Goal: Navigation & Orientation: Find specific page/section

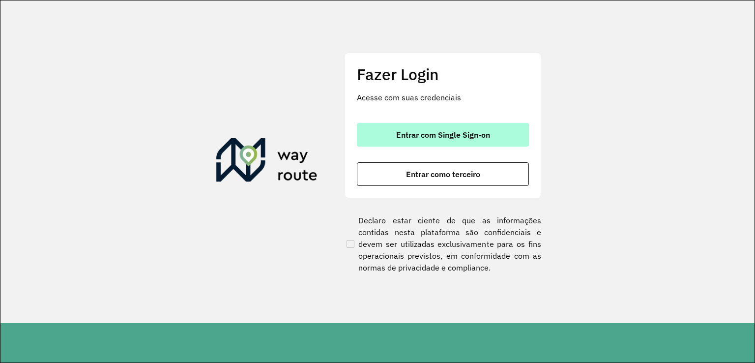
click at [442, 137] on span "Entrar com Single Sign-on" at bounding box center [443, 135] width 94 height 8
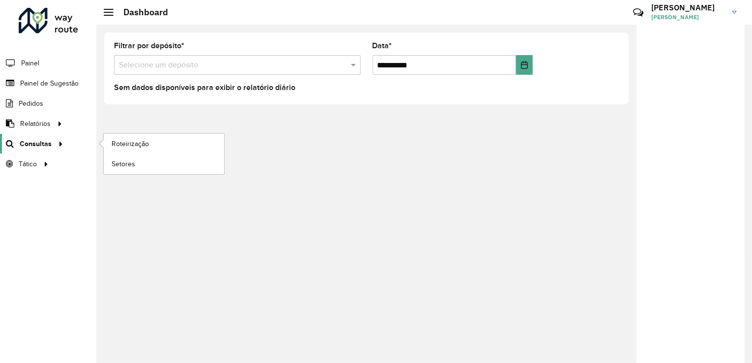
click at [40, 145] on span "Consultas" at bounding box center [36, 144] width 32 height 10
click at [145, 146] on span "Roteirização" at bounding box center [132, 144] width 40 height 10
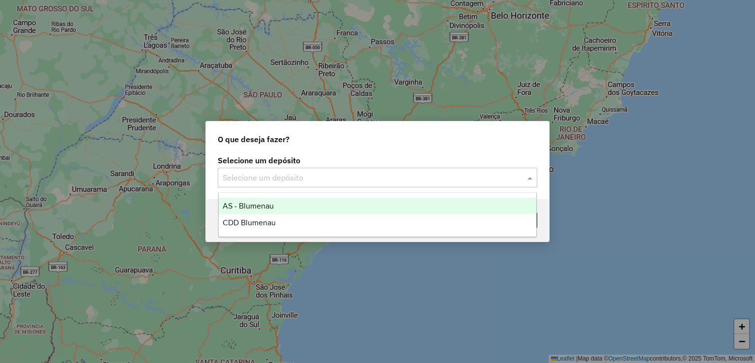
click at [290, 179] on input "text" at bounding box center [368, 178] width 290 height 12
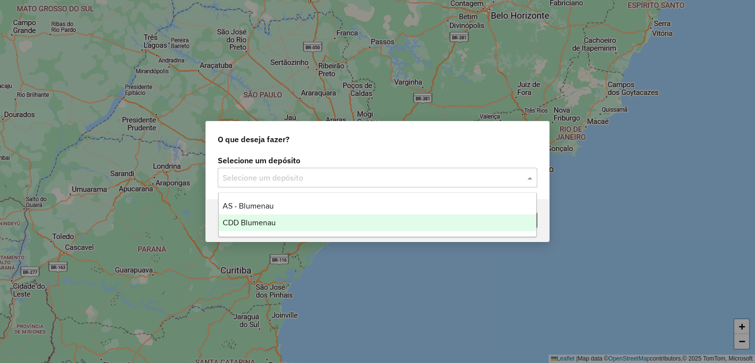
click at [263, 227] on div "CDD Blumenau" at bounding box center [378, 222] width 318 height 17
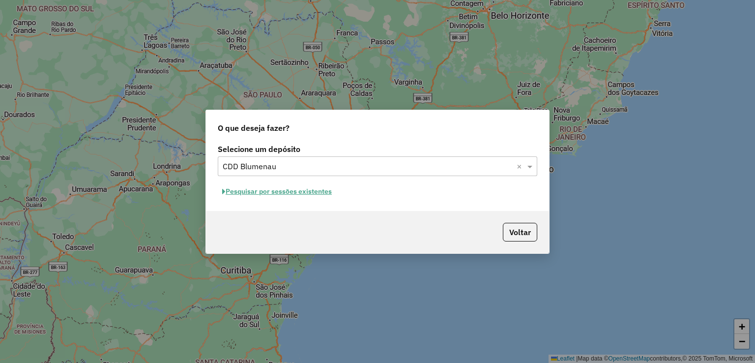
click at [294, 188] on button "Pesquisar por sessões existentes" at bounding box center [277, 191] width 118 height 15
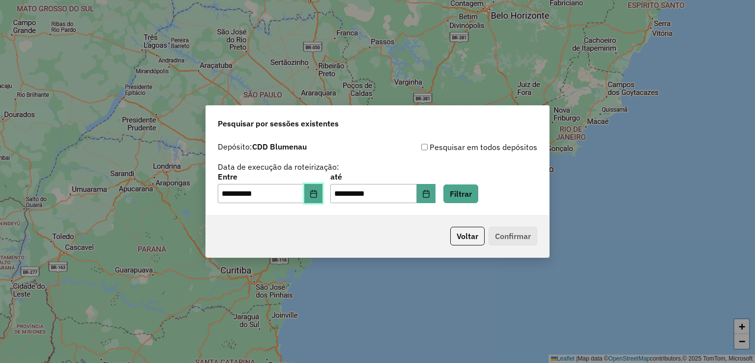
click at [316, 195] on icon "Choose Date" at bounding box center [314, 194] width 8 height 8
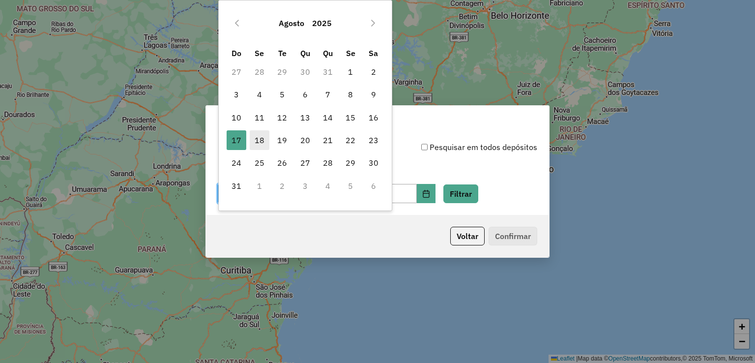
click at [253, 139] on span "18" at bounding box center [260, 140] width 20 height 20
type input "**********"
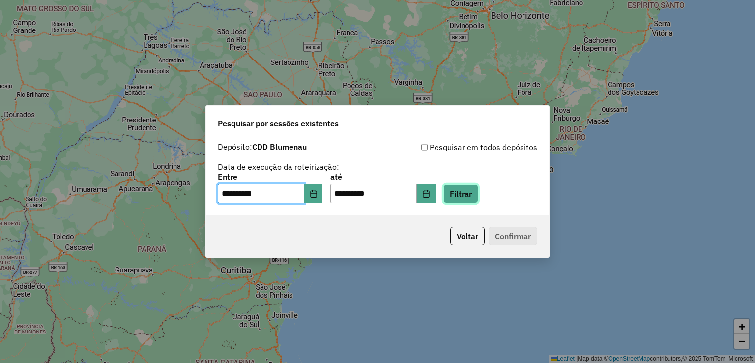
click at [478, 200] on button "Filtrar" at bounding box center [460, 193] width 35 height 19
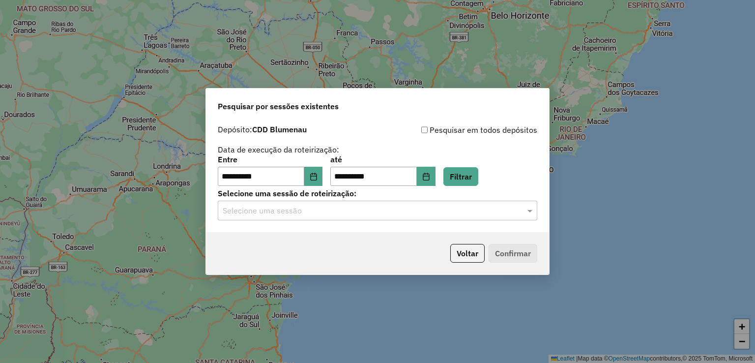
click at [341, 207] on input "text" at bounding box center [368, 211] width 290 height 12
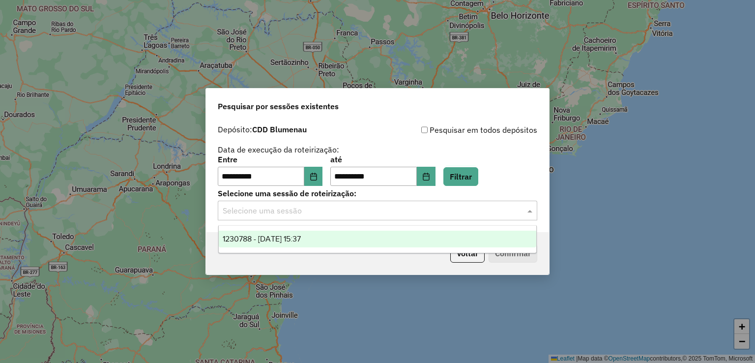
click at [323, 238] on div "1230788 - 18/08/2025 15:37" at bounding box center [378, 239] width 318 height 17
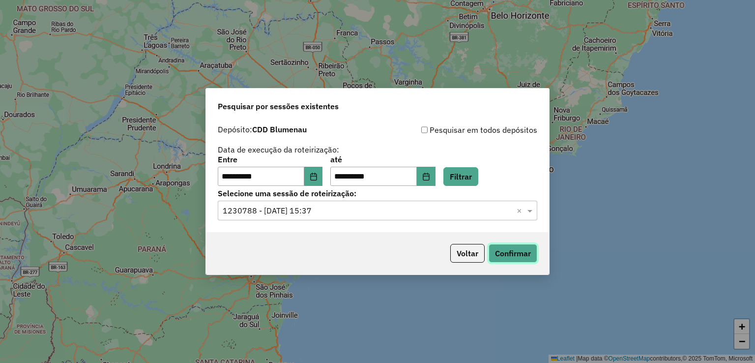
click at [520, 258] on button "Confirmar" at bounding box center [513, 253] width 49 height 19
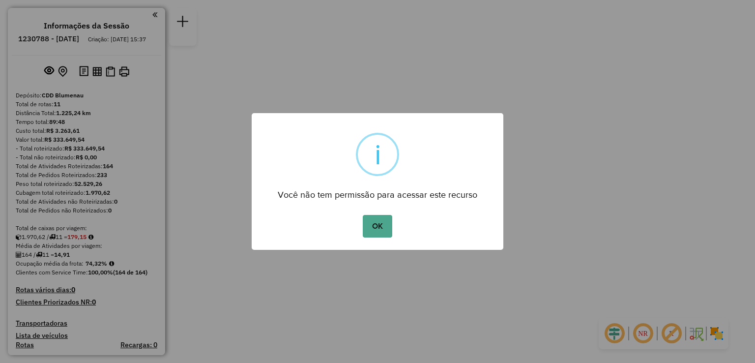
drag, startPoint x: 382, startPoint y: 228, endPoint x: 378, endPoint y: 217, distance: 11.7
click at [382, 227] on button "OK" at bounding box center [377, 226] width 29 height 23
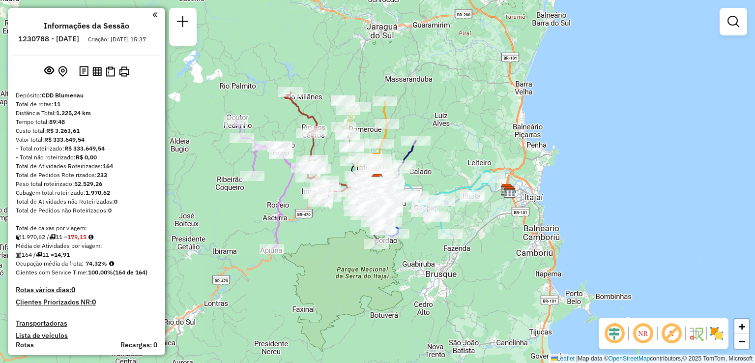
drag, startPoint x: 272, startPoint y: 281, endPoint x: 267, endPoint y: 258, distance: 24.1
click at [267, 258] on div "Janela de atendimento Grade de atendimento Capacidade Transportadoras Veículos …" at bounding box center [377, 181] width 755 height 363
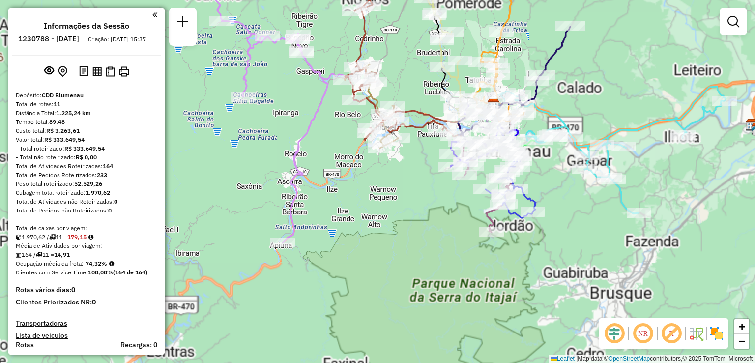
drag, startPoint x: 307, startPoint y: 181, endPoint x: 319, endPoint y: 187, distance: 13.0
click at [319, 190] on div "Janela de atendimento Grade de atendimento Capacidade Transportadoras Veículos …" at bounding box center [377, 181] width 755 height 363
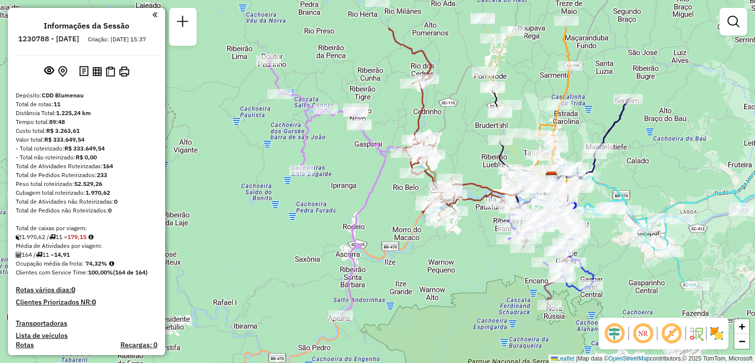
drag, startPoint x: 319, startPoint y: 183, endPoint x: 365, endPoint y: 246, distance: 78.1
click at [365, 246] on icon at bounding box center [327, 187] width 118 height 256
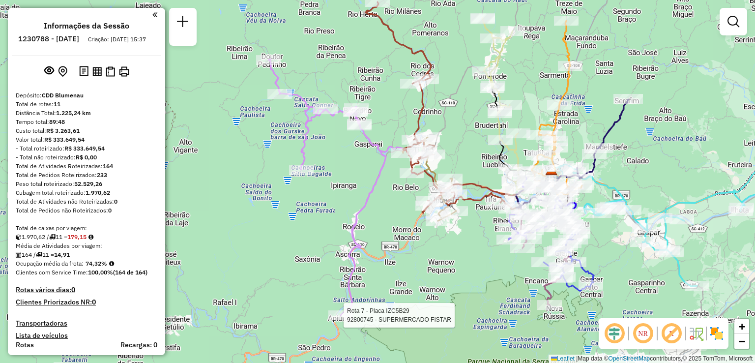
select select "**********"
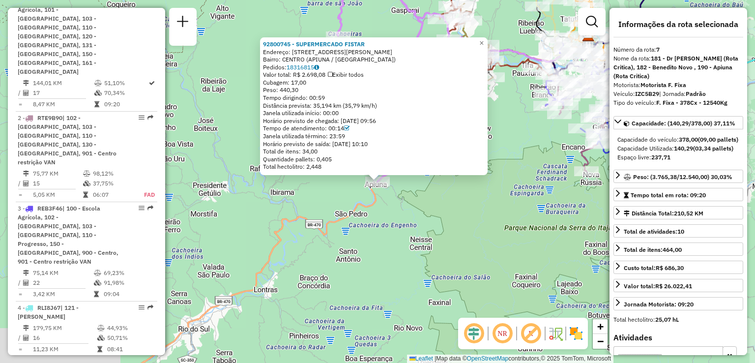
scroll to position [774, 0]
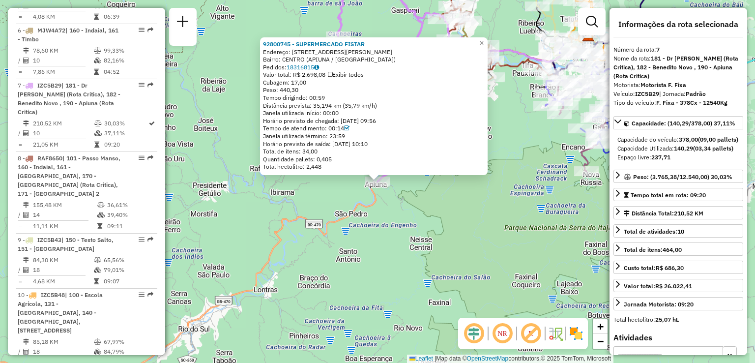
click at [408, 295] on div "92800745 - SUPERMERCADO FISTAR Endereço: R QUINTINO BOCAIUVA 185 Bairro: CENTRO…" at bounding box center [377, 181] width 755 height 363
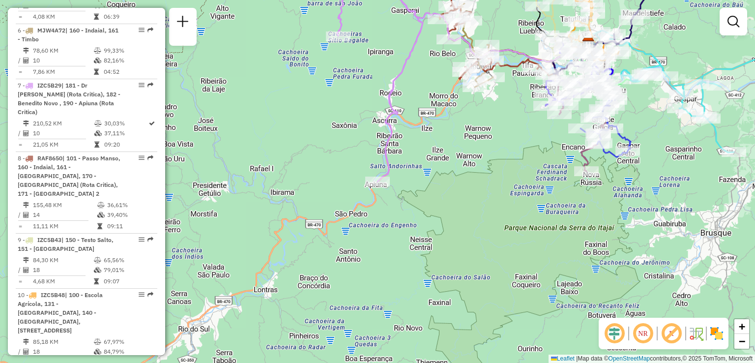
drag, startPoint x: 395, startPoint y: 242, endPoint x: 407, endPoint y: 298, distance: 57.7
click at [395, 241] on div "Janela de atendimento Grade de atendimento Capacidade Transportadoras Veículos …" at bounding box center [377, 181] width 755 height 363
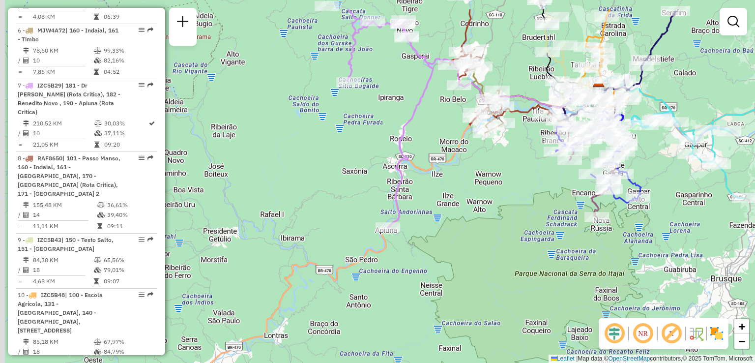
click at [407, 300] on div "Janela de atendimento Grade de atendimento Capacidade Transportadoras Veículos …" at bounding box center [377, 181] width 755 height 363
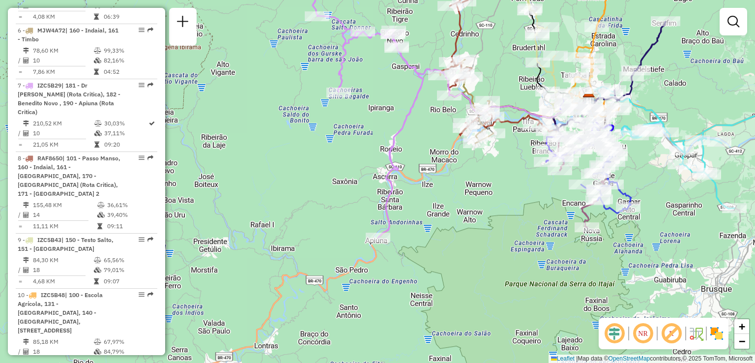
drag, startPoint x: 494, startPoint y: 251, endPoint x: 324, endPoint y: 340, distance: 191.8
click at [332, 337] on div "Janela de atendimento Grade de atendimento Capacidade Transportadoras Veículos …" at bounding box center [377, 181] width 755 height 363
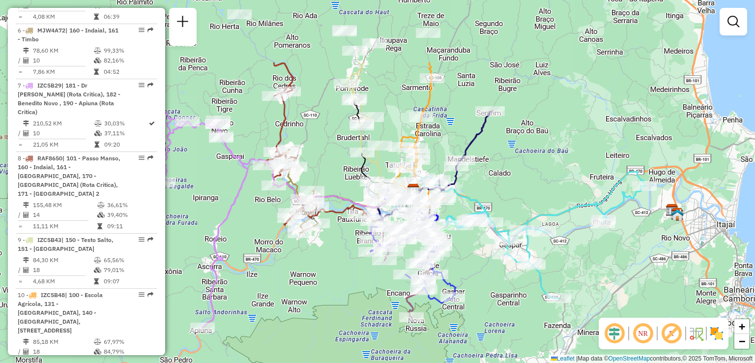
drag, startPoint x: 315, startPoint y: 316, endPoint x: 396, endPoint y: 336, distance: 83.2
click at [394, 336] on div "Janela de atendimento Grade de atendimento Capacidade Transportadoras Veículos …" at bounding box center [377, 181] width 755 height 363
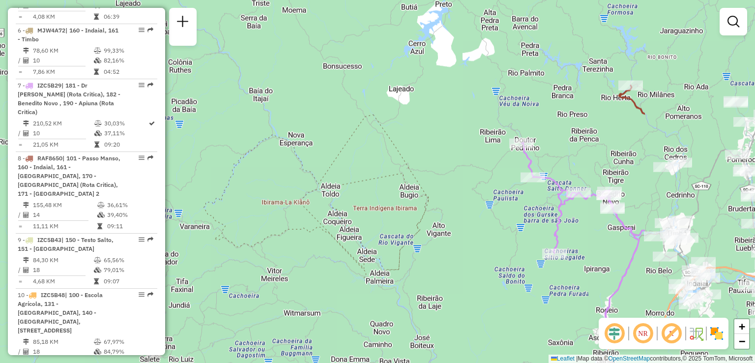
drag, startPoint x: 412, startPoint y: 285, endPoint x: 271, endPoint y: 215, distance: 157.4
click at [271, 215] on div "Janela de atendimento Grade de atendimento Capacidade Transportadoras Veículos …" at bounding box center [377, 181] width 755 height 363
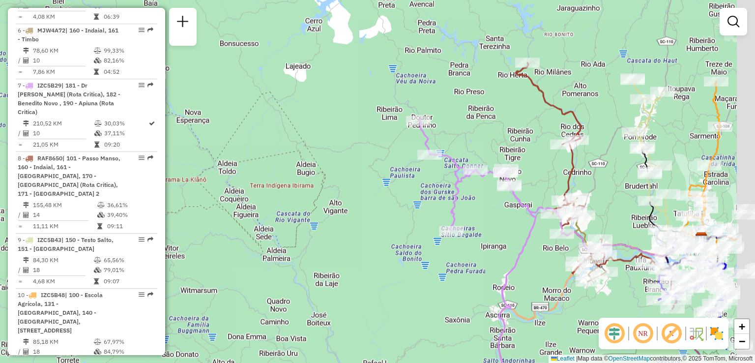
drag, startPoint x: 391, startPoint y: 255, endPoint x: 255, endPoint y: 230, distance: 138.5
click at [256, 230] on div "Janela de atendimento Grade de atendimento Capacidade Transportadoras Veículos …" at bounding box center [377, 181] width 755 height 363
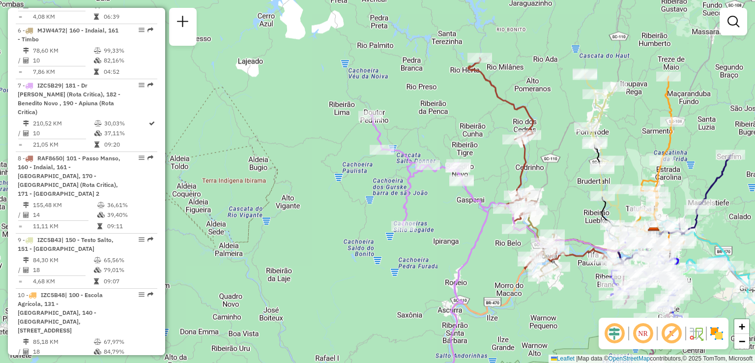
drag, startPoint x: 368, startPoint y: 255, endPoint x: 295, endPoint y: 241, distance: 74.6
click at [295, 241] on div "Janela de atendimento Grade de atendimento Capacidade Transportadoras Veículos …" at bounding box center [377, 181] width 755 height 363
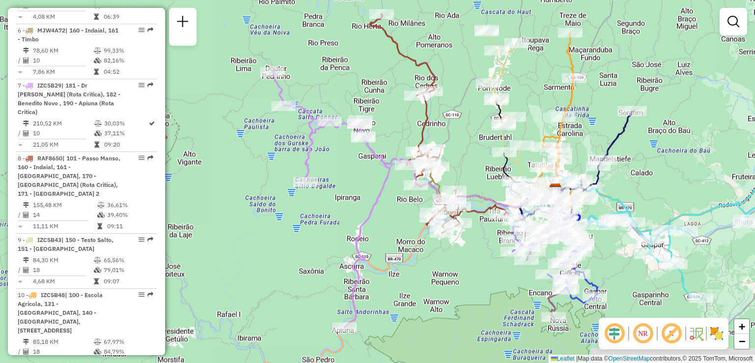
drag, startPoint x: 373, startPoint y: 259, endPoint x: 330, endPoint y: 226, distance: 53.9
click at [334, 227] on div "Janela de atendimento Grade de atendimento Capacidade Transportadoras Veículos …" at bounding box center [377, 181] width 755 height 363
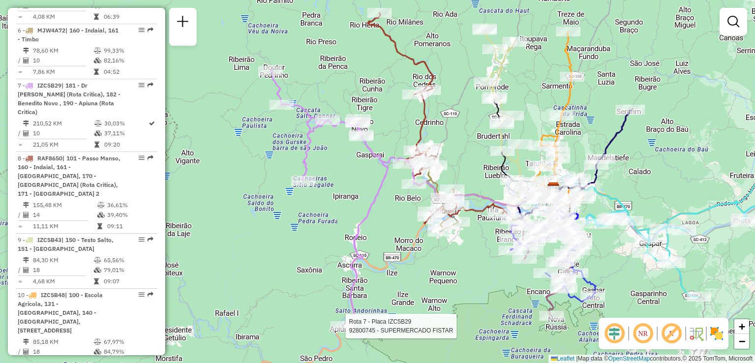
select select "**********"
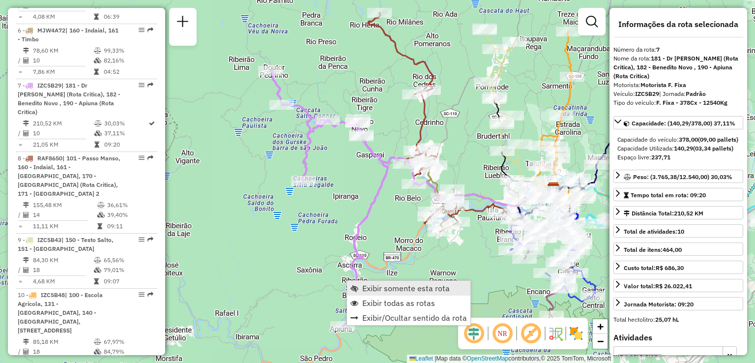
click at [384, 288] on span "Exibir somente esta rota" at bounding box center [406, 288] width 88 height 8
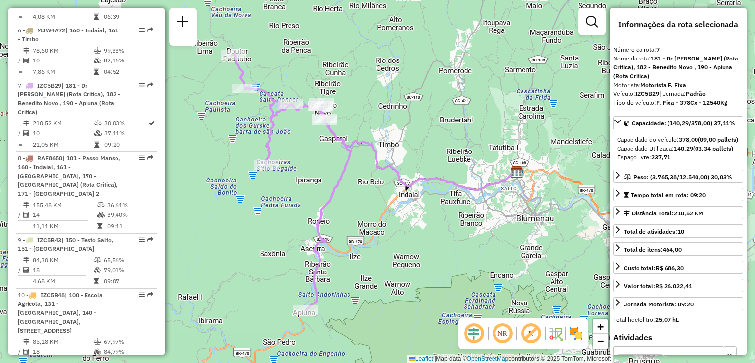
drag, startPoint x: 336, startPoint y: 215, endPoint x: 376, endPoint y: 263, distance: 62.1
click at [376, 263] on div "Janela de atendimento Grade de atendimento Capacidade Transportadoras Veículos …" at bounding box center [377, 181] width 755 height 363
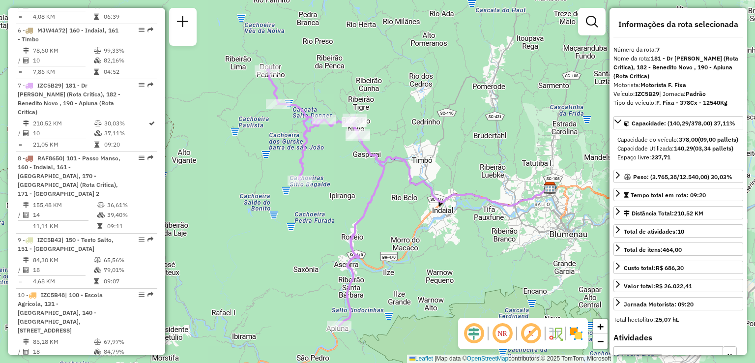
drag, startPoint x: 336, startPoint y: 199, endPoint x: 312, endPoint y: 133, distance: 70.6
click at [319, 143] on div "Janela de atendimento Grade de atendimento Capacidade Transportadoras Veículos …" at bounding box center [377, 181] width 755 height 363
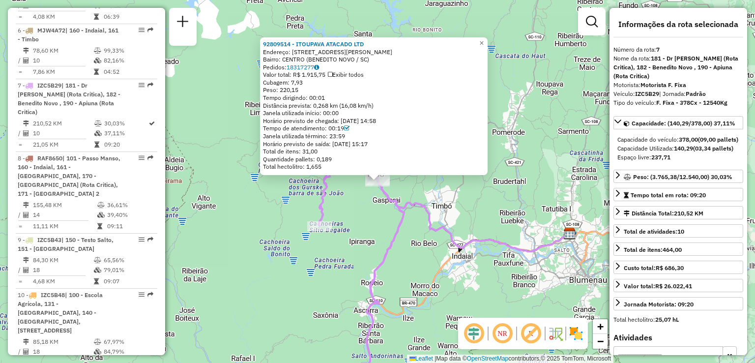
click at [543, 119] on div "92809514 - ITOUPAVA ATACADO LTD Endereço: R RUA CELSO RAMOS 3099 Bairro: CENTRO…" at bounding box center [377, 181] width 755 height 363
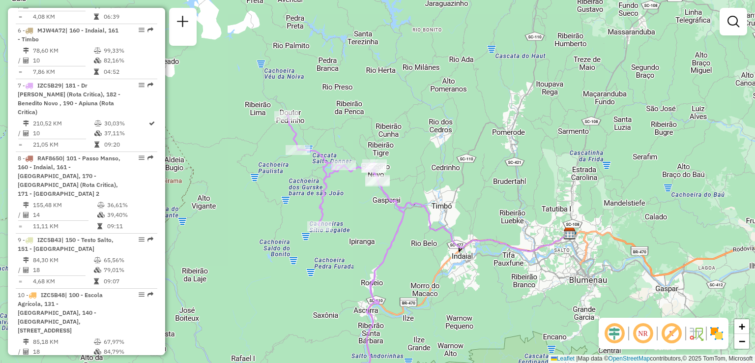
click at [576, 114] on div "Janela de atendimento Grade de atendimento Capacidade Transportadoras Veículos …" at bounding box center [377, 181] width 755 height 363
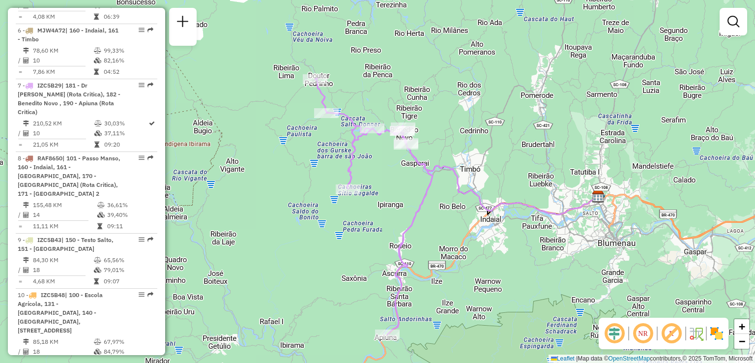
drag, startPoint x: 500, startPoint y: 153, endPoint x: 485, endPoint y: 120, distance: 35.9
click at [493, 130] on div "Janela de atendimento Grade de atendimento Capacidade Transportadoras Veículos …" at bounding box center [377, 181] width 755 height 363
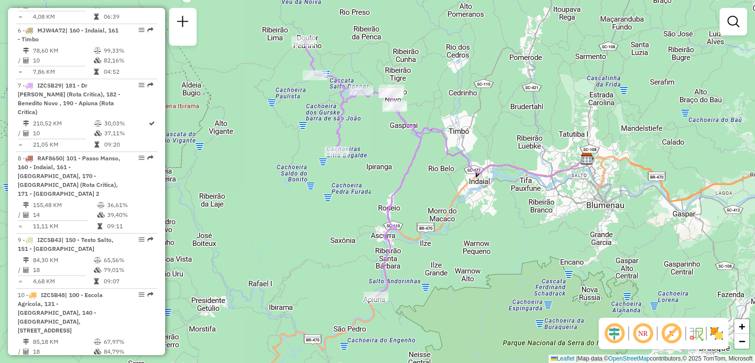
drag, startPoint x: 420, startPoint y: 308, endPoint x: 417, endPoint y: 257, distance: 51.2
click at [418, 257] on div "Janela de atendimento Grade de atendimento Capacidade Transportadoras Veículos …" at bounding box center [377, 181] width 755 height 363
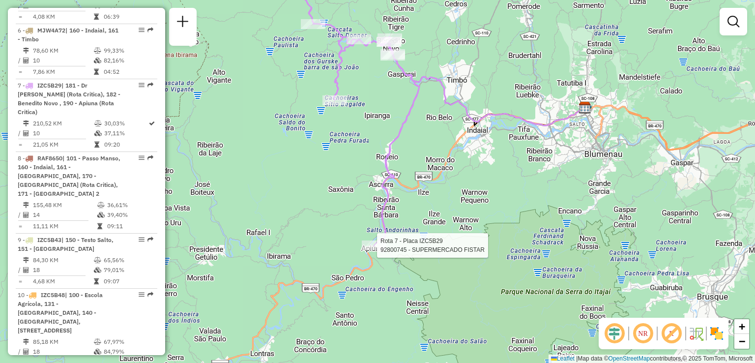
select select "**********"
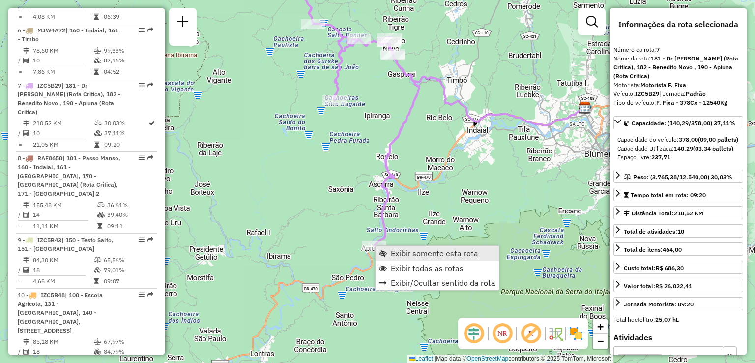
click at [419, 257] on span "Exibir somente esta rota" at bounding box center [435, 253] width 88 height 8
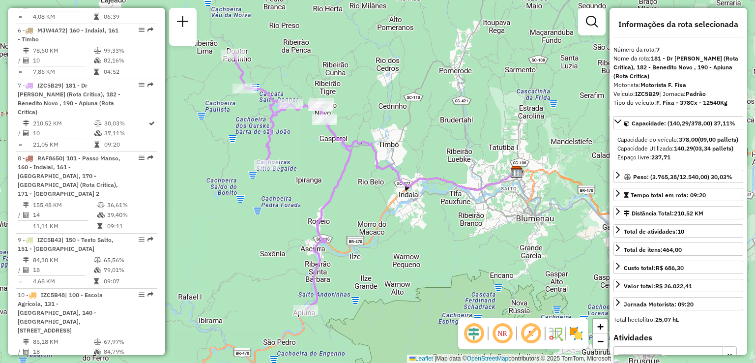
click at [459, 241] on div "Janela de atendimento Grade de atendimento Capacidade Transportadoras Veículos …" at bounding box center [377, 181] width 755 height 363
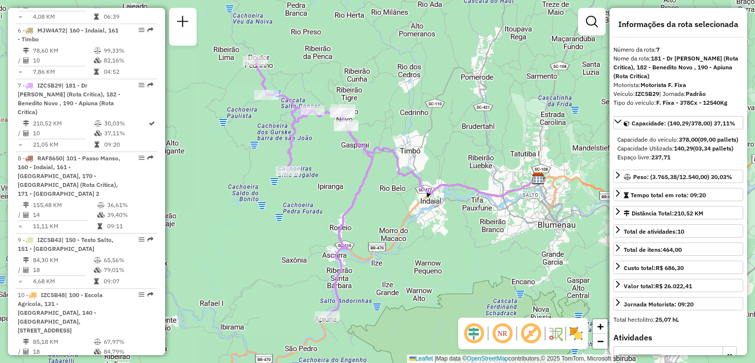
drag, startPoint x: 390, startPoint y: 220, endPoint x: 404, endPoint y: 208, distance: 18.5
click at [401, 210] on div "Janela de atendimento Grade de atendimento Capacidade Transportadoras Veículos …" at bounding box center [377, 181] width 755 height 363
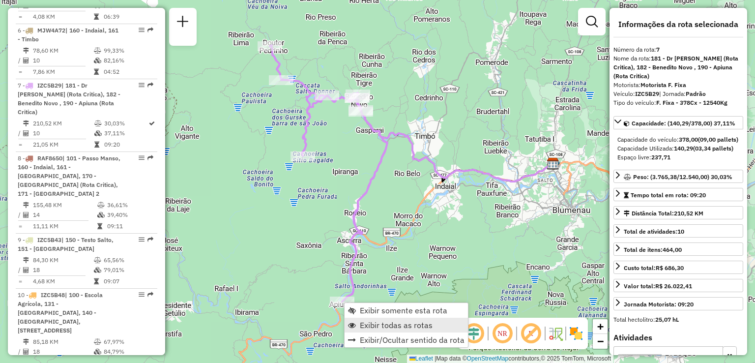
click at [388, 323] on span "Exibir todas as rotas" at bounding box center [396, 325] width 73 height 8
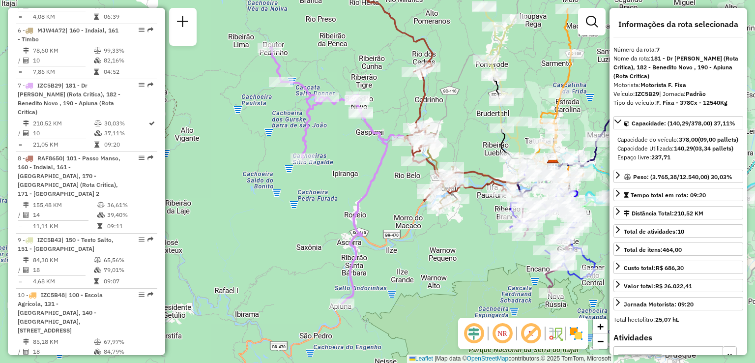
drag, startPoint x: 427, startPoint y: 265, endPoint x: 412, endPoint y: 323, distance: 59.7
click at [412, 342] on div "Janela de atendimento Grade de atendimento Capacidade Transportadoras Veículos …" at bounding box center [377, 181] width 755 height 363
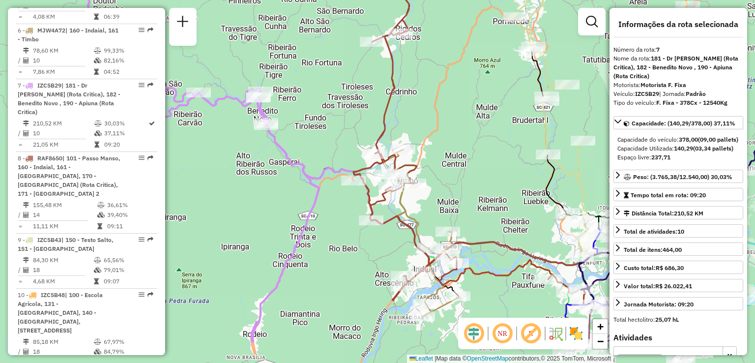
drag, startPoint x: 445, startPoint y: 231, endPoint x: 444, endPoint y: 170, distance: 61.0
click at [444, 174] on div "Janela de atendimento Grade de atendimento Capacidade Transportadoras Veículos …" at bounding box center [377, 181] width 755 height 363
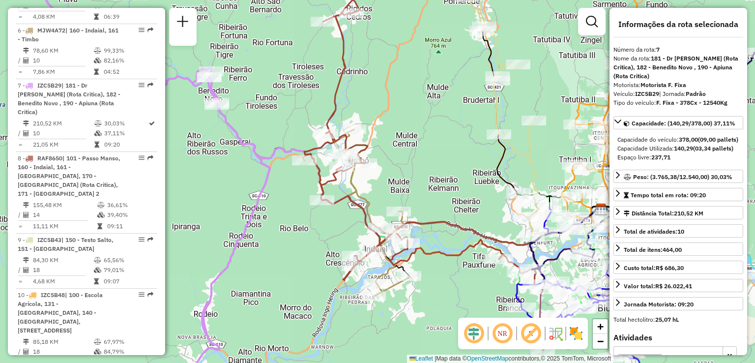
drag, startPoint x: 284, startPoint y: 261, endPoint x: 255, endPoint y: 266, distance: 30.0
click at [255, 266] on div "Janela de atendimento Grade de atendimento Capacidade Transportadoras Veículos …" at bounding box center [377, 181] width 755 height 363
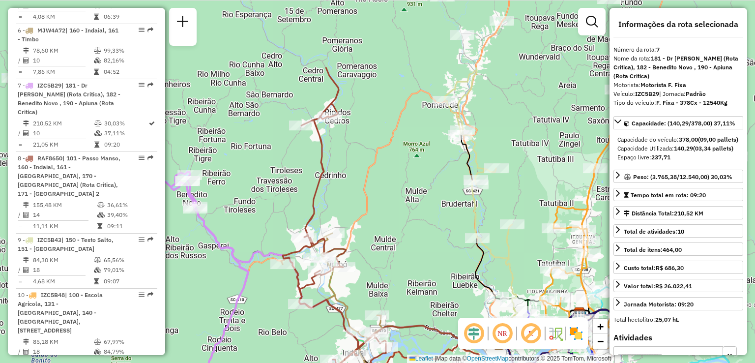
drag, startPoint x: 412, startPoint y: 194, endPoint x: 394, endPoint y: 287, distance: 95.0
click at [394, 287] on div "Janela de atendimento Grade de atendimento Capacidade Transportadoras Veículos …" at bounding box center [377, 181] width 755 height 363
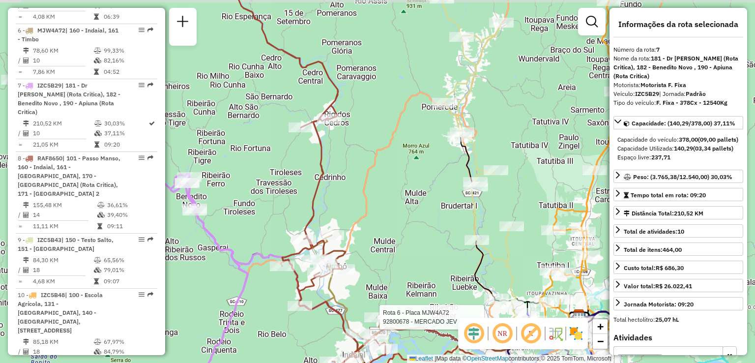
drag, startPoint x: 395, startPoint y: 216, endPoint x: 394, endPoint y: 117, distance: 98.8
click at [395, 170] on div "Rota 6 - Placa MJW4A72 92800678 - MERCADO JEV EIRELI - Janela de atendimento Gr…" at bounding box center [377, 181] width 755 height 363
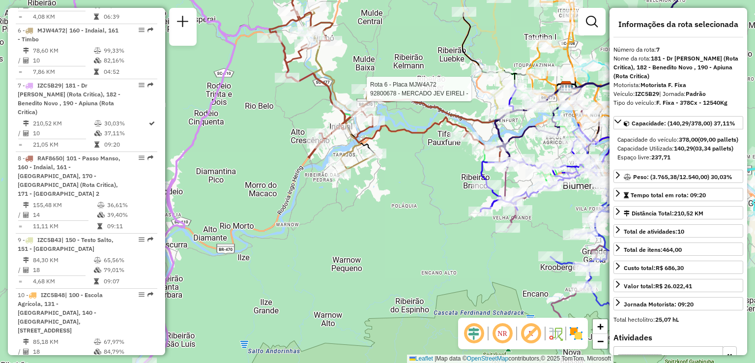
drag, startPoint x: 379, startPoint y: 182, endPoint x: 367, endPoint y: 202, distance: 23.2
click at [367, 207] on div "Rota 6 - Placa MJW4A72 92800678 - MERCADO JEV EIRELI - Janela de atendimento Gr…" at bounding box center [377, 181] width 755 height 363
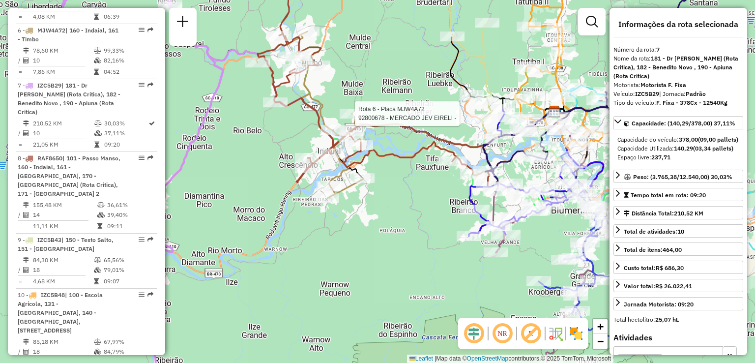
drag, startPoint x: 399, startPoint y: 195, endPoint x: 419, endPoint y: 209, distance: 24.7
click at [412, 209] on div "Rota 6 - Placa MJW4A72 92800678 - MERCADO JEV EIRELI - Janela de atendimento Gr…" at bounding box center [377, 181] width 755 height 363
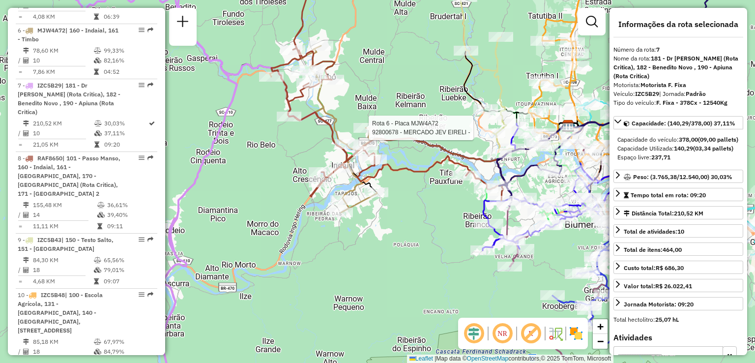
click at [441, 149] on div "Rota 6 - Placa MJW4A72 92800678 - MERCADO JEV EIRELI - Janela de atendimento Gr…" at bounding box center [377, 181] width 755 height 363
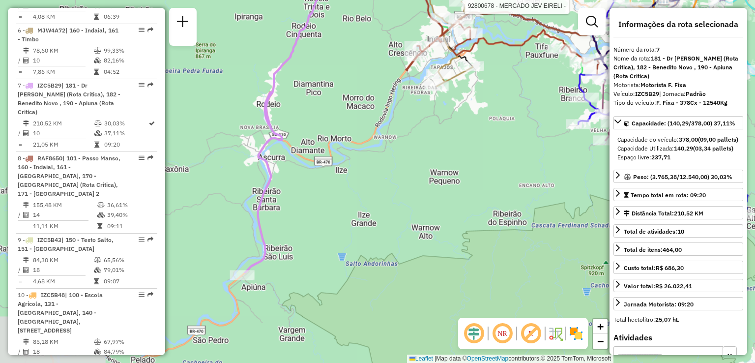
drag, startPoint x: 409, startPoint y: 180, endPoint x: 394, endPoint y: 204, distance: 27.7
click at [395, 205] on div "Rota 6 - Placa MJW4A72 92800678 - MERCADO JEV EIRELI - Janela de atendimento Gr…" at bounding box center [377, 181] width 755 height 363
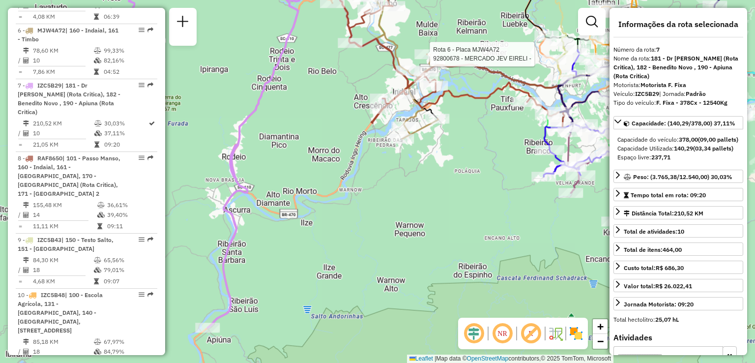
click at [373, 193] on div "Rota 6 - Placa MJW4A72 92800678 - MERCADO JEV EIRELI - Janela de atendimento Gr…" at bounding box center [377, 181] width 755 height 363
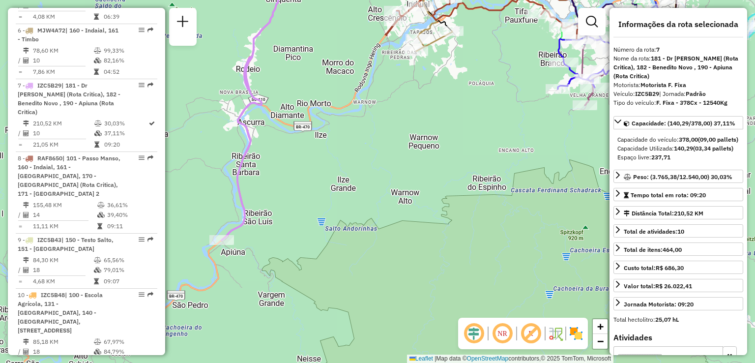
drag, startPoint x: 518, startPoint y: 122, endPoint x: 486, endPoint y: 252, distance: 133.3
click at [505, 252] on div "Rota 6 - Placa MJW4A72 92800678 - MERCADO JEV EIRELI - Janela de atendimento Gr…" at bounding box center [377, 181] width 755 height 363
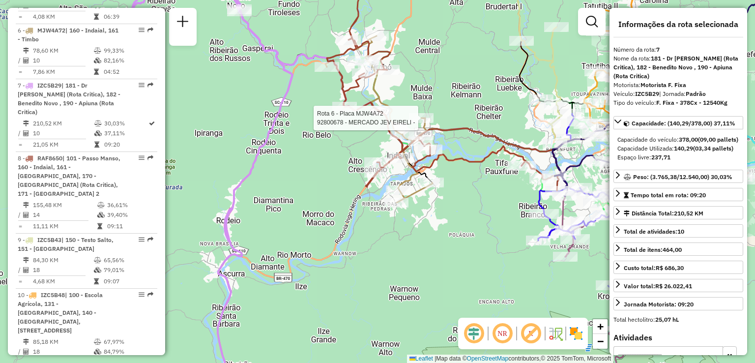
drag, startPoint x: 327, startPoint y: 118, endPoint x: 330, endPoint y: 232, distance: 113.6
click at [328, 236] on div "Rota 6 - Placa MJW4A72 92800678 - MERCADO JEV EIRELI - Janela de atendimento Gr…" at bounding box center [377, 181] width 755 height 363
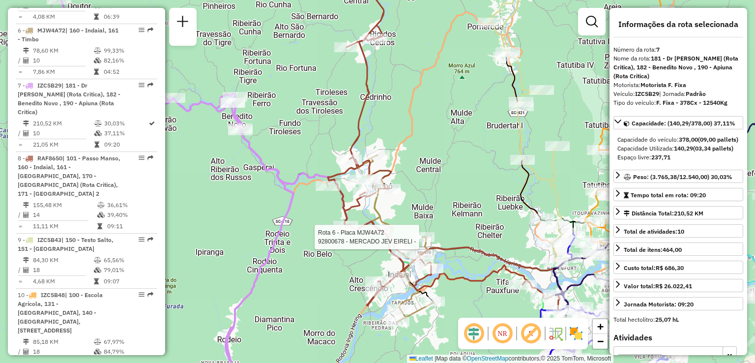
click at [443, 105] on div "Rota 6 - Placa MJW4A72 92800678 - MERCADO JEV EIRELI - Janela de atendimento Gr…" at bounding box center [377, 181] width 755 height 363
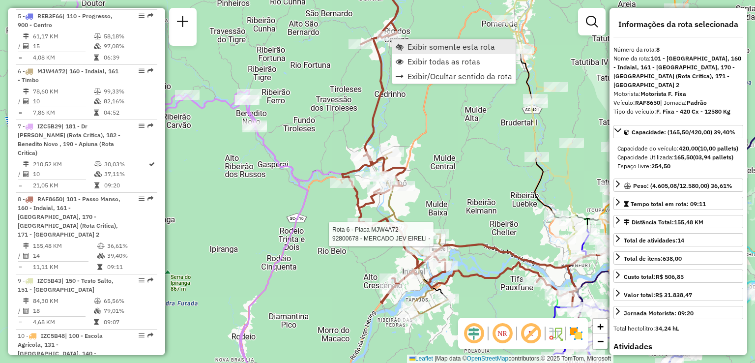
scroll to position [780, 0]
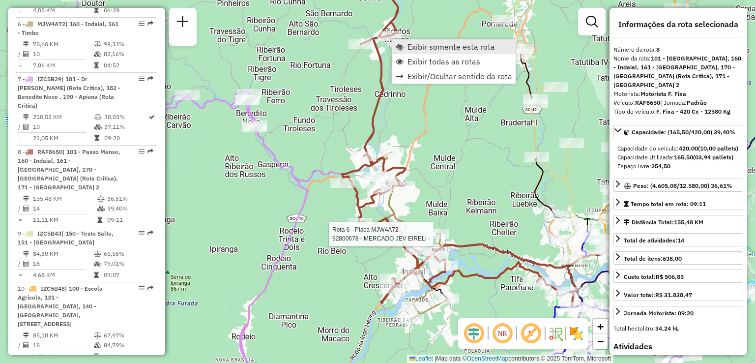
click at [402, 48] on span "Exibir somente esta rota" at bounding box center [400, 47] width 8 height 8
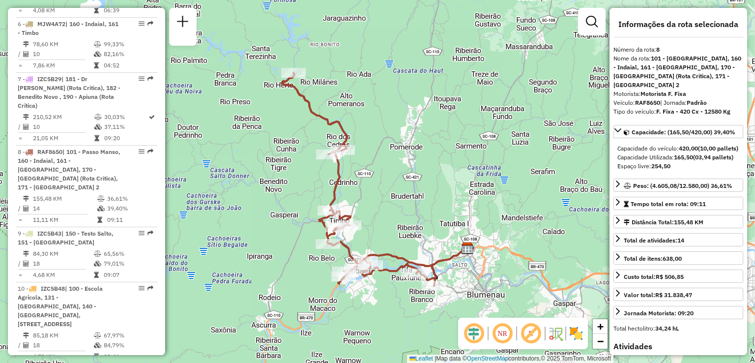
drag, startPoint x: 381, startPoint y: 166, endPoint x: 371, endPoint y: 115, distance: 52.2
click at [374, 127] on div "Janela de atendimento Grade de atendimento Capacidade Transportadoras Veículos …" at bounding box center [377, 181] width 755 height 363
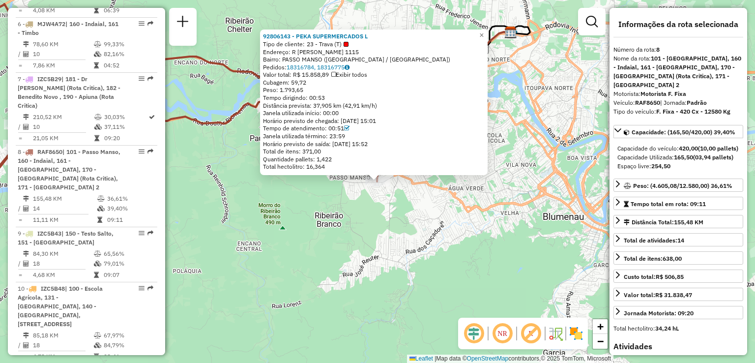
click at [372, 237] on div "92806143 - PEKA SUPERMERCADOS L Tipo de cliente: 23 - Trava (T) Endereço: R ART…" at bounding box center [377, 181] width 755 height 363
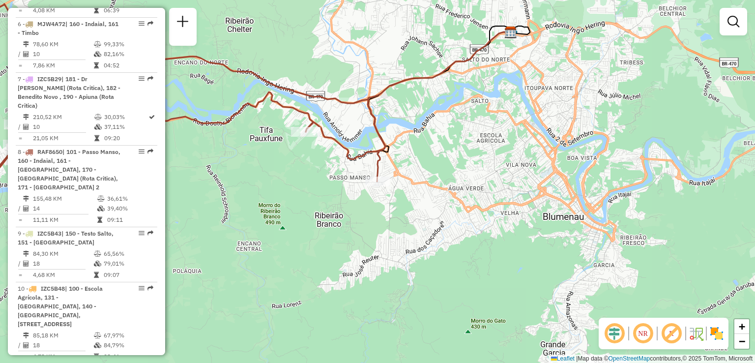
drag, startPoint x: 346, startPoint y: 223, endPoint x: 379, endPoint y: 232, distance: 34.2
click at [375, 232] on div "Janela de atendimento Grade de atendimento Capacidade Transportadoras Veículos …" at bounding box center [377, 181] width 755 height 363
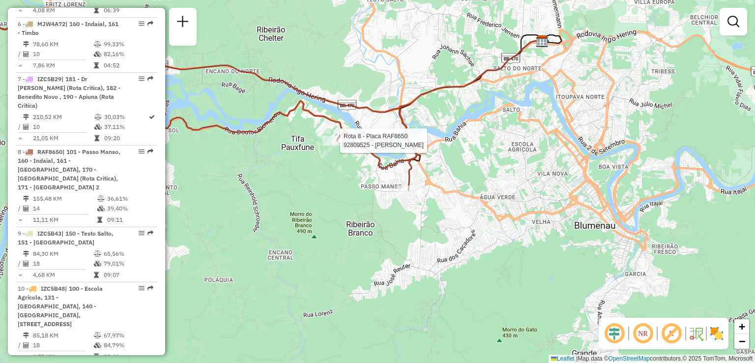
select select "**********"
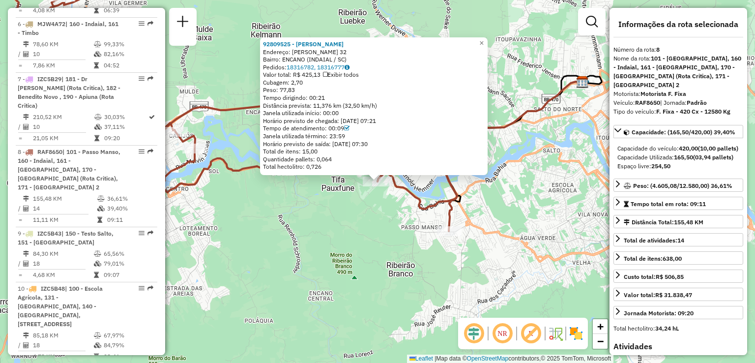
click at [307, 192] on div "92809525 - MARLENE DA SILVA Endereço: ARNOLDO ALFARTH 32 Bairro: ENCANO (INDAIA…" at bounding box center [377, 181] width 755 height 363
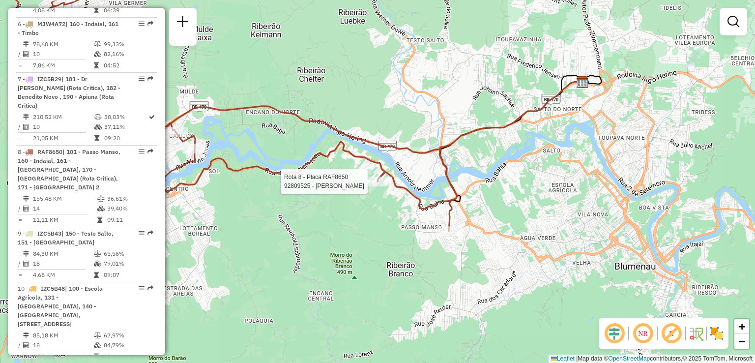
select select "**********"
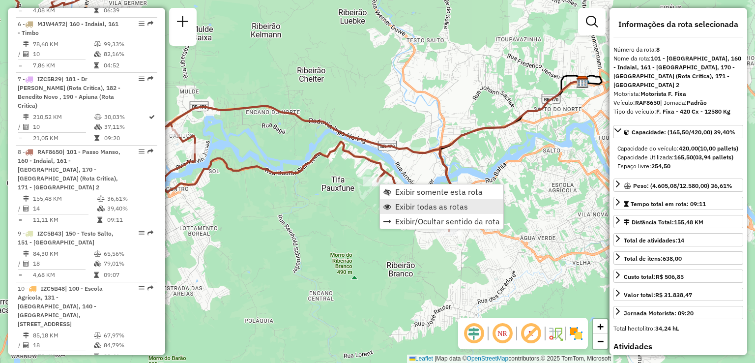
click at [419, 207] on span "Exibir todas as rotas" at bounding box center [431, 207] width 73 height 8
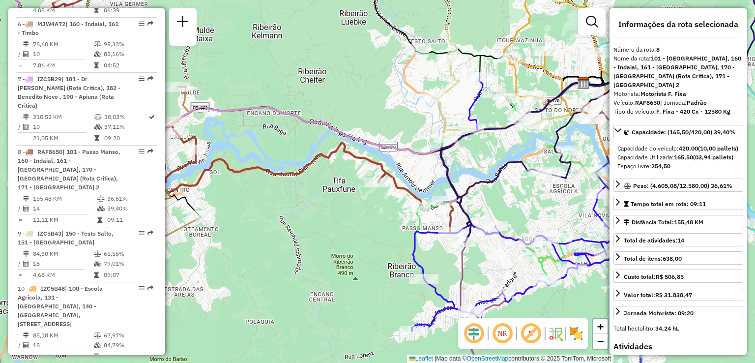
drag, startPoint x: 299, startPoint y: 99, endPoint x: 231, endPoint y: 66, distance: 75.9
click at [213, 53] on div "Janela de atendimento Grade de atendimento Capacidade Transportadoras Veículos …" at bounding box center [377, 181] width 755 height 363
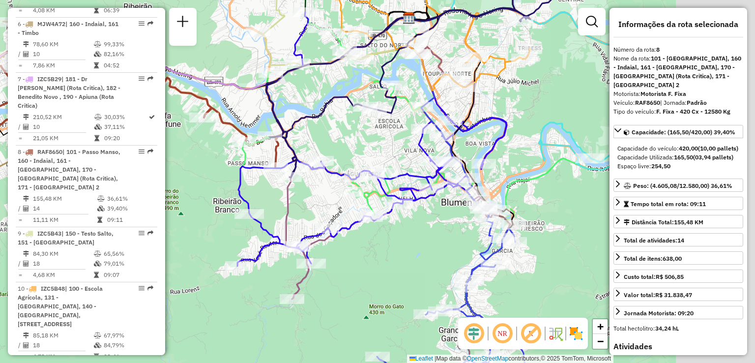
drag, startPoint x: 404, startPoint y: 106, endPoint x: 293, endPoint y: 80, distance: 114.1
click at [294, 81] on div "Janela de atendimento Grade de atendimento Capacidade Transportadoras Veículos …" at bounding box center [377, 181] width 755 height 363
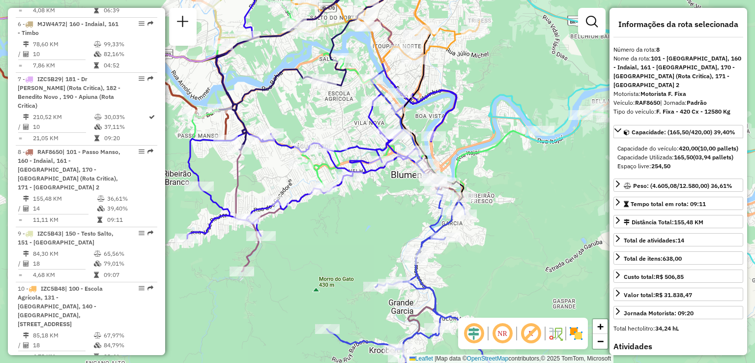
drag, startPoint x: 339, startPoint y: 120, endPoint x: 362, endPoint y: 111, distance: 24.9
click at [362, 111] on div "Janela de atendimento Grade de atendimento Capacidade Transportadoras Veículos …" at bounding box center [377, 181] width 755 height 363
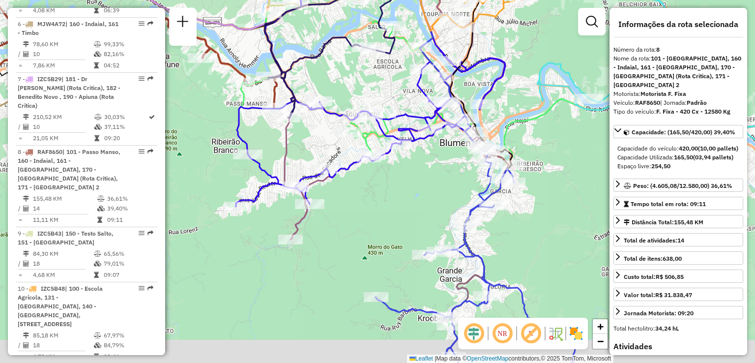
drag, startPoint x: 326, startPoint y: 199, endPoint x: 357, endPoint y: 181, distance: 35.2
click at [357, 181] on div "Janela de atendimento Grade de atendimento Capacidade Transportadoras Veículos …" at bounding box center [377, 181] width 755 height 363
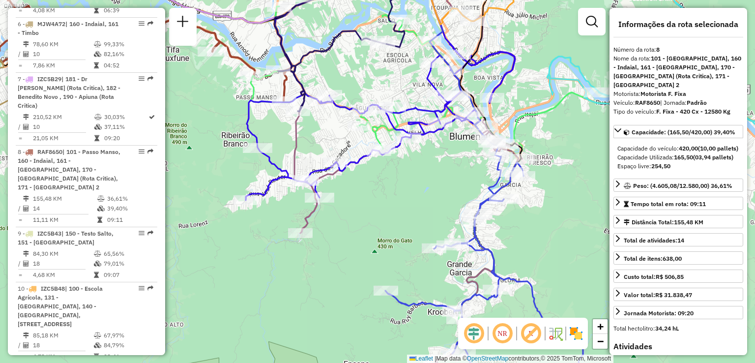
drag, startPoint x: 397, startPoint y: 197, endPoint x: 356, endPoint y: 165, distance: 52.2
click at [356, 166] on div "Janela de atendimento Grade de atendimento Capacidade Transportadoras Veículos …" at bounding box center [377, 181] width 755 height 363
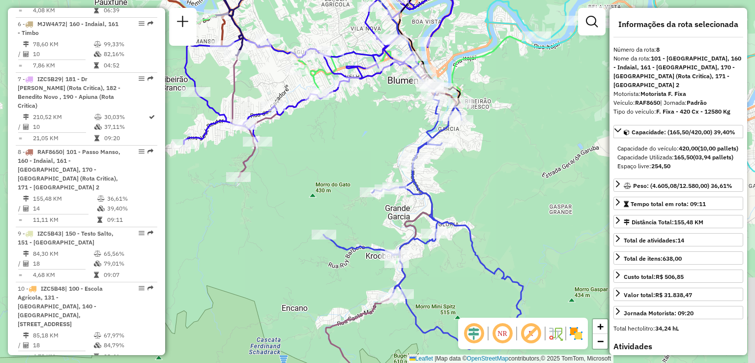
drag, startPoint x: 513, startPoint y: 187, endPoint x: 464, endPoint y: 161, distance: 56.3
click at [491, 168] on div "Janela de atendimento Grade de atendimento Capacidade Transportadoras Veículos …" at bounding box center [377, 181] width 755 height 363
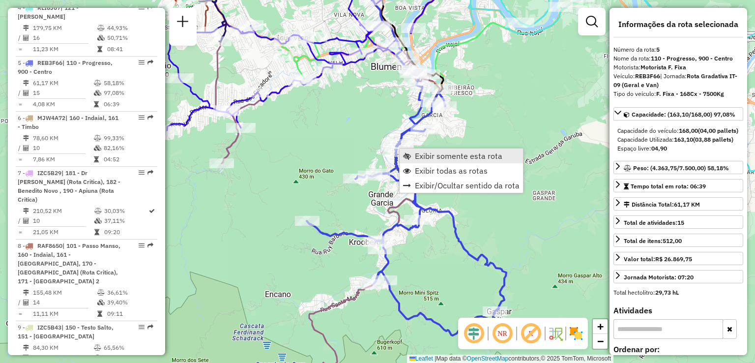
scroll to position [664, 0]
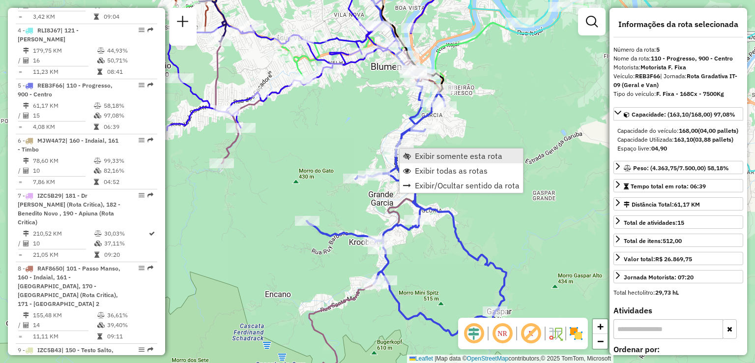
click at [424, 156] on span "Exibir somente esta rota" at bounding box center [459, 156] width 88 height 8
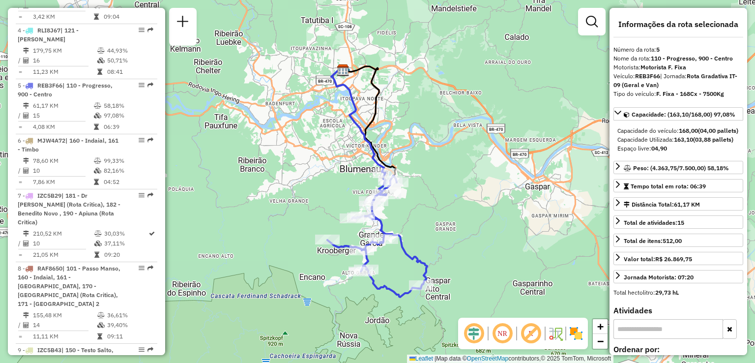
drag, startPoint x: 437, startPoint y: 148, endPoint x: 433, endPoint y: 136, distance: 12.3
click at [434, 138] on div "Janela de atendimento Grade de atendimento Capacidade Transportadoras Veículos …" at bounding box center [377, 181] width 755 height 363
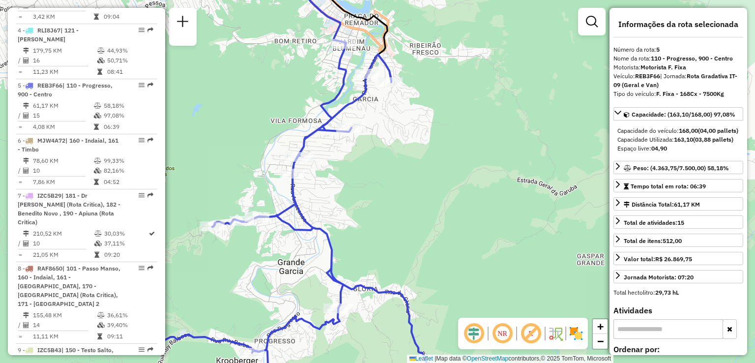
drag, startPoint x: 347, startPoint y: 197, endPoint x: 380, endPoint y: 158, distance: 51.0
click at [375, 167] on div "Janela de atendimento Grade de atendimento Capacidade Transportadoras Veículos …" at bounding box center [377, 181] width 755 height 363
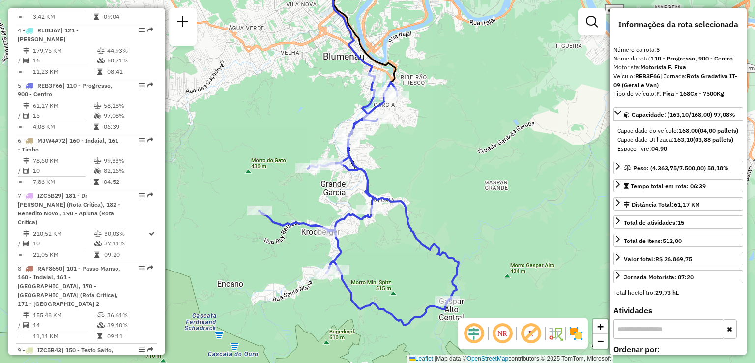
drag, startPoint x: 386, startPoint y: 197, endPoint x: 373, endPoint y: 176, distance: 25.0
click at [373, 177] on div "Janela de atendimento Grade de atendimento Capacidade Transportadoras Veículos …" at bounding box center [377, 181] width 755 height 363
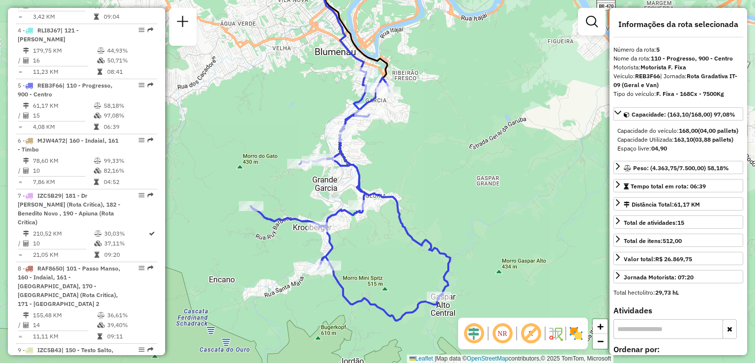
drag, startPoint x: 405, startPoint y: 151, endPoint x: 442, endPoint y: 224, distance: 82.2
click at [442, 228] on div "Janela de atendimento Grade de atendimento Capacidade Transportadoras Veículos …" at bounding box center [377, 181] width 755 height 363
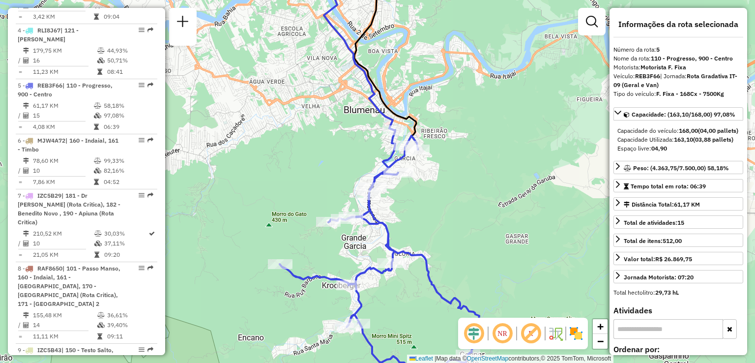
drag, startPoint x: 442, startPoint y: 223, endPoint x: 428, endPoint y: 205, distance: 22.7
click at [433, 209] on div "Janela de atendimento Grade de atendimento Capacidade Transportadoras Veículos …" at bounding box center [377, 181] width 755 height 363
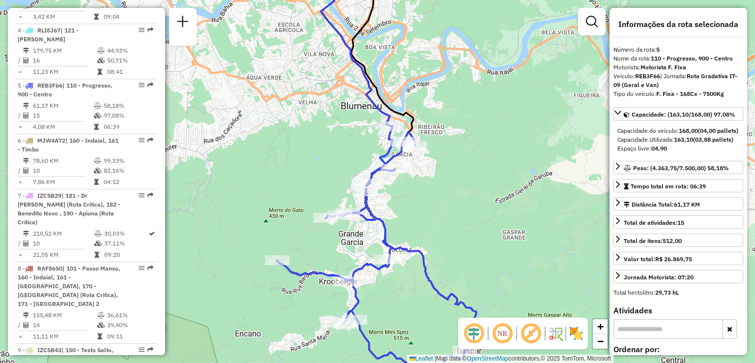
click at [428, 205] on div "Janela de atendimento Grade de atendimento Capacidade Transportadoras Veículos …" at bounding box center [377, 181] width 755 height 363
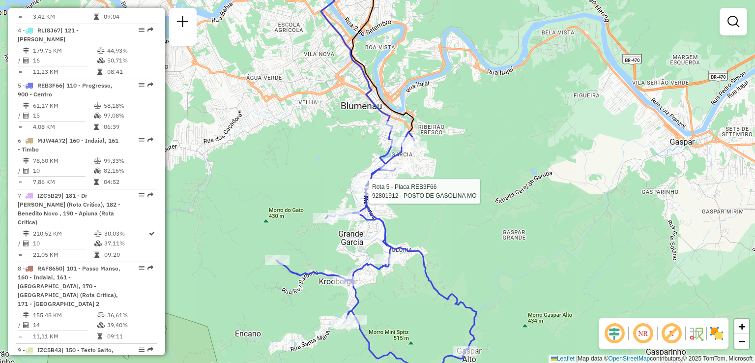
select select "**********"
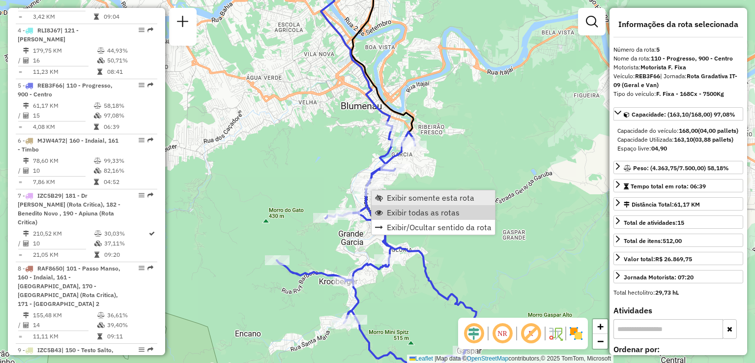
click at [396, 209] on span "Exibir todas as rotas" at bounding box center [423, 212] width 73 height 8
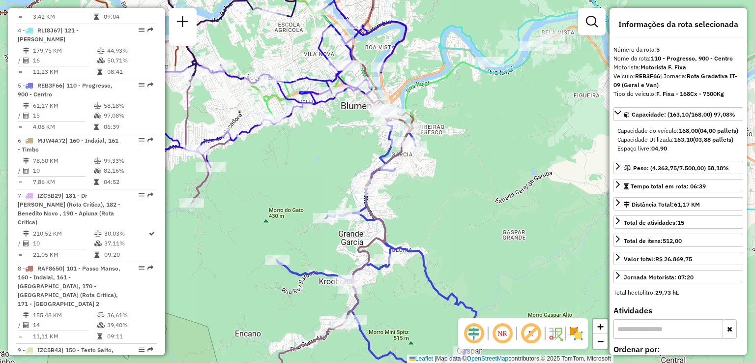
drag, startPoint x: 496, startPoint y: 122, endPoint x: 359, endPoint y: 95, distance: 139.9
click at [368, 97] on div "Janela de atendimento Grade de atendimento Capacidade Transportadoras Veículos …" at bounding box center [377, 181] width 755 height 363
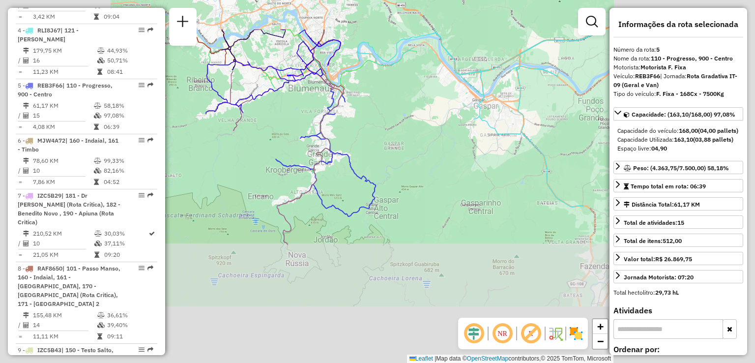
click at [415, 111] on div "Janela de atendimento Grade de atendimento Capacidade Transportadoras Veículos …" at bounding box center [377, 181] width 755 height 363
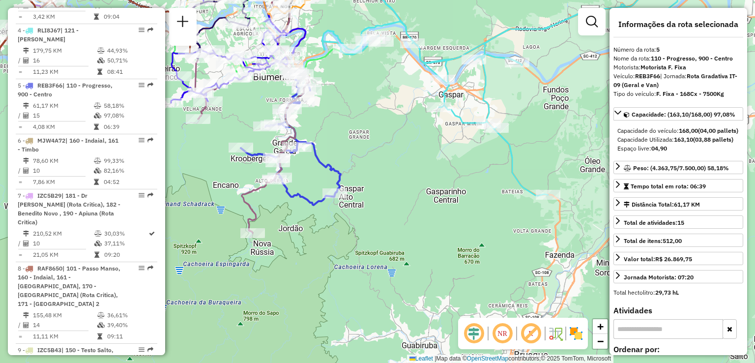
drag, startPoint x: 526, startPoint y: 162, endPoint x: 456, endPoint y: 115, distance: 83.9
click at [464, 119] on div "Janela de atendimento Grade de atendimento Capacidade Transportadoras Veículos …" at bounding box center [377, 181] width 755 height 363
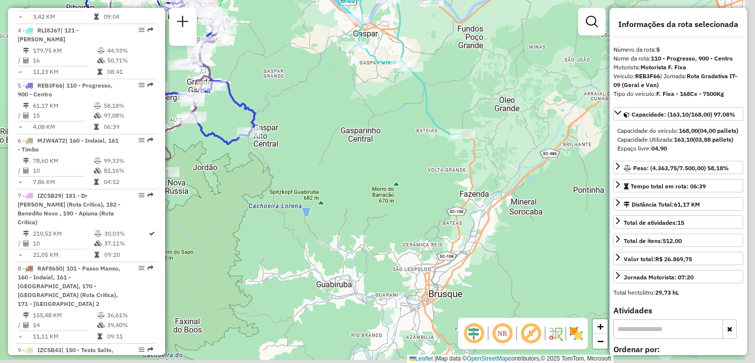
drag, startPoint x: 426, startPoint y: 141, endPoint x: 391, endPoint y: 122, distance: 39.6
click at [391, 122] on div "Janela de atendimento Grade de atendimento Capacidade Transportadoras Veículos …" at bounding box center [377, 181] width 755 height 363
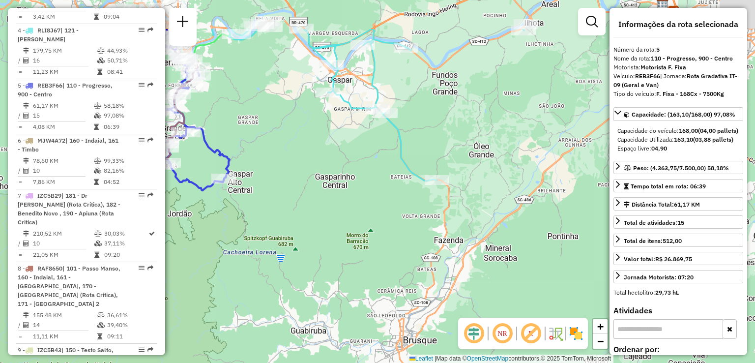
drag, startPoint x: 391, startPoint y: 121, endPoint x: 441, endPoint y: 284, distance: 170.3
click at [438, 314] on div "Janela de atendimento Grade de atendimento Capacidade Transportadoras Veículos …" at bounding box center [377, 181] width 755 height 363
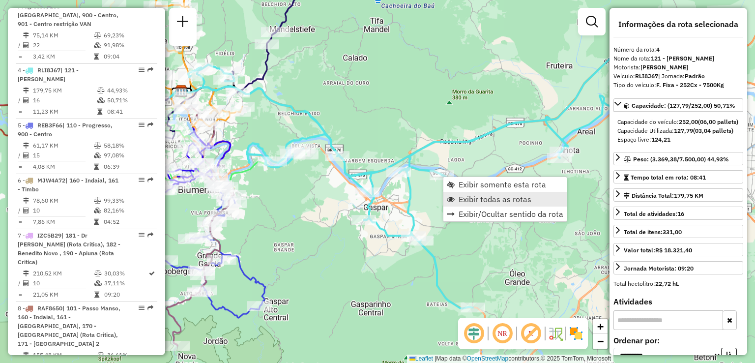
scroll to position [618, 0]
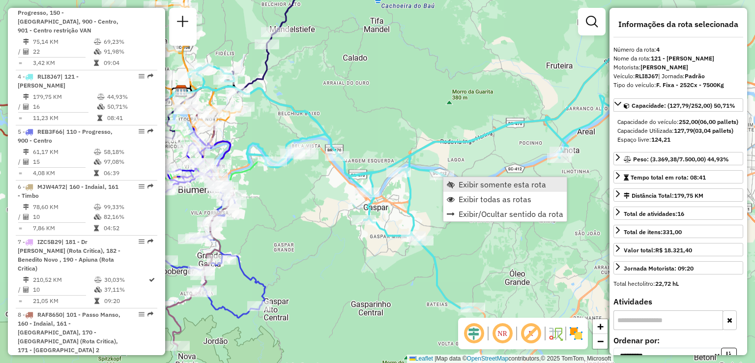
click at [458, 185] on link "Exibir somente esta rota" at bounding box center [504, 184] width 123 height 15
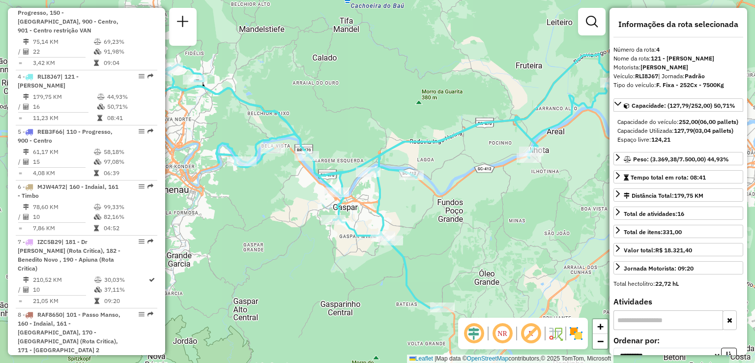
drag, startPoint x: 423, startPoint y: 229, endPoint x: 453, endPoint y: 233, distance: 29.8
click at [451, 232] on div "Janela de atendimento Grade de atendimento Capacidade Transportadoras Veículos …" at bounding box center [377, 181] width 755 height 363
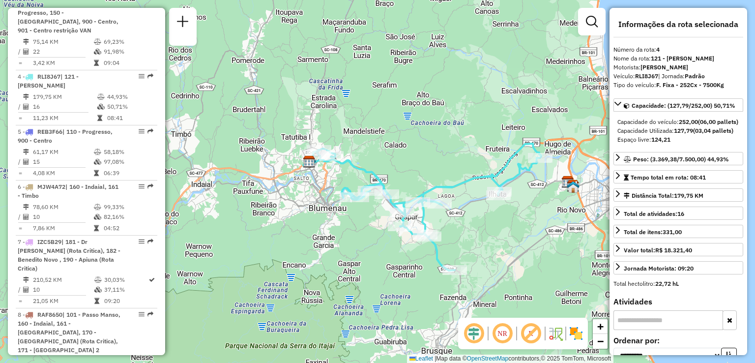
drag, startPoint x: 471, startPoint y: 233, endPoint x: 439, endPoint y: 225, distance: 33.0
click at [439, 225] on div "Janela de atendimento Grade de atendimento Capacidade Transportadoras Veículos …" at bounding box center [377, 181] width 755 height 363
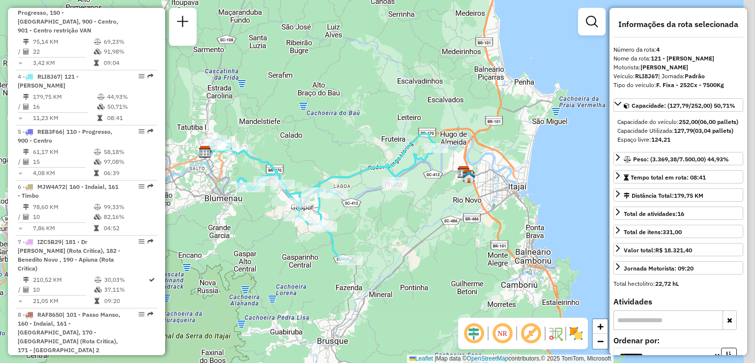
drag, startPoint x: 398, startPoint y: 301, endPoint x: 310, endPoint y: 298, distance: 87.5
click at [310, 299] on div "Janela de atendimento Grade de atendimento Capacidade Transportadoras Veículos …" at bounding box center [377, 181] width 755 height 363
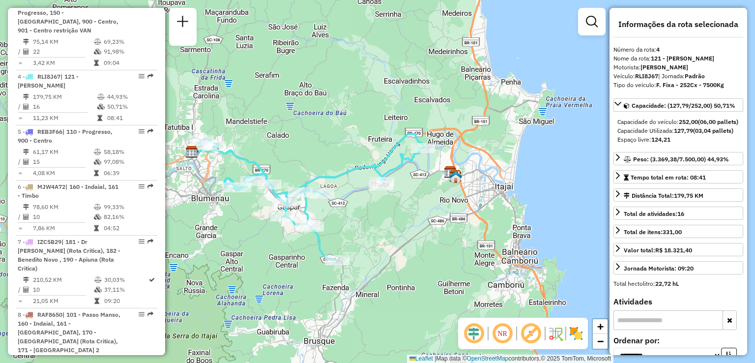
drag, startPoint x: 377, startPoint y: 239, endPoint x: 400, endPoint y: 265, distance: 34.4
click at [400, 265] on div "Janela de atendimento Grade de atendimento Capacidade Transportadoras Veículos …" at bounding box center [377, 181] width 755 height 363
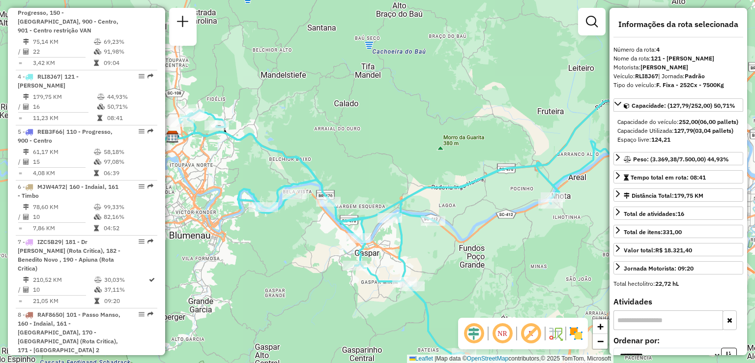
drag, startPoint x: 300, startPoint y: 121, endPoint x: 343, endPoint y: 136, distance: 45.7
click at [343, 136] on div "Janela de atendimento Grade de atendimento Capacidade Transportadoras Veículos …" at bounding box center [377, 181] width 755 height 363
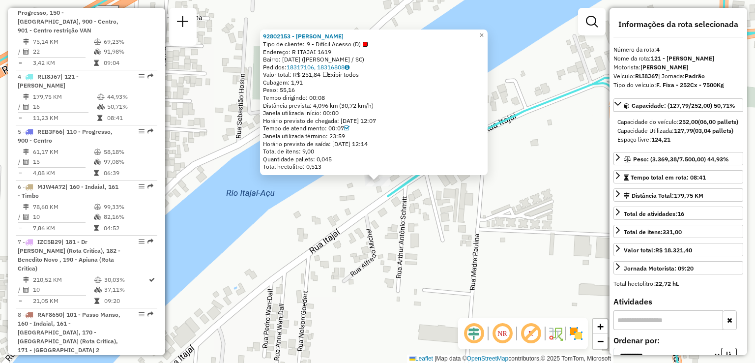
click at [409, 220] on div "92802153 - CLEBER GAULKE Tipo de cliente: 9 - Difícil Acesso (D) Endereço: R IT…" at bounding box center [377, 181] width 755 height 363
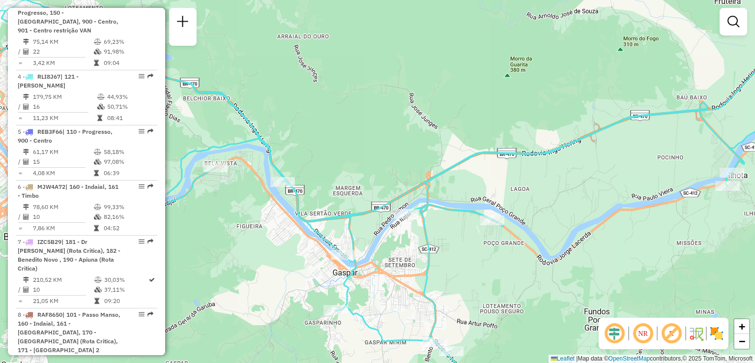
drag, startPoint x: 360, startPoint y: 219, endPoint x: 433, endPoint y: 211, distance: 73.2
click at [433, 211] on icon at bounding box center [408, 192] width 846 height 414
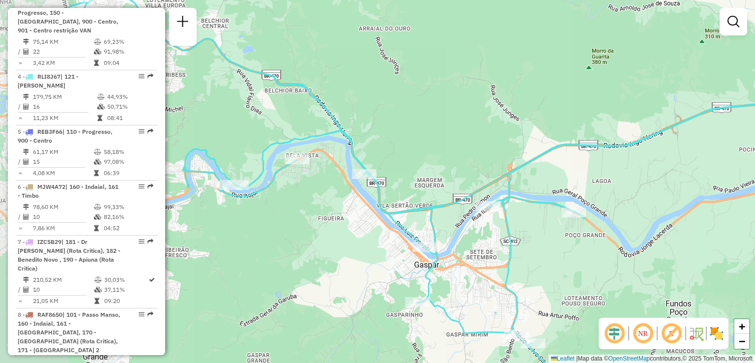
drag, startPoint x: 342, startPoint y: 215, endPoint x: 398, endPoint y: 213, distance: 56.6
click at [398, 213] on div "Janela de atendimento Grade de atendimento Capacidade Transportadoras Veículos …" at bounding box center [377, 181] width 755 height 363
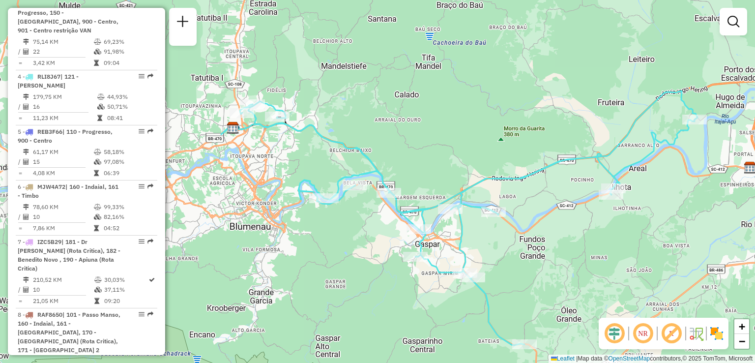
click at [393, 261] on div "Janela de atendimento Grade de atendimento Capacidade Transportadoras Veículos …" at bounding box center [377, 181] width 755 height 363
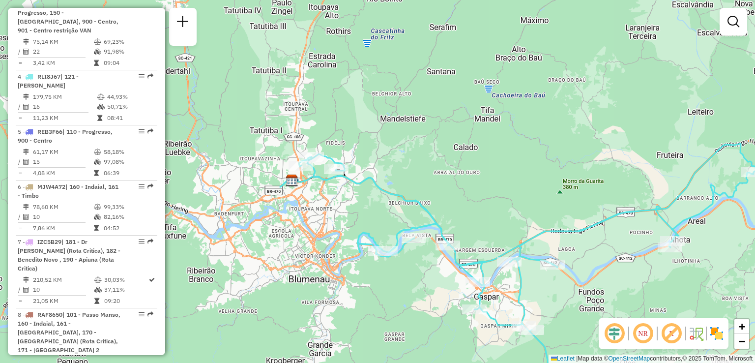
drag, startPoint x: 307, startPoint y: 185, endPoint x: 336, endPoint y: 195, distance: 31.3
click at [336, 195] on div "Janela de atendimento Grade de atendimento Capacidade Transportadoras Veículos …" at bounding box center [377, 181] width 755 height 363
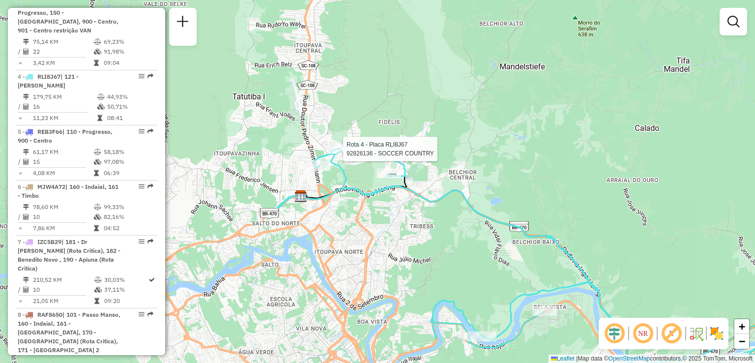
select select "**********"
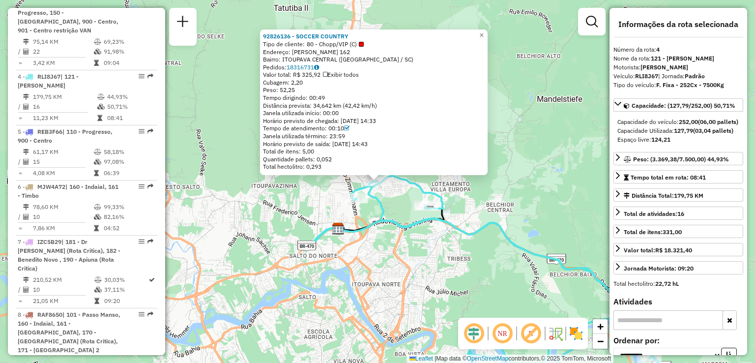
drag, startPoint x: 442, startPoint y: 319, endPoint x: 442, endPoint y: 313, distance: 5.9
click at [443, 319] on div "92826136 - SOCCER COUNTRY Tipo de cliente: 80 - Chopp/VIP (C) Endereço: Christi…" at bounding box center [377, 181] width 755 height 363
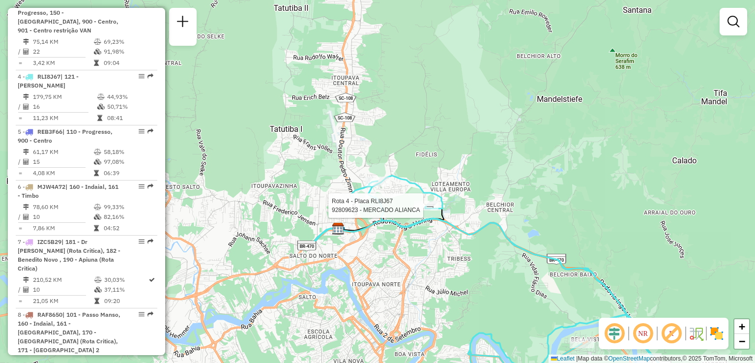
select select "**********"
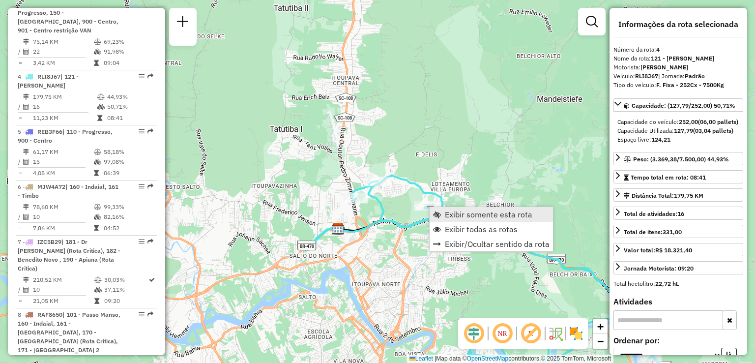
click at [441, 221] on link "Exibir somente esta rota" at bounding box center [491, 214] width 123 height 15
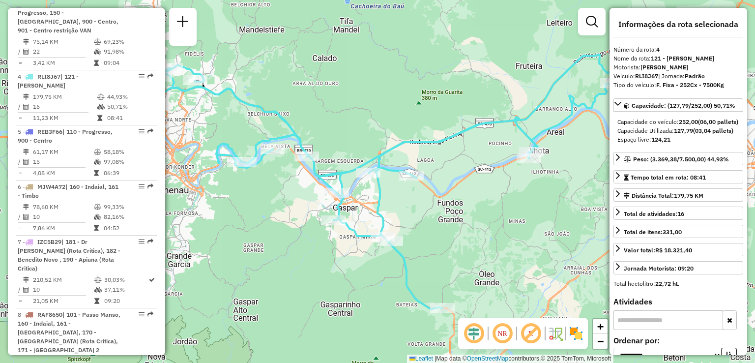
drag, startPoint x: 429, startPoint y: 221, endPoint x: 464, endPoint y: 227, distance: 35.8
click at [464, 227] on div "Janela de atendimento Grade de atendimento Capacidade Transportadoras Veículos …" at bounding box center [377, 181] width 755 height 363
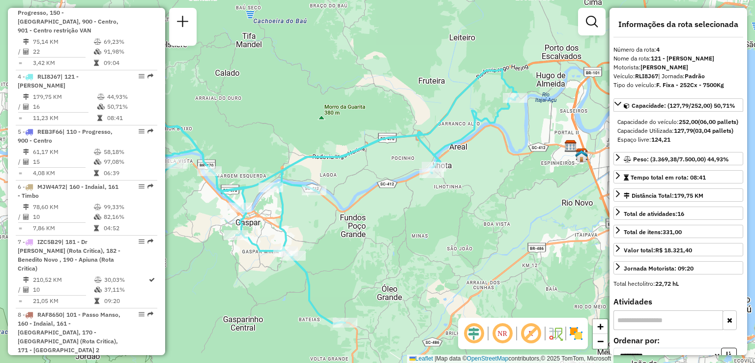
drag, startPoint x: 440, startPoint y: 232, endPoint x: 528, endPoint y: 226, distance: 88.2
click at [530, 226] on div "Janela de atendimento Grade de atendimento Capacidade Transportadoras Veículos …" at bounding box center [377, 181] width 755 height 363
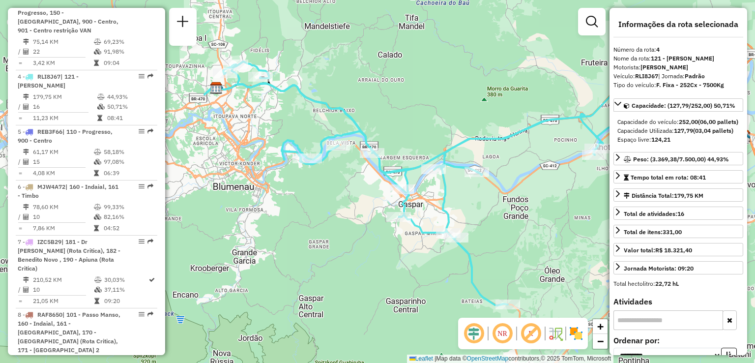
drag, startPoint x: 361, startPoint y: 235, endPoint x: 382, endPoint y: 235, distance: 21.2
click at [382, 235] on div "Rota 4 - Placa RLI8J67 92806458 - ELIANE SEZERINO Janela de atendimento Grade d…" at bounding box center [377, 181] width 755 height 363
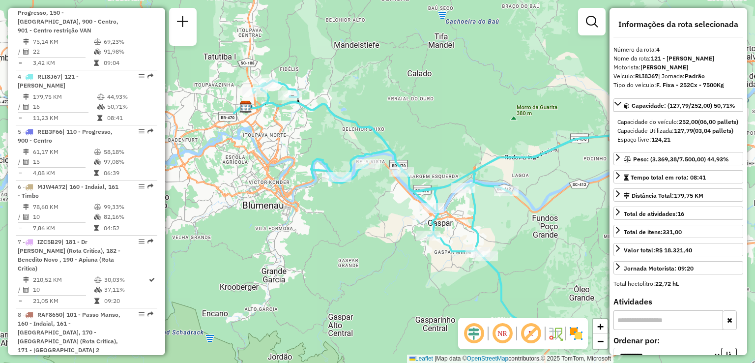
drag, startPoint x: 370, startPoint y: 233, endPoint x: 385, endPoint y: 281, distance: 51.0
click at [403, 297] on div "Janela de atendimento Grade de atendimento Capacidade Transportadoras Veículos …" at bounding box center [377, 181] width 755 height 363
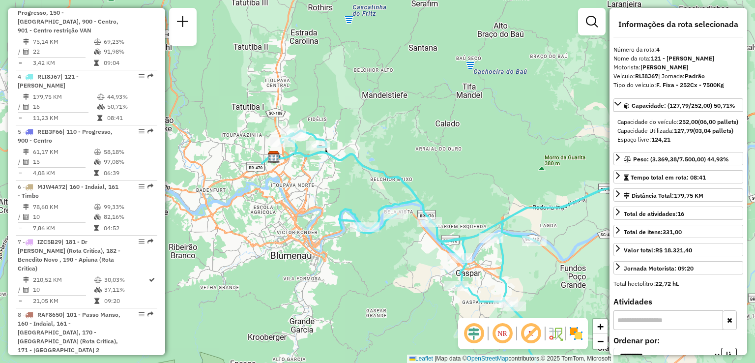
drag, startPoint x: 330, startPoint y: 212, endPoint x: 370, endPoint y: 255, distance: 58.1
click at [370, 255] on div "Janela de atendimento Grade de atendimento Capacidade Transportadoras Veículos …" at bounding box center [377, 181] width 755 height 363
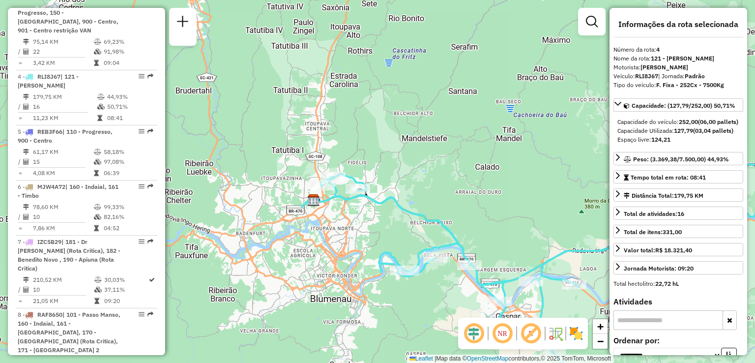
drag, startPoint x: 363, startPoint y: 242, endPoint x: 364, endPoint y: 249, distance: 6.5
click at [364, 249] on div "Janela de atendimento Grade de atendimento Capacidade Transportadoras Veículos …" at bounding box center [377, 181] width 755 height 363
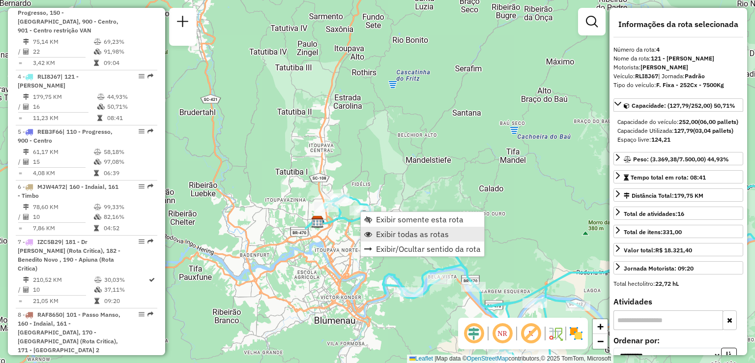
click at [388, 235] on span "Exibir todas as rotas" at bounding box center [412, 234] width 73 height 8
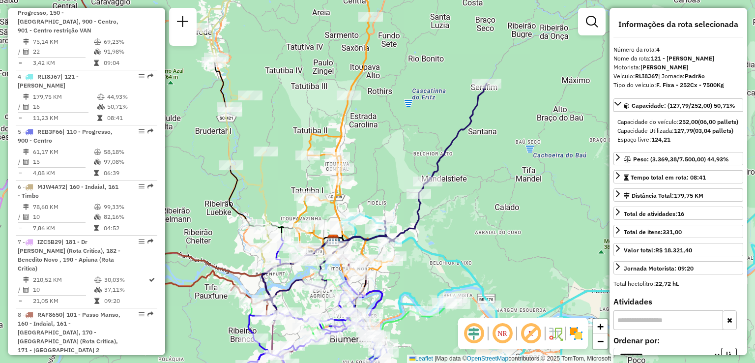
drag, startPoint x: 439, startPoint y: 233, endPoint x: 460, endPoint y: 257, distance: 32.4
click at [460, 259] on div "Janela de atendimento Grade de atendimento Capacidade Transportadoras Veículos …" at bounding box center [377, 181] width 755 height 363
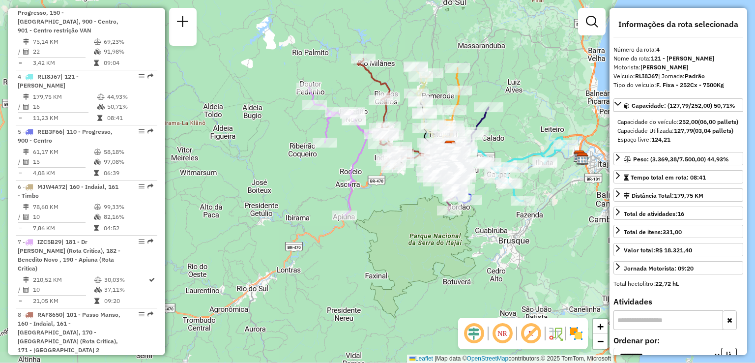
click at [507, 151] on div "Janela de atendimento Grade de atendimento Capacidade Transportadoras Veículos …" at bounding box center [377, 181] width 755 height 363
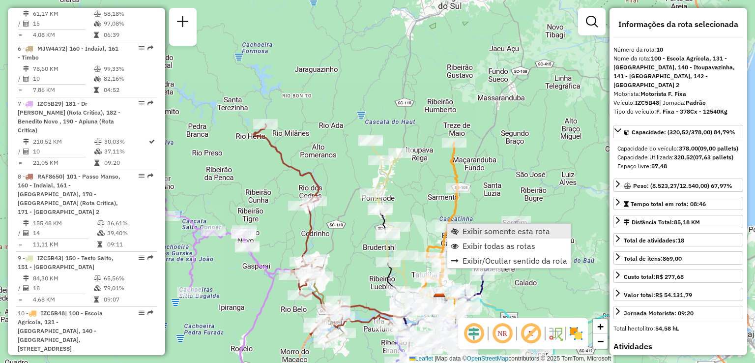
scroll to position [780, 0]
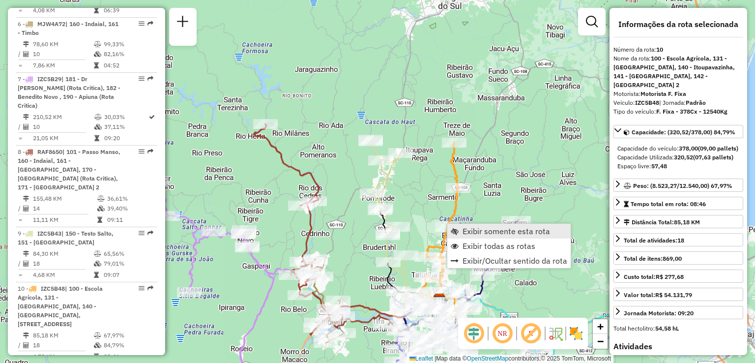
click at [466, 230] on span "Exibir somente esta rota" at bounding box center [507, 231] width 88 height 8
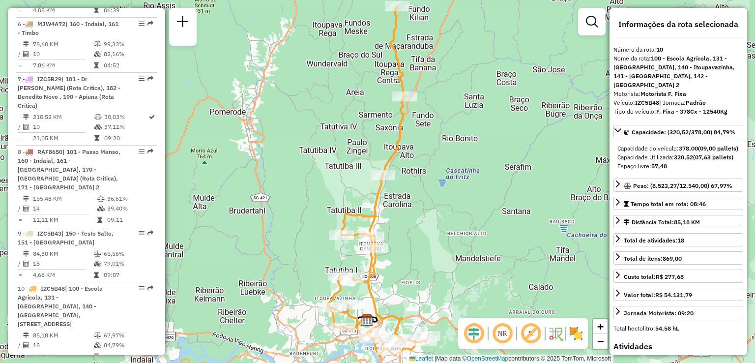
drag, startPoint x: 446, startPoint y: 248, endPoint x: 451, endPoint y: 144, distance: 104.3
click at [451, 144] on div "Janela de atendimento Grade de atendimento Capacidade Transportadoras Veículos …" at bounding box center [377, 181] width 755 height 363
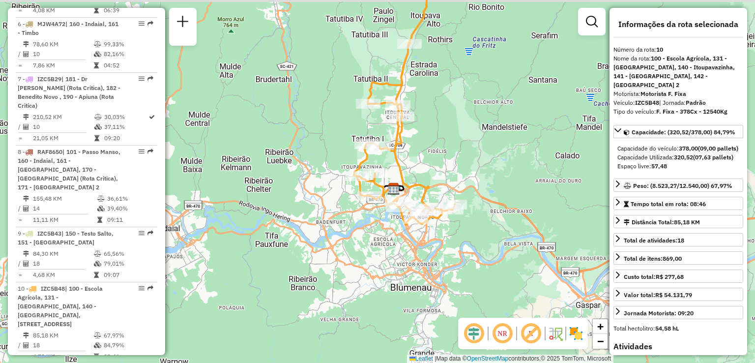
drag, startPoint x: 433, startPoint y: 157, endPoint x: 439, endPoint y: 200, distance: 43.2
click at [439, 200] on div "Janela de atendimento Grade de atendimento Capacidade Transportadoras Veículos …" at bounding box center [377, 181] width 755 height 363
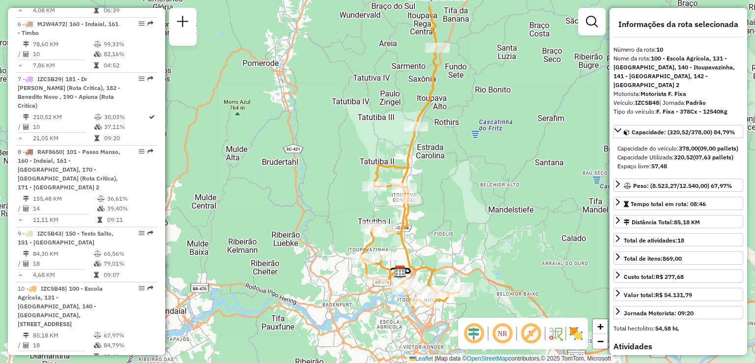
drag, startPoint x: 437, startPoint y: 142, endPoint x: 434, endPoint y: 199, distance: 57.1
click at [435, 199] on div "Janela de atendimento Grade de atendimento Capacidade Transportadoras Veículos …" at bounding box center [377, 181] width 755 height 363
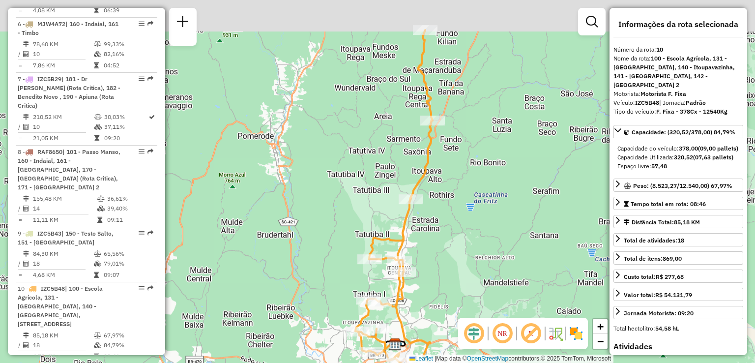
drag, startPoint x: 434, startPoint y: 193, endPoint x: 423, endPoint y: 262, distance: 70.2
click at [424, 265] on div "Janela de atendimento Grade de atendimento Capacidade Transportadoras Veículos …" at bounding box center [377, 181] width 755 height 363
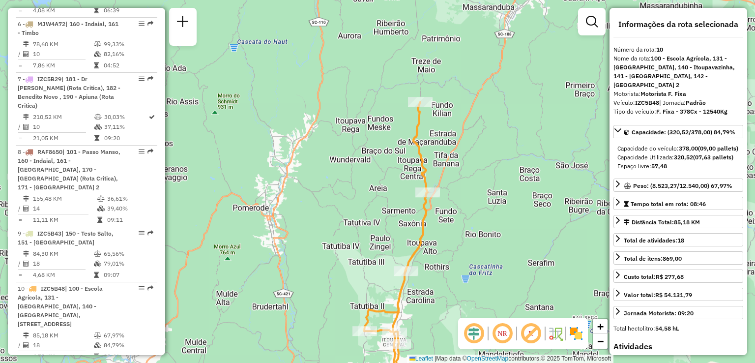
drag, startPoint x: 442, startPoint y: 213, endPoint x: 442, endPoint y: 244, distance: 31.5
click at [442, 252] on div "Janela de atendimento Grade de atendimento Capacidade Transportadoras Veículos …" at bounding box center [377, 181] width 755 height 363
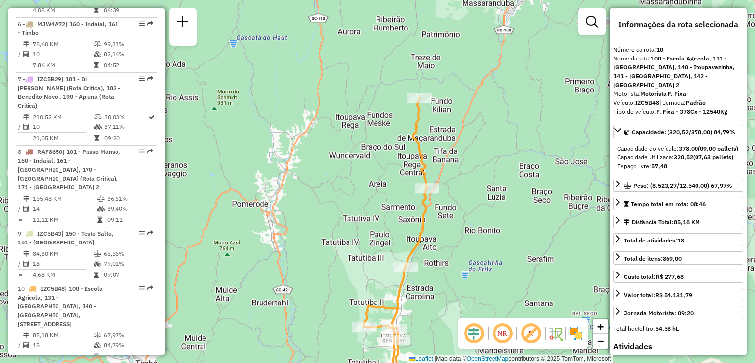
click at [448, 172] on div "Janela de atendimento Grade de atendimento Capacidade Transportadoras Veículos …" at bounding box center [377, 181] width 755 height 363
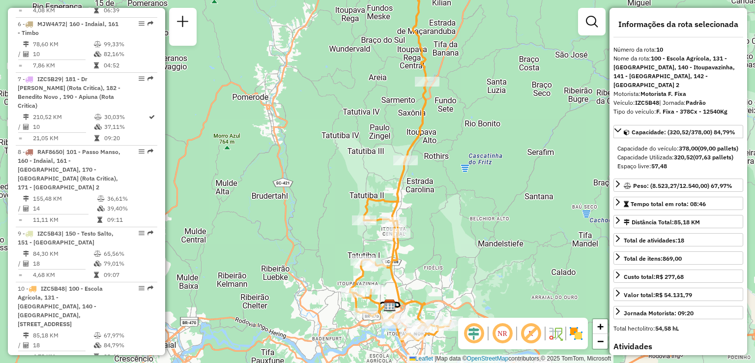
drag, startPoint x: 457, startPoint y: 235, endPoint x: 451, endPoint y: 182, distance: 53.0
click at [454, 195] on div "Janela de atendimento Grade de atendimento Capacidade Transportadoras Veículos …" at bounding box center [377, 181] width 755 height 363
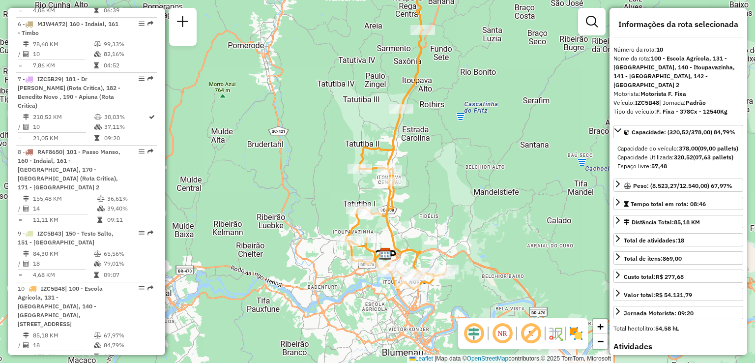
drag, startPoint x: 451, startPoint y: 232, endPoint x: 441, endPoint y: 170, distance: 62.9
click at [441, 170] on div "Janela de atendimento Grade de atendimento Capacidade Transportadoras Veículos …" at bounding box center [377, 181] width 755 height 363
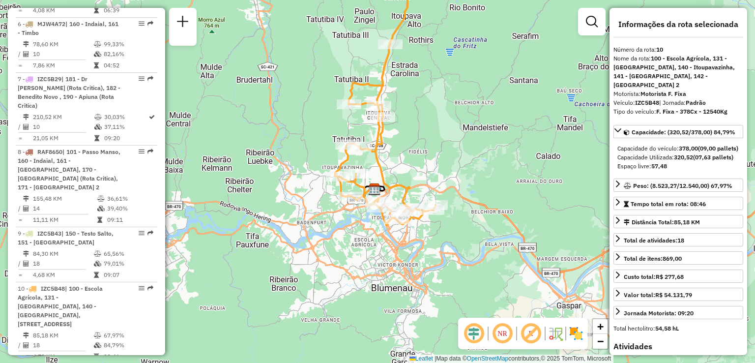
drag, startPoint x: 419, startPoint y: 169, endPoint x: 417, endPoint y: 158, distance: 11.5
click at [417, 160] on div "Janela de atendimento Grade de atendimento Capacidade Transportadoras Veículos …" at bounding box center [377, 181] width 755 height 363
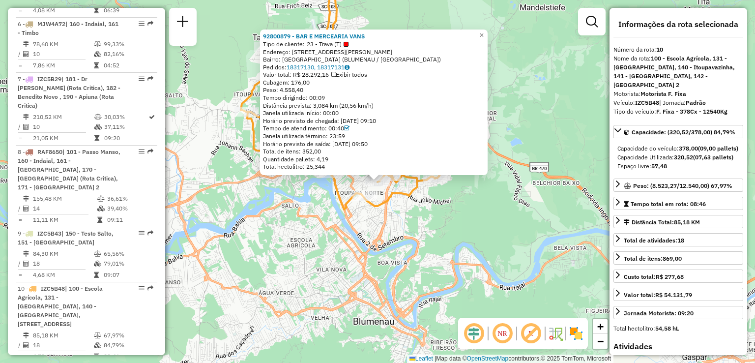
click at [385, 221] on div "92800879 - BAR E MERCEARIA VANS Tipo de cliente: 23 - Trava (T) Endereço: R Alb…" at bounding box center [377, 181] width 755 height 363
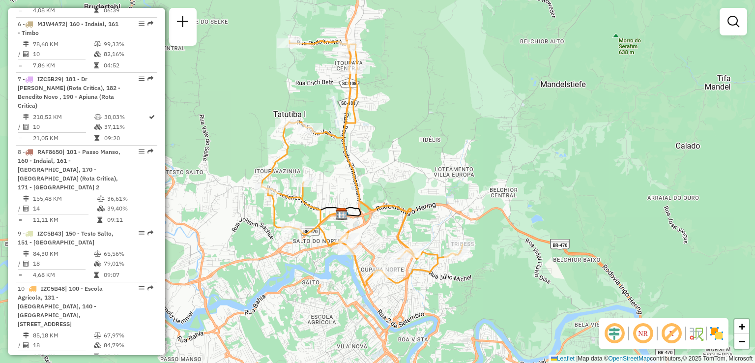
drag, startPoint x: 328, startPoint y: 207, endPoint x: 353, endPoint y: 276, distance: 73.7
click at [351, 282] on div "Janela de atendimento Grade de atendimento Capacidade Transportadoras Veículos …" at bounding box center [377, 181] width 755 height 363
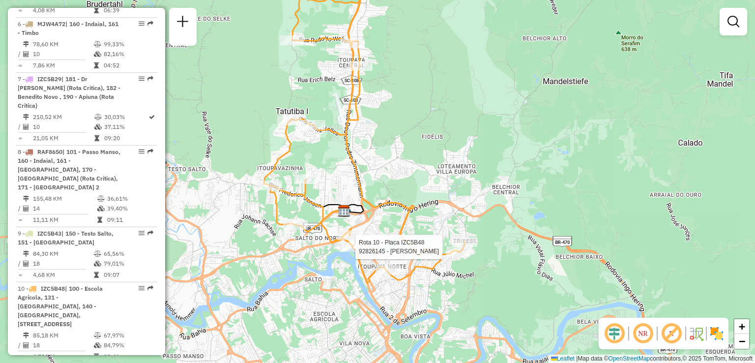
select select "**********"
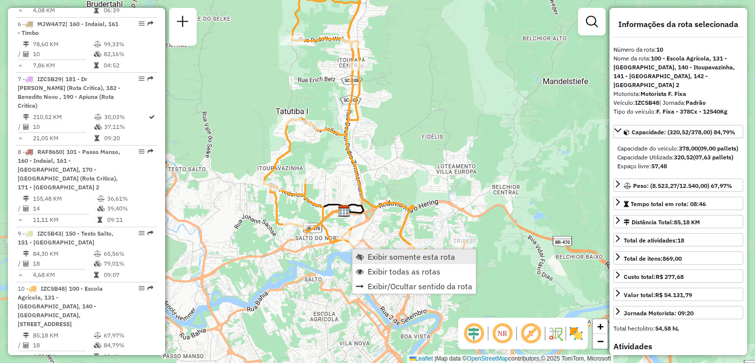
click at [381, 259] on span "Exibir somente esta rota" at bounding box center [412, 257] width 88 height 8
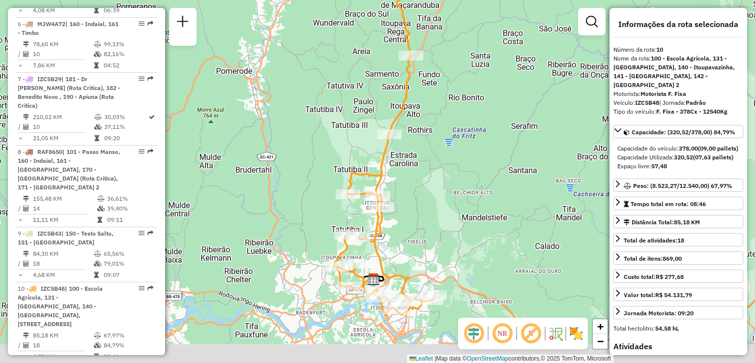
drag, startPoint x: 394, startPoint y: 238, endPoint x: 396, endPoint y: 227, distance: 12.0
click at [394, 234] on div "Janela de atendimento Grade de atendimento Capacidade Transportadoras Veículos …" at bounding box center [377, 181] width 755 height 363
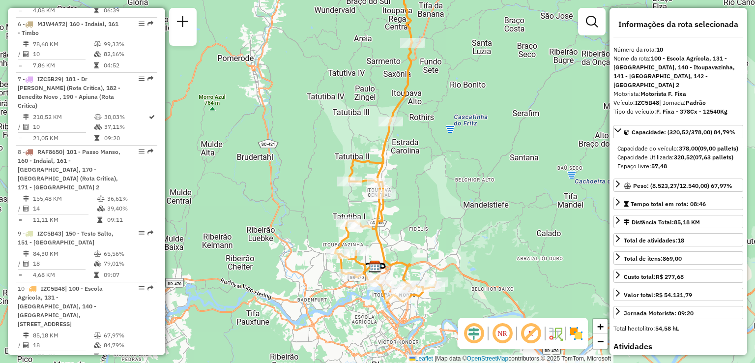
drag, startPoint x: 405, startPoint y: 242, endPoint x: 403, endPoint y: 208, distance: 34.4
click at [403, 208] on div "Janela de atendimento Grade de atendimento Capacidade Transportadoras Veículos …" at bounding box center [377, 181] width 755 height 363
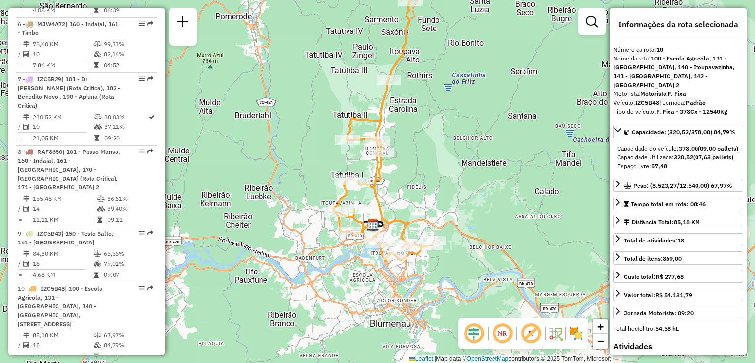
drag, startPoint x: 389, startPoint y: 280, endPoint x: 386, endPoint y: 238, distance: 42.4
click at [387, 242] on div "Rota 10 - Placa IZC5B48 92800879 - BAR E MERCEARIA VANS Rota 10 - Placa IZC5B48…" at bounding box center [377, 181] width 755 height 363
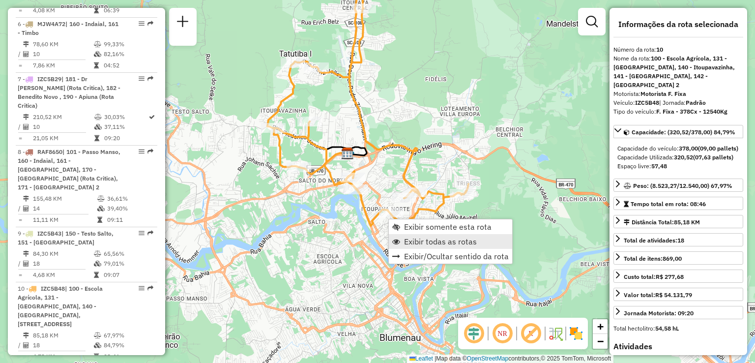
click at [411, 245] on span "Exibir todas as rotas" at bounding box center [440, 241] width 73 height 8
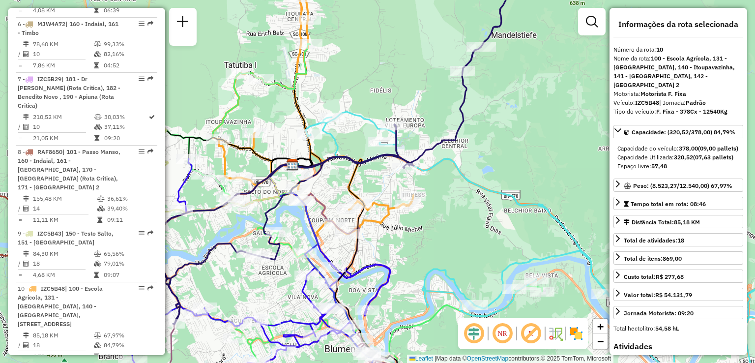
drag, startPoint x: 413, startPoint y: 169, endPoint x: 344, endPoint y: 187, distance: 71.7
click at [345, 186] on div "Janela de atendimento Grade de atendimento Capacidade Transportadoras Veículos …" at bounding box center [377, 181] width 755 height 363
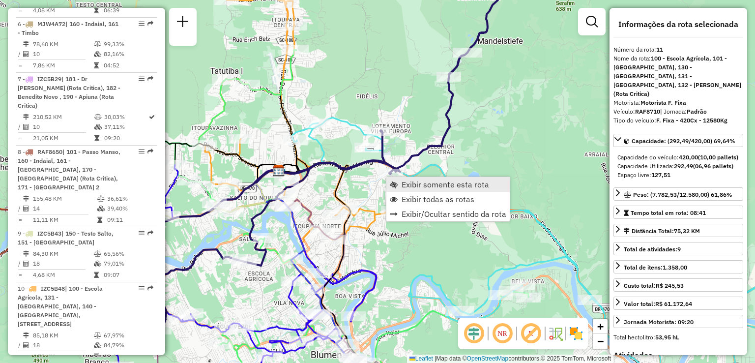
click at [397, 180] on link "Exibir somente esta rota" at bounding box center [447, 184] width 123 height 15
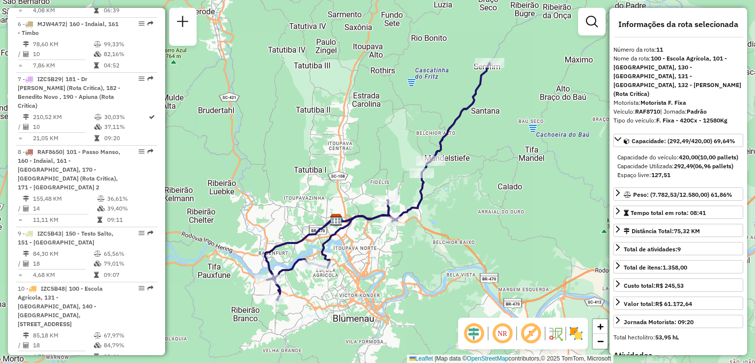
drag, startPoint x: 433, startPoint y: 219, endPoint x: 440, endPoint y: 202, distance: 18.3
click at [440, 203] on div "Janela de atendimento Grade de atendimento Capacidade Transportadoras Veículos …" at bounding box center [377, 181] width 755 height 363
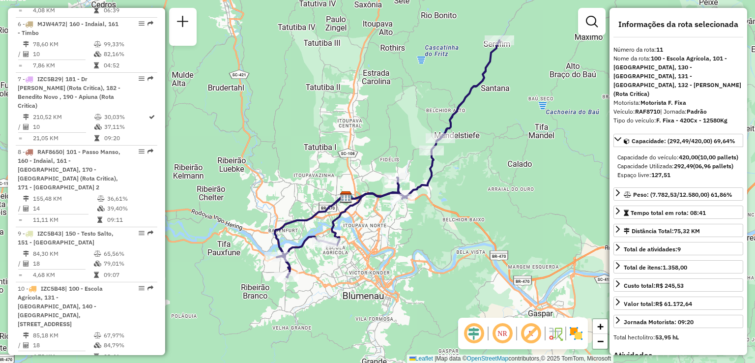
drag, startPoint x: 340, startPoint y: 268, endPoint x: 362, endPoint y: 234, distance: 40.2
click at [355, 244] on div "Janela de atendimento Grade de atendimento Capacidade Transportadoras Veículos …" at bounding box center [377, 181] width 755 height 363
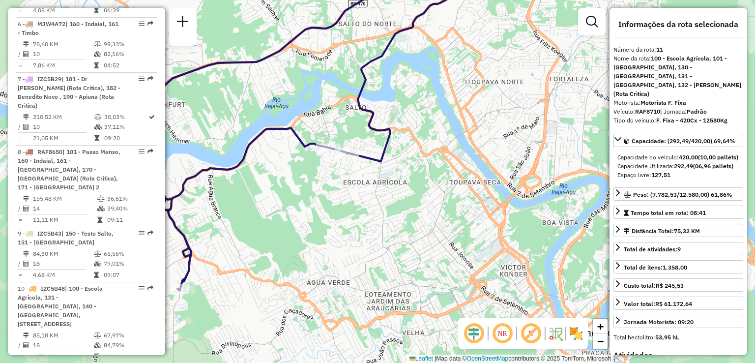
drag, startPoint x: 370, startPoint y: 229, endPoint x: 387, endPoint y: 258, distance: 34.0
click at [387, 258] on div "Janela de atendimento Grade de atendimento Capacidade Transportadoras Veículos …" at bounding box center [377, 181] width 755 height 363
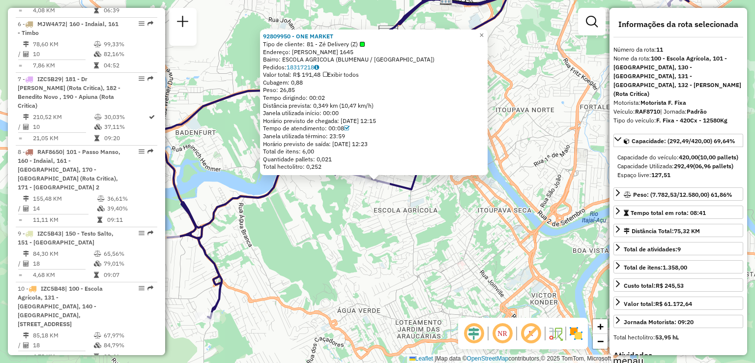
click at [340, 229] on div "92809950 - ONE MARKET Tipo de cliente: 81 - Zé Delivery (Z) Endereço: BENJAMIN …" at bounding box center [377, 181] width 755 height 363
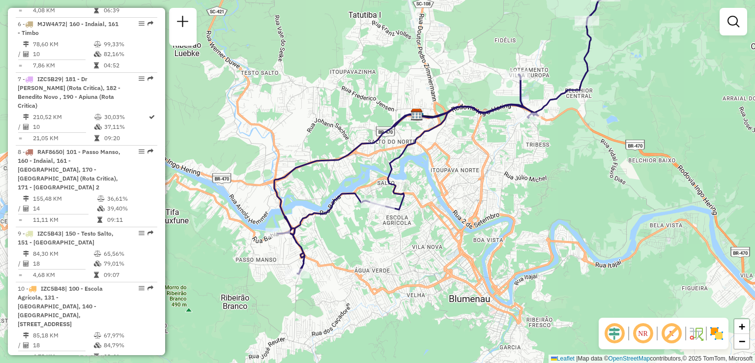
drag, startPoint x: 514, startPoint y: 182, endPoint x: 486, endPoint y: 271, distance: 92.8
click at [488, 274] on div "Janela de atendimento Grade de atendimento Capacidade Transportadoras Veículos …" at bounding box center [377, 181] width 755 height 363
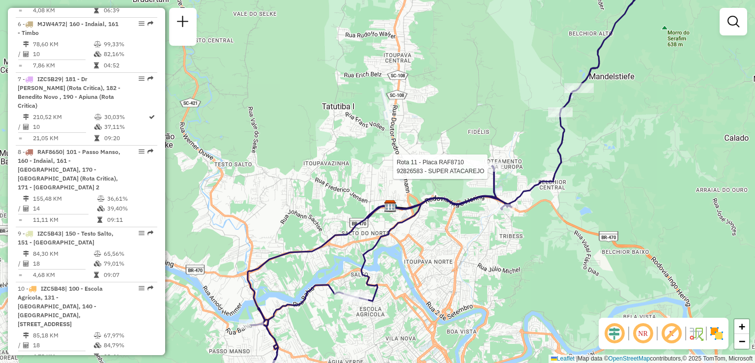
select select "**********"
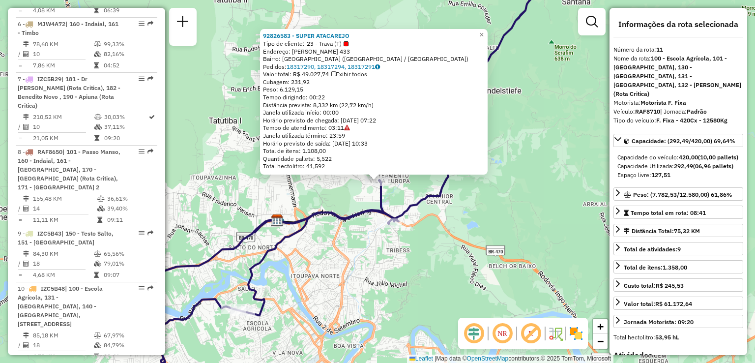
click at [498, 236] on div "92826583 - SUPER ATACAREJO Tipo de cliente: 23 - Trava (T) Endereço: THEODORO P…" at bounding box center [377, 181] width 755 height 363
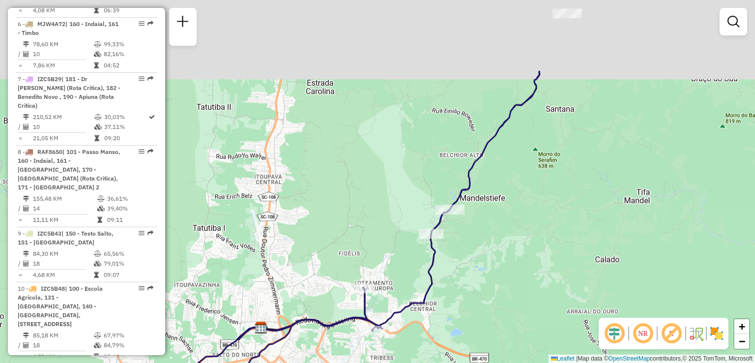
drag, startPoint x: 482, startPoint y: 240, endPoint x: 450, endPoint y: 340, distance: 104.8
click at [450, 352] on div "Janela de atendimento Grade de atendimento Capacidade Transportadoras Veículos …" at bounding box center [377, 181] width 755 height 363
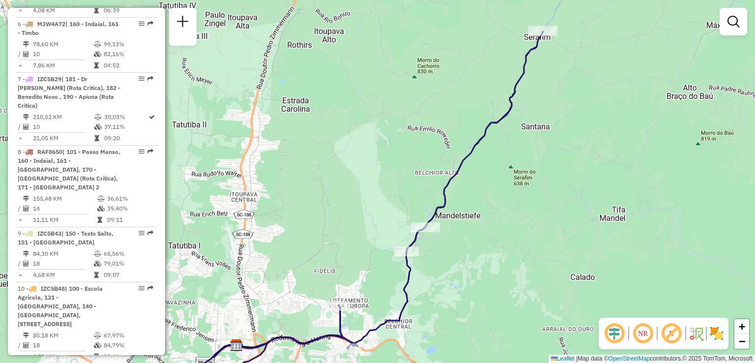
drag, startPoint x: 488, startPoint y: 285, endPoint x: 382, endPoint y: 351, distance: 124.7
click at [382, 360] on div "Janela de atendimento Grade de atendimento Capacidade Transportadoras Veículos …" at bounding box center [377, 181] width 755 height 363
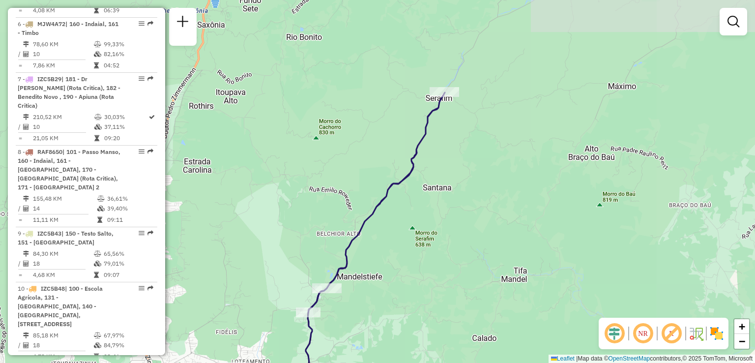
drag, startPoint x: 462, startPoint y: 266, endPoint x: 448, endPoint y: 294, distance: 31.2
click at [449, 297] on div "Janela de atendimento Grade de atendimento Capacidade Transportadoras Veículos …" at bounding box center [377, 181] width 755 height 363
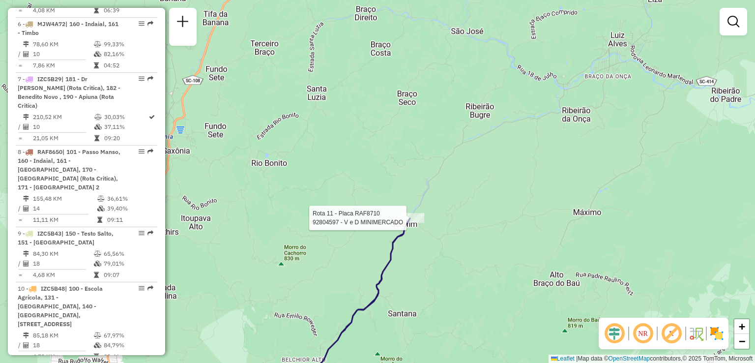
select select "**********"
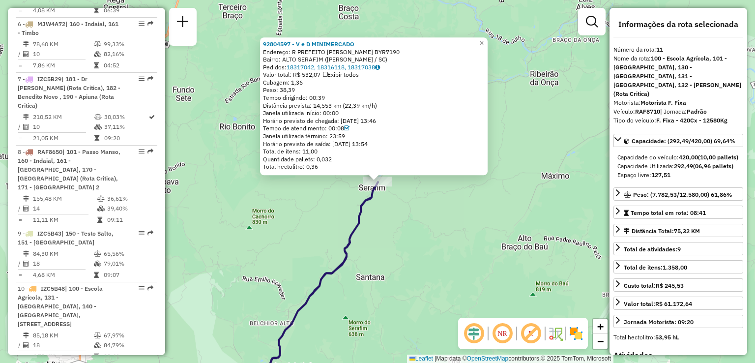
click at [413, 218] on div "92804597 - V e D MINIMERCADO Endereço: R PREFEITO WILIBALDO VAN DEN BYR7190 Bai…" at bounding box center [377, 181] width 755 height 363
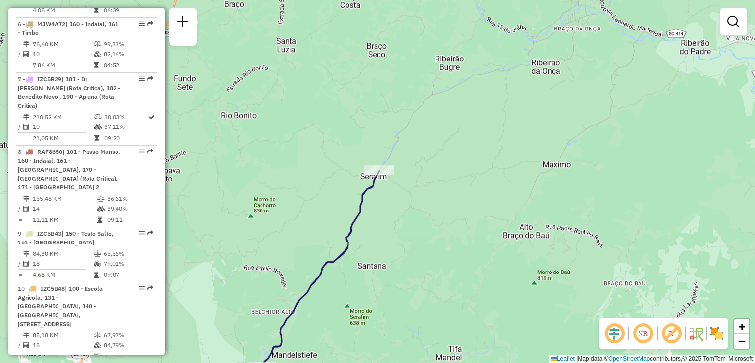
drag, startPoint x: 322, startPoint y: 223, endPoint x: 345, endPoint y: 154, distance: 72.1
click at [339, 169] on div "Janela de atendimento Grade de atendimento Capacidade Transportadoras Veículos …" at bounding box center [377, 181] width 755 height 363
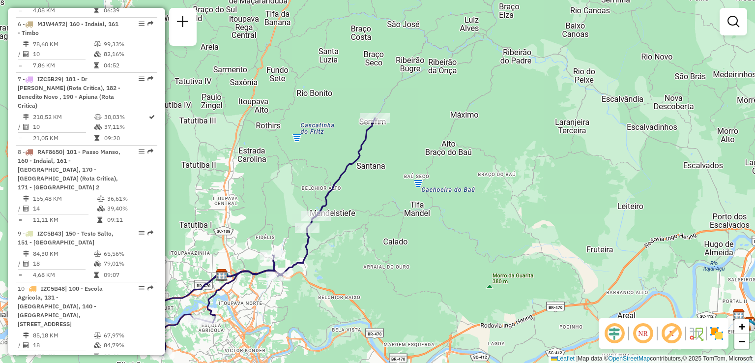
drag, startPoint x: 357, startPoint y: 220, endPoint x: 369, endPoint y: 152, distance: 68.4
click at [363, 181] on div "Janela de atendimento Grade de atendimento Capacidade Transportadoras Veículos …" at bounding box center [377, 181] width 755 height 363
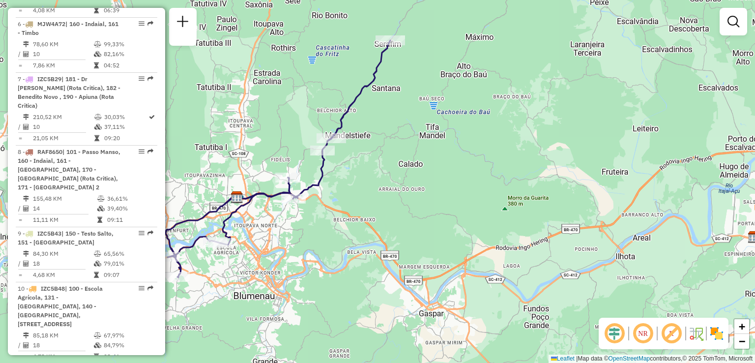
drag, startPoint x: 351, startPoint y: 217, endPoint x: 369, endPoint y: 184, distance: 37.0
click at [367, 186] on div "Janela de atendimento Grade de atendimento Capacidade Transportadoras Veículos …" at bounding box center [377, 181] width 755 height 363
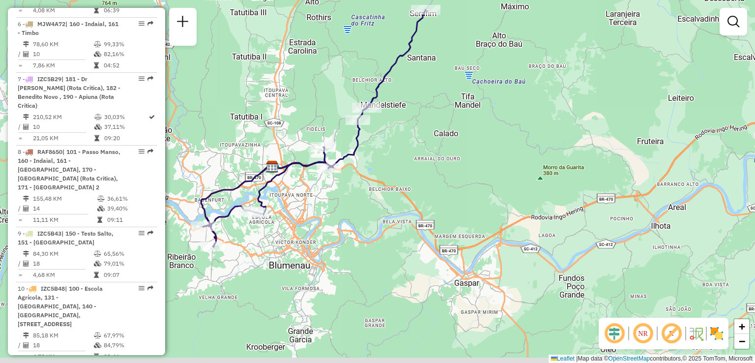
drag, startPoint x: 334, startPoint y: 223, endPoint x: 349, endPoint y: 219, distance: 15.4
click at [349, 219] on div "Janela de atendimento Grade de atendimento Capacidade Transportadoras Veículos …" at bounding box center [377, 181] width 755 height 363
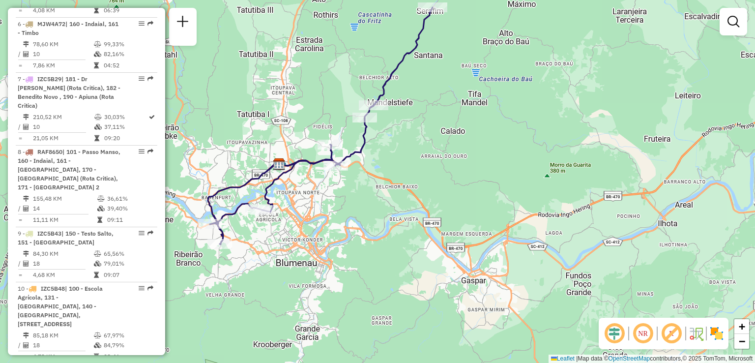
drag, startPoint x: 342, startPoint y: 218, endPoint x: 359, endPoint y: 221, distance: 17.1
click at [359, 221] on div "Janela de atendimento Grade de atendimento Capacidade Transportadoras Veículos …" at bounding box center [377, 181] width 755 height 363
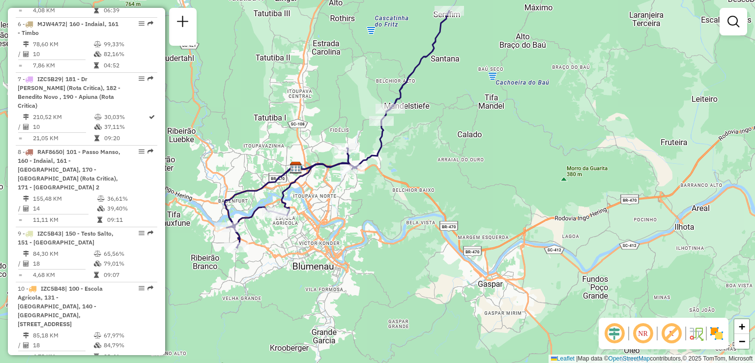
drag, startPoint x: 356, startPoint y: 213, endPoint x: 360, endPoint y: 240, distance: 27.9
click at [360, 243] on div "Janela de atendimento Grade de atendimento Capacidade Transportadoras Veículos …" at bounding box center [377, 181] width 755 height 363
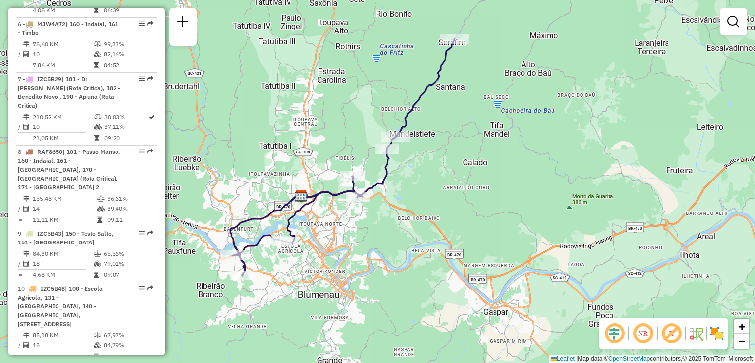
drag, startPoint x: 322, startPoint y: 229, endPoint x: 327, endPoint y: 204, distance: 25.1
click at [326, 209] on div "Janela de atendimento Grade de atendimento Capacidade Transportadoras Veículos …" at bounding box center [377, 181] width 755 height 363
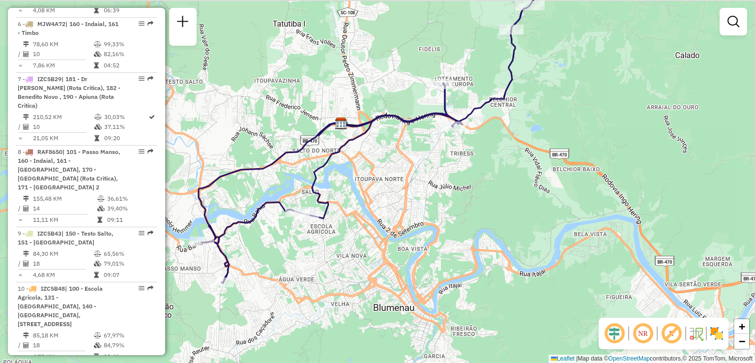
click at [305, 236] on div "Janela de atendimento Grade de atendimento Capacidade Transportadoras Veículos …" at bounding box center [377, 181] width 755 height 363
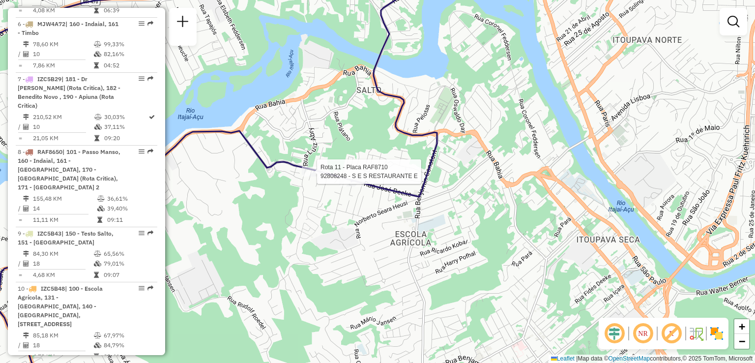
select select "**********"
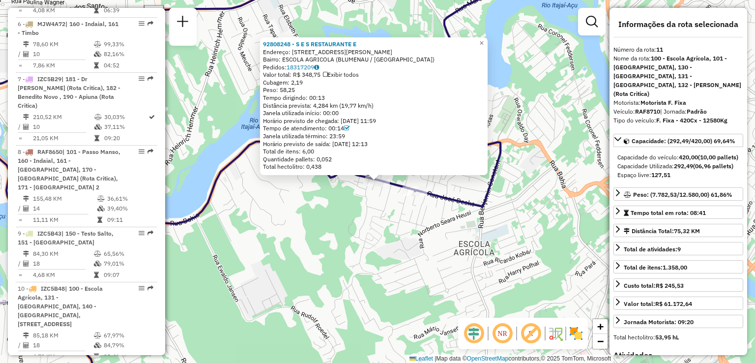
click at [285, 218] on div "92808248 - S E S RESTAURANTE E Endereço: R JOSE DEEKE 937 Bairro: ESCOLA AGRICO…" at bounding box center [377, 181] width 755 height 363
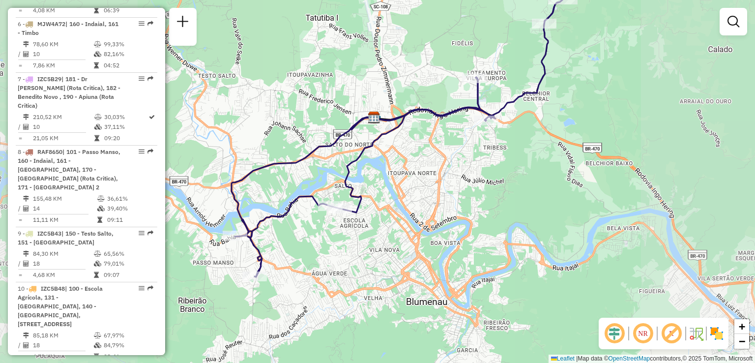
drag, startPoint x: 318, startPoint y: 227, endPoint x: 356, endPoint y: 210, distance: 42.1
click at [344, 215] on div "Janela de atendimento Grade de atendimento Capacidade Transportadoras Veículos …" at bounding box center [377, 181] width 755 height 363
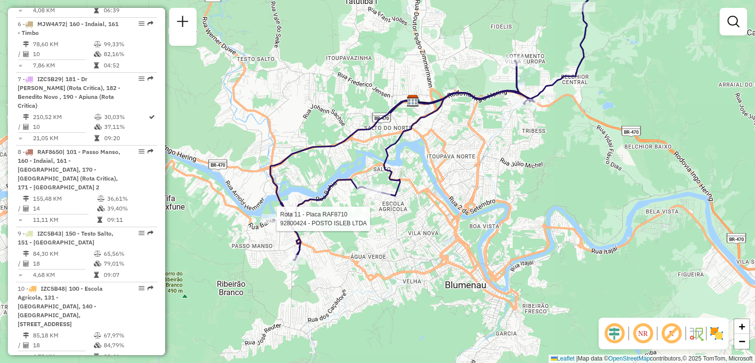
select select "**********"
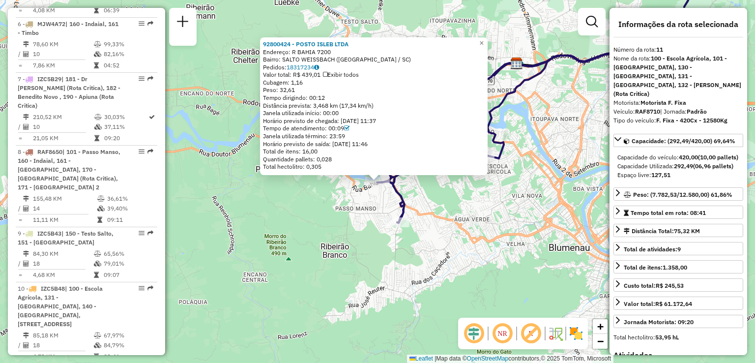
click at [266, 217] on div "92800424 - POSTO ISLEB LTDA Endereço: R BAHIA 7200 Bairro: SALTO WEISSBACH (BLU…" at bounding box center [377, 181] width 755 height 363
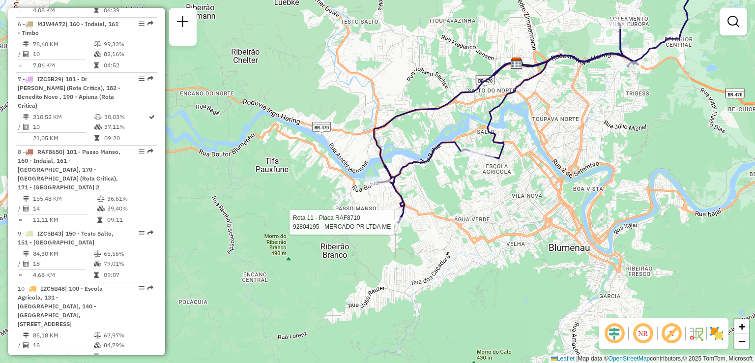
select select "**********"
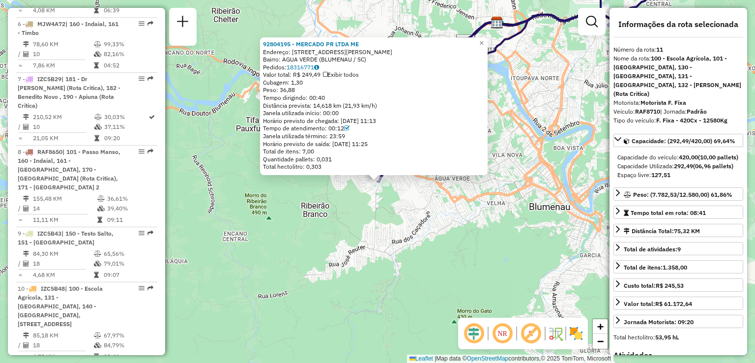
click at [368, 236] on div "92804195 - MERCADO PR LTDA ME Endereço: R LEOPOLDO ROTERS 45 Bairro: AGUA VERDE…" at bounding box center [377, 181] width 755 height 363
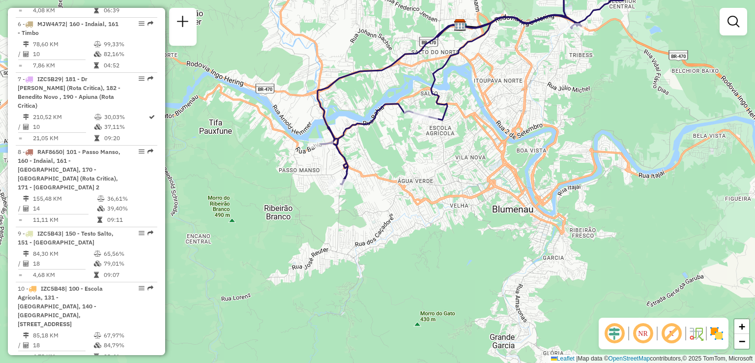
drag, startPoint x: 379, startPoint y: 247, endPoint x: 325, endPoint y: 254, distance: 54.5
click at [340, 250] on div "Janela de atendimento Grade de atendimento Capacidade Transportadoras Veículos …" at bounding box center [377, 181] width 755 height 363
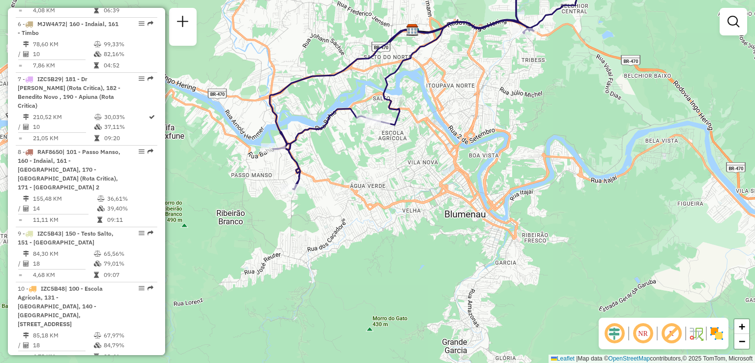
drag, startPoint x: 337, startPoint y: 229, endPoint x: 236, endPoint y: 303, distance: 124.8
click at [236, 303] on div "Janela de atendimento Grade de atendimento Capacidade Transportadoras Veículos …" at bounding box center [377, 181] width 755 height 363
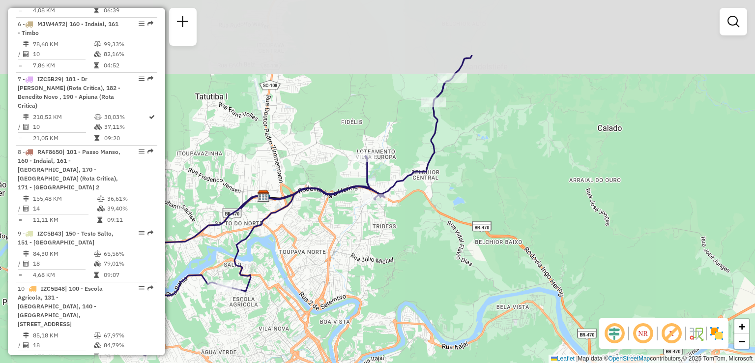
drag, startPoint x: 325, startPoint y: 225, endPoint x: 278, endPoint y: 316, distance: 103.1
click at [278, 316] on div "Janela de atendimento Grade de atendimento Capacidade Transportadoras Veículos …" at bounding box center [377, 181] width 755 height 363
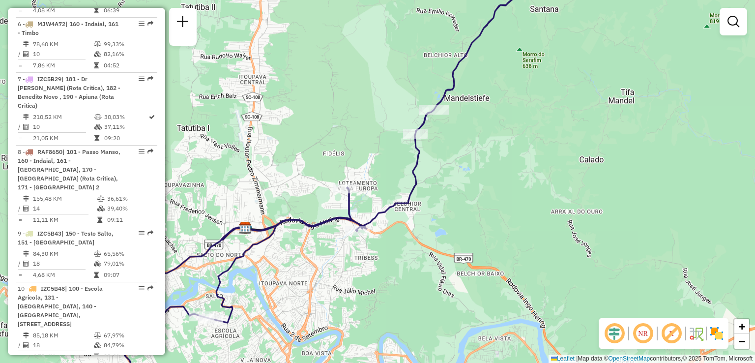
drag, startPoint x: 338, startPoint y: 245, endPoint x: 317, endPoint y: 277, distance: 38.3
click at [317, 280] on div "Janela de atendimento Grade de atendimento Capacidade Transportadoras Veículos …" at bounding box center [377, 181] width 755 height 363
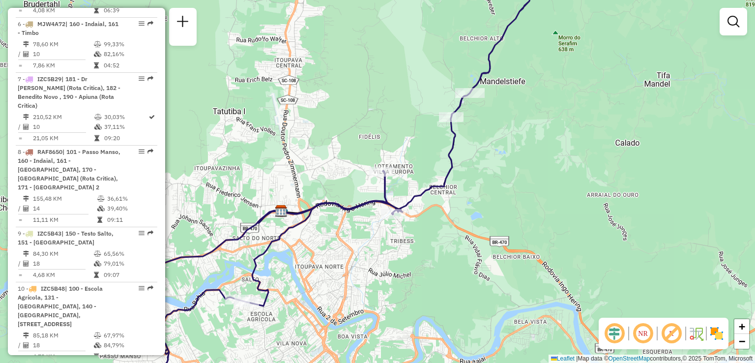
drag, startPoint x: 572, startPoint y: 135, endPoint x: 648, endPoint y: 104, distance: 81.6
click at [625, 109] on div "Janela de atendimento Grade de atendimento Capacidade Transportadoras Veículos …" at bounding box center [377, 181] width 755 height 363
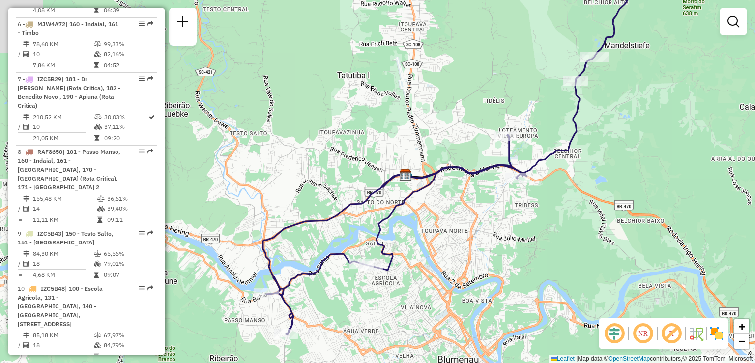
drag, startPoint x: 491, startPoint y: 163, endPoint x: 566, endPoint y: 147, distance: 77.4
click at [566, 147] on icon at bounding box center [465, 143] width 404 height 382
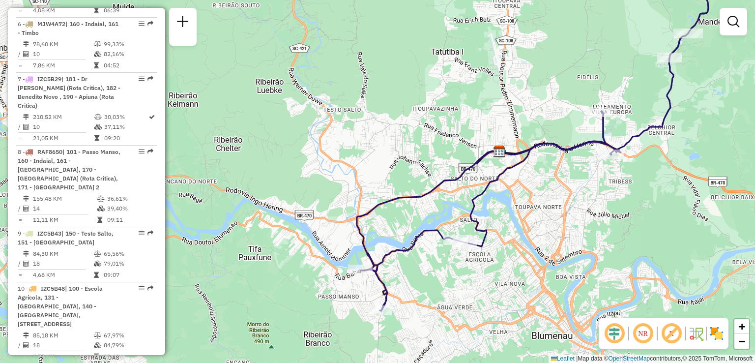
drag, startPoint x: 484, startPoint y: 191, endPoint x: 470, endPoint y: 168, distance: 26.9
click at [474, 174] on icon at bounding box center [545, 135] width 377 height 352
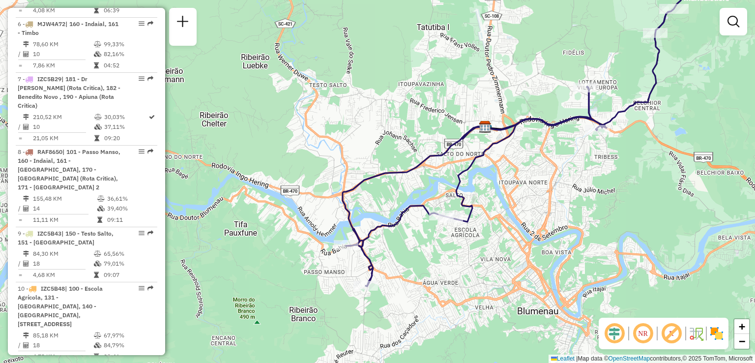
click at [512, 176] on div "Janela de atendimento Grade de atendimento Capacidade Transportadoras Veículos …" at bounding box center [377, 181] width 755 height 363
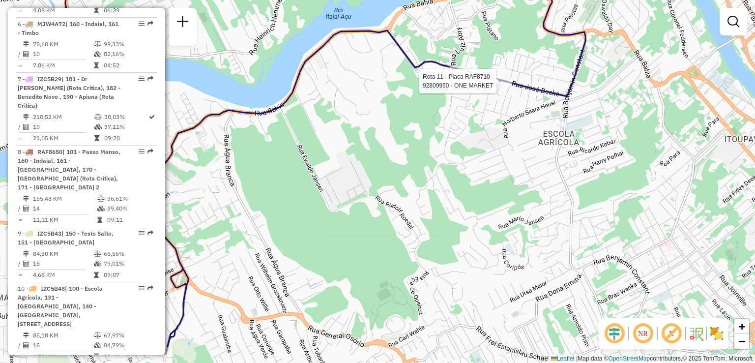
click at [493, 86] on div at bounding box center [499, 81] width 25 height 10
select select "**********"
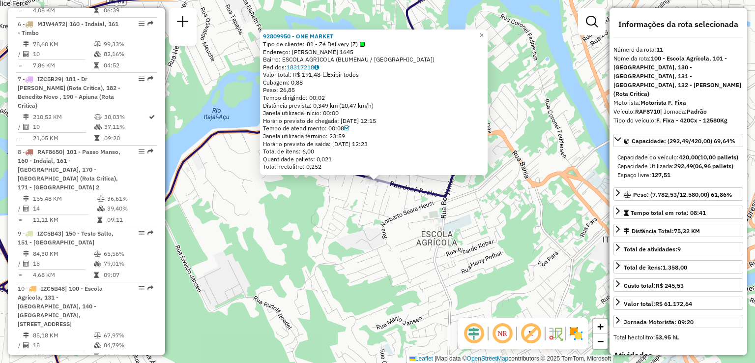
click at [452, 261] on div "92809950 - ONE MARKET Tipo de cliente: 81 - Zé Delivery (Z) Endereço: BENJAMIN …" at bounding box center [377, 181] width 755 height 363
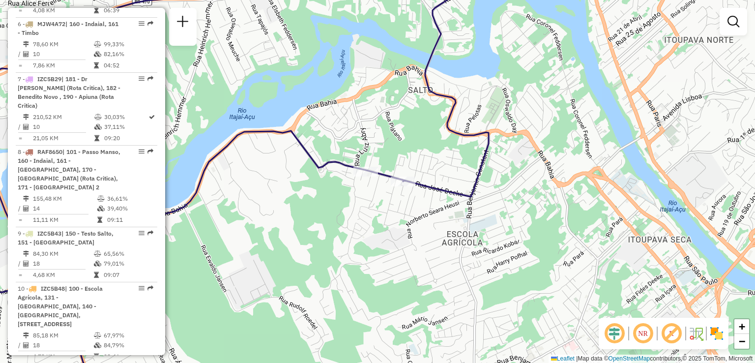
drag, startPoint x: 436, startPoint y: 227, endPoint x: 472, endPoint y: 224, distance: 36.5
click at [483, 228] on div "Janela de atendimento Grade de atendimento Capacidade Transportadoras Veículos …" at bounding box center [377, 181] width 755 height 363
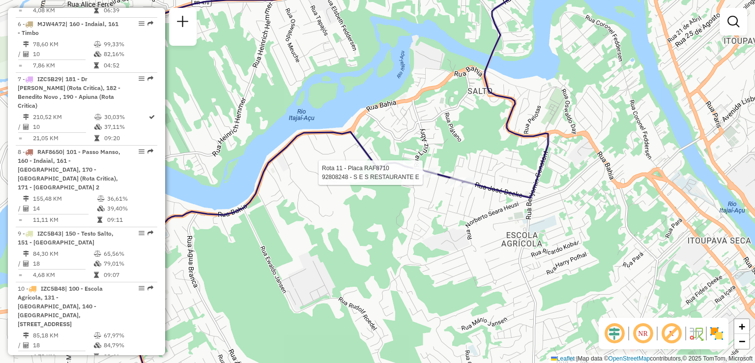
select select "**********"
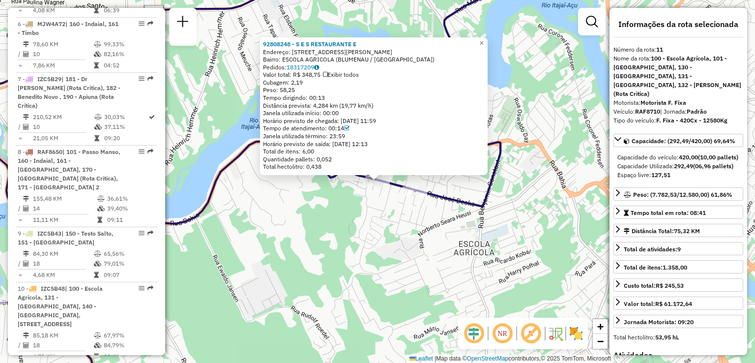
click at [405, 226] on div "92808248 - S E S RESTAURANTE E Endereço: R JOSE DEEKE 937 Bairro: ESCOLA AGRICO…" at bounding box center [377, 181] width 755 height 363
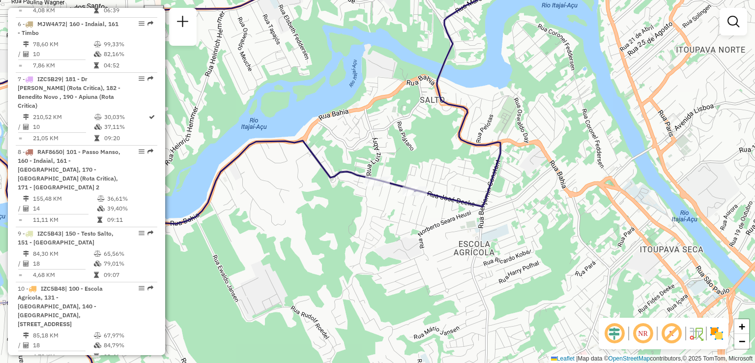
drag, startPoint x: 411, startPoint y: 239, endPoint x: 463, endPoint y: 226, distance: 53.3
click at [463, 226] on div "Janela de atendimento Grade de atendimento Capacidade Transportadoras Veículos …" at bounding box center [377, 181] width 755 height 363
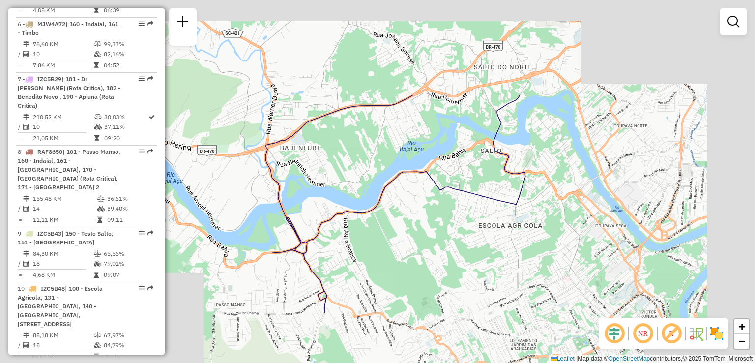
drag, startPoint x: 422, startPoint y: 232, endPoint x: 471, endPoint y: 182, distance: 70.2
click at [471, 182] on div "Janela de atendimento Grade de atendimento Capacidade Transportadoras Veículos …" at bounding box center [377, 181] width 755 height 363
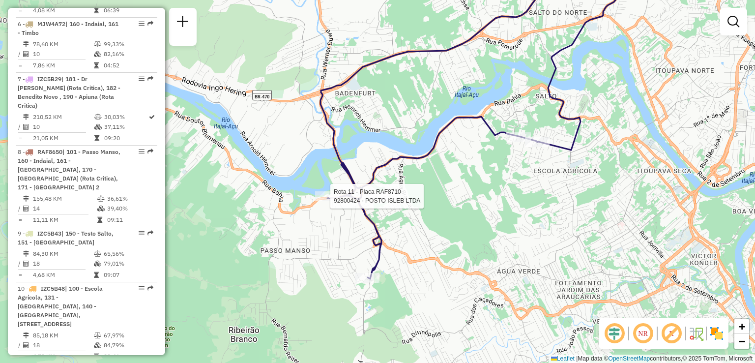
select select "**********"
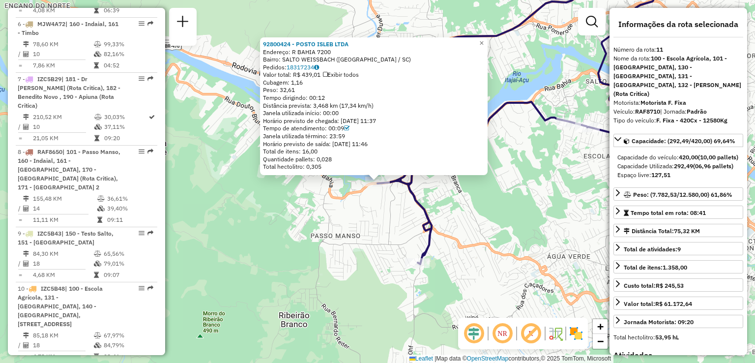
click at [500, 209] on div "92800424 - POSTO ISLEB LTDA Endereço: R BAHIA 7200 Bairro: SALTO WEISSBACH (BLU…" at bounding box center [377, 181] width 755 height 363
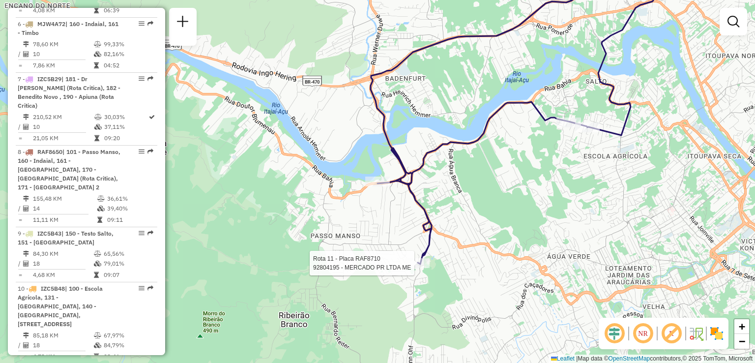
click at [422, 268] on div at bounding box center [417, 263] width 25 height 10
select select "**********"
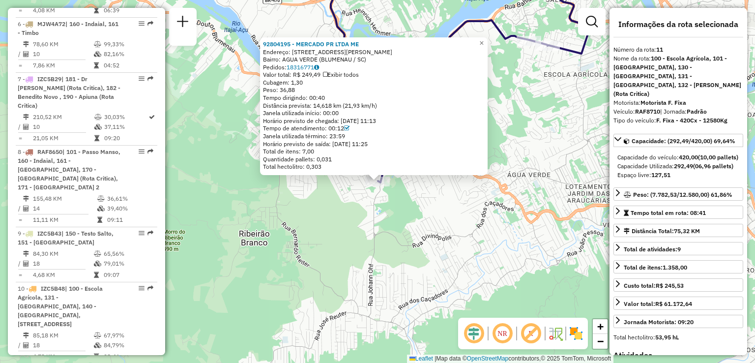
click at [465, 265] on div "92804195 - MERCADO PR LTDA ME Endereço: R LEOPOLDO ROTERS 45 Bairro: AGUA VERDE…" at bounding box center [377, 181] width 755 height 363
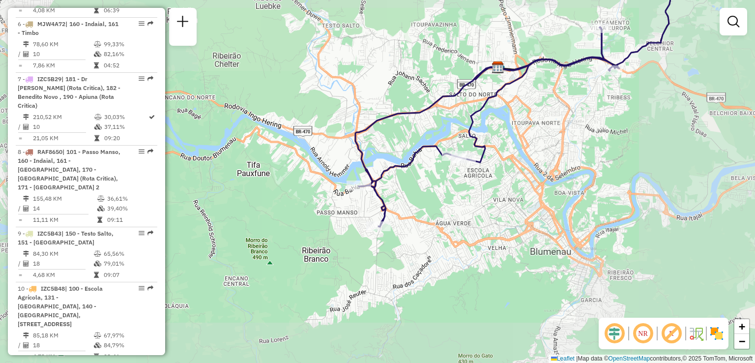
drag, startPoint x: 517, startPoint y: 221, endPoint x: 336, endPoint y: 264, distance: 186.5
click at [341, 263] on div "Janela de atendimento Grade de atendimento Capacidade Transportadoras Veículos …" at bounding box center [377, 181] width 755 height 363
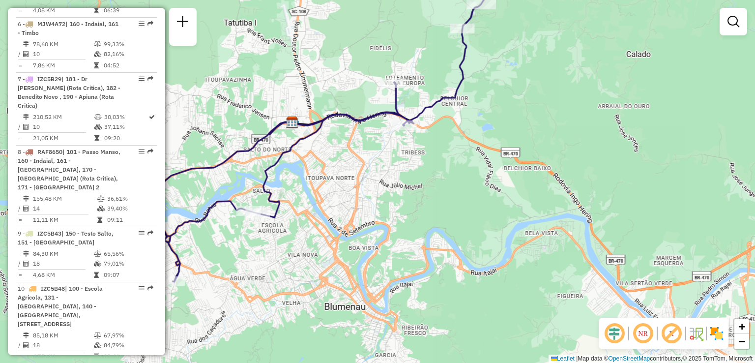
drag, startPoint x: 370, startPoint y: 249, endPoint x: 429, endPoint y: 262, distance: 60.0
click at [428, 263] on div "Janela de atendimento Grade de atendimento Capacidade Transportadoras Veículos …" at bounding box center [377, 181] width 755 height 363
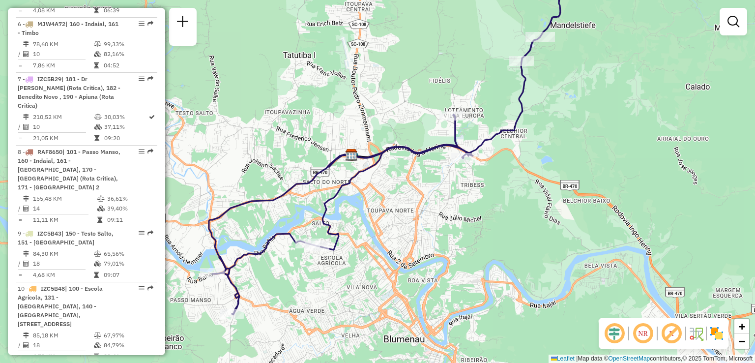
drag, startPoint x: 443, startPoint y: 243, endPoint x: 451, endPoint y: 290, distance: 47.4
click at [451, 290] on div "Janela de atendimento Grade de atendimento Capacidade Transportadoras Veículos …" at bounding box center [377, 181] width 755 height 363
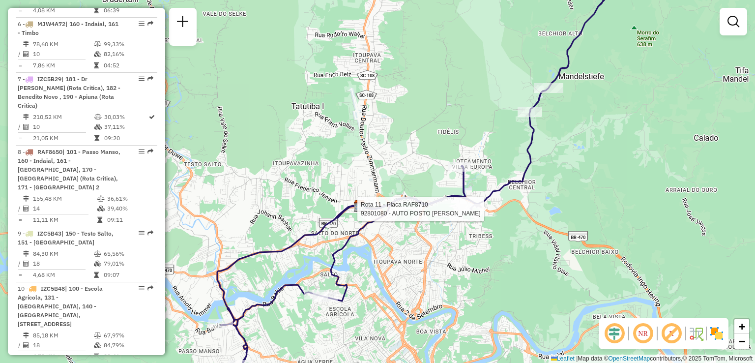
select select "**********"
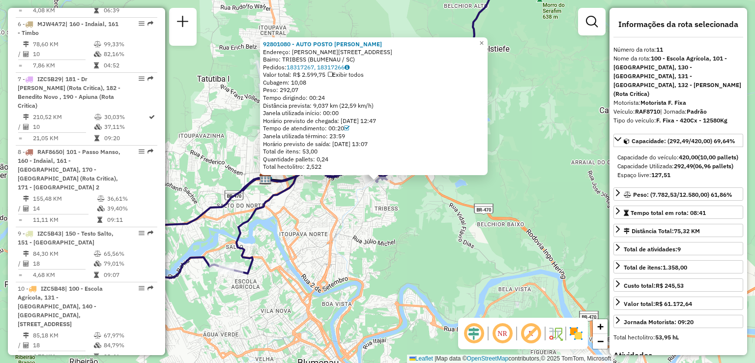
click at [468, 235] on div "92801080 - AUTO POSTO ROBERTO L Endereço: R FRANCISCO VAHLDIECK 3314 Bairro: TR…" at bounding box center [377, 181] width 755 height 363
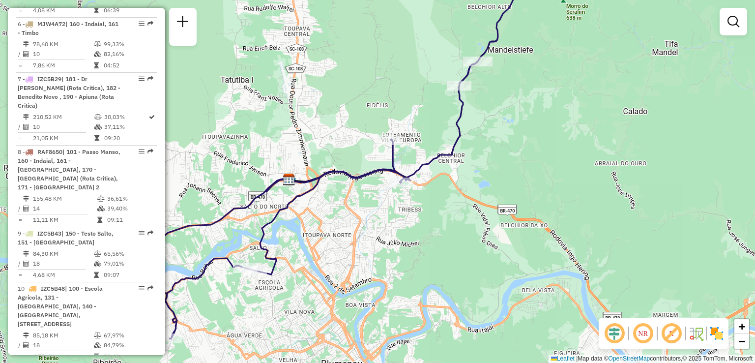
drag, startPoint x: 469, startPoint y: 233, endPoint x: 491, endPoint y: 236, distance: 22.5
click at [491, 236] on div "Janela de atendimento Grade de atendimento Capacidade Transportadoras Veículos …" at bounding box center [377, 181] width 755 height 363
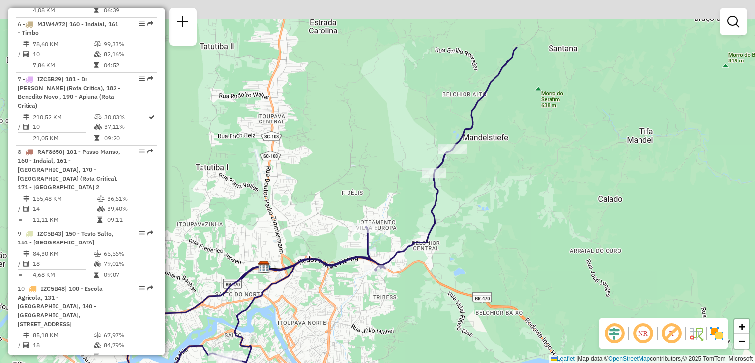
drag, startPoint x: 513, startPoint y: 155, endPoint x: 348, endPoint y: 382, distance: 280.7
click at [348, 362] on html "Aguarde... Pop-up bloqueado! Seu navegador bloqueou automáticamente a abertura …" at bounding box center [377, 181] width 755 height 363
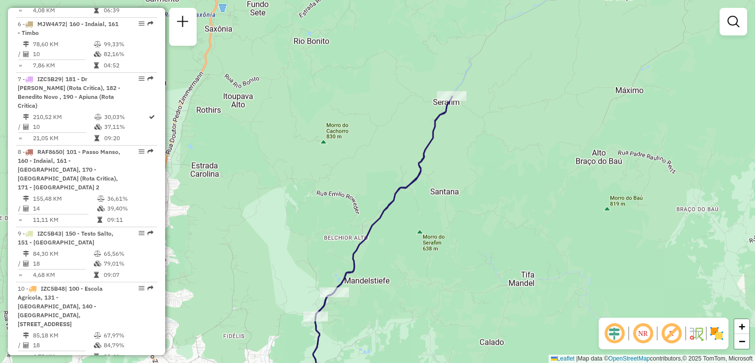
drag, startPoint x: 348, startPoint y: 340, endPoint x: 452, endPoint y: 195, distance: 179.3
click at [447, 200] on div "Janela de atendimento Grade de atendimento Capacidade Transportadoras Veículos …" at bounding box center [377, 181] width 755 height 363
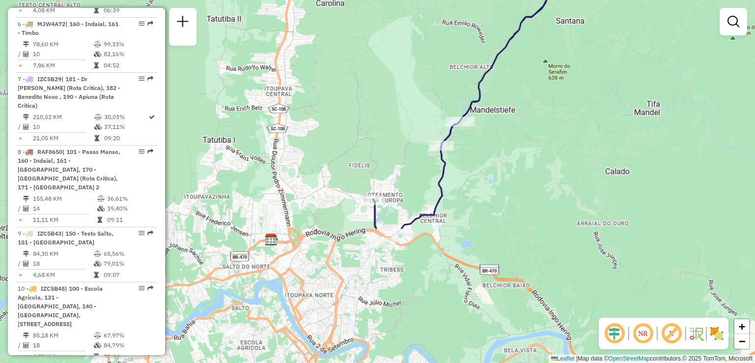
drag, startPoint x: 412, startPoint y: 222, endPoint x: 437, endPoint y: 184, distance: 45.6
click at [436, 186] on div "Janela de atendimento Grade de atendimento Capacidade Transportadoras Veículos …" at bounding box center [377, 181] width 755 height 363
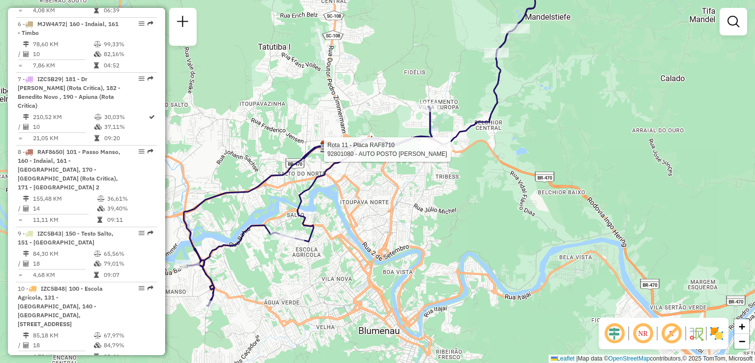
select select "**********"
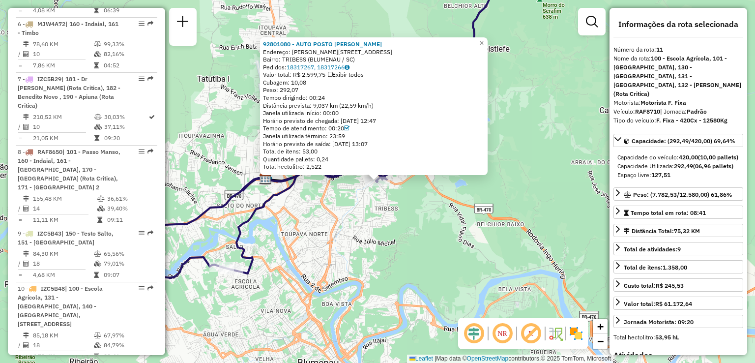
click at [448, 178] on div "92801080 - AUTO POSTO ROBERTO L Endereço: R FRANCISCO VAHLDIECK 3314 Bairro: TR…" at bounding box center [377, 181] width 755 height 363
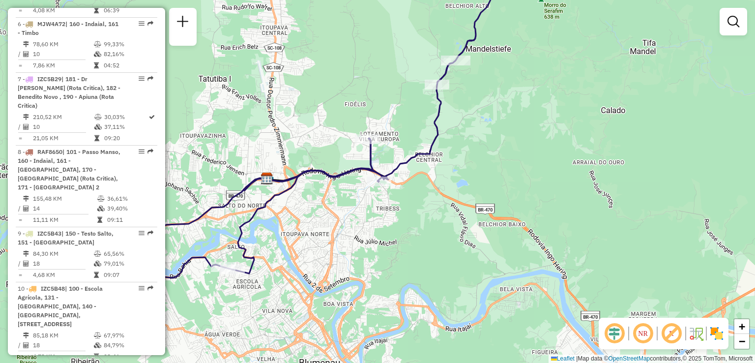
drag, startPoint x: 452, startPoint y: 177, endPoint x: 485, endPoint y: 176, distance: 33.0
click at [484, 176] on div "Janela de atendimento Grade de atendimento Capacidade Transportadoras Veículos …" at bounding box center [377, 181] width 755 height 363
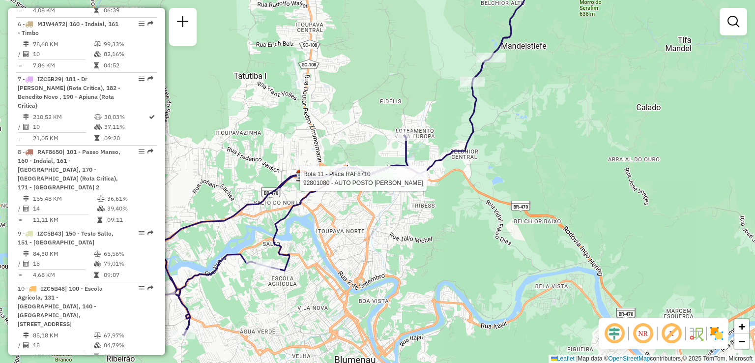
select select "**********"
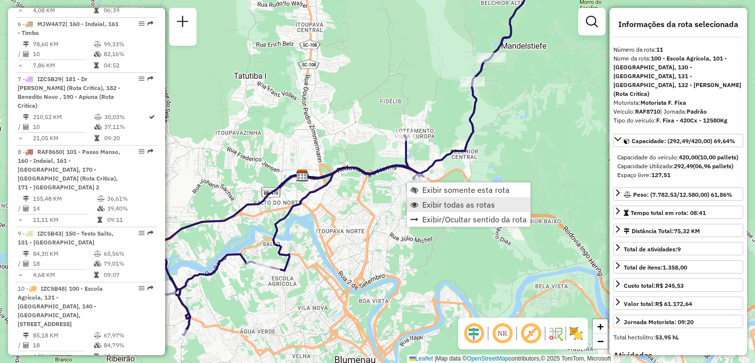
click at [425, 204] on span "Exibir todas as rotas" at bounding box center [458, 205] width 73 height 8
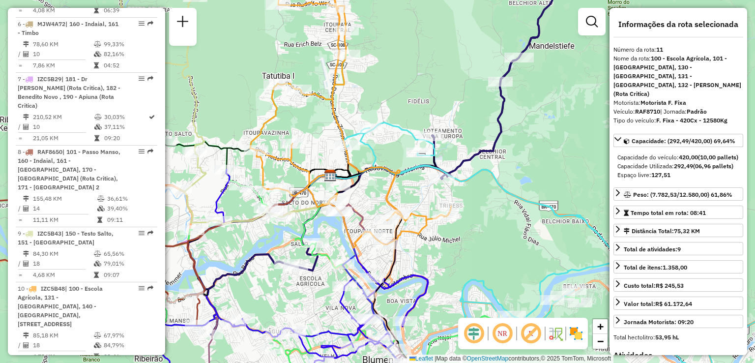
drag, startPoint x: 467, startPoint y: 190, endPoint x: 501, endPoint y: 188, distance: 34.5
click at [501, 188] on div "Janela de atendimento Grade de atendimento Capacidade Transportadoras Veículos …" at bounding box center [377, 181] width 755 height 363
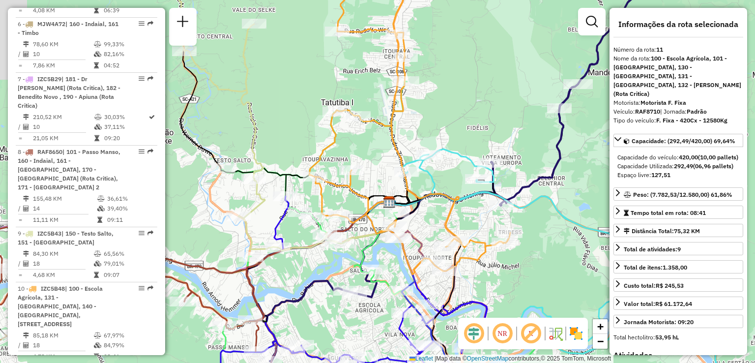
drag, startPoint x: 444, startPoint y: 179, endPoint x: 476, endPoint y: 207, distance: 42.5
click at [476, 207] on div "Janela de atendimento Grade de atendimento Capacidade Transportadoras Veículos …" at bounding box center [377, 181] width 755 height 363
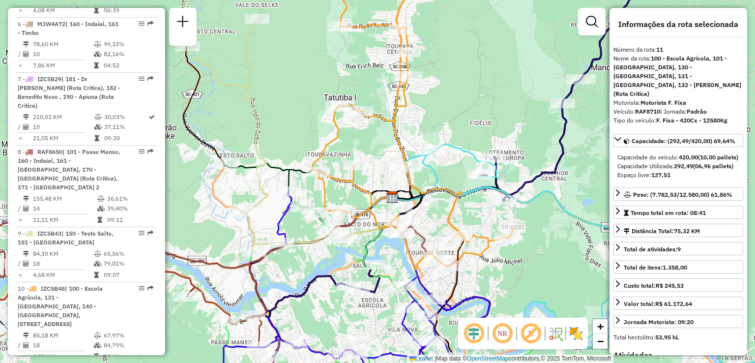
drag, startPoint x: 436, startPoint y: 193, endPoint x: 446, endPoint y: 151, distance: 43.6
click at [442, 158] on icon at bounding box center [412, 114] width 201 height 311
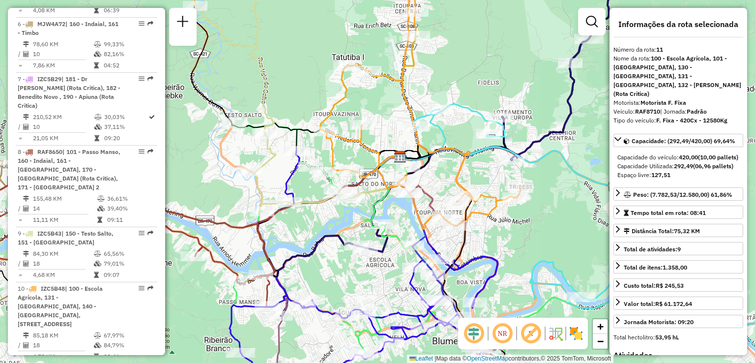
drag, startPoint x: 469, startPoint y: 173, endPoint x: 465, endPoint y: 135, distance: 37.6
click at [467, 153] on div "Janela de atendimento Grade de atendimento Capacidade Transportadoras Veículos …" at bounding box center [377, 181] width 755 height 363
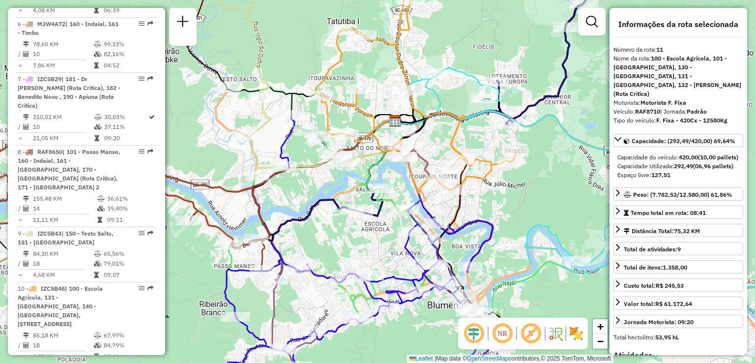
drag, startPoint x: 472, startPoint y: 141, endPoint x: 472, endPoint y: 128, distance: 12.8
click at [472, 131] on div "Janela de atendimento Grade de atendimento Capacidade Transportadoras Veículos …" at bounding box center [377, 181] width 755 height 363
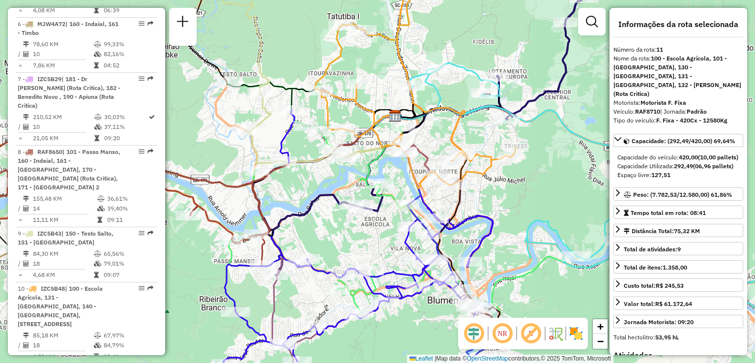
drag, startPoint x: 492, startPoint y: 144, endPoint x: 488, endPoint y: 167, distance: 23.0
click at [488, 182] on div "Janela de atendimento Grade de atendimento Capacidade Transportadoras Veículos …" at bounding box center [377, 181] width 755 height 363
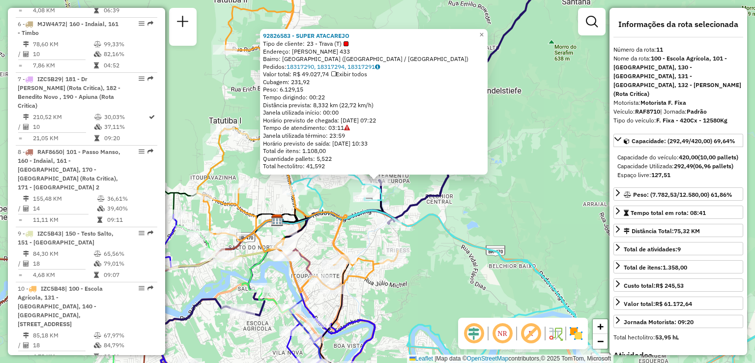
click at [514, 155] on div "92826583 - SUPER ATACAREJO Tipo de cliente: 23 - Trava (T) Endereço: THEODORO P…" at bounding box center [377, 181] width 755 height 363
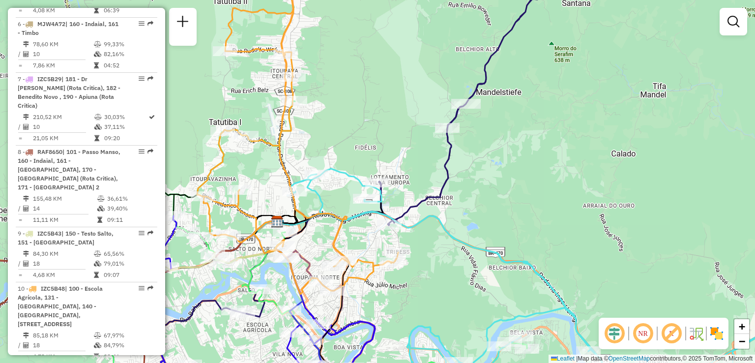
drag, startPoint x: 502, startPoint y: 190, endPoint x: 505, endPoint y: 205, distance: 15.5
click at [505, 206] on div "Janela de atendimento Grade de atendimento Capacidade Transportadoras Veículos …" at bounding box center [377, 181] width 755 height 363
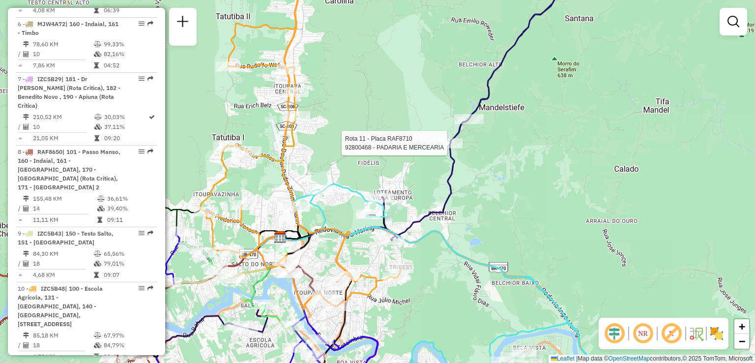
select select "**********"
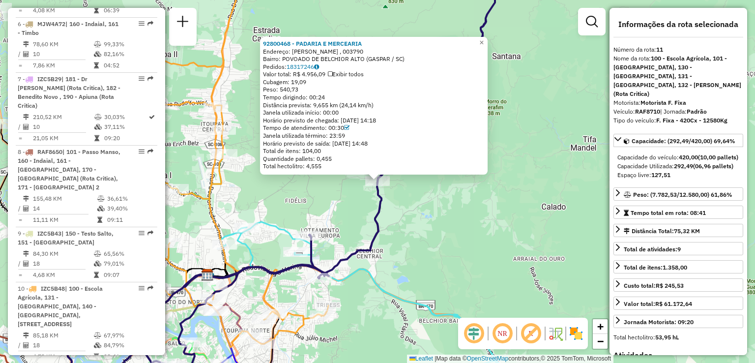
click at [450, 197] on div "92800468 - PADARIA E MERCEARIA Endereço: R BONIFACIO HAENDCHEN , 003790 Bairro:…" at bounding box center [377, 181] width 755 height 363
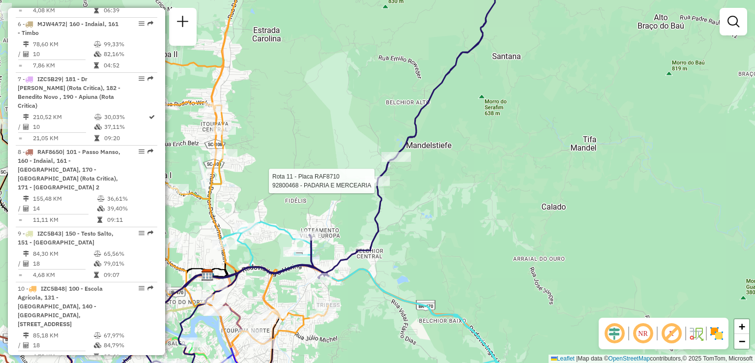
select select "**********"
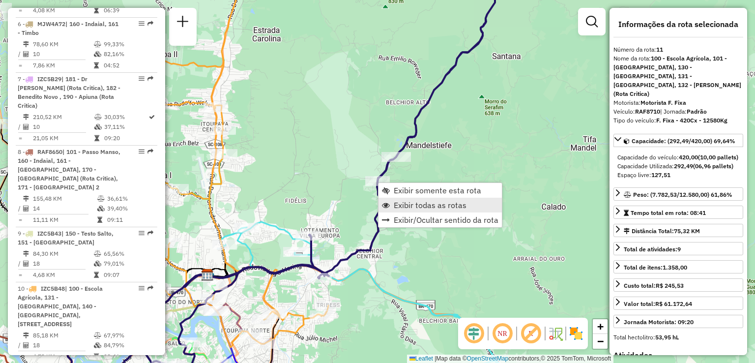
click at [405, 206] on span "Exibir todas as rotas" at bounding box center [430, 205] width 73 height 8
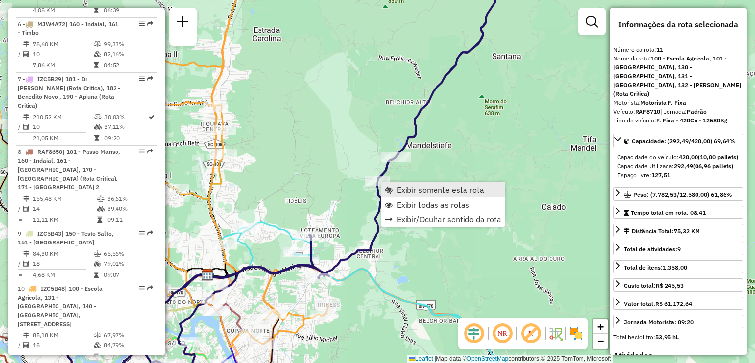
click at [401, 191] on span "Exibir somente esta rota" at bounding box center [441, 190] width 88 height 8
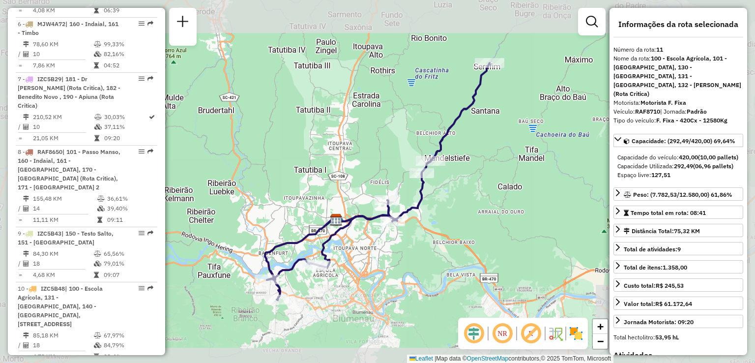
drag, startPoint x: 352, startPoint y: 228, endPoint x: 360, endPoint y: 170, distance: 58.1
click at [360, 180] on icon at bounding box center [377, 181] width 225 height 237
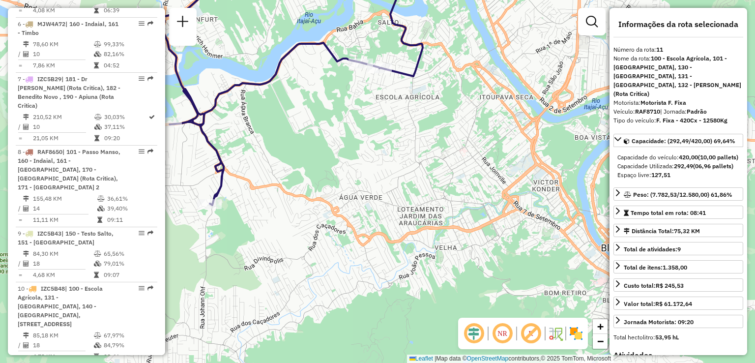
click at [475, 134] on div "Janela de atendimento Grade de atendimento Capacidade Transportadoras Veículos …" at bounding box center [377, 181] width 755 height 363
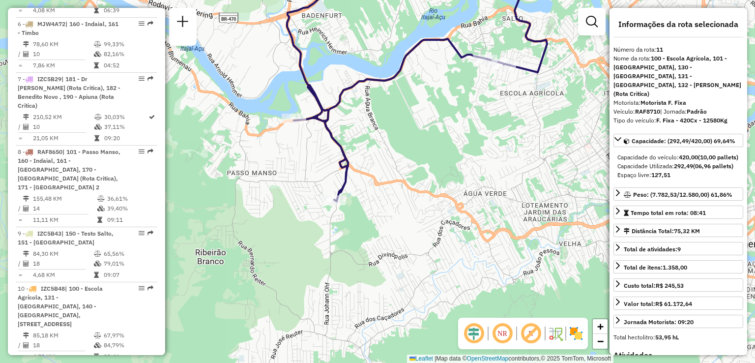
drag, startPoint x: 461, startPoint y: 164, endPoint x: 463, endPoint y: 176, distance: 12.4
click at [463, 176] on div "Janela de atendimento Grade de atendimento Capacidade Transportadoras Veículos …" at bounding box center [377, 181] width 755 height 363
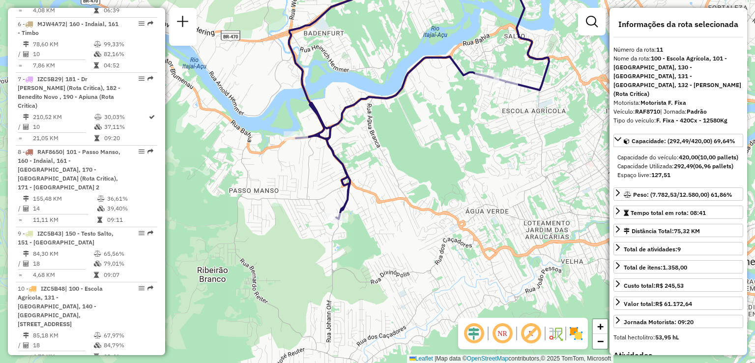
drag, startPoint x: 486, startPoint y: 136, endPoint x: 427, endPoint y: 227, distance: 108.0
click at [427, 236] on div "Janela de atendimento Grade de atendimento Capacidade Transportadoras Veículos …" at bounding box center [377, 181] width 755 height 363
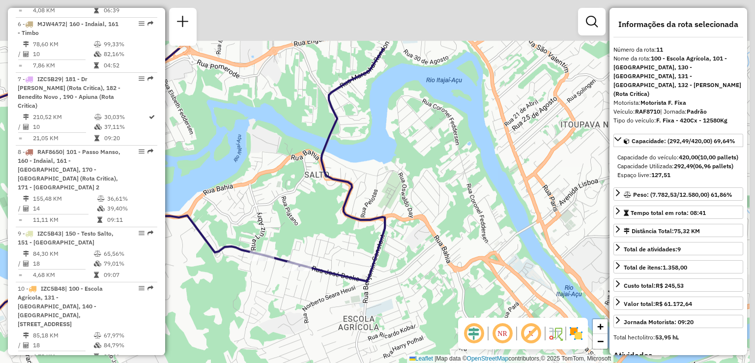
drag, startPoint x: 588, startPoint y: 162, endPoint x: 448, endPoint y: 273, distance: 179.1
click at [450, 272] on div "Janela de atendimento Grade de atendimento Capacidade Transportadoras Veículos …" at bounding box center [377, 181] width 755 height 363
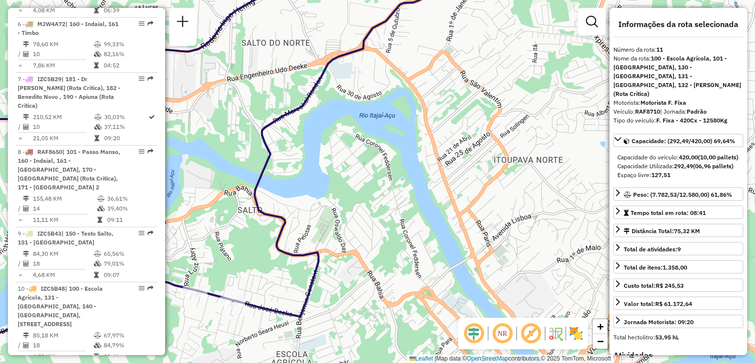
drag, startPoint x: 444, startPoint y: 223, endPoint x: 447, endPoint y: 337, distance: 114.1
click at [447, 337] on div "Janela de atendimento Grade de atendimento Capacidade Transportadoras Veículos …" at bounding box center [377, 181] width 755 height 363
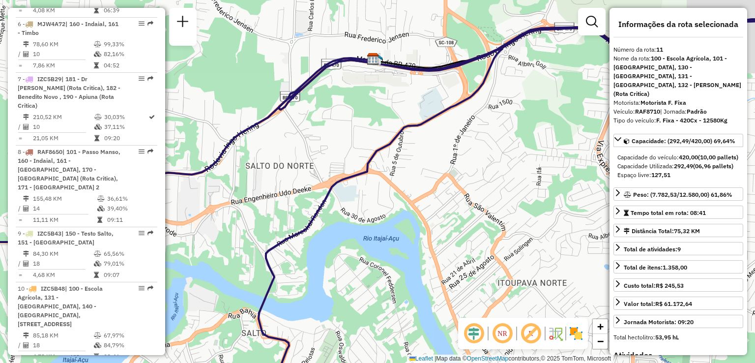
drag, startPoint x: 442, startPoint y: 233, endPoint x: 450, endPoint y: 359, distance: 126.6
click at [450, 359] on div "Janela de atendimento Grade de atendimento Capacidade Transportadoras Veículos …" at bounding box center [377, 181] width 755 height 363
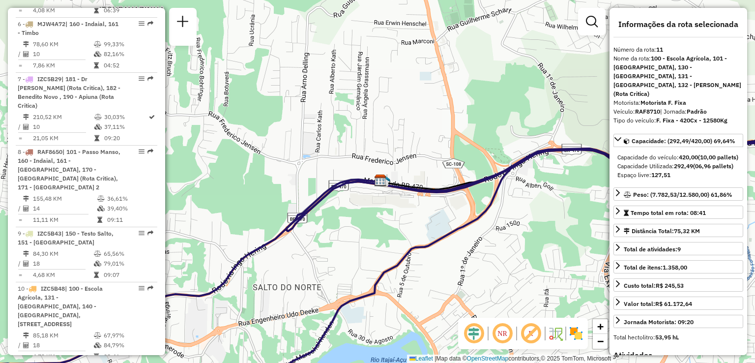
drag, startPoint x: 478, startPoint y: 252, endPoint x: 480, endPoint y: 300, distance: 48.7
click at [480, 300] on div "Janela de atendimento Grade de atendimento Capacidade Transportadoras Veículos …" at bounding box center [377, 181] width 755 height 363
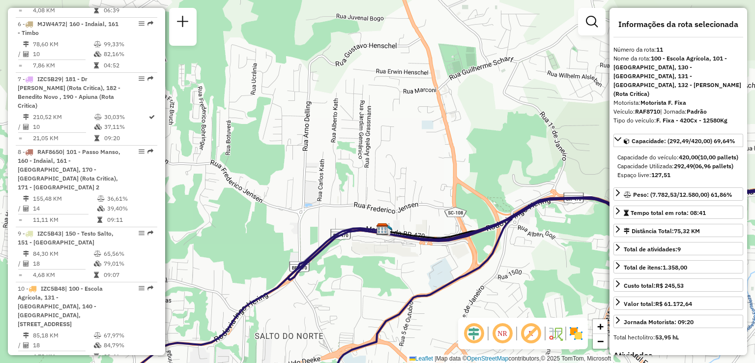
drag, startPoint x: 477, startPoint y: 284, endPoint x: 372, endPoint y: 284, distance: 105.2
click at [378, 284] on div "Janela de atendimento Grade de atendimento Capacidade Transportadoras Veículos …" at bounding box center [377, 181] width 755 height 363
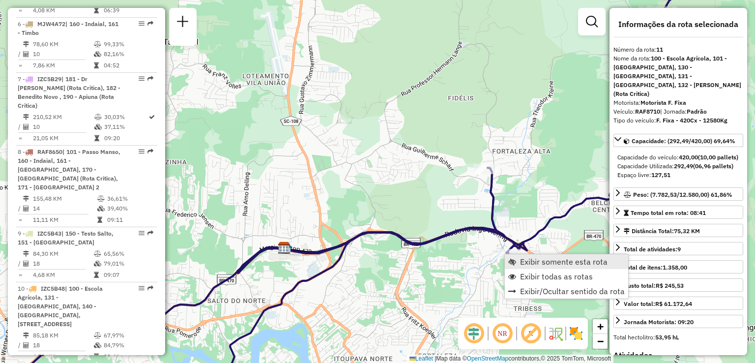
click at [526, 261] on span "Exibir somente esta rota" at bounding box center [564, 262] width 88 height 8
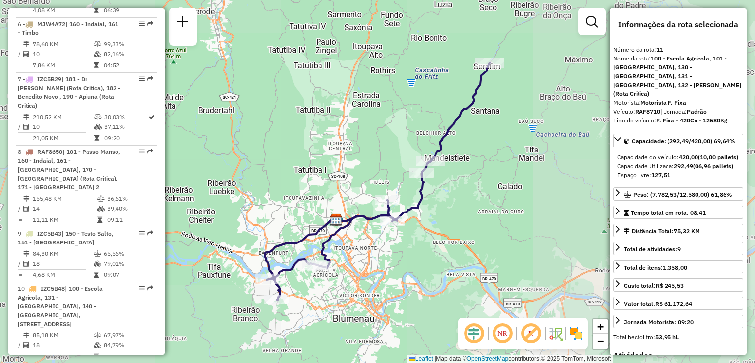
drag, startPoint x: 407, startPoint y: 249, endPoint x: 457, endPoint y: 213, distance: 62.1
click at [450, 221] on div "Janela de atendimento Grade de atendimento Capacidade Transportadoras Veículos …" at bounding box center [377, 181] width 755 height 363
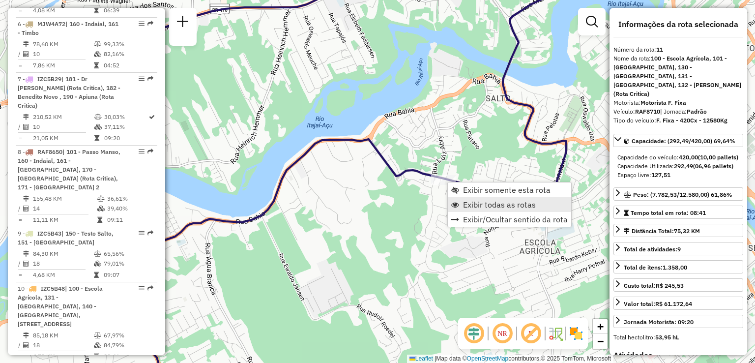
click at [489, 204] on span "Exibir todas as rotas" at bounding box center [499, 205] width 73 height 8
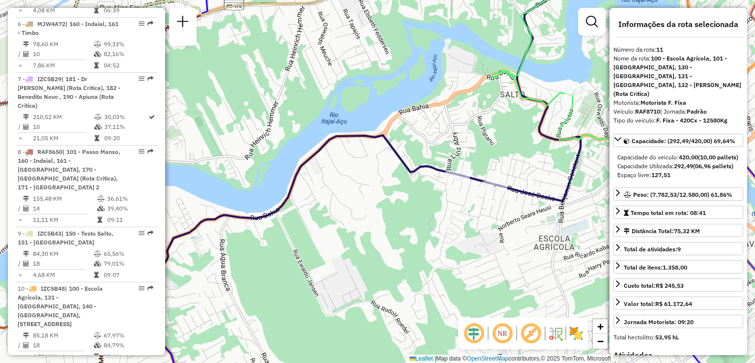
drag, startPoint x: 234, startPoint y: 205, endPoint x: 288, endPoint y: 191, distance: 55.9
click at [287, 191] on div "Janela de atendimento Grade de atendimento Capacidade Transportadoras Veículos …" at bounding box center [377, 181] width 755 height 363
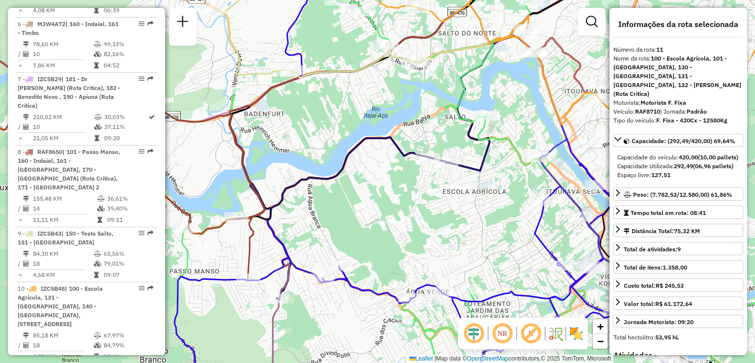
click at [421, 168] on div "Rota 11 - Placa RAF8710 92808248 - S E S RESTAURANTE E Rota 11 - Placa RAF8710 …" at bounding box center [377, 181] width 755 height 363
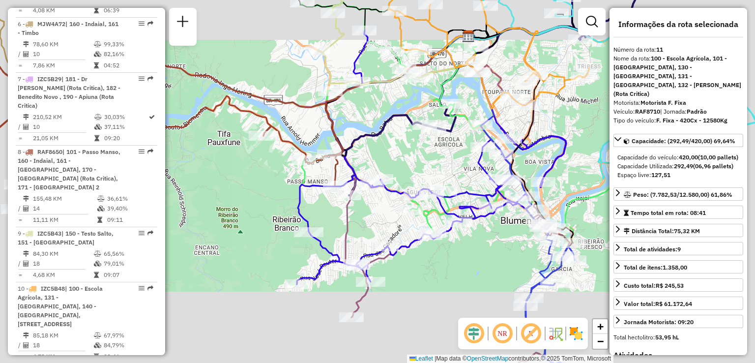
drag, startPoint x: 463, startPoint y: 170, endPoint x: 441, endPoint y: 142, distance: 35.0
click at [439, 144] on div "Janela de atendimento Grade de atendimento Capacidade Transportadoras Veículos …" at bounding box center [377, 181] width 755 height 363
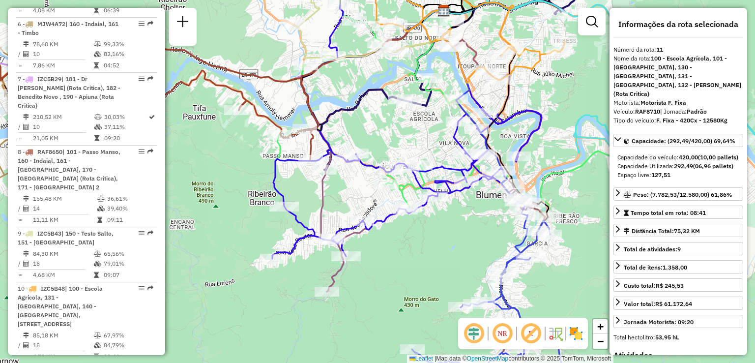
click at [540, 136] on div "Rota 2 - Placa RTE9B90 92827136 - GULOZITO CONVENIENCI Rota 3 - Placa REB3F46 9…" at bounding box center [377, 181] width 755 height 363
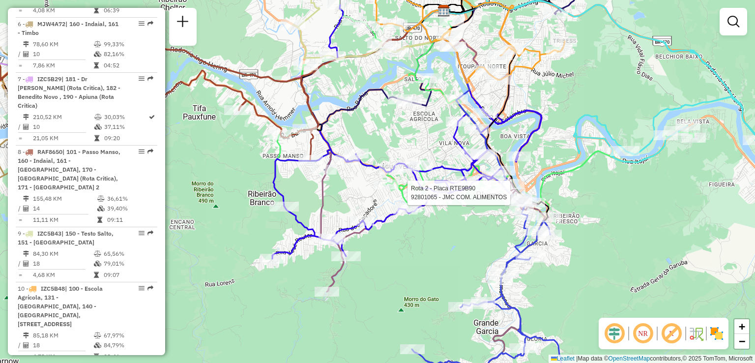
select select "**********"
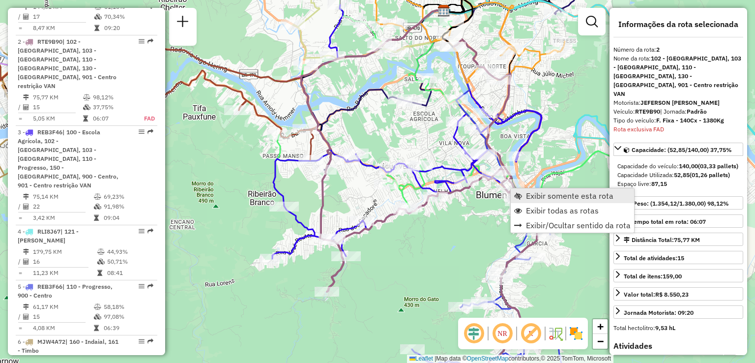
scroll to position [464, 0]
click at [535, 198] on span "Exibir somente esta rota" at bounding box center [570, 196] width 88 height 8
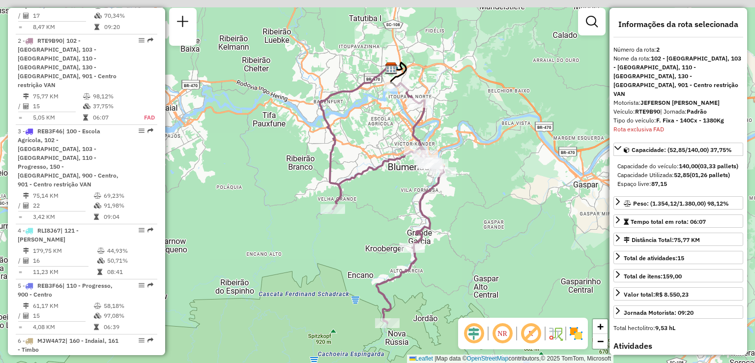
drag, startPoint x: 473, startPoint y: 182, endPoint x: 478, endPoint y: 193, distance: 12.3
click at [478, 193] on div "Janela de atendimento Grade de atendimento Capacidade Transportadoras Veículos …" at bounding box center [377, 181] width 755 height 363
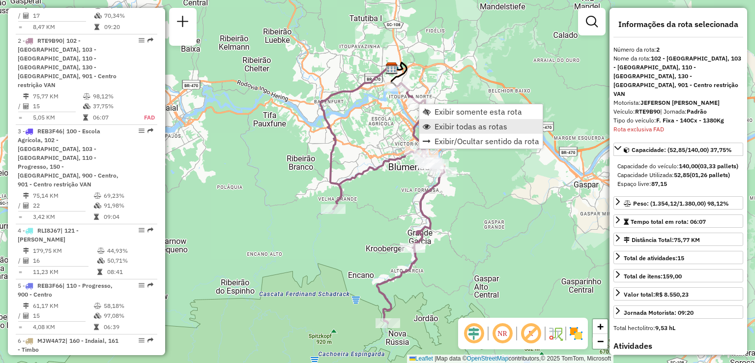
click at [439, 126] on span "Exibir todas as rotas" at bounding box center [471, 126] width 73 height 8
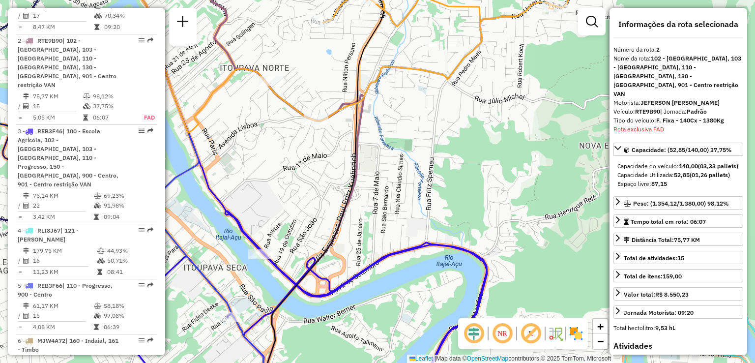
drag, startPoint x: 485, startPoint y: 132, endPoint x: 380, endPoint y: 102, distance: 108.9
click at [382, 102] on div "Janela de atendimento Grade de atendimento Capacidade Transportadoras Veículos …" at bounding box center [377, 181] width 755 height 363
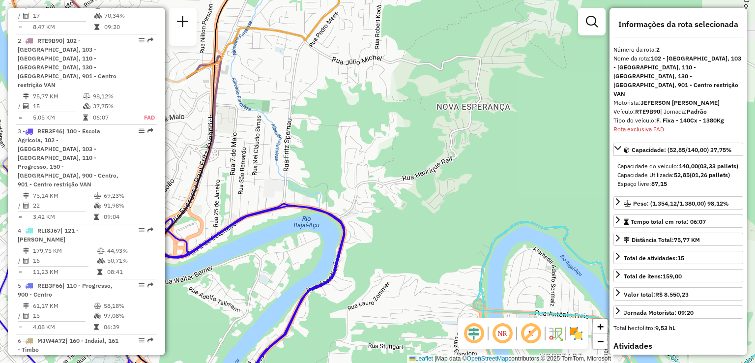
click at [408, 119] on div "Janela de atendimento Grade de atendimento Capacidade Transportadoras Veículos …" at bounding box center [377, 181] width 755 height 363
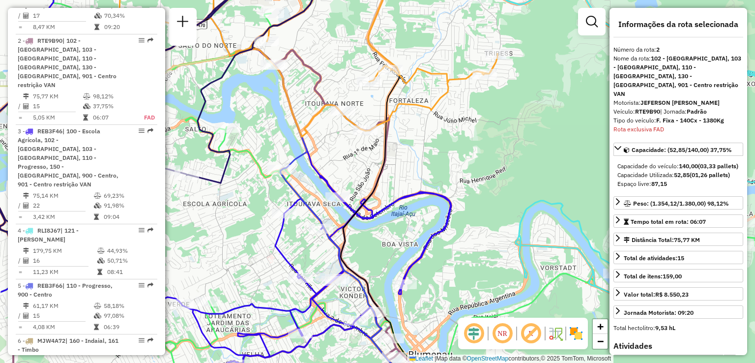
drag, startPoint x: 435, startPoint y: 139, endPoint x: 441, endPoint y: 145, distance: 8.3
click at [441, 147] on div "Janela de atendimento Grade de atendimento Capacidade Transportadoras Veículos …" at bounding box center [377, 181] width 755 height 363
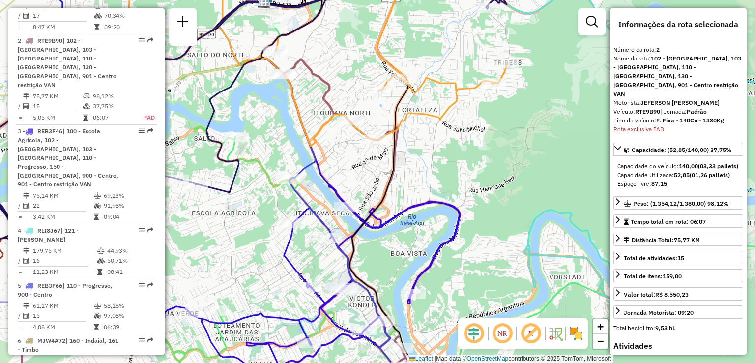
drag, startPoint x: 426, startPoint y: 130, endPoint x: 481, endPoint y: 161, distance: 62.5
click at [482, 164] on div "Janela de atendimento Grade de atendimento Capacidade Transportadoras Veículos …" at bounding box center [377, 181] width 755 height 363
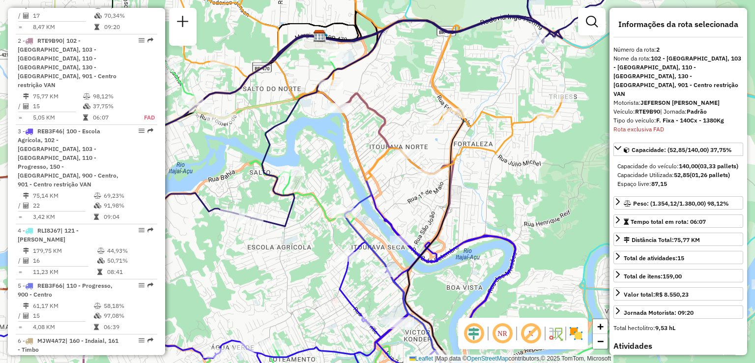
drag, startPoint x: 482, startPoint y: 169, endPoint x: 492, endPoint y: 138, distance: 32.5
click at [492, 139] on div "Janela de atendimento Grade de atendimento Capacidade Transportadoras Veículos …" at bounding box center [377, 181] width 755 height 363
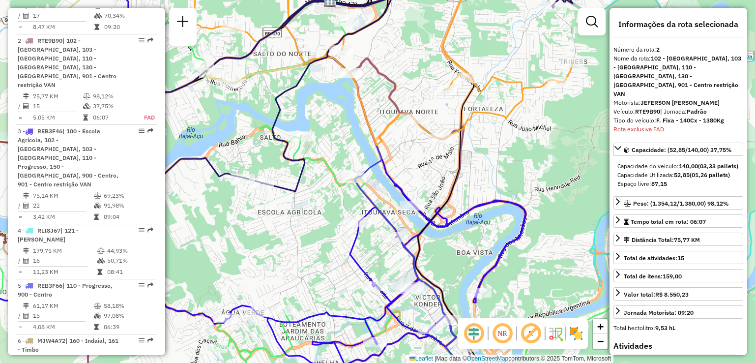
drag, startPoint x: 493, startPoint y: 160, endPoint x: 495, endPoint y: 110, distance: 50.2
click at [494, 128] on div "Janela de atendimento Grade de atendimento Capacidade Transportadoras Veículos …" at bounding box center [377, 181] width 755 height 363
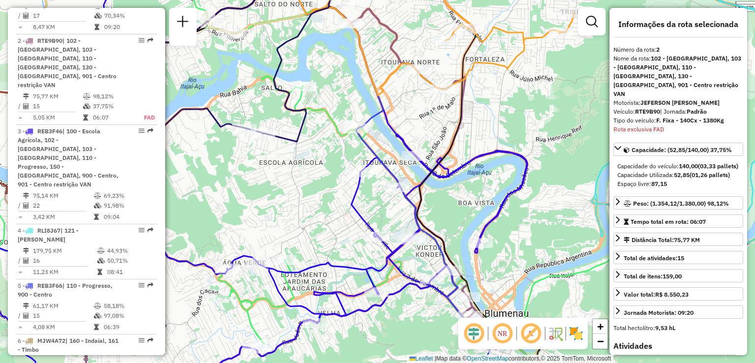
drag, startPoint x: 496, startPoint y: 109, endPoint x: 464, endPoint y: 162, distance: 61.7
click at [471, 159] on div "Janela de atendimento Grade de atendimento Capacidade Transportadoras Veículos …" at bounding box center [377, 181] width 755 height 363
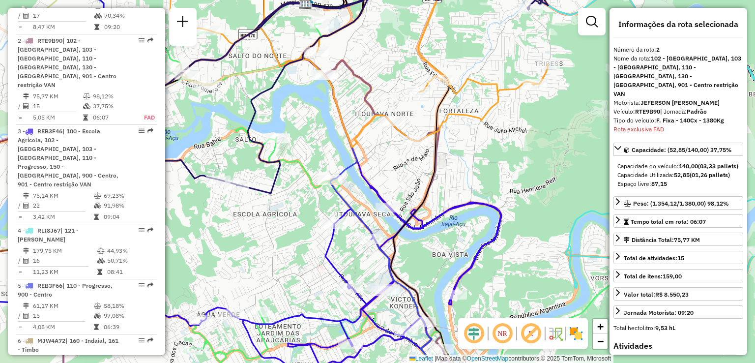
drag, startPoint x: 475, startPoint y: 139, endPoint x: 474, endPoint y: 185, distance: 46.7
click at [474, 185] on div "Janela de atendimento Grade de atendimento Capacidade Transportadoras Veículos …" at bounding box center [377, 181] width 755 height 363
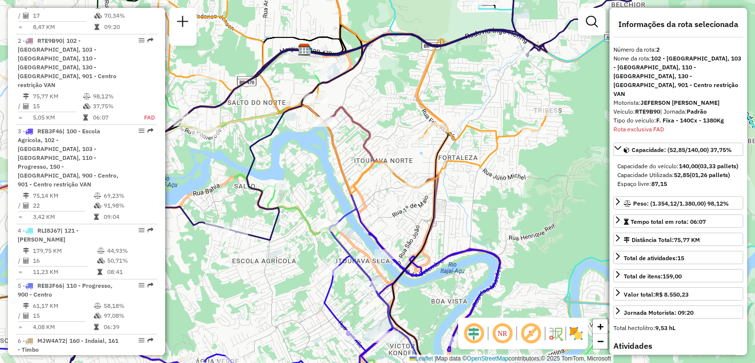
click at [523, 174] on icon at bounding box center [346, 79] width 402 height 230
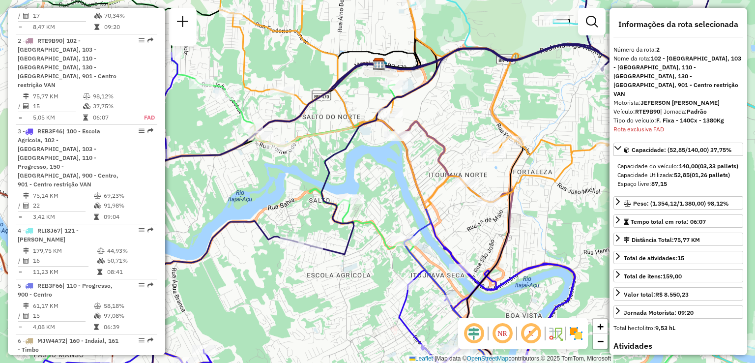
drag, startPoint x: 517, startPoint y: 173, endPoint x: 549, endPoint y: 185, distance: 34.2
click at [549, 185] on div "Janela de atendimento Grade de atendimento Capacidade Transportadoras Veículos …" at bounding box center [377, 181] width 755 height 363
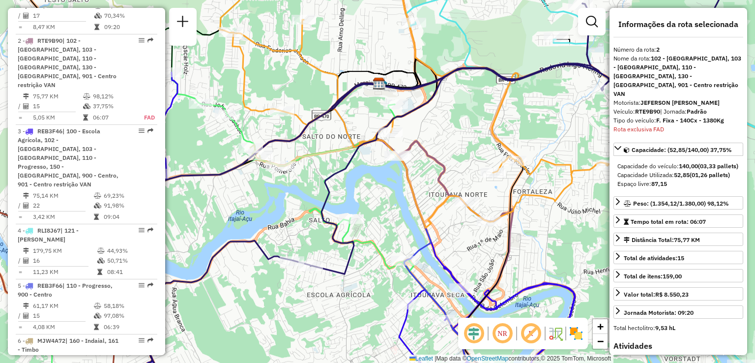
drag, startPoint x: 433, startPoint y: 173, endPoint x: 433, endPoint y: 193, distance: 19.7
click at [433, 193] on div "Janela de atendimento Grade de atendimento Capacidade Transportadoras Veículos …" at bounding box center [377, 181] width 755 height 363
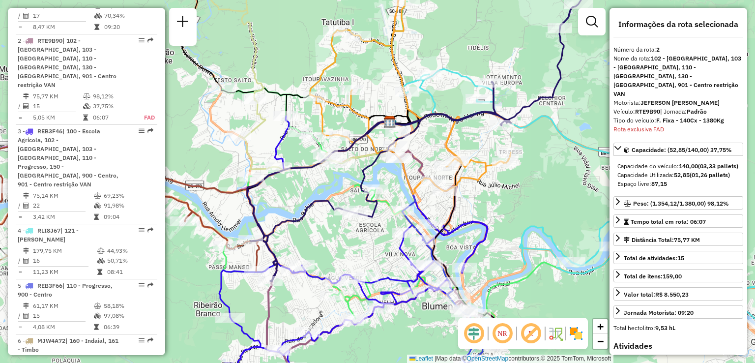
drag, startPoint x: 504, startPoint y: 192, endPoint x: 505, endPoint y: 150, distance: 41.8
click at [505, 151] on div "Janela de atendimento Grade de atendimento Capacidade Transportadoras Veículos …" at bounding box center [377, 181] width 755 height 363
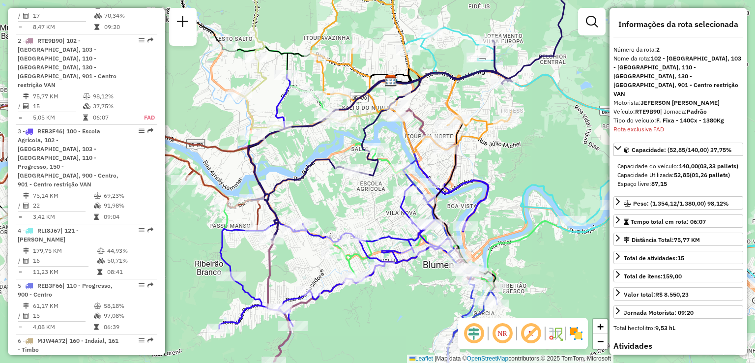
drag, startPoint x: 517, startPoint y: 180, endPoint x: 483, endPoint y: 154, distance: 43.1
click at [490, 156] on div "Janela de atendimento Grade de atendimento Capacidade Transportadoras Veículos …" at bounding box center [377, 181] width 755 height 363
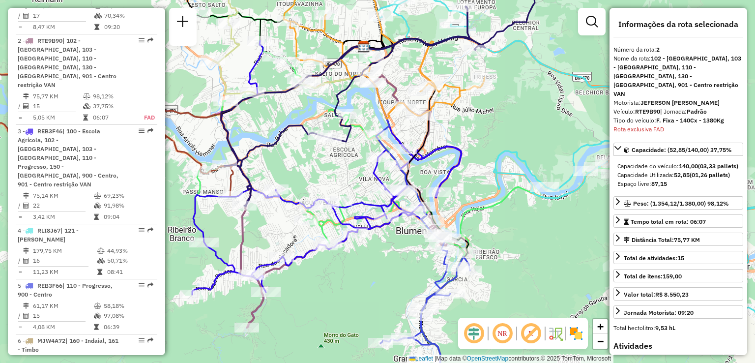
drag, startPoint x: 492, startPoint y: 185, endPoint x: 490, endPoint y: 158, distance: 27.6
click at [492, 163] on icon at bounding box center [604, 167] width 455 height 347
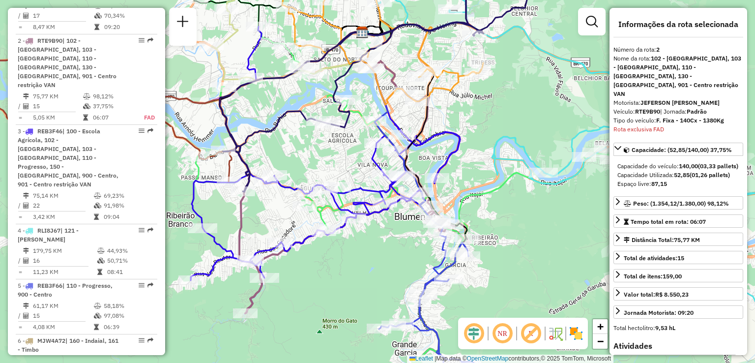
drag, startPoint x: 498, startPoint y: 179, endPoint x: 476, endPoint y: 147, distance: 39.1
click at [487, 164] on div "Janela de atendimento Grade de atendimento Capacidade Transportadoras Veículos …" at bounding box center [377, 181] width 755 height 363
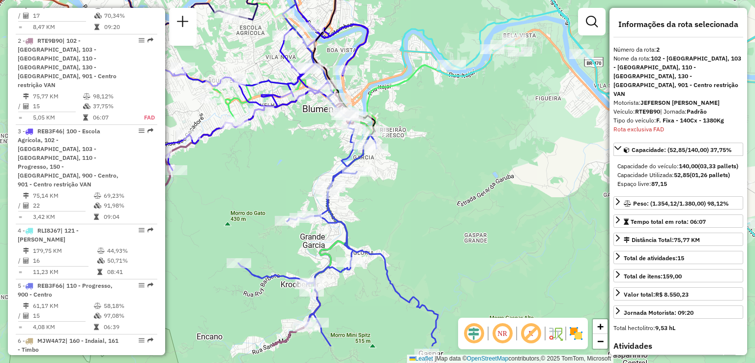
drag, startPoint x: 533, startPoint y: 189, endPoint x: 444, endPoint y: 128, distance: 107.5
click at [441, 128] on div "Janela de atendimento Grade de atendimento Capacidade Transportadoras Veículos …" at bounding box center [377, 181] width 755 height 363
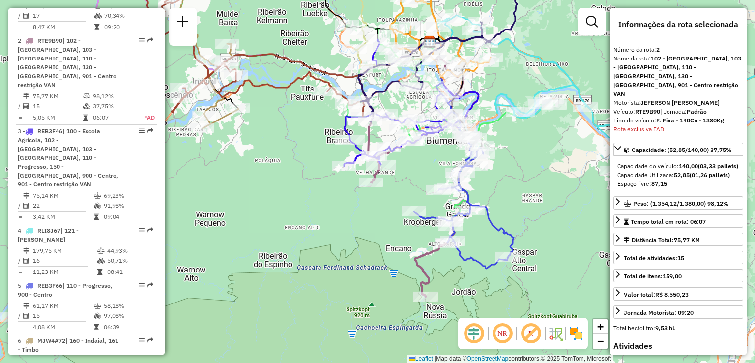
click at [535, 151] on div "Janela de atendimento Grade de atendimento Capacidade Transportadoras Veículos …" at bounding box center [377, 181] width 755 height 363
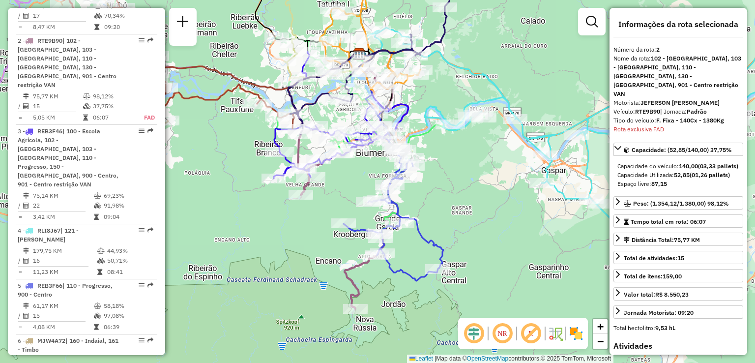
drag, startPoint x: 556, startPoint y: 156, endPoint x: 403, endPoint y: 157, distance: 152.9
click at [403, 157] on div "Janela de atendimento Grade de atendimento Capacidade Transportadoras Veículos …" at bounding box center [377, 181] width 755 height 363
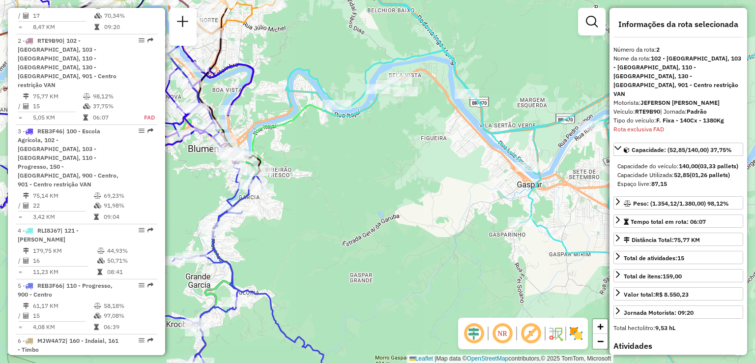
drag, startPoint x: 440, startPoint y: 146, endPoint x: 455, endPoint y: 146, distance: 15.2
click at [503, 137] on div "Janela de atendimento Grade de atendimento Capacidade Transportadoras Veículos …" at bounding box center [377, 181] width 755 height 363
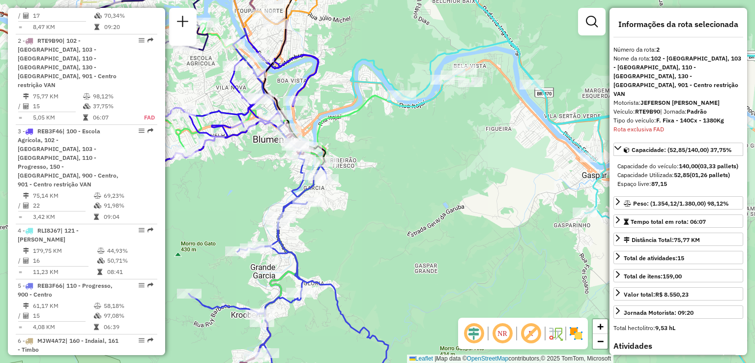
drag, startPoint x: 391, startPoint y: 160, endPoint x: 458, endPoint y: 157, distance: 66.4
click at [458, 157] on div "Janela de atendimento Grade de atendimento Capacidade Transportadoras Veículos …" at bounding box center [377, 181] width 755 height 363
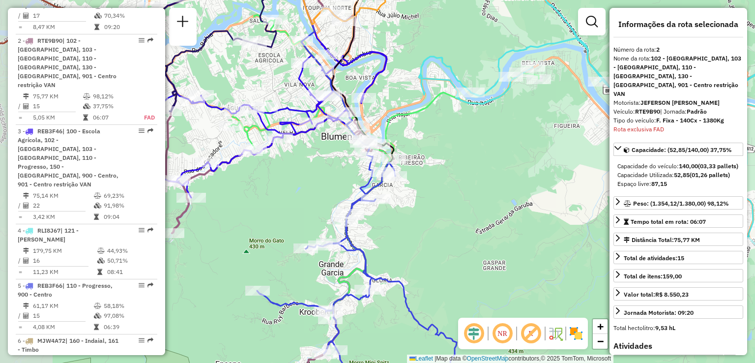
click at [505, 148] on div "Janela de atendimento Grade de atendimento Capacidade Transportadoras Veículos …" at bounding box center [377, 181] width 755 height 363
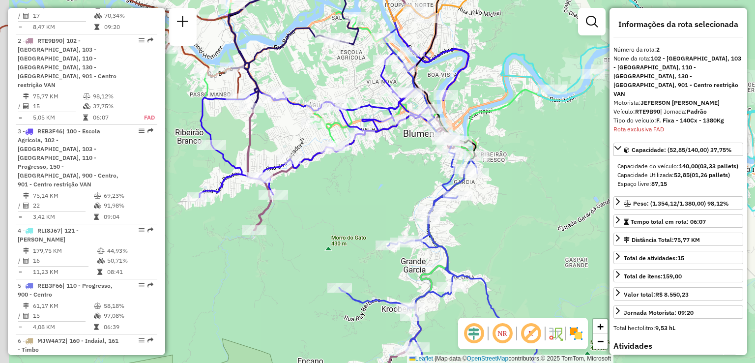
drag, startPoint x: 511, startPoint y: 148, endPoint x: 555, endPoint y: 138, distance: 44.8
click at [552, 139] on div "Janela de atendimento Grade de atendimento Capacidade Transportadoras Veículos …" at bounding box center [377, 181] width 755 height 363
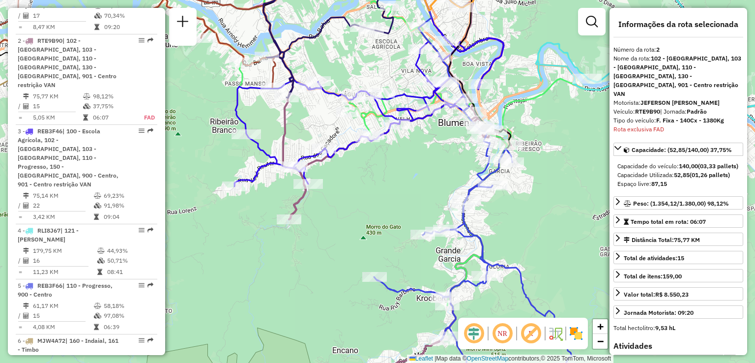
drag, startPoint x: 560, startPoint y: 156, endPoint x: 441, endPoint y: 110, distance: 128.6
click at [485, 116] on div "Janela de atendimento Grade de atendimento Capacidade Transportadoras Veículos …" at bounding box center [377, 181] width 755 height 363
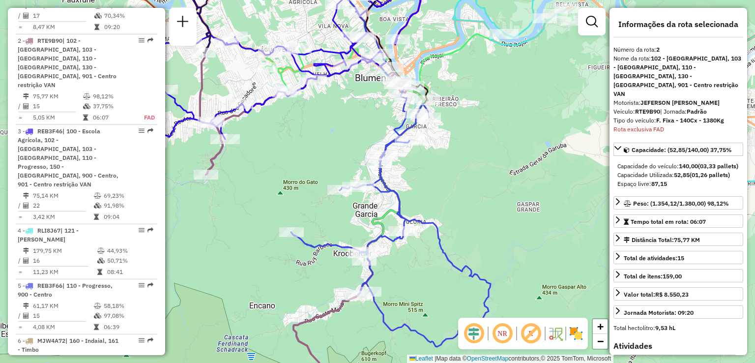
drag, startPoint x: 471, startPoint y: 184, endPoint x: 442, endPoint y: 84, distance: 103.9
click at [450, 95] on div "Janela de atendimento Grade de atendimento Capacidade Transportadoras Veículos …" at bounding box center [377, 181] width 755 height 363
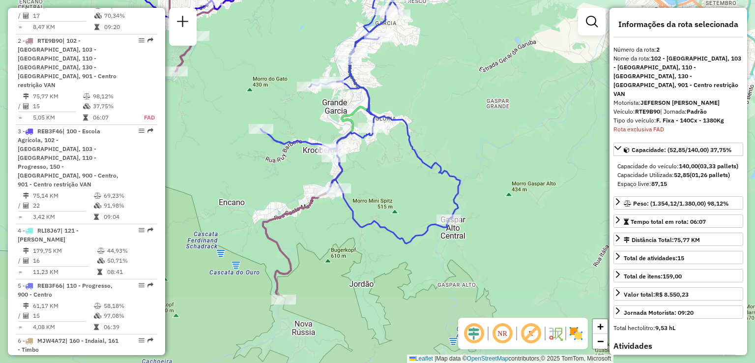
drag, startPoint x: 470, startPoint y: 152, endPoint x: 448, endPoint y: 103, distance: 53.7
click at [449, 104] on div "Janela de atendimento Grade de atendimento Capacidade Transportadoras Veículos …" at bounding box center [377, 181] width 755 height 363
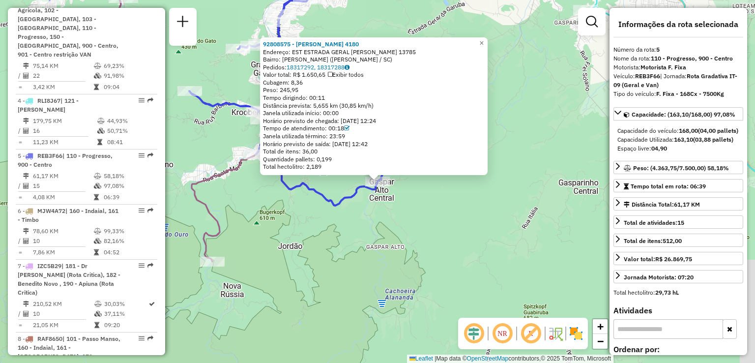
scroll to position [664, 0]
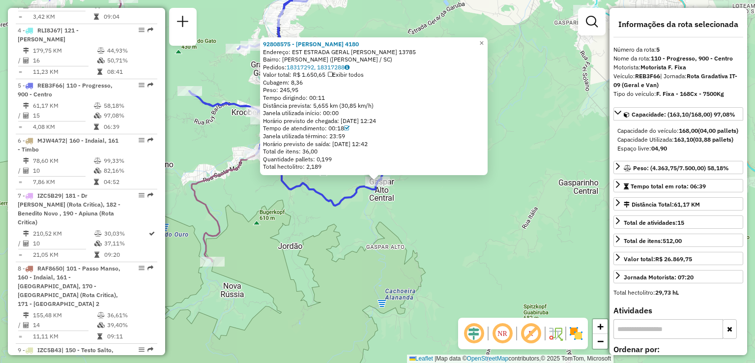
click at [431, 176] on div "92808575 - [PERSON_NAME] 4180 Endereço: EST ESTRADA GERAL [PERSON_NAME] 13785 B…" at bounding box center [377, 181] width 755 height 363
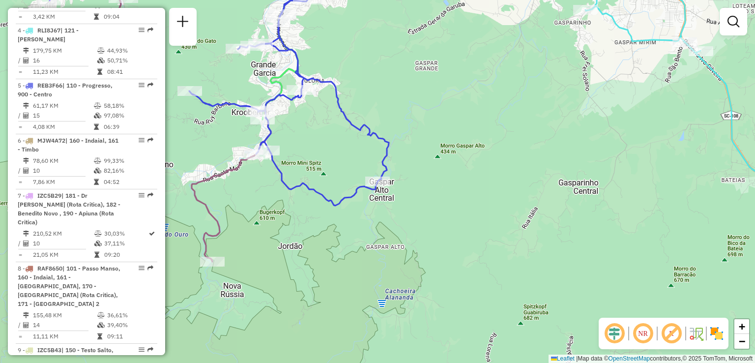
drag, startPoint x: 429, startPoint y: 199, endPoint x: 497, endPoint y: 197, distance: 68.4
click at [496, 199] on div "Janela de atendimento Grade de atendimento Capacidade Transportadoras Veículos …" at bounding box center [377, 181] width 755 height 363
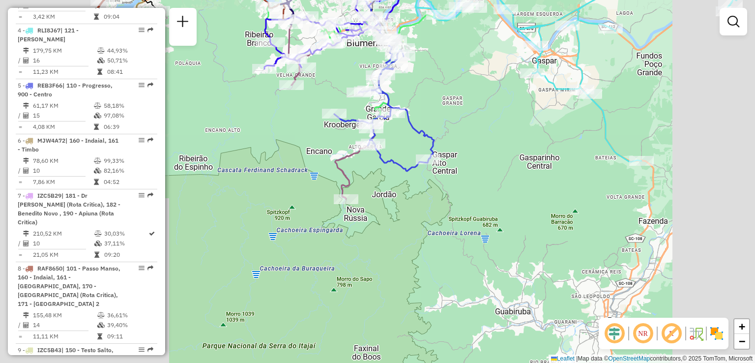
drag, startPoint x: 449, startPoint y: 98, endPoint x: 478, endPoint y: 143, distance: 52.9
click at [499, 178] on div "Janela de atendimento Grade de atendimento Capacidade Transportadoras Veículos …" at bounding box center [377, 181] width 755 height 363
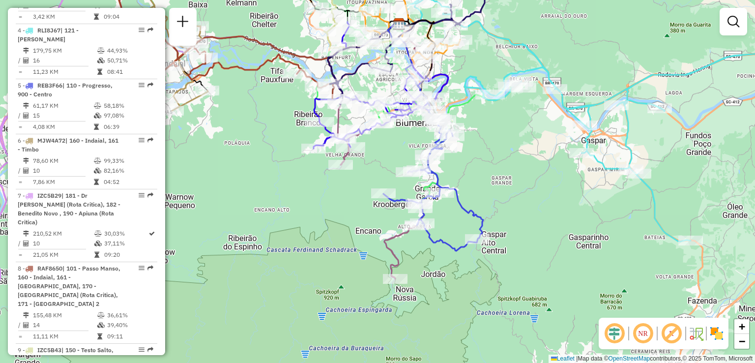
drag, startPoint x: 520, startPoint y: 171, endPoint x: 542, endPoint y: 183, distance: 26.0
click at [542, 185] on div "Janela de atendimento Grade de atendimento Capacidade Transportadoras Veículos …" at bounding box center [377, 181] width 755 height 363
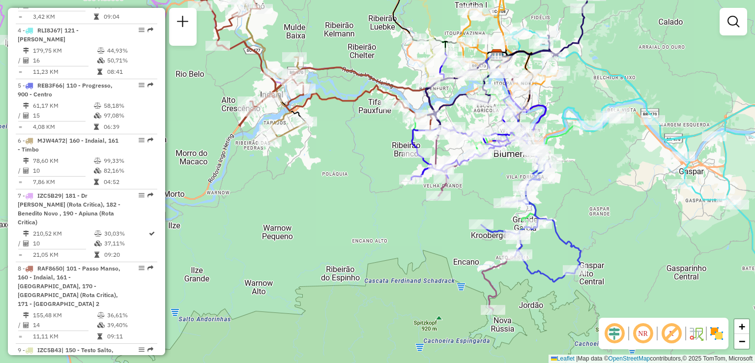
drag, startPoint x: 246, startPoint y: 197, endPoint x: 417, endPoint y: 170, distance: 173.3
click at [417, 170] on div "Janela de atendimento Grade de atendimento Capacidade Transportadoras Veículos …" at bounding box center [377, 181] width 755 height 363
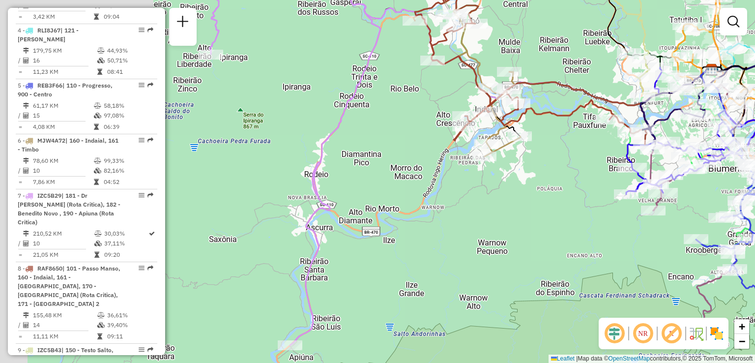
drag, startPoint x: 487, startPoint y: 181, endPoint x: 500, endPoint y: 236, distance: 56.9
click at [499, 237] on div "Janela de atendimento Grade de atendimento Capacidade Transportadoras Veículos …" at bounding box center [377, 181] width 755 height 363
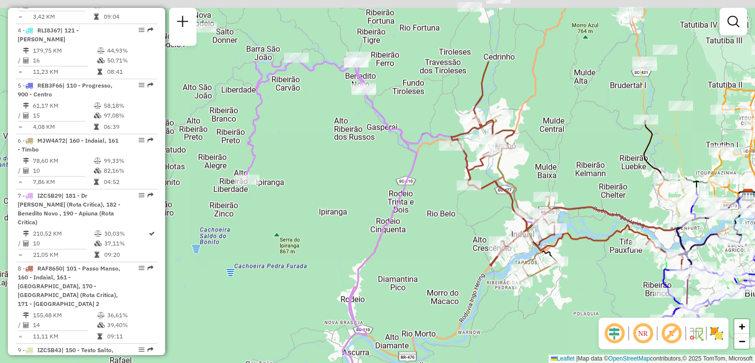
drag, startPoint x: 528, startPoint y: 286, endPoint x: 531, endPoint y: 298, distance: 12.6
click at [531, 298] on div "Janela de atendimento Grade de atendimento Capacidade Transportadoras Veículos …" at bounding box center [377, 181] width 755 height 363
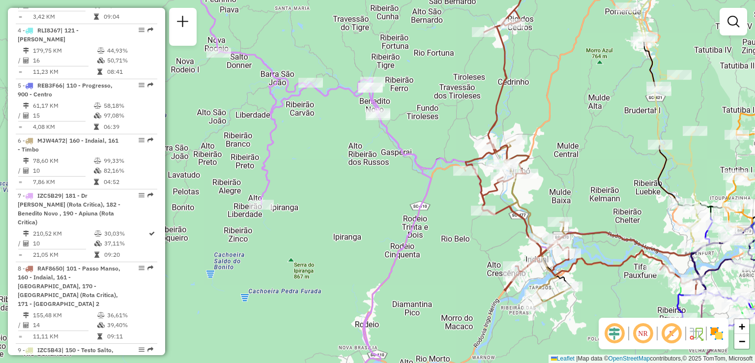
drag, startPoint x: 521, startPoint y: 173, endPoint x: 546, endPoint y: 227, distance: 59.6
click at [546, 227] on div "Janela de atendimento Grade de atendimento Capacidade Transportadoras Veículos …" at bounding box center [377, 181] width 755 height 363
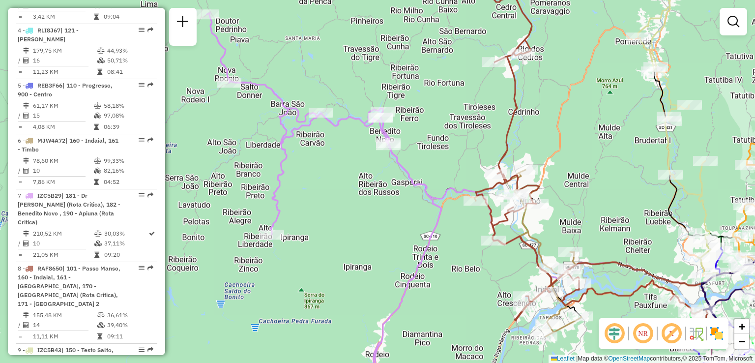
drag, startPoint x: 571, startPoint y: 184, endPoint x: 475, endPoint y: 239, distance: 109.9
click at [480, 238] on div "Janela de atendimento Grade de atendimento Capacidade Transportadoras Veículos …" at bounding box center [377, 181] width 755 height 363
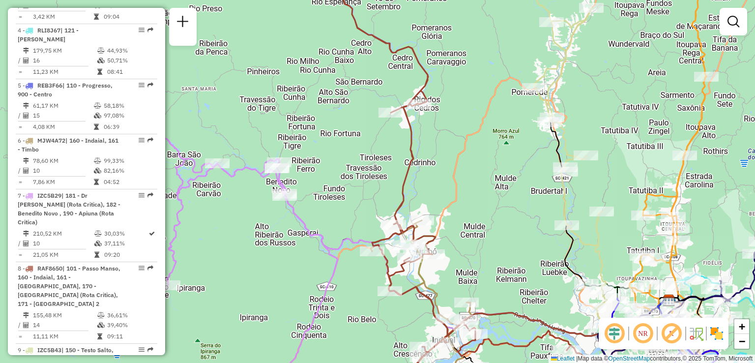
drag, startPoint x: 545, startPoint y: 227, endPoint x: 431, endPoint y: 240, distance: 114.3
click at [448, 237] on div "Janela de atendimento Grade de atendimento Capacidade Transportadoras Veículos …" at bounding box center [377, 181] width 755 height 363
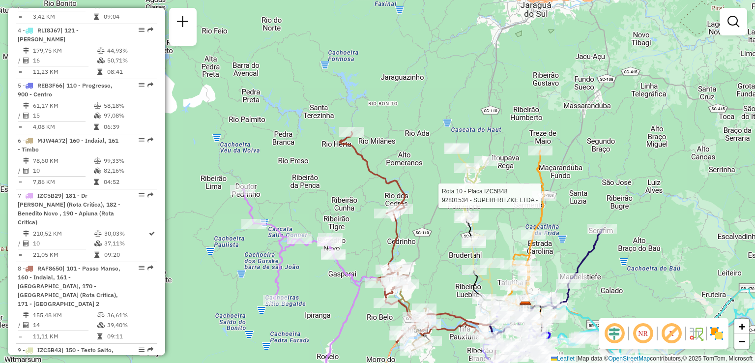
drag, startPoint x: 543, startPoint y: 174, endPoint x: 533, endPoint y: 144, distance: 31.1
click at [532, 191] on div at bounding box center [544, 196] width 25 height 10
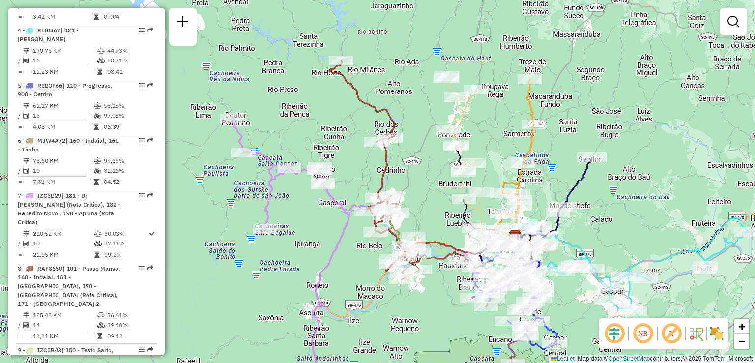
drag, startPoint x: 507, startPoint y: 183, endPoint x: 501, endPoint y: 158, distance: 26.1
click at [501, 159] on icon at bounding box center [521, 166] width 50 height 175
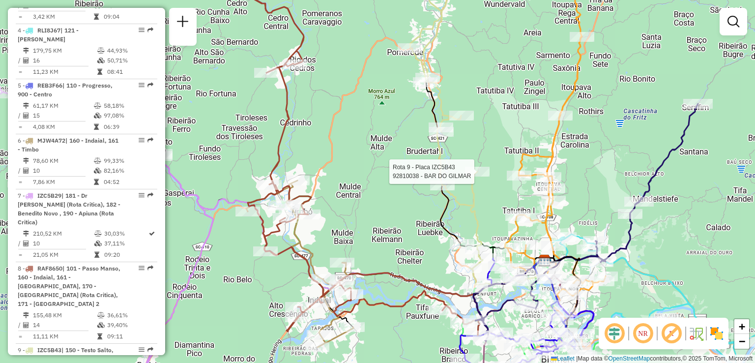
select select "**********"
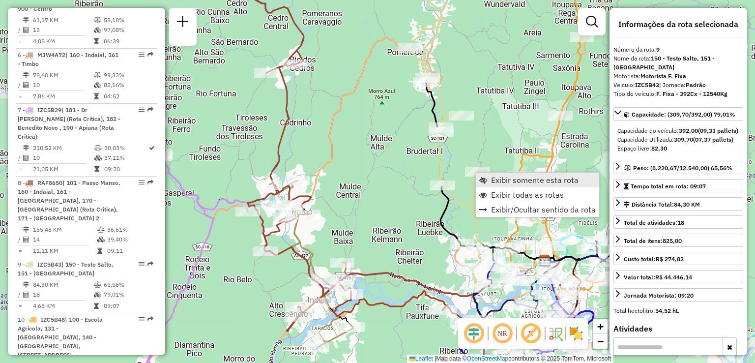
scroll to position [780, 0]
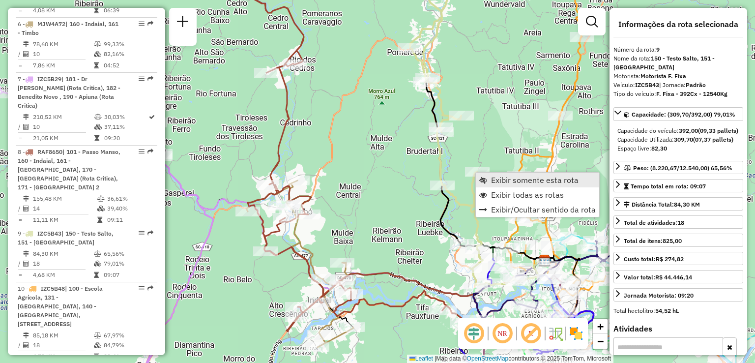
click at [495, 182] on span "Exibir somente esta rota" at bounding box center [535, 180] width 88 height 8
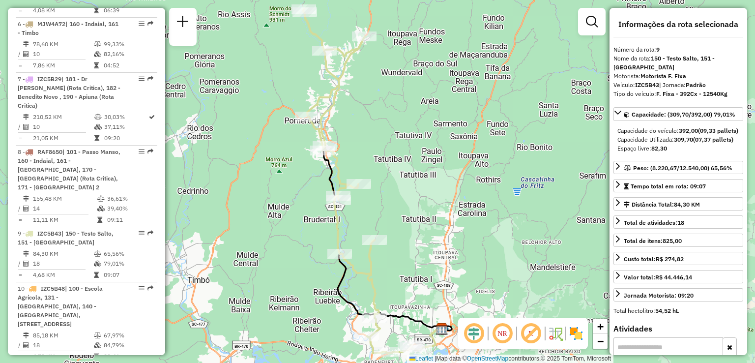
drag, startPoint x: 451, startPoint y: 233, endPoint x: 475, endPoint y: 160, distance: 76.3
click at [470, 178] on div "Janela de atendimento Grade de atendimento Capacidade Transportadoras Veículos …" at bounding box center [377, 181] width 755 height 363
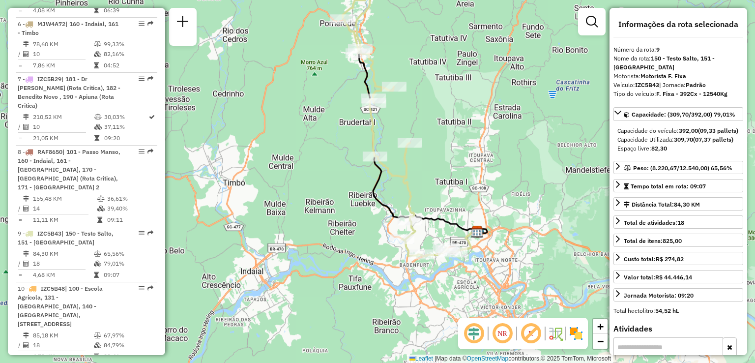
drag, startPoint x: 458, startPoint y: 222, endPoint x: 458, endPoint y: 169, distance: 53.1
click at [458, 174] on icon at bounding box center [422, 143] width 129 height 180
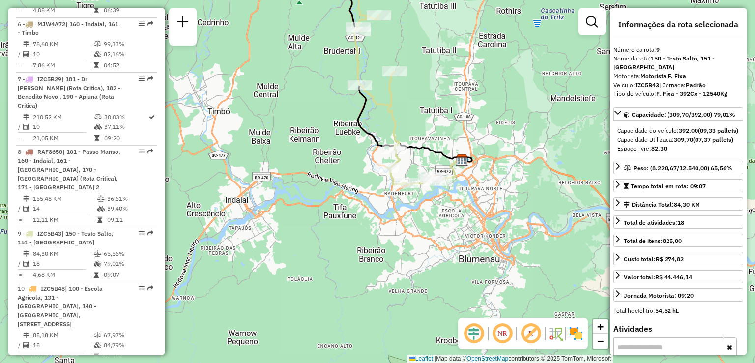
drag, startPoint x: 415, startPoint y: 114, endPoint x: 444, endPoint y: 157, distance: 52.0
click at [444, 157] on div "Janela de atendimento Grade de atendimento Capacidade Transportadoras Veículos …" at bounding box center [377, 181] width 755 height 363
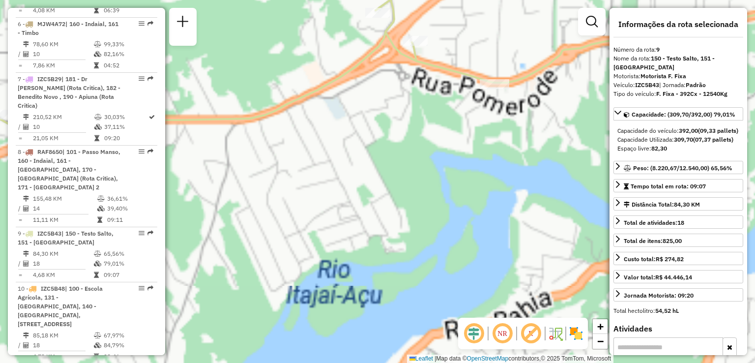
drag, startPoint x: 461, startPoint y: 205, endPoint x: 479, endPoint y: 255, distance: 53.3
click at [479, 257] on div "Janela de atendimento Grade de atendimento Capacidade Transportadoras Veículos …" at bounding box center [377, 181] width 755 height 363
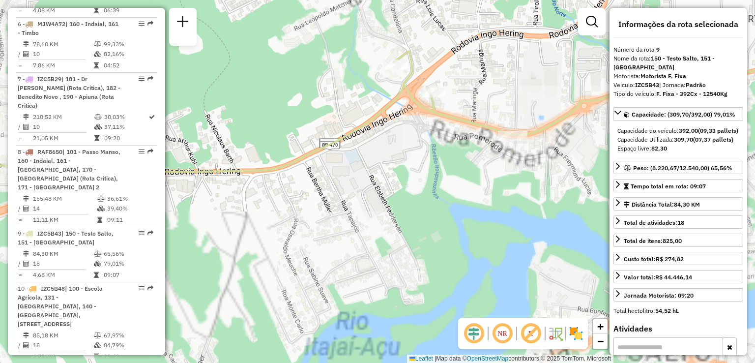
click at [464, 253] on div "Janela de atendimento Grade de atendimento Capacidade Transportadoras Veículos …" at bounding box center [377, 181] width 755 height 363
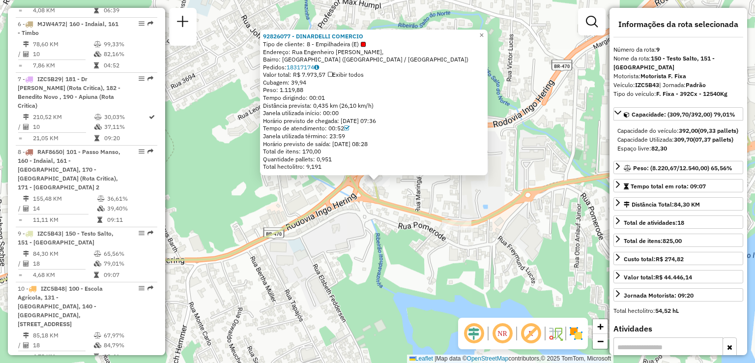
click at [429, 225] on div "92826077 - DINARDELLI COMERCIO Tipo de cliente: 8 - Empilhadeira (E) Endereço: …" at bounding box center [377, 181] width 755 height 363
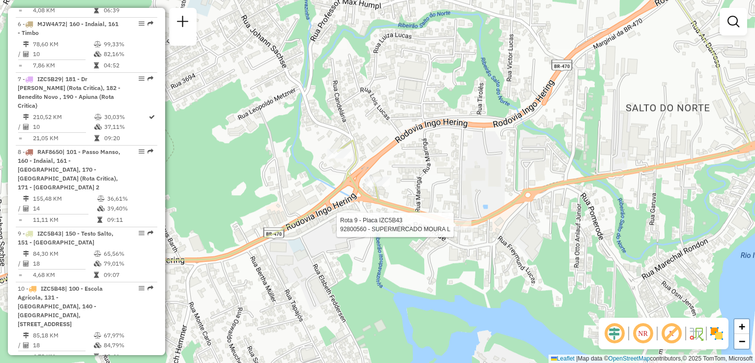
select select "**********"
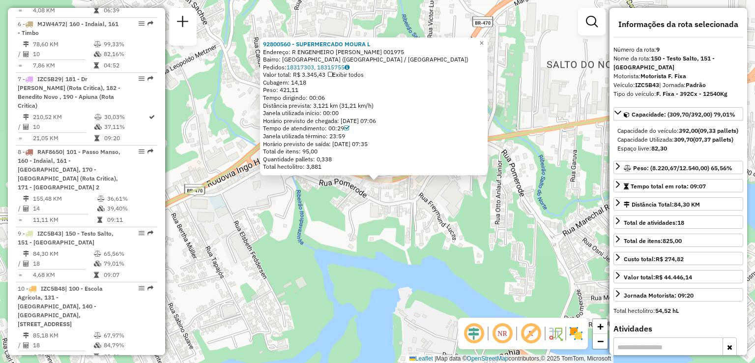
click at [451, 228] on div "92800560 - SUPERMERCADO MOURA L Endereço: R ENGENHEIRO UDO DEEKE 001975 Bairro:…" at bounding box center [377, 181] width 755 height 363
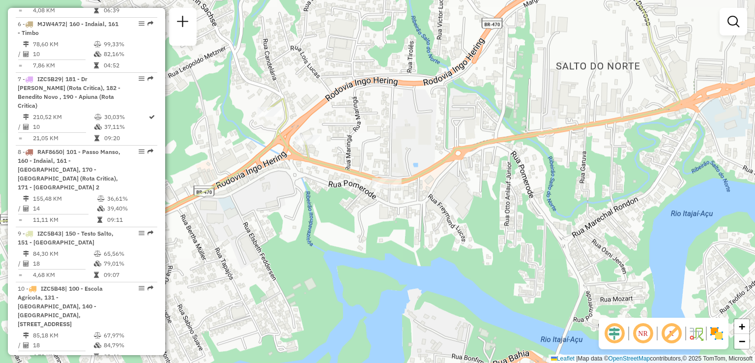
drag, startPoint x: 352, startPoint y: 244, endPoint x: 378, endPoint y: 211, distance: 42.4
click at [395, 248] on div "Janela de atendimento Grade de atendimento Capacidade Transportadoras Veículos …" at bounding box center [377, 181] width 755 height 363
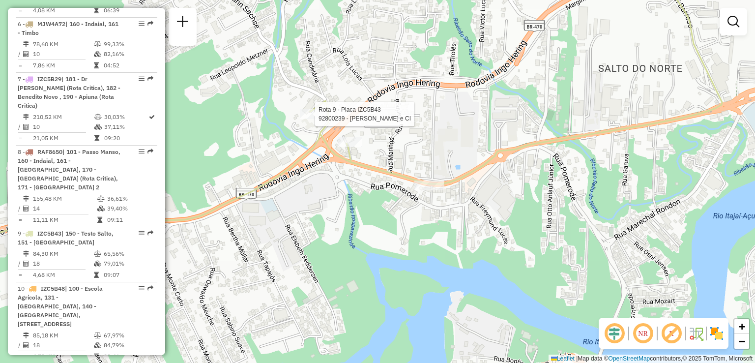
select select "**********"
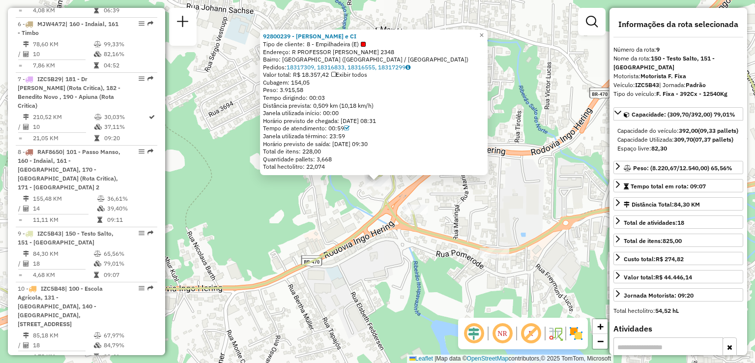
click at [311, 182] on div "92800239 - VALDIR DA SILVA e CI Tipo de cliente: 8 - Empilhadeira (E) Endereço:…" at bounding box center [377, 181] width 755 height 363
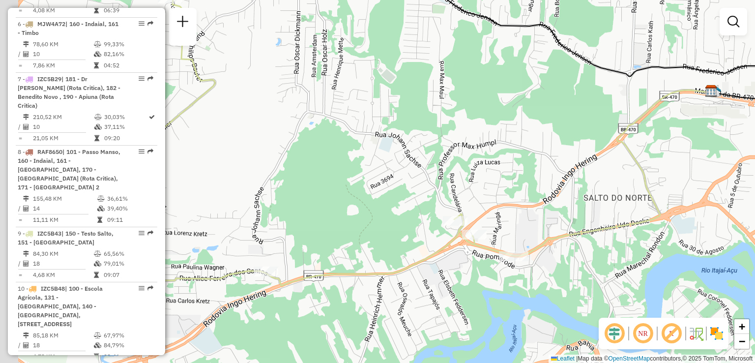
drag, startPoint x: 423, startPoint y: 241, endPoint x: 357, endPoint y: 208, distance: 73.9
click at [425, 242] on div "Janela de atendimento Grade de atendimento Capacidade Transportadoras Veículos …" at bounding box center [377, 181] width 755 height 363
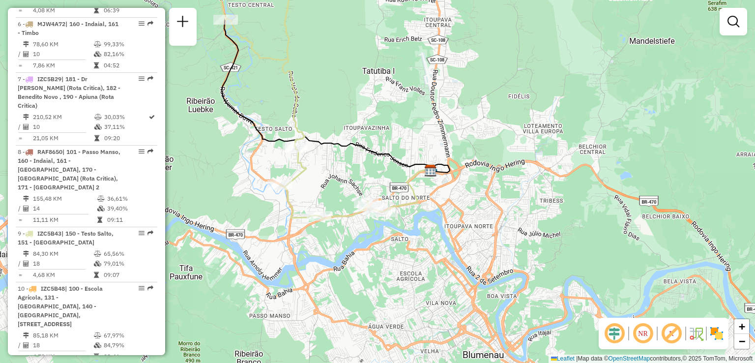
drag, startPoint x: 324, startPoint y: 138, endPoint x: 494, endPoint y: 244, distance: 199.7
click at [450, 173] on icon at bounding box center [335, 70] width 230 height 206
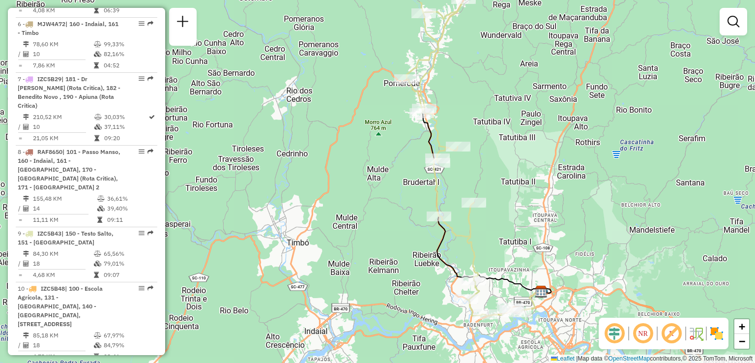
drag, startPoint x: 476, startPoint y: 226, endPoint x: 480, endPoint y: 272, distance: 46.4
click at [480, 272] on icon at bounding box center [462, 159] width 110 height 314
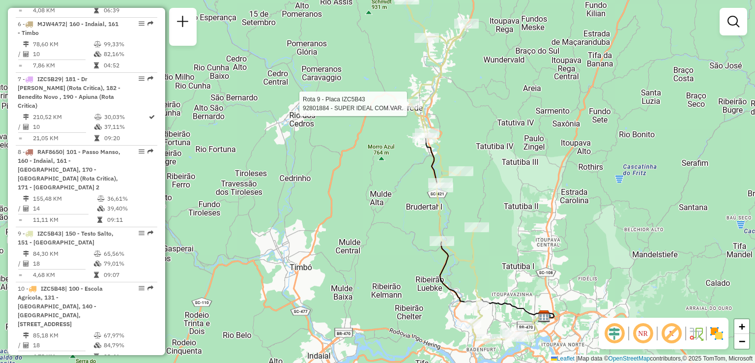
select select "**********"
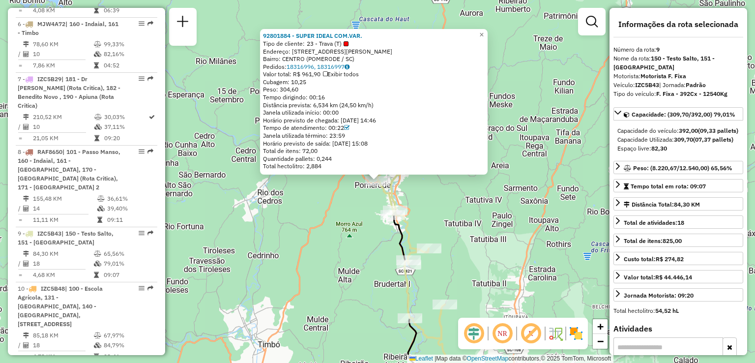
click at [438, 223] on div "92801884 - SUPER IDEAL COM.VAR. Tipo de cliente: 23 - Trava (T) Endereço: R FRE…" at bounding box center [377, 181] width 755 height 363
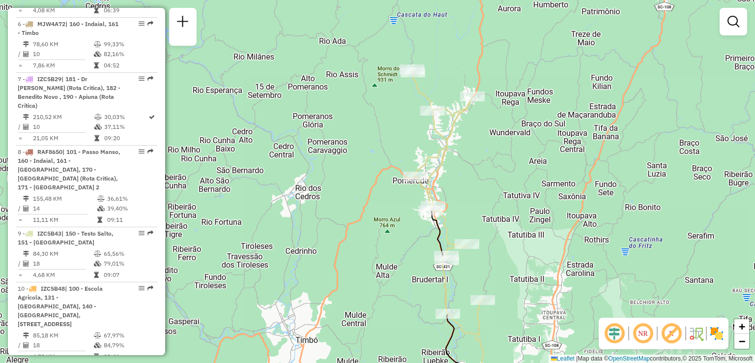
drag, startPoint x: 470, startPoint y: 202, endPoint x: 505, endPoint y: 202, distance: 35.4
click at [505, 202] on div "Janela de atendimento Grade de atendimento Capacidade Transportadoras Veículos …" at bounding box center [377, 181] width 755 height 363
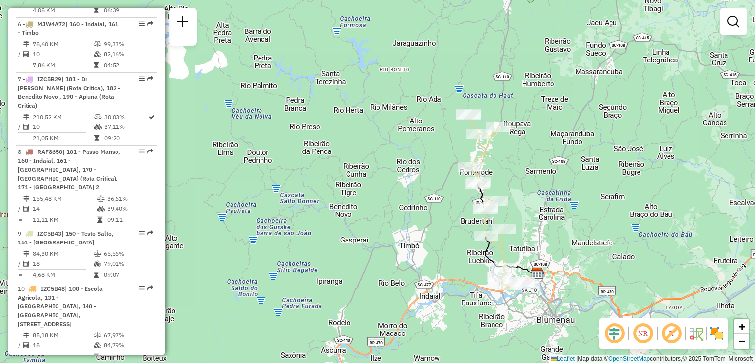
drag, startPoint x: 508, startPoint y: 193, endPoint x: 494, endPoint y: 150, distance: 45.1
click at [494, 148] on div "Janela de atendimento Grade de atendimento Capacidade Transportadoras Veículos …" at bounding box center [377, 181] width 755 height 363
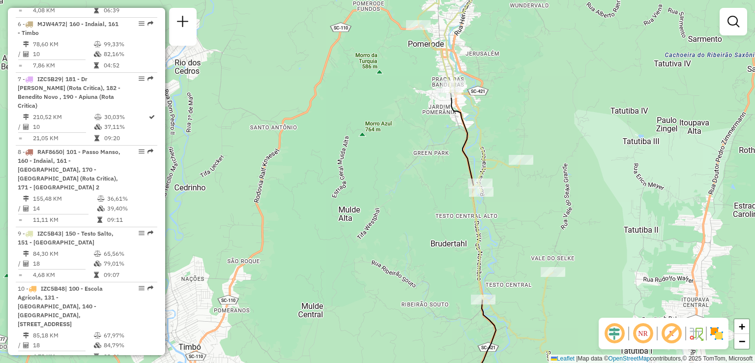
drag, startPoint x: 515, startPoint y: 179, endPoint x: 543, endPoint y: 179, distance: 27.5
click at [543, 179] on div "Janela de atendimento Grade de atendimento Capacidade Transportadoras Veículos …" at bounding box center [377, 181] width 755 height 363
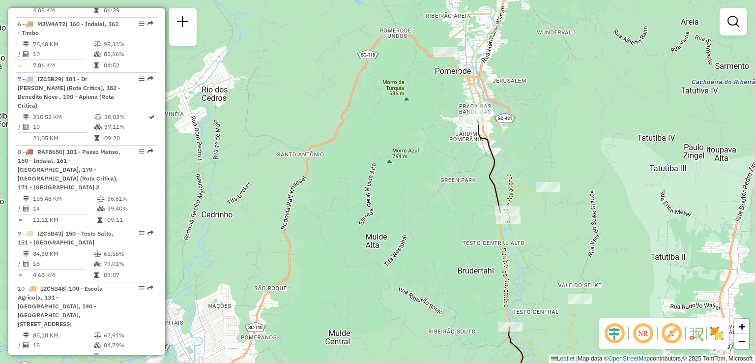
drag, startPoint x: 459, startPoint y: 123, endPoint x: 457, endPoint y: 176, distance: 53.1
click at [457, 176] on div "Janela de atendimento Grade de atendimento Capacidade Transportadoras Veículos …" at bounding box center [377, 181] width 755 height 363
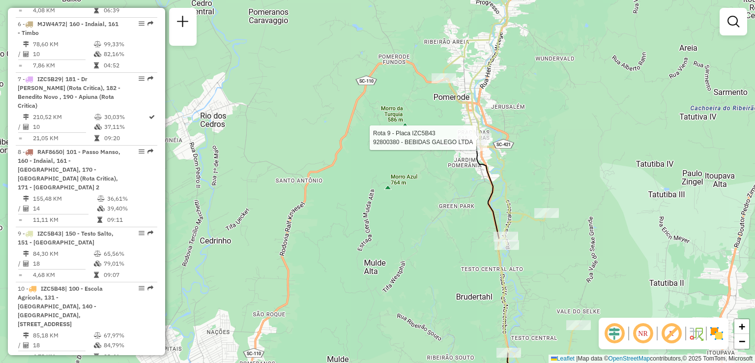
select select "**********"
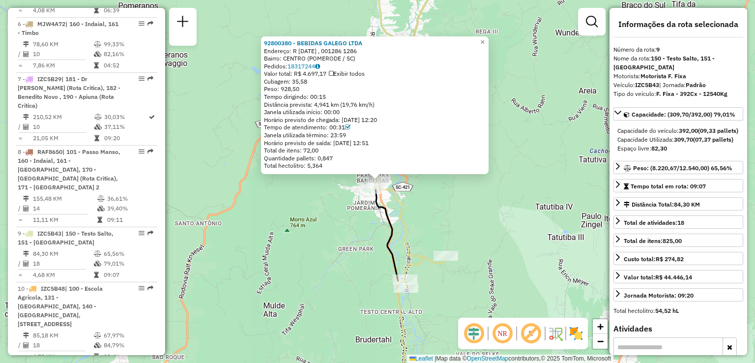
click at [428, 222] on div "92800380 - BEBIDAS GALEGO LTDA Endereço: R 15 DE NOVEMBRO , 001286 1286 Bairro:…" at bounding box center [377, 181] width 755 height 363
click at [428, 220] on div "92800380 - BEBIDAS GALEGO LTDA Endereço: R 15 DE NOVEMBRO , 001286 1286 Bairro:…" at bounding box center [377, 181] width 755 height 363
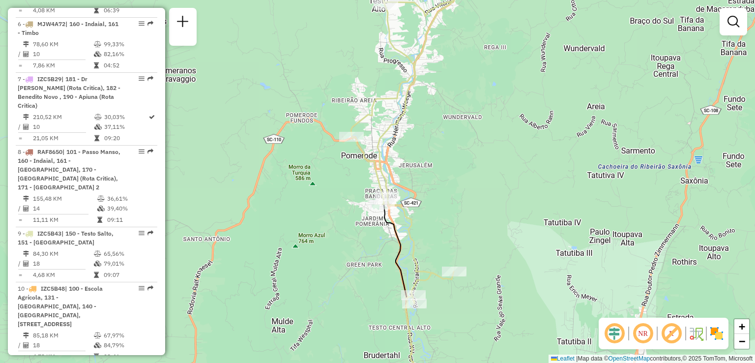
drag, startPoint x: 435, startPoint y: 197, endPoint x: 458, endPoint y: 268, distance: 74.9
click at [458, 268] on div "Janela de atendimento Grade de atendimento Capacidade Transportadoras Veículos …" at bounding box center [377, 181] width 755 height 363
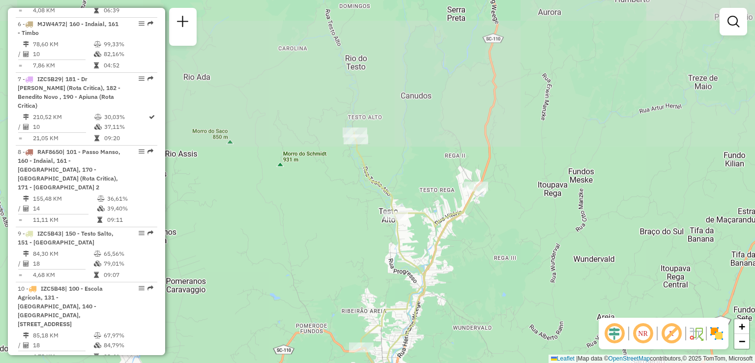
drag, startPoint x: 490, startPoint y: 97, endPoint x: 469, endPoint y: 187, distance: 92.4
click at [469, 187] on div "Janela de atendimento Grade de atendimento Capacidade Transportadoras Veículos …" at bounding box center [377, 181] width 755 height 363
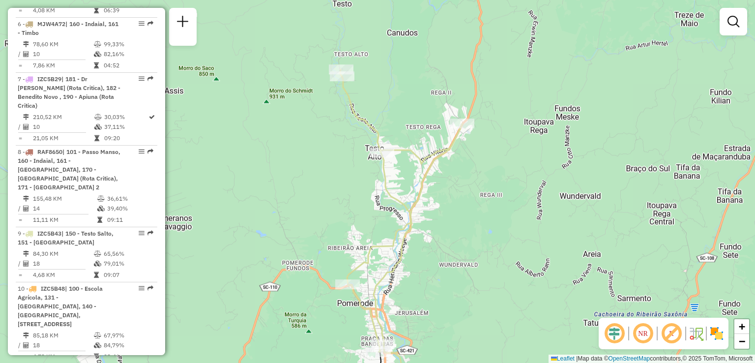
drag, startPoint x: 470, startPoint y: 286, endPoint x: 447, endPoint y: 159, distance: 128.3
click at [450, 174] on div "Janela de atendimento Grade de atendimento Capacidade Transportadoras Veículos …" at bounding box center [377, 181] width 755 height 363
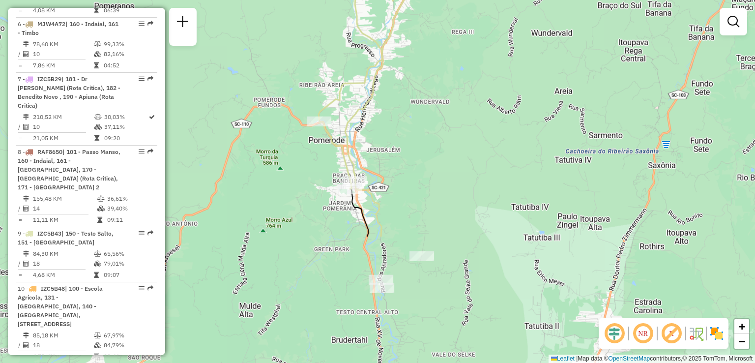
drag, startPoint x: 452, startPoint y: 203, endPoint x: 445, endPoint y: 101, distance: 102.5
click at [449, 126] on div "Janela de atendimento Grade de atendimento Capacidade Transportadoras Veículos …" at bounding box center [377, 181] width 755 height 363
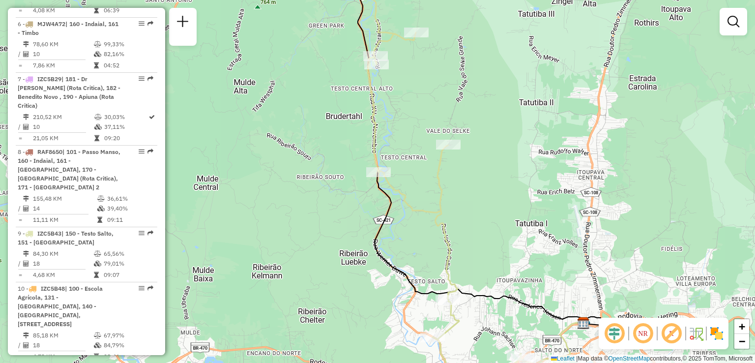
drag, startPoint x: 446, startPoint y: 194, endPoint x: 446, endPoint y: 119, distance: 74.7
click at [446, 122] on div "Rota 9 - Placa IZC5B43 92810038 - BAR DO GILMAR Janela de atendimento Grade de …" at bounding box center [377, 181] width 755 height 363
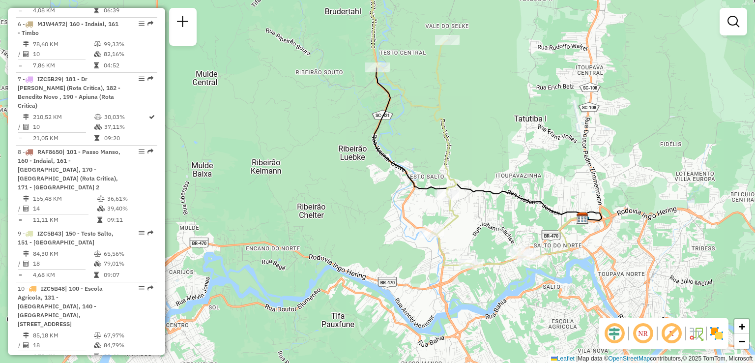
drag, startPoint x: 452, startPoint y: 133, endPoint x: 448, endPoint y: 108, distance: 24.8
click at [449, 113] on icon at bounding box center [450, 115] width 166 height 303
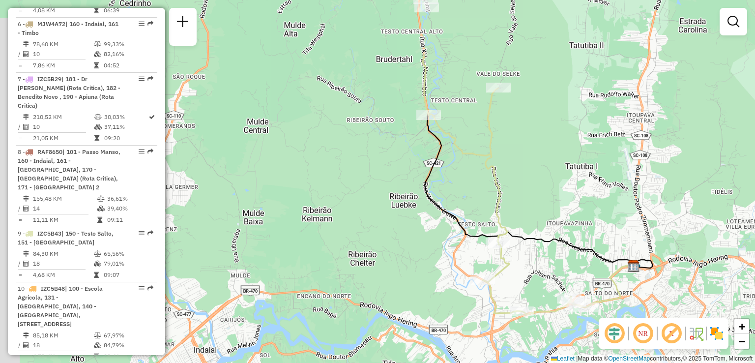
drag, startPoint x: 513, startPoint y: 201, endPoint x: 509, endPoint y: 181, distance: 20.1
click at [520, 209] on div "Janela de atendimento Grade de atendimento Capacidade Transportadoras Veículos …" at bounding box center [377, 181] width 755 height 363
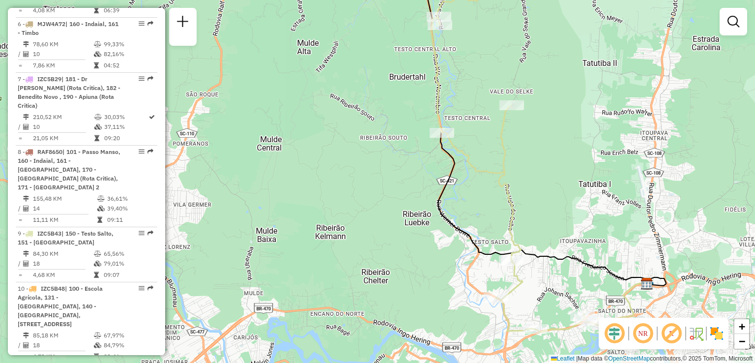
drag, startPoint x: 503, startPoint y: 128, endPoint x: 541, endPoint y: 286, distance: 161.9
click at [551, 309] on icon at bounding box center [514, 150] width 166 height 365
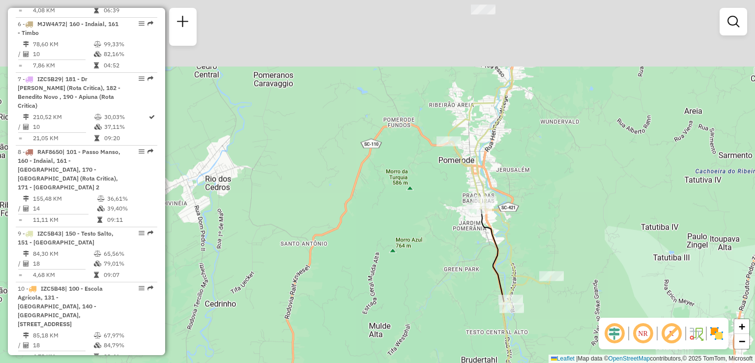
drag, startPoint x: 540, startPoint y: 305, endPoint x: 527, endPoint y: 288, distance: 21.0
click at [542, 316] on div "Janela de atendimento Grade de atendimento Capacidade Transportadoras Veículos …" at bounding box center [377, 181] width 755 height 363
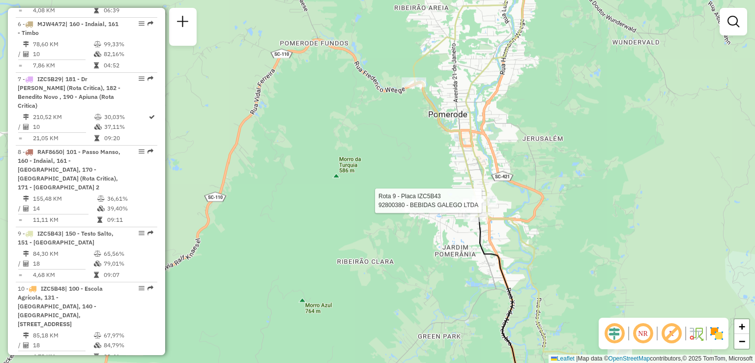
select select "**********"
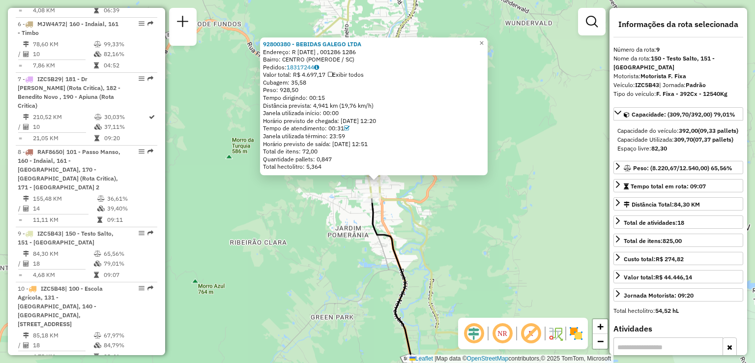
click at [467, 244] on div "92800380 - BEBIDAS GALEGO LTDA Endereço: R 15 DE NOVEMBRO , 001286 1286 Bairro:…" at bounding box center [377, 181] width 755 height 363
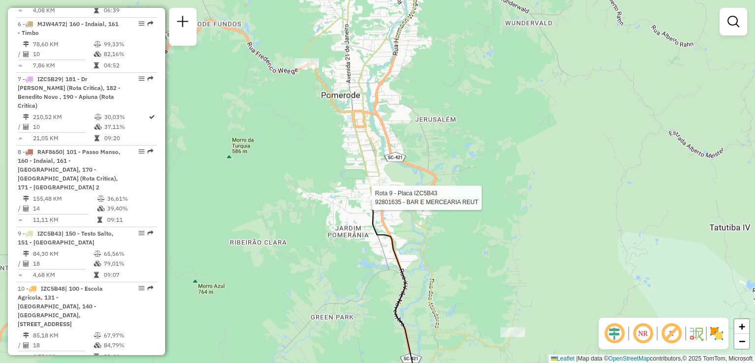
select select "**********"
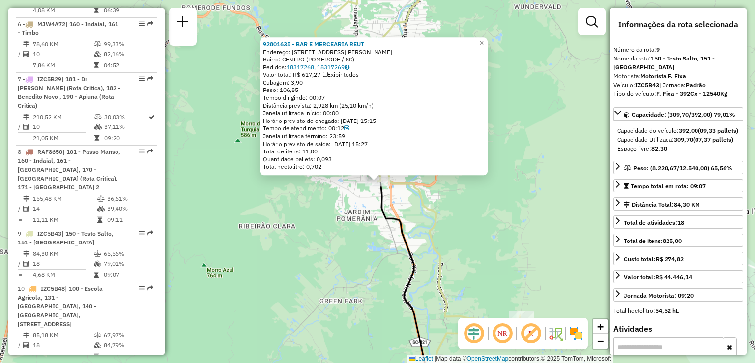
click at [367, 229] on div "92801635 - BAR E MERCEARIA REUT Endereço: R KARL GUENTHER 225 Bairro: CENTRO (P…" at bounding box center [377, 181] width 755 height 363
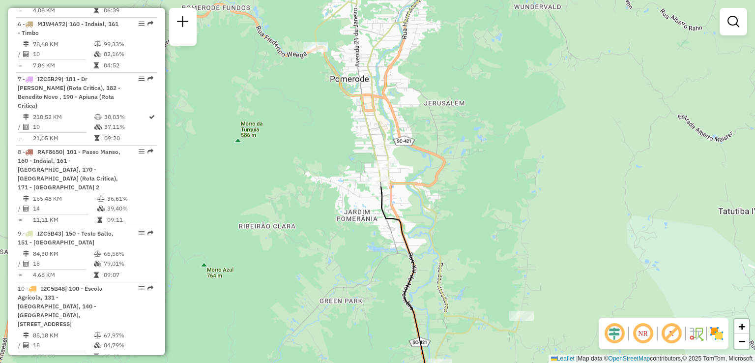
drag, startPoint x: 449, startPoint y: 246, endPoint x: 444, endPoint y: 207, distance: 39.1
click at [446, 213] on div "Janela de atendimento Grade de atendimento Capacidade Transportadoras Veículos …" at bounding box center [377, 181] width 755 height 363
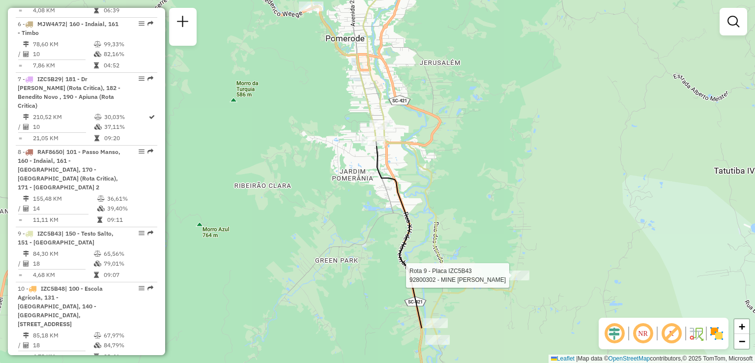
select select "**********"
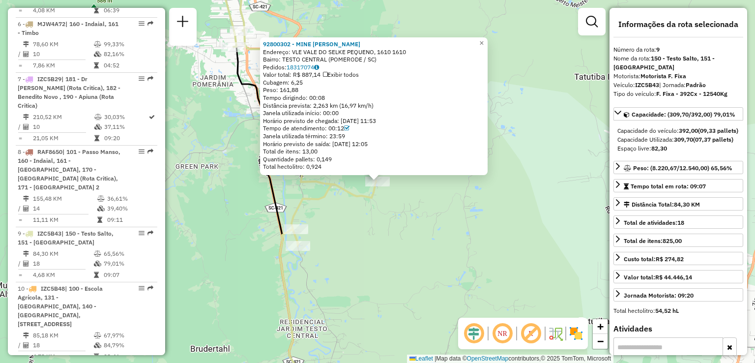
click at [393, 254] on div "92800302 - MINE MERCADO ALIDOR Endereço: VLE VALE DO SELKE PEQUENO, 1610 1610 B…" at bounding box center [377, 181] width 755 height 363
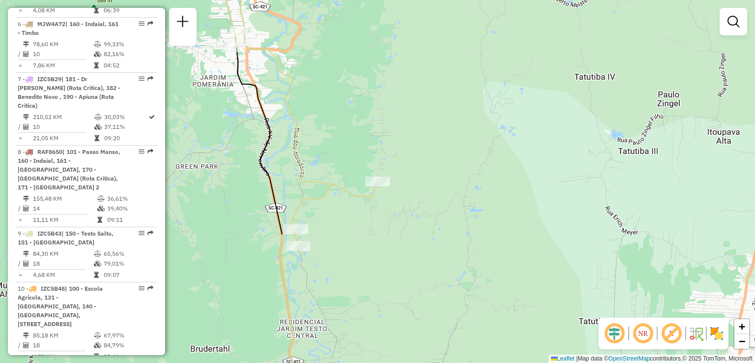
drag, startPoint x: 373, startPoint y: 263, endPoint x: 376, endPoint y: 221, distance: 41.9
click at [374, 226] on div "Janela de atendimento Grade de atendimento Capacidade Transportadoras Veículos …" at bounding box center [377, 181] width 755 height 363
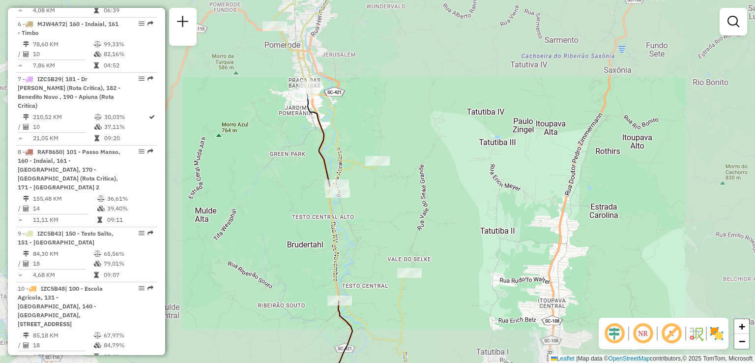
drag, startPoint x: 388, startPoint y: 265, endPoint x: 374, endPoint y: 174, distance: 91.6
click at [377, 199] on div "Janela de atendimento Grade de atendimento Capacidade Transportadoras Veículos …" at bounding box center [377, 181] width 755 height 363
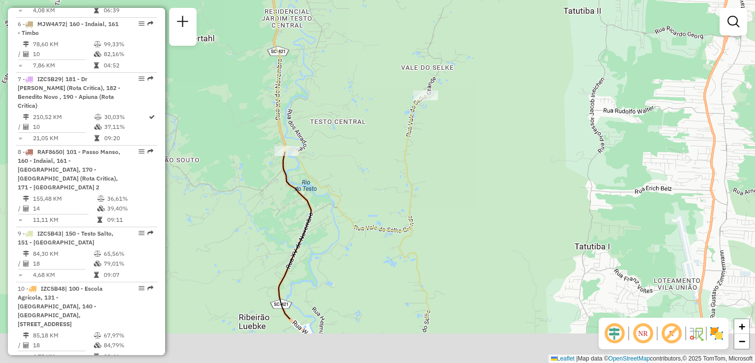
drag, startPoint x: 364, startPoint y: 264, endPoint x: 376, endPoint y: 119, distance: 144.5
click at [376, 119] on div "Janela de atendimento Grade de atendimento Capacidade Transportadoras Veículos …" at bounding box center [377, 181] width 755 height 363
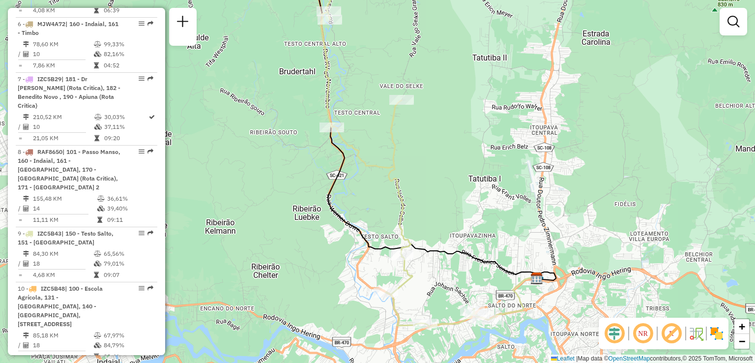
drag, startPoint x: 407, startPoint y: 239, endPoint x: 383, endPoint y: 155, distance: 87.2
click at [385, 165] on icon at bounding box center [404, 139] width 166 height 375
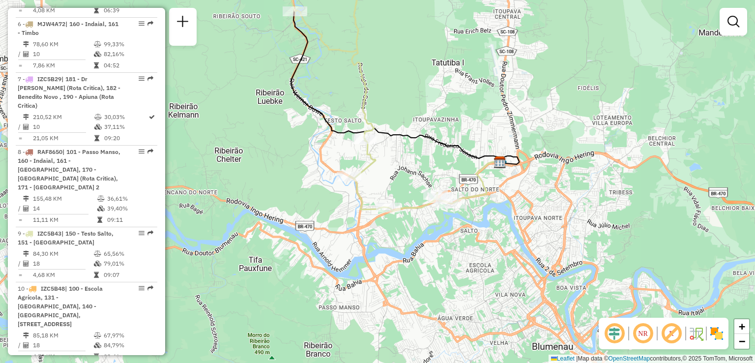
drag, startPoint x: 406, startPoint y: 248, endPoint x: 403, endPoint y: 213, distance: 34.5
click at [403, 213] on div "Rota 9 - Placa IZC5B43 92807316 - MAIARA REGUEIRA Janela de atendimento Grade d…" at bounding box center [377, 181] width 755 height 363
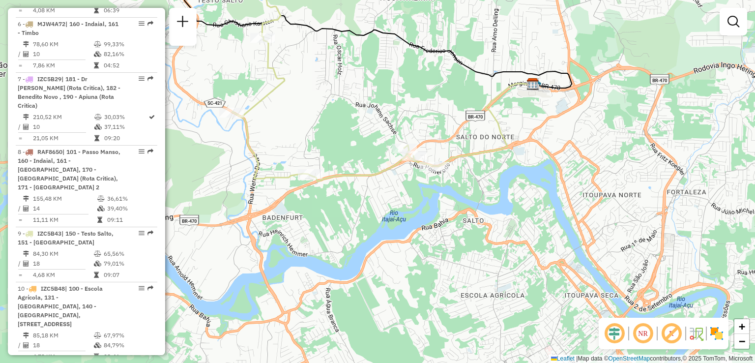
drag, startPoint x: 388, startPoint y: 199, endPoint x: 380, endPoint y: 191, distance: 11.8
click at [382, 192] on div "Rota 9 - Placa IZC5B43 92807316 - MAIARA REGUEIRA Janela de atendimento Grade d…" at bounding box center [377, 181] width 755 height 363
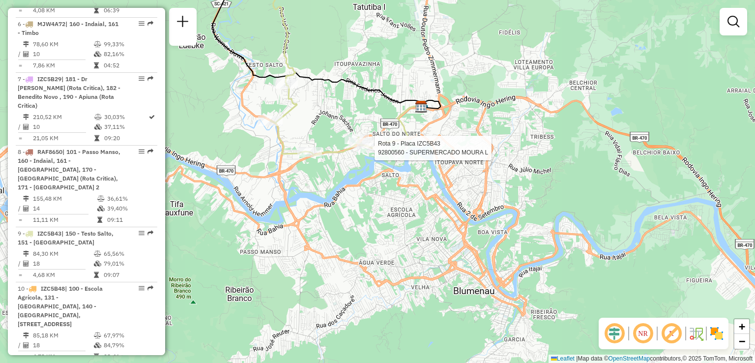
select select "**********"
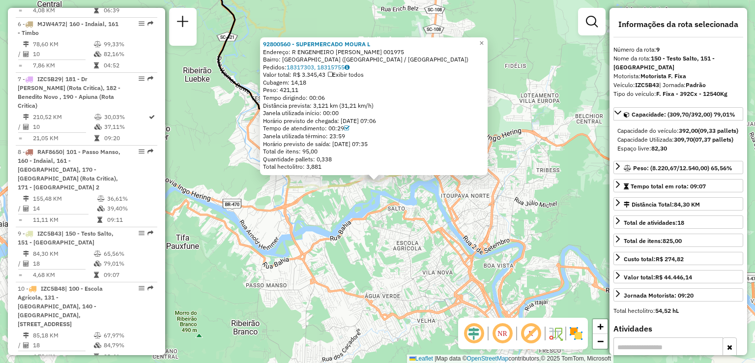
click at [358, 210] on div "92800560 - SUPERMERCADO MOURA L Endereço: R ENGENHEIRO UDO DEEKE 001975 Bairro:…" at bounding box center [377, 181] width 755 height 363
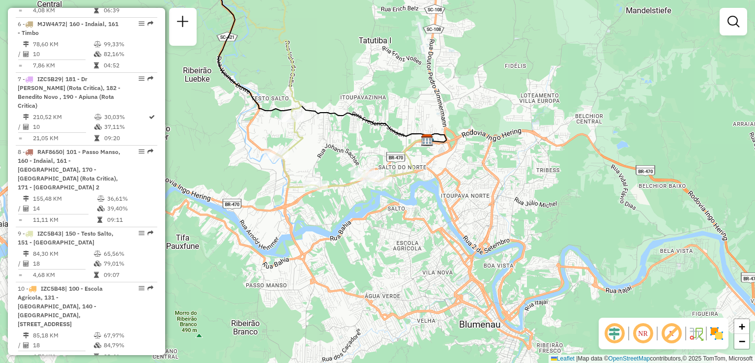
drag, startPoint x: 371, startPoint y: 210, endPoint x: 401, endPoint y: 206, distance: 30.2
click at [401, 207] on div "Janela de atendimento Grade de atendimento Capacidade Transportadoras Veículos …" at bounding box center [377, 181] width 755 height 363
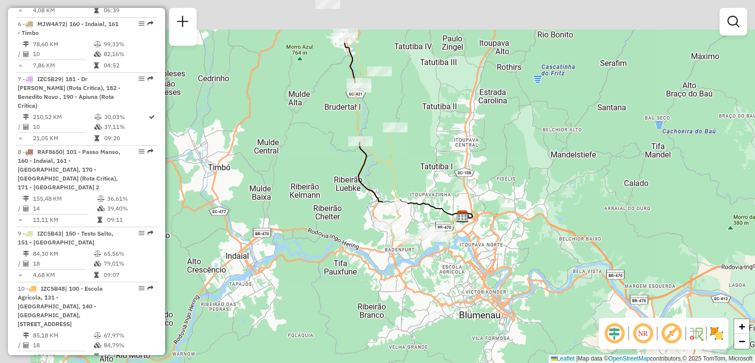
drag, startPoint x: 480, startPoint y: 151, endPoint x: 554, endPoint y: 221, distance: 100.9
click at [554, 221] on div "Janela de atendimento Grade de atendimento Capacidade Transportadoras Veículos …" at bounding box center [377, 181] width 755 height 363
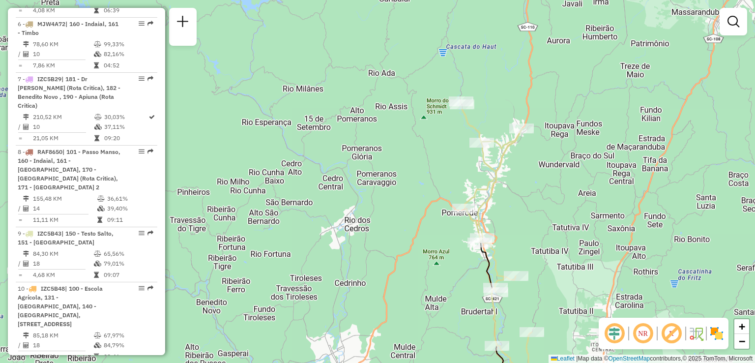
drag, startPoint x: 498, startPoint y: 166, endPoint x: 543, endPoint y: 278, distance: 120.9
click at [545, 282] on div "Janela de atendimento Grade de atendimento Capacidade Transportadoras Veículos …" at bounding box center [377, 181] width 755 height 363
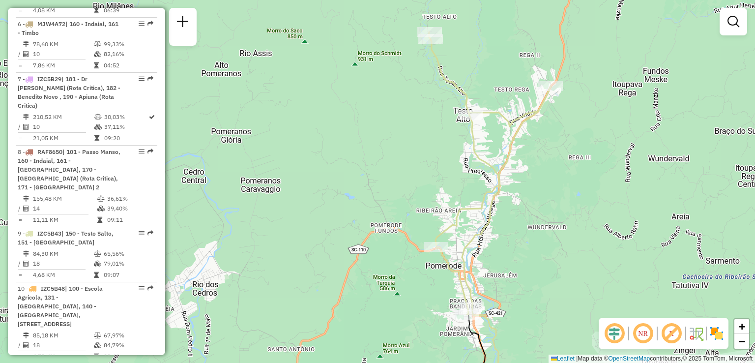
drag, startPoint x: 438, startPoint y: 87, endPoint x: 437, endPoint y: 118, distance: 32.0
click at [437, 118] on div "Janela de atendimento Grade de atendimento Capacidade Transportadoras Veículos …" at bounding box center [377, 181] width 755 height 363
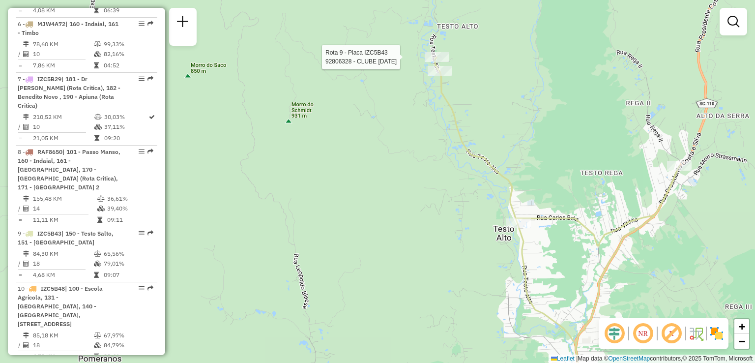
select select "**********"
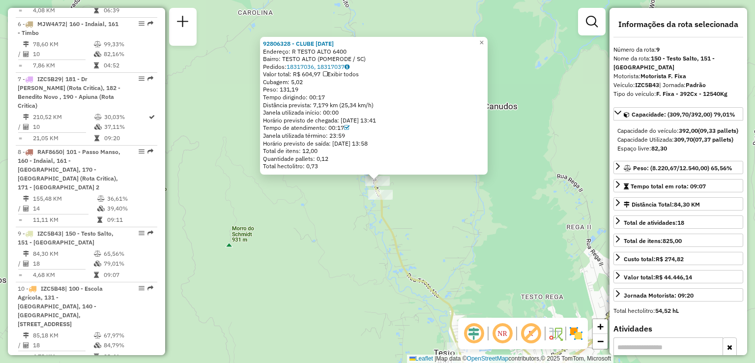
click at [311, 275] on div "92806328 - CLUBE 15 DE NOVEMBRO Endereço: R TESTO ALTO 6400 Bairro: TESTO ALTO …" at bounding box center [377, 181] width 755 height 363
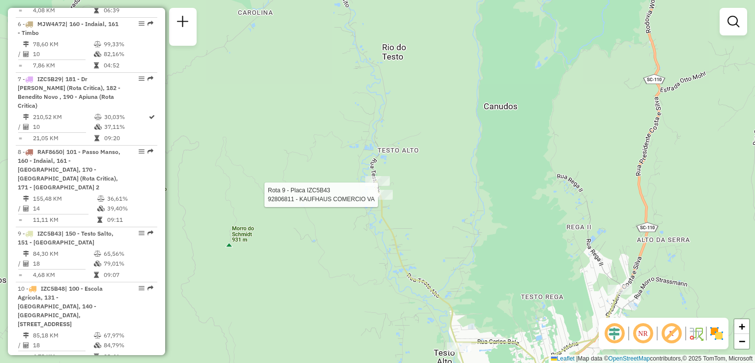
select select "**********"
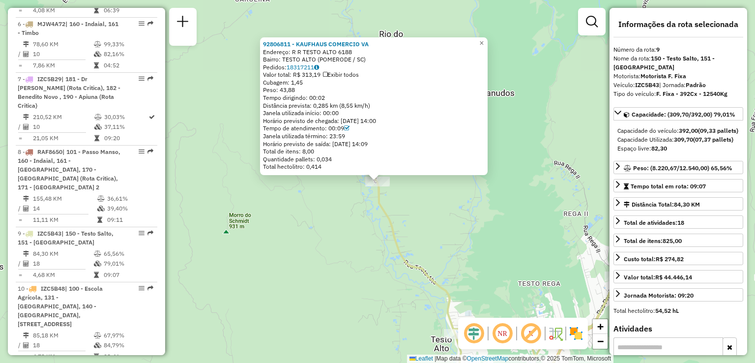
click at [347, 237] on div "92806811 - KAUFHAUS COMERCIO VA Endereço: R R TESTO ALTO 6188 Bairro: TESTO ALT…" at bounding box center [377, 181] width 755 height 363
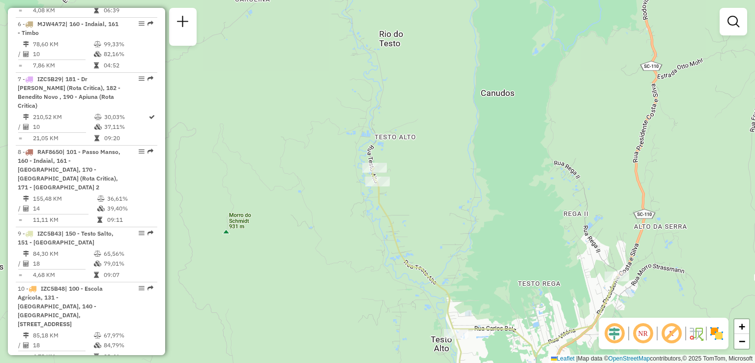
drag, startPoint x: 510, startPoint y: 258, endPoint x: 428, endPoint y: 148, distance: 137.3
click at [434, 158] on div "Janela de atendimento Grade de atendimento Capacidade Transportadoras Veículos …" at bounding box center [377, 181] width 755 height 363
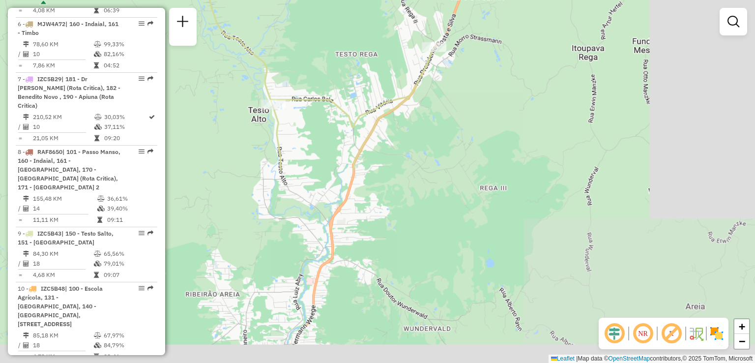
drag, startPoint x: 427, startPoint y: 129, endPoint x: 433, endPoint y: 149, distance: 21.0
click at [433, 149] on div "Janela de atendimento Grade de atendimento Capacidade Transportadoras Veículos …" at bounding box center [377, 181] width 755 height 363
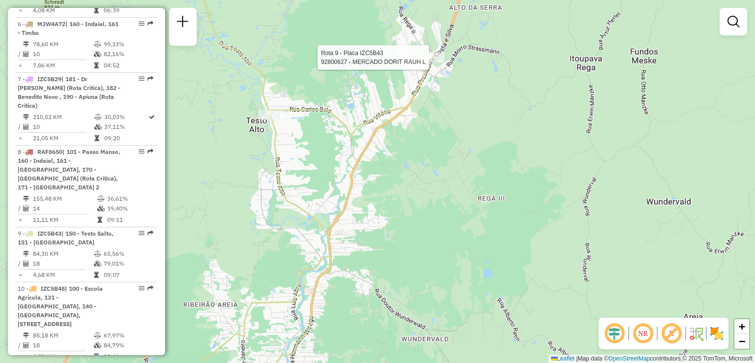
select select "**********"
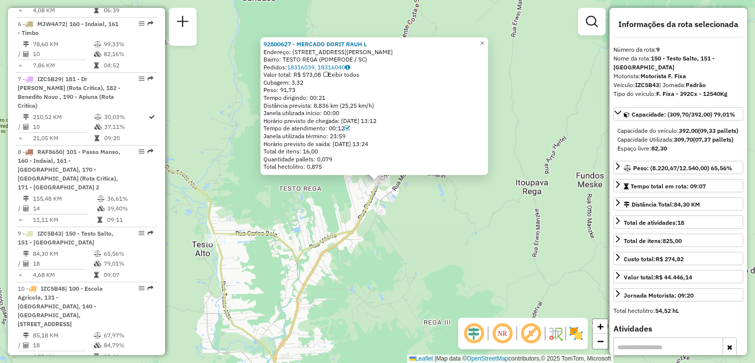
click at [420, 233] on div "92800627 - MERCADO DORIT RAUH L Endereço: R PRES.COSTA E SILVA, 4083 Bairro: TE…" at bounding box center [377, 181] width 755 height 363
drag, startPoint x: 394, startPoint y: 247, endPoint x: 393, endPoint y: 187, distance: 60.0
click at [393, 199] on div "92800627 - MERCADO DORIT RAUH L Endereço: R PRES.COSTA E SILVA, 4083 Bairro: TE…" at bounding box center [377, 181] width 755 height 363
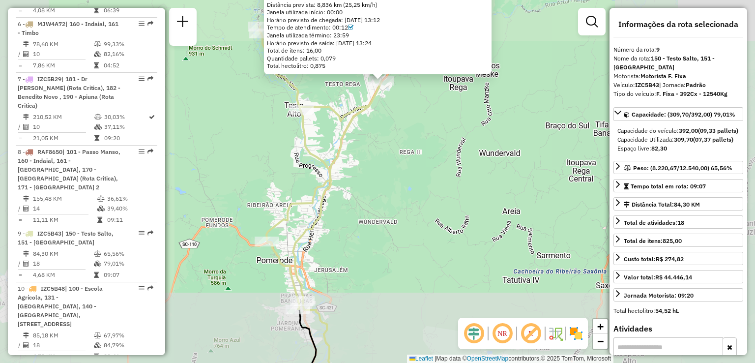
drag, startPoint x: 410, startPoint y: 235, endPoint x: 390, endPoint y: 116, distance: 121.6
click at [398, 154] on div "92800627 - MERCADO DORIT RAUH L Endereço: R PRES.COSTA E SILVA, 4083 Bairro: TE…" at bounding box center [377, 181] width 755 height 363
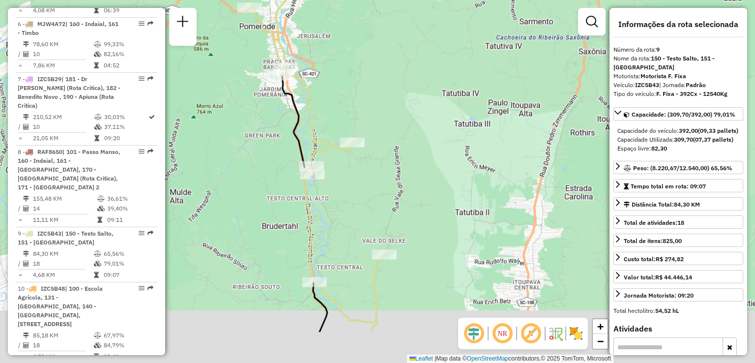
drag, startPoint x: 391, startPoint y: 141, endPoint x: 408, endPoint y: 66, distance: 77.1
click at [401, 101] on div "92800627 - MERCADO DORIT RAUH L Endereço: R PRES.COSTA E SILVA, 4083 Bairro: TE…" at bounding box center [377, 181] width 755 height 363
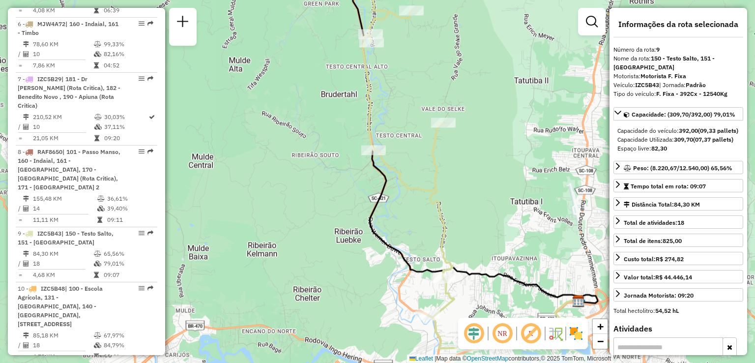
drag, startPoint x: 432, startPoint y: 134, endPoint x: 440, endPoint y: 48, distance: 86.9
click at [440, 46] on div "92800627 - MERCADO DORIT RAUH L Endereço: R PRES.COSTA E SILVA, 4083 Bairro: TE…" at bounding box center [377, 181] width 755 height 363
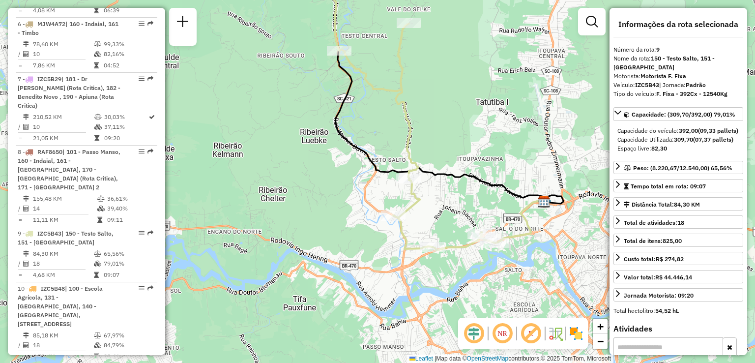
drag, startPoint x: 466, startPoint y: 74, endPoint x: 450, endPoint y: 0, distance: 75.4
click at [450, 3] on div "92800627 - MERCADO DORIT RAUH L Endereço: R PRES.COSTA E SILVA, 4083 Bairro: TE…" at bounding box center [377, 181] width 755 height 363
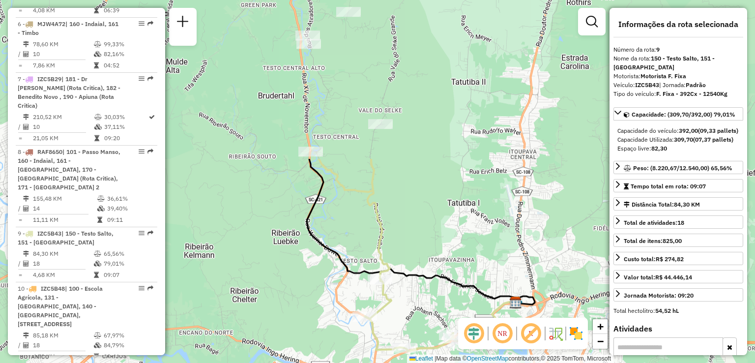
drag, startPoint x: 438, startPoint y: 75, endPoint x: 428, endPoint y: 266, distance: 191.5
click at [428, 267] on div "92800627 - MERCADO DORIT RAUH L Endereço: R PRES.COSTA E SILVA, 4083 Bairro: TE…" at bounding box center [377, 181] width 755 height 363
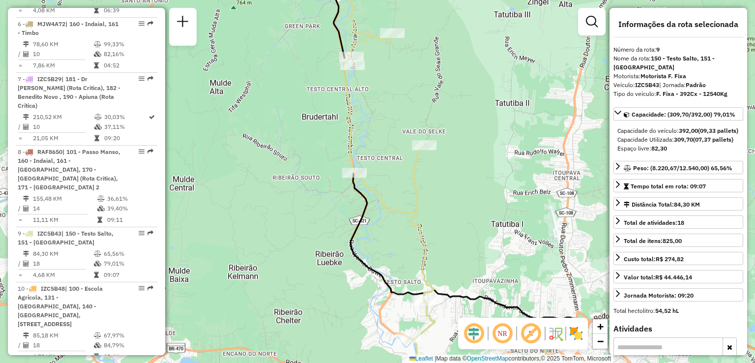
drag, startPoint x: 407, startPoint y: 220, endPoint x: 450, endPoint y: 245, distance: 50.2
click at [450, 245] on div "92800627 - MERCADO DORIT RAUH L Endereço: R PRES.COSTA E SILVA, 4083 Bairro: TE…" at bounding box center [377, 181] width 755 height 363
drag, startPoint x: 471, startPoint y: 225, endPoint x: 319, endPoint y: -43, distance: 308.0
click at [319, 0] on html "Aguarde... Pop-up bloqueado! Seu navegador bloqueou automáticamente a abertura …" at bounding box center [377, 181] width 755 height 363
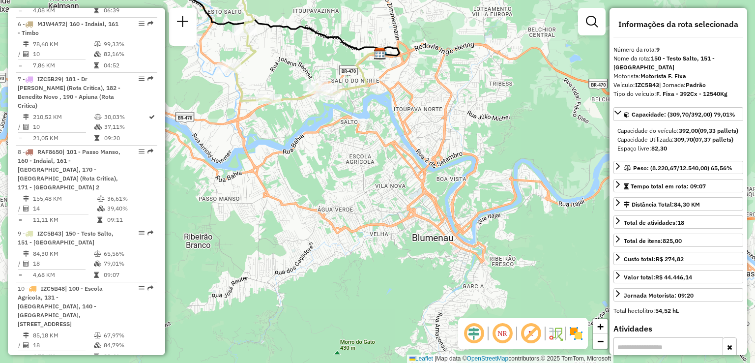
drag, startPoint x: 324, startPoint y: 63, endPoint x: 393, endPoint y: 76, distance: 69.5
click at [368, 63] on div "92800627 - MERCADO DORIT RAUH L Endereço: R PRES.COSTA E SILVA, 4083 Bairro: TE…" at bounding box center [377, 181] width 755 height 363
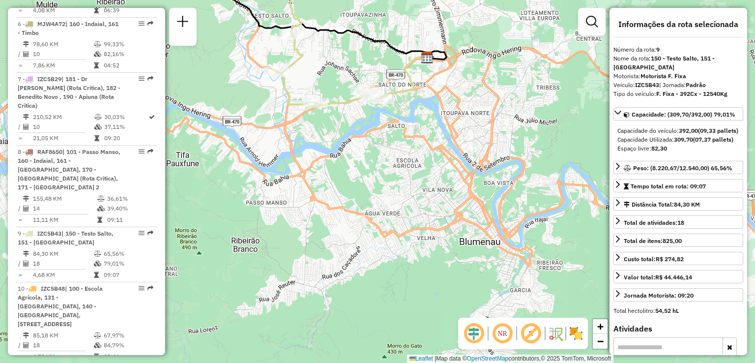
click at [302, 215] on div "92800627 - MERCADO DORIT RAUH L Endereço: R PRES.COSTA E SILVA, 4083 Bairro: TE…" at bounding box center [377, 181] width 755 height 363
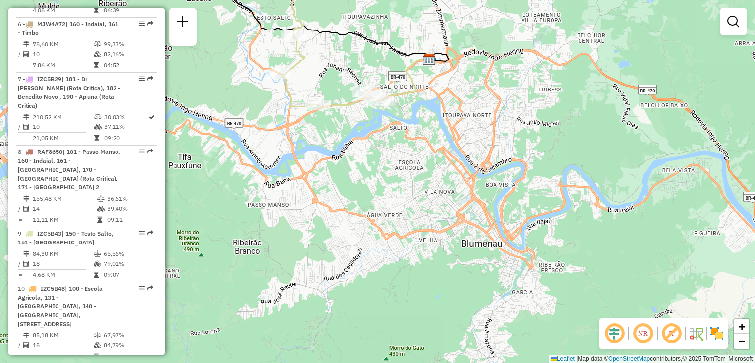
drag, startPoint x: 364, startPoint y: 137, endPoint x: 392, endPoint y: 172, distance: 44.8
click at [392, 172] on div "Janela de atendimento Grade de atendimento Capacidade Transportadoras Veículos …" at bounding box center [377, 181] width 755 height 363
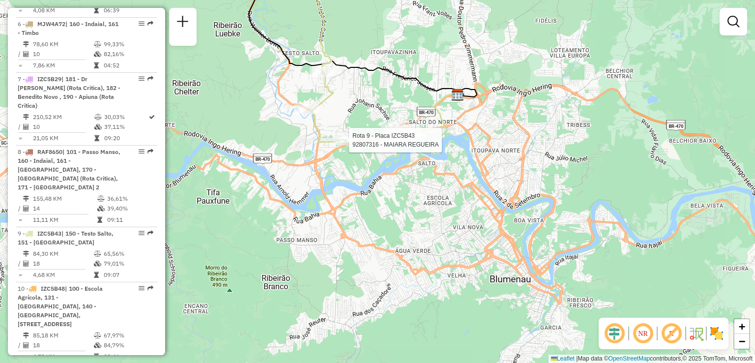
select select "**********"
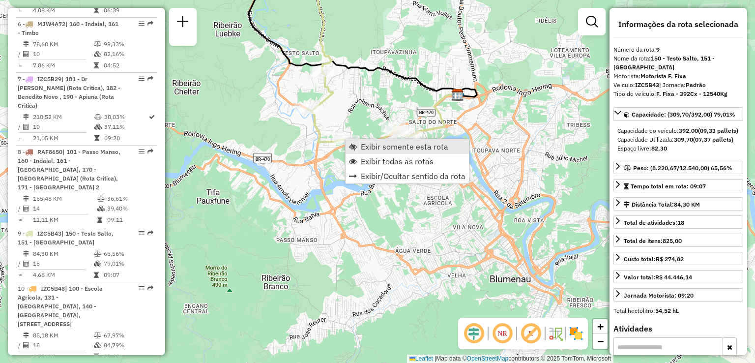
click at [389, 149] on span "Exibir somente esta rota" at bounding box center [405, 147] width 88 height 8
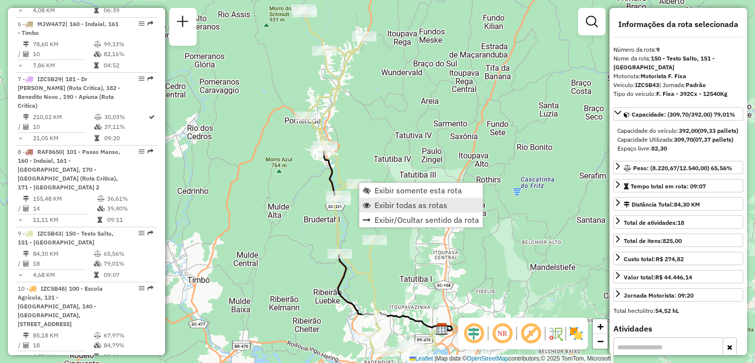
drag, startPoint x: 393, startPoint y: 202, endPoint x: 385, endPoint y: 201, distance: 7.9
click at [394, 202] on span "Exibir todas as rotas" at bounding box center [411, 205] width 73 height 8
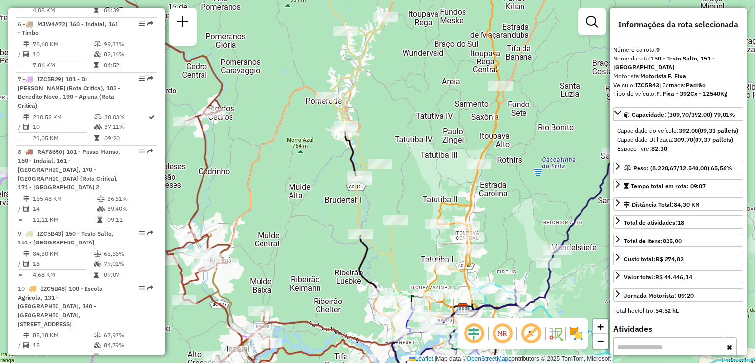
drag, startPoint x: 303, startPoint y: 197, endPoint x: 429, endPoint y: 133, distance: 140.7
click at [390, 147] on div "Janela de atendimento Grade de atendimento Capacidade Transportadoras Veículos …" at bounding box center [377, 181] width 755 height 363
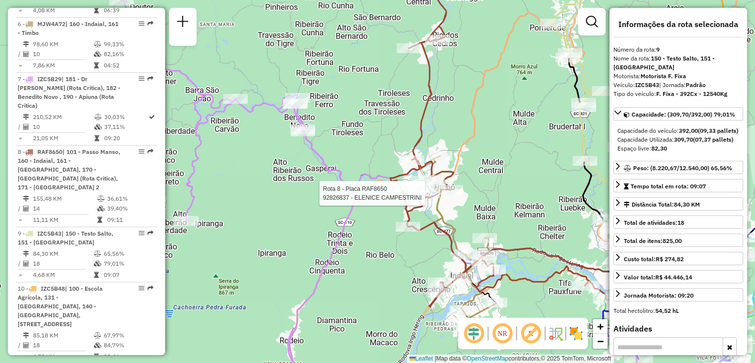
drag, startPoint x: 324, startPoint y: 138, endPoint x: 416, endPoint y: 159, distance: 94.7
click at [400, 159] on div "Rota 1 - Placa REB3F56 92804758 - ALAIDE MARIA STOLFI Rota 8 - Placa RAF8650 92…" at bounding box center [377, 181] width 755 height 363
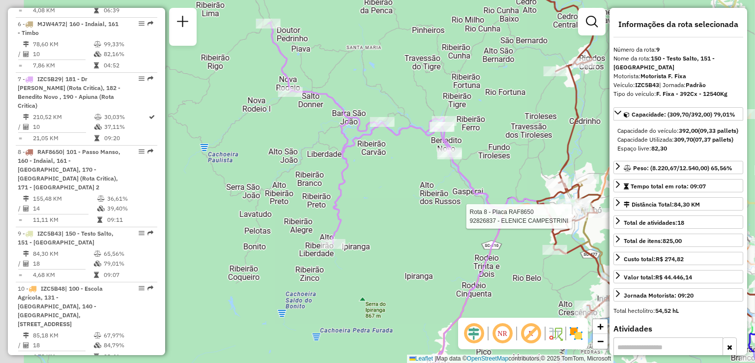
drag, startPoint x: 362, startPoint y: 193, endPoint x: 324, endPoint y: 160, distance: 50.5
click at [324, 160] on div "Rota 8 - Placa RAF8650 92826837 - ELENICE CAMPESTRINI Janela de atendimento Gra…" at bounding box center [377, 181] width 755 height 363
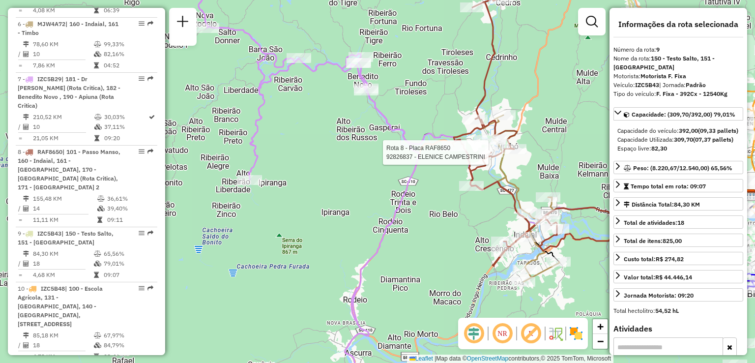
drag, startPoint x: 397, startPoint y: 205, endPoint x: 342, endPoint y: 167, distance: 67.5
click at [348, 172] on div "Rota 8 - Placa RAF8650 92826837 - ELENICE CAMPESTRINI Janela de atendimento Gra…" at bounding box center [377, 181] width 755 height 363
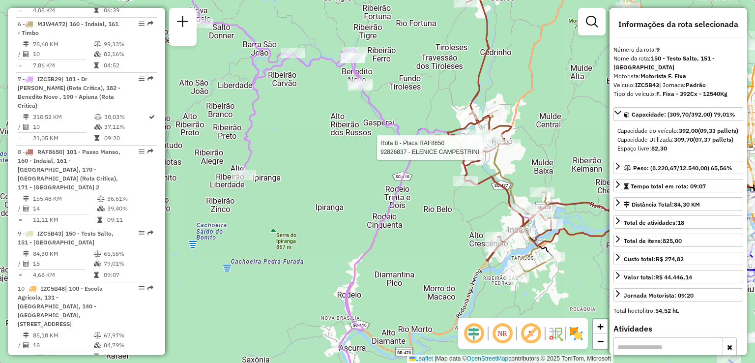
drag, startPoint x: 317, startPoint y: 202, endPoint x: 315, endPoint y: 147, distance: 55.6
click at [315, 150] on div "Rota 8 - Placa RAF8650 92826837 - ELENICE CAMPESTRINI Janela de atendimento Gra…" at bounding box center [377, 181] width 755 height 363
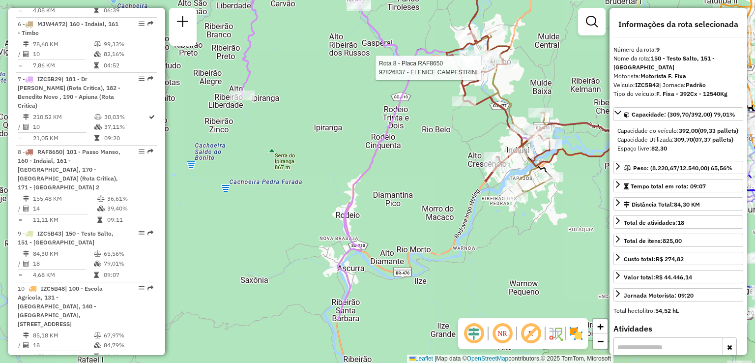
drag, startPoint x: 376, startPoint y: 170, endPoint x: 365, endPoint y: 106, distance: 64.9
click at [370, 127] on div "Rota 8 - Placa RAF8650 92826837 - ELENICE CAMPESTRINI Janela de atendimento Gra…" at bounding box center [377, 181] width 755 height 363
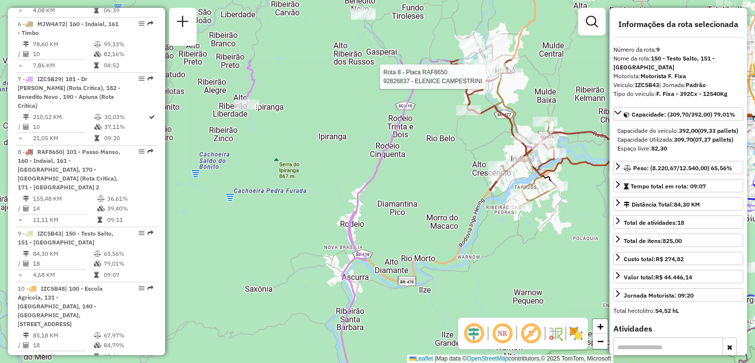
drag, startPoint x: 406, startPoint y: 264, endPoint x: 405, endPoint y: 271, distance: 7.4
click at [405, 271] on div "Rota 8 - Placa RAF8650 92826837 - ELENICE CAMPESTRINI Janela de atendimento Gra…" at bounding box center [377, 181] width 755 height 363
click at [399, 226] on icon at bounding box center [331, 180] width 171 height 432
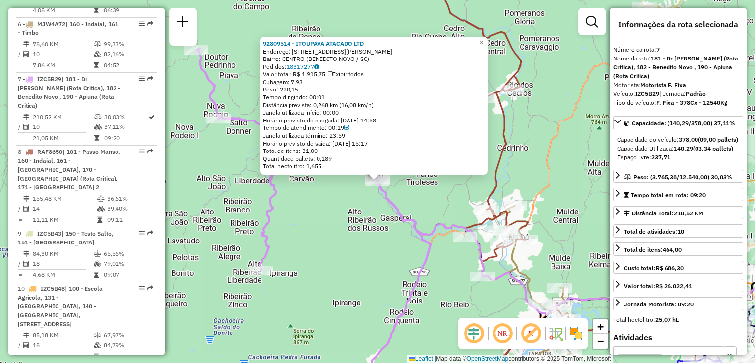
scroll to position [774, 0]
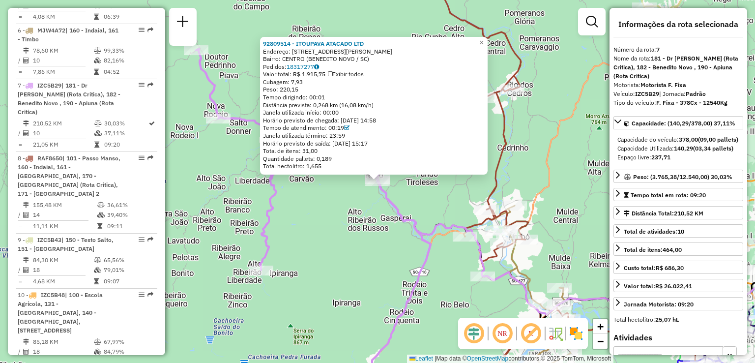
click at [326, 203] on div "92809514 - ITOUPAVA ATACADO LTD Endereço: R RUA CELSO RAMOS 3099 Bairro: CENTRO…" at bounding box center [377, 181] width 755 height 363
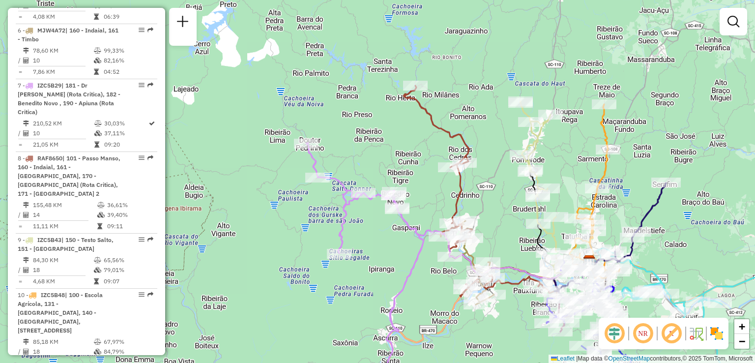
drag, startPoint x: 342, startPoint y: 190, endPoint x: 378, endPoint y: 193, distance: 36.1
click at [381, 212] on div "Janela de atendimento Grade de atendimento Capacidade Transportadoras Veículos …" at bounding box center [377, 181] width 755 height 363
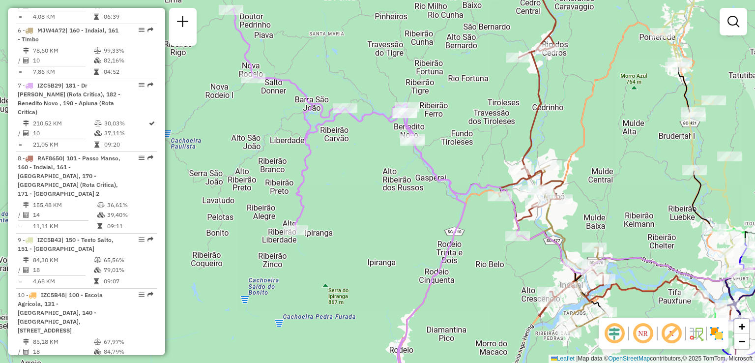
drag, startPoint x: 377, startPoint y: 213, endPoint x: 411, endPoint y: 231, distance: 38.1
click at [411, 231] on div "Janela de atendimento Grade de atendimento Capacidade Transportadoras Veículos …" at bounding box center [377, 181] width 755 height 363
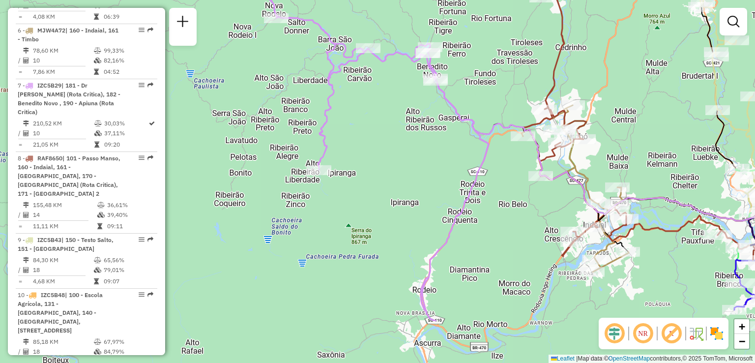
drag, startPoint x: 390, startPoint y: 82, endPoint x: 387, endPoint y: 64, distance: 18.5
click at [387, 67] on div "Janela de atendimento Grade de atendimento Capacidade Transportadoras Veículos …" at bounding box center [377, 181] width 755 height 363
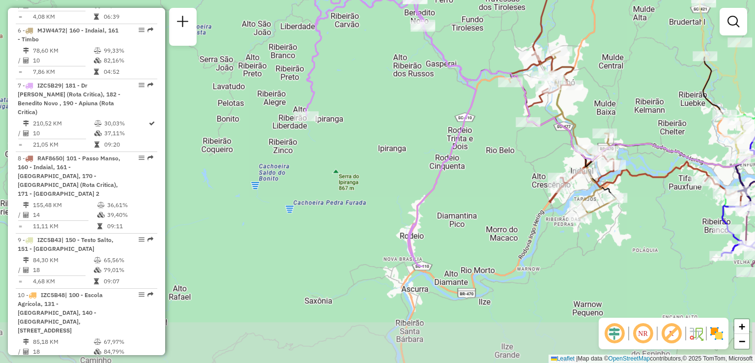
drag, startPoint x: 408, startPoint y: 152, endPoint x: 408, endPoint y: 144, distance: 7.9
click at [408, 145] on div "Janela de atendimento Grade de atendimento Capacidade Transportadoras Veículos …" at bounding box center [377, 181] width 755 height 363
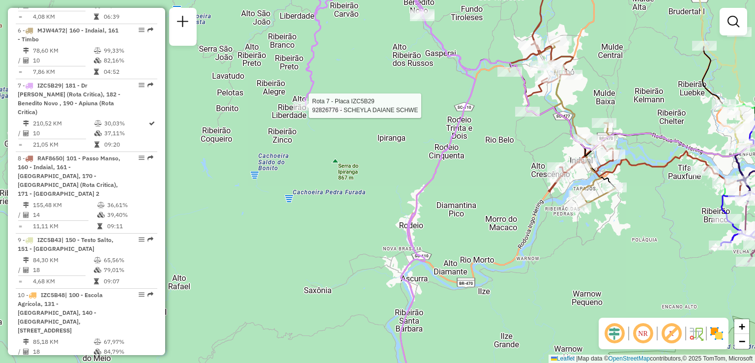
select select "**********"
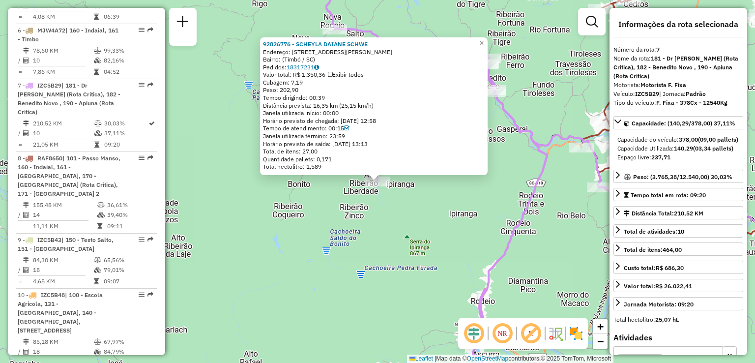
click at [395, 177] on div "92826776 - SCHEYLA DAIANE SCHWE Endereço: Rua Frederico Eduardo Mayr, 316 Bairr…" at bounding box center [377, 181] width 755 height 363
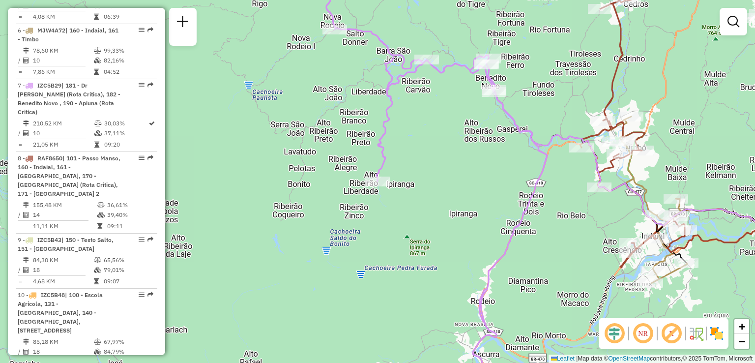
drag, startPoint x: 418, startPoint y: 230, endPoint x: 385, endPoint y: 113, distance: 121.6
click at [387, 120] on div "Janela de atendimento Grade de atendimento Capacidade Transportadoras Veículos …" at bounding box center [377, 181] width 755 height 363
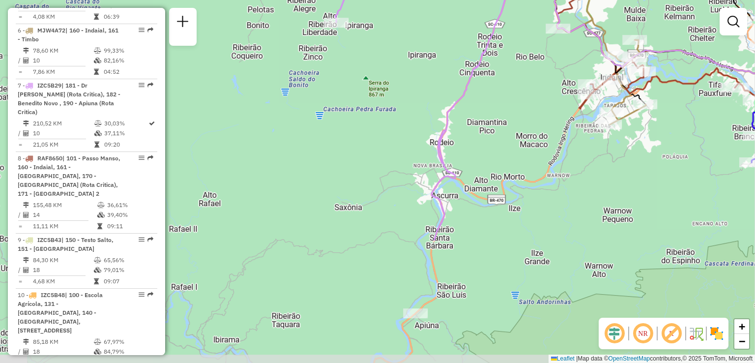
drag, startPoint x: 415, startPoint y: 148, endPoint x: 405, endPoint y: 102, distance: 47.4
click at [405, 102] on div "Janela de atendimento Grade de atendimento Capacidade Transportadoras Veículos …" at bounding box center [377, 181] width 755 height 363
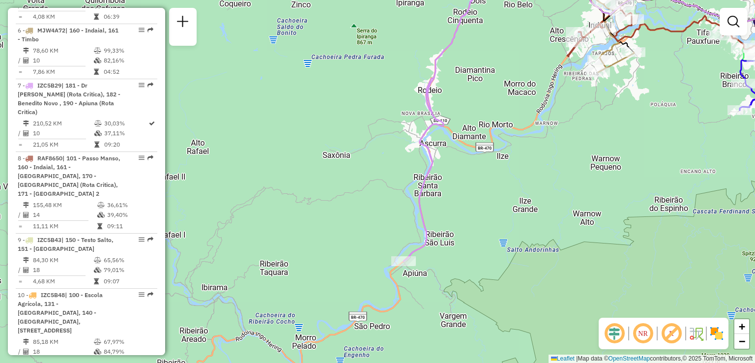
drag, startPoint x: 444, startPoint y: 117, endPoint x: 432, endPoint y: 202, distance: 85.9
click at [433, 204] on icon at bounding box center [406, 112] width 164 height 297
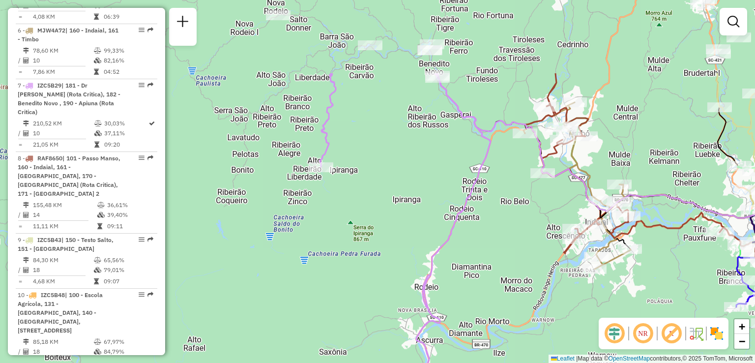
drag, startPoint x: 455, startPoint y: 238, endPoint x: 456, endPoint y: 249, distance: 10.8
click at [456, 252] on div "Janela de atendimento Grade de atendimento Capacidade Transportadoras Veículos …" at bounding box center [377, 181] width 755 height 363
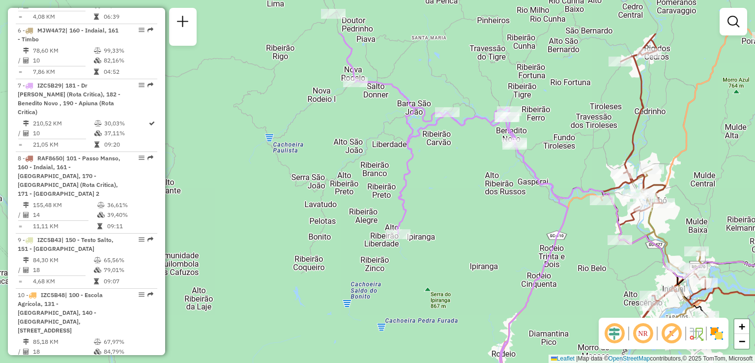
drag, startPoint x: 435, startPoint y: 193, endPoint x: 491, endPoint y: 251, distance: 81.0
click at [516, 265] on div "Janela de atendimento Grade de atendimento Capacidade Transportadoras Veículos …" at bounding box center [377, 181] width 755 height 363
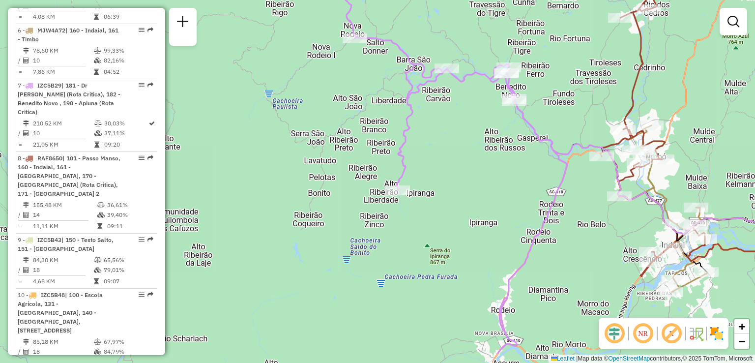
drag, startPoint x: 457, startPoint y: 229, endPoint x: 444, endPoint y: 152, distance: 77.8
click at [444, 152] on div "Janela de atendimento Grade de atendimento Capacidade Transportadoras Veículos …" at bounding box center [377, 181] width 755 height 363
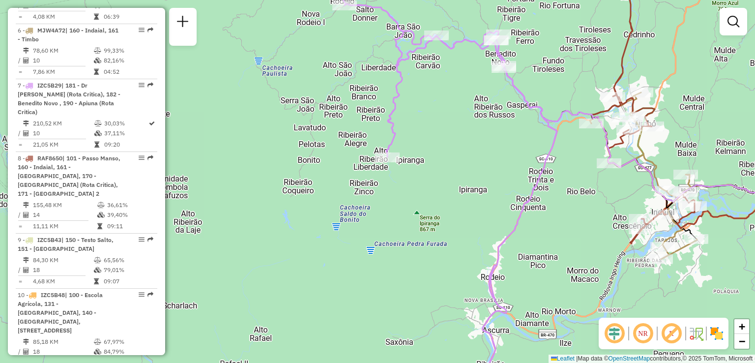
drag, startPoint x: 464, startPoint y: 220, endPoint x: 439, endPoint y: 169, distance: 57.2
click at [442, 174] on div "Janela de atendimento Grade de atendimento Capacidade Transportadoras Veículos …" at bounding box center [377, 181] width 755 height 363
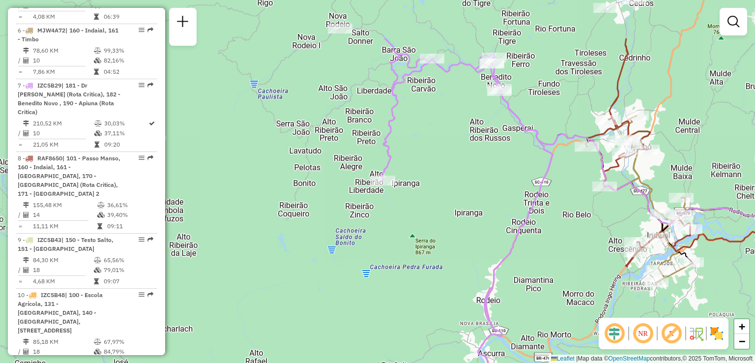
drag, startPoint x: 437, startPoint y: 168, endPoint x: 456, endPoint y: 243, distance: 77.3
click at [456, 243] on div "Janela de atendimento Grade de atendimento Capacidade Transportadoras Veículos …" at bounding box center [377, 181] width 755 height 363
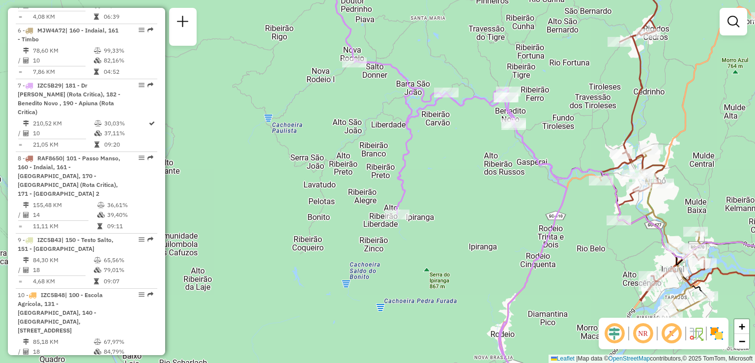
drag, startPoint x: 473, startPoint y: 246, endPoint x: 492, endPoint y: 297, distance: 54.4
click at [492, 297] on div "Janela de atendimento Grade de atendimento Capacidade Transportadoras Veículos …" at bounding box center [377, 181] width 755 height 363
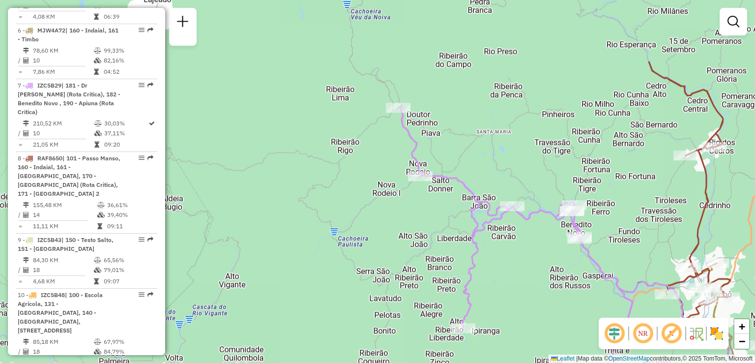
drag, startPoint x: 487, startPoint y: 248, endPoint x: 553, endPoint y: 334, distance: 108.4
click at [546, 339] on div "Janela de atendimento Grade de atendimento Capacidade Transportadoras Veículos …" at bounding box center [377, 181] width 755 height 363
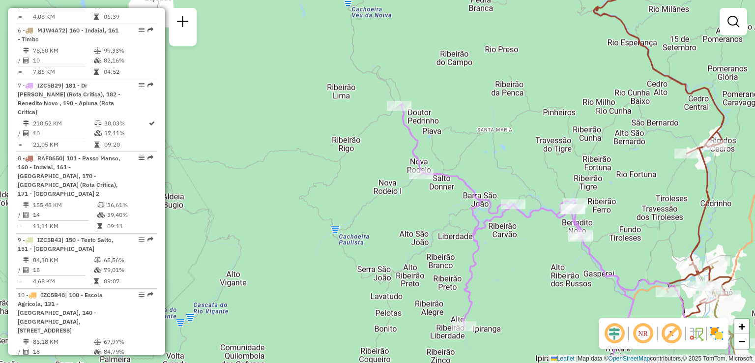
drag, startPoint x: 557, startPoint y: 326, endPoint x: 507, endPoint y: 233, distance: 105.6
click at [509, 236] on div "Janela de atendimento Grade de atendimento Capacidade Transportadoras Veículos …" at bounding box center [377, 181] width 755 height 363
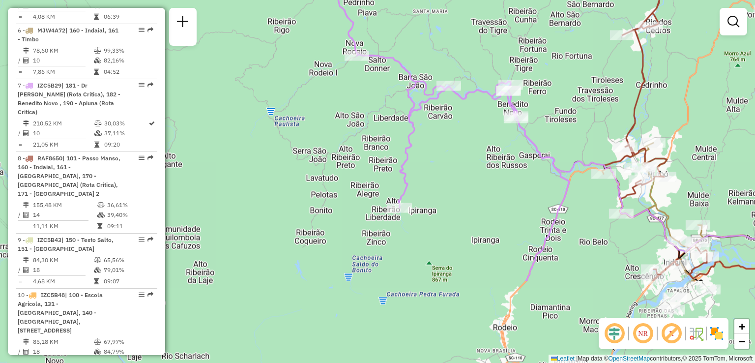
drag, startPoint x: 513, startPoint y: 275, endPoint x: 467, endPoint y: 199, distance: 88.9
click at [471, 205] on div "Janela de atendimento Grade de atendimento Capacidade Transportadoras Veículos …" at bounding box center [377, 181] width 755 height 363
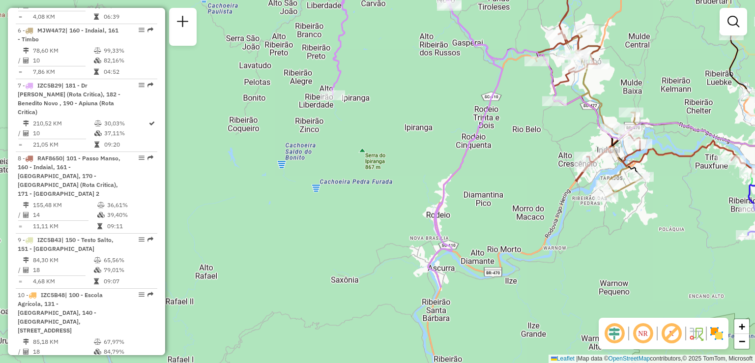
drag, startPoint x: 498, startPoint y: 269, endPoint x: 475, endPoint y: 172, distance: 99.8
click at [476, 176] on div "Janela de atendimento Grade de atendimento Capacidade Transportadoras Veículos …" at bounding box center [377, 181] width 755 height 363
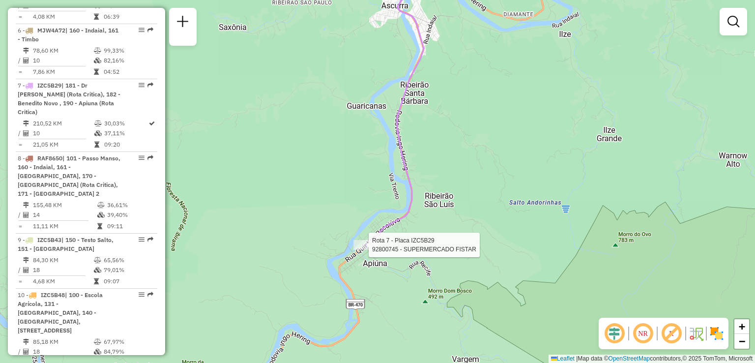
select select "**********"
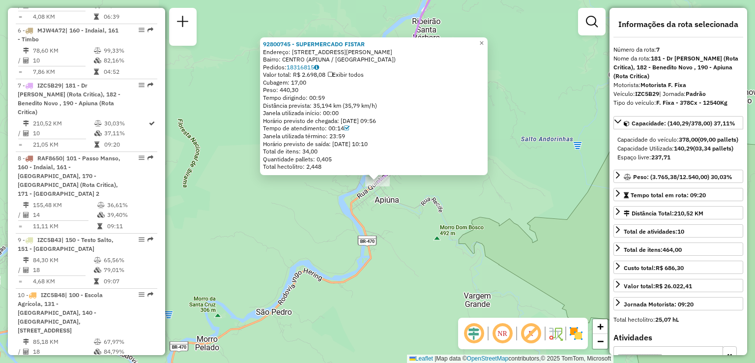
click at [413, 240] on div "92800745 - SUPERMERCADO FISTAR Endereço: R QUINTINO BOCAIUVA 185 Bairro: CENTRO…" at bounding box center [377, 181] width 755 height 363
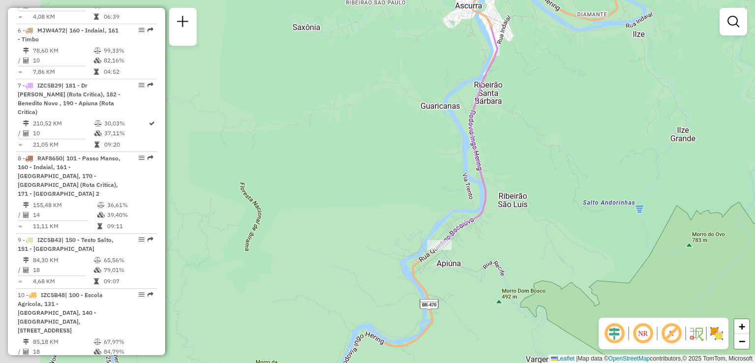
drag, startPoint x: 492, startPoint y: 210, endPoint x: 559, endPoint y: 266, distance: 87.2
click at [556, 267] on div "Janela de atendimento Grade de atendimento Capacidade Transportadoras Veículos …" at bounding box center [377, 181] width 755 height 363
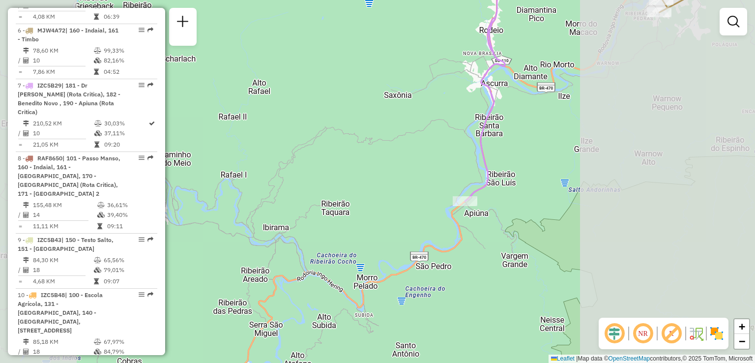
drag, startPoint x: 428, startPoint y: 119, endPoint x: 454, endPoint y: 231, distance: 114.7
click at [453, 226] on div "Janela de atendimento Grade de atendimento Capacidade Transportadoras Veículos …" at bounding box center [377, 181] width 755 height 363
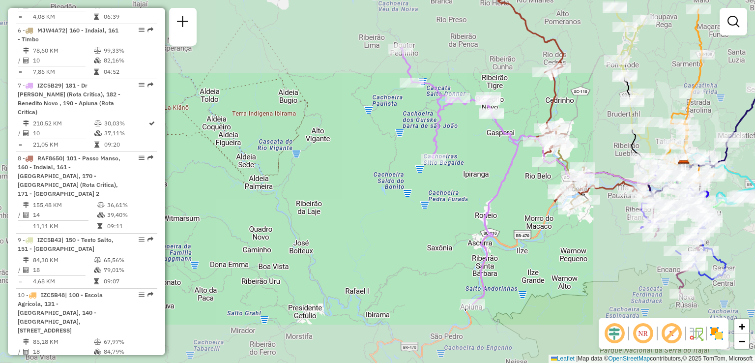
drag, startPoint x: 435, startPoint y: 196, endPoint x: 439, endPoint y: 210, distance: 15.3
click at [439, 211] on div "Janela de atendimento Grade de atendimento Capacidade Transportadoras Veículos …" at bounding box center [377, 181] width 755 height 363
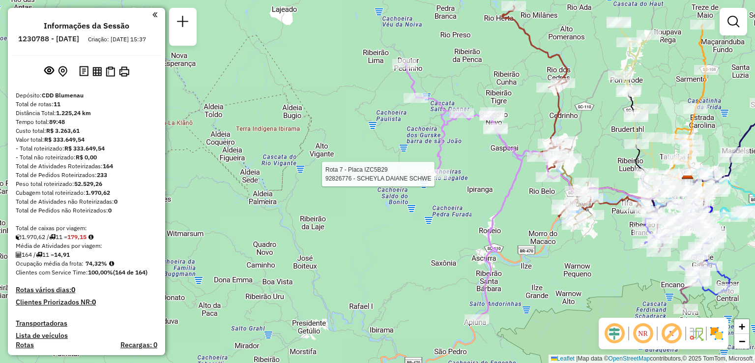
scroll to position [774, 0]
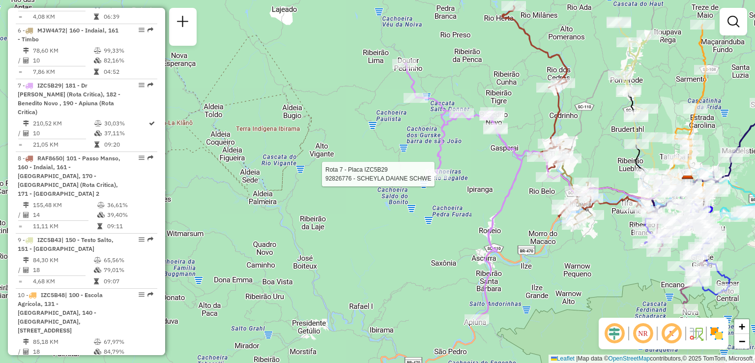
select select "**********"
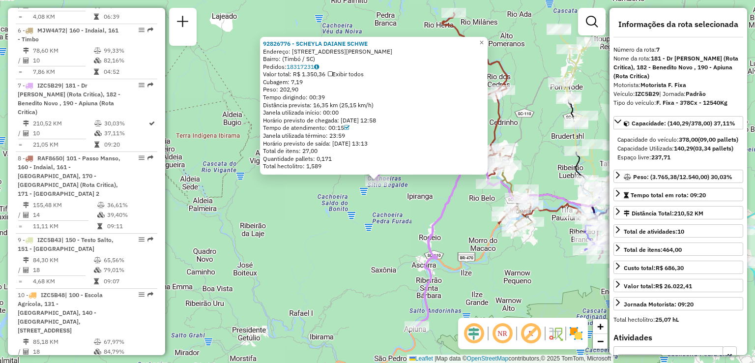
click at [405, 212] on div "92826776 - SCHEYLA DAIANE SCHWE Endereço: [STREET_ADDRESS] Pedidos: 18317231 Va…" at bounding box center [377, 181] width 755 height 363
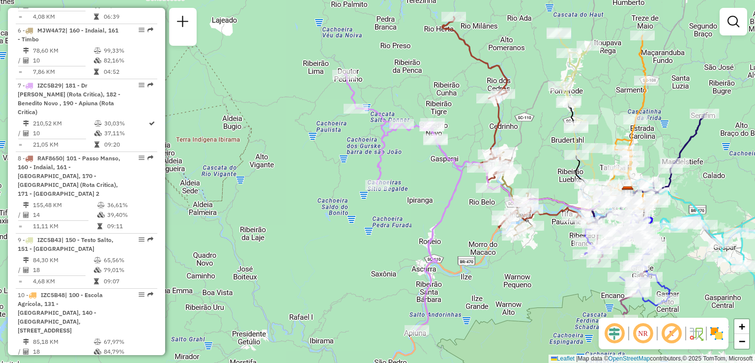
drag, startPoint x: 439, startPoint y: 221, endPoint x: 433, endPoint y: 236, distance: 16.8
click at [433, 236] on icon at bounding box center [404, 202] width 118 height 256
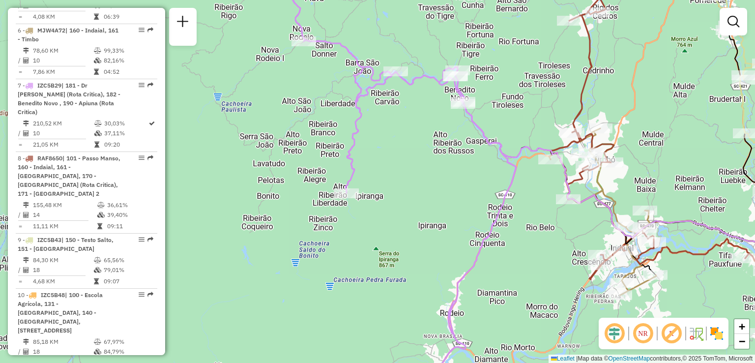
click at [340, 244] on div "Janela de atendimento Grade de atendimento Capacidade Transportadoras Veículos …" at bounding box center [377, 181] width 755 height 363
drag, startPoint x: 346, startPoint y: 231, endPoint x: 315, endPoint y: 230, distance: 31.5
click at [315, 230] on div "Janela de atendimento Grade de atendimento Capacidade Transportadoras Veículos …" at bounding box center [377, 181] width 755 height 363
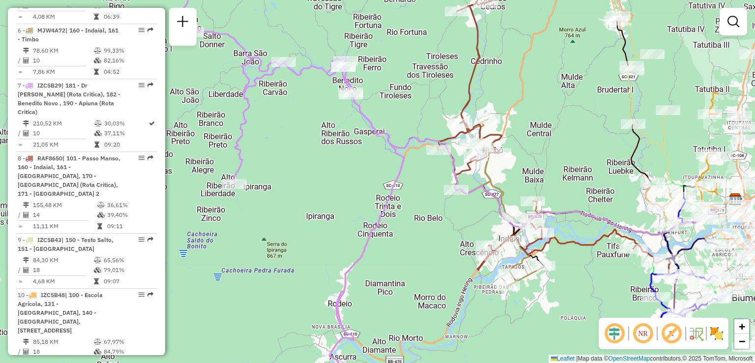
drag, startPoint x: 364, startPoint y: 230, endPoint x: 246, endPoint y: 246, distance: 119.0
click at [262, 243] on div "Janela de atendimento Grade de atendimento Capacidade Transportadoras Veículos …" at bounding box center [377, 181] width 755 height 363
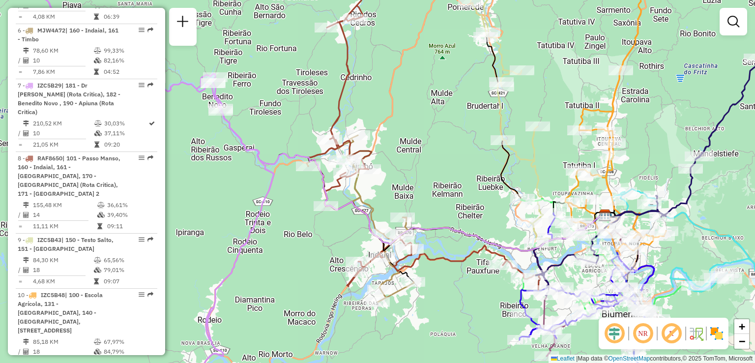
drag, startPoint x: 420, startPoint y: 177, endPoint x: 419, endPoint y: 141, distance: 36.4
click at [418, 148] on div "Janela de atendimento Grade de atendimento Capacidade Transportadoras Veículos …" at bounding box center [377, 181] width 755 height 363
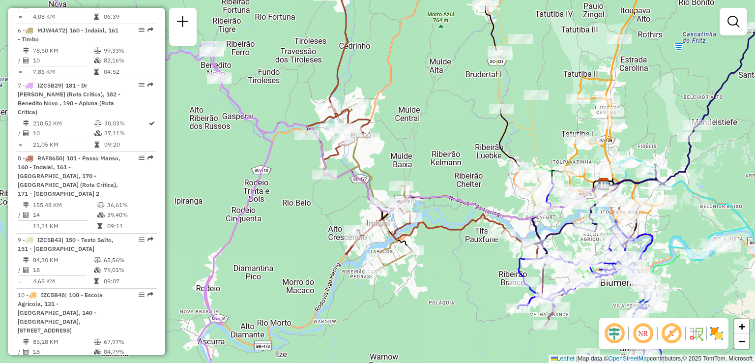
drag, startPoint x: 410, startPoint y: 146, endPoint x: 446, endPoint y: 262, distance: 121.6
click at [446, 263] on div "Janela de atendimento Grade de atendimento Capacidade Transportadoras Veículos …" at bounding box center [377, 181] width 755 height 363
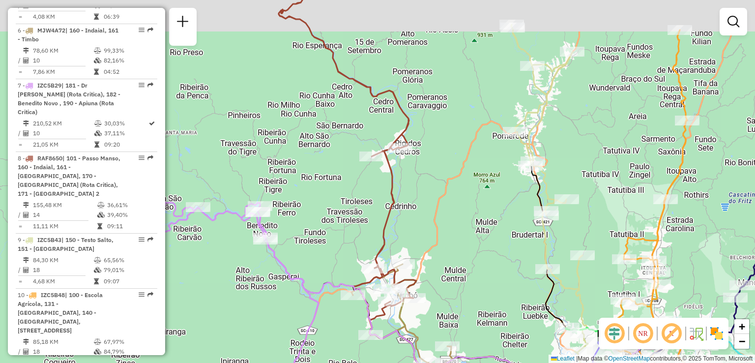
drag, startPoint x: 435, startPoint y: 213, endPoint x: 450, endPoint y: 283, distance: 72.0
click at [451, 288] on div "Janela de atendimento Grade de atendimento Capacidade Transportadoras Veículos …" at bounding box center [377, 181] width 755 height 363
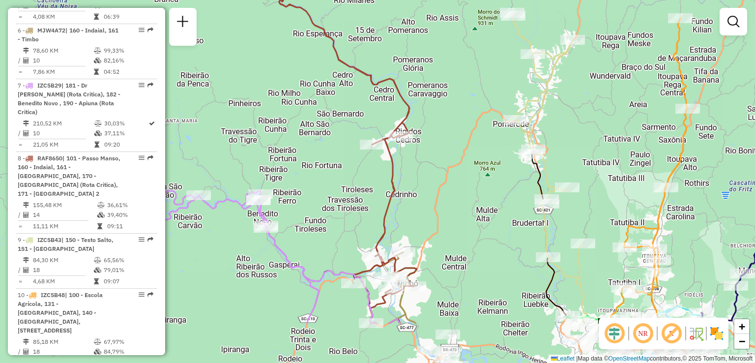
click at [433, 170] on div "Janela de atendimento Grade de atendimento Capacidade Transportadoras Veículos …" at bounding box center [377, 181] width 755 height 363
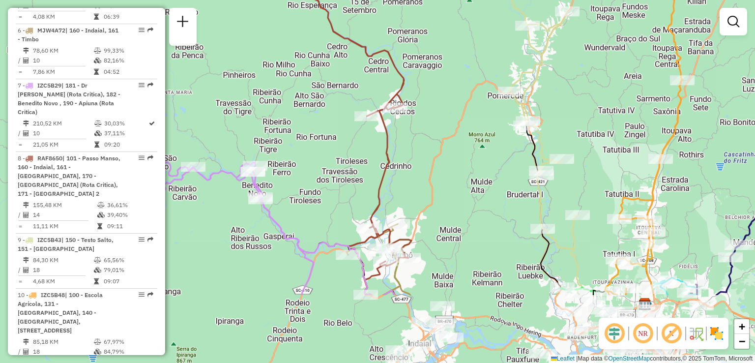
drag, startPoint x: 459, startPoint y: 233, endPoint x: 446, endPoint y: 166, distance: 67.6
click at [446, 169] on div "Janela de atendimento Grade de atendimento Capacidade Transportadoras Veículos …" at bounding box center [377, 181] width 755 height 363
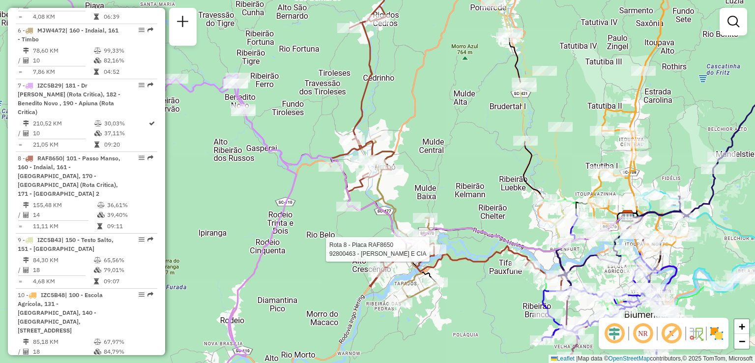
scroll to position [780, 0]
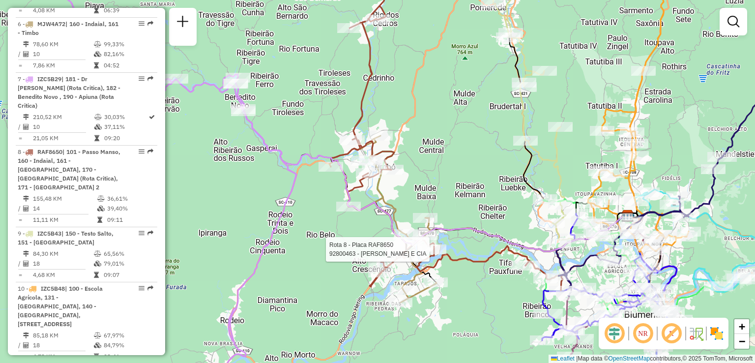
select select "**********"
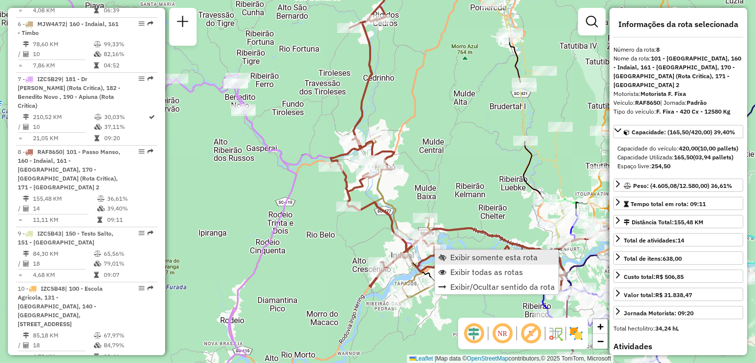
click at [467, 260] on span "Exibir somente esta rota" at bounding box center [494, 257] width 88 height 8
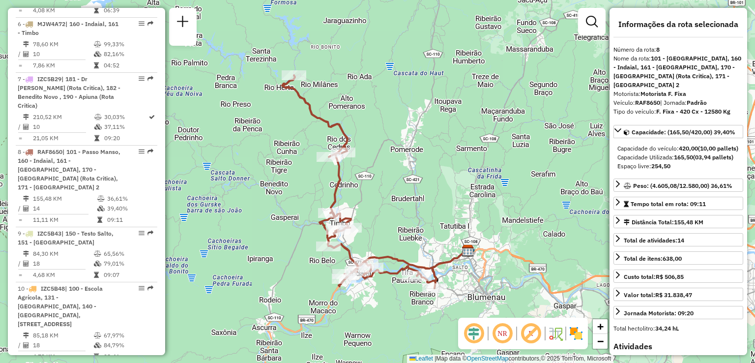
drag, startPoint x: 415, startPoint y: 243, endPoint x: 415, endPoint y: 199, distance: 43.8
click at [415, 205] on div "Janela de atendimento Grade de atendimento Capacidade Transportadoras Veículos …" at bounding box center [377, 181] width 755 height 363
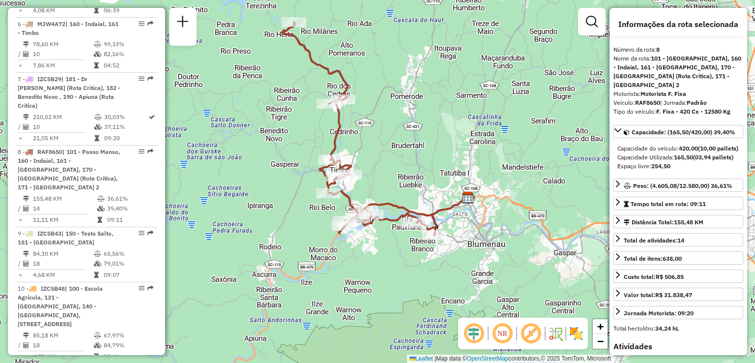
click at [387, 199] on icon at bounding box center [359, 128] width 154 height 213
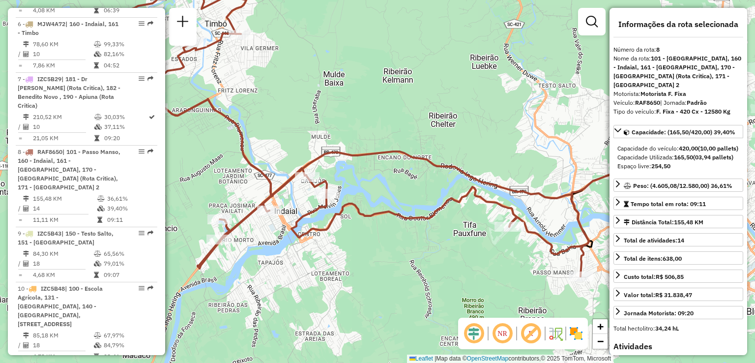
drag, startPoint x: 391, startPoint y: 227, endPoint x: 368, endPoint y: 204, distance: 33.0
click at [378, 209] on div "Janela de atendimento Grade de atendimento Capacidade Transportadoras Veículos …" at bounding box center [377, 181] width 755 height 363
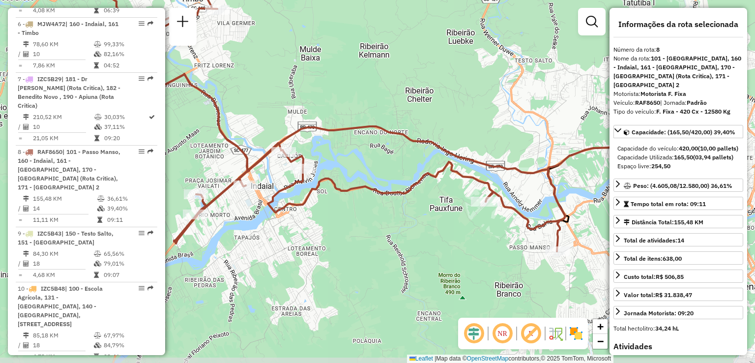
drag, startPoint x: 397, startPoint y: 235, endPoint x: 388, endPoint y: 229, distance: 10.6
click at [388, 229] on div "Janela de atendimento Grade de atendimento Capacidade Transportadoras Veículos …" at bounding box center [377, 181] width 755 height 363
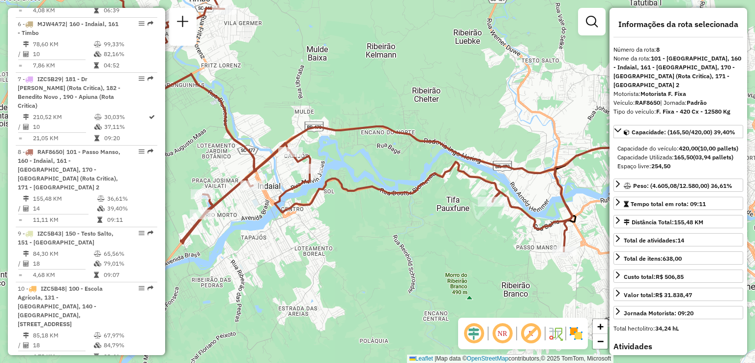
drag, startPoint x: 359, startPoint y: 213, endPoint x: 412, endPoint y: 210, distance: 53.2
click at [412, 210] on div "Janela de atendimento Grade de atendimento Capacidade Transportadoras Veículos …" at bounding box center [377, 181] width 755 height 363
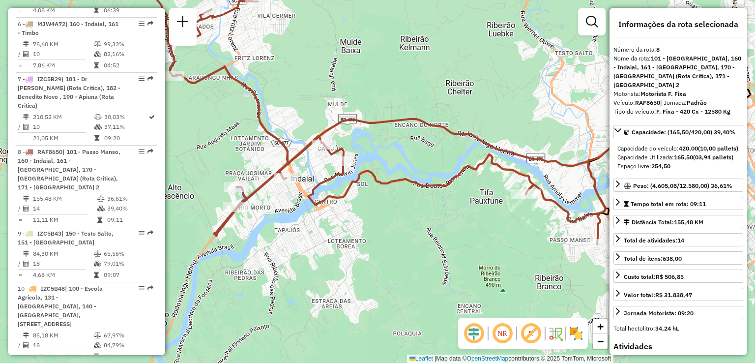
drag, startPoint x: 419, startPoint y: 223, endPoint x: 341, endPoint y: 207, distance: 79.7
click at [369, 213] on div "Janela de atendimento Grade de atendimento Capacidade Transportadoras Veículos …" at bounding box center [377, 181] width 755 height 363
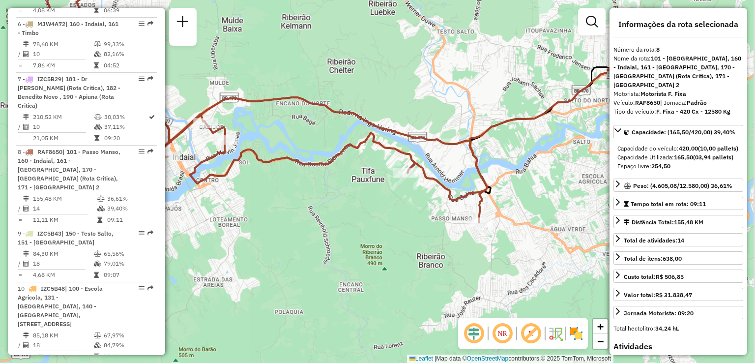
drag, startPoint x: 411, startPoint y: 227, endPoint x: 363, endPoint y: 218, distance: 48.5
click at [364, 219] on div "Janela de atendimento Grade de atendimento Capacidade Transportadoras Veículos …" at bounding box center [377, 181] width 755 height 363
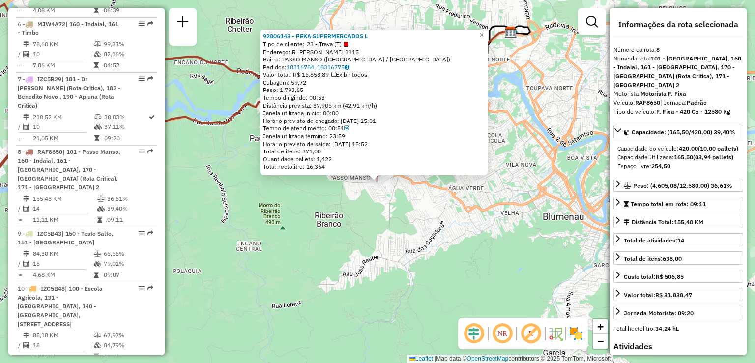
click at [461, 223] on div "92806143 - PEKA SUPERMERCADOS L Tipo de cliente: 23 - Trava (T) Endereço: R ART…" at bounding box center [377, 181] width 755 height 363
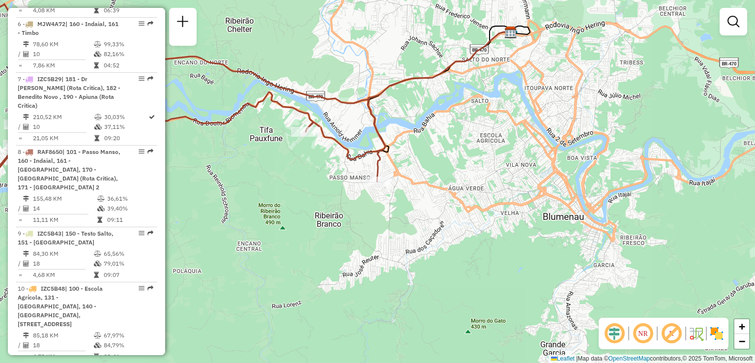
drag, startPoint x: 315, startPoint y: 224, endPoint x: 370, endPoint y: 223, distance: 55.1
click at [370, 223] on div "Janela de atendimento Grade de atendimento Capacidade Transportadoras Veículos …" at bounding box center [377, 181] width 755 height 363
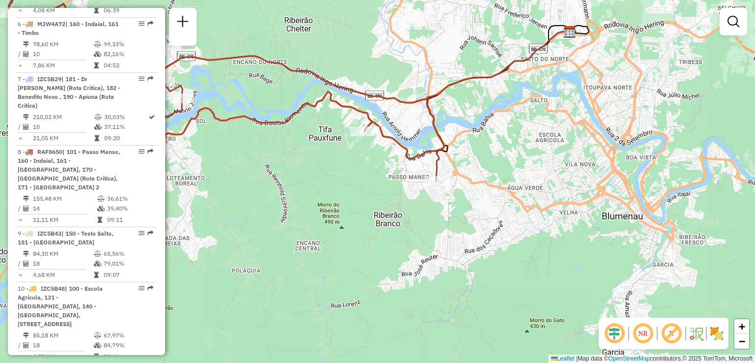
drag, startPoint x: 346, startPoint y: 221, endPoint x: 446, endPoint y: 244, distance: 103.0
click at [447, 244] on div "Janela de atendimento Grade de atendimento Capacidade Transportadoras Veículos …" at bounding box center [377, 181] width 755 height 363
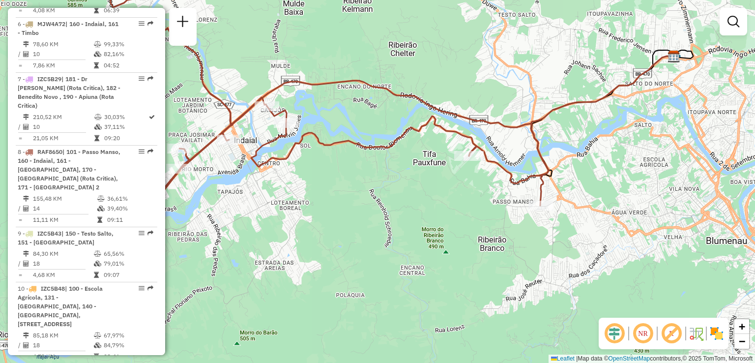
drag, startPoint x: 383, startPoint y: 228, endPoint x: 421, endPoint y: 234, distance: 37.8
click at [427, 240] on div "Janela de atendimento Grade de atendimento Capacidade Transportadoras Veículos …" at bounding box center [377, 181] width 755 height 363
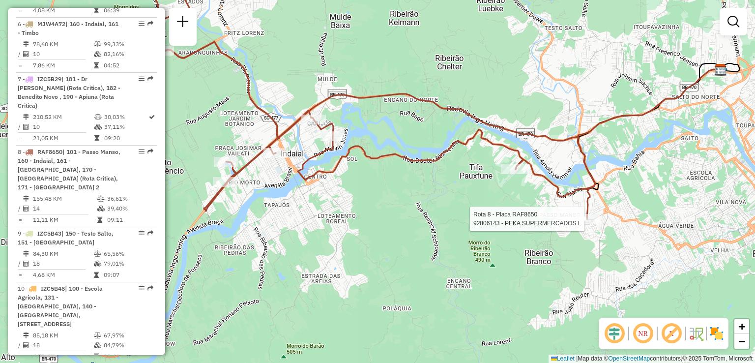
select select "**********"
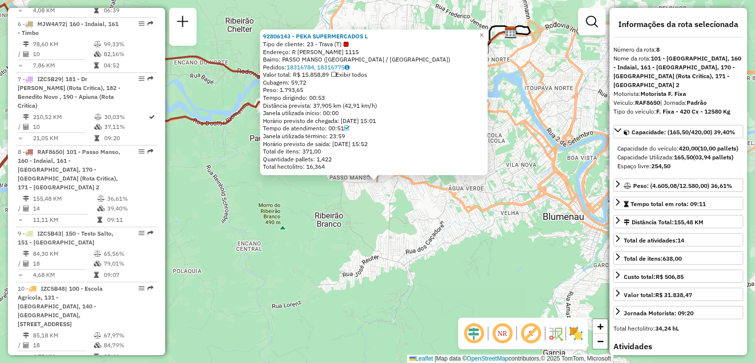
click at [412, 231] on div "92806143 - PEKA SUPERMERCADOS L Tipo de cliente: 23 - Trava (T) Endereço: R ART…" at bounding box center [377, 181] width 755 height 363
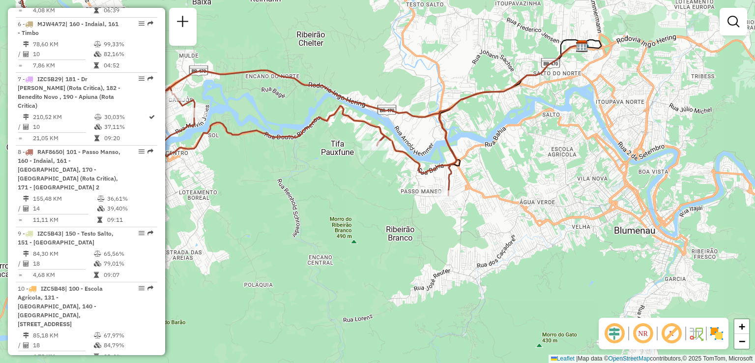
drag, startPoint x: 313, startPoint y: 229, endPoint x: 441, endPoint y: 254, distance: 130.2
click at [438, 253] on div "Janela de atendimento Grade de atendimento Capacidade Transportadoras Veículos …" at bounding box center [377, 181] width 755 height 363
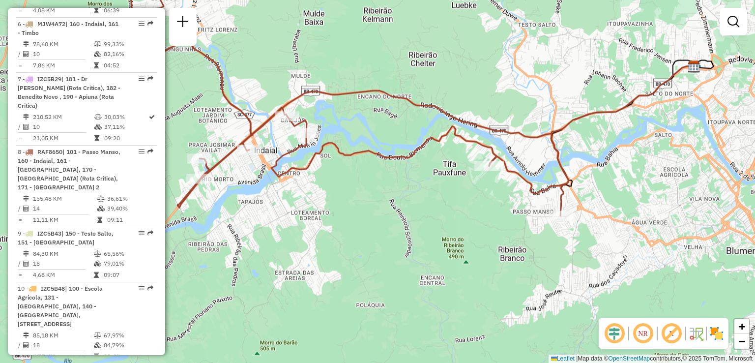
drag, startPoint x: 385, startPoint y: 229, endPoint x: 415, endPoint y: 252, distance: 37.5
click at [415, 252] on div "Janela de atendimento Grade de atendimento Capacidade Transportadoras Veículos …" at bounding box center [377, 181] width 755 height 363
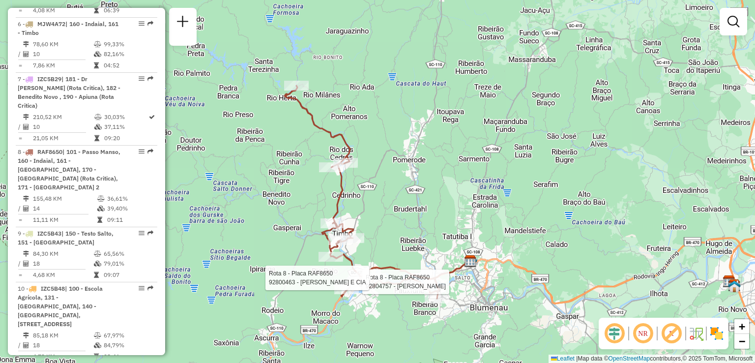
drag, startPoint x: 365, startPoint y: 205, endPoint x: 361, endPoint y: 184, distance: 21.0
click at [361, 184] on div "Rota 8 - Placa RAF8650 92804757 - DIEGO MAXIMILIANO Rota 8 - Placa RAF8650 9280…" at bounding box center [377, 181] width 755 height 363
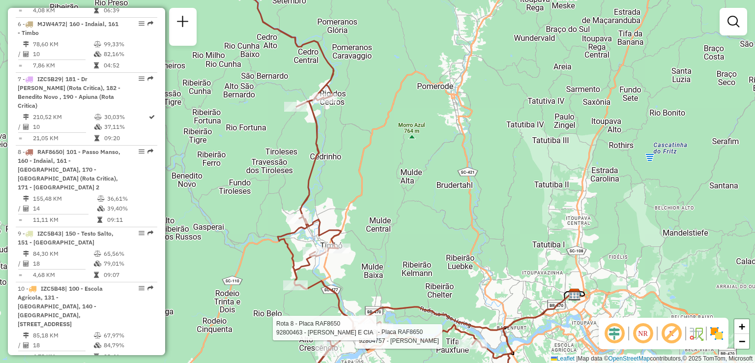
drag, startPoint x: 378, startPoint y: 236, endPoint x: 356, endPoint y: 166, distance: 73.6
click at [356, 172] on div "Rota 8 - Placa RAF8650 92804757 - DIEGO MAXIMILIANO Rota 8 - Placa RAF8650 9280…" at bounding box center [377, 181] width 755 height 363
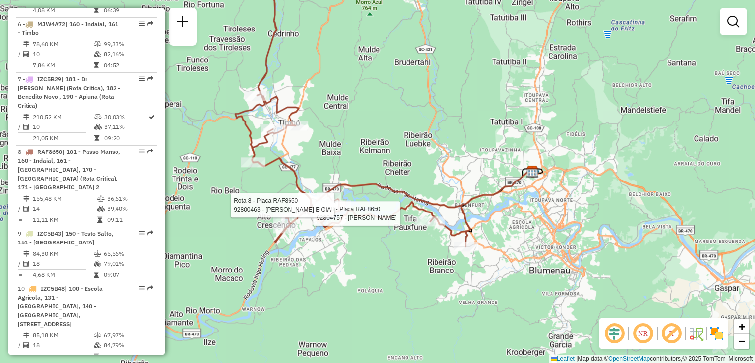
drag, startPoint x: 428, startPoint y: 270, endPoint x: 398, endPoint y: 219, distance: 59.1
click at [400, 226] on div "Rota 8 - Placa RAF8650 92804757 - DIEGO MAXIMILIANO Rota 8 - Placa RAF8650 9280…" at bounding box center [377, 181] width 755 height 363
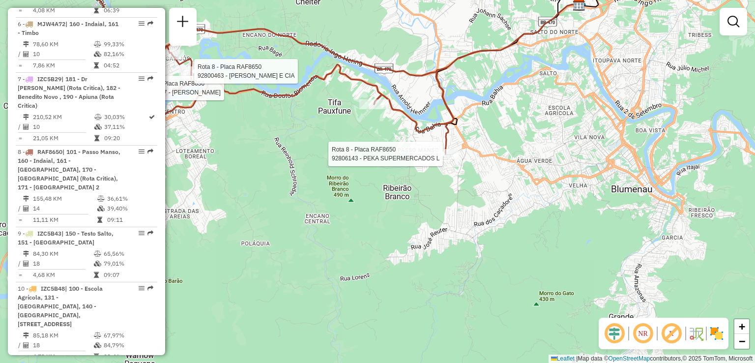
select select "**********"
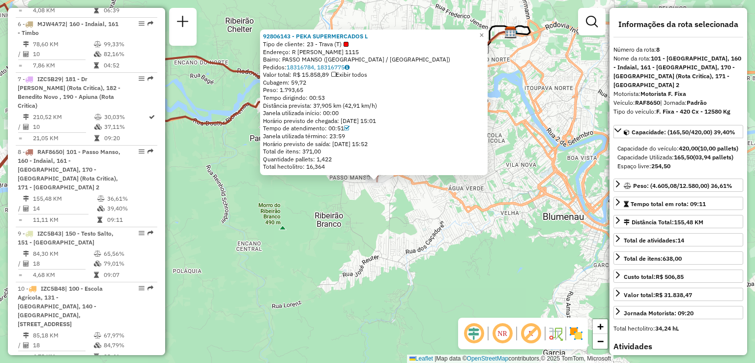
click at [407, 212] on div "Rota 8 - Placa RAF8650 92806143 - PEKA SUPERMERCADOS L 92806143 - PEKA SUPERMER…" at bounding box center [377, 181] width 755 height 363
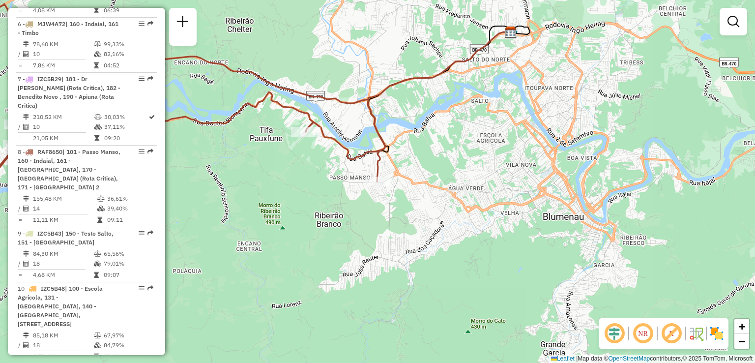
drag, startPoint x: 312, startPoint y: 177, endPoint x: 347, endPoint y: 181, distance: 34.6
click at [347, 181] on div "Janela de atendimento Grade de atendimento Capacidade Transportadoras Veículos …" at bounding box center [377, 181] width 755 height 363
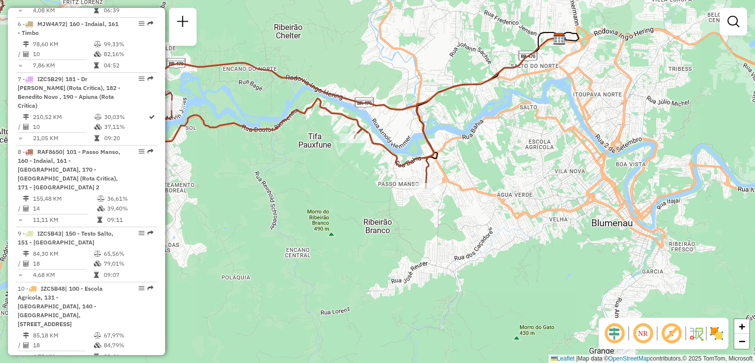
drag, startPoint x: 396, startPoint y: 189, endPoint x: 420, endPoint y: 190, distance: 24.6
click at [418, 190] on div "Janela de atendimento Grade de atendimento Capacidade Transportadoras Veículos …" at bounding box center [377, 181] width 755 height 363
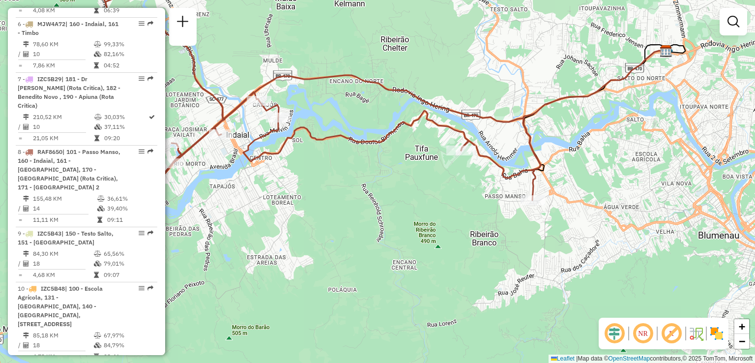
drag, startPoint x: 380, startPoint y: 185, endPoint x: 456, endPoint y: 227, distance: 86.2
click at [456, 227] on div "Janela de atendimento Grade de atendimento Capacidade Transportadoras Veículos …" at bounding box center [377, 181] width 755 height 363
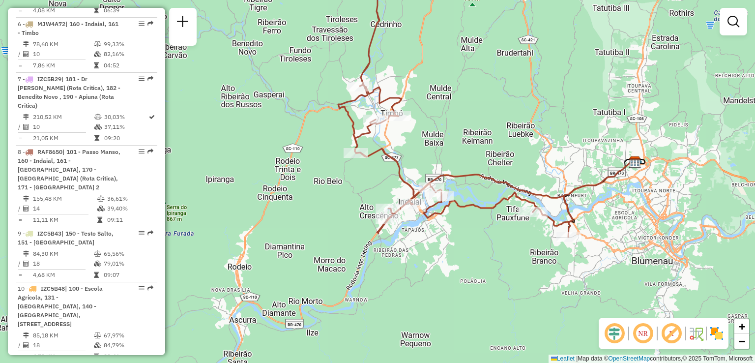
click at [479, 223] on div "Janela de atendimento Grade de atendimento Capacidade Transportadoras Veículos …" at bounding box center [377, 181] width 755 height 363
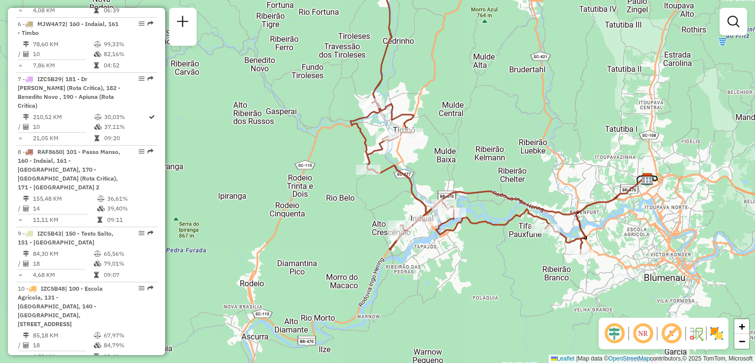
drag, startPoint x: 480, startPoint y: 246, endPoint x: 490, endPoint y: 254, distance: 12.2
click at [493, 260] on div "Janela de atendimento Grade de atendimento Capacidade Transportadoras Veículos …" at bounding box center [377, 181] width 755 height 363
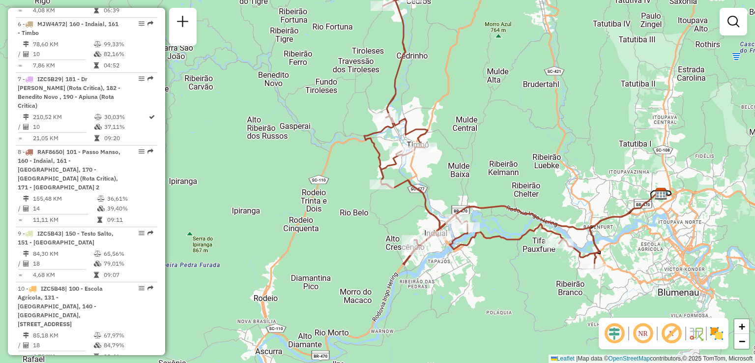
drag, startPoint x: 490, startPoint y: 272, endPoint x: 483, endPoint y: 273, distance: 7.0
click at [483, 273] on div "Janela de atendimento Grade de atendimento Capacidade Transportadoras Veículos …" at bounding box center [377, 181] width 755 height 363
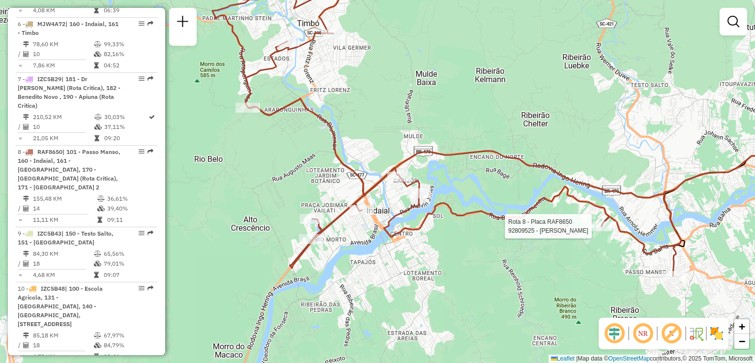
select select "**********"
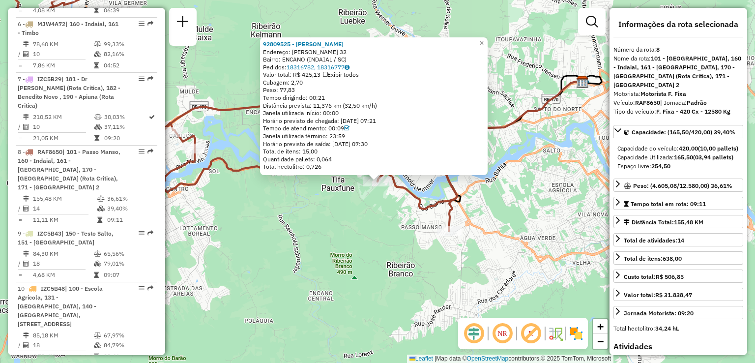
click at [342, 260] on div "92809525 - MARLENE DA SILVA Endereço: ARNOLDO ALFARTH 32 Bairro: ENCANO (INDAIA…" at bounding box center [377, 181] width 755 height 363
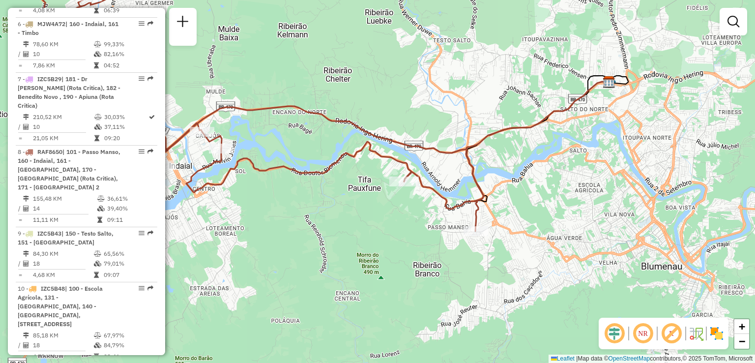
drag, startPoint x: 371, startPoint y: 260, endPoint x: 483, endPoint y: 260, distance: 112.1
click at [477, 260] on div "Janela de atendimento Grade de atendimento Capacidade Transportadoras Veículos …" at bounding box center [377, 181] width 755 height 363
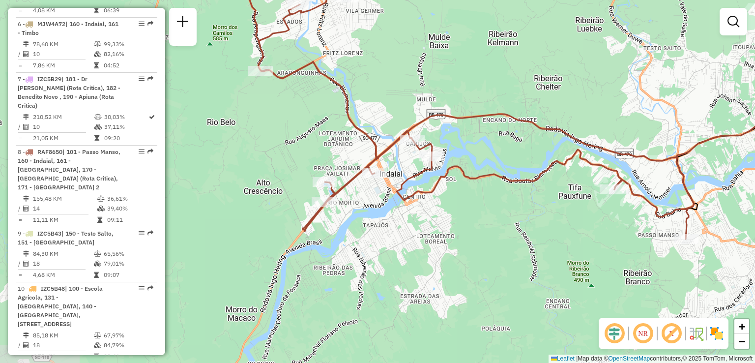
drag, startPoint x: 458, startPoint y: 258, endPoint x: 524, endPoint y: 267, distance: 66.5
click at [524, 267] on div "Janela de atendimento Grade de atendimento Capacidade Transportadoras Veículos …" at bounding box center [377, 181] width 755 height 363
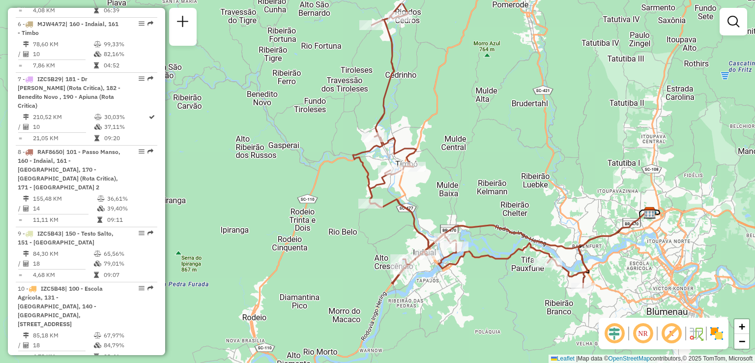
drag, startPoint x: 472, startPoint y: 262, endPoint x: 427, endPoint y: 299, distance: 58.7
click at [428, 299] on div "Janela de atendimento Grade de atendimento Capacidade Transportadoras Veículos …" at bounding box center [377, 181] width 755 height 363
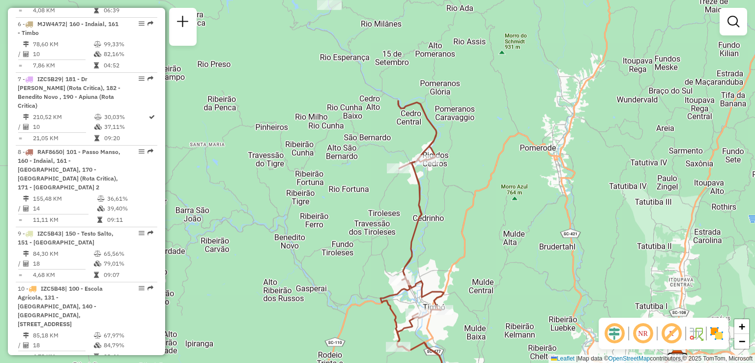
drag, startPoint x: 424, startPoint y: 222, endPoint x: 489, endPoint y: 349, distance: 142.9
click at [489, 349] on div "Janela de atendimento Grade de atendimento Capacidade Transportadoras Veículos …" at bounding box center [377, 181] width 755 height 363
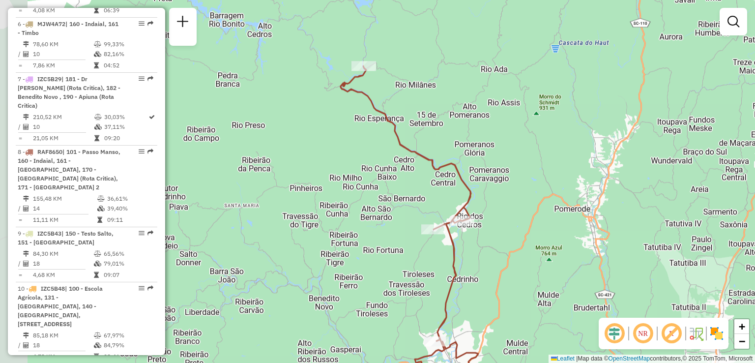
drag, startPoint x: 482, startPoint y: 283, endPoint x: 510, endPoint y: 335, distance: 59.0
click at [510, 335] on div "Janela de atendimento Grade de atendimento Capacidade Transportadoras Veículos …" at bounding box center [377, 181] width 755 height 363
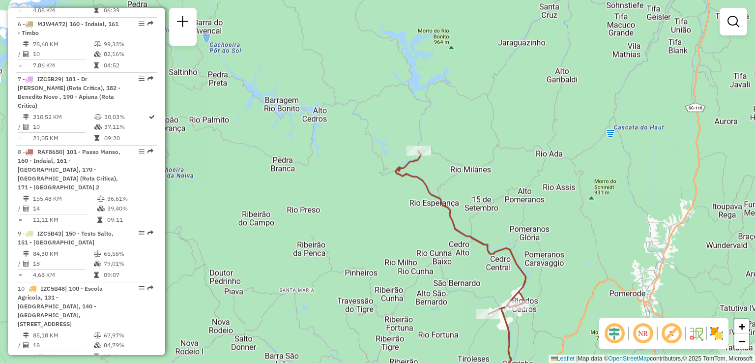
drag, startPoint x: 530, startPoint y: 356, endPoint x: 527, endPoint y: 338, distance: 19.0
click at [527, 339] on div "Janela de atendimento Grade de atendimento Capacidade Transportadoras Veículos …" at bounding box center [377, 181] width 755 height 363
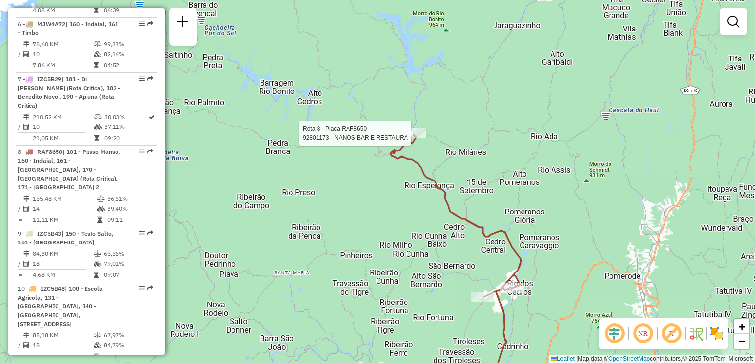
select select "**********"
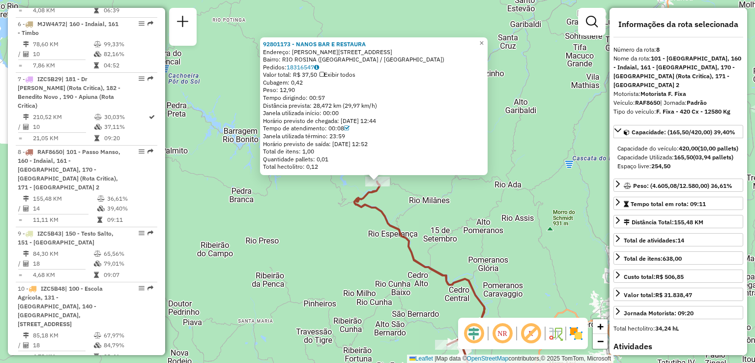
click at [426, 205] on div "92801173 - NANOS BAR E RESTAURA Endereço: R RIO ROSINA ,SN 405 Bairro: RIO ROSI…" at bounding box center [377, 181] width 755 height 363
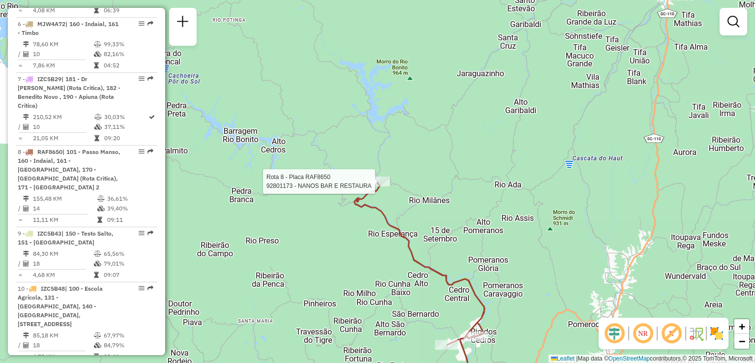
select select "**********"
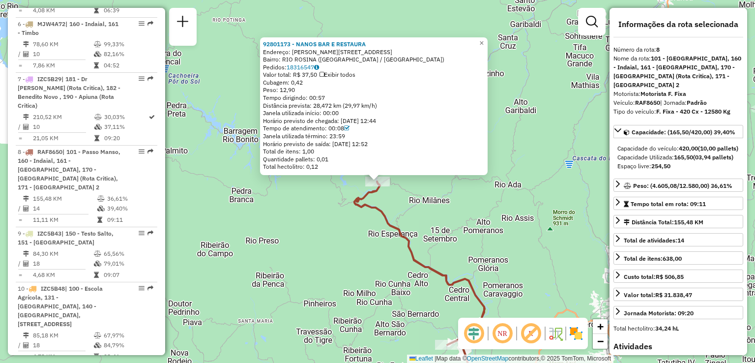
click at [418, 200] on div "92801173 - NANOS BAR E RESTAURA Endereço: R RIO ROSINA ,SN 405 Bairro: RIO ROSI…" at bounding box center [377, 181] width 755 height 363
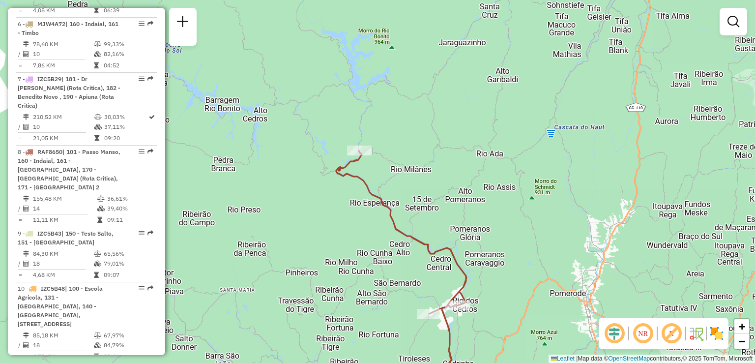
drag, startPoint x: 473, startPoint y: 215, endPoint x: 423, endPoint y: 147, distance: 84.7
click at [433, 160] on div "Janela de atendimento Grade de atendimento Capacidade Transportadoras Veículos …" at bounding box center [377, 181] width 755 height 363
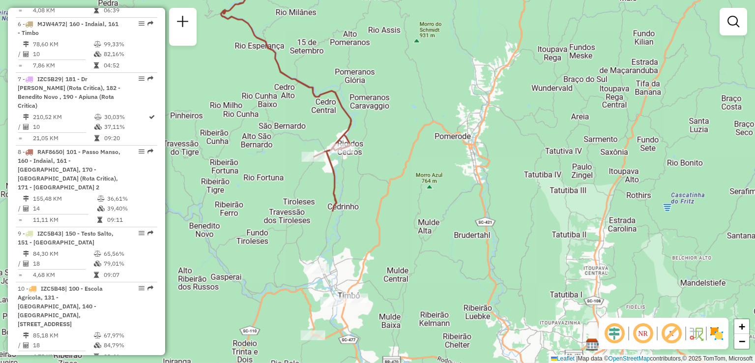
drag, startPoint x: 449, startPoint y: 185, endPoint x: 439, endPoint y: 116, distance: 70.1
click at [439, 128] on div "Janela de atendimento Grade de atendimento Capacidade Transportadoras Veículos …" at bounding box center [377, 181] width 755 height 363
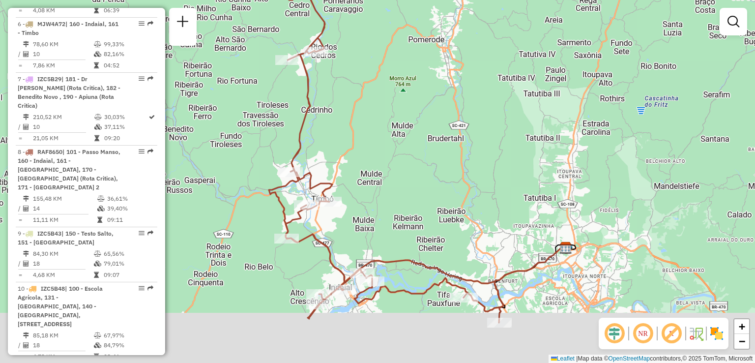
drag, startPoint x: 427, startPoint y: 148, endPoint x: 437, endPoint y: 81, distance: 67.7
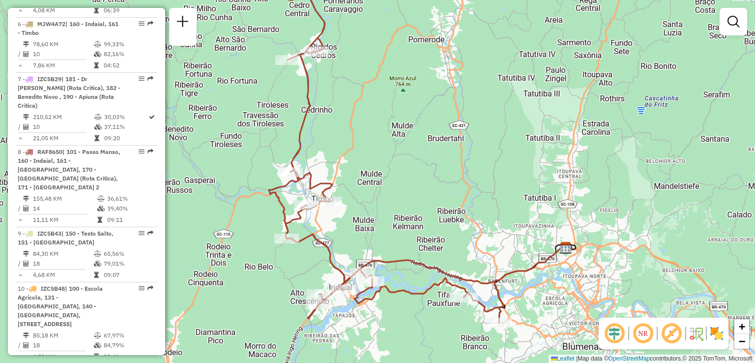
click at [437, 87] on div "Janela de atendimento Grade de atendimento Capacidade Transportadoras Veículos …" at bounding box center [377, 181] width 755 height 363
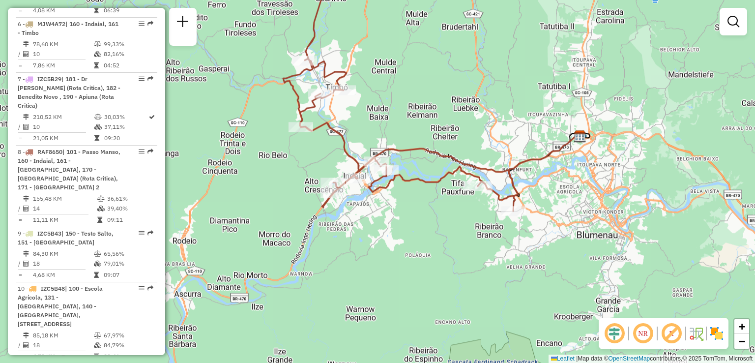
drag, startPoint x: 464, startPoint y: 139, endPoint x: 454, endPoint y: 89, distance: 50.7
click at [454, 88] on div "Janela de atendimento Grade de atendimento Capacidade Transportadoras Veículos …" at bounding box center [377, 181] width 755 height 363
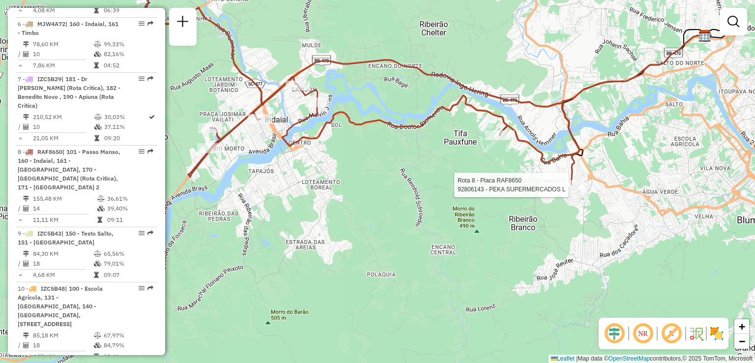
select select "**********"
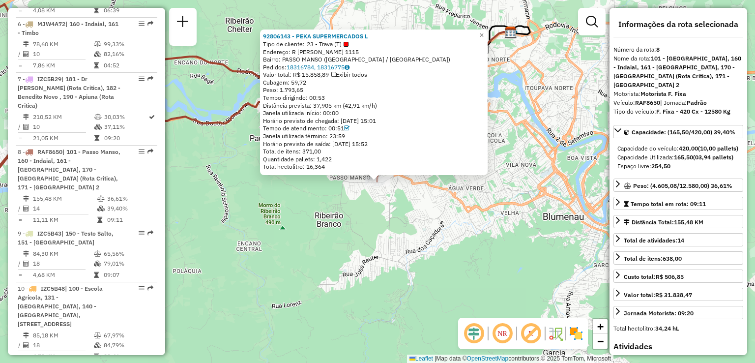
click at [490, 233] on div "92806143 - PEKA SUPERMERCADOS L Tipo de cliente: 23 - Trava (T) Endereço: R ART…" at bounding box center [377, 181] width 755 height 363
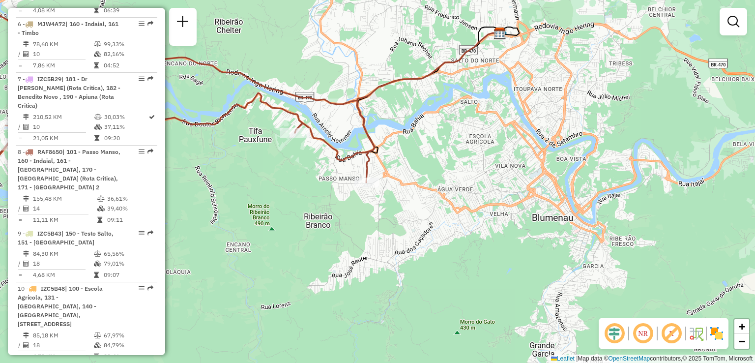
drag, startPoint x: 558, startPoint y: 229, endPoint x: 526, endPoint y: 235, distance: 32.5
click at [526, 235] on div "Janela de atendimento Grade de atendimento Capacidade Transportadoras Veículos …" at bounding box center [377, 181] width 755 height 363
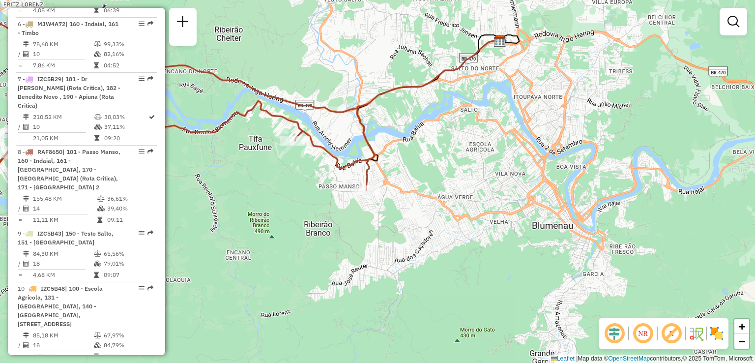
drag, startPoint x: 431, startPoint y: 212, endPoint x: 492, endPoint y: 214, distance: 61.0
click at [492, 214] on div "Janela de atendimento Grade de atendimento Capacidade Transportadoras Veículos …" at bounding box center [377, 181] width 755 height 363
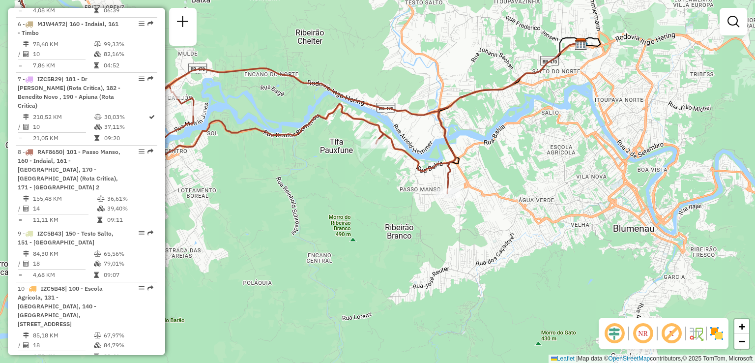
drag, startPoint x: 308, startPoint y: 197, endPoint x: 378, endPoint y: 189, distance: 70.2
click at [378, 189] on div "Janela de atendimento Grade de atendimento Capacidade Transportadoras Veículos …" at bounding box center [377, 181] width 755 height 363
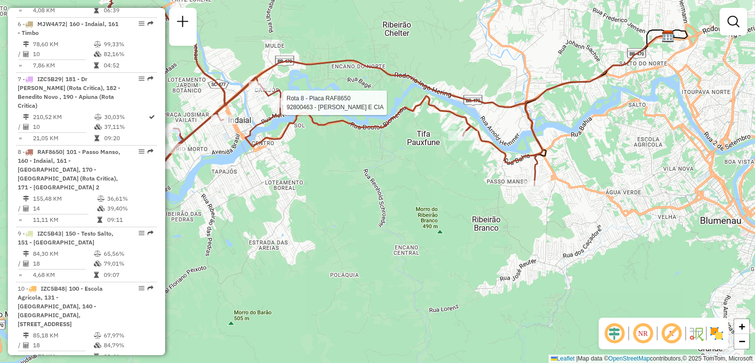
select select "**********"
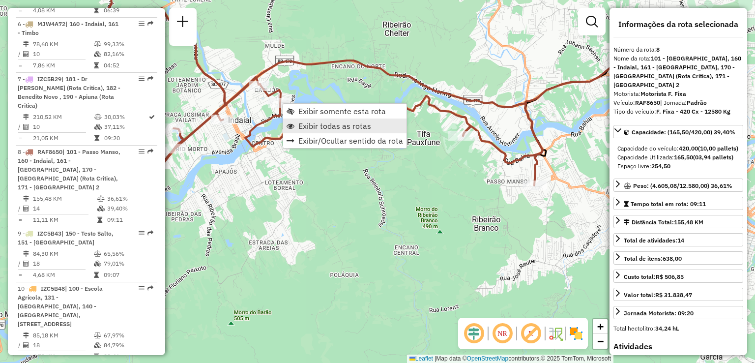
click at [339, 128] on span "Exibir todas as rotas" at bounding box center [334, 126] width 73 height 8
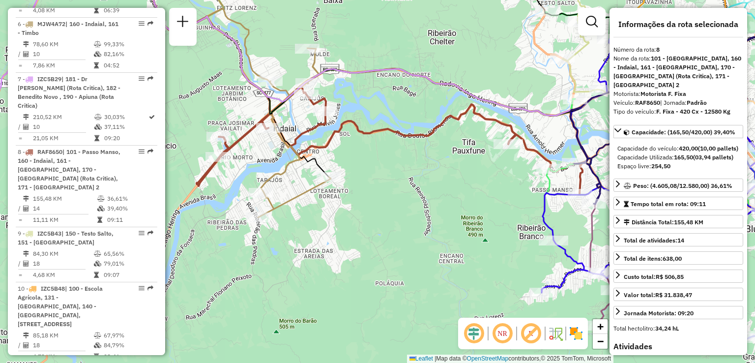
drag, startPoint x: 379, startPoint y: 187, endPoint x: 436, endPoint y: 207, distance: 59.9
click at [436, 207] on div "Janela de atendimento Grade de atendimento Capacidade Transportadoras Veículos …" at bounding box center [377, 181] width 755 height 363
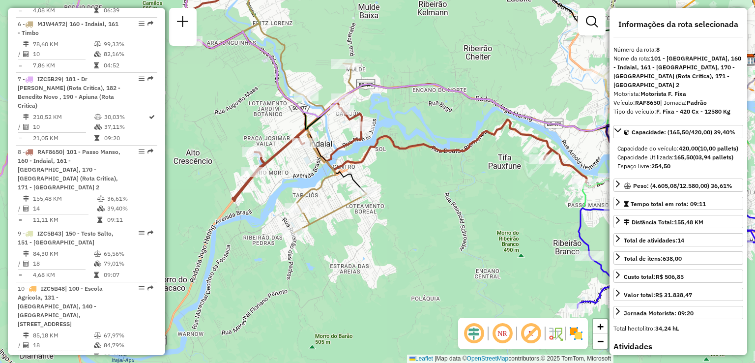
drag, startPoint x: 427, startPoint y: 197, endPoint x: 450, endPoint y: 215, distance: 29.1
click at [451, 213] on div "Janela de atendimento Grade de atendimento Capacidade Transportadoras Veículos …" at bounding box center [377, 181] width 755 height 363
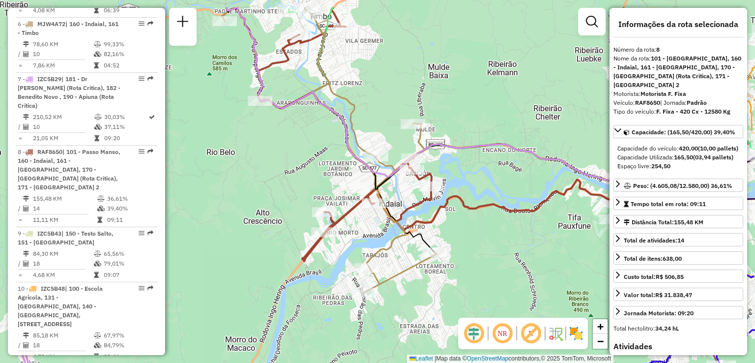
drag, startPoint x: 437, startPoint y: 201, endPoint x: 482, endPoint y: 224, distance: 50.8
click at [482, 244] on div "Janela de atendimento Grade de atendimento Capacidade Transportadoras Veículos …" at bounding box center [377, 181] width 755 height 363
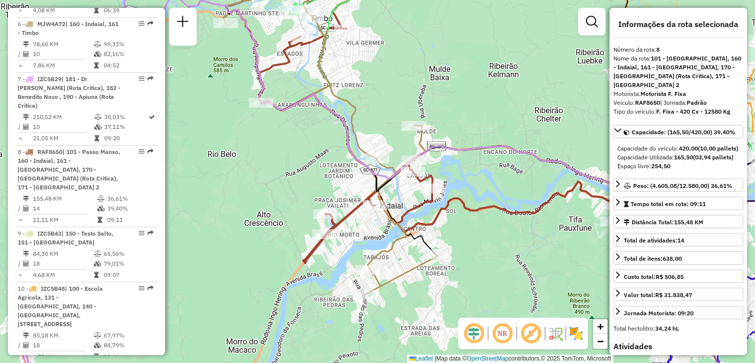
drag, startPoint x: 465, startPoint y: 118, endPoint x: 531, endPoint y: 224, distance: 124.4
click at [532, 226] on div "Janela de atendimento Grade de atendimento Capacidade Transportadoras Veículos …" at bounding box center [377, 181] width 755 height 363
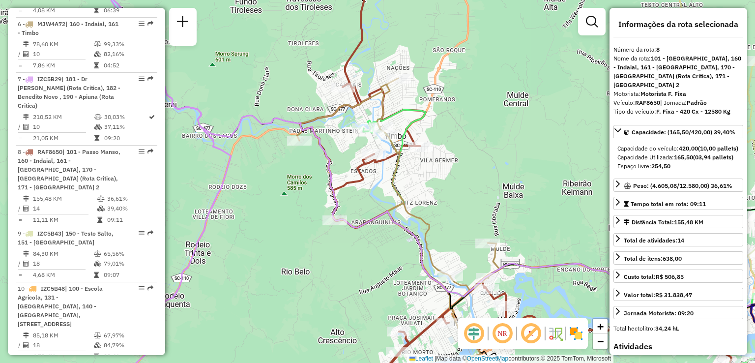
click at [531, 216] on div "Janela de atendimento Grade de atendimento Capacidade Transportadoras Veículos …" at bounding box center [377, 181] width 755 height 363
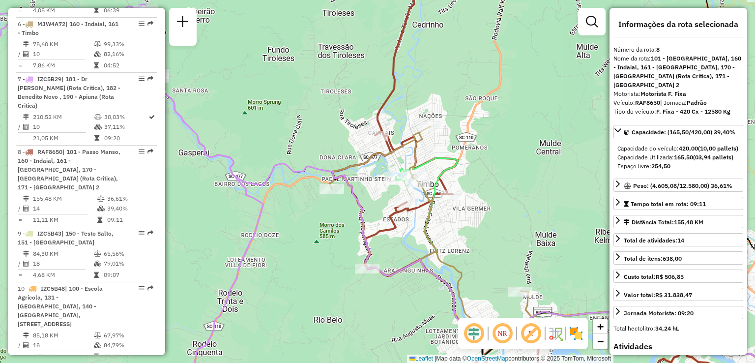
drag, startPoint x: 482, startPoint y: 205, endPoint x: 541, endPoint y: 241, distance: 69.3
click at [541, 241] on div "Janela de atendimento Grade de atendimento Capacidade Transportadoras Veículos …" at bounding box center [377, 181] width 755 height 363
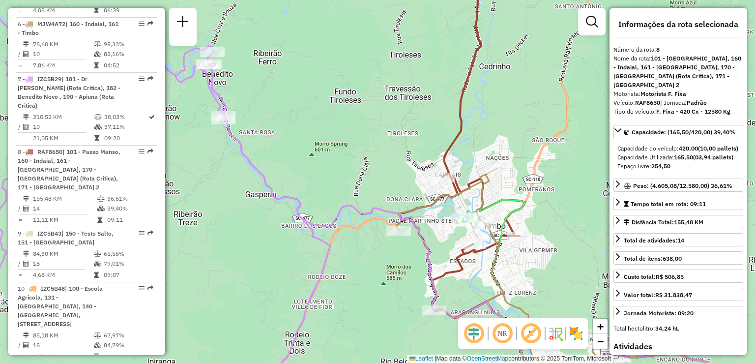
drag, startPoint x: 417, startPoint y: 242, endPoint x: 396, endPoint y: 219, distance: 31.3
click at [400, 222] on icon at bounding box center [517, 231] width 616 height 335
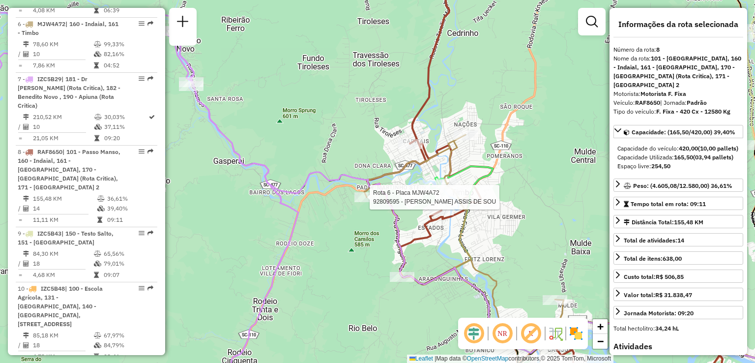
drag, startPoint x: 470, startPoint y: 256, endPoint x: 395, endPoint y: 210, distance: 87.4
click at [405, 215] on icon at bounding box center [465, 267] width 203 height 265
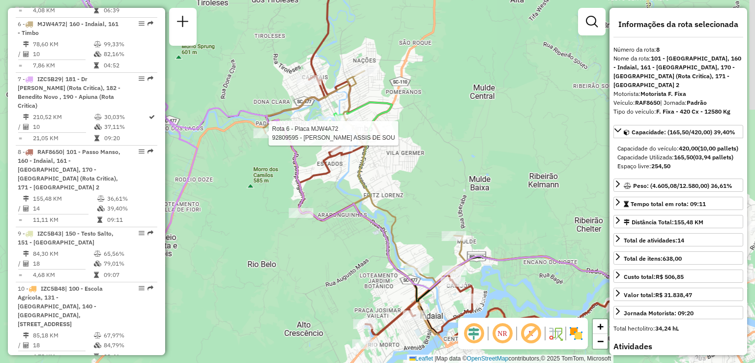
drag, startPoint x: 433, startPoint y: 230, endPoint x: 370, endPoint y: 183, distance: 78.8
click at [382, 193] on div "Rota 6 - Placa MJW4A72 92809595 - RONALDO ASSIS DE SOU Janela de atendimento Gr…" at bounding box center [377, 181] width 755 height 363
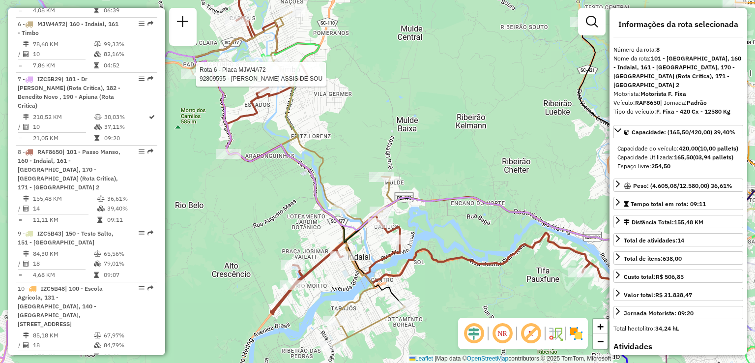
drag, startPoint x: 441, startPoint y: 230, endPoint x: 437, endPoint y: 208, distance: 21.5
click at [438, 210] on div "Rota 6 - Placa MJW4A72 92809595 - RONALDO ASSIS DE SOU Janela de atendimento Gr…" at bounding box center [377, 181] width 755 height 363
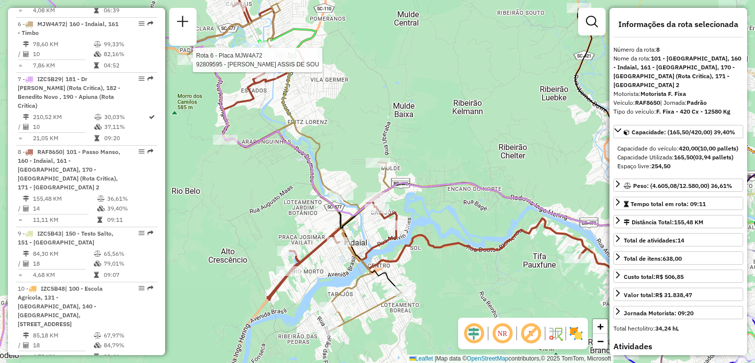
drag, startPoint x: 460, startPoint y: 241, endPoint x: 453, endPoint y: 220, distance: 21.6
click at [455, 229] on icon at bounding box center [424, 136] width 469 height 344
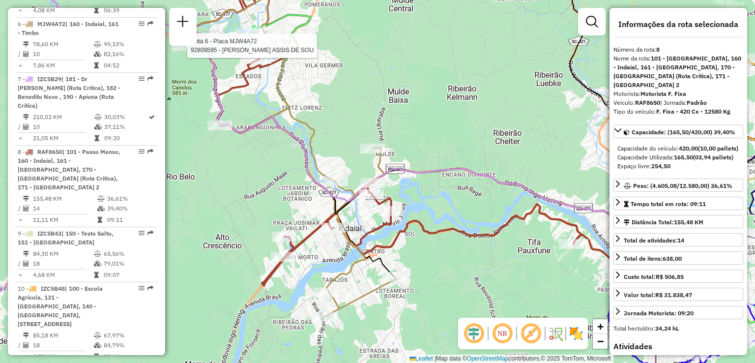
drag, startPoint x: 376, startPoint y: 219, endPoint x: 341, endPoint y: 214, distance: 35.3
click at [355, 215] on div "Rota 6 - Placa MJW4A72 92809595 - RONALDO ASSIS DE SOU Janela de atendimento Gr…" at bounding box center [377, 181] width 755 height 363
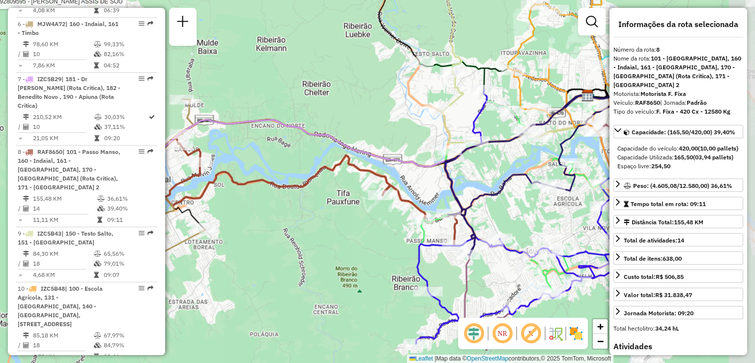
drag, startPoint x: 370, startPoint y: 224, endPoint x: 325, endPoint y: 215, distance: 45.6
click at [326, 215] on div "Rota 6 - Placa MJW4A72 92809595 - RONALDO ASSIS DE SOU Janela de atendimento Gr…" at bounding box center [377, 181] width 755 height 363
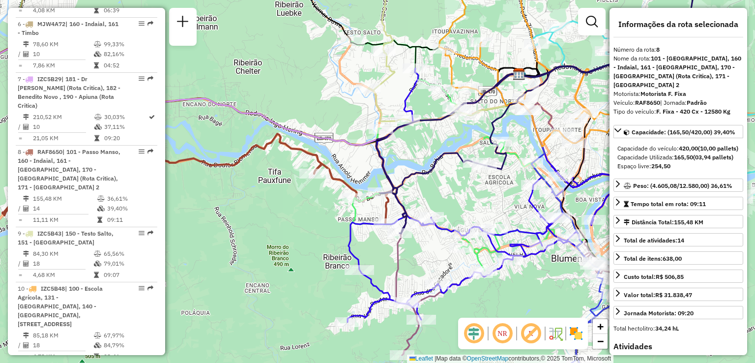
drag
click at [310, 205] on div "Rota 6 - Placa MJW4A72 92809595 - RONALDO ASSIS DE SOU Janela de atendimento Gr…" at bounding box center [377, 181] width 755 height 363
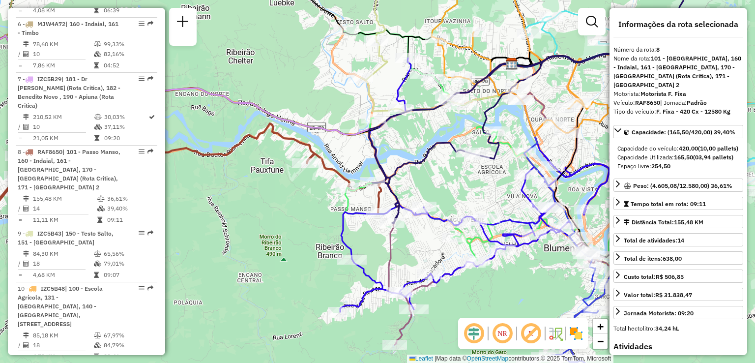
click at [305, 205] on div "Rota 6 - Placa MJW4A72 92809595 - RONALDO ASSIS DE SOU Janela de atendimento Gr…" at bounding box center [377, 181] width 755 height 363
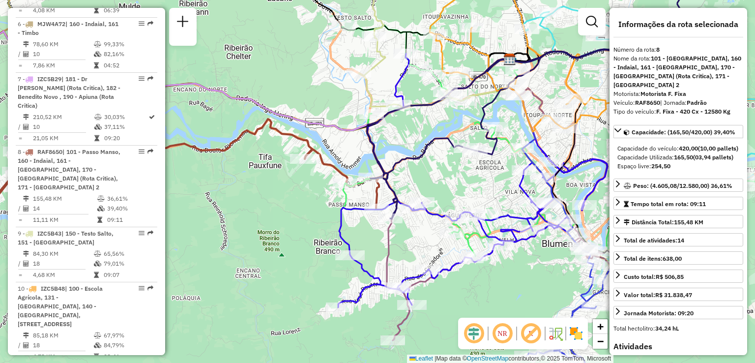
click at [455, 191] on div "Rota 6 - Placa MJW4A72 92809595 - RONALDO ASSIS DE SOU Janela de atendimento Gr…" at bounding box center [377, 181] width 755 height 363
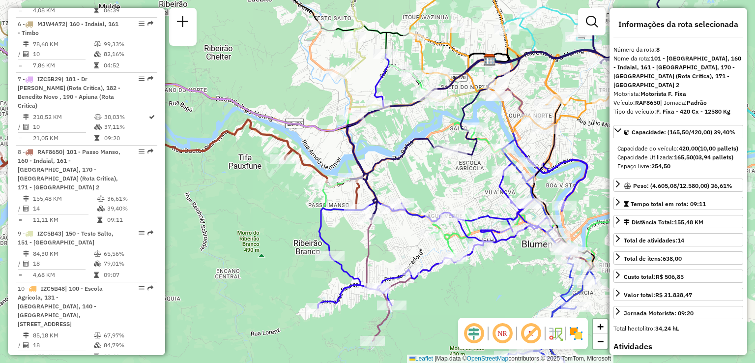
click at [414, 193] on div "Rota 6 - Placa MJW4A72 92809595 - RONALDO ASSIS DE SOU Janela de atendimento Gr…" at bounding box center [377, 181] width 755 height 363
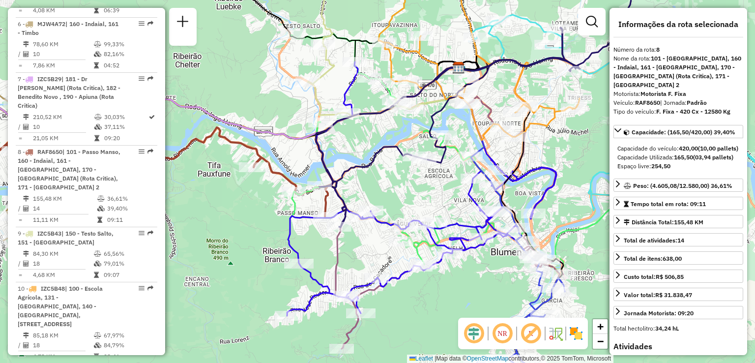
click at [409, 179] on div "Rota 6 - Placa MJW4A72 92809595 - RONALDO ASSIS DE SOU Janela de atendimento Gr…" at bounding box center [377, 181] width 755 height 363
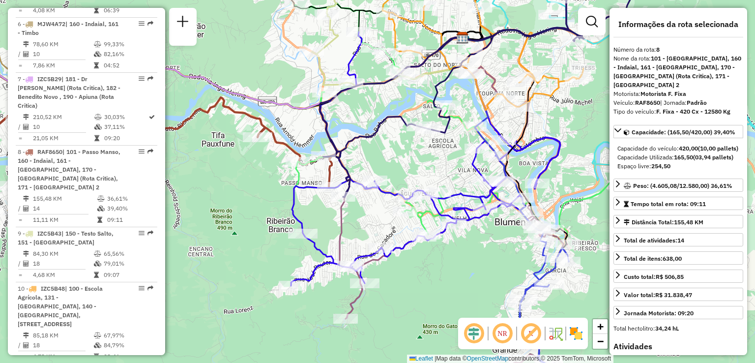
click at [414, 280] on div "Rota 6 - Placa MJW4A72 92809595 - RONALDO ASSIS DE SOU Janela de atendimento Gr…" at bounding box center [377, 181] width 755 height 363
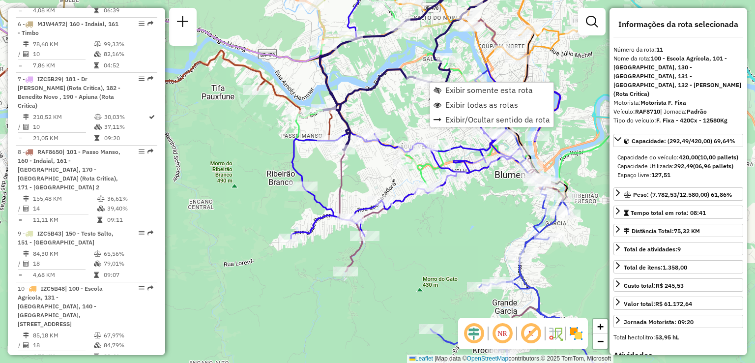
click at [394, 128] on div "Rota 6 - Placa MJW4A72 92809595 - RONALDO ASSIS DE SOU Janela de atendimento Gr…" at bounding box center [377, 181] width 755 height 363
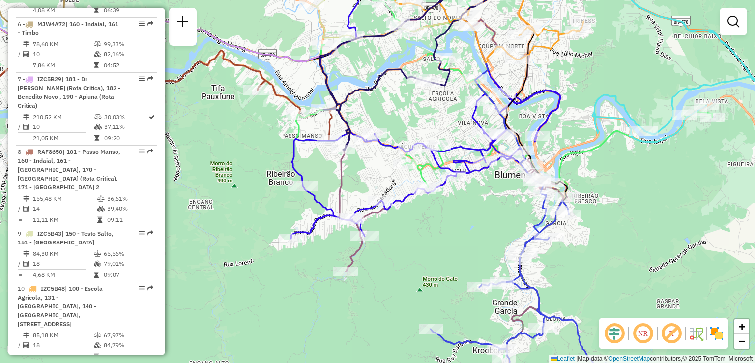
drag, startPoint x: 413, startPoint y: 113, endPoint x: 383, endPoint y: 123, distance: 32.0
click at [386, 120] on div "Janela de atendimento Grade de atendimento Capacidade Transportadoras Veículos …" at bounding box center [377, 181] width 755 height 363
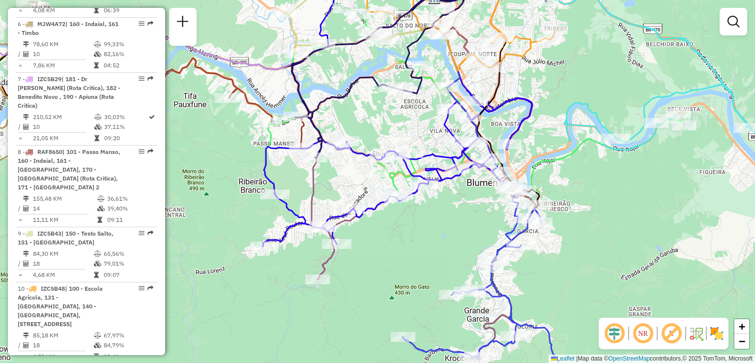
click at [382, 160] on div "Janela de atendimento Grade de atendimento Capacidade Transportadoras Veículos …" at bounding box center [377, 181] width 755 height 363
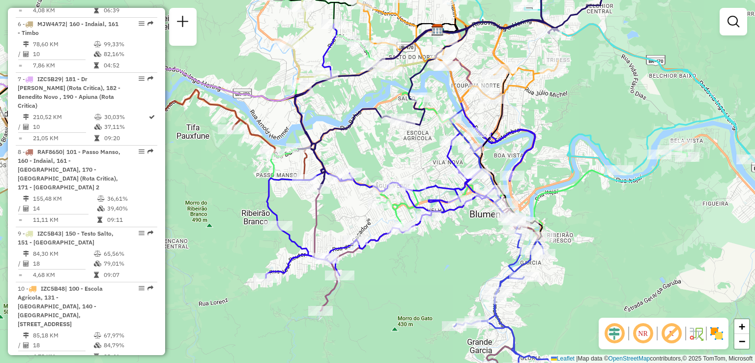
drag, startPoint x: 557, startPoint y: 189, endPoint x: 543, endPoint y: 169, distance: 24.5
click at [551, 176] on div "Janela de atendimento Grade de atendimento Capacidade Transportadoras Veículos …" at bounding box center [377, 181] width 755 height 363
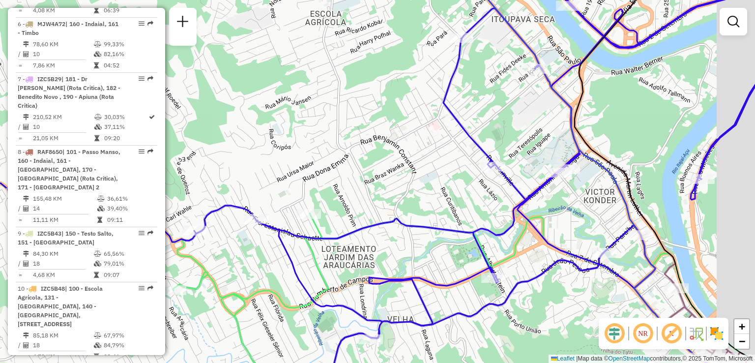
drag, startPoint x: 476, startPoint y: 172, endPoint x: 402, endPoint y: 159, distance: 74.8
click at [405, 160] on div "Janela de atendimento Grade de atendimento Capacidade Transportadoras Veículos …" at bounding box center [377, 181] width 755 height 363
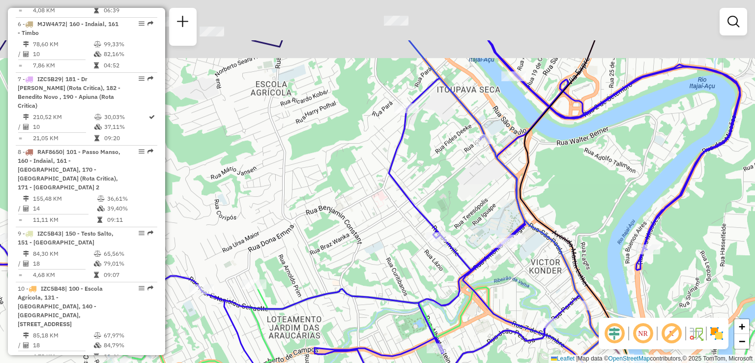
drag, startPoint x: 448, startPoint y: 194, endPoint x: 437, endPoint y: 175, distance: 22.9
click at [448, 195] on div "Janela de atendimento Grade de atendimento Capacidade Transportadoras Veículos …" at bounding box center [377, 181] width 755 height 363
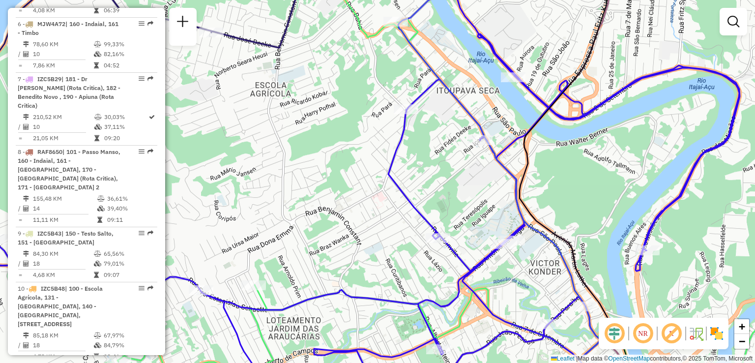
click at [387, 137] on div "Janela de atendimento Grade de atendimento Capacidade Transportadoras Veículos …" at bounding box center [377, 181] width 755 height 363
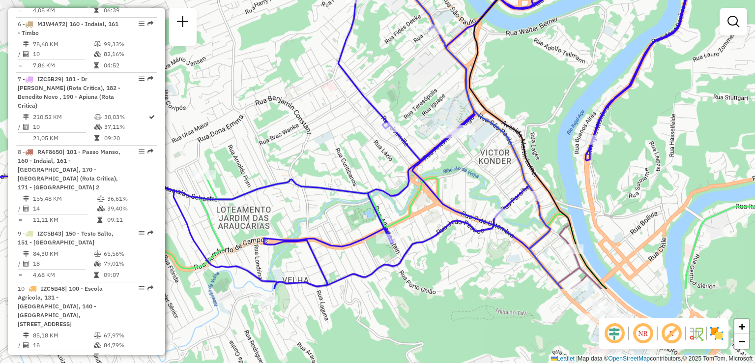
click at [382, 125] on div "Janela de atendimento Grade de atendimento Capacidade Transportadoras Veículos …" at bounding box center [377, 181] width 755 height 363
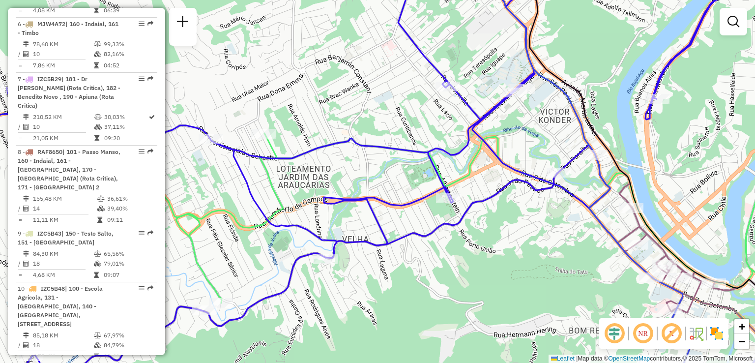
drag, startPoint x: 352, startPoint y: 158, endPoint x: 379, endPoint y: 125, distance: 43.3
click at [373, 127] on div "Janela de atendimento Grade de atendimento Capacidade Transportadoras Veículos …" at bounding box center [377, 181] width 755 height 363
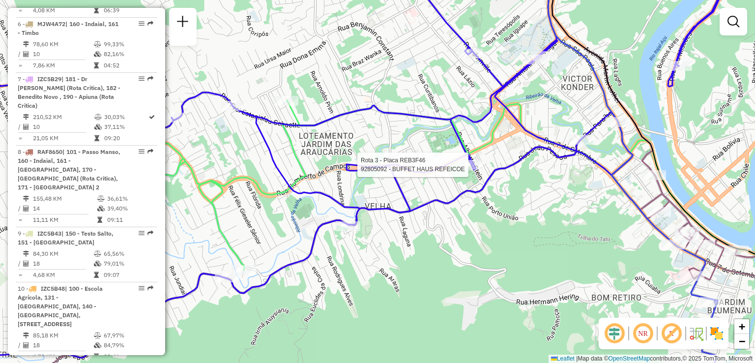
select select "**********"
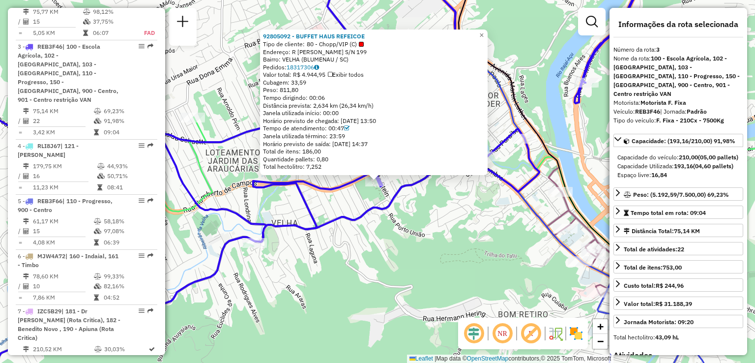
scroll to position [536, 0]
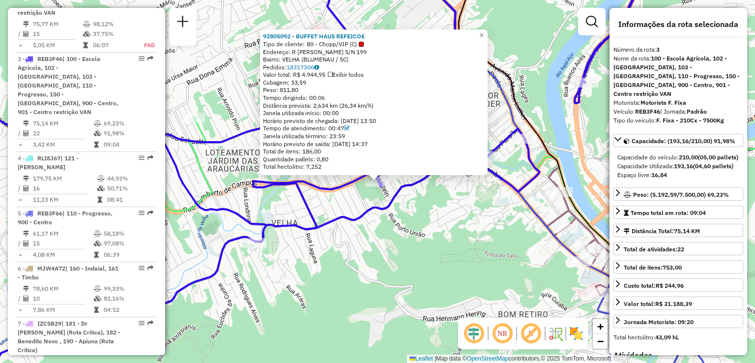
click at [429, 218] on div "92805092 - BUFFET HAUS REFEICOE Tipo de cliente: 80 - Chopp/VIP (C) Endereço: R…" at bounding box center [377, 181] width 755 height 363
click at [410, 207] on div "92805092 - BUFFET HAUS REFEICOE Tipo de cliente: 80 - Chopp/VIP (C) Endereço: R…" at bounding box center [377, 181] width 755 height 363
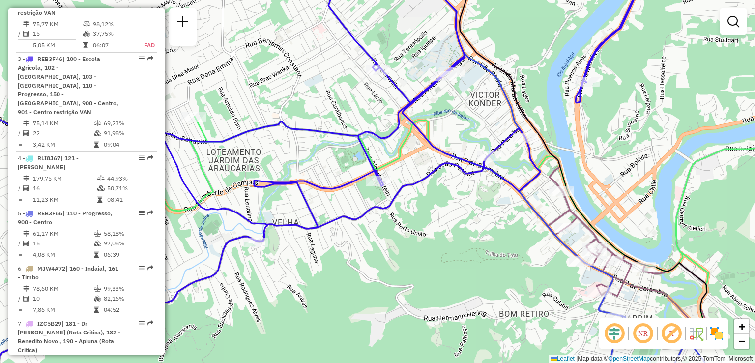
drag, startPoint x: 436, startPoint y: 186, endPoint x: 450, endPoint y: 170, distance: 21.2
click at [445, 176] on div "Janela de atendimento Grade de atendimento Capacidade Transportadoras Veículos …" at bounding box center [377, 181] width 755 height 363
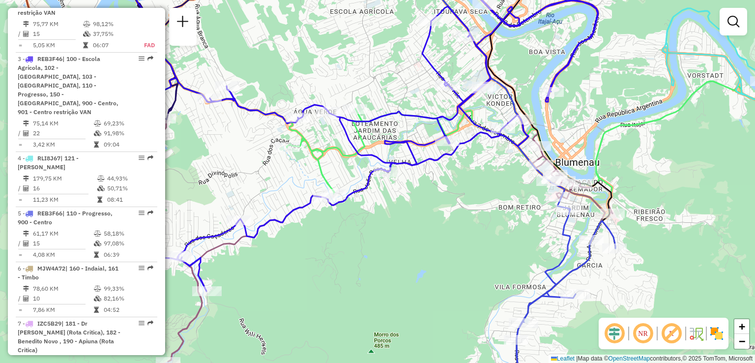
drag, startPoint x: 432, startPoint y: 223, endPoint x: 393, endPoint y: 229, distance: 39.2
click at [393, 229] on div "Rota 1 - Placa REB3F56 92807915 - JULIANO DA SILVA BAR Janela de atendimento Gr…" at bounding box center [377, 181] width 755 height 363
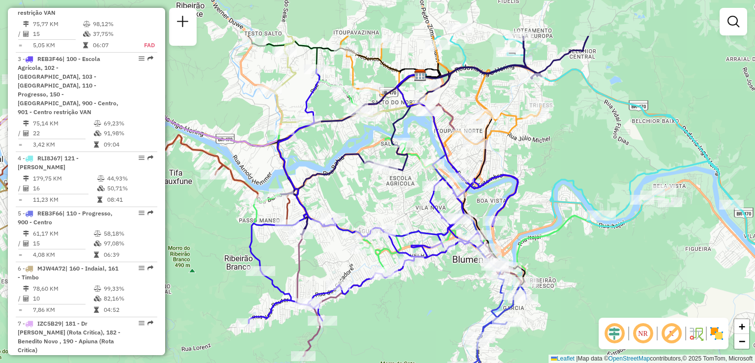
drag, startPoint x: 590, startPoint y: 186, endPoint x: 574, endPoint y: 260, distance: 75.1
click at [583, 268] on div "Janela de atendimento Grade de atendimento Capacidade Transportadoras Veículos …" at bounding box center [377, 181] width 755 height 363
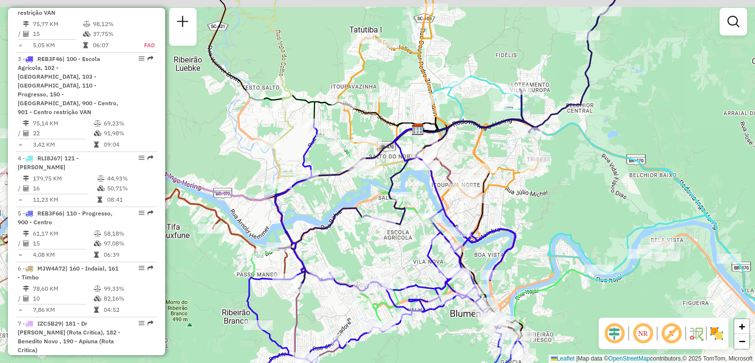
drag, startPoint x: 539, startPoint y: 225, endPoint x: 536, endPoint y: 229, distance: 5.6
click at [539, 232] on div "Janela de atendimento Grade de atendimento Capacidade Transportadoras Veículos …" at bounding box center [377, 181] width 755 height 363
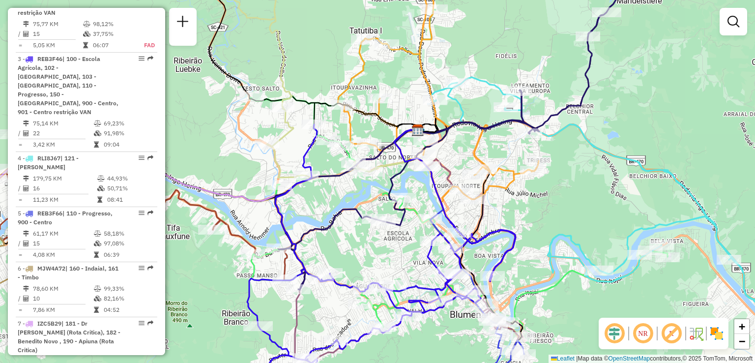
click at [559, 155] on icon at bounding box center [630, 238] width 399 height 322
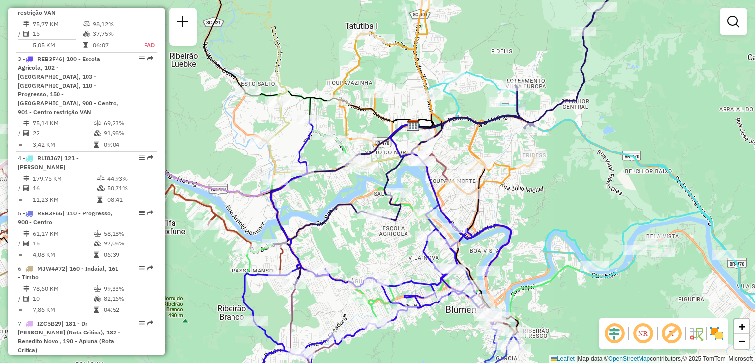
drag, startPoint x: 323, startPoint y: 260, endPoint x: 319, endPoint y: 243, distance: 17.7
click at [320, 248] on div "Janela de atendimento Grade de atendimento Capacidade Transportadoras Veículos …" at bounding box center [377, 181] width 755 height 363
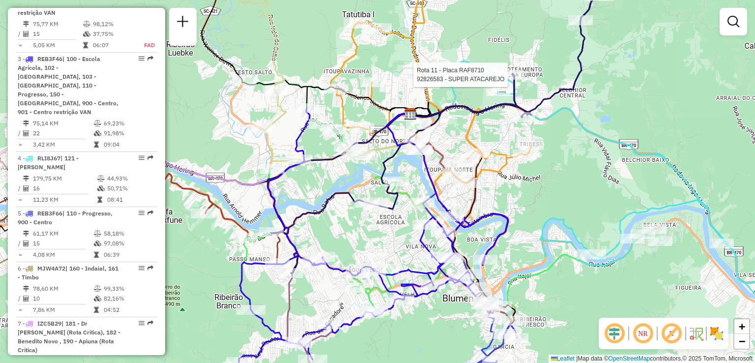
scroll to position [780, 0]
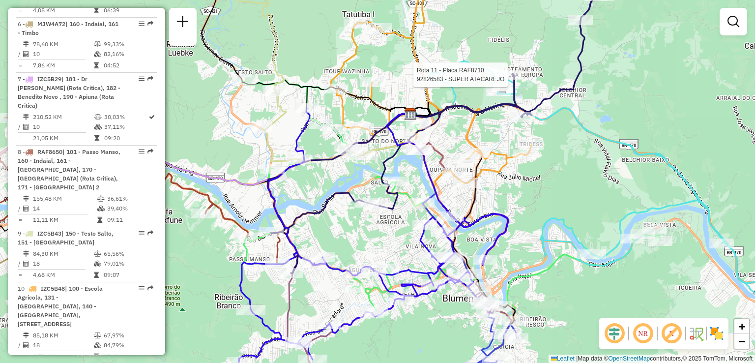
select select "**********"
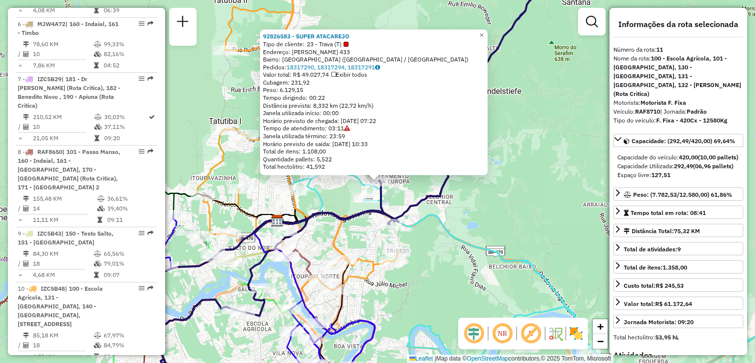
click at [531, 180] on div "92826583 - SUPER ATACAREJO Tipo de cliente: 23 - Trava (T) Endereço: THEODORO P…" at bounding box center [377, 181] width 755 height 363
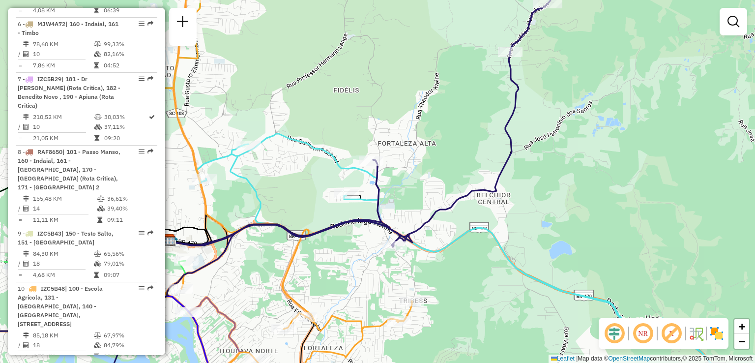
click at [369, 176] on div "Janela de atendimento Grade de atendimento Capacidade Transportadoras Veículos …" at bounding box center [377, 181] width 755 height 363
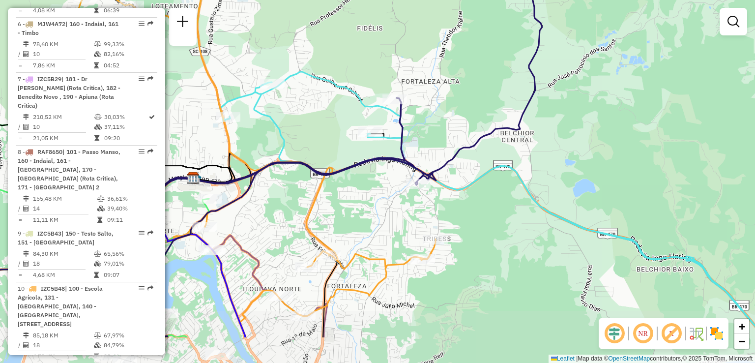
drag, startPoint x: 379, startPoint y: 195, endPoint x: 387, endPoint y: 152, distance: 44.1
click at [385, 165] on div "Janela de atendimento Grade de atendimento Capacidade Transportadoras Veículos …" at bounding box center [377, 181] width 755 height 363
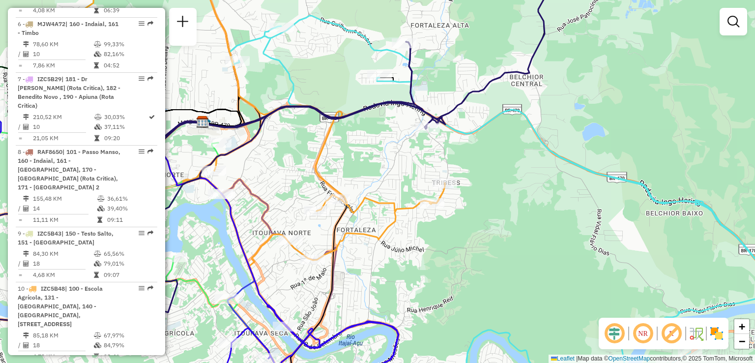
drag, startPoint x: 387, startPoint y: 197, endPoint x: 393, endPoint y: 163, distance: 33.9
click at [392, 168] on div "Janela de atendimento Grade de atendimento Capacidade Transportadoras Veículos …" at bounding box center [377, 181] width 755 height 363
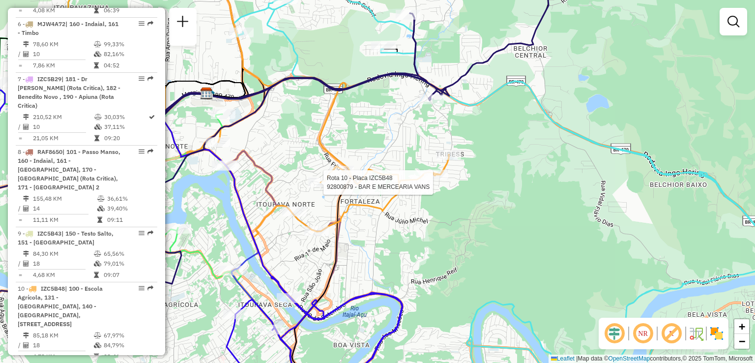
click at [321, 187] on div at bounding box center [320, 182] width 25 height 10
select select "**********"
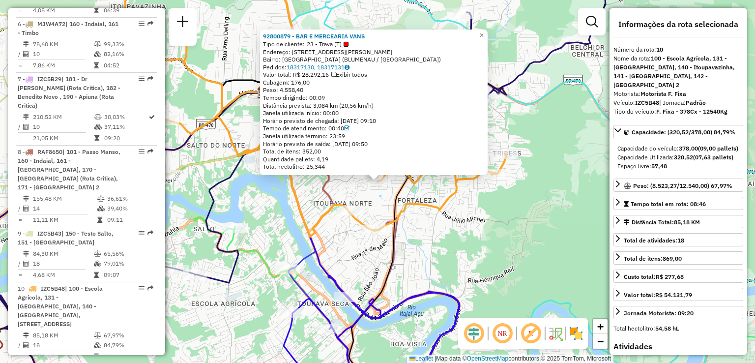
click at [444, 193] on div "Rota 10 - Placa IZC5B48 92800879 - BAR E MERCEARIA VANS 92800879 - BAR E MERCEA…" at bounding box center [377, 181] width 755 height 363
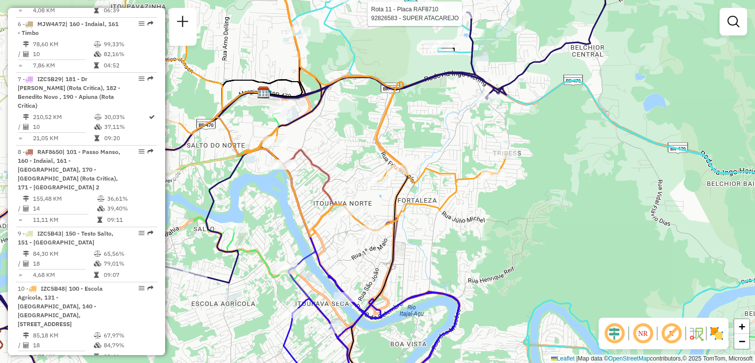
select select "**********"
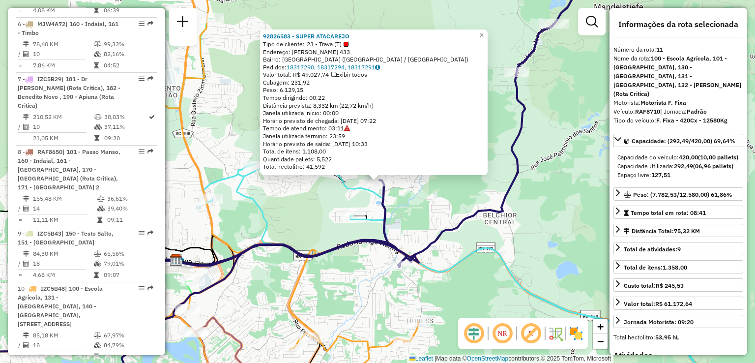
click at [554, 189] on div "92826583 - SUPER ATACAREJO Tipo de cliente: 23 - Trava (T) Endereço: THEODORO P…" at bounding box center [377, 181] width 755 height 363
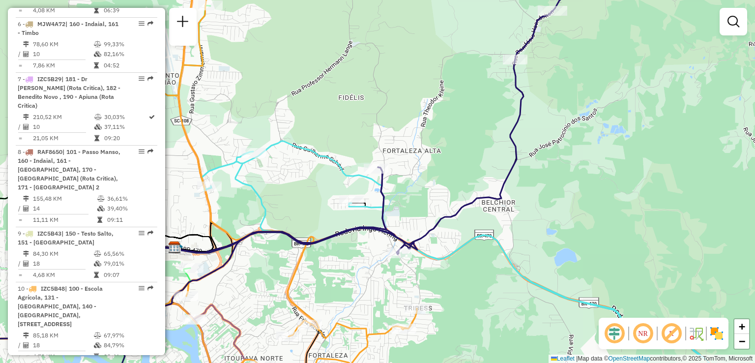
drag, startPoint x: 520, startPoint y: 205, endPoint x: 511, endPoint y: 114, distance: 91.8
click at [519, 156] on div "Janela de atendimento Grade de atendimento Capacidade Transportadoras Veículos …" at bounding box center [377, 181] width 755 height 363
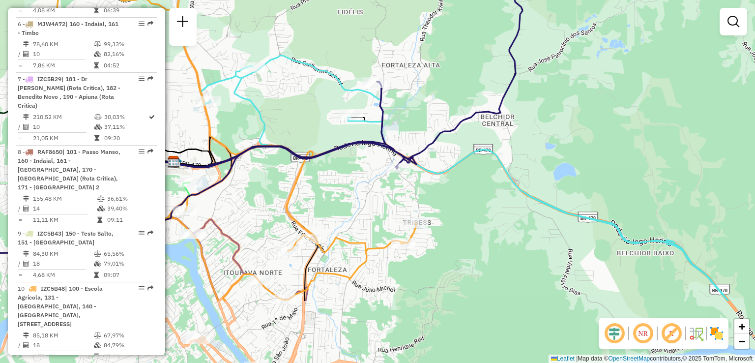
drag, startPoint x: 430, startPoint y: 146, endPoint x: 449, endPoint y: 118, distance: 32.9
click at [449, 118] on div "Janela de atendimento Grade de atendimento Capacidade Transportadoras Veículos …" at bounding box center [377, 181] width 755 height 363
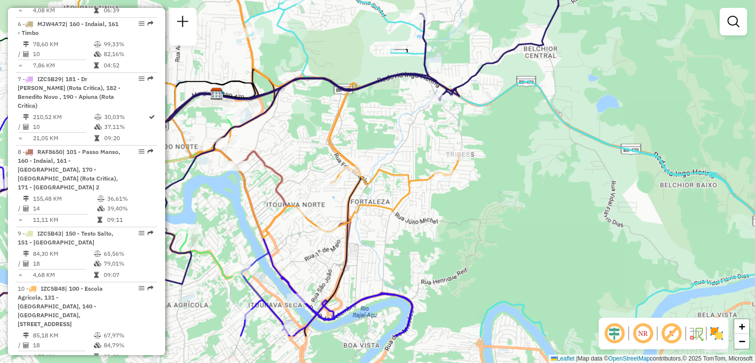
drag, startPoint x: 368, startPoint y: 176, endPoint x: 374, endPoint y: 141, distance: 35.4
click at [373, 144] on icon at bounding box center [258, 69] width 402 height 337
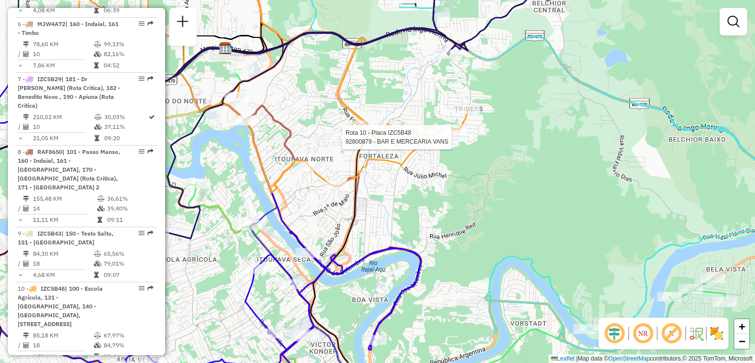
select select "**********"
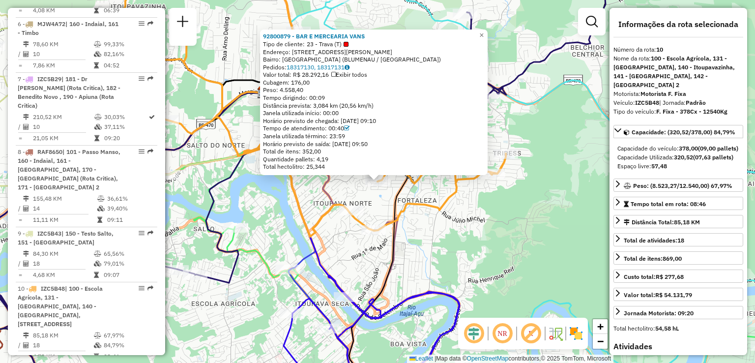
click at [461, 197] on div "92800879 - BAR E MERCEARIA VANS Tipo de cliente: 23 - Trava (T) Endereço: R Alb…" at bounding box center [377, 181] width 755 height 363
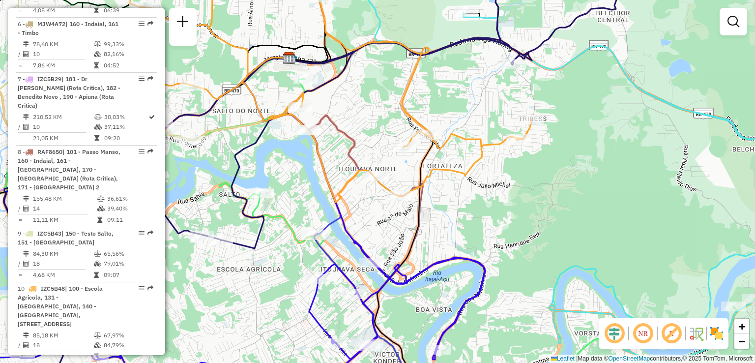
drag, startPoint x: 452, startPoint y: 209, endPoint x: 484, endPoint y: 165, distance: 54.3
click at [484, 166] on div "Janela de atendimento Grade de atendimento Capacidade Transportadoras Veículos …" at bounding box center [377, 181] width 755 height 363
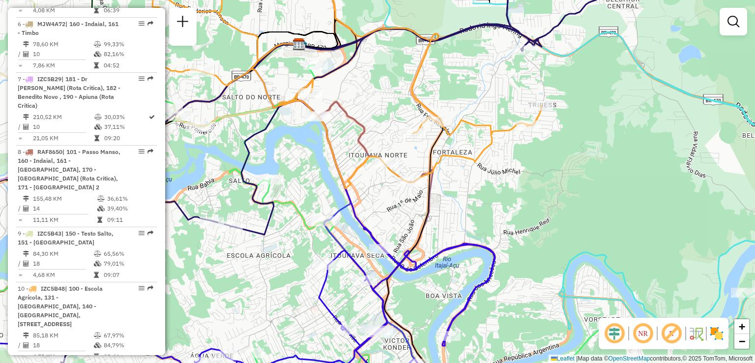
drag, startPoint x: 485, startPoint y: 173, endPoint x: 498, endPoint y: 162, distance: 17.1
click at [498, 162] on div "Janela de atendimento Grade de atendimento Capacidade Transportadoras Veículos …" at bounding box center [377, 181] width 755 height 363
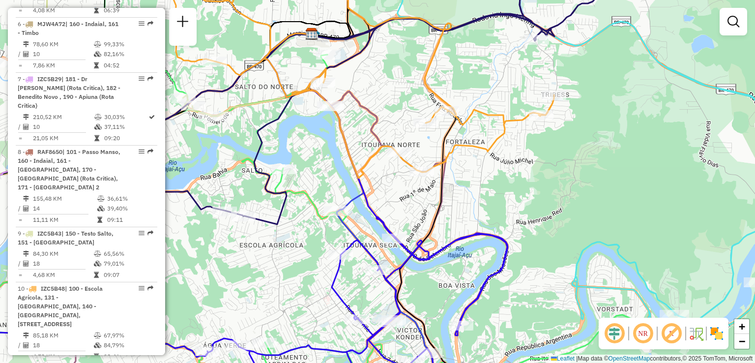
drag, startPoint x: 492, startPoint y: 169, endPoint x: 506, endPoint y: 164, distance: 15.5
click at [506, 164] on div "Janela de atendimento Grade de atendimento Capacidade Transportadoras Veículos …" at bounding box center [377, 181] width 755 height 363
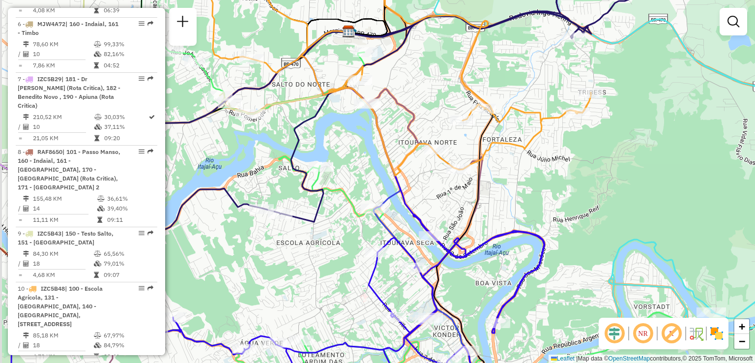
drag, startPoint x: 410, startPoint y: 134, endPoint x: 434, endPoint y: 138, distance: 24.9
click at [434, 138] on icon at bounding box center [411, 246] width 185 height 314
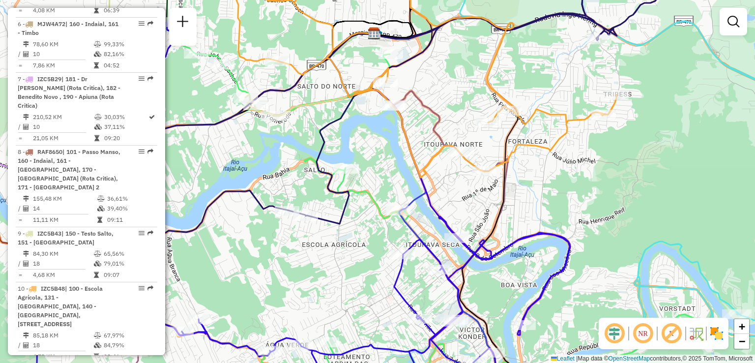
drag, startPoint x: 399, startPoint y: 157, endPoint x: 408, endPoint y: 136, distance: 22.3
click at [408, 136] on div "Janela de atendimento Grade de atendimento Capacidade Transportadoras Veículos …" at bounding box center [377, 181] width 755 height 363
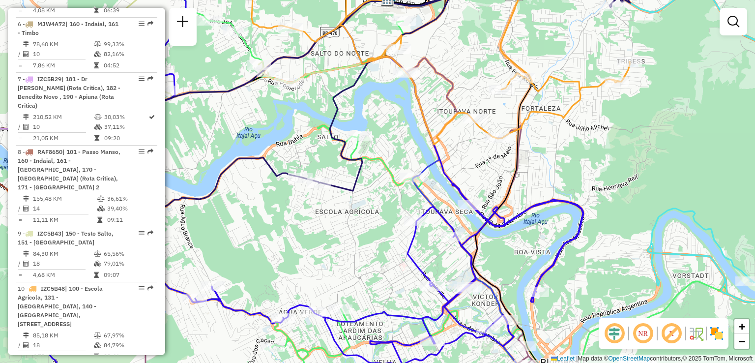
click at [421, 143] on div "Janela de atendimento Grade de atendimento Capacidade Transportadoras Veículos …" at bounding box center [377, 181] width 755 height 363
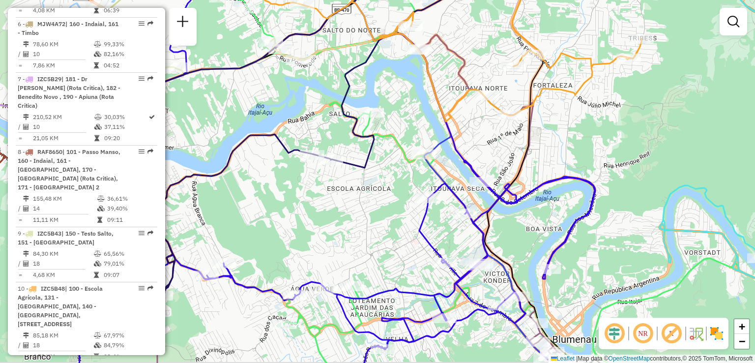
drag, startPoint x: 393, startPoint y: 184, endPoint x: 356, endPoint y: 163, distance: 42.9
click at [356, 163] on div "Janela de atendimento Grade de atendimento Capacidade Transportadoras Veículos …" at bounding box center [377, 181] width 755 height 363
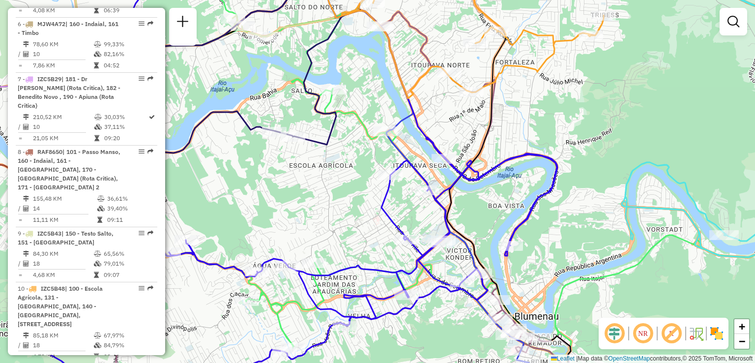
drag, startPoint x: 344, startPoint y: 175, endPoint x: 348, endPoint y: 149, distance: 25.4
click at [348, 150] on div "Janela de atendimento Grade de atendimento Capacidade Transportadoras Veículos …" at bounding box center [377, 181] width 755 height 363
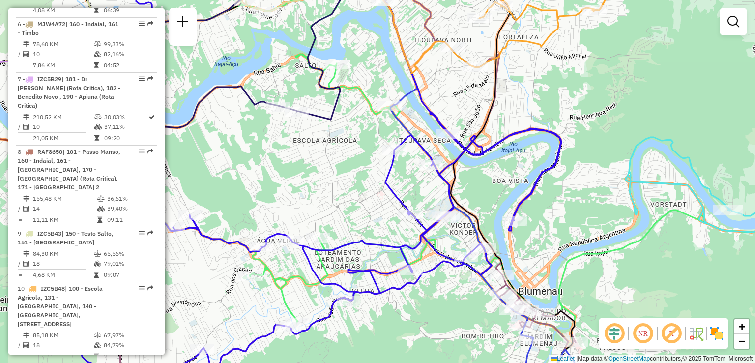
drag, startPoint x: 342, startPoint y: 206, endPoint x: 339, endPoint y: 171, distance: 35.6
click at [340, 174] on div "Janela de atendimento Grade de atendimento Capacidade Transportadoras Veículos …" at bounding box center [377, 181] width 755 height 363
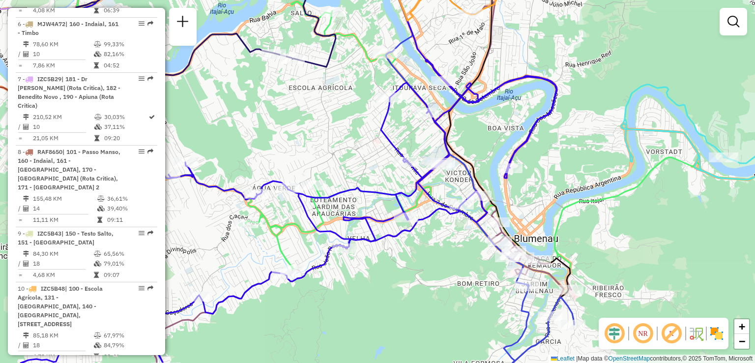
drag, startPoint x: 372, startPoint y: 191, endPoint x: 364, endPoint y: 162, distance: 30.2
click at [364, 163] on icon at bounding box center [287, 167] width 539 height 412
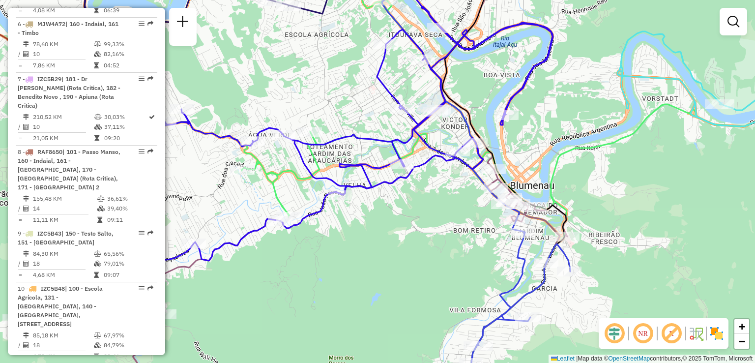
drag, startPoint x: 357, startPoint y: 190, endPoint x: 362, endPoint y: 150, distance: 40.1
click at [362, 158] on icon at bounding box center [283, 129] width 539 height 382
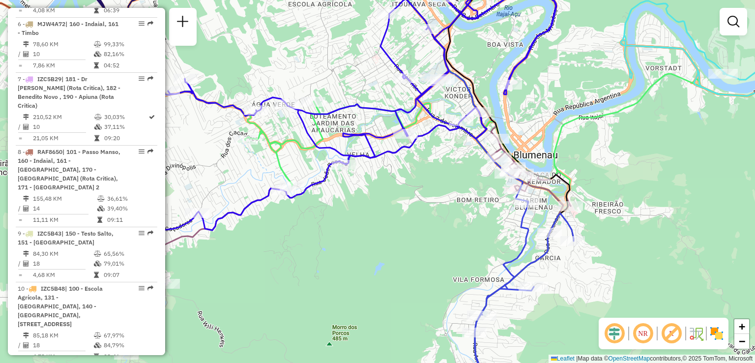
drag, startPoint x: 345, startPoint y: 195, endPoint x: 474, endPoint y: 164, distance: 133.1
click at [449, 169] on div "Janela de atendimento Grade de atendimento Capacidade Transportadoras Veículos …" at bounding box center [377, 181] width 755 height 363
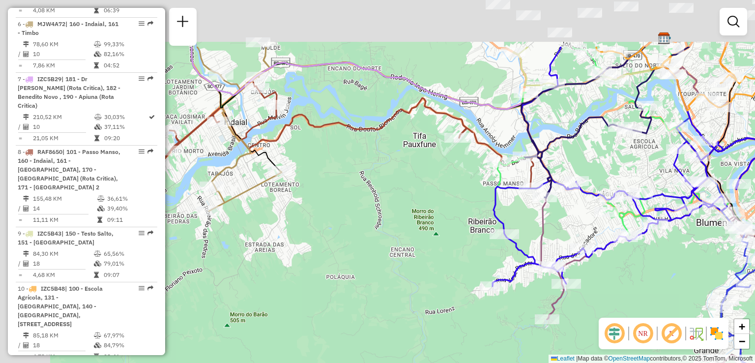
drag, startPoint x: 366, startPoint y: 231, endPoint x: 379, endPoint y: 264, distance: 35.5
click at [384, 265] on div "Janela de atendimento Grade de atendimento Capacidade Transportadoras Veículos …" at bounding box center [377, 181] width 755 height 363
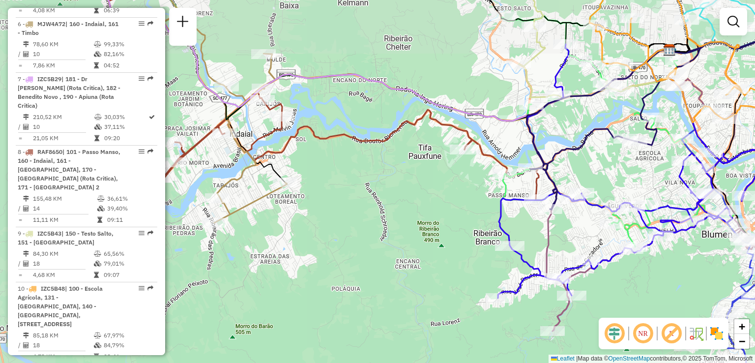
drag, startPoint x: 478, startPoint y: 256, endPoint x: 506, endPoint y: 262, distance: 28.7
click at [504, 261] on div "Janela de atendimento Grade de atendimento Capacidade Transportadoras Veículos …" at bounding box center [377, 181] width 755 height 363
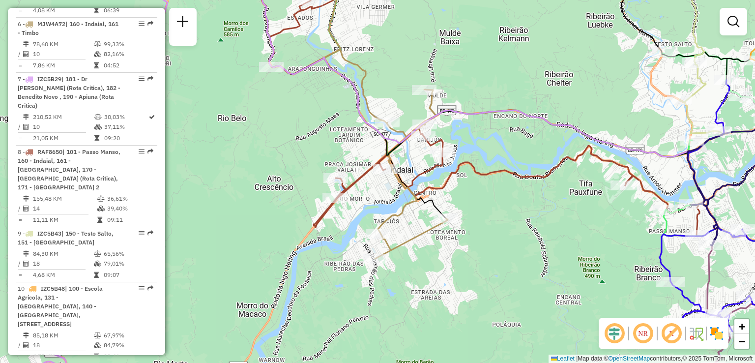
click at [429, 157] on icon at bounding box center [482, 60] width 696 height 193
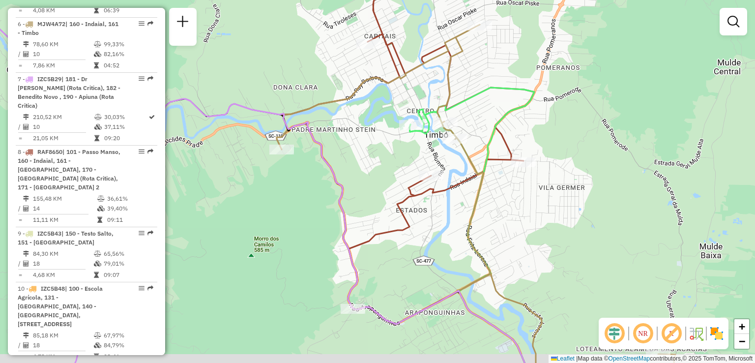
drag, startPoint x: 488, startPoint y: 278, endPoint x: 470, endPoint y: 155, distance: 124.8
click at [476, 219] on icon at bounding box center [476, 195] width 399 height 341
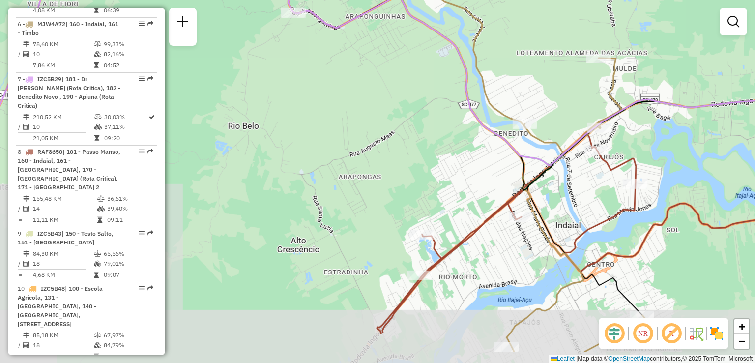
drag, startPoint x: 492, startPoint y: 241, endPoint x: 476, endPoint y: 161, distance: 81.3
click at [479, 180] on div "Janela de atendimento Grade de atendimento Capacidade Transportadoras Veículos …" at bounding box center [377, 181] width 755 height 363
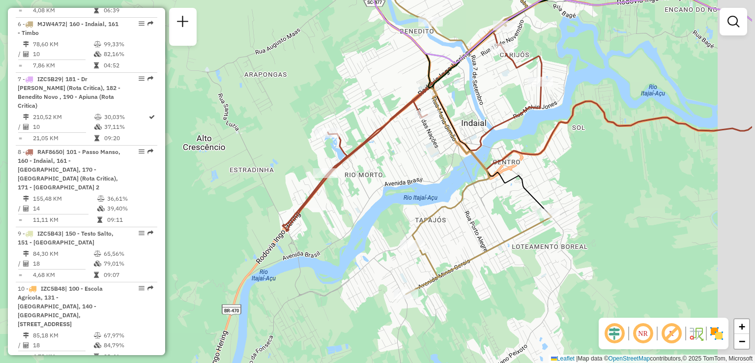
drag, startPoint x: 471, startPoint y: 276, endPoint x: 407, endPoint y: 262, distance: 64.9
click at [442, 269] on icon at bounding box center [457, 120] width 189 height 348
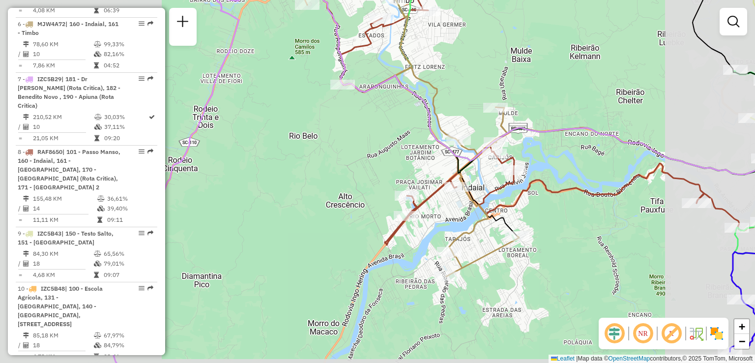
drag, startPoint x: 452, startPoint y: 258, endPoint x: 390, endPoint y: 255, distance: 62.5
click at [408, 257] on div "Janela de atendimento Grade de atendimento Capacidade Transportadoras Veículos …" at bounding box center [377, 181] width 755 height 363
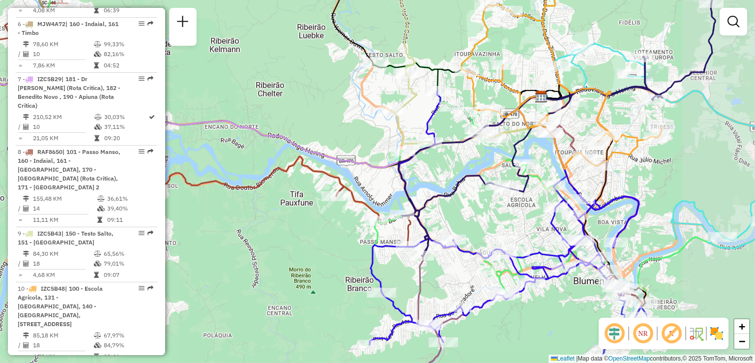
drag, startPoint x: 362, startPoint y: 254, endPoint x: 312, endPoint y: 244, distance: 51.1
click at [316, 245] on div "Janela de atendimento Grade de atendimento Capacidade Transportadoras Veículos …" at bounding box center [377, 181] width 755 height 363
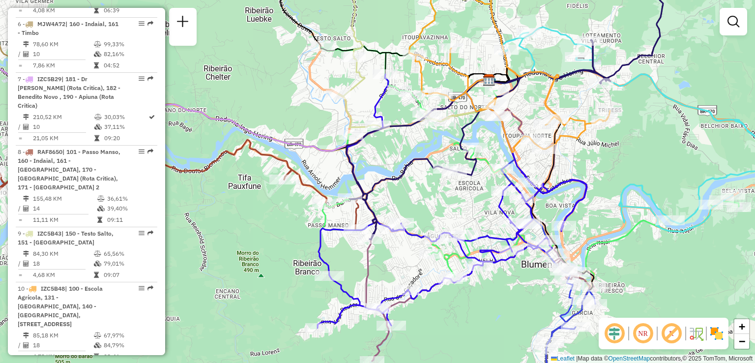
drag, startPoint x: 453, startPoint y: 301, endPoint x: 437, endPoint y: 256, distance: 48.5
click at [438, 258] on div "Janela de atendimento Grade de atendimento Capacidade Transportadoras Veículos …" at bounding box center [377, 181] width 755 height 363
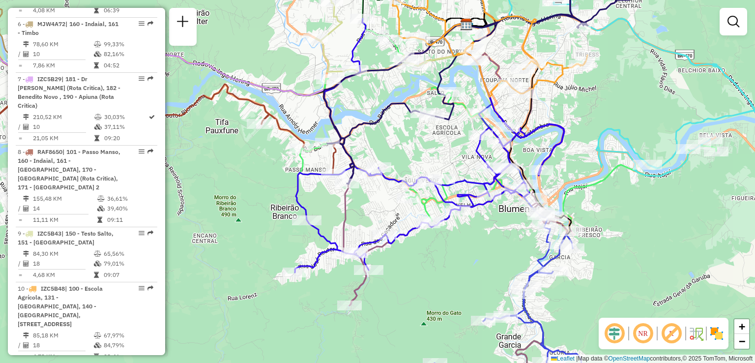
drag, startPoint x: 445, startPoint y: 247, endPoint x: 436, endPoint y: 240, distance: 12.0
click at [439, 243] on div "Janela de atendimento Grade de atendimento Capacidade Transportadoras Veículos …" at bounding box center [377, 181] width 755 height 363
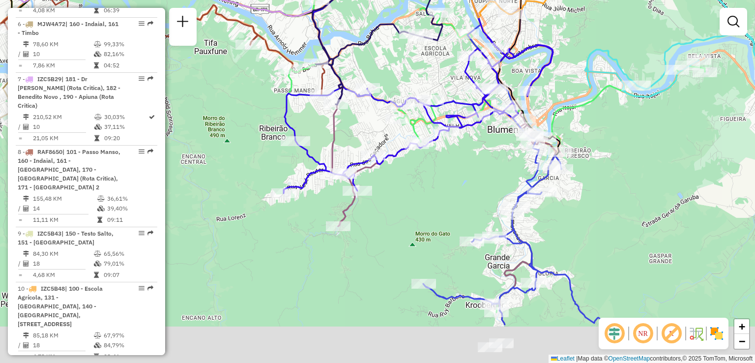
drag, startPoint x: 433, startPoint y: 183, endPoint x: 416, endPoint y: 165, distance: 24.4
click at [430, 171] on div "Janela de atendimento Grade de atendimento Capacidade Transportadoras Veículos …" at bounding box center [377, 181] width 755 height 363
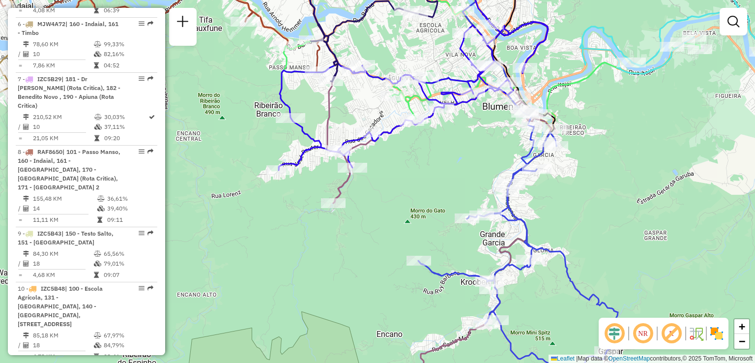
click at [462, 231] on div "Janela de atendimento Grade de atendimento Capacidade Transportadoras Veículos …" at bounding box center [377, 181] width 755 height 363
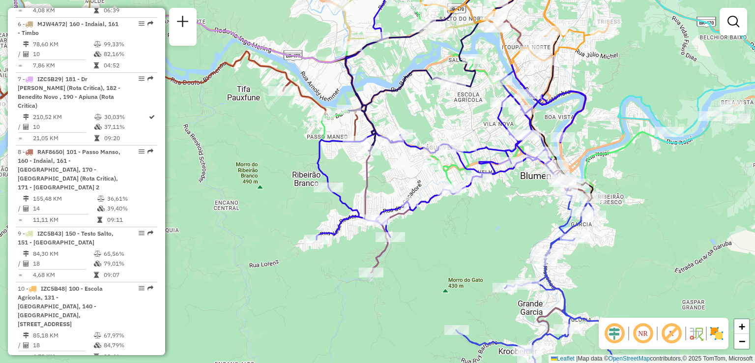
drag, startPoint x: 468, startPoint y: 225, endPoint x: 374, endPoint y: 254, distance: 98.9
click at [376, 254] on div "Janela de atendimento Grade de atendimento Capacidade Transportadoras Veículos …" at bounding box center [377, 181] width 755 height 363
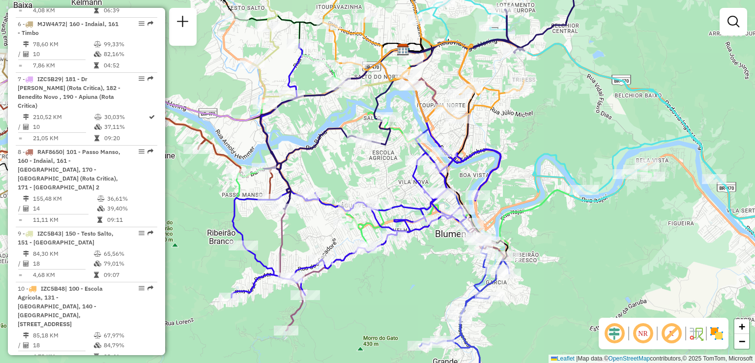
drag, startPoint x: 527, startPoint y: 134, endPoint x: 549, endPoint y: 171, distance: 43.4
click at [549, 172] on div "Janela de atendimento Grade de atendimento Capacidade Transportadoras Veículos …" at bounding box center [377, 181] width 755 height 363
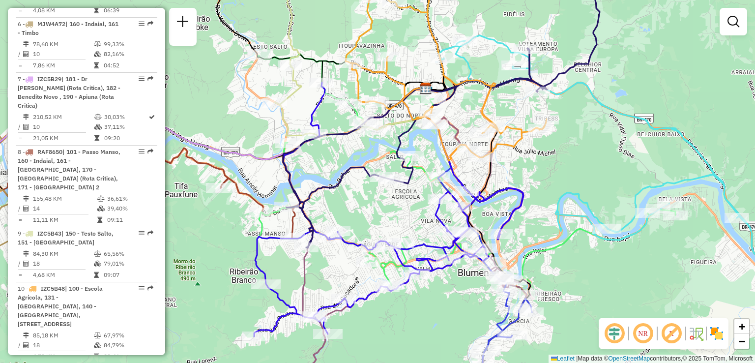
drag, startPoint x: 602, startPoint y: 137, endPoint x: 609, endPoint y: 121, distance: 17.2
click at [608, 122] on div "Janela de atendimento Grade de atendimento Capacidade Transportadoras Veículos …" at bounding box center [377, 181] width 755 height 363
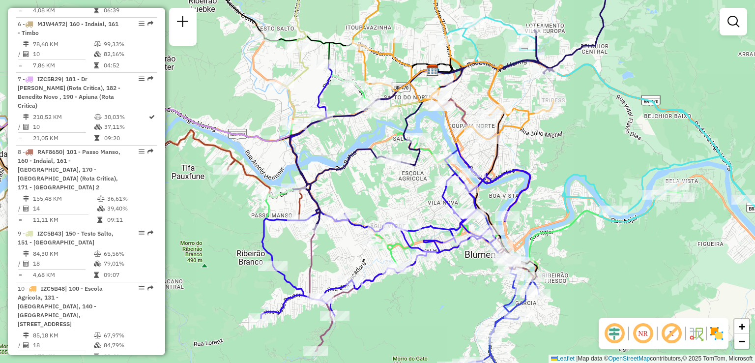
click at [610, 140] on div "Janela de atendimento Grade de atendimento Capacidade Transportadoras Veículos …" at bounding box center [377, 181] width 755 height 363
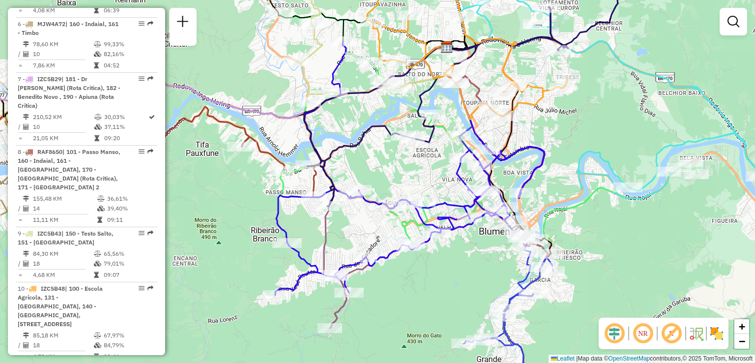
drag, startPoint x: 591, startPoint y: 143, endPoint x: 617, endPoint y: 139, distance: 25.9
click at [617, 140] on div "Janela de atendimento Grade de atendimento Capacidade Transportadoras Veículos …" at bounding box center [377, 181] width 755 height 363
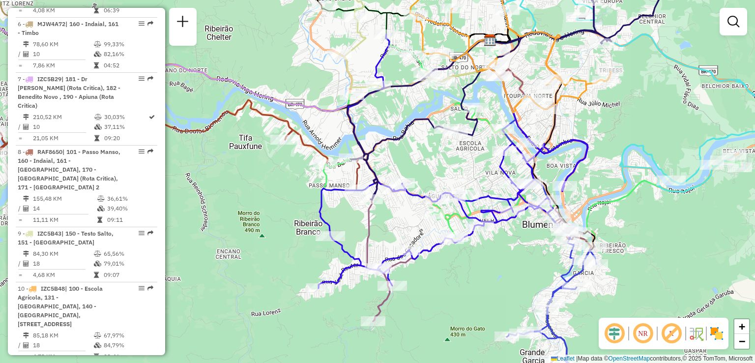
click at [409, 103] on div "Janela de atendimento Grade de atendimento Capacidade Transportadoras Veículos …" at bounding box center [377, 181] width 755 height 363
drag, startPoint x: 384, startPoint y: 128, endPoint x: 387, endPoint y: 108, distance: 20.4
click at [388, 112] on div "Janela de atendimento Grade de atendimento Capacidade Transportadoras Veículos …" at bounding box center [377, 181] width 755 height 363
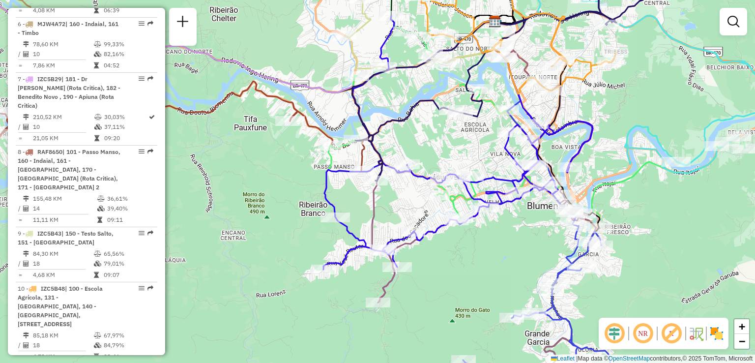
drag, startPoint x: 447, startPoint y: 140, endPoint x: 451, endPoint y: 130, distance: 10.0
click at [450, 134] on div "Janela de atendimento Grade de atendimento Capacidade Transportadoras Veículos …" at bounding box center [377, 181] width 755 height 363
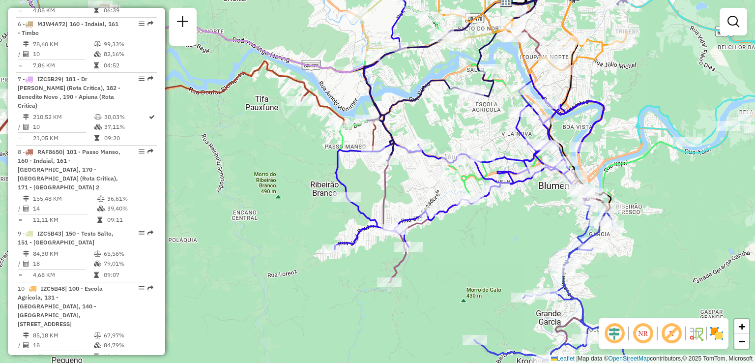
drag, startPoint x: 464, startPoint y: 131, endPoint x: 469, endPoint y: 120, distance: 12.1
click at [468, 120] on div "Janela de atendimento Grade de atendimento Capacidade Transportadoras Veículos …" at bounding box center [377, 181] width 755 height 363
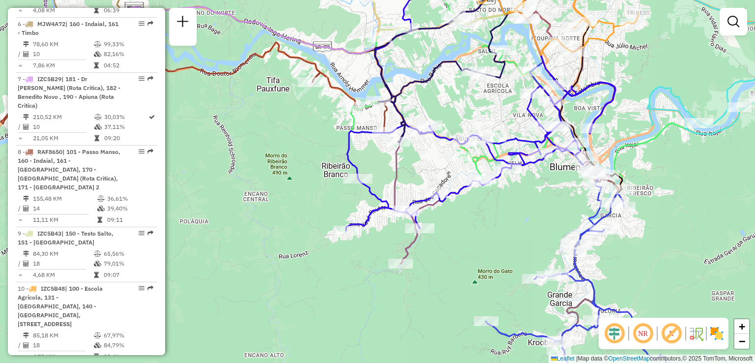
drag, startPoint x: 338, startPoint y: 157, endPoint x: 352, endPoint y: 149, distance: 16.1
click at [352, 150] on icon at bounding box center [480, 104] width 269 height 254
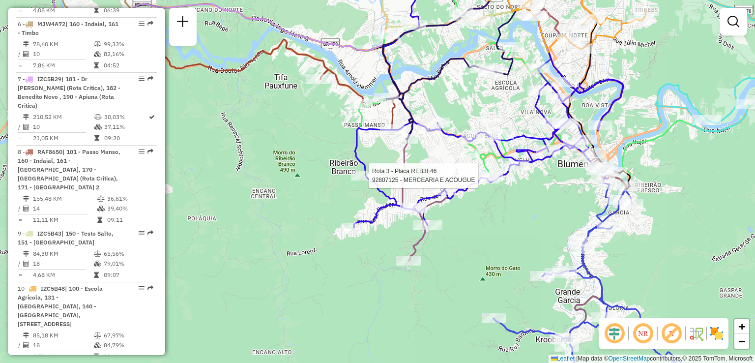
select select "**********"
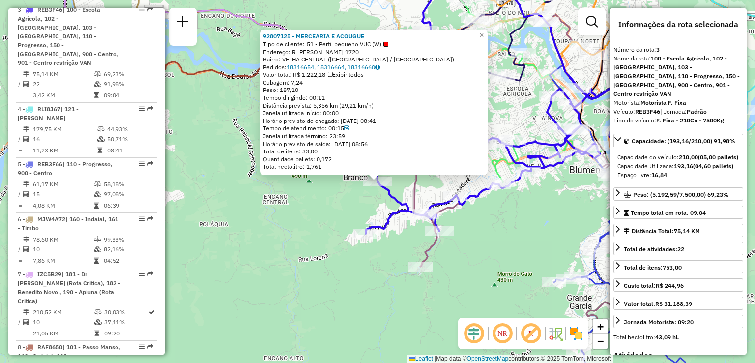
scroll to position [536, 0]
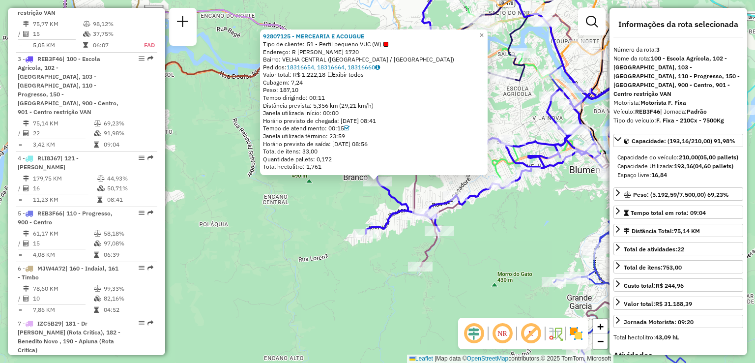
click at [334, 189] on div "Rota 3 - Placa REB3F46 92807125 - MERCEARIA E ACOUGUE 92807125 - MERCEARIA E AC…" at bounding box center [377, 181] width 755 height 363
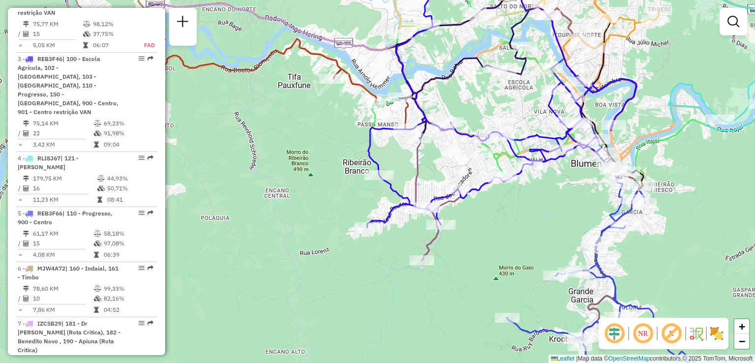
drag, startPoint x: 478, startPoint y: 120, endPoint x: 479, endPoint y: 113, distance: 7.4
click at [479, 115] on div "Janela de atendimento Grade de atendimento Capacidade Transportadoras Veículos …" at bounding box center [377, 181] width 755 height 363
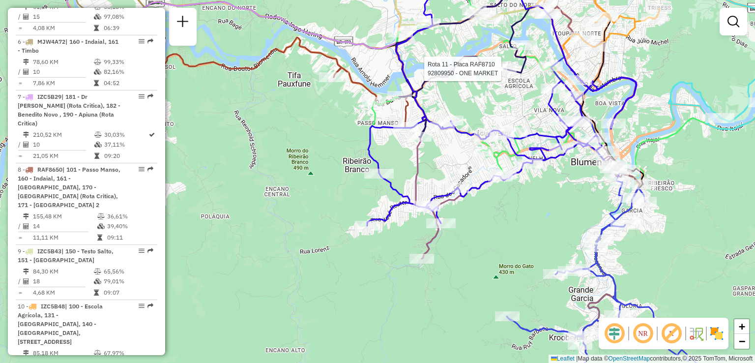
select select "**********"
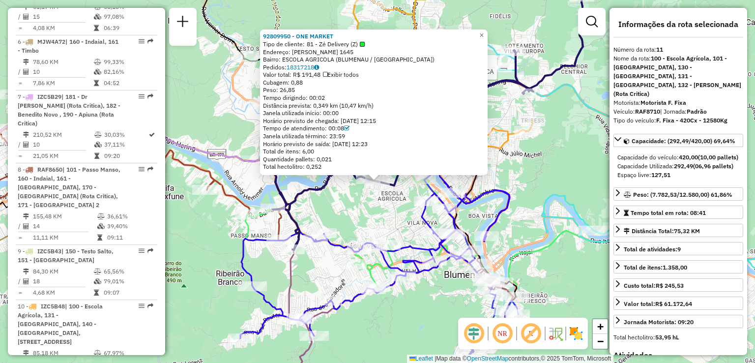
scroll to position [780, 0]
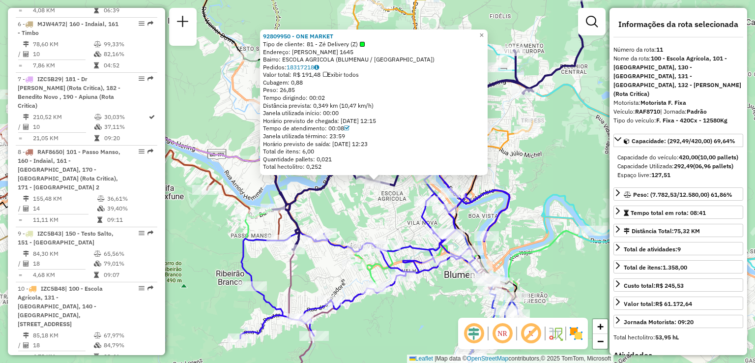
click at [565, 144] on div "92809950 - ONE MARKET Tipo de cliente: 81 - Zé Delivery (Z) Endereço: BENJAMIN …" at bounding box center [377, 181] width 755 height 363
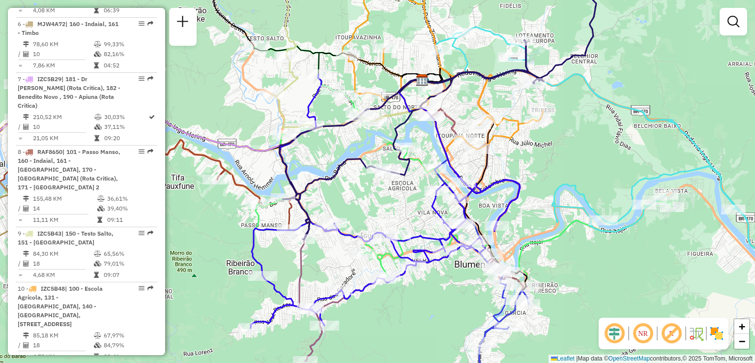
drag, startPoint x: 525, startPoint y: 173, endPoint x: 543, endPoint y: 154, distance: 25.4
click at [544, 156] on div "Janela de atendimento Grade de atendimento Capacidade Transportadoras Veículos …" at bounding box center [377, 181] width 755 height 363
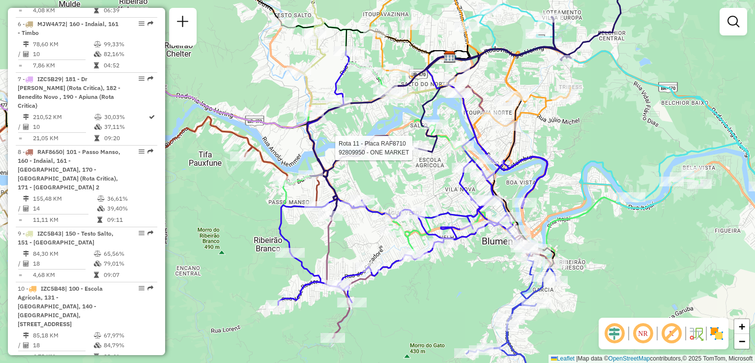
select select "**********"
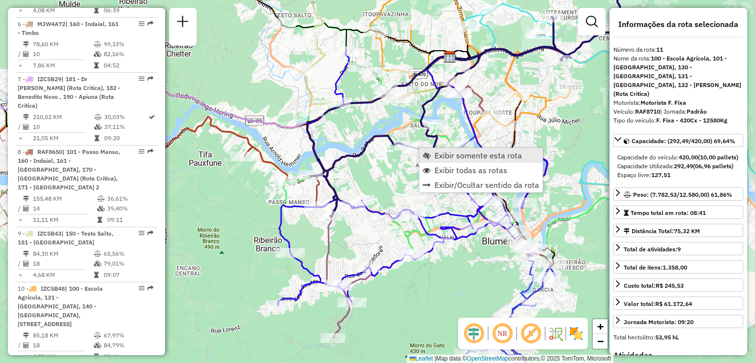
click at [453, 157] on span "Exibir somente esta rota" at bounding box center [479, 155] width 88 height 8
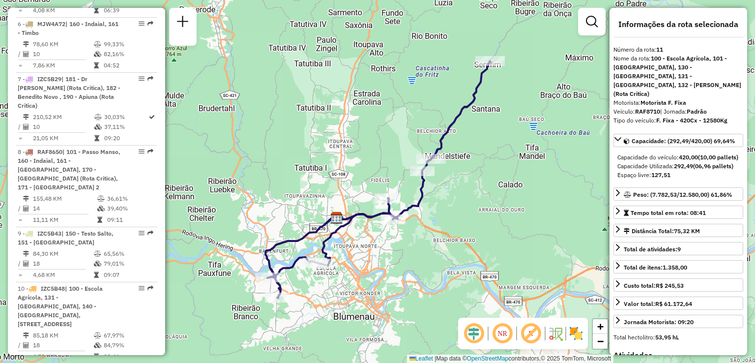
drag, startPoint x: 431, startPoint y: 205, endPoint x: 495, endPoint y: 155, distance: 81.2
click at [488, 161] on div "Janela de atendimento Grade de atendimento Capacidade Transportadoras Veículos …" at bounding box center [377, 181] width 755 height 363
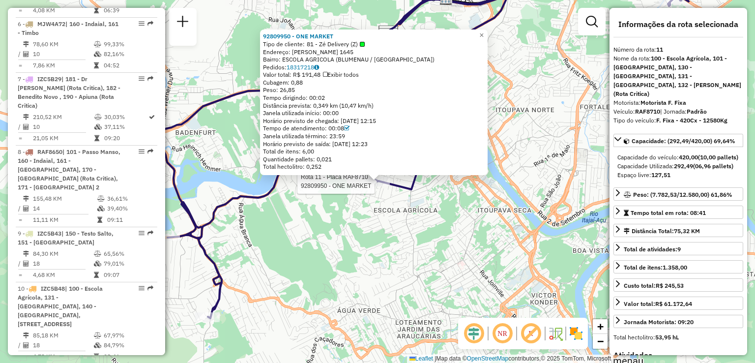
click at [295, 242] on div "Rota 11 - Placa RAF8710 92809950 - ONE MARKET 92809950 - ONE MARKET Tipo de cli…" at bounding box center [377, 181] width 755 height 363
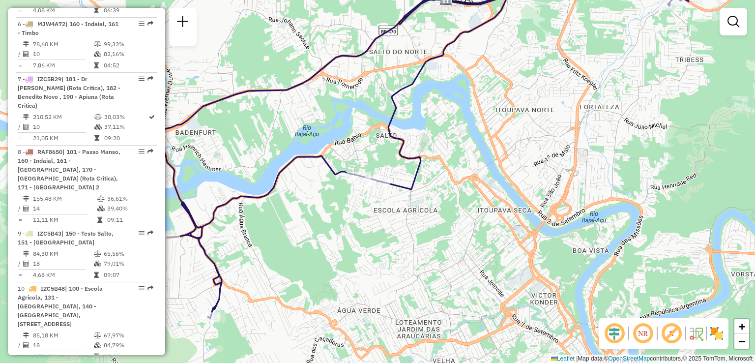
click at [384, 238] on div "Janela de atendimento Grade de atendimento Capacidade Transportadoras Veículos …" at bounding box center [377, 181] width 755 height 363
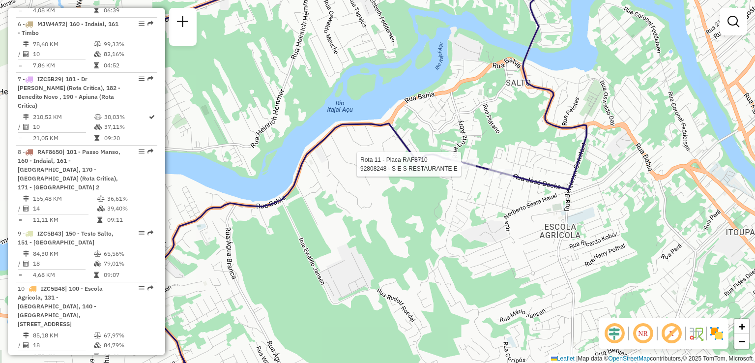
click at [463, 169] on div at bounding box center [463, 164] width 25 height 10
select select "**********"
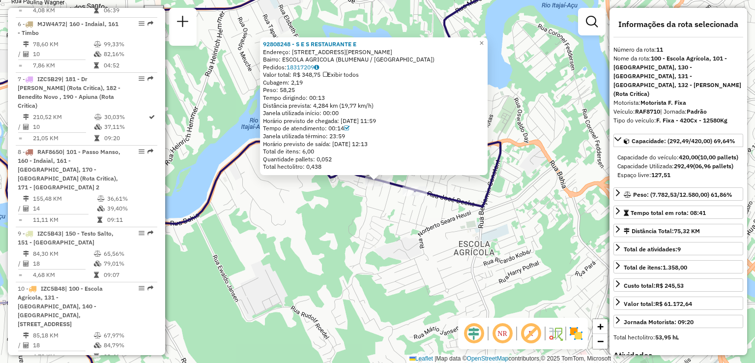
click at [285, 264] on div "Rota 11 - Placa RAF8710 92808248 - S E S RESTAURANTE E 92808248 - S E S RESTAUR…" at bounding box center [377, 181] width 755 height 363
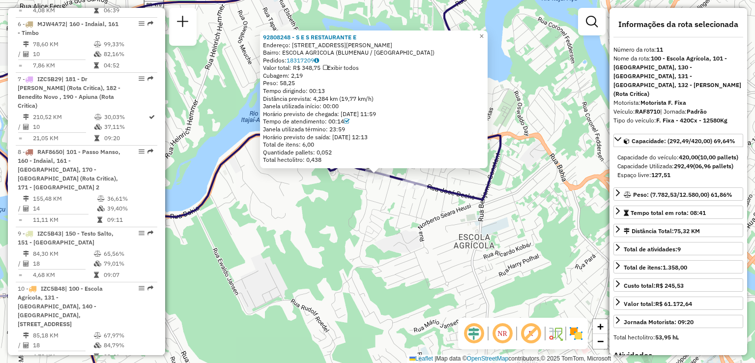
drag, startPoint x: 299, startPoint y: 270, endPoint x: 307, endPoint y: 268, distance: 8.1
click at [307, 268] on div "92808248 - S E S RESTAURANTE E Endereço: R JOSE DEEKE 937 Bairro: ESCOLA AGRICO…" at bounding box center [377, 181] width 755 height 363
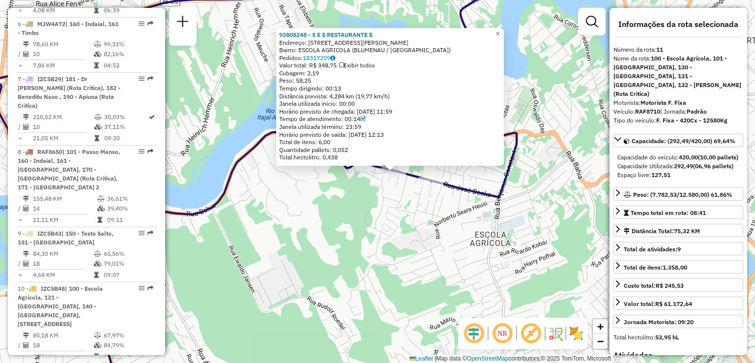
click at [308, 268] on div "92808248 - S E S RESTAURANTE E Endereço: R JOSE DEEKE 937 Bairro: ESCOLA AGRICO…" at bounding box center [377, 181] width 755 height 363
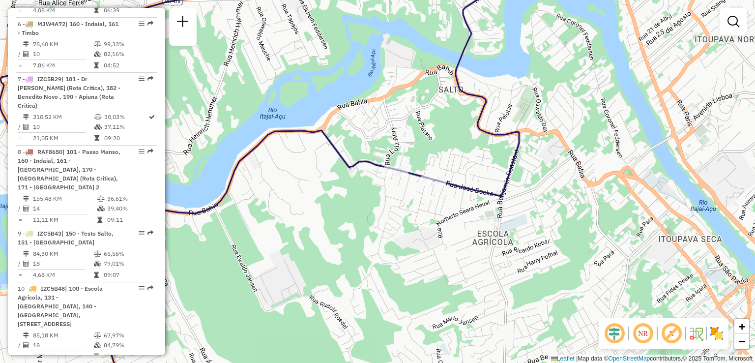
drag, startPoint x: 307, startPoint y: 270, endPoint x: 441, endPoint y: 207, distance: 148.0
click at [441, 208] on div "Janela de atendimento Grade de atendimento Capacidade Transportadoras Veículos …" at bounding box center [377, 181] width 755 height 363
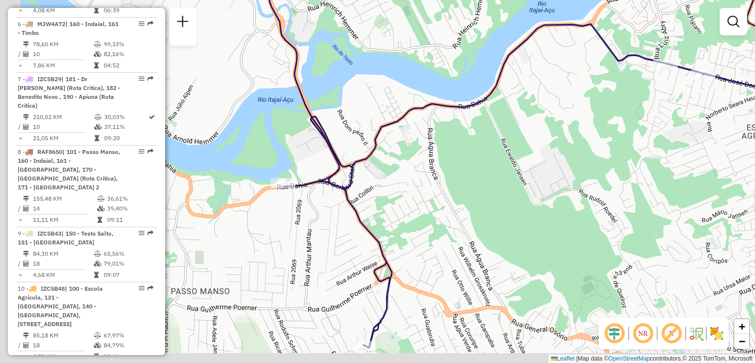
drag, startPoint x: 459, startPoint y: 210, endPoint x: 484, endPoint y: 199, distance: 26.9
click at [485, 198] on div "Janela de atendimento Grade de atendimento Capacidade Transportadoras Veículos …" at bounding box center [377, 181] width 755 height 363
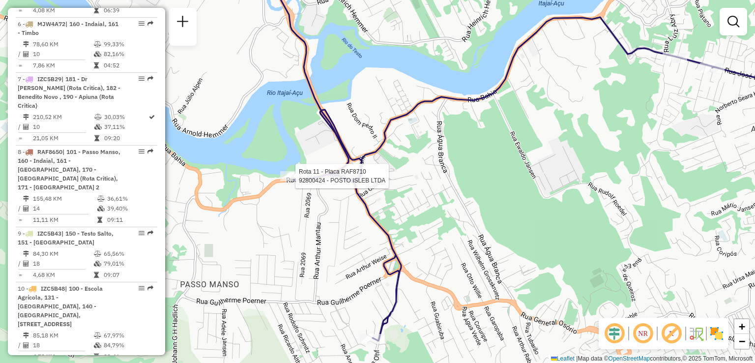
select select "**********"
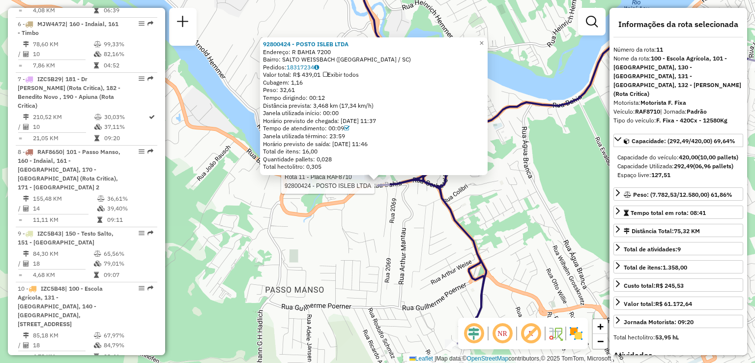
click at [327, 263] on div "Rota 11 - Placa RAF8710 92800424 - POSTO ISLEB LTDA 92800424 - POSTO ISLEB LTDA…" at bounding box center [377, 181] width 755 height 363
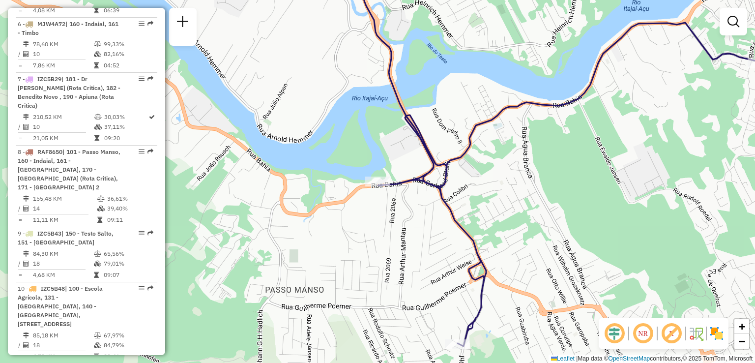
click at [353, 151] on div "Janela de atendimento Grade de atendimento Capacidade Transportadoras Veículos …" at bounding box center [377, 181] width 755 height 363
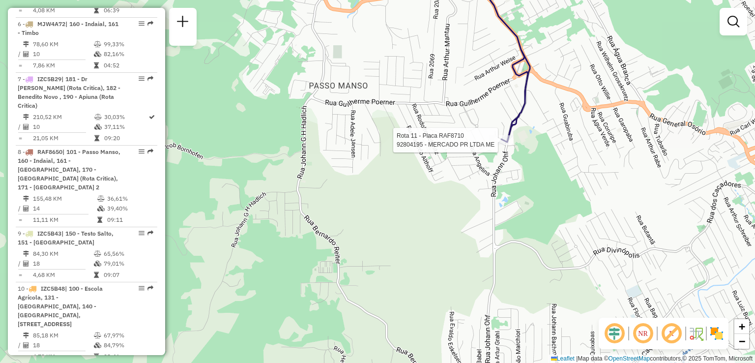
select select "**********"
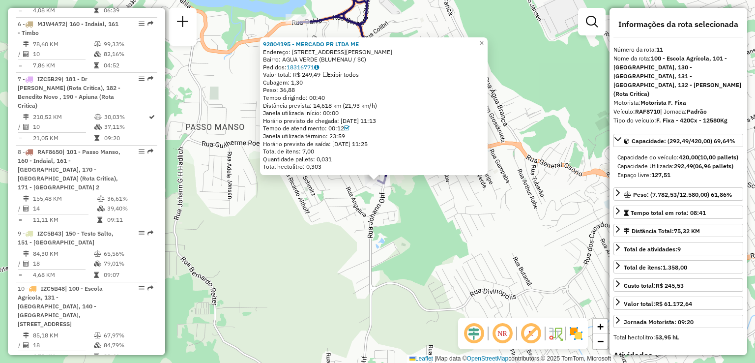
click at [353, 213] on div "92804195 - MERCADO PR LTDA ME Endereço: R LEOPOLDO ROTERS 45 Bairro: AGUA VERDE…" at bounding box center [377, 181] width 755 height 363
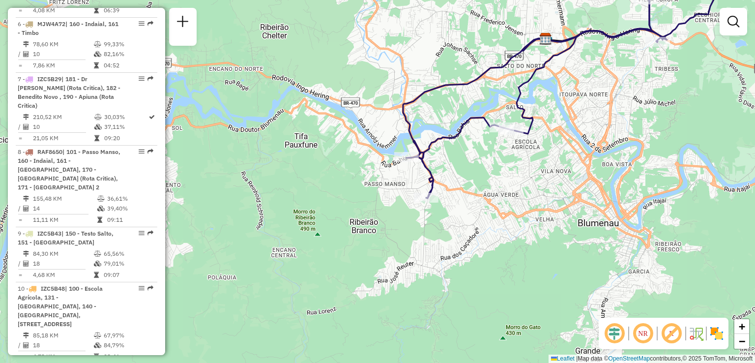
click at [313, 234] on div "Janela de atendimento Grade de atendimento Capacidade Transportadoras Veículos …" at bounding box center [377, 181] width 755 height 363
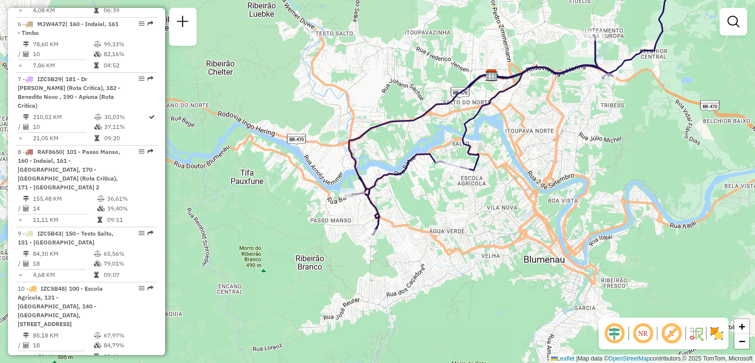
drag, startPoint x: 394, startPoint y: 217, endPoint x: 327, endPoint y: 258, distance: 78.6
click at [325, 261] on div "Janela de atendimento Grade de atendimento Capacidade Transportadoras Veículos …" at bounding box center [377, 181] width 755 height 363
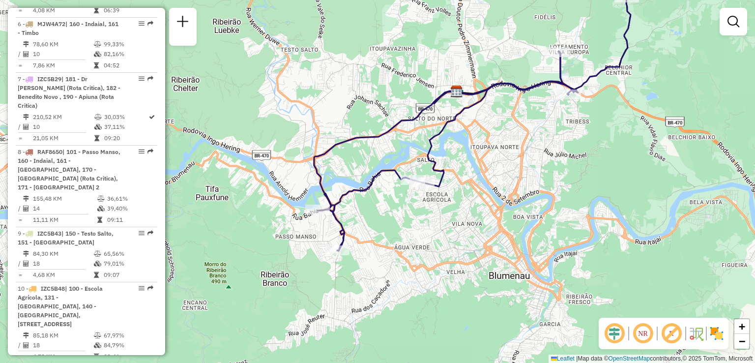
drag, startPoint x: 464, startPoint y: 209, endPoint x: 371, endPoint y: 233, distance: 95.9
click at [371, 233] on div "Janela de atendimento Grade de atendimento Capacidade Transportadoras Veículos …" at bounding box center [377, 181] width 755 height 363
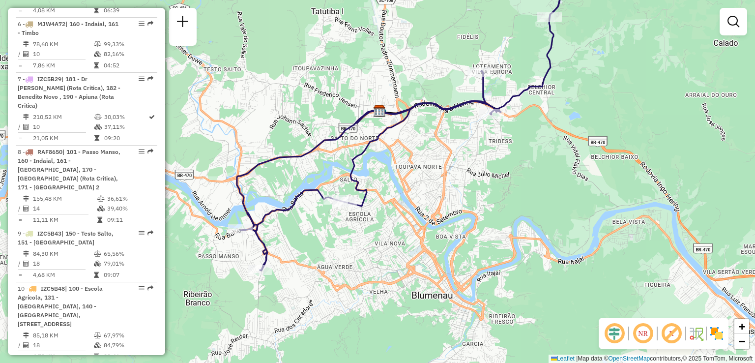
drag, startPoint x: 466, startPoint y: 190, endPoint x: 403, endPoint y: 254, distance: 89.4
click at [403, 254] on div "Janela de atendimento Grade de atendimento Capacidade Transportadoras Veículos …" at bounding box center [377, 181] width 755 height 363
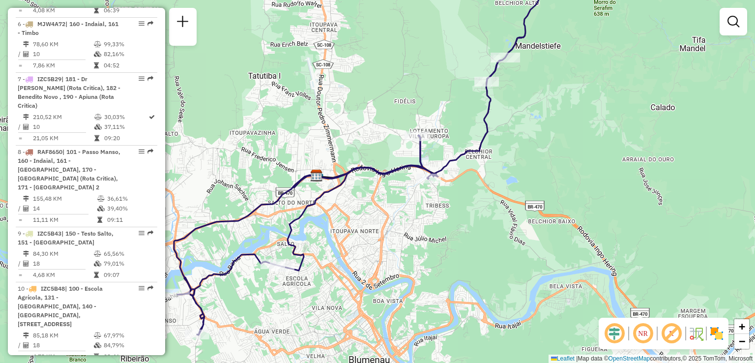
drag, startPoint x: 384, startPoint y: 211, endPoint x: 411, endPoint y: 182, distance: 39.3
click at [407, 185] on div "Rota 11 - Placa RAF8710 92826583 - SUPER ATACAREJO Janela de atendimento Grade …" at bounding box center [377, 181] width 755 height 363
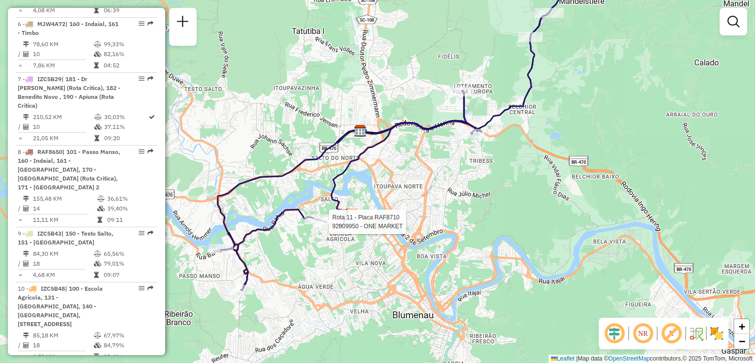
select select "**********"
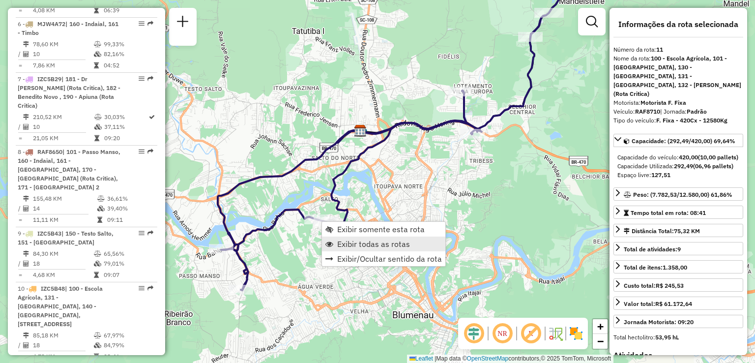
click at [354, 243] on span "Exibir todas as rotas" at bounding box center [373, 244] width 73 height 8
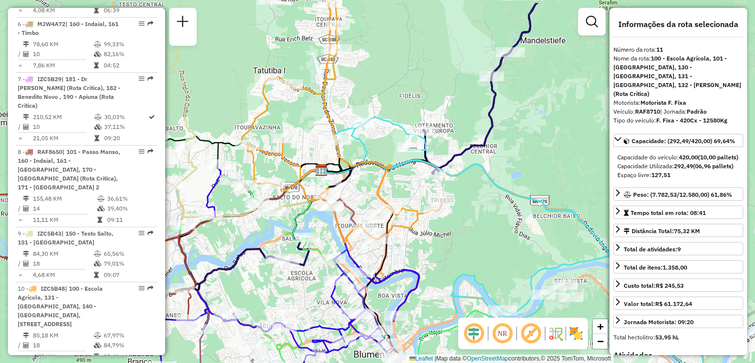
drag, startPoint x: 478, startPoint y: 218, endPoint x: 429, endPoint y: 266, distance: 69.2
click at [429, 266] on div "Janela de atendimento Grade de atendimento Capacidade Transportadoras Veículos …" at bounding box center [377, 181] width 755 height 363
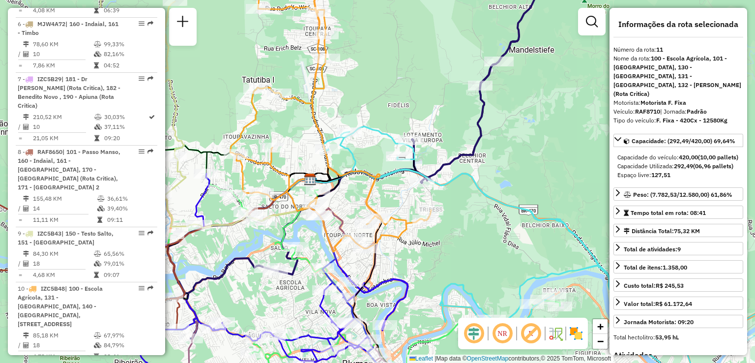
drag, startPoint x: 483, startPoint y: 218, endPoint x: 477, endPoint y: 247, distance: 30.1
click at [477, 247] on div "Janela de atendimento Grade de atendimento Capacidade Transportadoras Veículos …" at bounding box center [377, 181] width 755 height 363
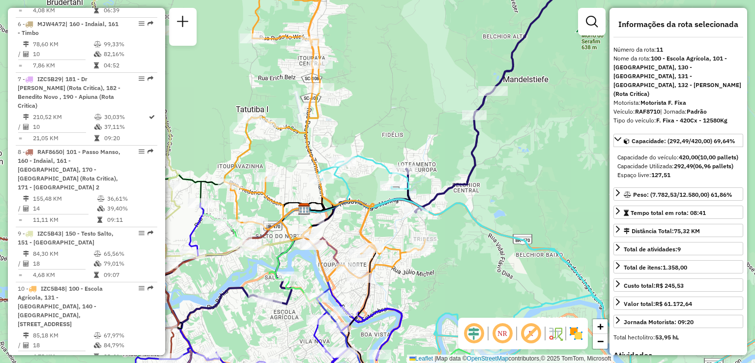
drag, startPoint x: 476, startPoint y: 246, endPoint x: 468, endPoint y: 201, distance: 46.0
click at [468, 201] on div "Janela de atendimento Grade de atendimento Capacidade Transportadoras Veículos …" at bounding box center [377, 181] width 755 height 363
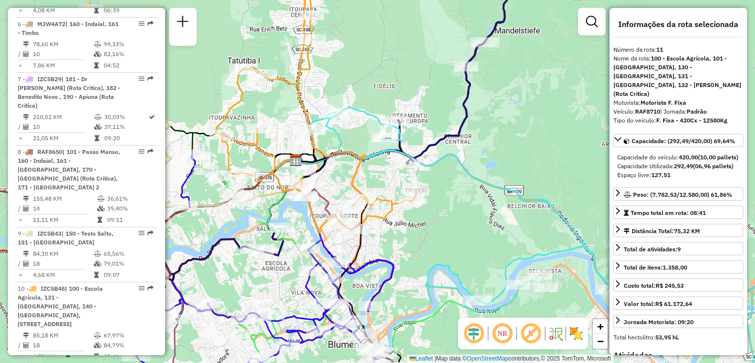
drag, startPoint x: 464, startPoint y: 191, endPoint x: 464, endPoint y: 185, distance: 5.9
click at [464, 185] on div "Janela de atendimento Grade de atendimento Capacidade Transportadoras Veículos …" at bounding box center [377, 181] width 755 height 363
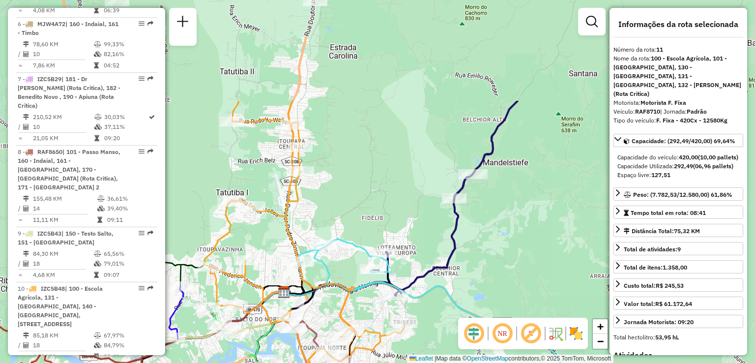
drag, startPoint x: 464, startPoint y: 177, endPoint x: 464, endPoint y: 246, distance: 68.8
click at [464, 246] on div "Janela de atendimento Grade de atendimento Capacidade Transportadoras Veículos …" at bounding box center [377, 181] width 755 height 363
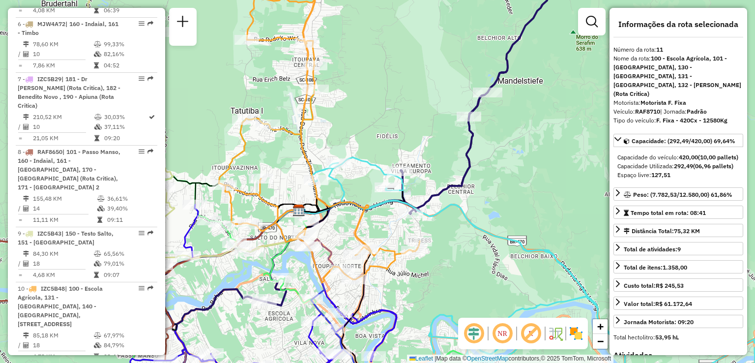
drag, startPoint x: 441, startPoint y: 201, endPoint x: 444, endPoint y: 189, distance: 12.3
click at [444, 191] on icon at bounding box center [367, 160] width 422 height 419
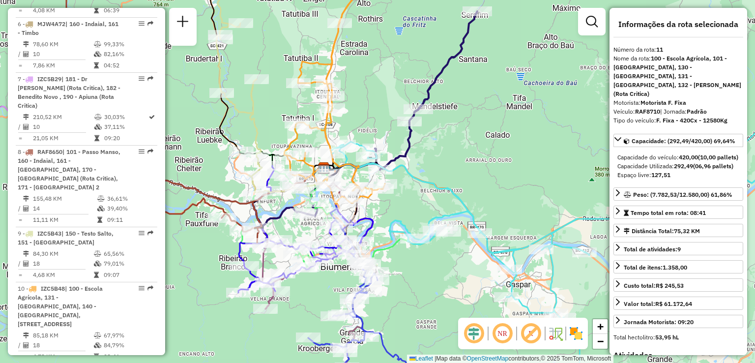
drag, startPoint x: 358, startPoint y: 114, endPoint x: 366, endPoint y: 113, distance: 7.4
click at [366, 113] on div "Janela de atendimento Grade de atendimento Capacidade Transportadoras Veículos …" at bounding box center [377, 181] width 755 height 363
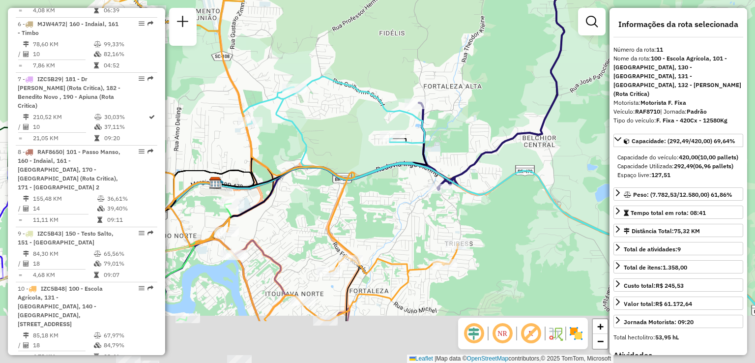
drag, startPoint x: 352, startPoint y: 129, endPoint x: 351, endPoint y: 74, distance: 55.1
click at [351, 83] on div "Janela de atendimento Grade de atendimento Capacidade Transportadoras Veículos …" at bounding box center [377, 181] width 755 height 363
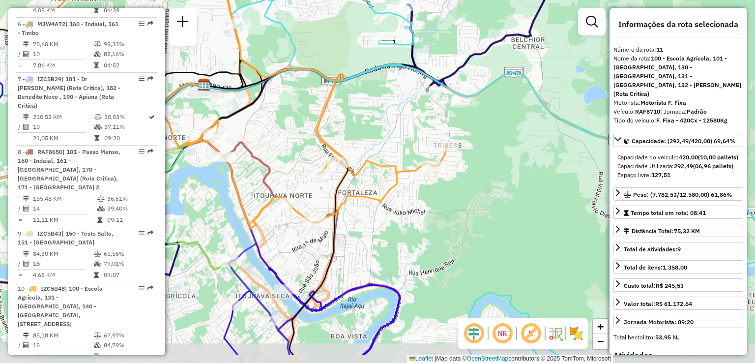
drag, startPoint x: 360, startPoint y: 152, endPoint x: 354, endPoint y: 109, distance: 43.7
click at [354, 111] on div "Janela de atendimento Grade de atendimento Capacidade Transportadoras Veículos …" at bounding box center [377, 181] width 755 height 363
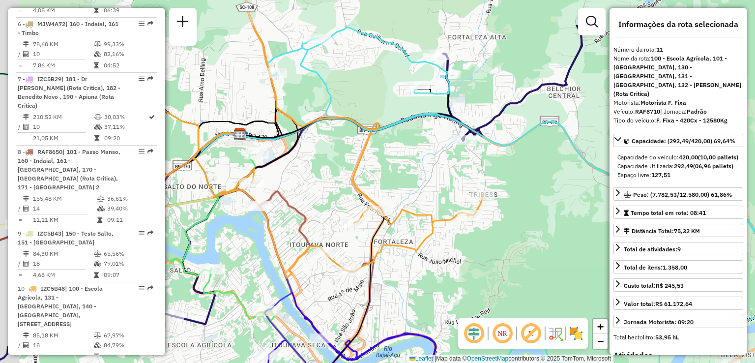
drag, startPoint x: 397, startPoint y: 193, endPoint x: 425, endPoint y: 233, distance: 49.0
click at [435, 253] on div "Janela de atendimento Grade de atendimento Capacidade Transportadoras Veículos …" at bounding box center [377, 181] width 755 height 363
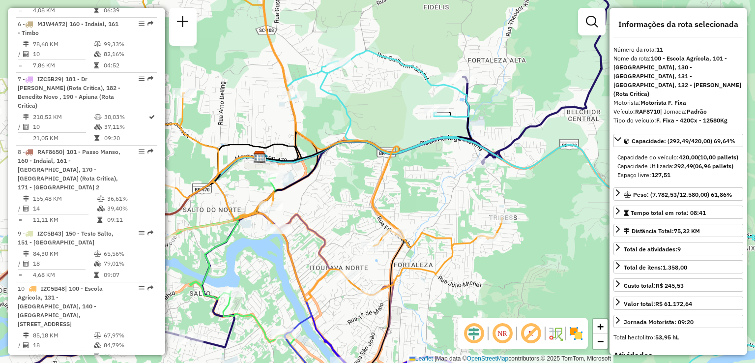
drag, startPoint x: 326, startPoint y: 91, endPoint x: 350, endPoint y: 124, distance: 41.2
click at [350, 124] on icon at bounding box center [567, 237] width 561 height 373
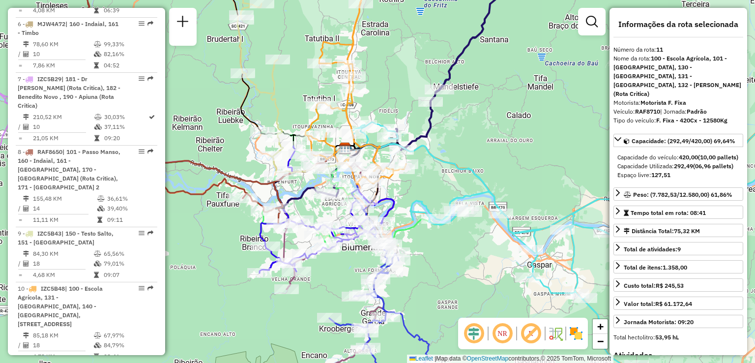
drag, startPoint x: 431, startPoint y: 196, endPoint x: 397, endPoint y: 174, distance: 40.1
click at [397, 174] on div "Janela de atendimento Grade de atendimento Capacidade Transportadoras Veículos …" at bounding box center [377, 181] width 755 height 363
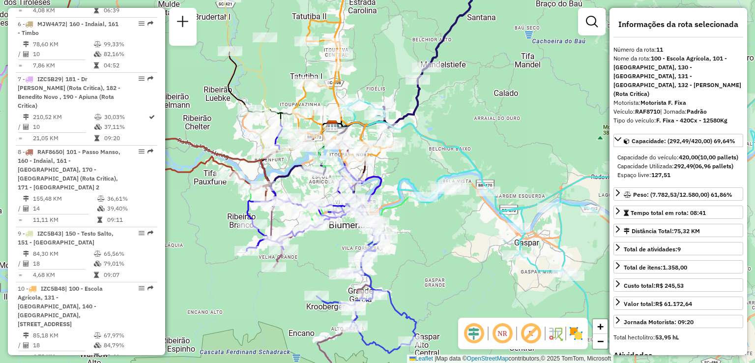
drag, startPoint x: 424, startPoint y: 223, endPoint x: 444, endPoint y: 223, distance: 20.7
click at [444, 223] on div "Janela de atendimento Grade de atendimento Capacidade Transportadoras Veículos …" at bounding box center [377, 181] width 755 height 363
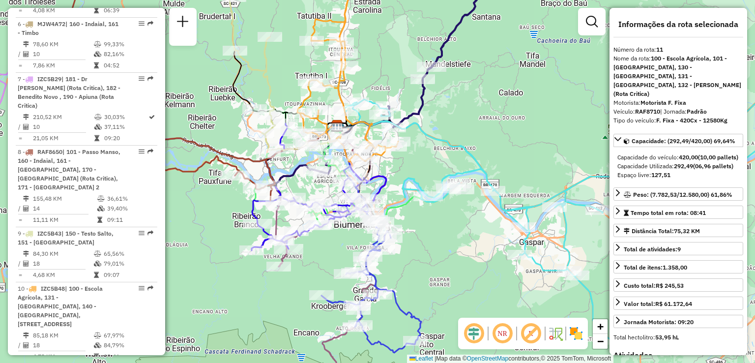
drag, startPoint x: 442, startPoint y: 223, endPoint x: 455, endPoint y: 225, distance: 12.4
click at [455, 225] on div "Janela de atendimento Grade de atendimento Capacidade Transportadoras Veículos …" at bounding box center [377, 181] width 755 height 363
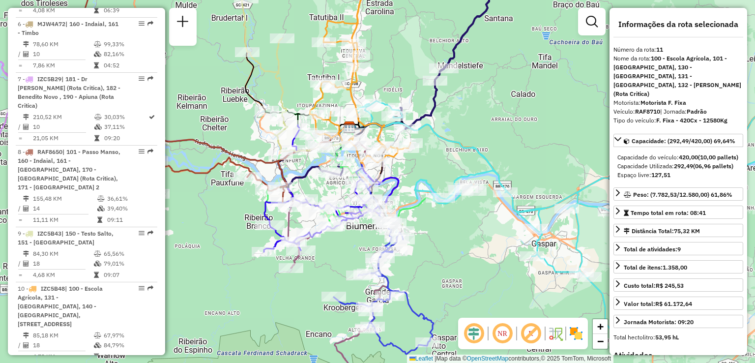
drag, startPoint x: 467, startPoint y: 235, endPoint x: 486, endPoint y: 235, distance: 18.7
click at [486, 235] on div "Janela de atendimento Grade de atendimento Capacidade Transportadoras Veículos …" at bounding box center [377, 181] width 755 height 363
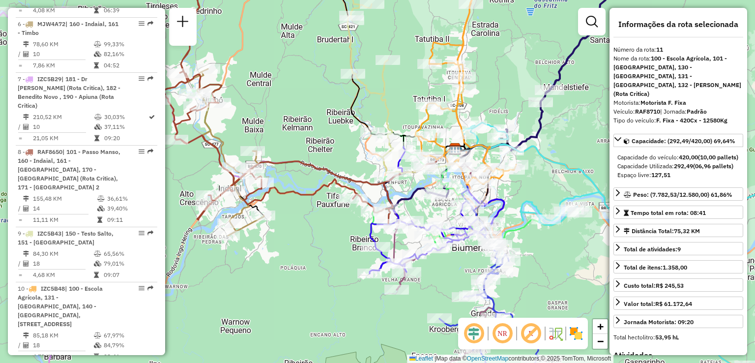
drag, startPoint x: 267, startPoint y: 212, endPoint x: 294, endPoint y: 229, distance: 31.1
click at [294, 229] on div "Janela de atendimento Grade de atendimento Capacidade Transportadoras Veículos …" at bounding box center [377, 181] width 755 height 363
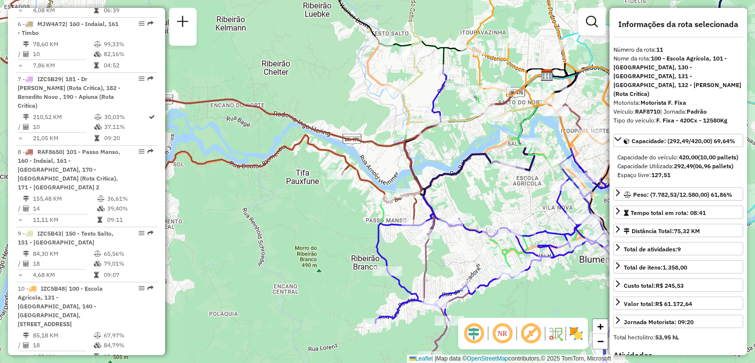
drag, startPoint x: 384, startPoint y: 207, endPoint x: 285, endPoint y: 221, distance: 99.7
click at [285, 221] on div "Janela de atendimento Grade de atendimento Capacidade Transportadoras Veículos …" at bounding box center [377, 181] width 755 height 363
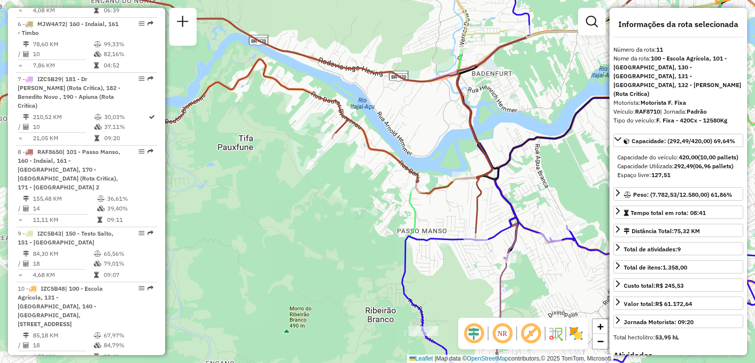
drag, startPoint x: 379, startPoint y: 208, endPoint x: 350, endPoint y: 190, distance: 34.5
click at [373, 206] on div "Janela de atendimento Grade de atendimento Capacidade Transportadoras Veículos …" at bounding box center [377, 181] width 755 height 363
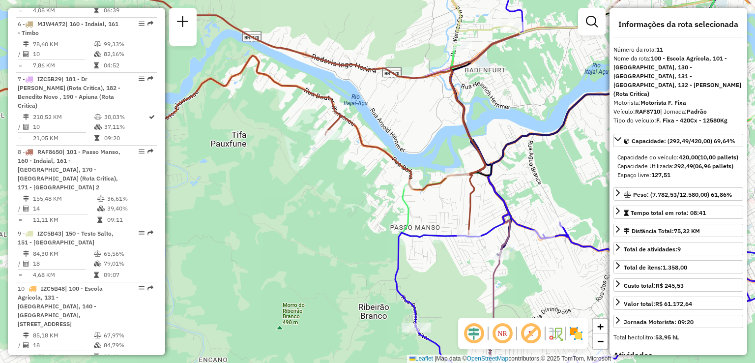
click at [319, 185] on div "Janela de atendimento Grade de atendimento Capacidade Transportadoras Veículos …" at bounding box center [377, 181] width 755 height 363
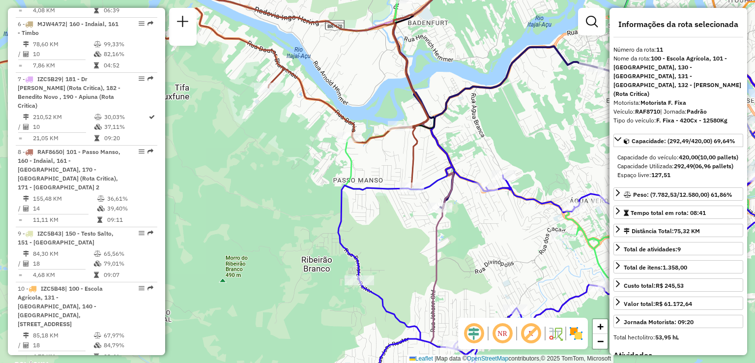
drag, startPoint x: 380, startPoint y: 230, endPoint x: 330, endPoint y: 211, distance: 53.2
click at [338, 215] on div "Janela de atendimento Grade de atendimento Capacidade Transportadoras Veículos …" at bounding box center [377, 181] width 755 height 363
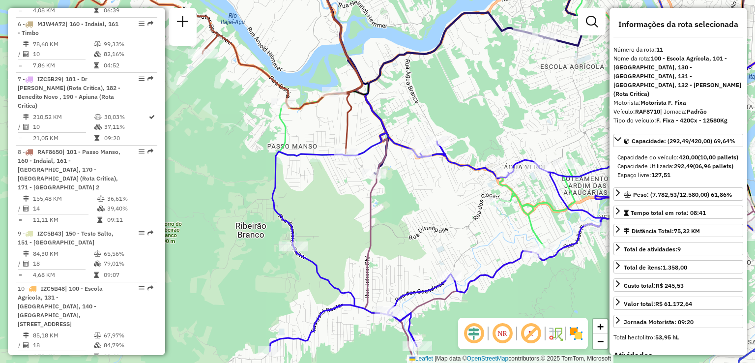
drag, startPoint x: 356, startPoint y: 251, endPoint x: 346, endPoint y: 234, distance: 19.8
click at [347, 235] on div "Janela de atendimento Grade de atendimento Capacidade Transportadoras Veículos …" at bounding box center [377, 181] width 755 height 363
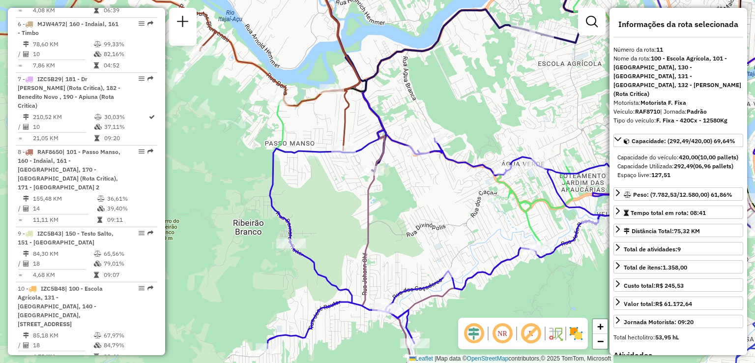
drag, startPoint x: 412, startPoint y: 207, endPoint x: 405, endPoint y: 197, distance: 12.4
click at [407, 199] on div "Janela de atendimento Grade de atendimento Capacidade Transportadoras Veículos …" at bounding box center [377, 181] width 755 height 363
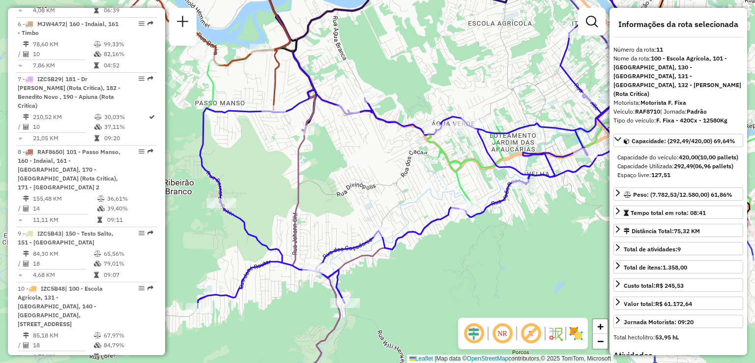
drag, startPoint x: 484, startPoint y: 235, endPoint x: 443, endPoint y: 240, distance: 41.6
click at [443, 240] on div "Janela de atendimento Grade de atendimento Capacidade Transportadoras Veículos …" at bounding box center [377, 181] width 755 height 363
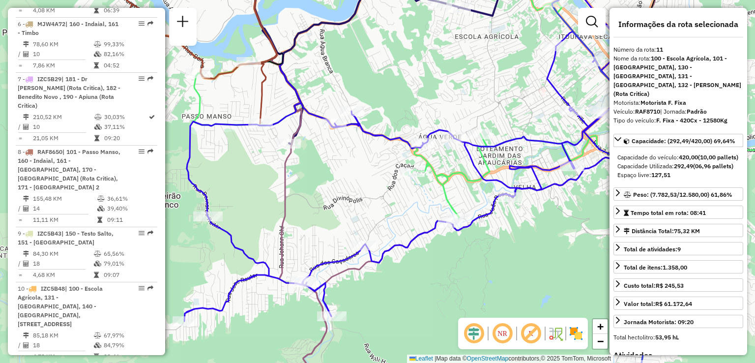
drag, startPoint x: 407, startPoint y: 186, endPoint x: 362, endPoint y: 217, distance: 54.1
click at [368, 215] on div "Janela de atendimento Grade de atendimento Capacidade Transportadoras Veículos …" at bounding box center [377, 181] width 755 height 363
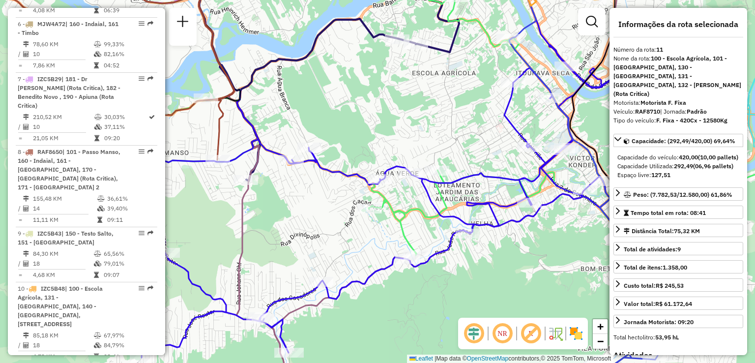
drag, startPoint x: 342, startPoint y: 197, endPoint x: 299, endPoint y: 254, distance: 71.6
click at [299, 254] on div "Janela de atendimento Grade de atendimento Capacidade Transportadoras Veículos …" at bounding box center [377, 181] width 755 height 363
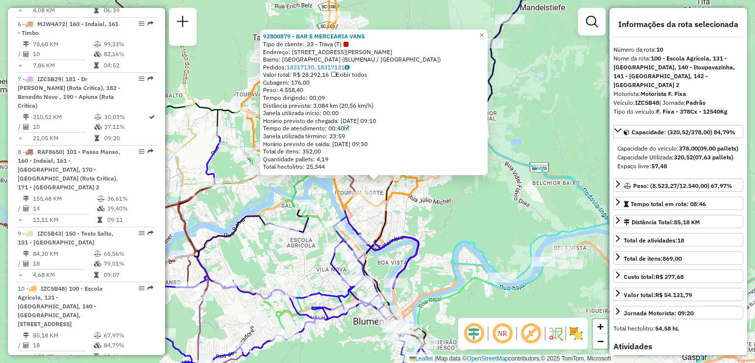
click at [433, 211] on div "92800879 - BAR E MERCEARIA VANS Tipo de cliente: 23 - Trava (T) Endereço: R Alb…" at bounding box center [377, 181] width 755 height 363
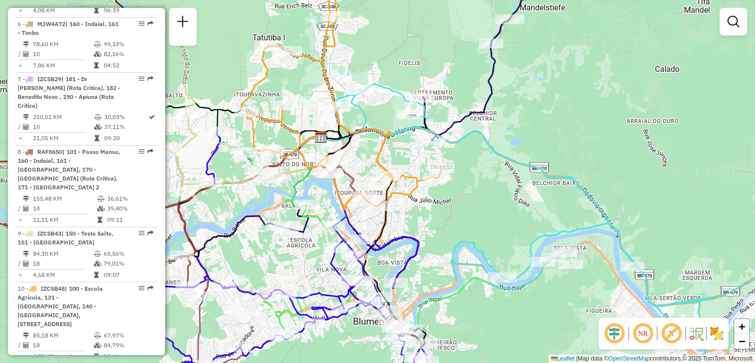
drag, startPoint x: 431, startPoint y: 224, endPoint x: 466, endPoint y: 189, distance: 49.0
click at [464, 191] on div "Janela de atendimento Grade de atendimento Capacidade Transportadoras Veículos …" at bounding box center [377, 181] width 755 height 363
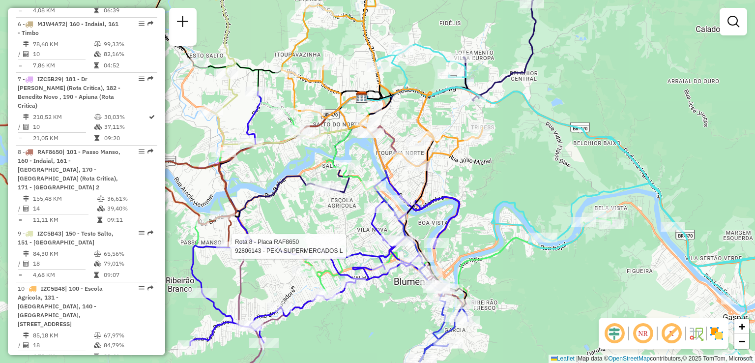
select select "**********"
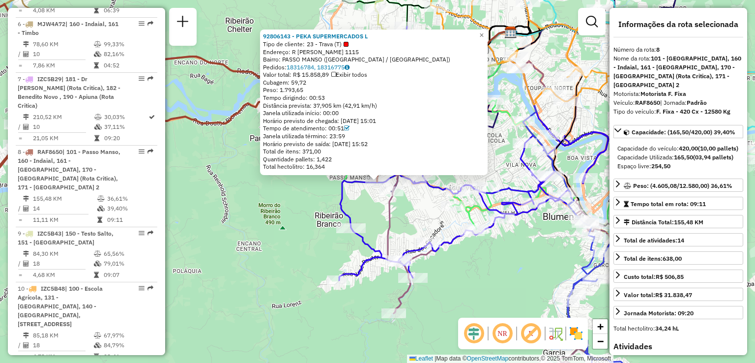
drag, startPoint x: 274, startPoint y: 246, endPoint x: 280, endPoint y: 242, distance: 6.7
click at [274, 246] on div "92806143 - PEKA SUPERMERCADOS L Tipo de cliente: 23 - Trava (T) Endereço: R ART…" at bounding box center [377, 181] width 755 height 363
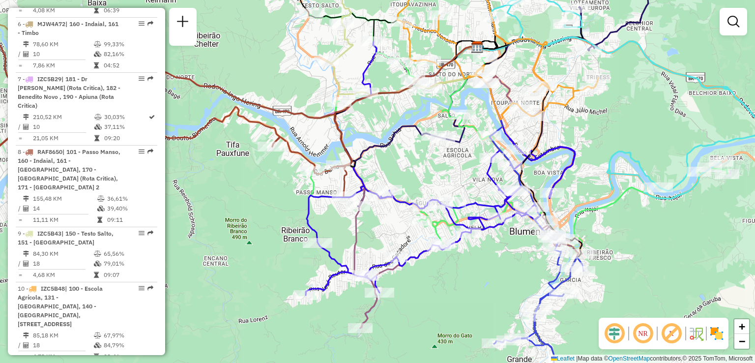
drag, startPoint x: 416, startPoint y: 236, endPoint x: 375, endPoint y: 256, distance: 45.5
click at [375, 256] on div "Janela de atendimento Grade de atendimento Capacidade Transportadoras Veículos …" at bounding box center [377, 181] width 755 height 363
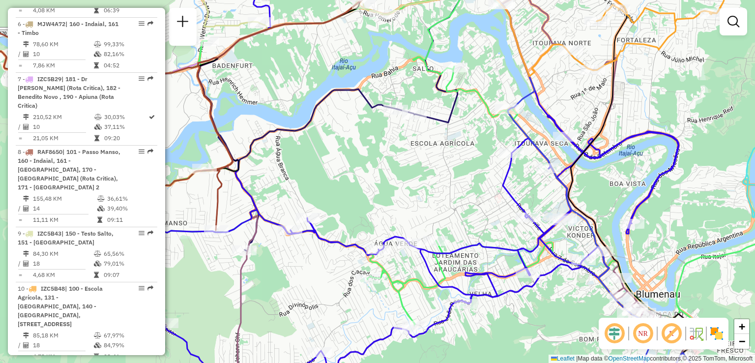
drag, startPoint x: 470, startPoint y: 179, endPoint x: 391, endPoint y: 241, distance: 99.7
click at [400, 240] on div "Janela de atendimento Grade de atendimento Capacidade Transportadoras Veículos …" at bounding box center [377, 181] width 755 height 363
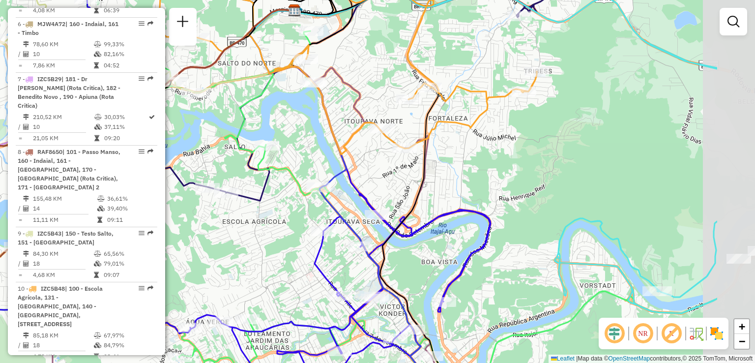
drag, startPoint x: 350, startPoint y: 234, endPoint x: 253, endPoint y: 244, distance: 97.5
click at [253, 246] on div "Janela de atendimento Grade de atendimento Capacidade Transportadoras Veículos …" at bounding box center [377, 181] width 755 height 363
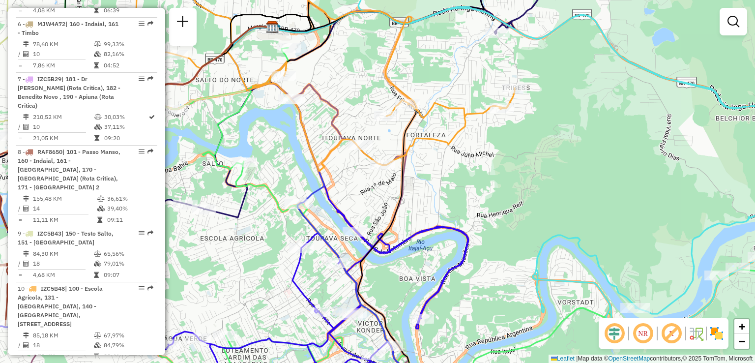
drag, startPoint x: 471, startPoint y: 194, endPoint x: 471, endPoint y: 201, distance: 7.4
click at [471, 201] on div "Janela de atendimento Grade de atendimento Capacidade Transportadoras Veículos …" at bounding box center [377, 181] width 755 height 363
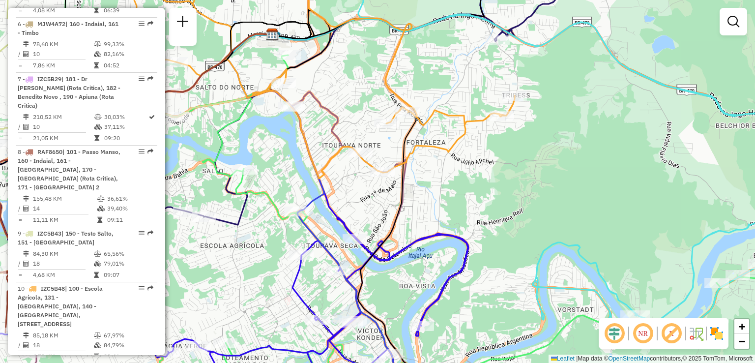
drag, startPoint x: 479, startPoint y: 179, endPoint x: 490, endPoint y: 152, distance: 29.6
click at [489, 153] on div "Janela de atendimento Grade de atendimento Capacidade Transportadoras Veículos …" at bounding box center [377, 181] width 755 height 363
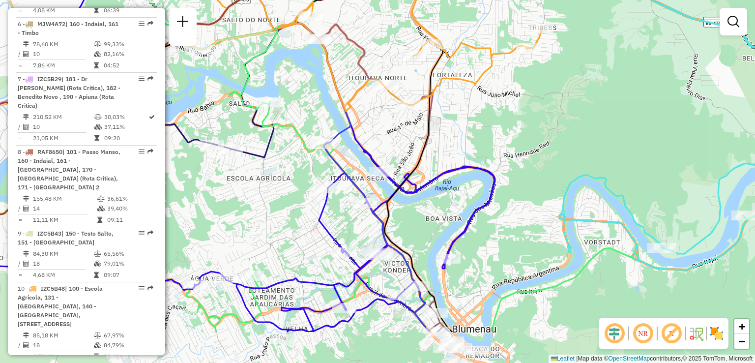
drag, startPoint x: 485, startPoint y: 189, endPoint x: 500, endPoint y: 103, distance: 87.3
click at [499, 111] on div "Janela de atendimento Grade de atendimento Capacidade Transportadoras Veículos …" at bounding box center [377, 181] width 755 height 363
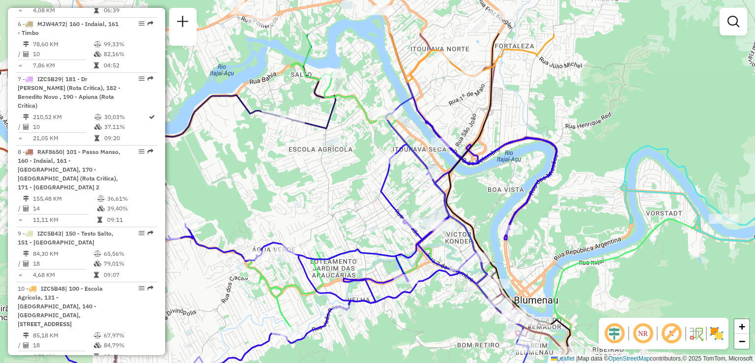
drag, startPoint x: 478, startPoint y: 147, endPoint x: 522, endPoint y: 217, distance: 82.4
click at [522, 217] on div "Janela de atendimento Grade de atendimento Capacidade Transportadoras Veículos …" at bounding box center [377, 181] width 755 height 363
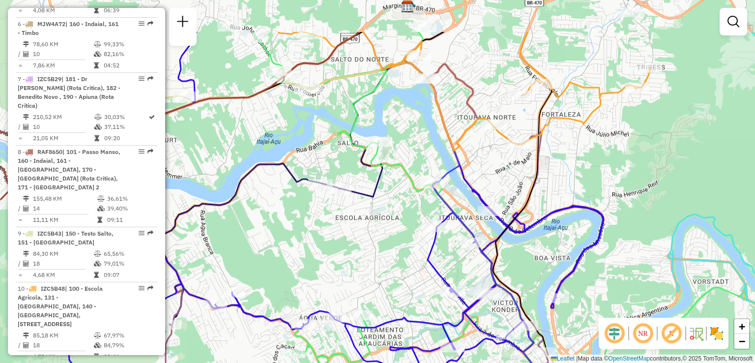
click at [529, 224] on icon at bounding box center [335, 250] width 536 height 436
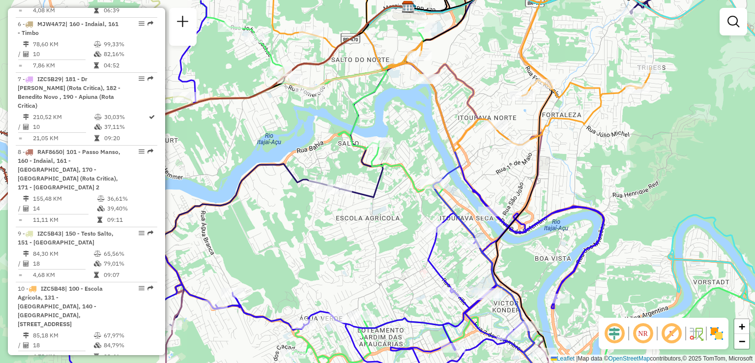
click at [522, 221] on div "Janela de atendimento Grade de atendimento Capacidade Transportadoras Veículos …" at bounding box center [377, 181] width 755 height 363
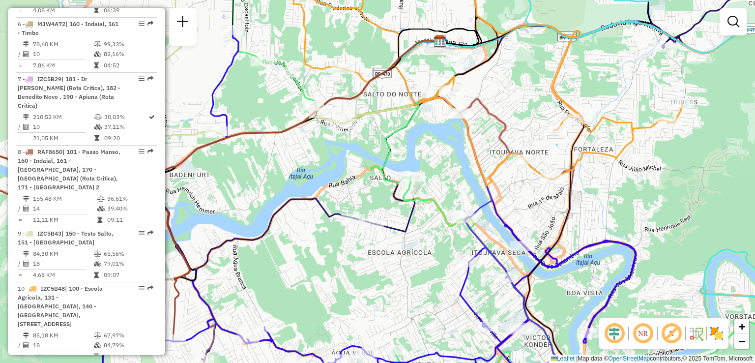
drag, startPoint x: 446, startPoint y: 175, endPoint x: 487, endPoint y: 193, distance: 44.4
click at [487, 193] on div "Janela de atendimento Grade de atendimento Capacidade Transportadoras Veículos …" at bounding box center [377, 181] width 755 height 363
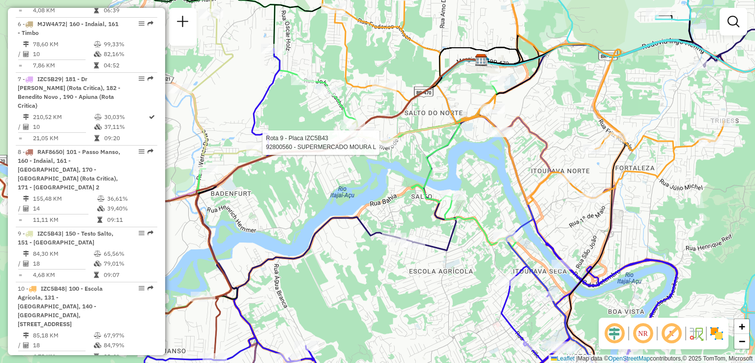
select select "**********"
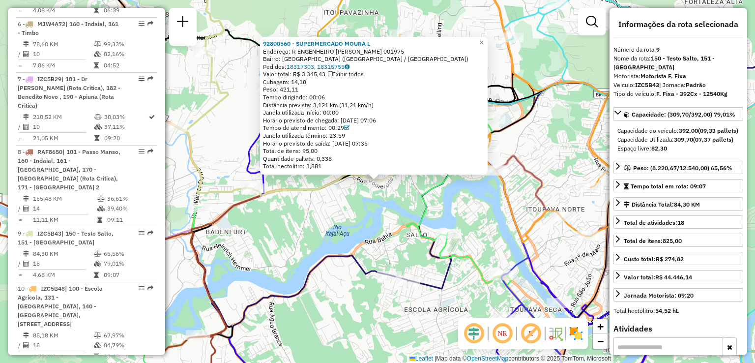
click at [334, 196] on div "92800560 - SUPERMERCADO MOURA L Endereço: R ENGENHEIRO UDO DEEKE 001975 Bairro:…" at bounding box center [377, 181] width 755 height 363
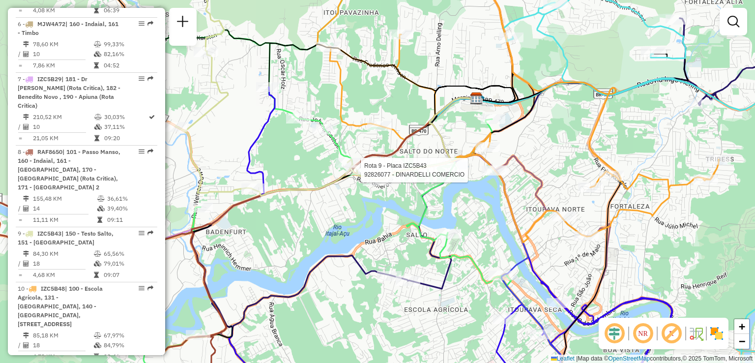
select select "**********"
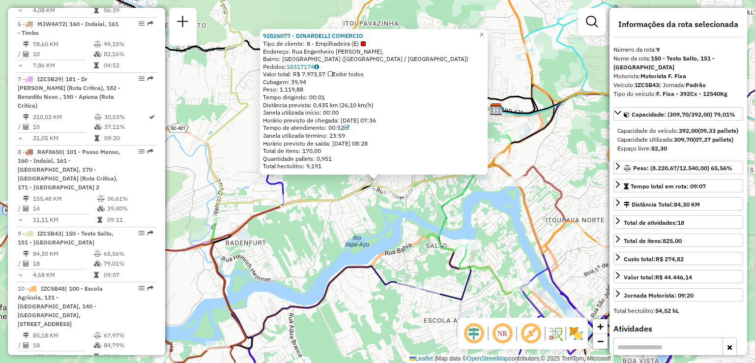
click at [330, 224] on div "92826077 - DINARDELLI COMERCIO Tipo de cliente: 8 - Empilhadeira (E) Endereço: …" at bounding box center [377, 181] width 755 height 363
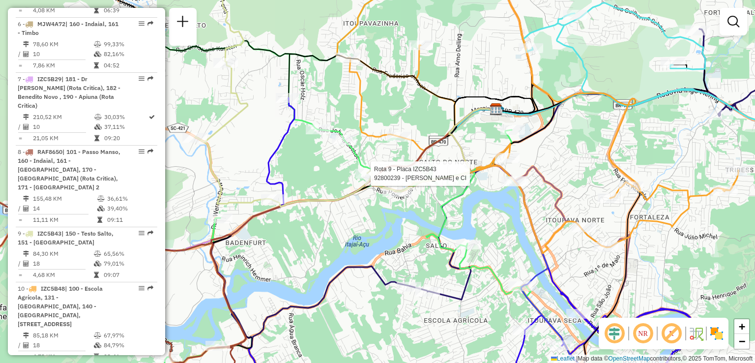
select select "**********"
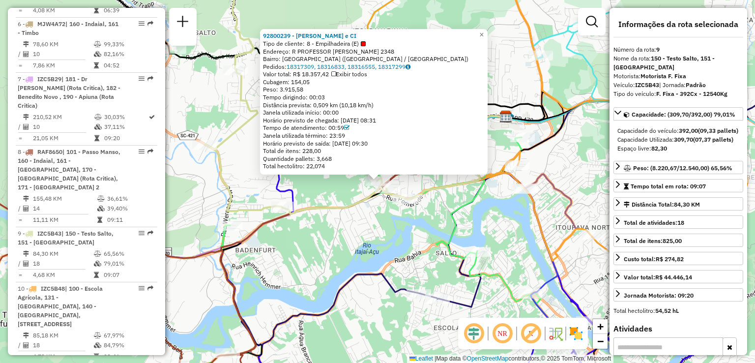
click at [331, 242] on div "92800239 - VALDIR DA SILVA e CI Tipo de cliente: 8 - Empilhadeira (E) Endereço:…" at bounding box center [377, 181] width 755 height 363
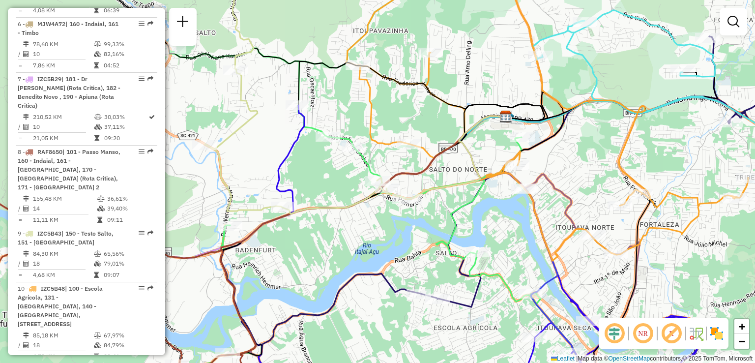
click at [328, 235] on div "Janela de atendimento Grade de atendimento Capacidade Transportadoras Veículos …" at bounding box center [377, 181] width 755 height 363
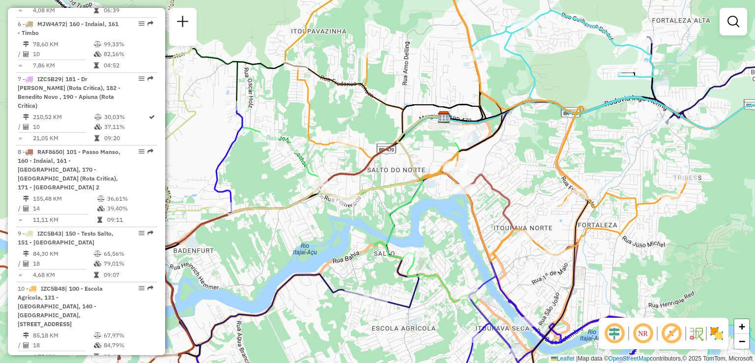
drag, startPoint x: 373, startPoint y: 220, endPoint x: 348, endPoint y: 235, distance: 29.5
click at [348, 235] on div "Janela de atendimento Grade de atendimento Capacidade Transportadoras Veículos …" at bounding box center [377, 181] width 755 height 363
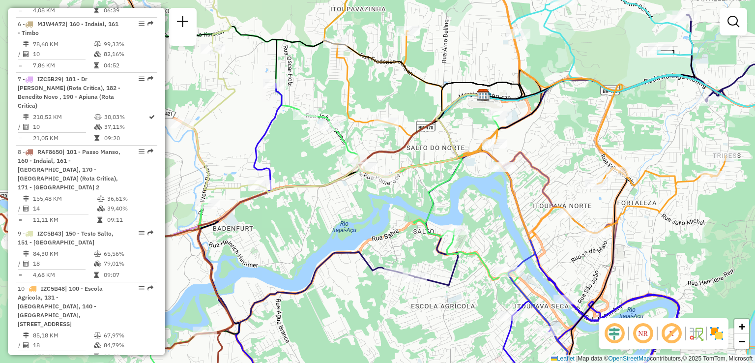
click at [387, 215] on div "Janela de atendimento Grade de atendimento Capacidade Transportadoras Veículos …" at bounding box center [377, 181] width 755 height 363
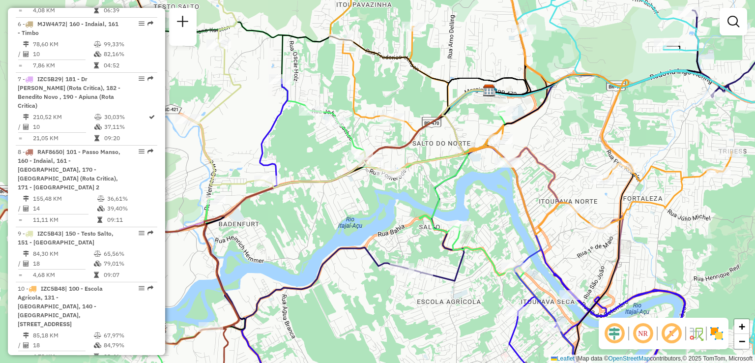
drag, startPoint x: 358, startPoint y: 237, endPoint x: 395, endPoint y: 201, distance: 52.1
click at [395, 201] on div "Janela de atendimento Grade de atendimento Capacidade Transportadoras Veículos …" at bounding box center [377, 181] width 755 height 363
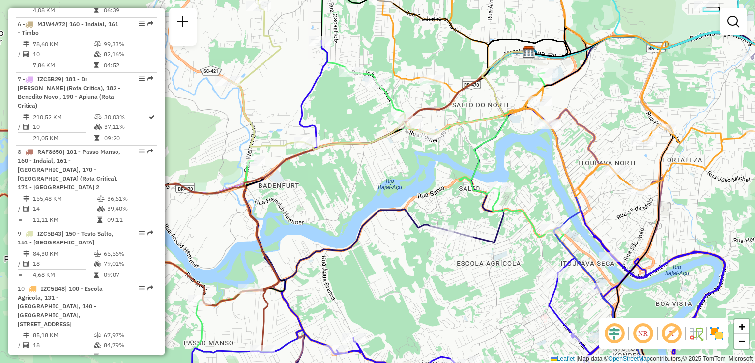
drag, startPoint x: 359, startPoint y: 223, endPoint x: 389, endPoint y: 196, distance: 40.1
click at [389, 196] on icon at bounding box center [537, 171] width 587 height 399
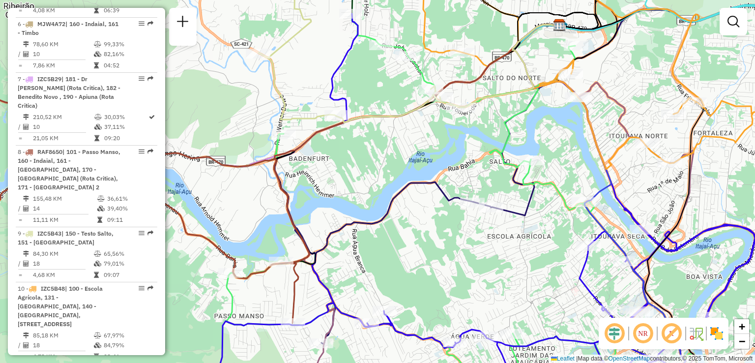
drag, startPoint x: 389, startPoint y: 233, endPoint x: 390, endPoint y: 192, distance: 40.3
click at [389, 197] on div "Janela de atendimento Grade de atendimento Capacidade Transportadoras Veículos …" at bounding box center [377, 181] width 755 height 363
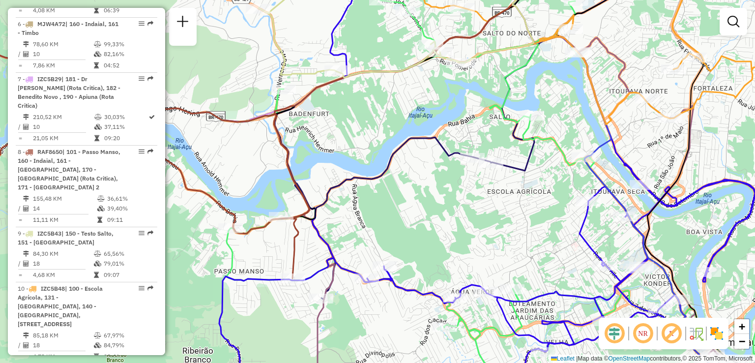
drag, startPoint x: 412, startPoint y: 222, endPoint x: 410, endPoint y: 199, distance: 23.3
click at [411, 201] on div "Janela de atendimento Grade de atendimento Capacidade Transportadoras Veículos …" at bounding box center [377, 181] width 755 height 363
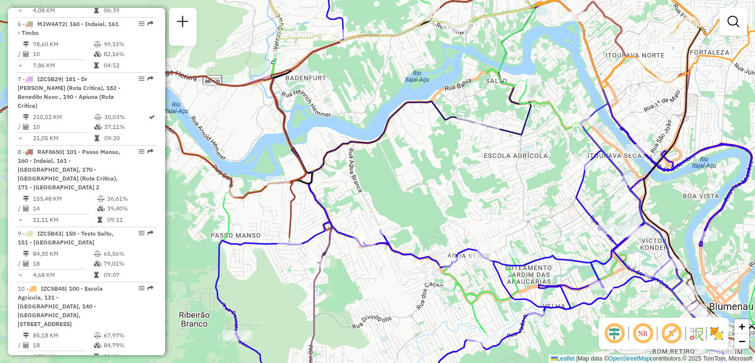
drag, startPoint x: 426, startPoint y: 238, endPoint x: 389, endPoint y: 193, distance: 58.0
click at [397, 201] on div "Janela de atendimento Grade de atendimento Capacidade Transportadoras Veículos …" at bounding box center [377, 181] width 755 height 363
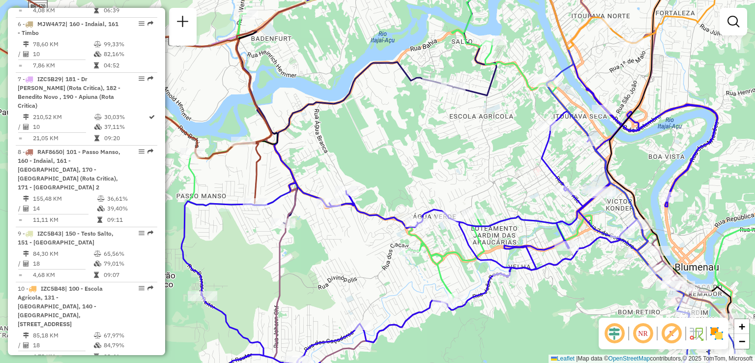
drag, startPoint x: 432, startPoint y: 194, endPoint x: 351, endPoint y: 135, distance: 100.0
click at [374, 151] on div "Janela de atendimento Grade de atendimento Capacidade Transportadoras Veículos …" at bounding box center [377, 181] width 755 height 363
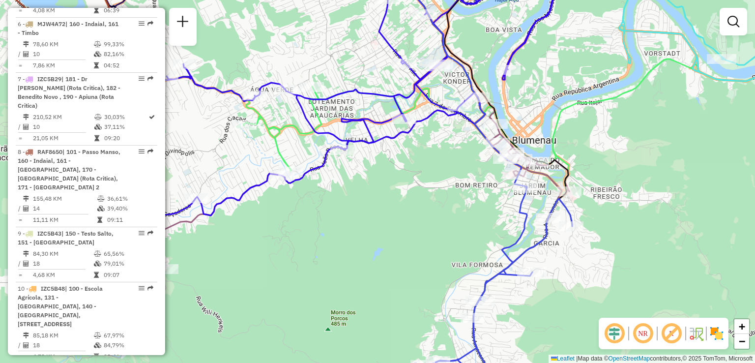
drag, startPoint x: 429, startPoint y: 212, endPoint x: 379, endPoint y: 146, distance: 83.3
click at [382, 150] on div "Janela de atendimento Grade de atendimento Capacidade Transportadoras Veículos …" at bounding box center [377, 181] width 755 height 363
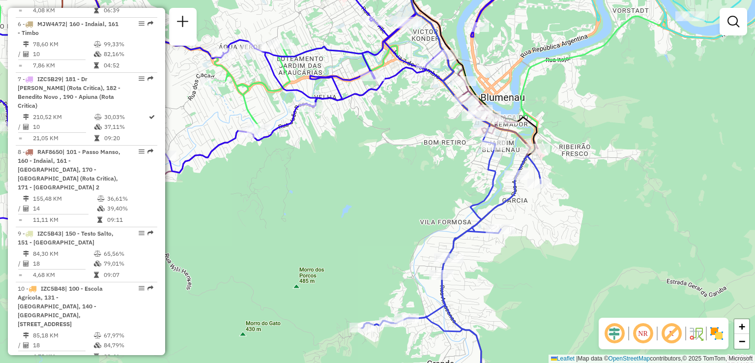
click at [419, 157] on icon at bounding box center [458, 271] width 192 height 255
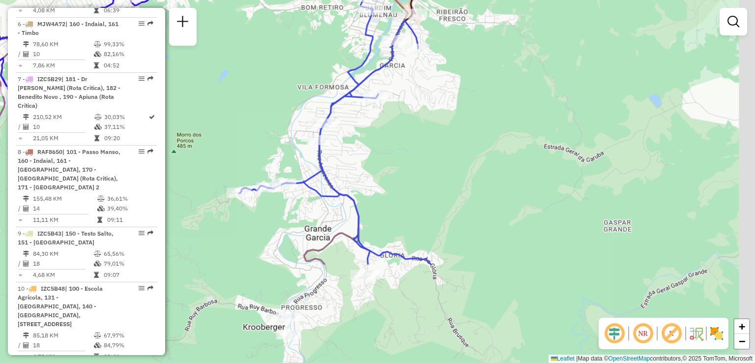
drag, startPoint x: 449, startPoint y: 214, endPoint x: 416, endPoint y: 156, distance: 66.7
click at [416, 156] on div "Janela de atendimento Grade de atendimento Capacidade Transportadoras Veículos …" at bounding box center [377, 181] width 755 height 363
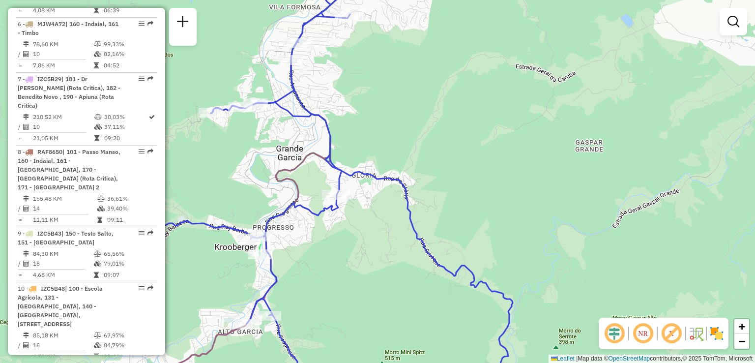
drag, startPoint x: 401, startPoint y: 199, endPoint x: 366, endPoint y: 197, distance: 35.5
click at [401, 199] on icon at bounding box center [313, 182] width 399 height 436
drag, startPoint x: 359, startPoint y: 219, endPoint x: 355, endPoint y: 181, distance: 38.6
click at [355, 184] on div "Rota 5 - Placa REB3F66 92802206 - MERCEARIA E BAR NS L Janela de atendimento Gr…" at bounding box center [377, 181] width 755 height 363
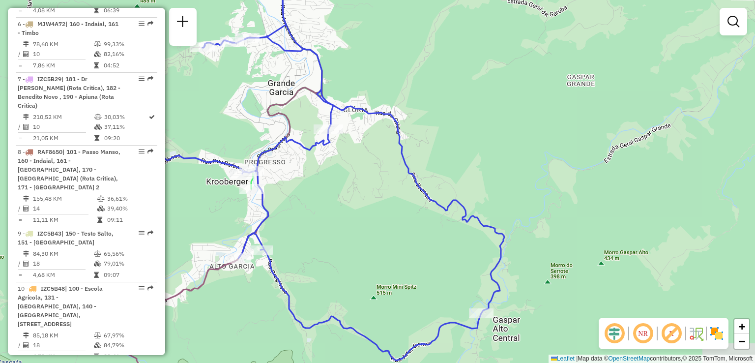
drag, startPoint x: 367, startPoint y: 215, endPoint x: 367, endPoint y: 189, distance: 26.1
click at [367, 190] on div "Janela de atendimento Grade de atendimento Capacidade Transportadoras Veículos …" at bounding box center [377, 181] width 755 height 363
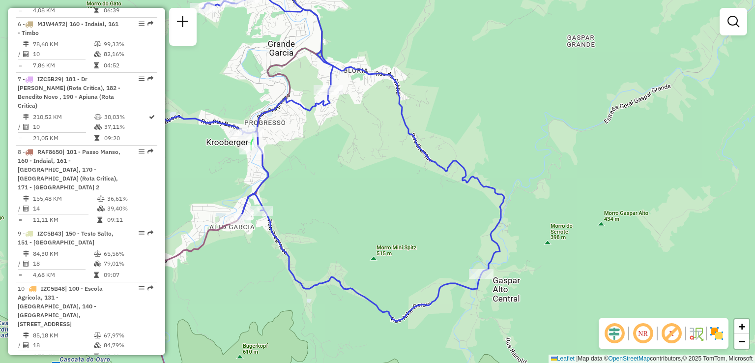
click at [415, 195] on div "Janela de atendimento Grade de atendimento Capacidade Transportadoras Veículos …" at bounding box center [377, 181] width 755 height 363
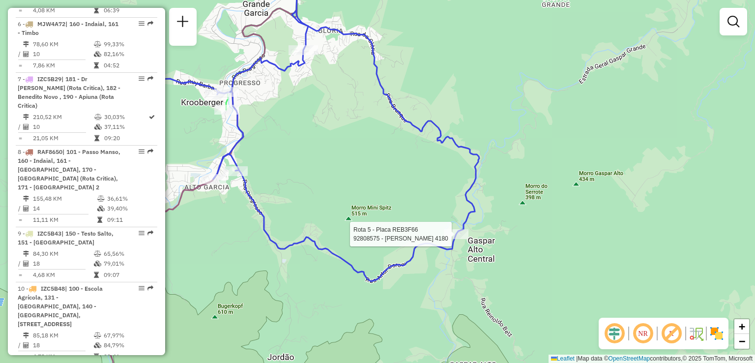
select select "**********"
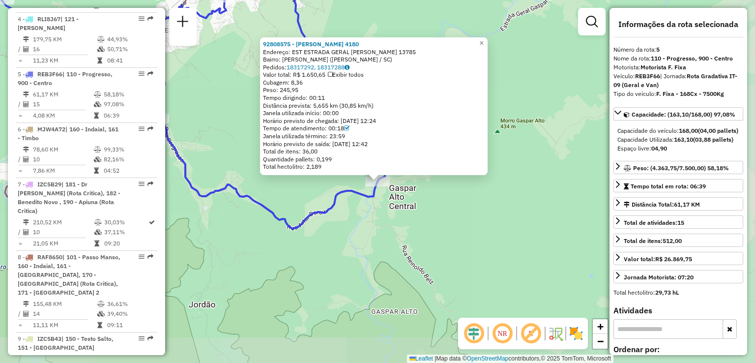
scroll to position [664, 0]
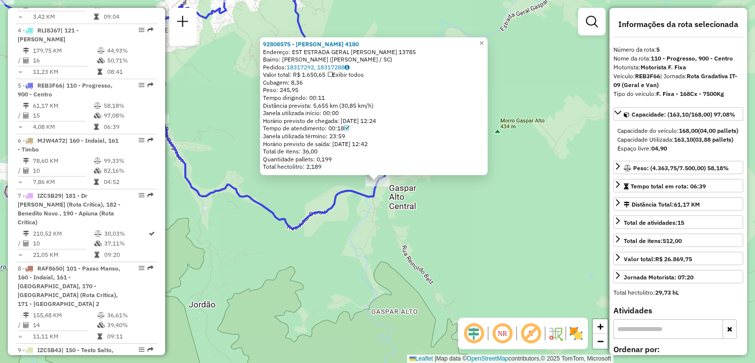
click at [424, 223] on div "92808575 - [PERSON_NAME] 4180 Endereço: EST ESTRADA GERAL [PERSON_NAME] 13785 B…" at bounding box center [377, 181] width 755 height 363
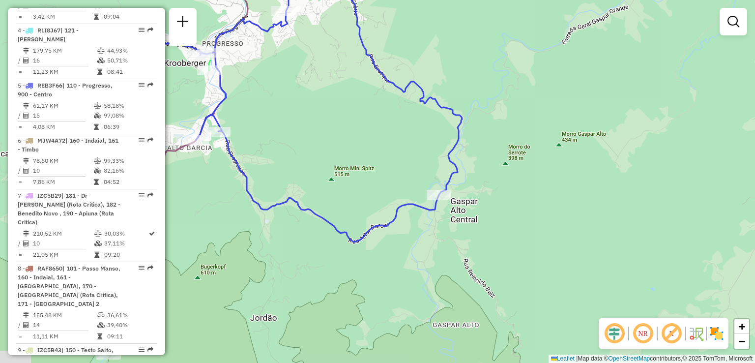
drag, startPoint x: 397, startPoint y: 205, endPoint x: 432, endPoint y: 212, distance: 35.6
click at [432, 212] on icon at bounding box center [262, 109] width 399 height 265
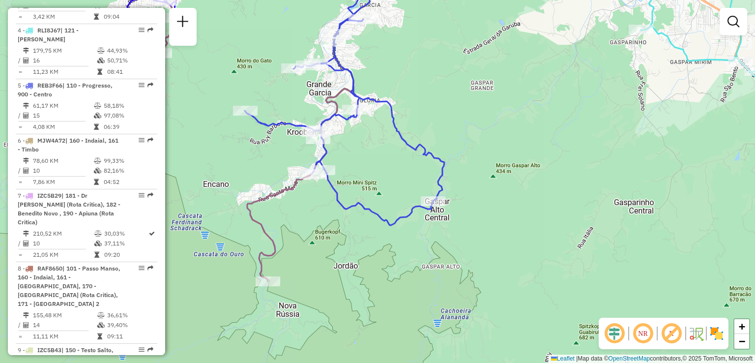
drag, startPoint x: 391, startPoint y: 187, endPoint x: 392, endPoint y: 160, distance: 27.5
click at [392, 164] on div "Janela de atendimento Grade de atendimento Capacidade Transportadoras Veículos …" at bounding box center [377, 181] width 755 height 363
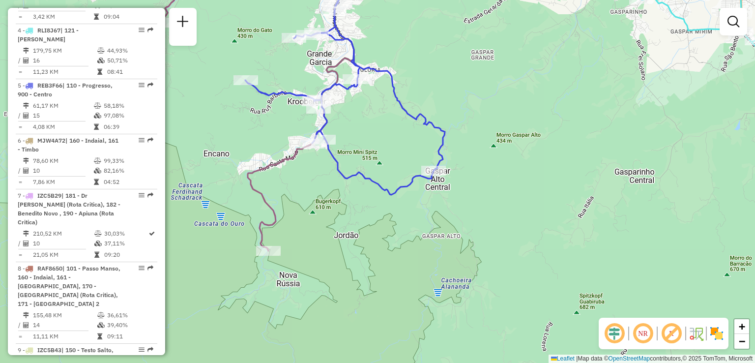
drag, startPoint x: 392, startPoint y: 158, endPoint x: 407, endPoint y: 215, distance: 58.9
click at [407, 215] on div "Janela de atendimento Grade de atendimento Capacidade Transportadoras Veículos …" at bounding box center [377, 181] width 755 height 363
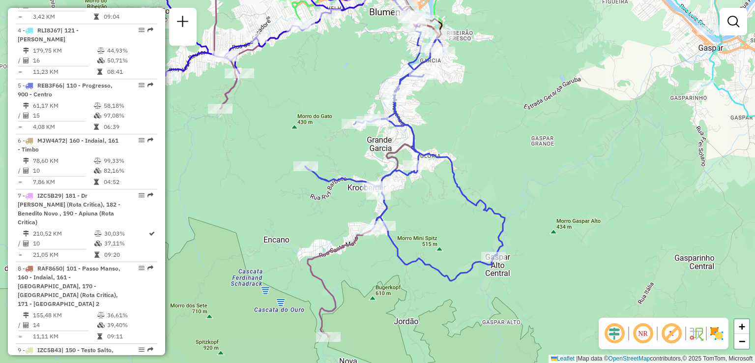
click at [442, 233] on div "Janela de atendimento Grade de atendimento Capacidade Transportadoras Veículos …" at bounding box center [377, 181] width 755 height 363
drag, startPoint x: 491, startPoint y: 158, endPoint x: 505, endPoint y: 205, distance: 49.4
click at [505, 205] on div "Janela de atendimento Grade de atendimento Capacidade Transportadoras Veículos …" at bounding box center [377, 181] width 755 height 363
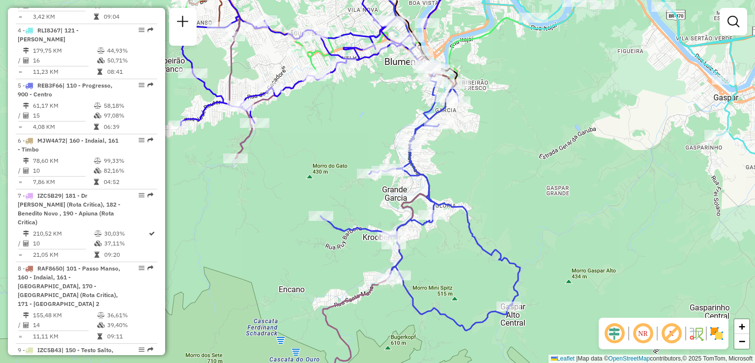
drag, startPoint x: 503, startPoint y: 199, endPoint x: 530, endPoint y: 240, distance: 49.1
click at [530, 240] on div "Janela de atendimento Grade de atendimento Capacidade Transportadoras Veículos …" at bounding box center [377, 181] width 755 height 363
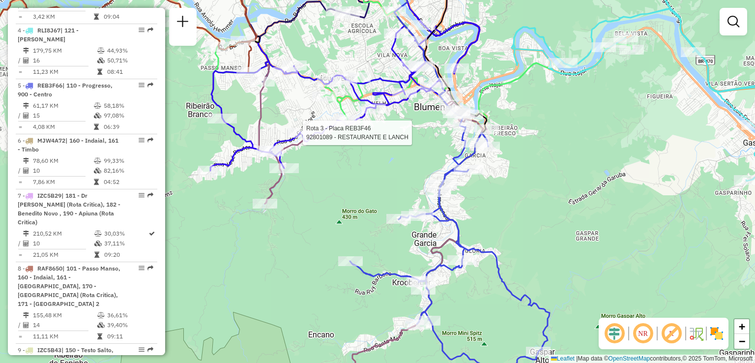
select select "**********"
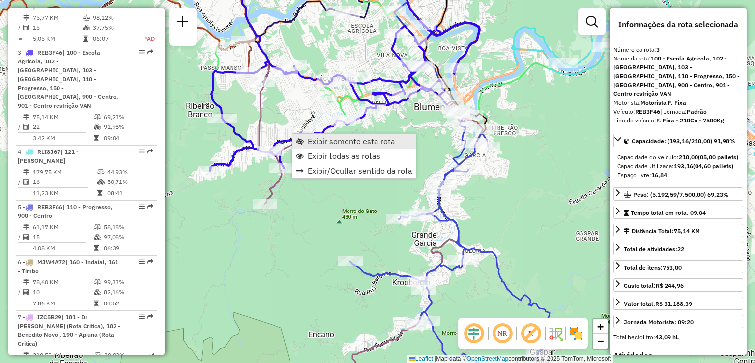
scroll to position [536, 0]
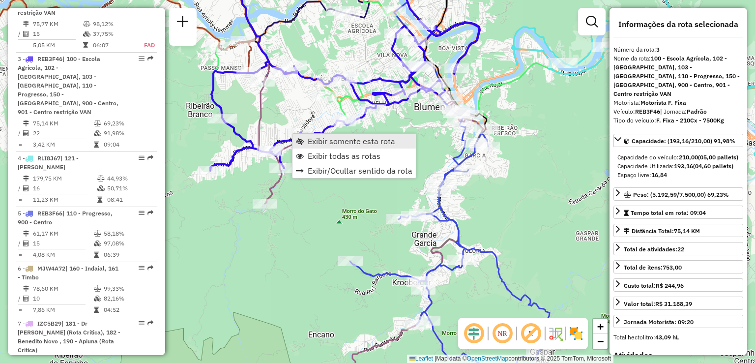
click at [324, 141] on span "Exibir somente esta rota" at bounding box center [352, 141] width 88 height 8
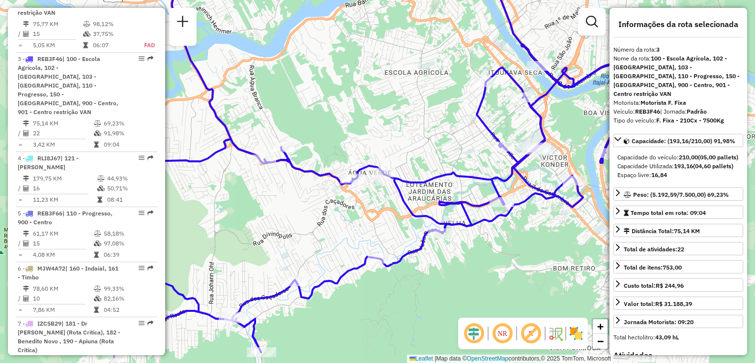
drag, startPoint x: 363, startPoint y: 293, endPoint x: 370, endPoint y: 267, distance: 26.5
click at [369, 271] on div "Janela de atendimento Grade de atendimento Capacidade Transportadoras Veículos …" at bounding box center [377, 181] width 755 height 363
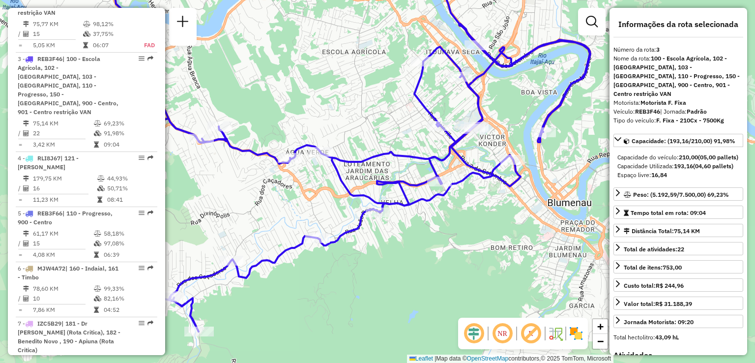
drag, startPoint x: 400, startPoint y: 282, endPoint x: 310, endPoint y: 311, distance: 94.5
click at [310, 311] on div "Janela de atendimento Grade de atendimento Capacidade Transportadoras Veículos …" at bounding box center [377, 181] width 755 height 363
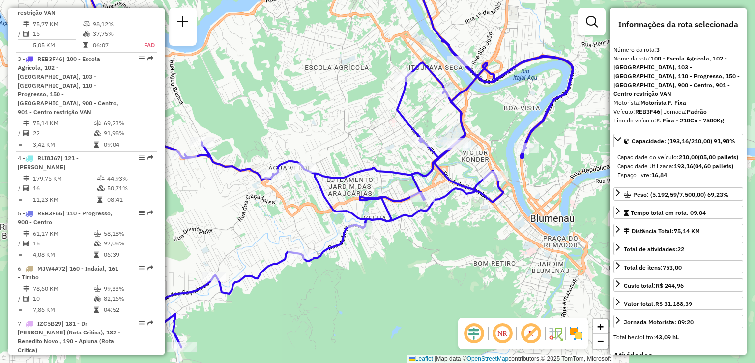
drag, startPoint x: 401, startPoint y: 279, endPoint x: 373, endPoint y: 321, distance: 49.6
click at [373, 321] on div "Janela de atendimento Grade de atendimento Capacidade Transportadoras Veículos …" at bounding box center [377, 181] width 755 height 363
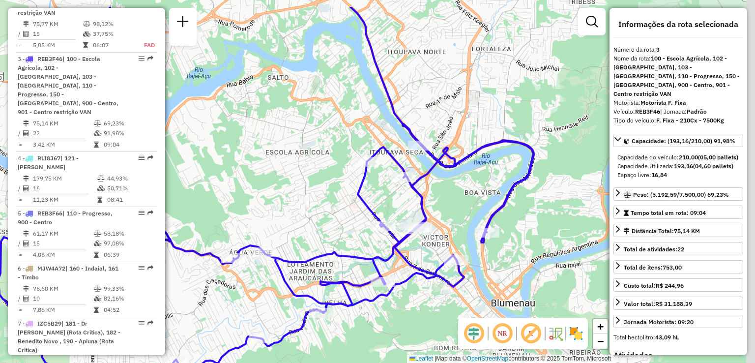
click at [342, 215] on div "Janela de atendimento Grade de atendimento Capacidade Transportadoras Veículos …" at bounding box center [377, 181] width 755 height 363
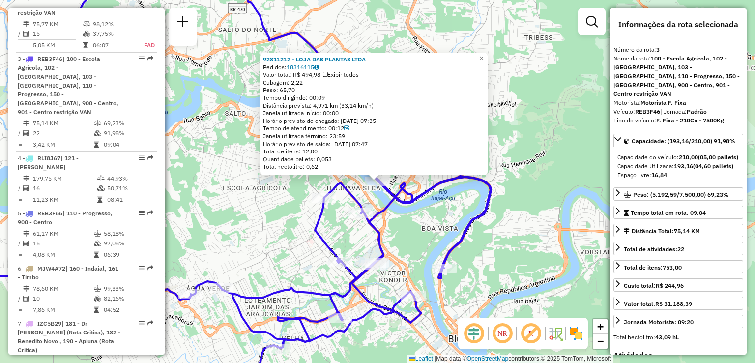
drag, startPoint x: 410, startPoint y: 237, endPoint x: 412, endPoint y: 233, distance: 5.7
click at [410, 236] on div "92811212 - LOJA DAS PLANTAS LTDA Pedidos: 18316115 Valor total: R$ 494,98 Exibi…" at bounding box center [377, 181] width 755 height 363
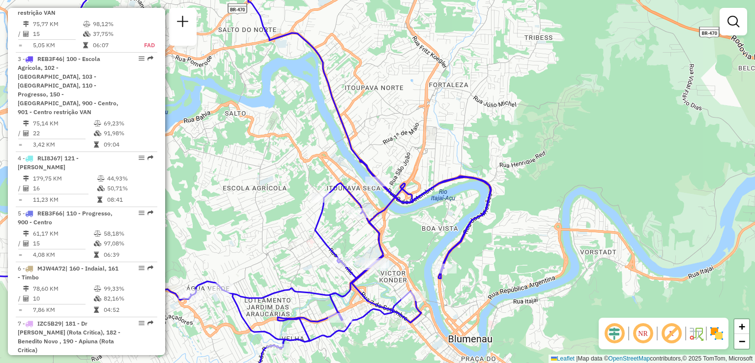
drag, startPoint x: 408, startPoint y: 234, endPoint x: 439, endPoint y: 191, distance: 52.5
click at [437, 194] on div "Rota 3 - Placa REB3F46 92811451 - 59.752.633 FRANCISCO TALES GOMES FERREIR Jane…" at bounding box center [377, 181] width 755 height 363
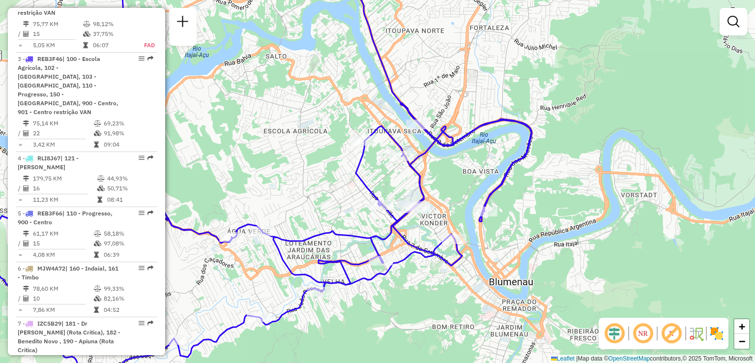
drag, startPoint x: 357, startPoint y: 203, endPoint x: 426, endPoint y: 137, distance: 95.3
click at [389, 165] on div "Janela de atendimento Grade de atendimento Capacidade Transportadoras Veículos …" at bounding box center [377, 181] width 755 height 363
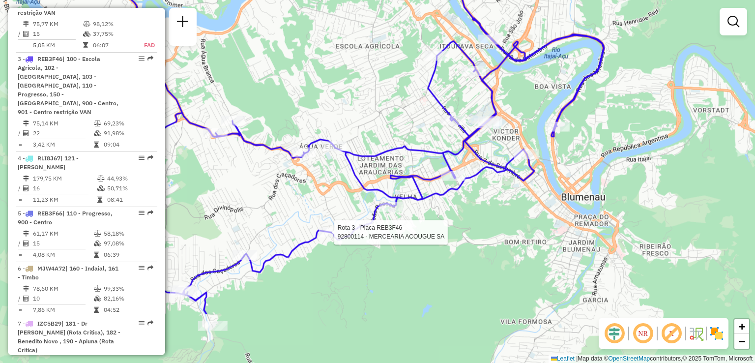
click at [382, 166] on div "Rota 3 - Placa REB3F46 92800114 - MERCEARIA ACOUGUE SA Janela de atendimento Gr…" at bounding box center [377, 181] width 755 height 363
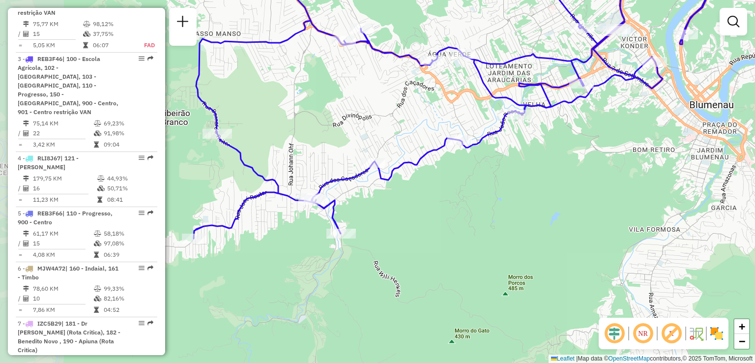
drag, startPoint x: 384, startPoint y: 223, endPoint x: 423, endPoint y: 219, distance: 38.6
click at [423, 219] on div "Janela de atendimento Grade de atendimento Capacidade Transportadoras Veículos …" at bounding box center [377, 181] width 755 height 363
drag, startPoint x: 427, startPoint y: 240, endPoint x: 483, endPoint y: 246, distance: 56.4
click at [484, 246] on div "Janela de atendimento Grade de atendimento Capacidade Transportadoras Veículos …" at bounding box center [377, 181] width 755 height 363
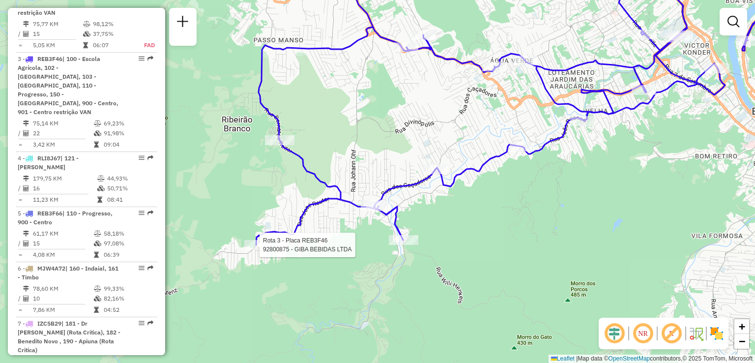
select select "**********"
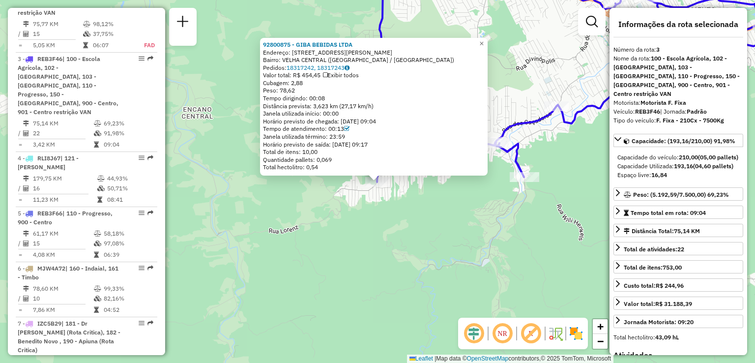
click at [384, 240] on div "92800875 - GIBA BEBIDAS LTDA Endereço: R Jose Reuter 2941 Bairro: VELHA CENTRAL…" at bounding box center [377, 181] width 755 height 363
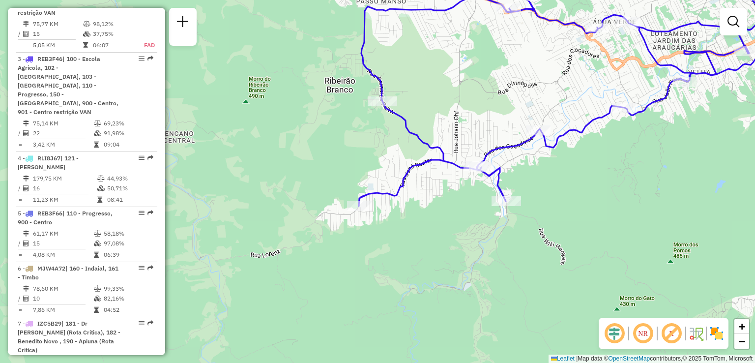
drag, startPoint x: 436, startPoint y: 210, endPoint x: 354, endPoint y: 270, distance: 100.6
click at [352, 279] on div "Janela de atendimento Grade de atendimento Capacidade Transportadoras Veículos …" at bounding box center [377, 181] width 755 height 363
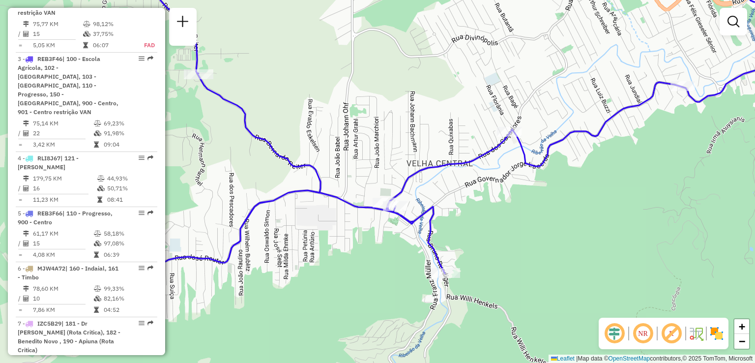
drag, startPoint x: 408, startPoint y: 221, endPoint x: 421, endPoint y: 244, distance: 26.6
click at [421, 244] on icon at bounding box center [492, 126] width 683 height 314
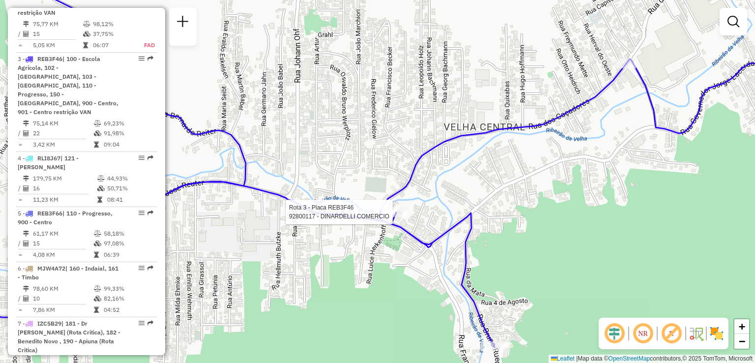
select select "**********"
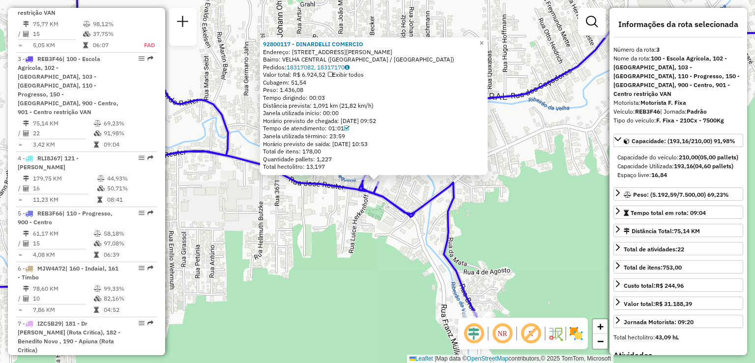
click at [398, 213] on icon at bounding box center [377, 140] width 906 height 353
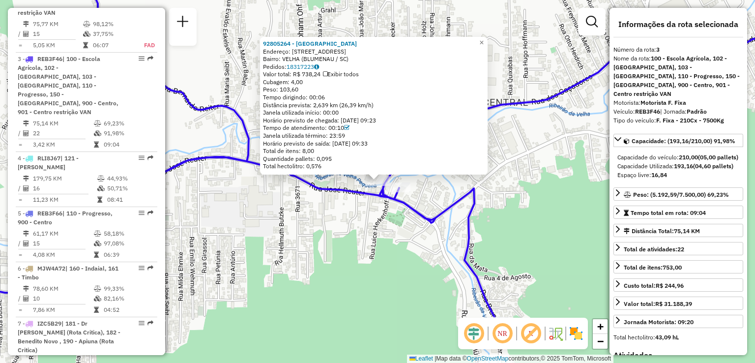
click at [352, 229] on div "92805264 - C C T VELHA CENTRAL Endereço: R dos Cacadores 3680 Bairro: VELHA (BL…" at bounding box center [377, 181] width 755 height 363
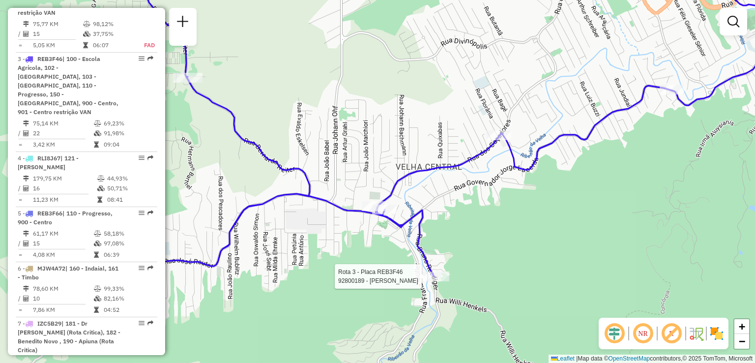
select select "**********"
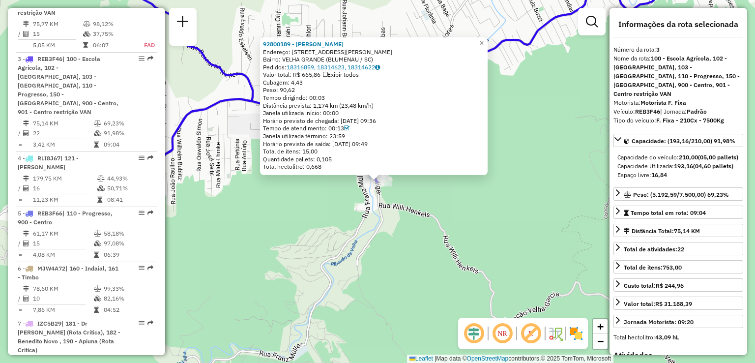
click at [433, 278] on div "92800189 - CHRISTIAN BORGES Endereço: R Bruno Ruediger 505 Bairro: VELHA GRANDE…" at bounding box center [377, 181] width 755 height 363
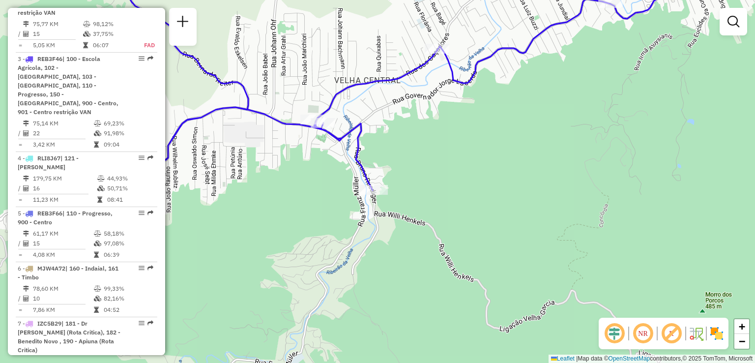
drag, startPoint x: 447, startPoint y: 275, endPoint x: 376, endPoint y: 364, distance: 114.0
click at [376, 362] on html "Aguarde... Pop-up bloqueado! Seu navegador bloqueou automáticamente a abertura …" at bounding box center [377, 181] width 755 height 363
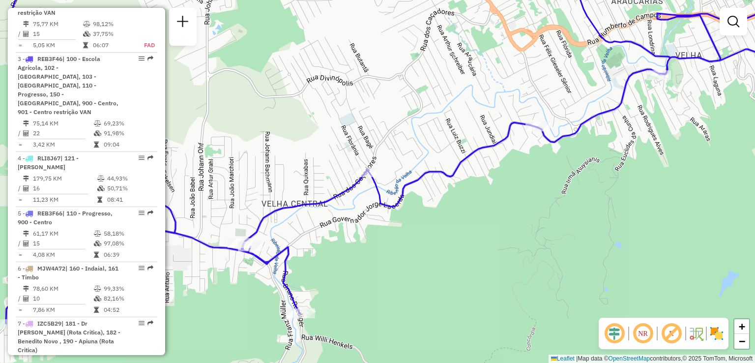
drag, startPoint x: 416, startPoint y: 278, endPoint x: 415, endPoint y: 306, distance: 28.1
click at [416, 310] on div "Janela de atendimento Grade de atendimento Capacidade Transportadoras Veículos …" at bounding box center [377, 181] width 755 height 363
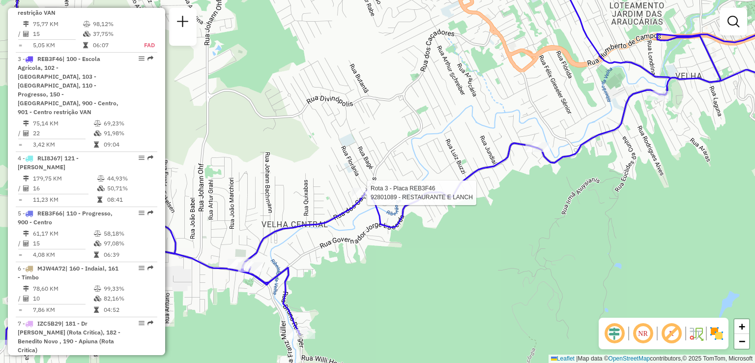
select select "**********"
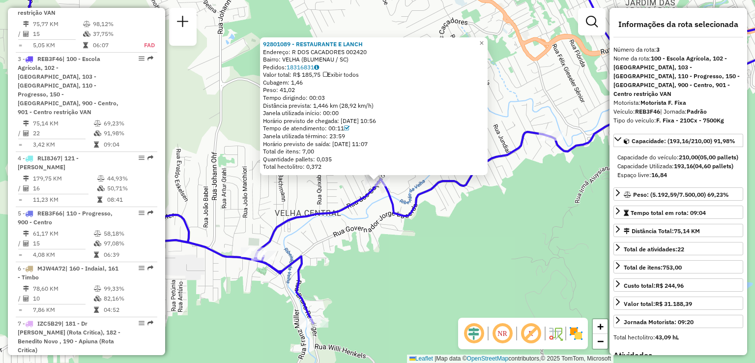
click at [368, 259] on div "92801089 - RESTAURANTE E LANCH Endereço: R DOS CACADORES 002420 Bairro: VELHA (…" at bounding box center [377, 181] width 755 height 363
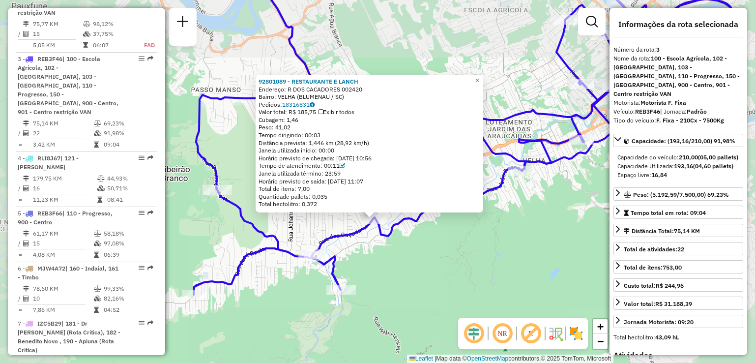
click at [370, 261] on div "92801089 - RESTAURANTE E LANCH Endereço: R DOS CACADORES 002420 Bairro: VELHA (…" at bounding box center [377, 181] width 755 height 363
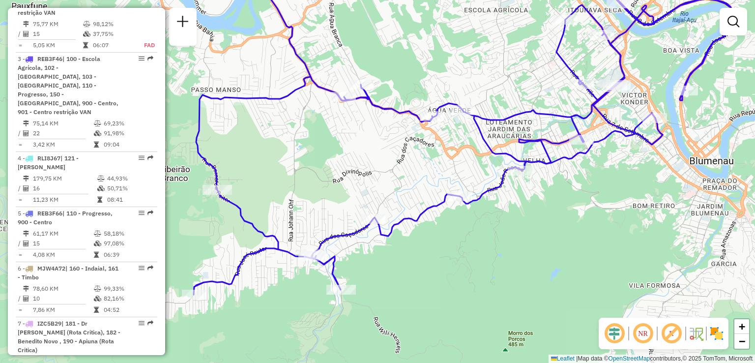
drag, startPoint x: 454, startPoint y: 275, endPoint x: 342, endPoint y: 333, distance: 126.9
click at [344, 333] on div "Janela de atendimento Grade de atendimento Capacidade Transportadoras Veículos …" at bounding box center [377, 181] width 755 height 363
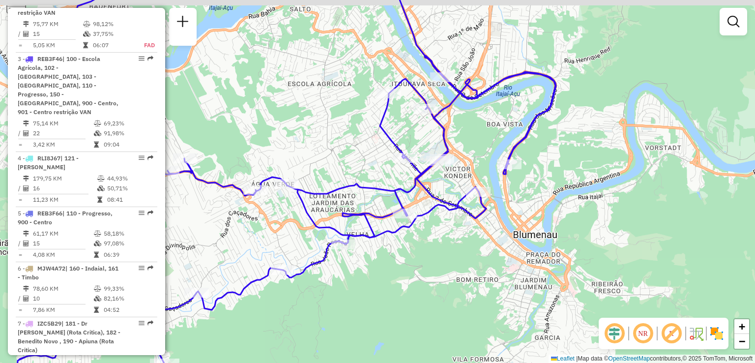
drag, startPoint x: 356, startPoint y: 318, endPoint x: 279, endPoint y: 335, distance: 78.7
click at [282, 335] on div "Janela de atendimento Grade de atendimento Capacidade Transportadoras Veículos …" at bounding box center [377, 181] width 755 height 363
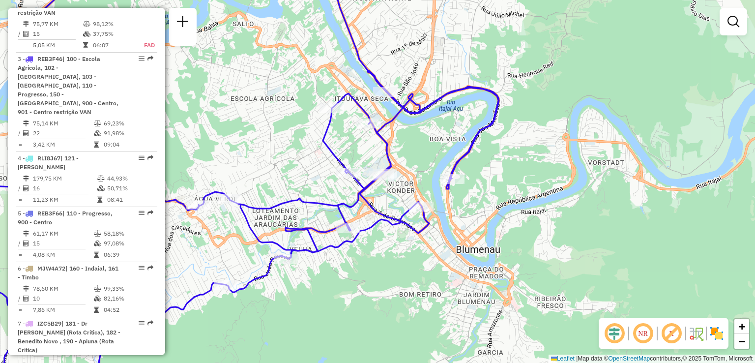
drag, startPoint x: 277, startPoint y: 336, endPoint x: 337, endPoint y: 296, distance: 71.3
click at [337, 296] on div "Janela de atendimento Grade de atendimento Capacidade Transportadoras Veículos …" at bounding box center [377, 181] width 755 height 363
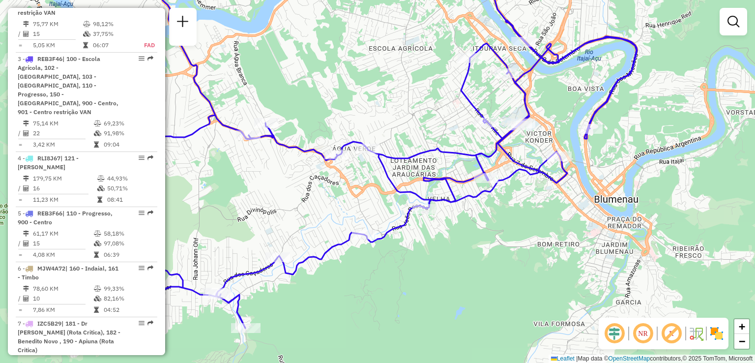
drag, startPoint x: 377, startPoint y: 265, endPoint x: 418, endPoint y: 260, distance: 42.1
click at [418, 260] on div "Janela de atendimento Grade de atendimento Capacidade Transportadoras Veículos …" at bounding box center [377, 181] width 755 height 363
drag, startPoint x: 371, startPoint y: 293, endPoint x: 454, endPoint y: 277, distance: 84.1
click at [453, 277] on div "Janela de atendimento Grade de atendimento Capacidade Transportadoras Veículos …" at bounding box center [377, 181] width 755 height 363
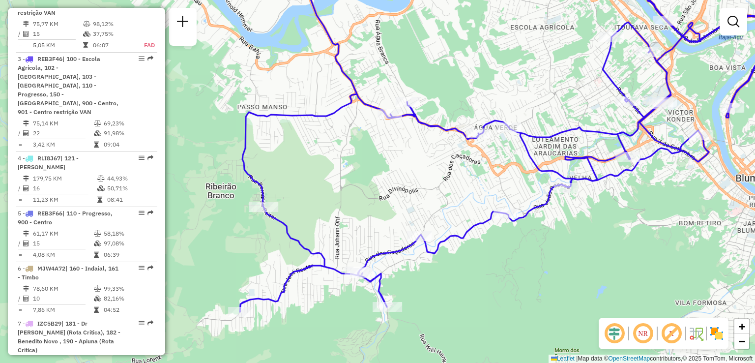
drag, startPoint x: 436, startPoint y: 292, endPoint x: 476, endPoint y: 290, distance: 39.9
click at [476, 290] on div "Janela de atendimento Grade de atendimento Capacidade Transportadoras Veículos …" at bounding box center [377, 181] width 755 height 363
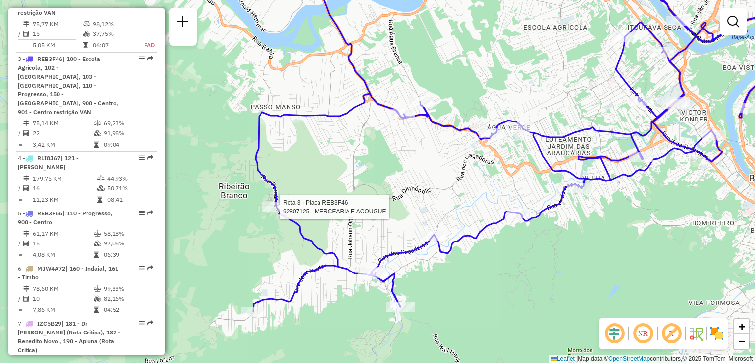
select select "**********"
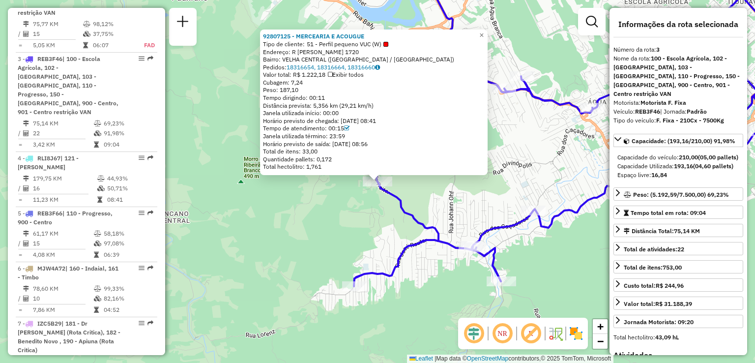
click at [328, 234] on div "92807125 - MERCEARIA E ACOUGUE Tipo de cliente: 51 - Perfil pequeno VUC (W) End…" at bounding box center [377, 181] width 755 height 363
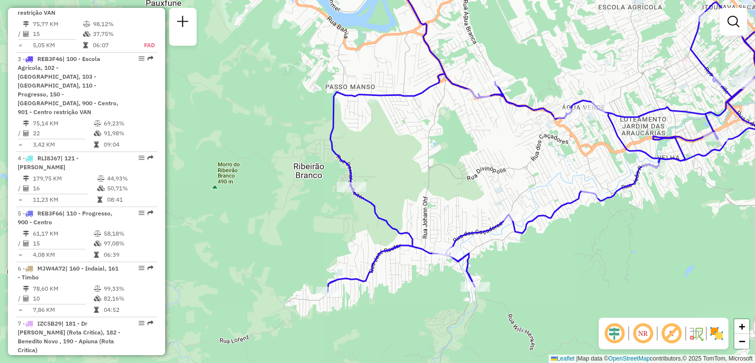
drag, startPoint x: 371, startPoint y: 238, endPoint x: 321, endPoint y: 250, distance: 51.6
click at [321, 250] on div "Janela de atendimento Grade de atendimento Capacidade Transportadoras Veículos …" at bounding box center [377, 181] width 755 height 363
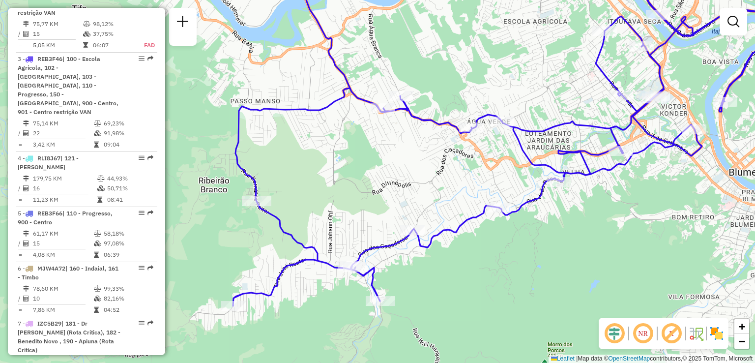
drag, startPoint x: 471, startPoint y: 162, endPoint x: 372, endPoint y: 172, distance: 99.3
click at [372, 172] on div "Janela de atendimento Grade de atendimento Capacidade Transportadoras Veículos …" at bounding box center [377, 181] width 755 height 363
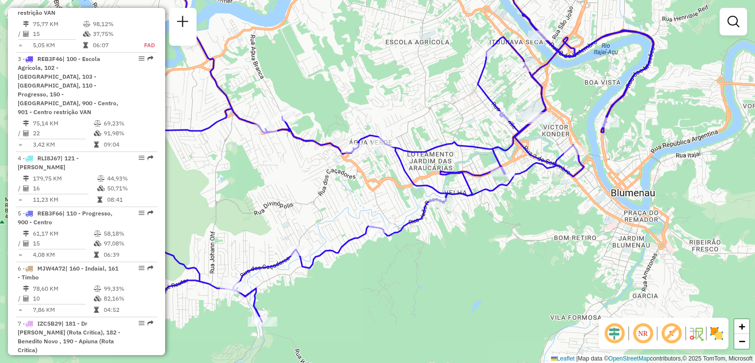
drag, startPoint x: 443, startPoint y: 238, endPoint x: 371, endPoint y: 266, distance: 77.5
click at [371, 266] on div "Janela de atendimento Grade de atendimento Capacidade Transportadoras Veículos …" at bounding box center [377, 181] width 755 height 363
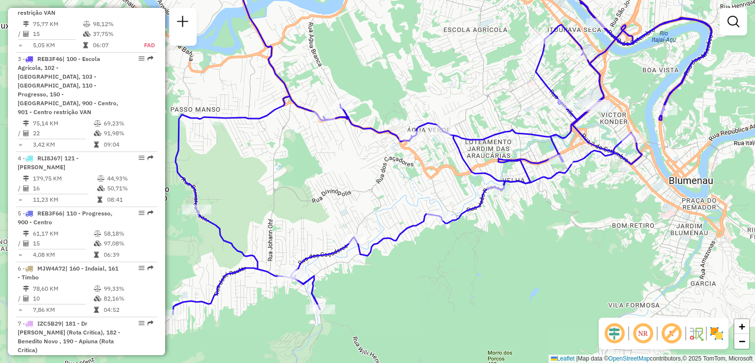
drag, startPoint x: 380, startPoint y: 277, endPoint x: 441, endPoint y: 247, distance: 68.8
click at [441, 247] on div "Janela de atendimento Grade de atendimento Capacidade Transportadoras Veículos …" at bounding box center [377, 181] width 755 height 363
select select "**********"
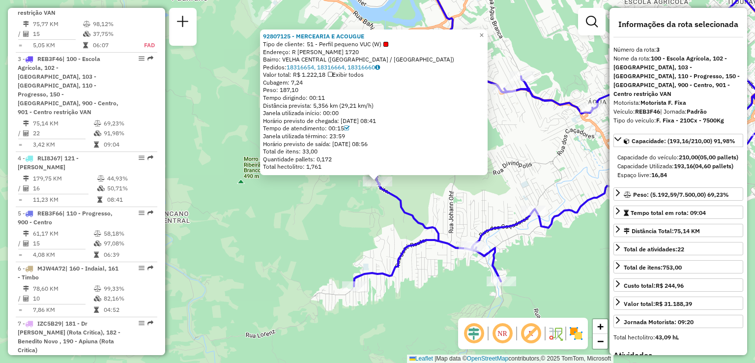
click at [256, 223] on div "92807125 - MERCEARIA E ACOUGUE Tipo de cliente: 51 - Perfil pequeno VUC (W) End…" at bounding box center [377, 181] width 755 height 363
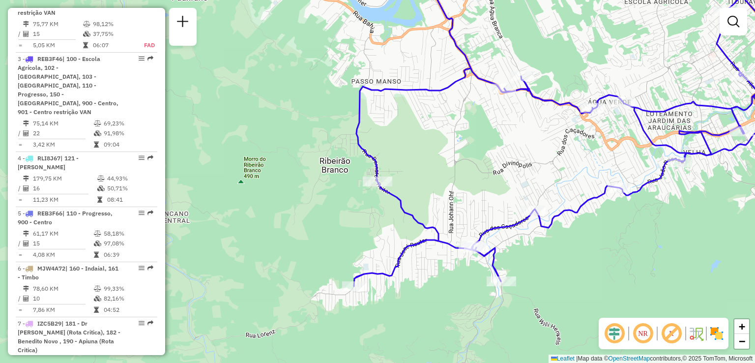
drag, startPoint x: 337, startPoint y: 238, endPoint x: 213, endPoint y: 215, distance: 126.0
click at [213, 215] on div "Janela de atendimento Grade de atendimento Capacidade Transportadoras Veículos …" at bounding box center [377, 181] width 755 height 363
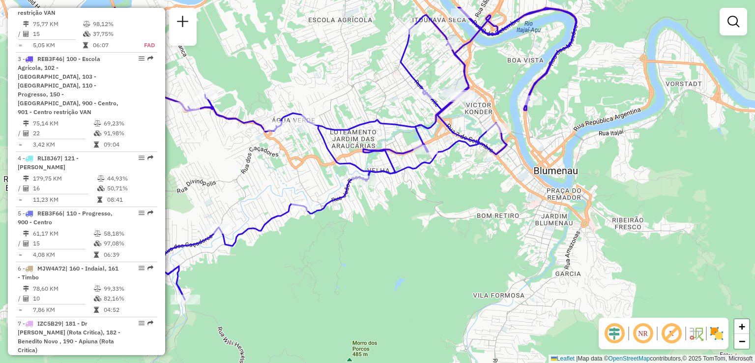
drag, startPoint x: 505, startPoint y: 254, endPoint x: 298, endPoint y: 316, distance: 216.1
click at [298, 316] on div "Janela de atendimento Grade de atendimento Capacidade Transportadoras Veículos …" at bounding box center [377, 181] width 755 height 363
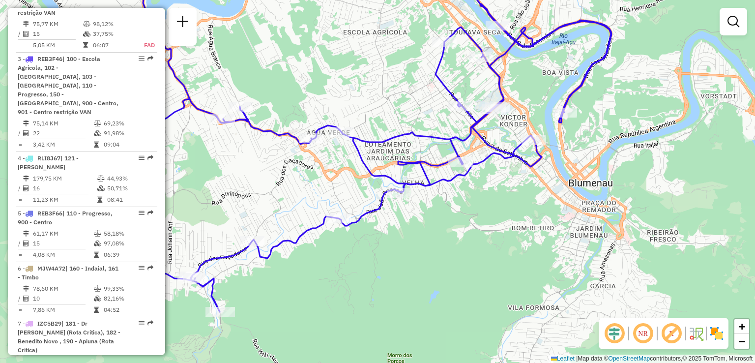
drag, startPoint x: 295, startPoint y: 300, endPoint x: 357, endPoint y: 294, distance: 62.3
click at [357, 294] on div "Janela de atendimento Grade de atendimento Capacidade Transportadoras Veículos …" at bounding box center [377, 181] width 755 height 363
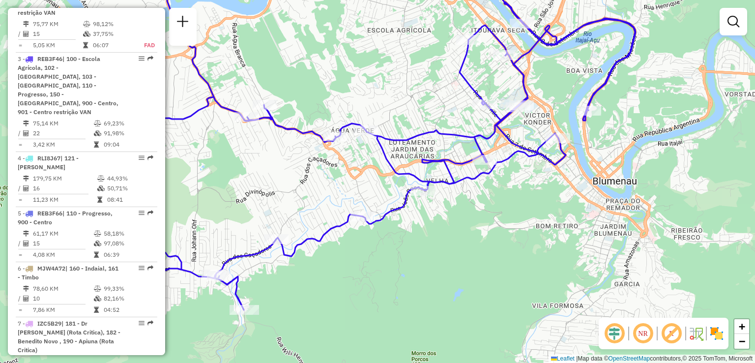
drag, startPoint x: 405, startPoint y: 246, endPoint x: 434, endPoint y: 246, distance: 29.5
click at [434, 246] on div "Janela de atendimento Grade de atendimento Capacidade Transportadoras Veículos …" at bounding box center [377, 181] width 755 height 363
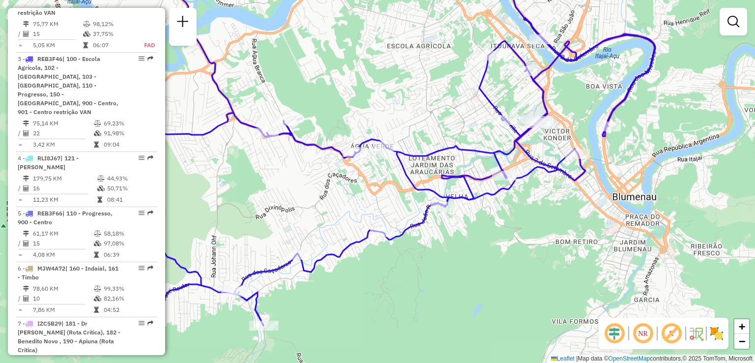
drag, startPoint x: 397, startPoint y: 260, endPoint x: 337, endPoint y: 329, distance: 91.7
click at [336, 333] on div "Janela de atendimento Grade de atendimento Capacidade Transportadoras Veículos …" at bounding box center [377, 181] width 755 height 363
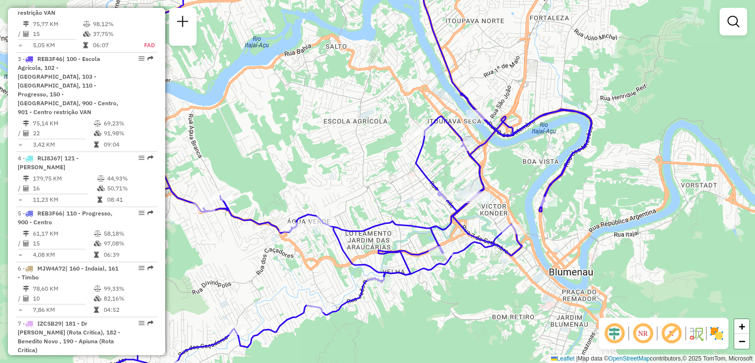
drag, startPoint x: 408, startPoint y: 218, endPoint x: 413, endPoint y: 282, distance: 64.6
click at [413, 282] on div "Janela de atendimento Grade de atendimento Capacidade Transportadoras Veículos …" at bounding box center [377, 181] width 755 height 363
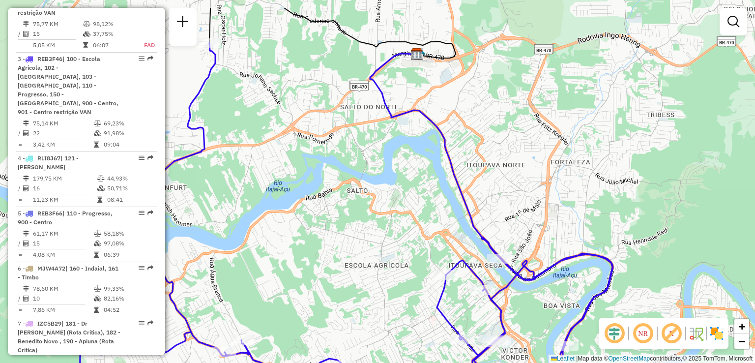
drag, startPoint x: 362, startPoint y: 203, endPoint x: 431, endPoint y: 300, distance: 119.1
click at [433, 305] on div "Janela de atendimento Grade de atendimento Capacidade Transportadoras Veículos …" at bounding box center [377, 181] width 755 height 363
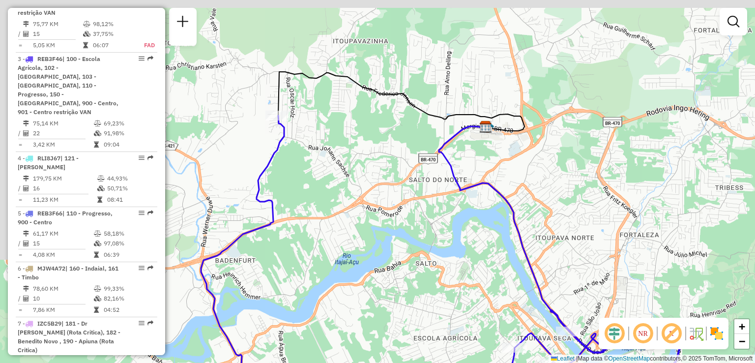
drag, startPoint x: 393, startPoint y: 246, endPoint x: 413, endPoint y: 253, distance: 20.7
click at [427, 285] on div "Janela de atendimento Grade de atendimento Capacidade Transportadoras Veículos …" at bounding box center [377, 181] width 755 height 363
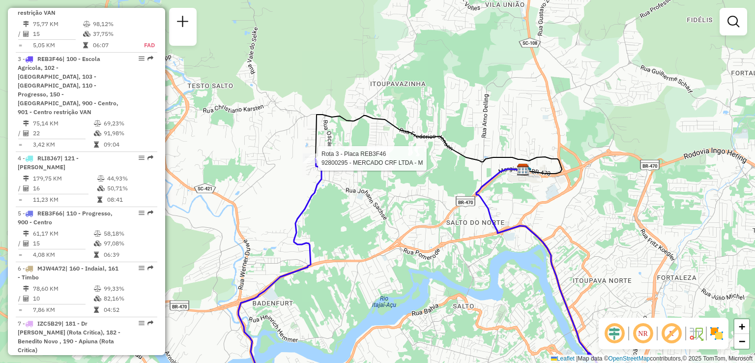
select select "**********"
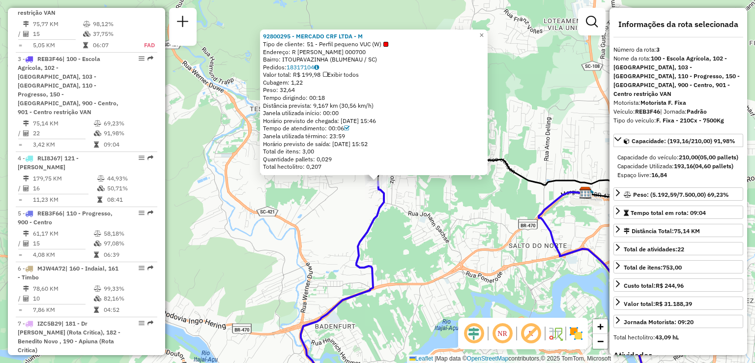
click at [423, 239] on div "92800295 - MERCADO CRF LTDA - M Tipo de cliente: 51 - Perfil pequeno VUC (W) En…" at bounding box center [377, 181] width 755 height 363
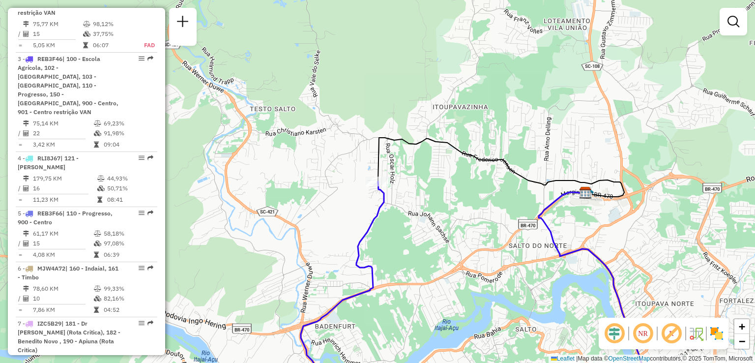
drag, startPoint x: 427, startPoint y: 266, endPoint x: 419, endPoint y: 224, distance: 42.9
click at [421, 231] on div "Janela de atendimento Grade de atendimento Capacidade Transportadoras Veículos …" at bounding box center [377, 181] width 755 height 363
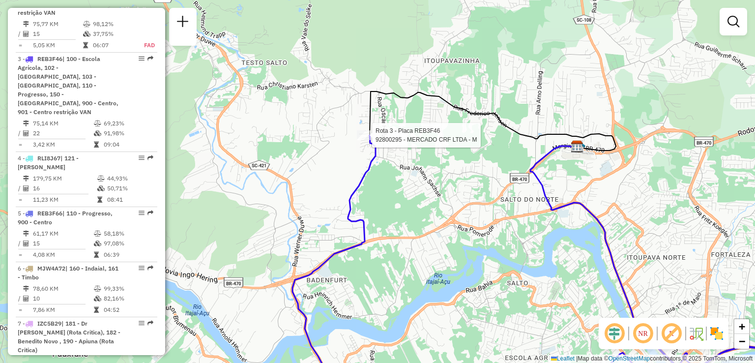
select select "**********"
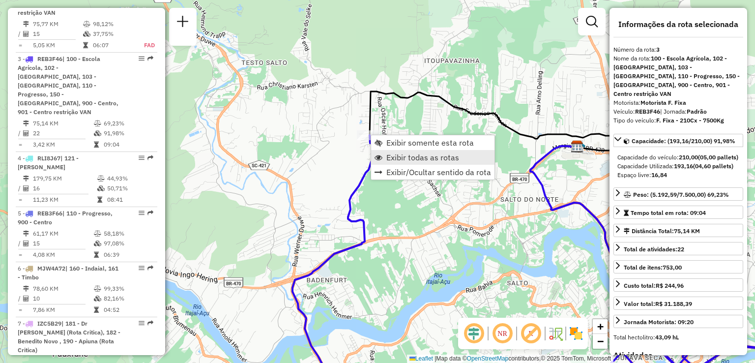
click at [398, 157] on span "Exibir todas as rotas" at bounding box center [422, 157] width 73 height 8
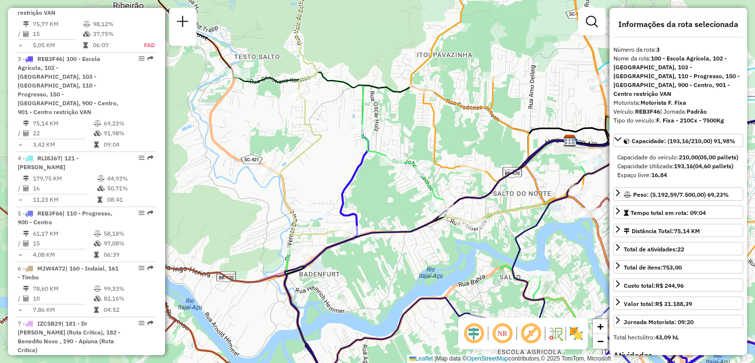
drag, startPoint x: 469, startPoint y: 247, endPoint x: 388, endPoint y: 231, distance: 82.7
click at [389, 231] on div "Janela de atendimento Grade de atendimento Capacidade Transportadoras Veículos …" at bounding box center [377, 181] width 755 height 363
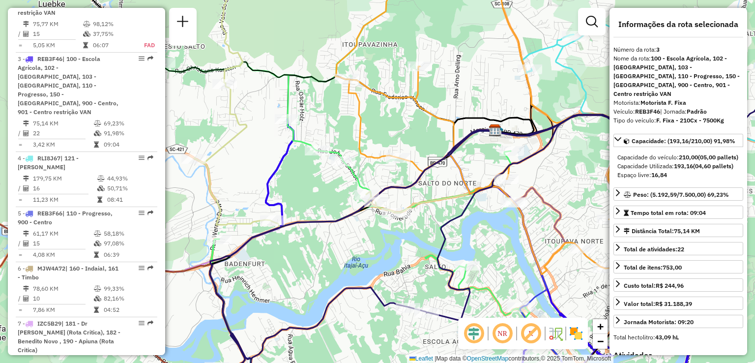
drag, startPoint x: 374, startPoint y: 223, endPoint x: 348, endPoint y: 223, distance: 26.1
click at [349, 221] on div "Janela de atendimento Grade de atendimento Capacidade Transportadoras Veículos …" at bounding box center [377, 181] width 755 height 363
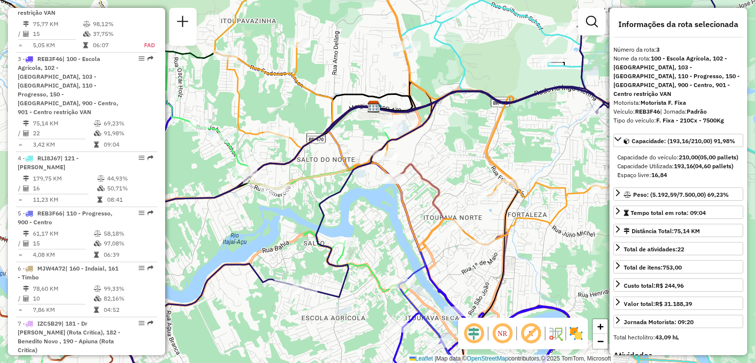
drag, startPoint x: 505, startPoint y: 265, endPoint x: 478, endPoint y: 265, distance: 27.0
click at [479, 265] on icon at bounding box center [446, 243] width 143 height 304
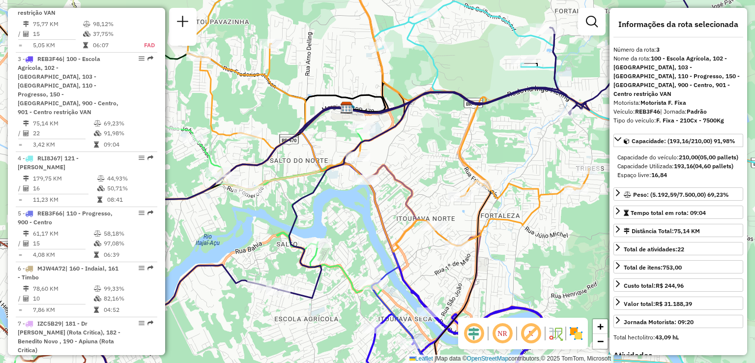
drag, startPoint x: 509, startPoint y: 260, endPoint x: 444, endPoint y: 210, distance: 81.7
click at [449, 213] on div "Janela de atendimento Grade de atendimento Capacidade Transportadoras Veículos …" at bounding box center [377, 181] width 755 height 363
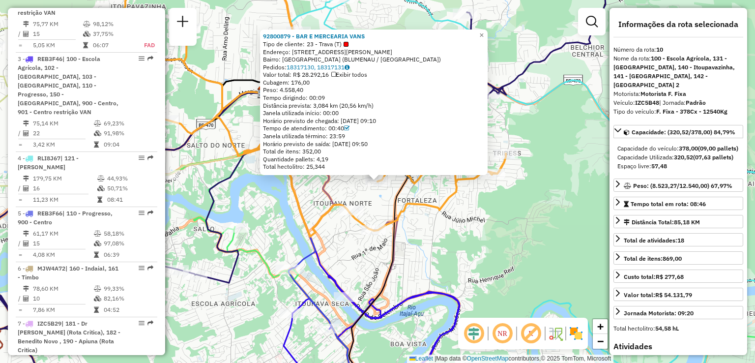
scroll to position [780, 0]
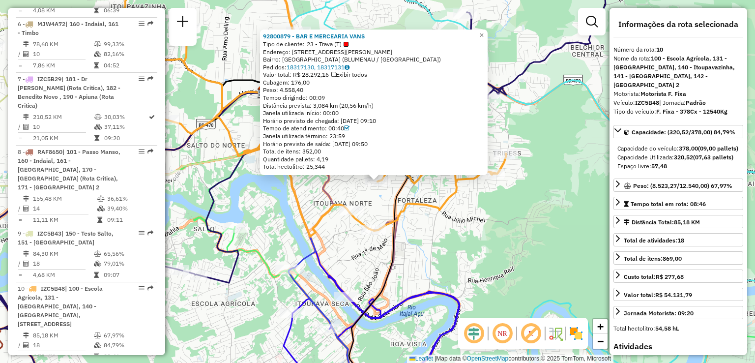
click at [433, 258] on div "Rota 10 - Placa IZC5B48 92800879 - BAR E MERCEARIA VANS 92800879 - BAR E MERCEA…" at bounding box center [377, 181] width 755 height 363
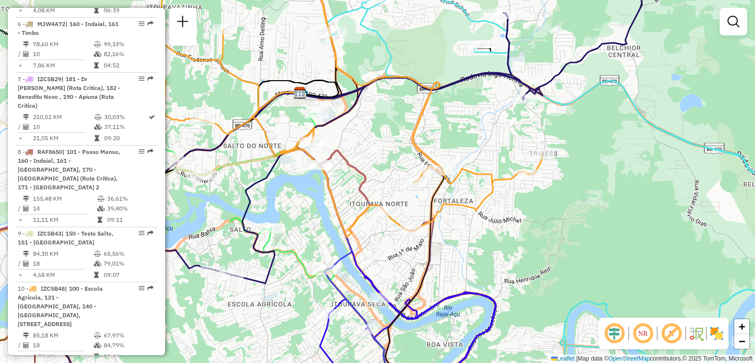
drag, startPoint x: 474, startPoint y: 257, endPoint x: 500, endPoint y: 258, distance: 26.6
click at [500, 258] on div "Janela de atendimento Grade de atendimento Capacidade Transportadoras Veículos …" at bounding box center [377, 181] width 755 height 363
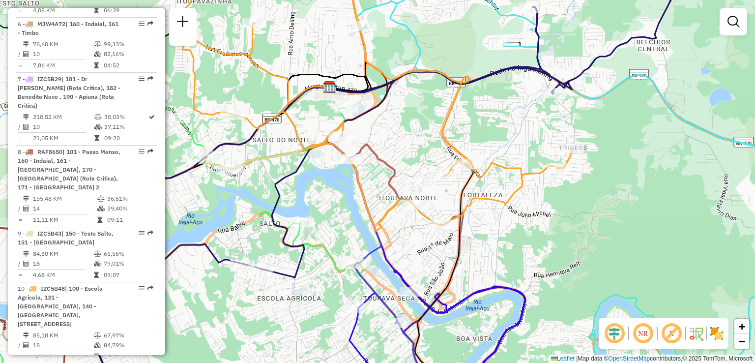
drag, startPoint x: 519, startPoint y: 265, endPoint x: 558, endPoint y: 211, distance: 65.8
click at [557, 214] on div "Janela de atendimento Grade de atendimento Capacidade Transportadoras Veículos …" at bounding box center [377, 181] width 755 height 363
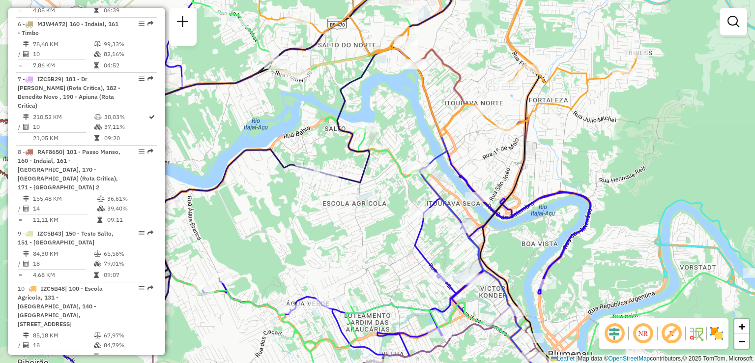
drag, startPoint x: 562, startPoint y: 223, endPoint x: 582, endPoint y: 185, distance: 42.0
click at [582, 185] on icon at bounding box center [323, 175] width 536 height 388
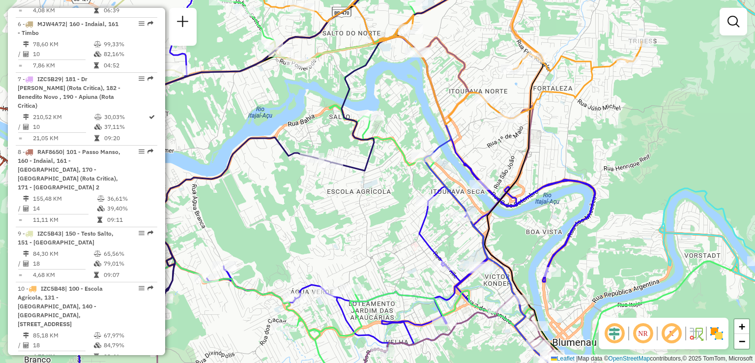
click at [315, 186] on div "Janela de atendimento Grade de atendimento Capacidade Transportadoras Veículos …" at bounding box center [377, 181] width 755 height 363
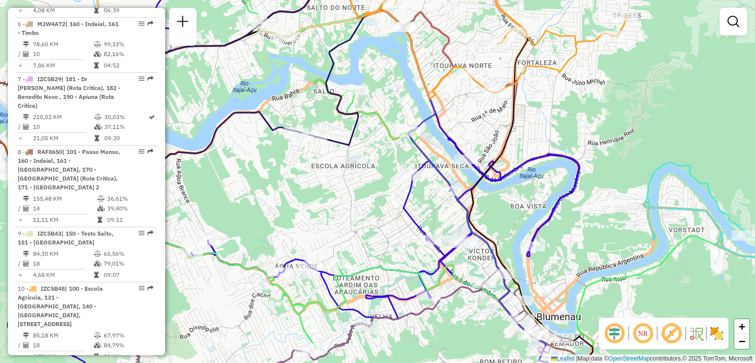
drag, startPoint x: 341, startPoint y: 193, endPoint x: 332, endPoint y: 191, distance: 8.6
click at [330, 191] on div "Janela de atendimento Grade de atendimento Capacidade Transportadoras Veículos …" at bounding box center [377, 181] width 755 height 363
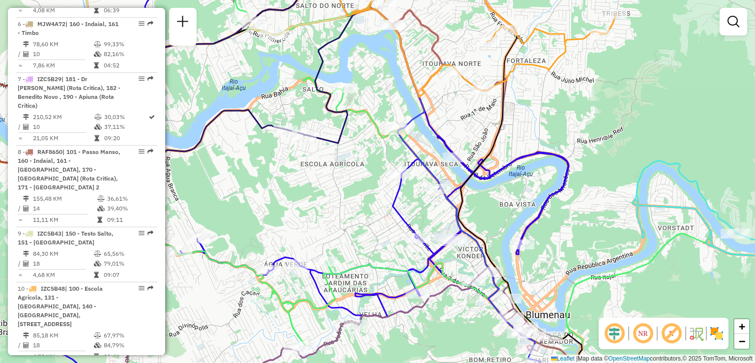
drag, startPoint x: 405, startPoint y: 213, endPoint x: 394, endPoint y: 192, distance: 24.2
click at [394, 192] on icon at bounding box center [300, 182] width 536 height 436
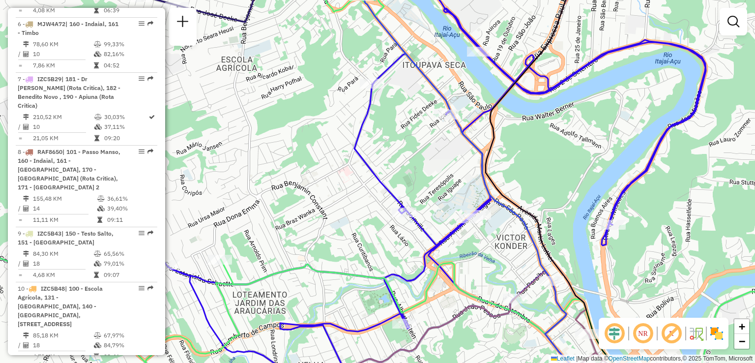
drag, startPoint x: 465, startPoint y: 244, endPoint x: 492, endPoint y: 205, distance: 48.1
click at [492, 205] on div "Rota 3 - Placa REB3F46 92826513 - NORTE PIZZA LTDA - M Janela de atendimento Gr…" at bounding box center [377, 181] width 755 height 363
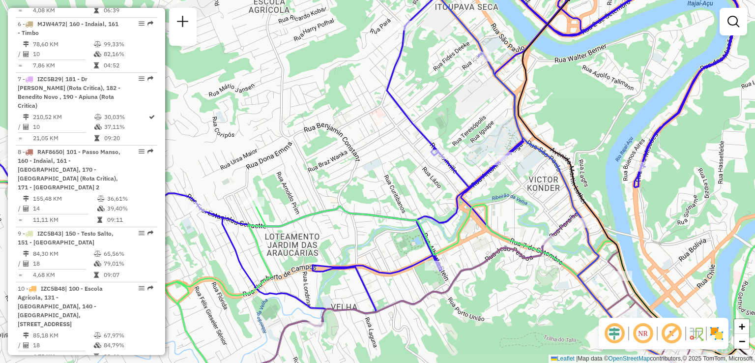
drag, startPoint x: 486, startPoint y: 200, endPoint x: 487, endPoint y: 189, distance: 10.9
click at [487, 191] on icon at bounding box center [377, 182] width 906 height 436
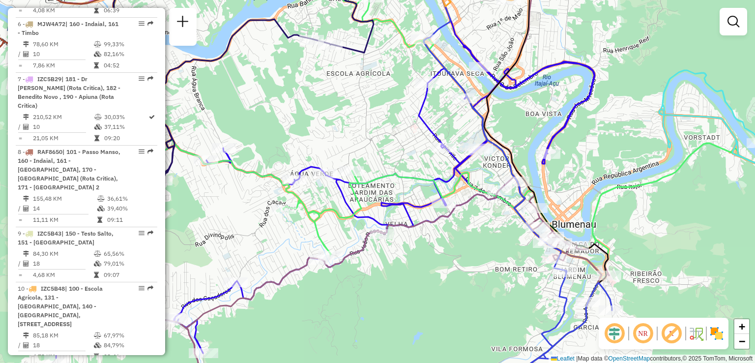
drag, startPoint x: 342, startPoint y: 189, endPoint x: 401, endPoint y: 182, distance: 58.9
click at [401, 182] on icon at bounding box center [325, 161] width 539 height 394
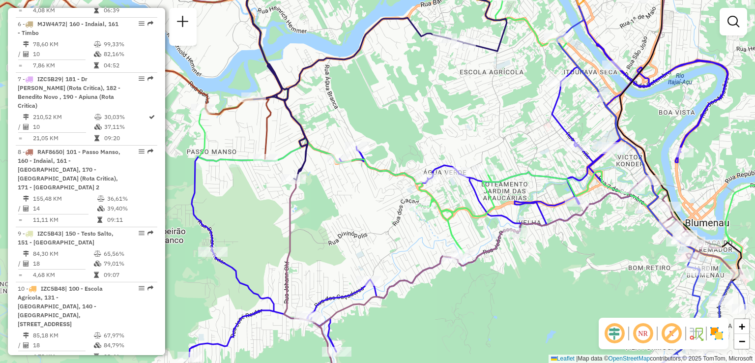
drag, startPoint x: 343, startPoint y: 200, endPoint x: 370, endPoint y: 209, distance: 28.0
click at [403, 209] on div "Janela de atendimento Grade de atendimento Capacidade Transportadoras Veículos …" at bounding box center [377, 181] width 755 height 363
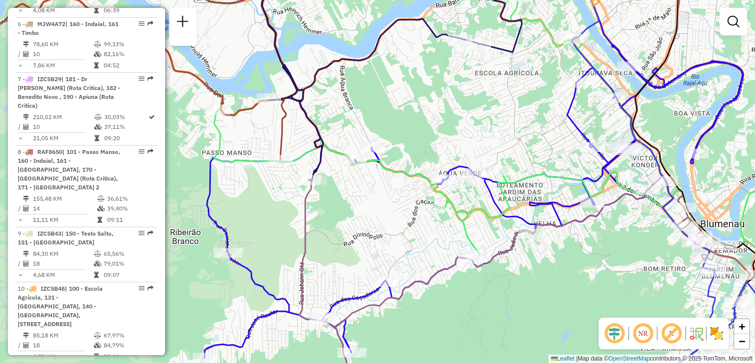
drag, startPoint x: 340, startPoint y: 242, endPoint x: 365, endPoint y: 199, distance: 50.0
click at [358, 208] on div "Janela de atendimento Grade de atendimento Capacidade Transportadoras Veículos …" at bounding box center [377, 181] width 755 height 363
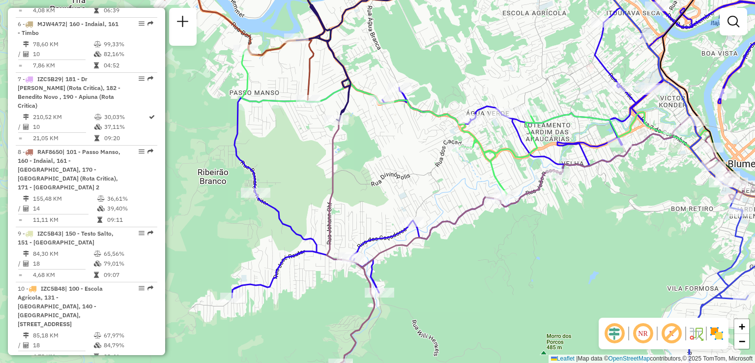
drag, startPoint x: 388, startPoint y: 205, endPoint x: 382, endPoint y: 183, distance: 22.7
click at [382, 183] on div "Janela de atendimento Grade de atendimento Capacidade Transportadoras Veículos …" at bounding box center [377, 181] width 755 height 363
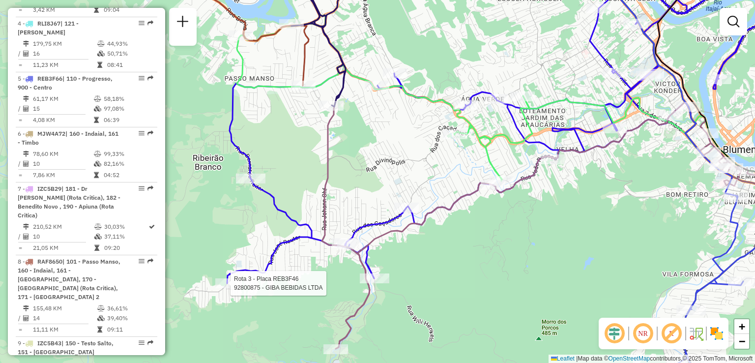
select select "**********"
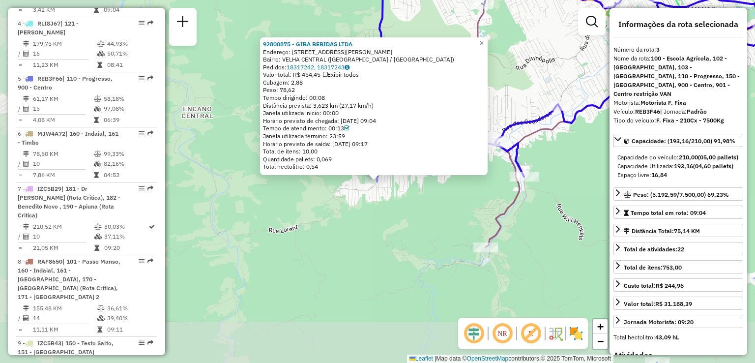
scroll to position [536, 0]
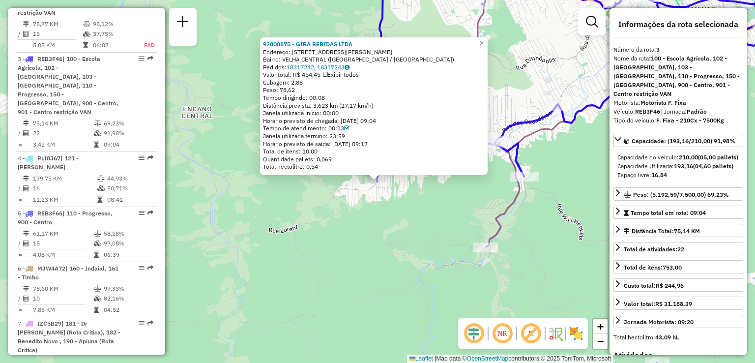
click at [356, 213] on div "92800875 - GIBA BEBIDAS LTDA Endereço: R Jose Reuter 2941 Bairro: VELHA CENTRAL…" at bounding box center [377, 181] width 755 height 363
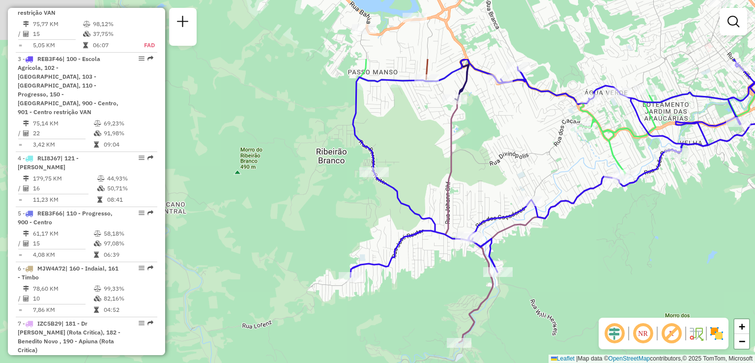
drag, startPoint x: 400, startPoint y: 213, endPoint x: 367, endPoint y: 309, distance: 101.4
click at [365, 317] on div "Janela de atendimento Grade de atendimento Capacidade Transportadoras Veículos …" at bounding box center [377, 181] width 755 height 363
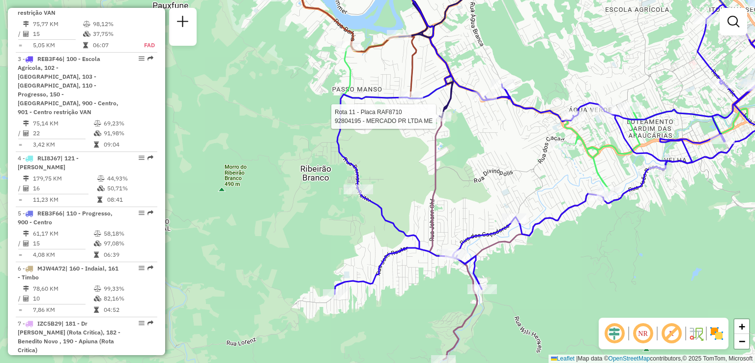
scroll to position [780, 0]
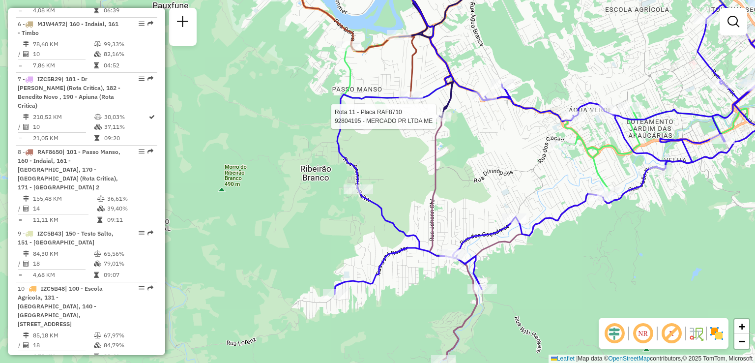
select select "**********"
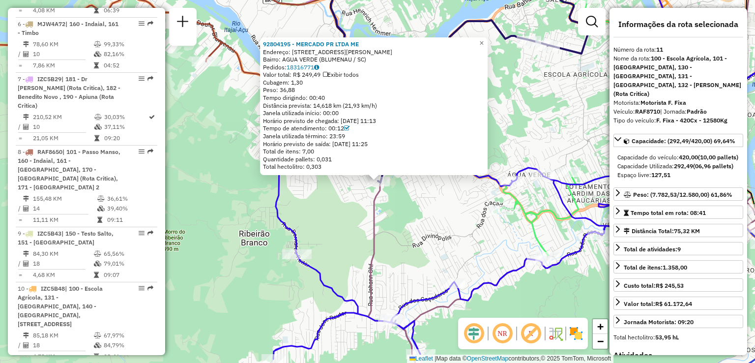
click at [433, 179] on div "92804195 - MERCADO PR LTDA ME Endereço: R LEOPOLDO ROTERS 45 Bairro: AGUA VERDE…" at bounding box center [377, 181] width 755 height 363
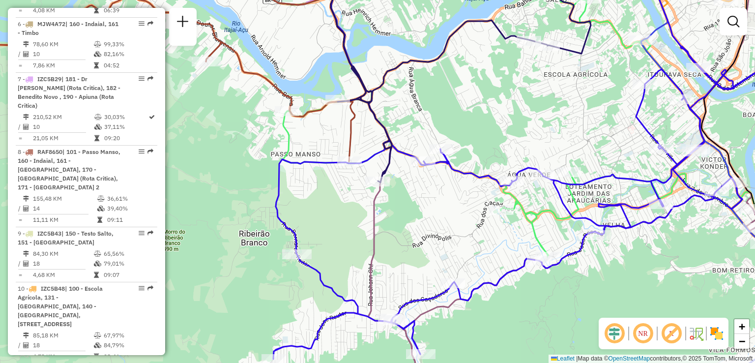
drag, startPoint x: 429, startPoint y: 220, endPoint x: 424, endPoint y: 175, distance: 45.6
click at [427, 203] on div "Janela de atendimento Grade de atendimento Capacidade Transportadoras Veículos …" at bounding box center [377, 181] width 755 height 363
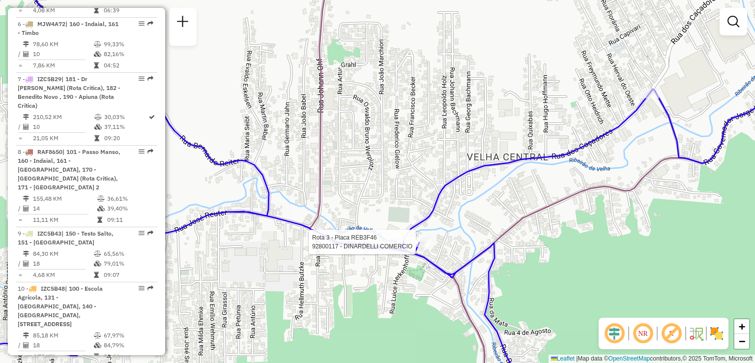
select select "**********"
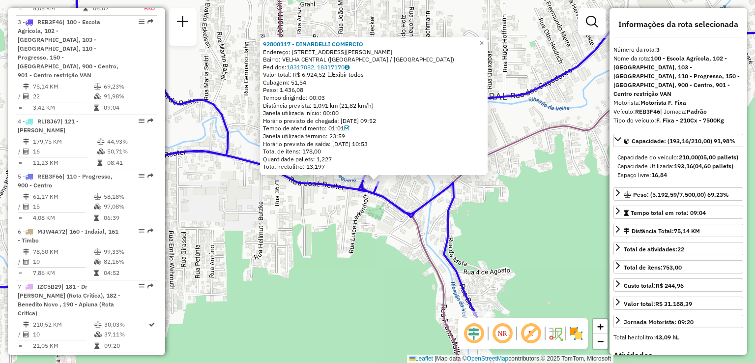
scroll to position [536, 0]
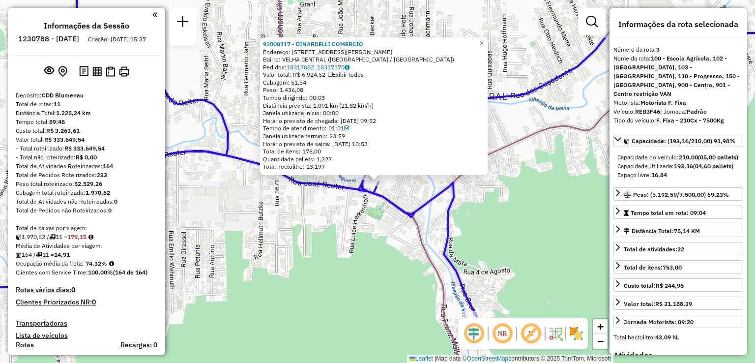
select select "**********"
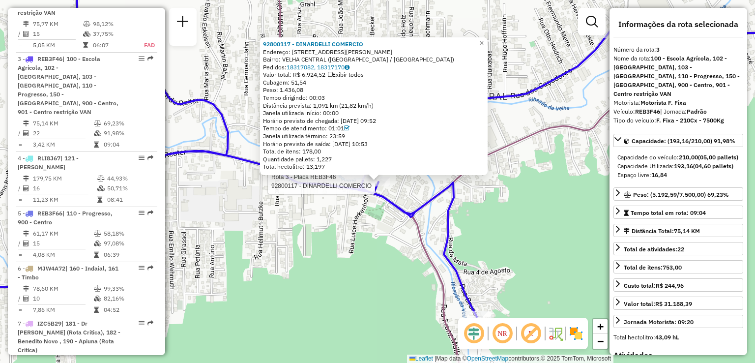
click at [332, 254] on div "Rota 3 - Placa REB3F46 92800117 - DINARDELLI COMERCIO 92800117 - DINARDELLI COM…" at bounding box center [377, 181] width 755 height 363
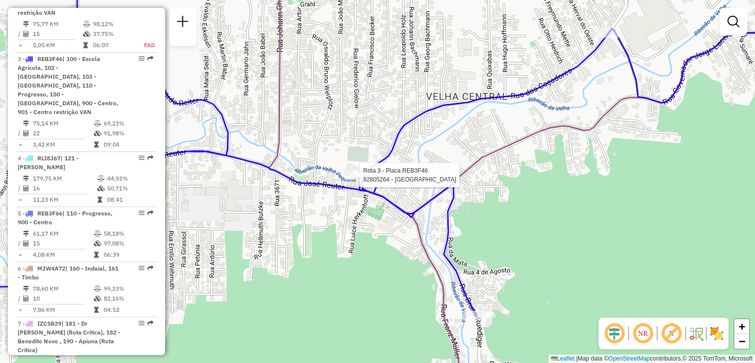
select select "**********"
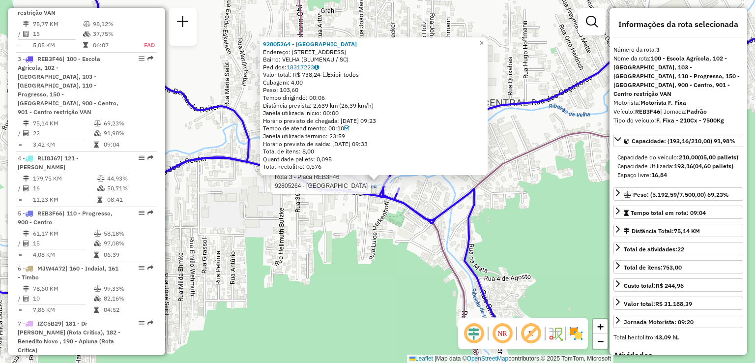
click at [351, 238] on div "Rota 3 - Placa REB3F46 92805264 - C C T VELHA CENTRAL 92805264 - C C T VELHA CE…" at bounding box center [377, 181] width 755 height 363
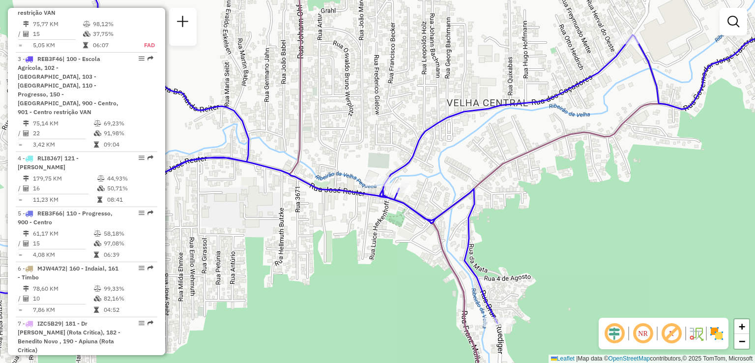
drag, startPoint x: 381, startPoint y: 219, endPoint x: 364, endPoint y: 188, distance: 35.0
click at [366, 193] on div "Janela de atendimento Grade de atendimento Capacidade Transportadoras Veículos …" at bounding box center [377, 181] width 755 height 363
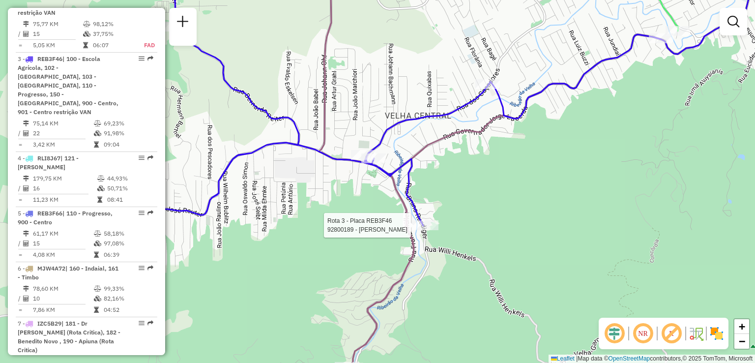
select select "**********"
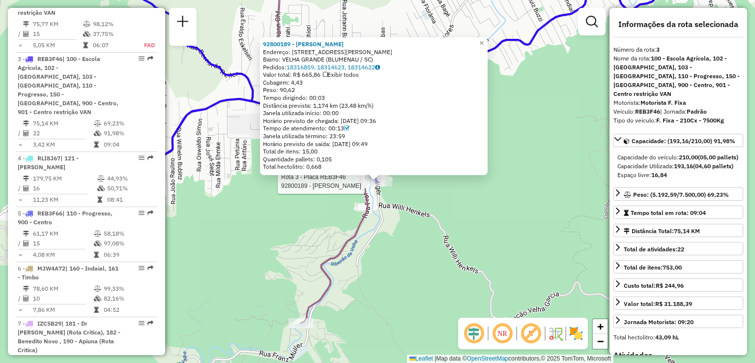
click at [454, 250] on div "Rota 3 - Placa REB3F46 92800189 - CHRISTIAN BORGES 92800189 - CHRISTIAN BORGES …" at bounding box center [377, 181] width 755 height 363
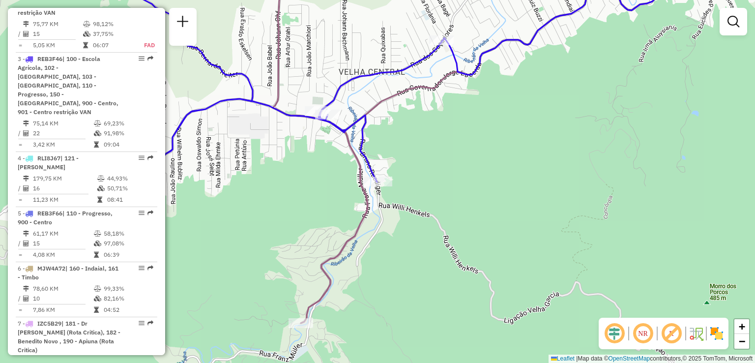
drag, startPoint x: 466, startPoint y: 218, endPoint x: 503, endPoint y: 218, distance: 37.4
click at [503, 218] on div "Janela de atendimento Grade de atendimento Capacidade Transportadoras Veículos …" at bounding box center [377, 181] width 755 height 363
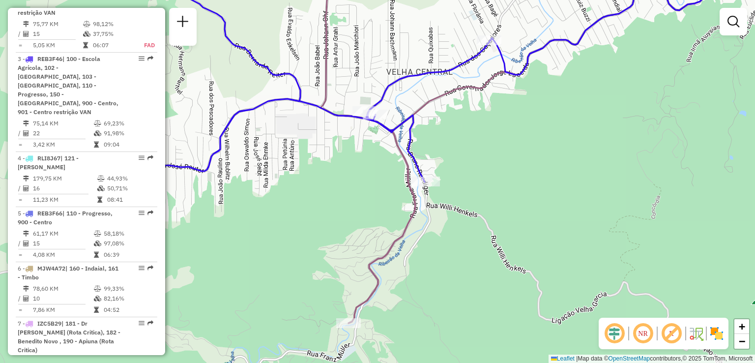
drag, startPoint x: 503, startPoint y: 197, endPoint x: 537, endPoint y: 221, distance: 41.3
click at [537, 221] on div "Janela de atendimento Grade de atendimento Capacidade Transportadoras Veículos …" at bounding box center [377, 181] width 755 height 363
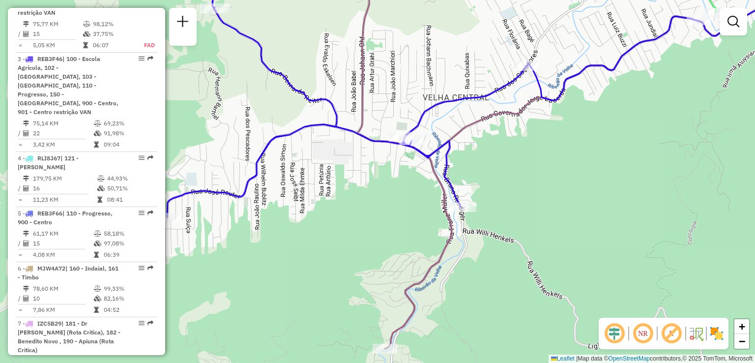
drag, startPoint x: 336, startPoint y: 199, endPoint x: 451, endPoint y: 199, distance: 114.6
click at [445, 199] on div "Janela de atendimento Grade de atendimento Capacidade Transportadoras Veículos …" at bounding box center [377, 181] width 755 height 363
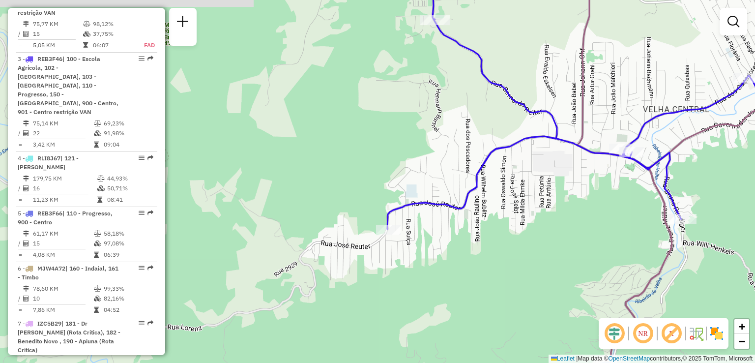
drag, startPoint x: 450, startPoint y: 214, endPoint x: 291, endPoint y: 256, distance: 164.2
click at [297, 255] on div "Janela de atendimento Grade de atendimento Capacidade Transportadoras Veículos …" at bounding box center [377, 181] width 755 height 363
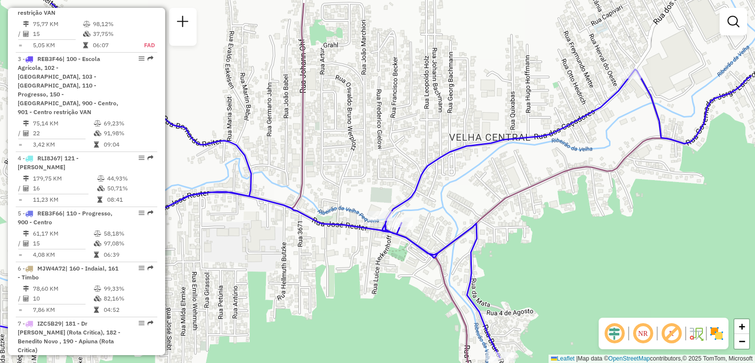
drag, startPoint x: 418, startPoint y: 241, endPoint x: 378, endPoint y: 254, distance: 42.1
click at [377, 257] on div "Janela de atendimento Grade de atendimento Capacidade Transportadoras Veículos …" at bounding box center [377, 181] width 755 height 363
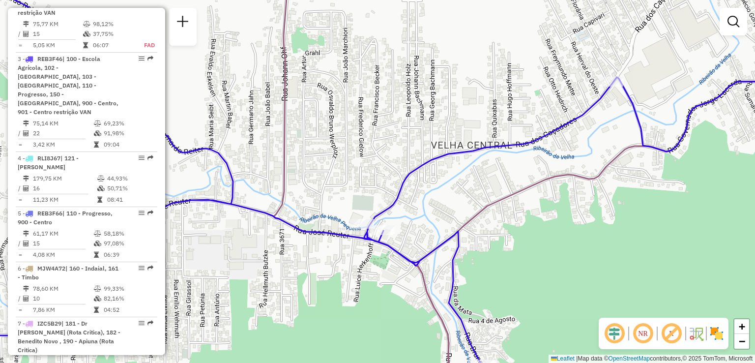
drag, startPoint x: 543, startPoint y: 179, endPoint x: 502, endPoint y: 271, distance: 100.4
click at [502, 279] on icon at bounding box center [623, 221] width 413 height 361
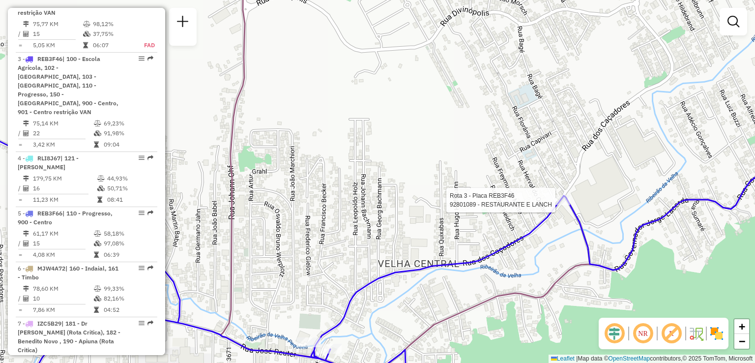
select select "**********"
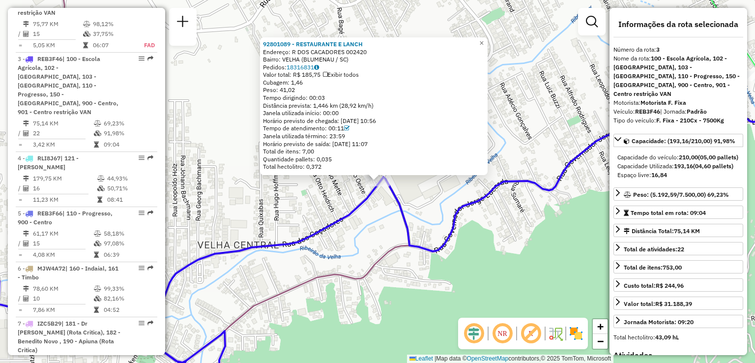
click at [428, 259] on div "92801089 - RESTAURANTE E LANCH Endereço: R DOS CACADORES 002420 Bairro: VELHA (…" at bounding box center [377, 181] width 755 height 363
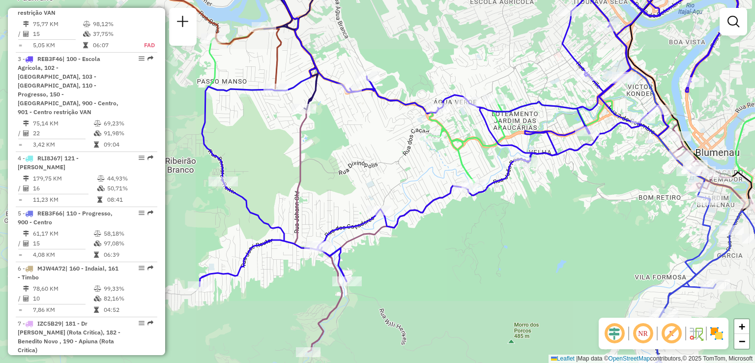
drag, startPoint x: 380, startPoint y: 250, endPoint x: 444, endPoint y: 209, distance: 76.9
click at [437, 213] on div "Janela de atendimento Grade de atendimento Capacidade Transportadoras Veículos …" at bounding box center [377, 181] width 755 height 363
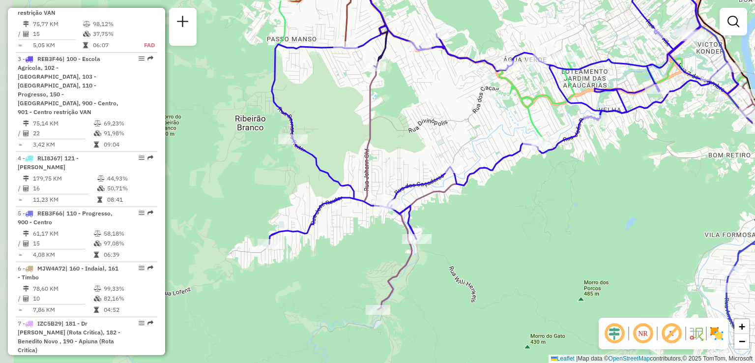
drag, startPoint x: 446, startPoint y: 235, endPoint x: 456, endPoint y: 235, distance: 9.8
click at [456, 235] on div "Janela de atendimento Grade de atendimento Capacidade Transportadoras Veículos …" at bounding box center [377, 181] width 755 height 363
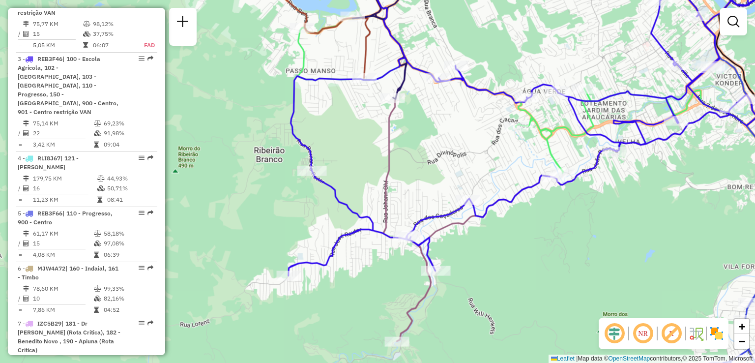
click at [470, 252] on div "Janela de atendimento Grade de atendimento Capacidade Transportadoras Veículos …" at bounding box center [377, 181] width 755 height 363
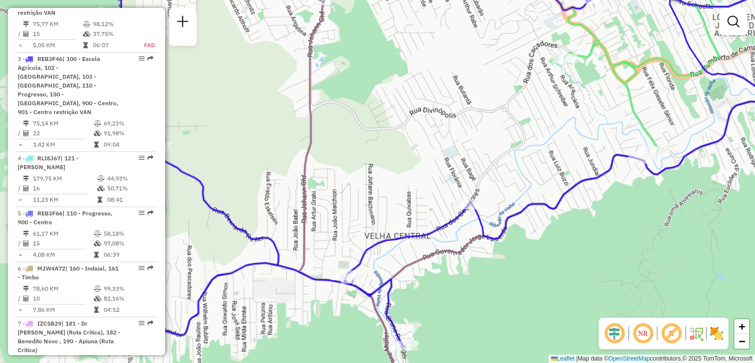
click at [470, 198] on icon at bounding box center [470, 160] width 722 height 392
select select "**********"
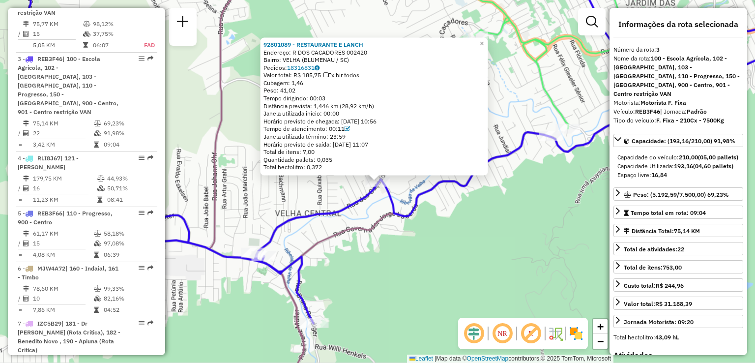
click at [460, 218] on div "Rota 3 - Placa REB3F46 92801089 - RESTAURANTE E LANCH 92801089 - RESTAURANTE E …" at bounding box center [377, 181] width 755 height 363
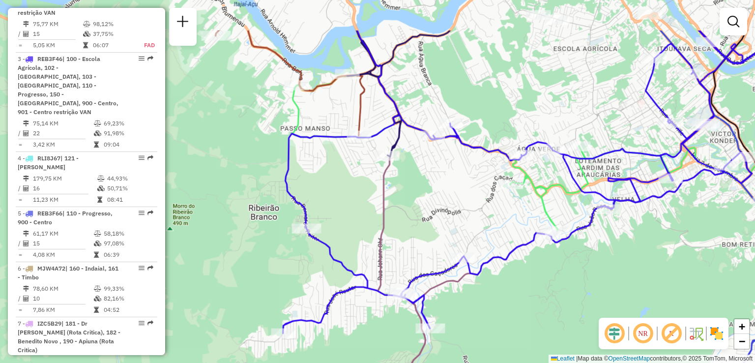
drag, startPoint x: 537, startPoint y: 234, endPoint x: 541, endPoint y: 267, distance: 33.7
click at [541, 267] on div "Janela de atendimento Grade de atendimento Capacidade Transportadoras Veículos …" at bounding box center [377, 181] width 755 height 363
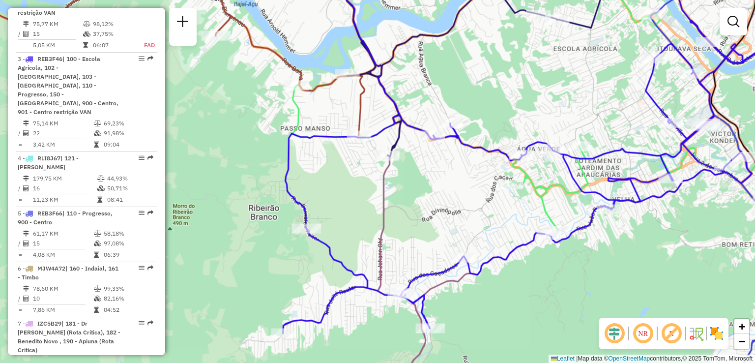
drag, startPoint x: 271, startPoint y: 265, endPoint x: 232, endPoint y: 258, distance: 39.9
click at [232, 258] on div "Janela de atendimento Grade de atendimento Capacidade Transportadoras Veículos …" at bounding box center [377, 181] width 755 height 363
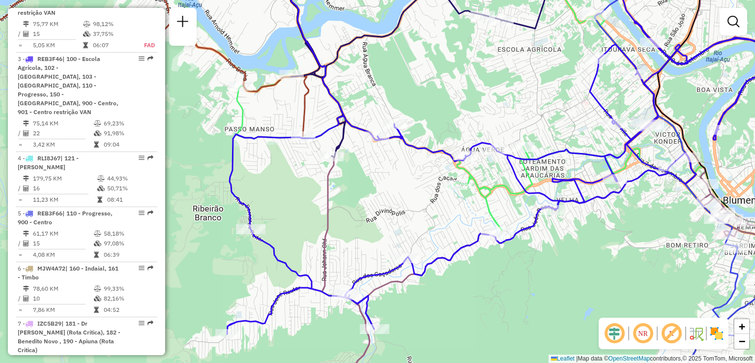
drag, startPoint x: 296, startPoint y: 258, endPoint x: 268, endPoint y: 276, distance: 33.7
click at [268, 276] on div "Janela de atendimento Grade de atendimento Capacidade Transportadoras Veículos …" at bounding box center [377, 181] width 755 height 363
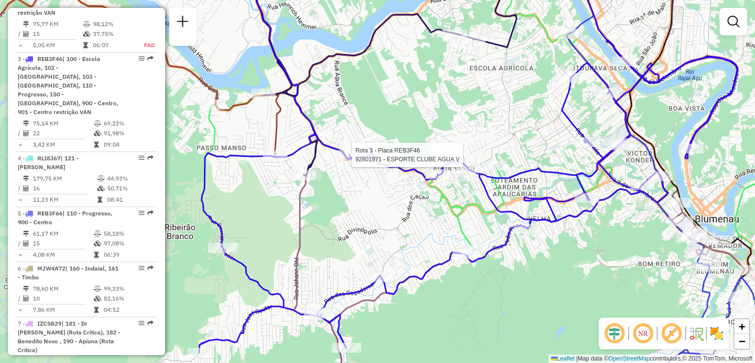
select select "**********"
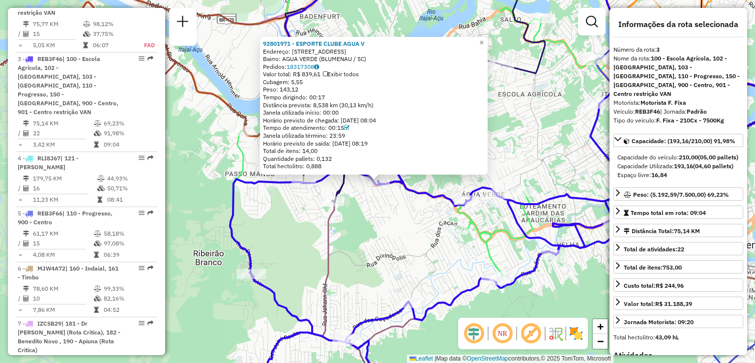
click at [350, 211] on div "92801971 - ESPORTE CLUBE AGUA V Endereço: R General Osorio 3300 Bairro: AGUA VE…" at bounding box center [377, 181] width 755 height 363
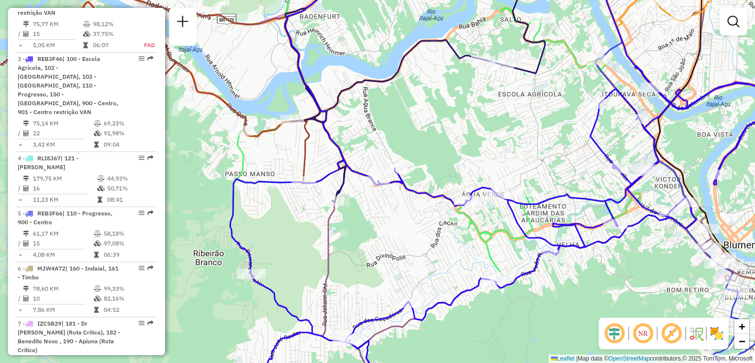
drag, startPoint x: 374, startPoint y: 196, endPoint x: 376, endPoint y: 189, distance: 7.2
click at [376, 191] on div "Janela de atendimento Grade de atendimento Capacidade Transportadoras Veículos …" at bounding box center [377, 181] width 755 height 363
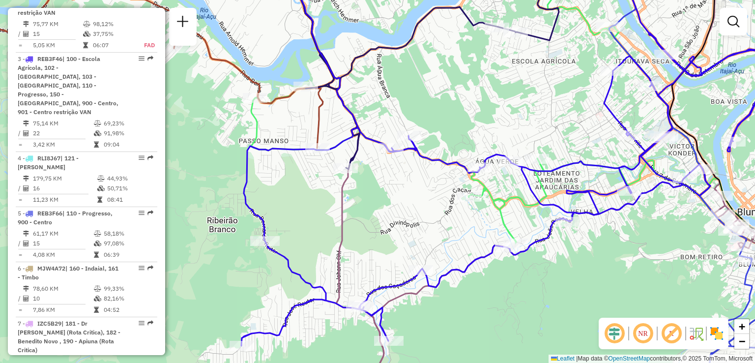
drag, startPoint x: 373, startPoint y: 233, endPoint x: 391, endPoint y: 200, distance: 37.2
click at [383, 211] on div "Janela de atendimento Grade de atendimento Capacidade Transportadoras Veículos …" at bounding box center [377, 181] width 755 height 363
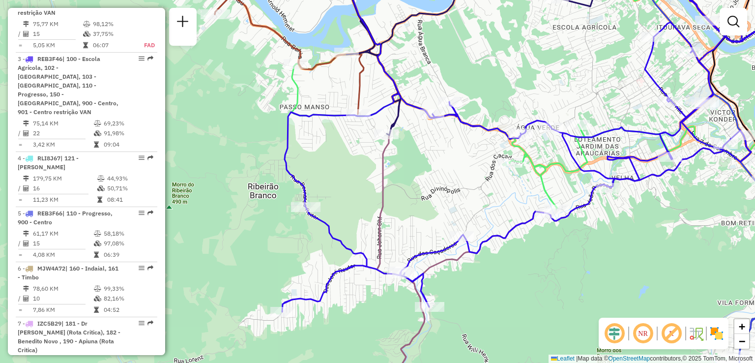
drag, startPoint x: 381, startPoint y: 214, endPoint x: 408, endPoint y: 210, distance: 26.8
click at [408, 210] on div "Janela de atendimento Grade de atendimento Capacidade Transportadoras Veículos …" at bounding box center [377, 181] width 755 height 363
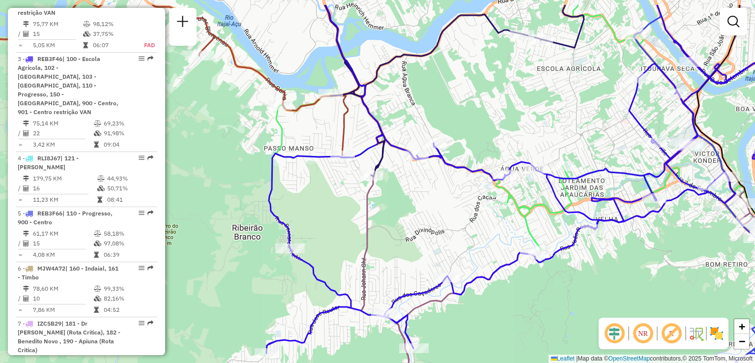
drag, startPoint x: 368, startPoint y: 187, endPoint x: 352, endPoint y: 229, distance: 44.2
click at [352, 229] on div "Janela de atendimento Grade de atendimento Capacidade Transportadoras Veículos …" at bounding box center [377, 181] width 755 height 363
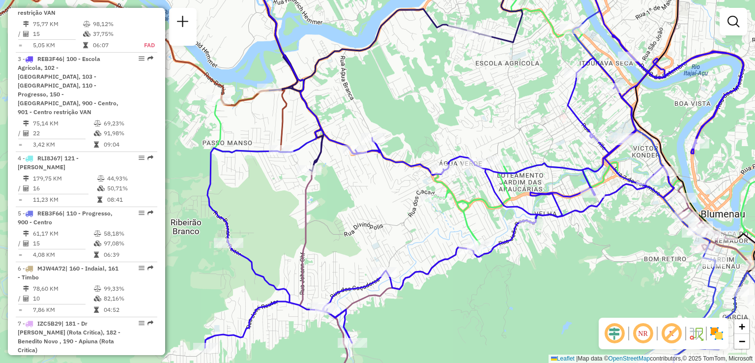
drag, startPoint x: 429, startPoint y: 230, endPoint x: 361, endPoint y: 224, distance: 68.1
click at [361, 224] on div "Janela de atendimento Grade de atendimento Capacidade Transportadoras Veículos …" at bounding box center [377, 181] width 755 height 363
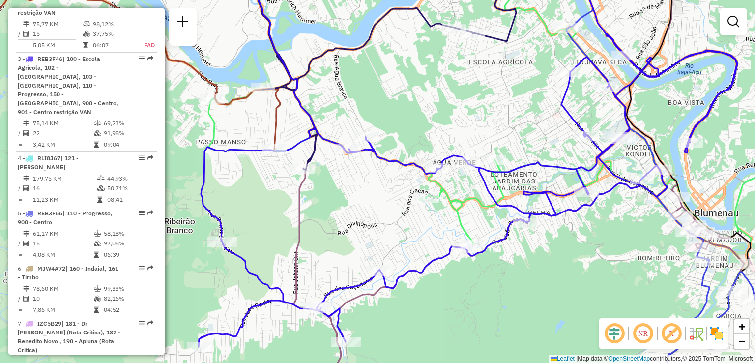
drag, startPoint x: 357, startPoint y: 222, endPoint x: 346, endPoint y: 197, distance: 27.1
click at [347, 198] on div "Janela de atendimento Grade de atendimento Capacidade Transportadoras Veículos …" at bounding box center [377, 181] width 755 height 363
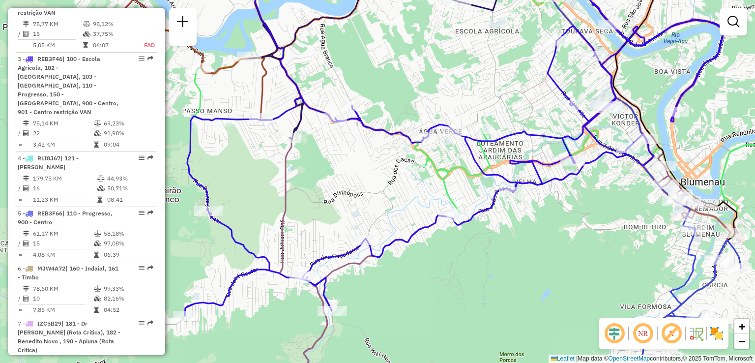
click at [366, 172] on div "Janela de atendimento Grade de atendimento Capacidade Transportadoras Veículos …" at bounding box center [377, 181] width 755 height 363
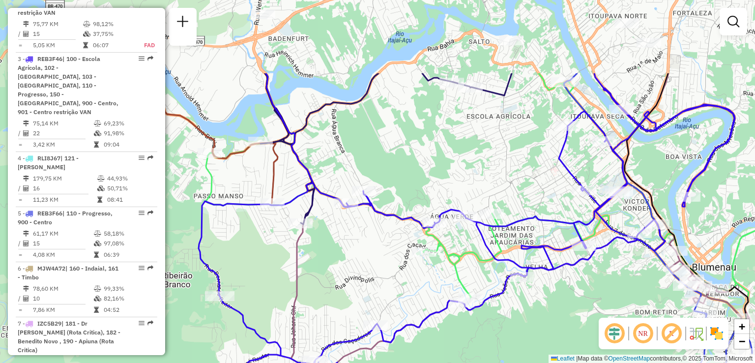
drag, startPoint x: 381, startPoint y: 203, endPoint x: 361, endPoint y: 252, distance: 52.8
click at [361, 252] on div "Janela de atendimento Grade de atendimento Capacidade Transportadoras Veículos …" at bounding box center [377, 181] width 755 height 363
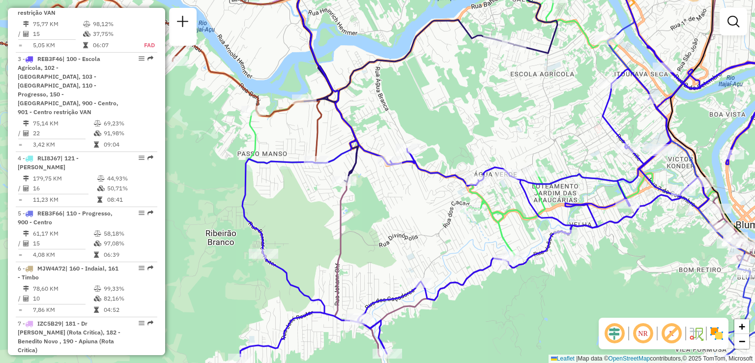
drag, startPoint x: 363, startPoint y: 249, endPoint x: 404, endPoint y: 209, distance: 56.7
click at [404, 209] on div "Janela de atendimento Grade de atendimento Capacidade Transportadoras Veículos …" at bounding box center [377, 181] width 755 height 363
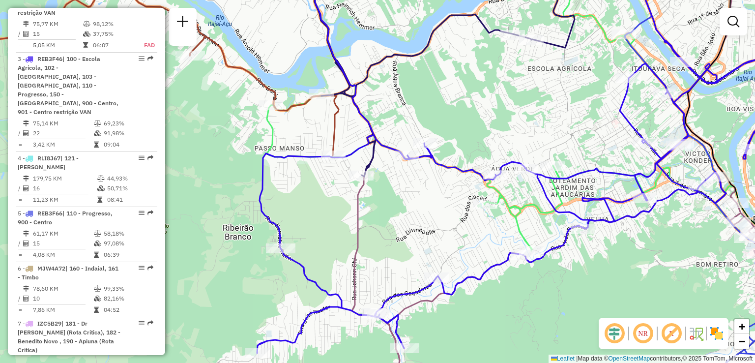
drag, startPoint x: 403, startPoint y: 211, endPoint x: 427, endPoint y: 205, distance: 25.4
click at [427, 205] on div "Janela de atendimento Grade de atendimento Capacidade Transportadoras Veículos …" at bounding box center [377, 181] width 755 height 363
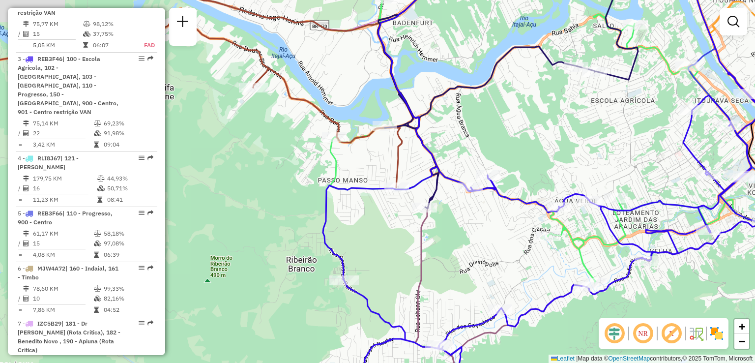
drag, startPoint x: 412, startPoint y: 221, endPoint x: 464, endPoint y: 252, distance: 60.5
click at [464, 252] on div "Janela de atendimento Grade de atendimento Capacidade Transportadoras Veículos …" at bounding box center [377, 181] width 755 height 363
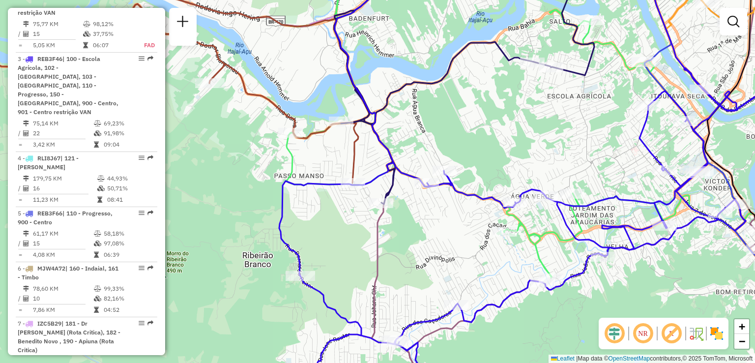
drag, startPoint x: 462, startPoint y: 250, endPoint x: 418, endPoint y: 246, distance: 44.0
click at [418, 246] on div "Janela de atendimento Grade de atendimento Capacidade Transportadoras Veículos …" at bounding box center [377, 181] width 755 height 363
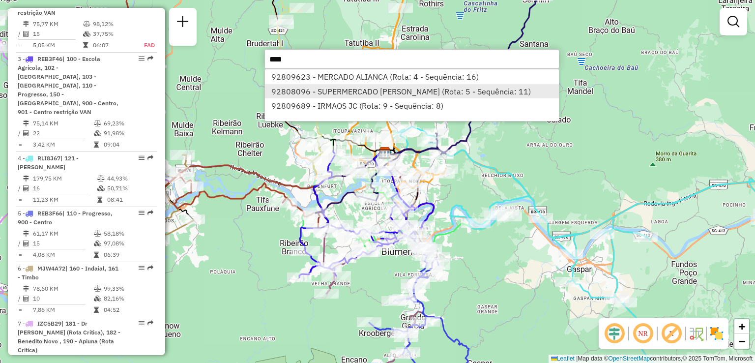
type input "****"
click at [376, 90] on li "92808096 - SUPERMERCADO ALVES F (Rota: 5 - Sequência: 11)" at bounding box center [412, 91] width 294 height 15
select select "**********"
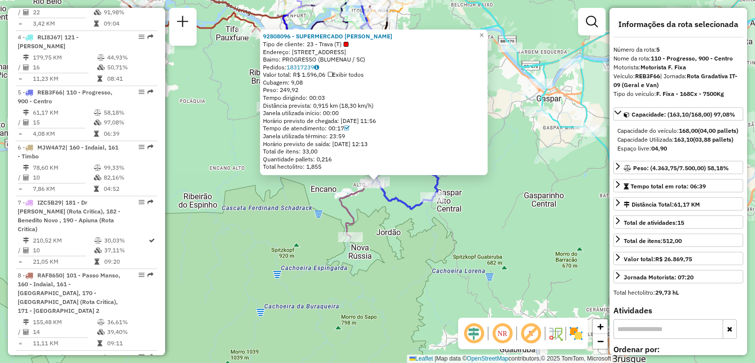
scroll to position [664, 0]
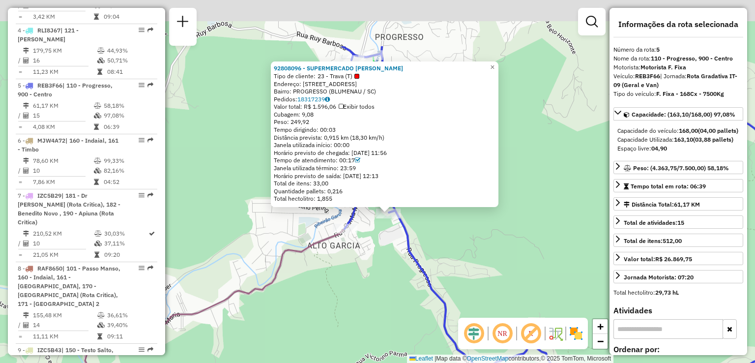
drag, startPoint x: 382, startPoint y: 238, endPoint x: 360, endPoint y: 289, distance: 55.7
click at [362, 290] on div "92808096 - SUPERMERCADO ALVES F Tipo de cliente: 23 - Trava (T) Endereço: 081 R…" at bounding box center [377, 181] width 755 height 363
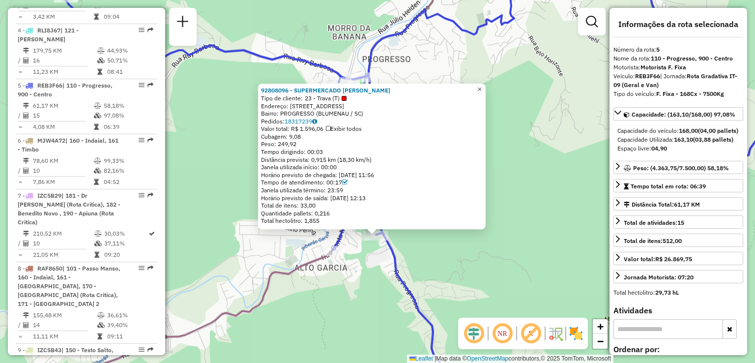
click at [482, 86] on span "×" at bounding box center [479, 89] width 4 height 8
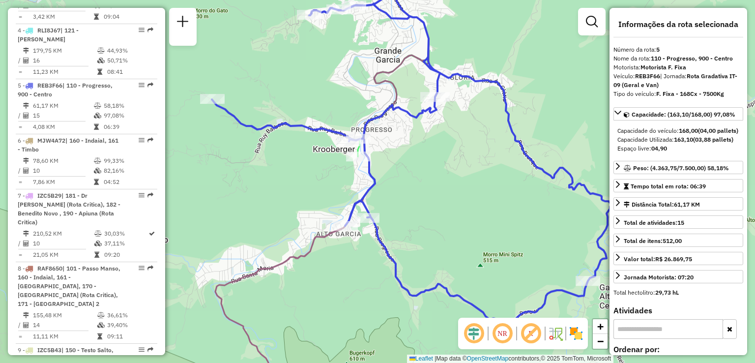
click at [426, 264] on div "Janela de atendimento Grade de atendimento Capacidade Transportadoras Veículos …" at bounding box center [377, 181] width 755 height 363
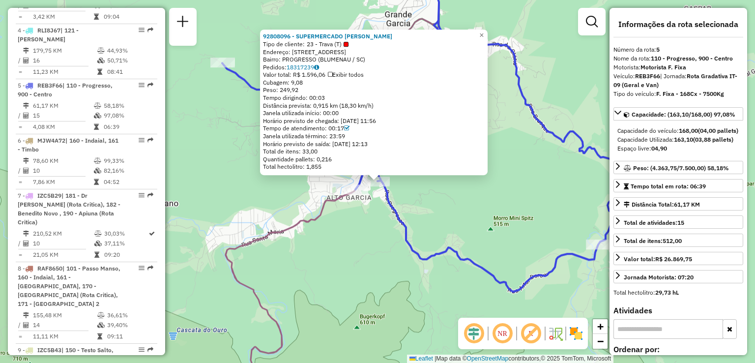
click at [381, 260] on div "92808096 - SUPERMERCADO ALVES F Tipo de cliente: 23 - Trava (T) Endereço: 081 R…" at bounding box center [377, 181] width 755 height 363
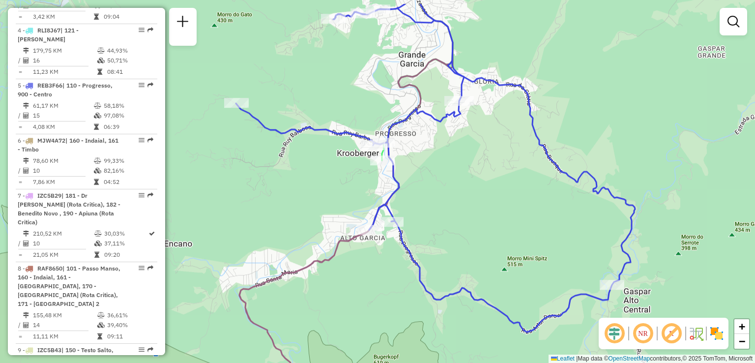
drag, startPoint x: 420, startPoint y: 230, endPoint x: 438, endPoint y: 276, distance: 48.9
click at [438, 276] on div "Janela de atendimento Grade de atendimento Capacidade Transportadoras Veículos …" at bounding box center [377, 181] width 755 height 363
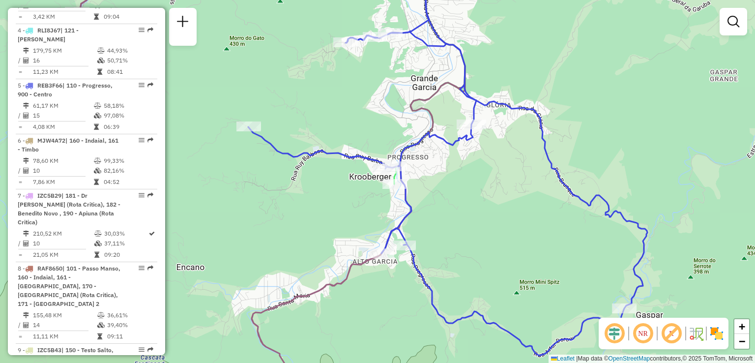
drag, startPoint x: 447, startPoint y: 235, endPoint x: 475, endPoint y: 266, distance: 42.5
click at [475, 266] on div "Janela de atendimento Grade de atendimento Capacidade Transportadoras Veículos …" at bounding box center [377, 181] width 755 height 363
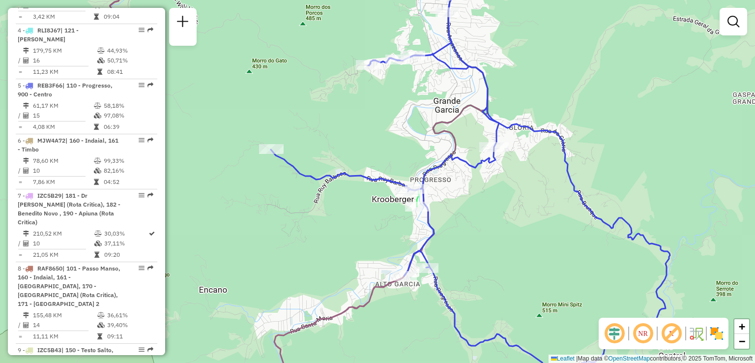
drag, startPoint x: 460, startPoint y: 305, endPoint x: 470, endPoint y: 328, distance: 24.7
click at [470, 328] on div "Rota 5 - Placa REB3F66 92808096 - SUPERMERCADO ALVES F Janela de atendimento Gr…" at bounding box center [377, 181] width 755 height 363
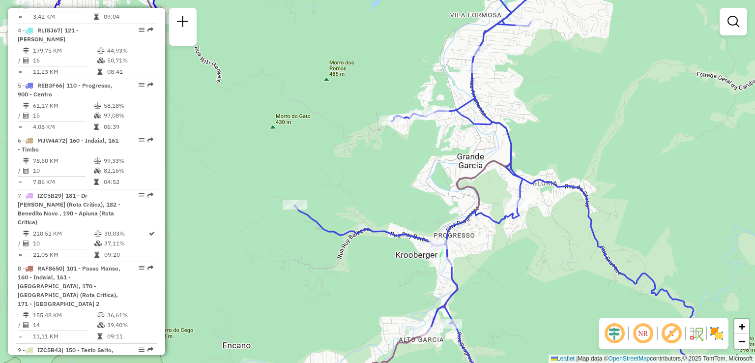
drag, startPoint x: 345, startPoint y: 273, endPoint x: 354, endPoint y: 297, distance: 25.7
click at [354, 330] on div "Janela de atendimento Grade de atendimento Capacidade Transportadoras Veículos …" at bounding box center [377, 181] width 755 height 363
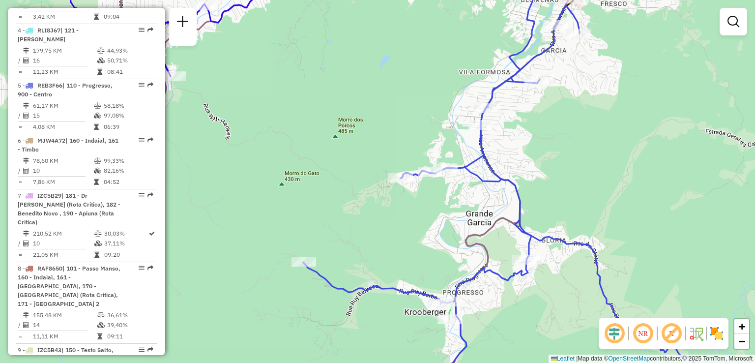
drag, startPoint x: 367, startPoint y: 218, endPoint x: 407, endPoint y: 274, distance: 68.5
click at [522, 341] on div "Janela de atendimento Grade de atendimento Capacidade Transportadoras Veículos …" at bounding box center [377, 181] width 755 height 363
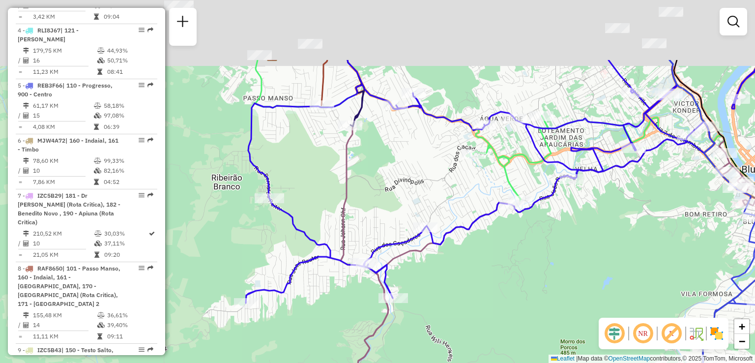
drag, startPoint x: 380, startPoint y: 254, endPoint x: 452, endPoint y: 361, distance: 128.6
click at [452, 361] on div "Janela de atendimento Grade de atendimento Capacidade Transportadoras Veículos …" at bounding box center [377, 181] width 755 height 363
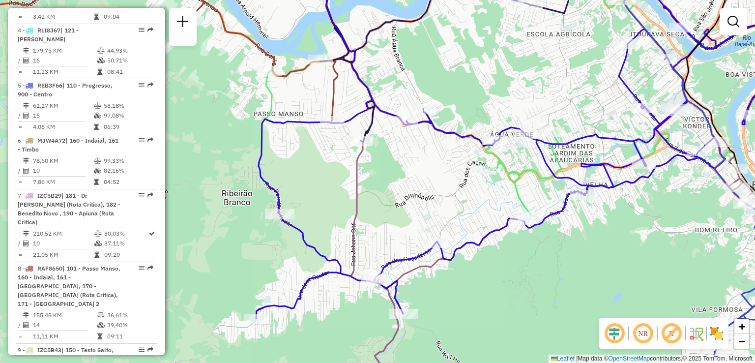
click at [412, 319] on icon at bounding box center [525, 141] width 539 height 355
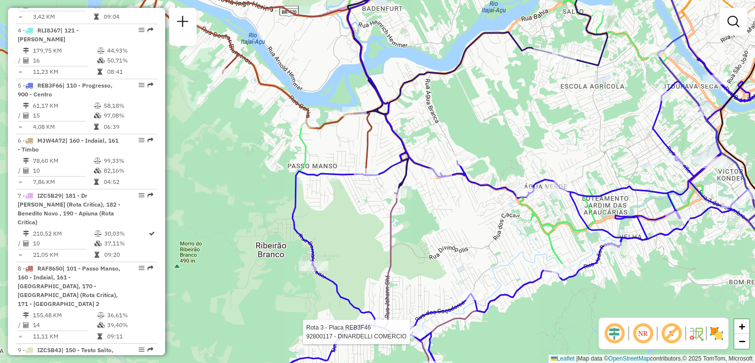
drag, startPoint x: 368, startPoint y: 231, endPoint x: 304, endPoint y: 242, distance: 64.4
click at [306, 242] on div "Rota 3 - Placa REB3F46 92800117 - DINARDELLI COMERCIO Janela de atendimento Gra…" at bounding box center [377, 181] width 755 height 363
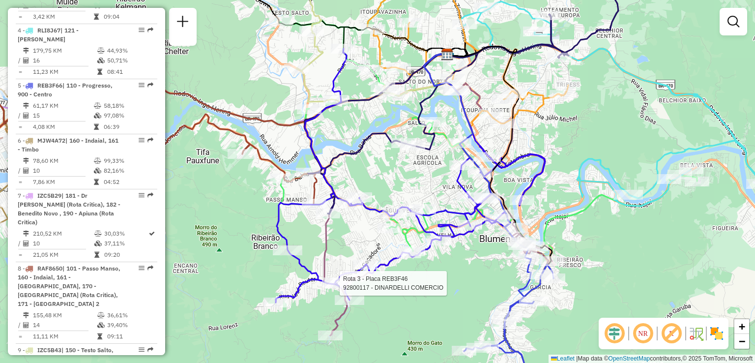
drag, startPoint x: 367, startPoint y: 226, endPoint x: 358, endPoint y: 230, distance: 9.7
click at [360, 230] on div "Rota 3 - Placa REB3F46 92800117 - DINARDELLI COMERCIO Janela de atendimento Gra…" at bounding box center [377, 181] width 755 height 363
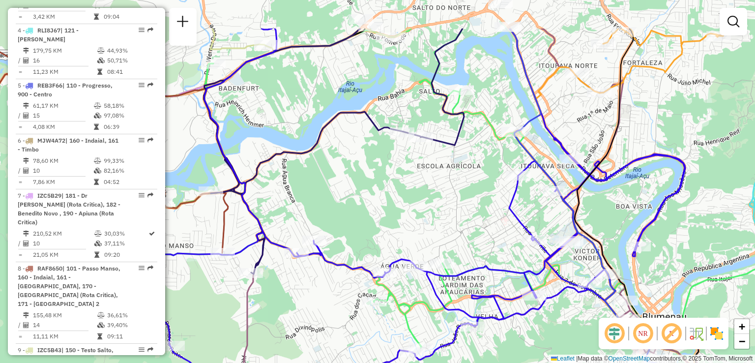
drag, startPoint x: 425, startPoint y: 170, endPoint x: 353, endPoint y: 286, distance: 136.9
click at [364, 270] on div "Rota 3 - Placa REB3F46 92800117 - DINARDELLI COMERCIO Janela de atendimento Gra…" at bounding box center [377, 181] width 755 height 363
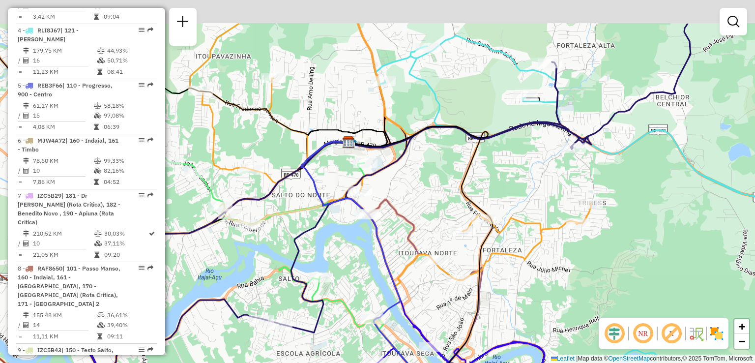
drag, startPoint x: 514, startPoint y: 237, endPoint x: 456, endPoint y: 286, distance: 75.7
click at [434, 307] on div "Rota 3 - Placa REB3F46 92800117 - DINARDELLI COMERCIO Janela de atendimento Gra…" at bounding box center [377, 181] width 755 height 363
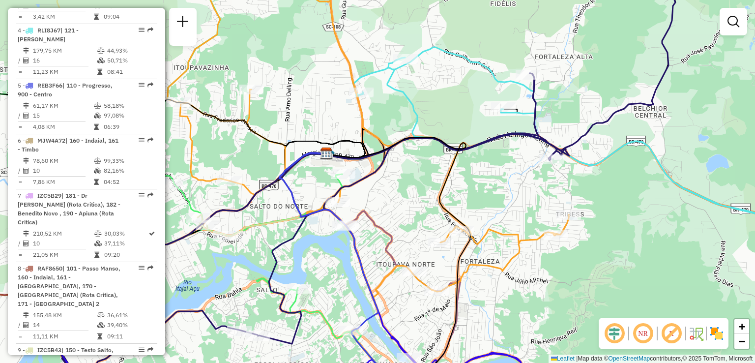
drag, startPoint x: 486, startPoint y: 236, endPoint x: 477, endPoint y: 250, distance: 16.1
click at [480, 248] on div "Rota 3 - Placa REB3F46 92800117 - DINARDELLI COMERCIO Janela de atendimento Gra…" at bounding box center [377, 181] width 755 height 363
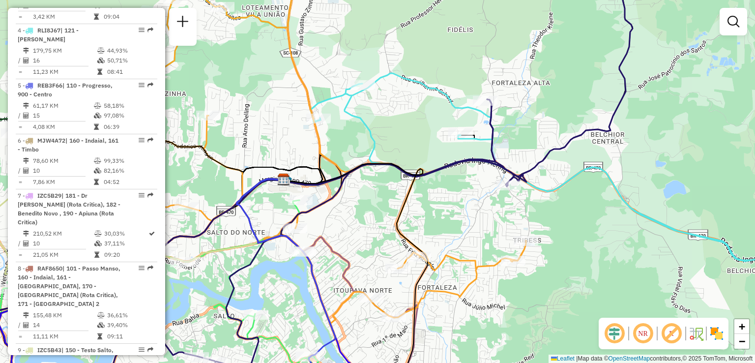
drag, startPoint x: 464, startPoint y: 235, endPoint x: 460, endPoint y: 199, distance: 36.6
click at [463, 210] on div "Rota 3 - Placa REB3F46 92800117 - DINARDELLI COMERCIO Janela de atendimento Gra…" at bounding box center [377, 181] width 755 height 363
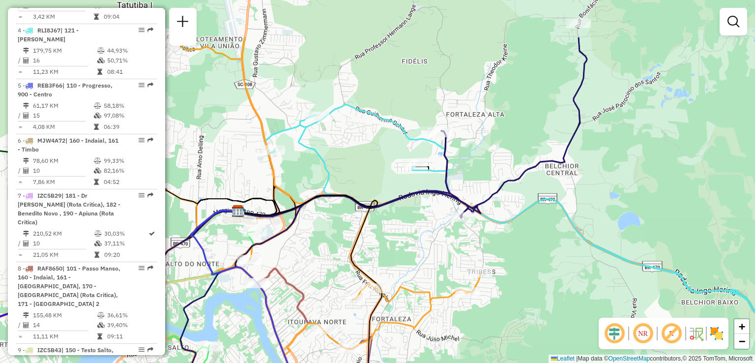
drag, startPoint x: 525, startPoint y: 272, endPoint x: 485, endPoint y: 329, distance: 69.8
click at [483, 336] on div "Rota 3 - Placa REB3F46 92800117 - DINARDELLI COMERCIO Janela de atendimento Gra…" at bounding box center [377, 181] width 755 height 363
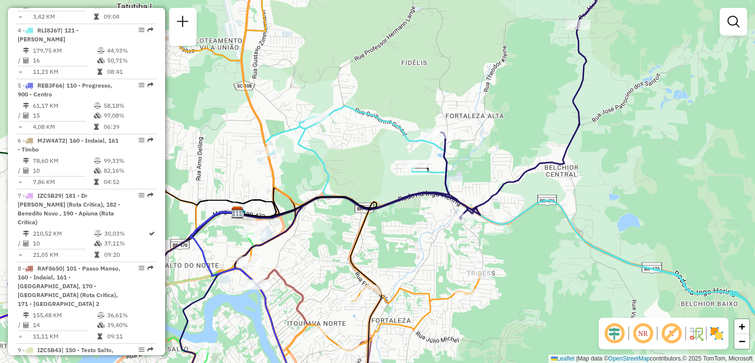
drag, startPoint x: 530, startPoint y: 294, endPoint x: 531, endPoint y: 240, distance: 53.6
click at [531, 254] on div "Rota 3 - Placa REB3F46 92800117 - DINARDELLI COMERCIO Janela de atendimento Gra…" at bounding box center [377, 181] width 755 height 363
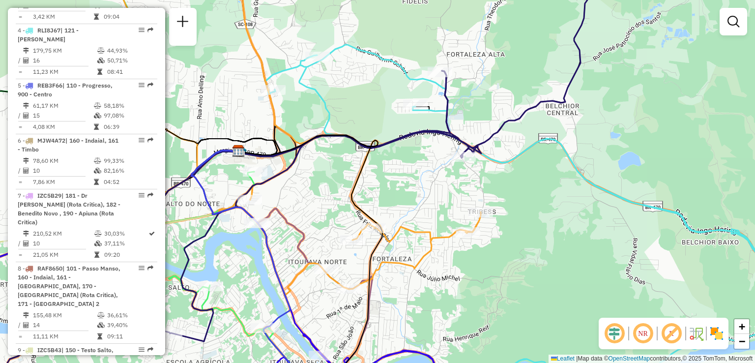
drag, startPoint x: 421, startPoint y: 190, endPoint x: 448, endPoint y: 236, distance: 53.3
click at [446, 232] on div "Rota 3 - Placa REB3F46 92800117 - DINARDELLI COMERCIO Janela de atendimento Gra…" at bounding box center [377, 181] width 755 height 363
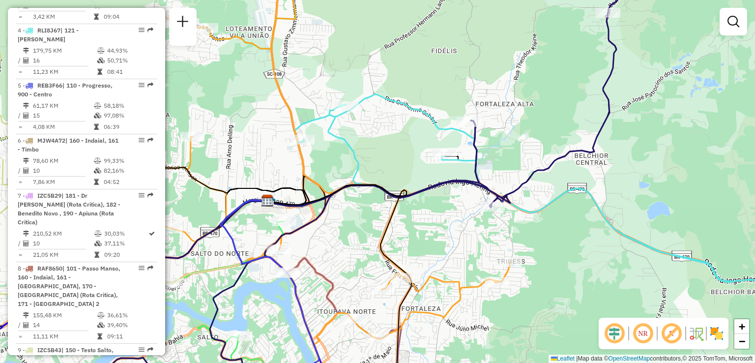
click at [430, 238] on div "Rota 3 - Placa REB3F46 92800117 - DINARDELLI COMERCIO Janela de atendimento Gra…" at bounding box center [377, 181] width 755 height 363
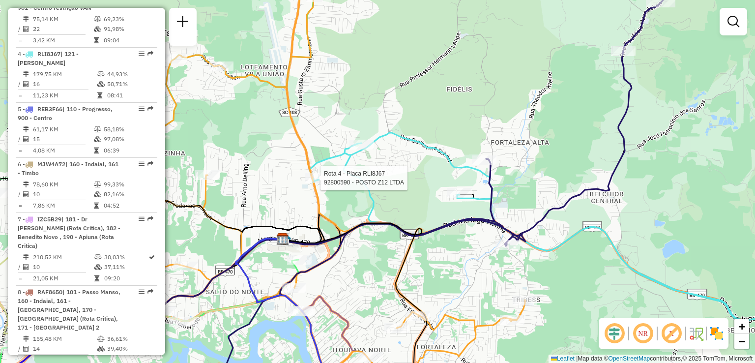
select select "**********"
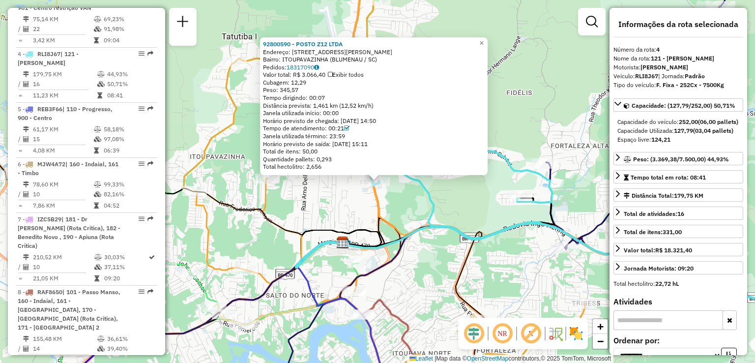
scroll to position [618, 0]
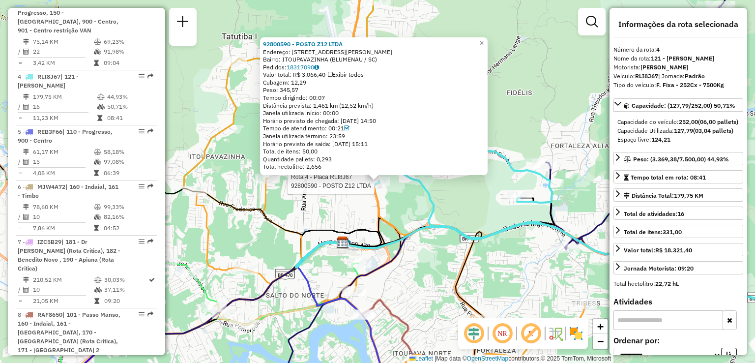
click at [415, 202] on div "Rota 4 - Placa RLI8J67 92800590 - POSTO Z12 LTDA 92800590 - POSTO Z12 LTDA Ende…" at bounding box center [377, 181] width 755 height 363
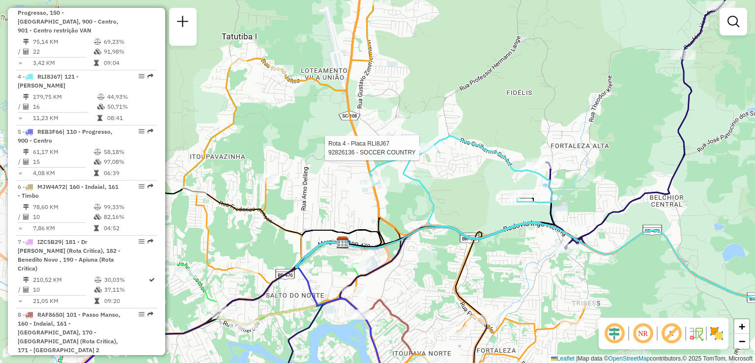
select select "**********"
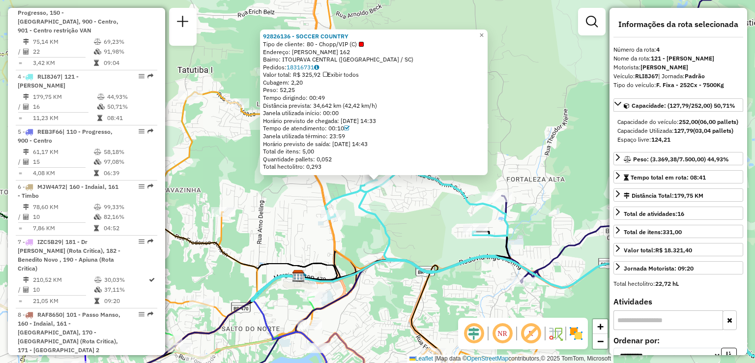
click at [441, 231] on div "Rota 4 - Placa RLI8J67 92826136 - SOCCER COUNTRY Rota 4 - Placa RLI8J67 9280962…" at bounding box center [377, 181] width 755 height 363
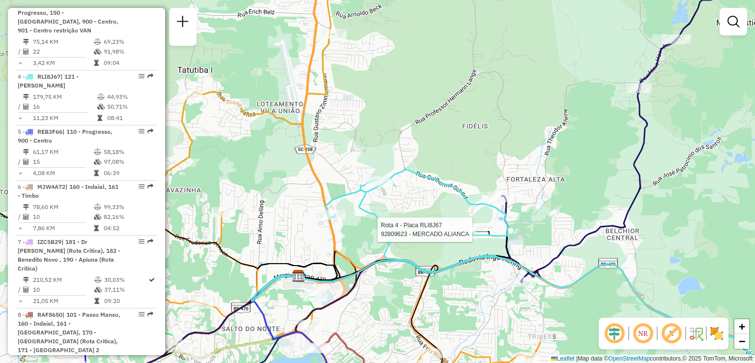
click at [470, 235] on div at bounding box center [475, 230] width 25 height 10
select select "**********"
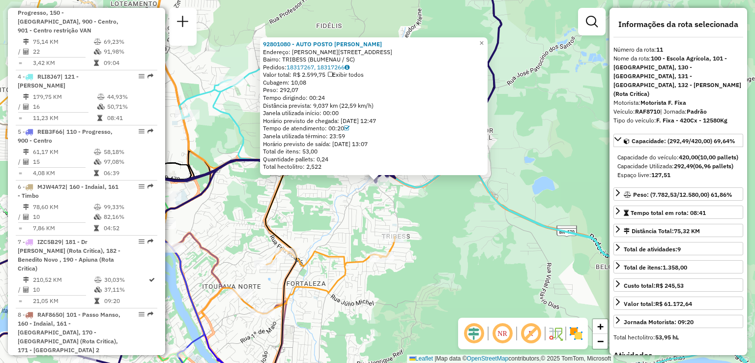
scroll to position [780, 0]
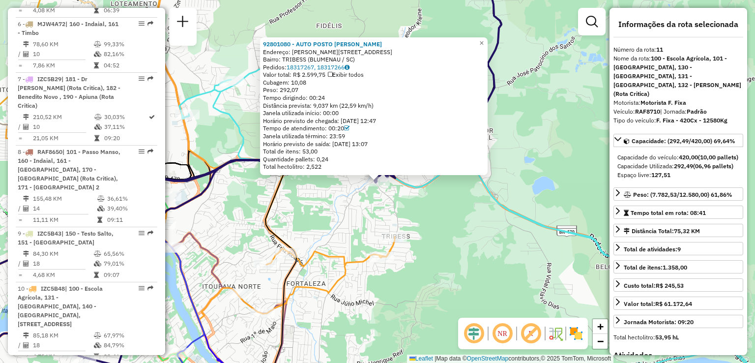
click at [436, 227] on div "Rota 10 - Placa IZC5B48 92805408 - SUPER BALL LTDA ME Rota 10 - Placa IZC5B48 9…" at bounding box center [377, 181] width 755 height 363
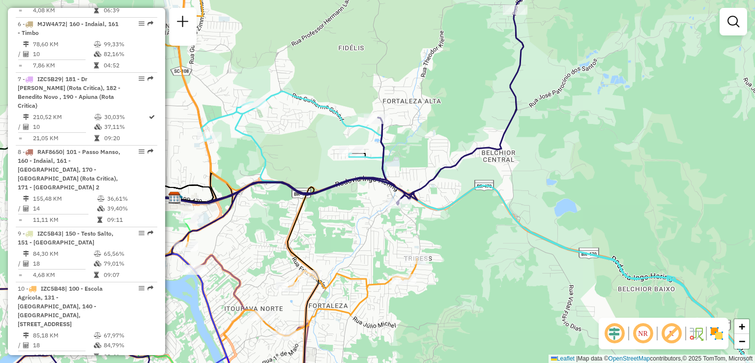
drag, startPoint x: 427, startPoint y: 222, endPoint x: 447, endPoint y: 242, distance: 28.9
click at [449, 244] on div "Janela de atendimento Grade de atendimento Capacidade Transportadoras Veículos …" at bounding box center [377, 181] width 755 height 363
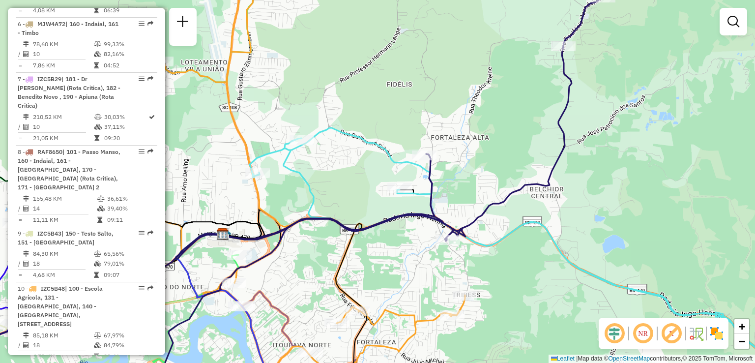
click at [425, 260] on div "Janela de atendimento Grade de atendimento Capacidade Transportadoras Veículos …" at bounding box center [377, 181] width 755 height 363
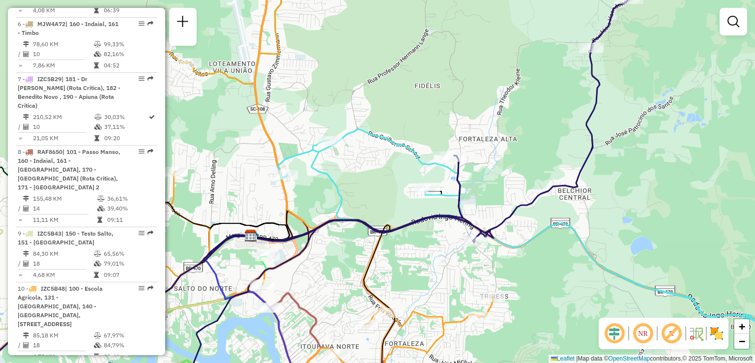
drag, startPoint x: 408, startPoint y: 264, endPoint x: 417, endPoint y: 213, distance: 51.9
click at [417, 213] on div "Janela de atendimento Grade de atendimento Capacidade Transportadoras Veículos …" at bounding box center [377, 181] width 755 height 363
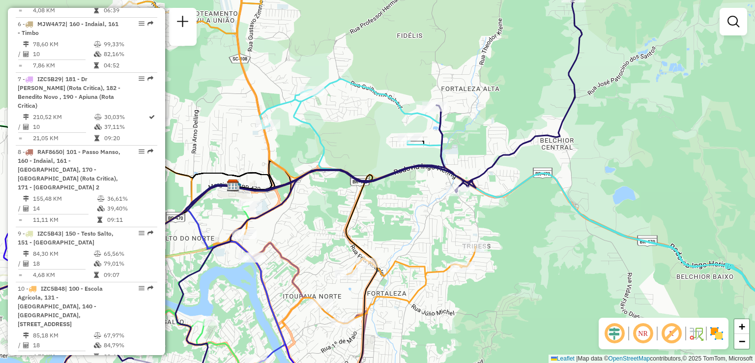
click at [378, 226] on div "Janela de atendimento Grade de atendimento Capacidade Transportadoras Veículos …" at bounding box center [377, 181] width 755 height 363
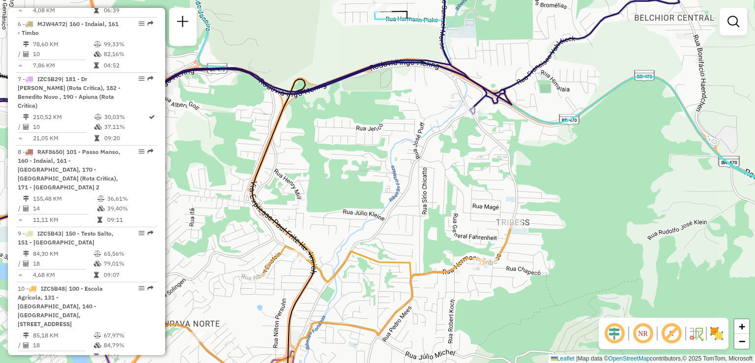
click at [538, 199] on div "Janela de atendimento Grade de atendimento Capacidade Transportadoras Veículos …" at bounding box center [377, 181] width 755 height 363
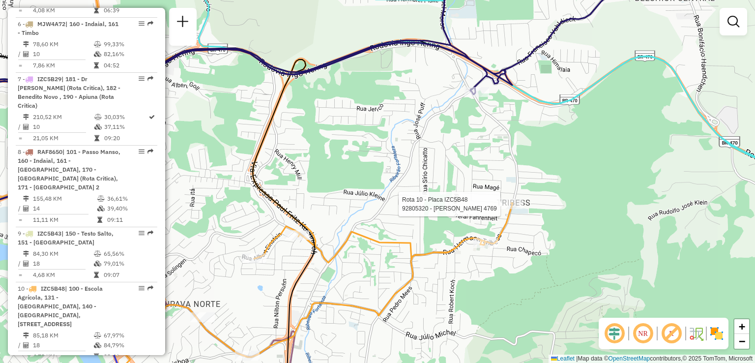
select select "**********"
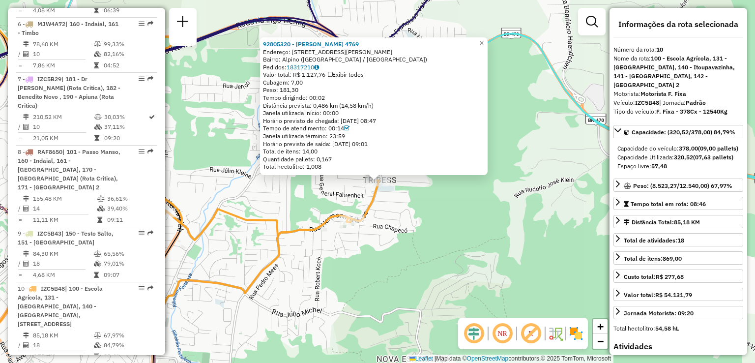
click at [382, 219] on div "Rota 10 - Placa IZC5B48 92805320 - VILMAR SCHWARTZ 4769 92805320 - VILMAR SCHWA…" at bounding box center [377, 181] width 755 height 363
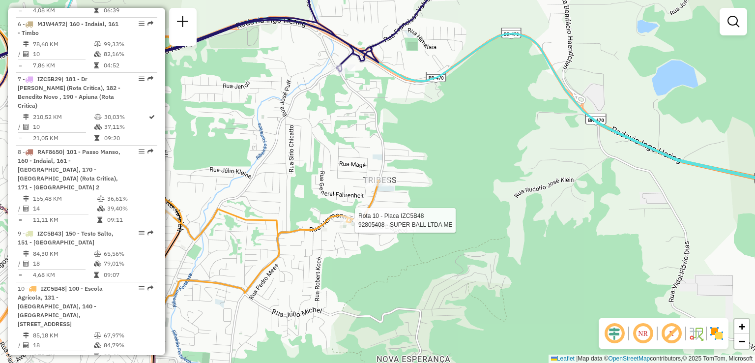
select select "**********"
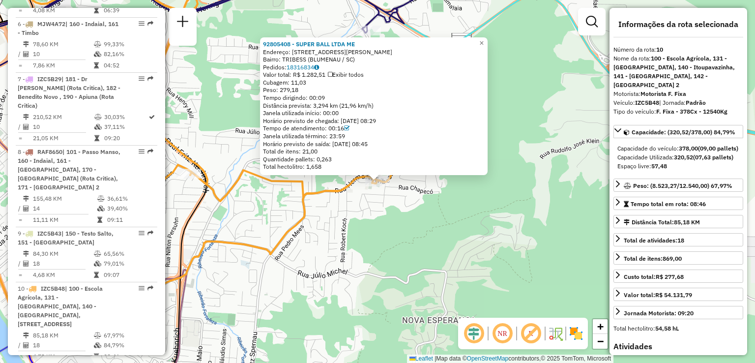
click at [306, 266] on div "Rota 10 - Placa IZC5B48 92805408 - SUPER BALL LTDA ME 92805408 - SUPER BALL LTD…" at bounding box center [377, 181] width 755 height 363
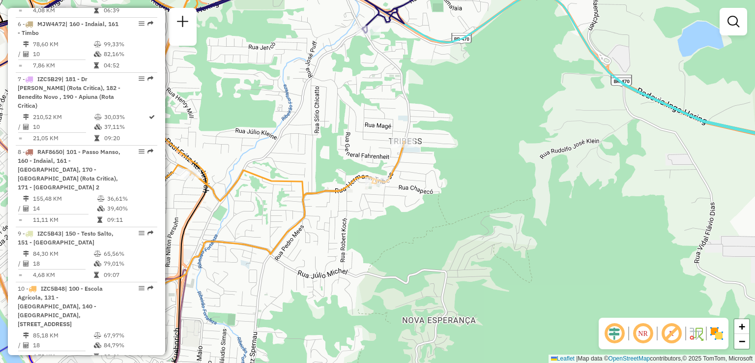
drag, startPoint x: 391, startPoint y: 247, endPoint x: 457, endPoint y: 247, distance: 65.9
click at [453, 247] on div "Janela de atendimento Grade de atendimento Capacidade Transportadoras Veículos …" at bounding box center [377, 181] width 755 height 363
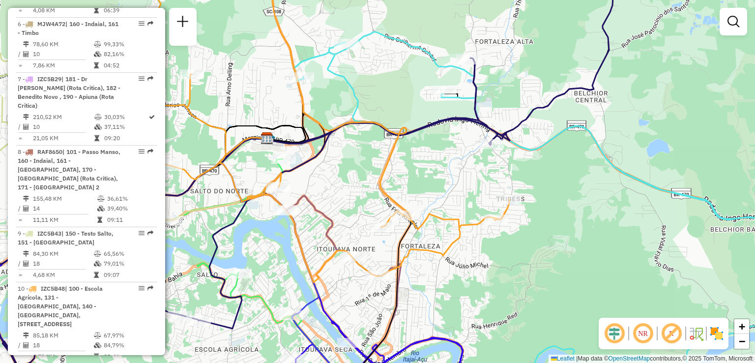
drag, startPoint x: 435, startPoint y: 262, endPoint x: 477, endPoint y: 268, distance: 42.3
click at [477, 268] on div "Janela de atendimento Grade de atendimento Capacidade Transportadoras Veículos …" at bounding box center [377, 181] width 755 height 363
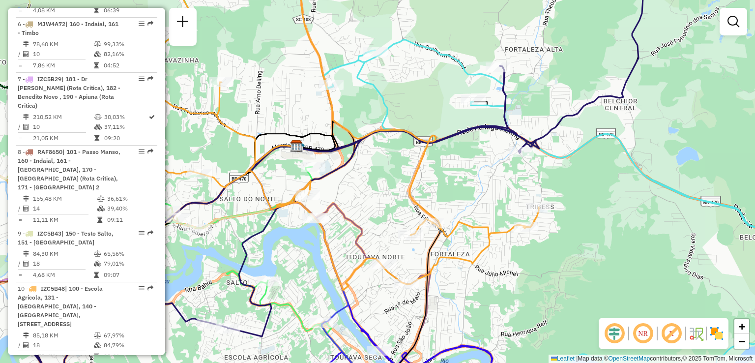
drag, startPoint x: 464, startPoint y: 278, endPoint x: 478, endPoint y: 283, distance: 15.1
click at [478, 283] on div "Janela de atendimento Grade de atendimento Capacidade Transportadoras Veículos …" at bounding box center [377, 181] width 755 height 363
click at [476, 257] on icon at bounding box center [338, 127] width 402 height 326
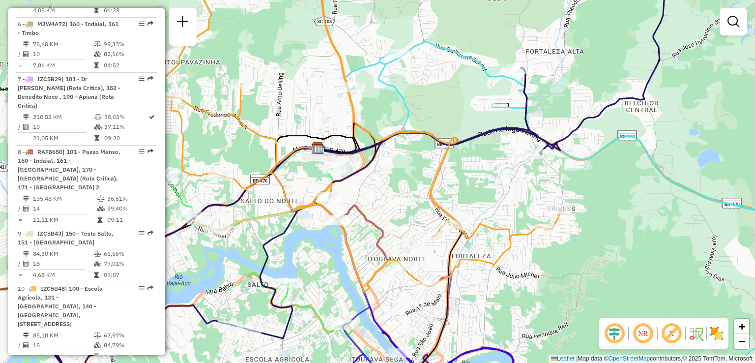
drag, startPoint x: 491, startPoint y: 225, endPoint x: 498, endPoint y: 256, distance: 31.7
click at [498, 256] on icon at bounding box center [359, 128] width 402 height 328
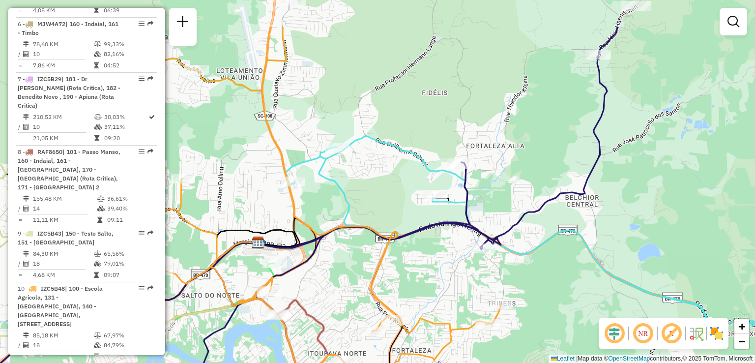
drag, startPoint x: 513, startPoint y: 229, endPoint x: 415, endPoint y: 292, distance: 116.7
click at [424, 293] on div "Janela de atendimento Grade de atendimento Capacidade Transportadoras Veículos …" at bounding box center [377, 181] width 755 height 363
click at [396, 293] on div "Janela de atendimento Grade de atendimento Capacidade Transportadoras Veículos …" at bounding box center [377, 181] width 755 height 363
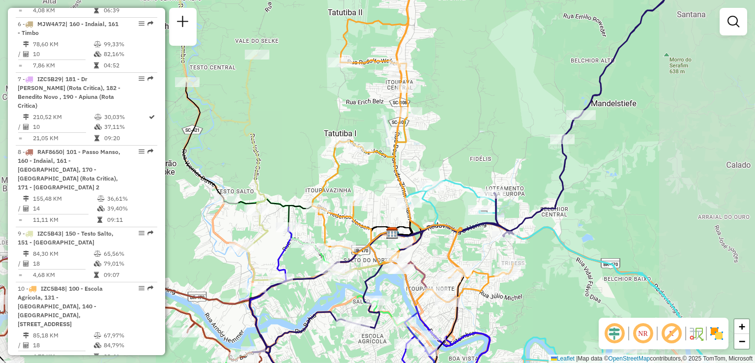
drag, startPoint x: 571, startPoint y: 215, endPoint x: 498, endPoint y: 292, distance: 106.1
click at [498, 292] on div "Janela de atendimento Grade de atendimento Capacidade Transportadoras Veículos …" at bounding box center [377, 181] width 755 height 363
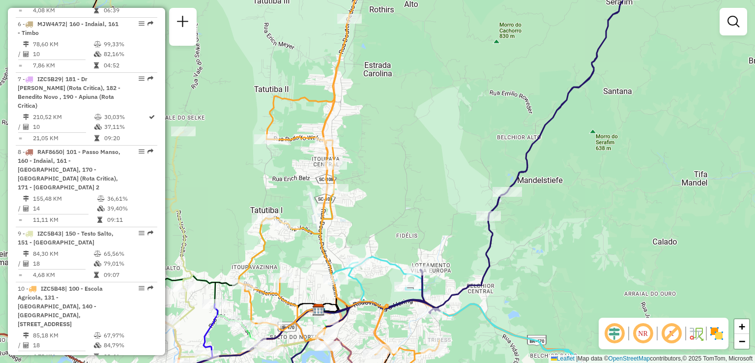
drag, startPoint x: 571, startPoint y: 182, endPoint x: 537, endPoint y: 278, distance: 101.5
click at [537, 278] on div "Janela de atendimento Grade de atendimento Capacidade Transportadoras Veículos …" at bounding box center [377, 181] width 755 height 363
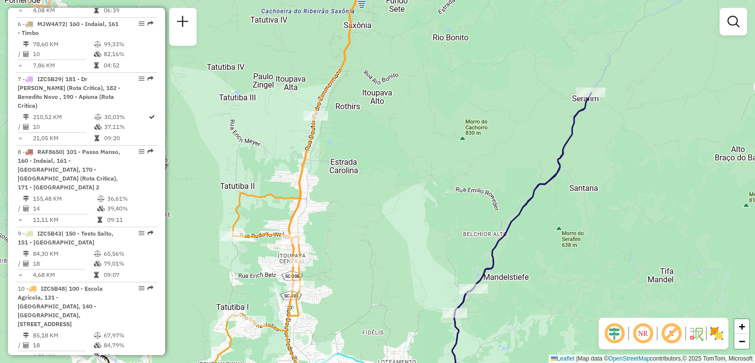
drag, startPoint x: 590, startPoint y: 252, endPoint x: 590, endPoint y: 142, distance: 110.6
click at [590, 183] on div "Janela de atendimento Grade de atendimento Capacidade Transportadoras Veículos …" at bounding box center [377, 181] width 755 height 363
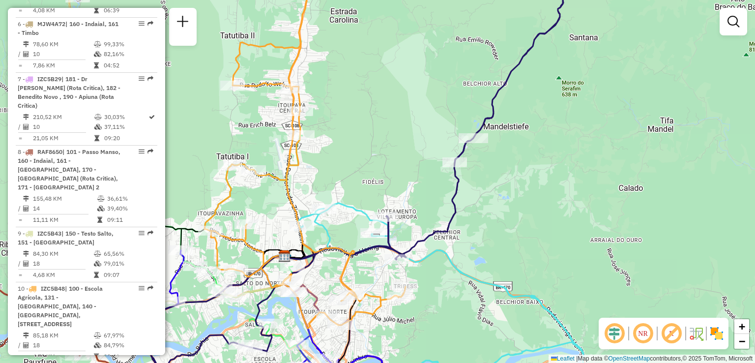
drag, startPoint x: 565, startPoint y: 190, endPoint x: 498, endPoint y: 124, distance: 93.9
click at [565, 160] on div "Janela de atendimento Grade de atendimento Capacidade Transportadoras Veículos …" at bounding box center [377, 181] width 755 height 363
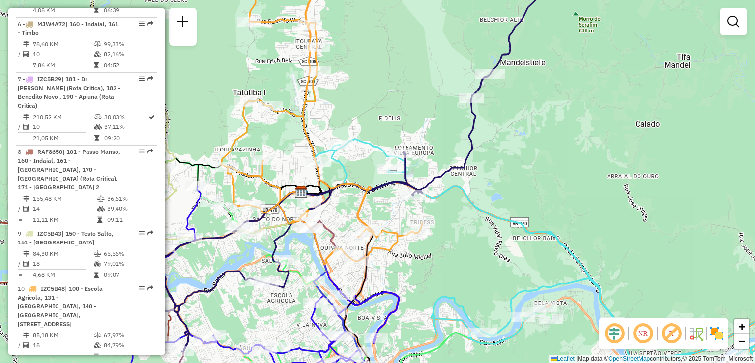
drag, startPoint x: 521, startPoint y: 147, endPoint x: 525, endPoint y: 141, distance: 7.9
click at [525, 141] on div "Janela de atendimento Grade de atendimento Capacidade Transportadoras Veículos …" at bounding box center [377, 181] width 755 height 363
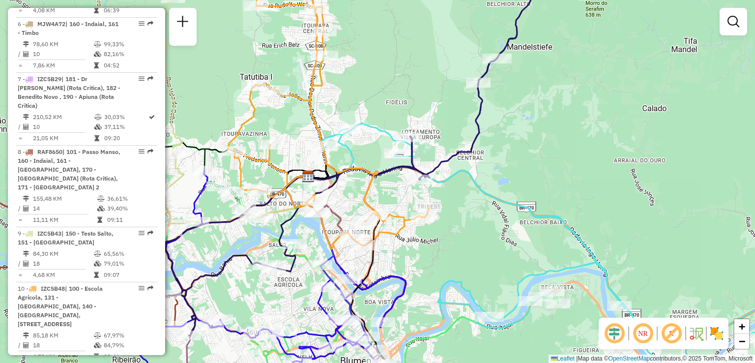
drag, startPoint x: 464, startPoint y: 179, endPoint x: 485, endPoint y: 145, distance: 40.4
click at [486, 146] on div "Rota 11 - Placa RAF8710 92801080 - AUTO POSTO ROBERTO L Janela de atendimento G…" at bounding box center [377, 181] width 755 height 363
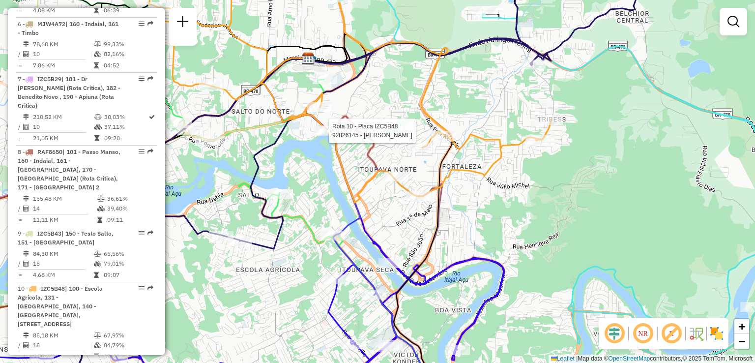
select select "**********"
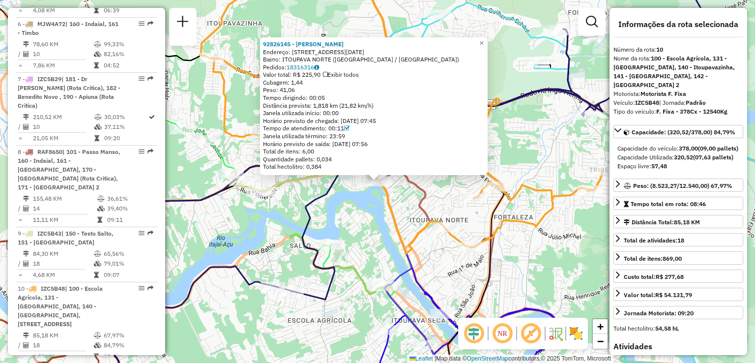
click at [336, 218] on div "92826145 - FABRICIO GOTTARDI Endereço: R PRIMEIRO DE JANEIRO 51 Bairro: ITOUPAV…" at bounding box center [377, 181] width 755 height 363
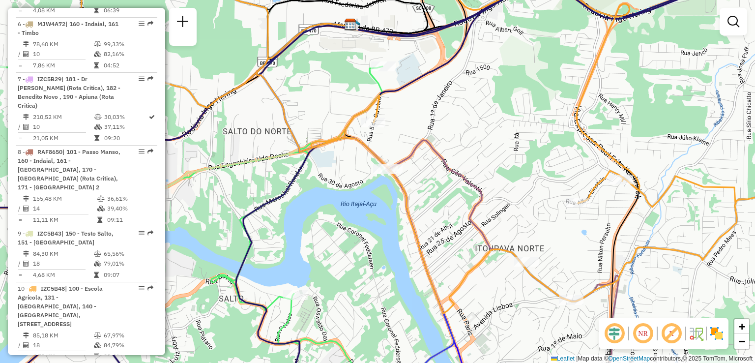
drag, startPoint x: 410, startPoint y: 207, endPoint x: 414, endPoint y: 227, distance: 20.1
click at [414, 227] on icon at bounding box center [455, 141] width 754 height 346
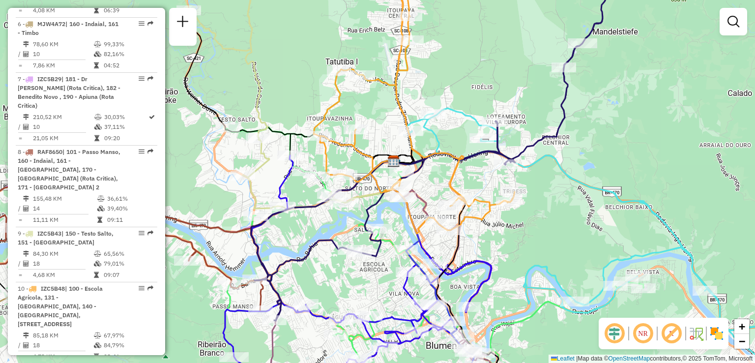
click at [500, 243] on div "Janela de atendimento Grade de atendimento Capacidade Transportadoras Veículos …" at bounding box center [377, 181] width 755 height 363
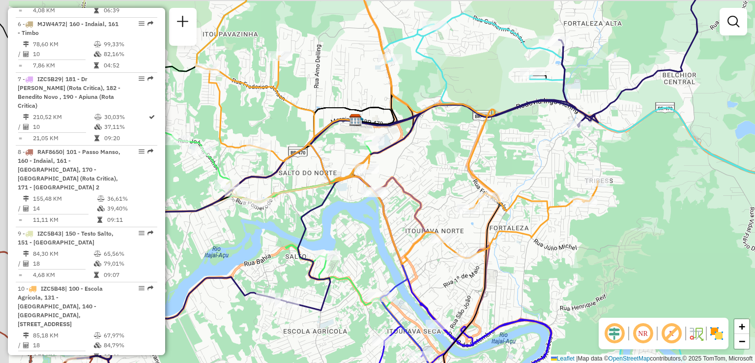
drag, startPoint x: 590, startPoint y: 264, endPoint x: 607, endPoint y: 276, distance: 20.7
click at [607, 276] on div "Janela de atendimento Grade de atendimento Capacidade Transportadoras Veículos …" at bounding box center [377, 181] width 755 height 363
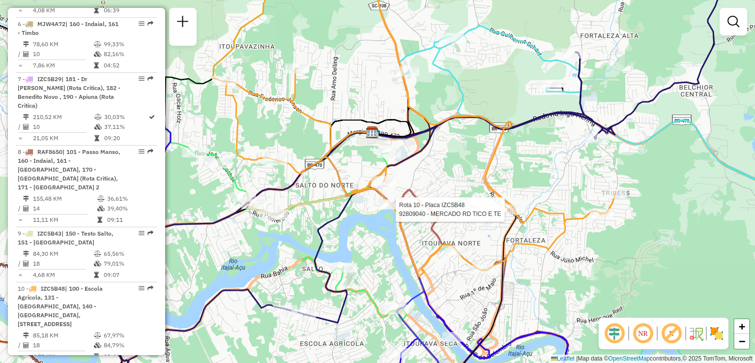
select select "**********"
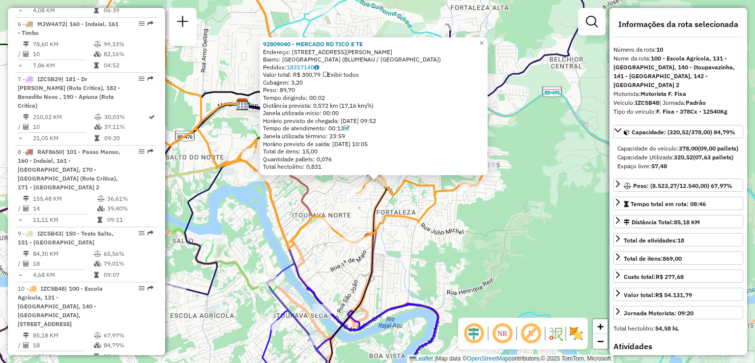
click at [495, 247] on div "92809040 - MERCADO RD TICO E TE Endereço: R Fritz Koegler 365 Bairro: FORTALEZA…" at bounding box center [377, 181] width 755 height 363
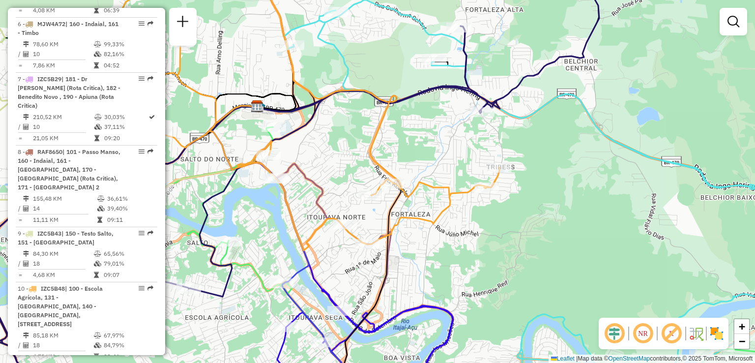
drag, startPoint x: 465, startPoint y: 243, endPoint x: 503, endPoint y: 249, distance: 38.9
click at [503, 249] on div "Janela de atendimento Grade de atendimento Capacidade Transportadoras Veículos …" at bounding box center [377, 181] width 755 height 363
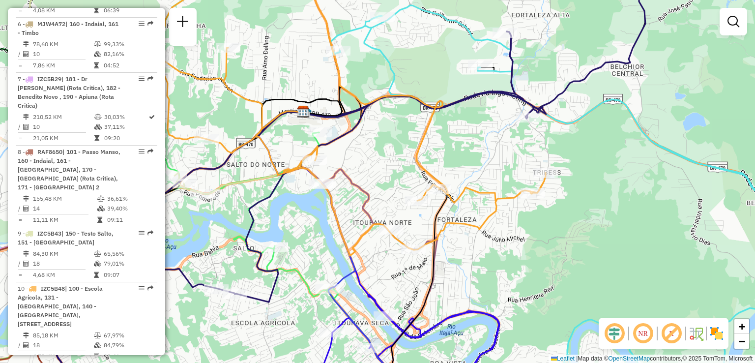
click at [514, 234] on div "Janela de atendimento Grade de atendimento Capacidade Transportadoras Veículos …" at bounding box center [377, 181] width 755 height 363
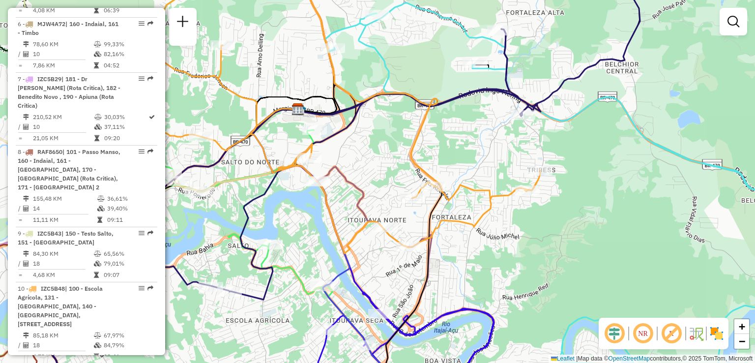
click at [293, 234] on div "Janela de atendimento Grade de atendimento Capacidade Transportadoras Veículos …" at bounding box center [377, 181] width 755 height 363
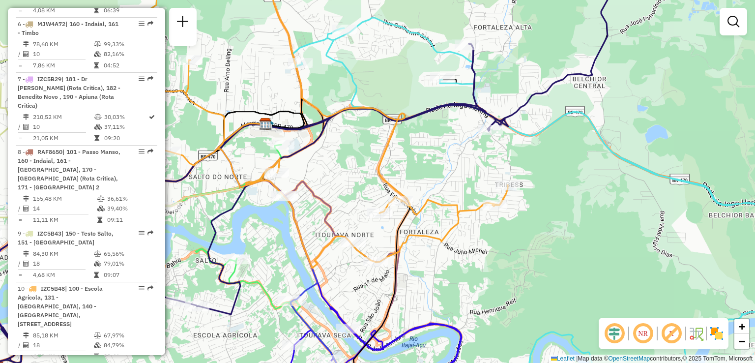
drag, startPoint x: 464, startPoint y: 220, endPoint x: 404, endPoint y: 227, distance: 59.9
click at [404, 227] on div "Janela de atendimento Grade de atendimento Capacidade Transportadoras Veículos …" at bounding box center [377, 181] width 755 height 363
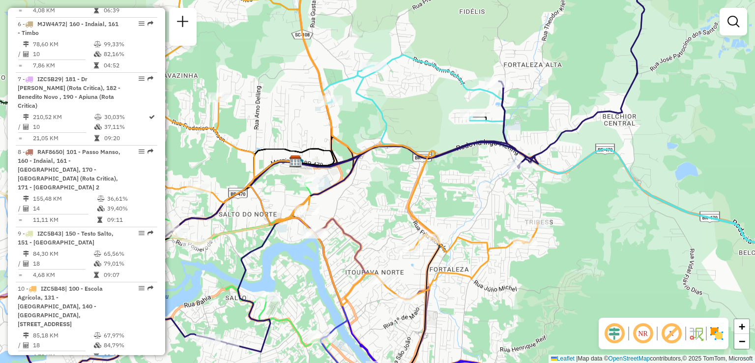
click at [571, 295] on div "Janela de atendimento Grade de atendimento Capacidade Transportadoras Veículos …" at bounding box center [377, 181] width 755 height 363
drag, startPoint x: 627, startPoint y: 238, endPoint x: 628, endPoint y: 291, distance: 52.1
click at [628, 291] on div "Janela de atendimento Grade de atendimento Capacidade Transportadoras Veículos …" at bounding box center [377, 181] width 755 height 363
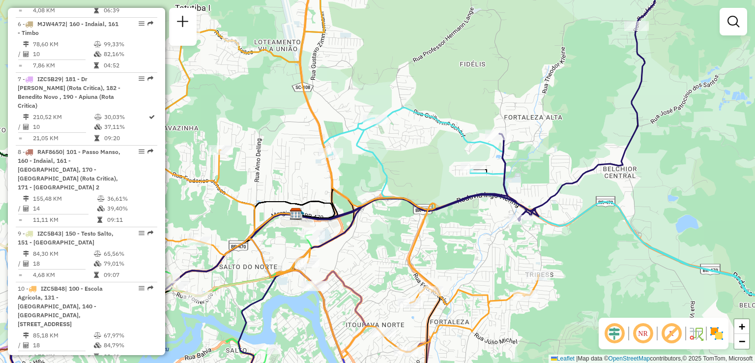
drag, startPoint x: 456, startPoint y: 241, endPoint x: 506, endPoint y: 209, distance: 60.1
click at [503, 212] on div "Janela de atendimento Grade de atendimento Capacidade Transportadoras Veículos …" at bounding box center [377, 181] width 755 height 363
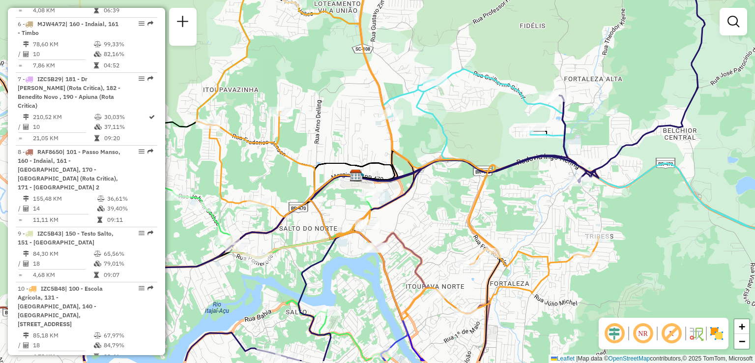
click at [531, 169] on div "Janela de atendimento Grade de atendimento Capacidade Transportadoras Veículos …" at bounding box center [377, 181] width 755 height 363
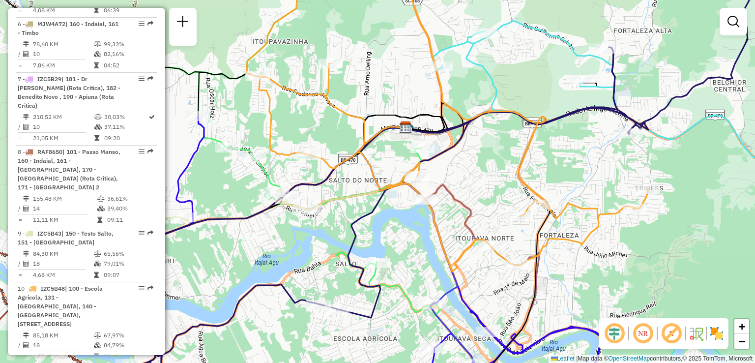
click at [470, 210] on div "Janela de atendimento Grade de atendimento Capacidade Transportadoras Veículos …" at bounding box center [377, 181] width 755 height 363
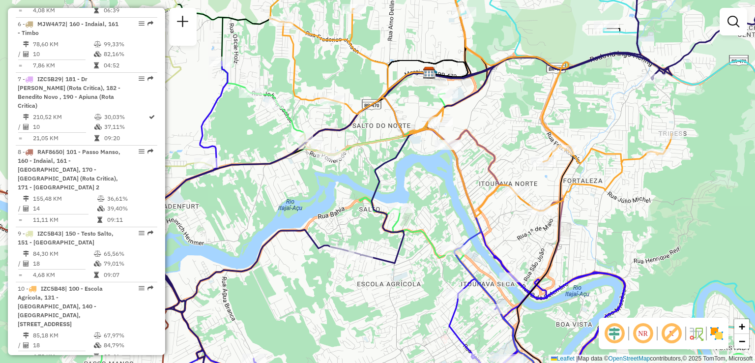
drag, startPoint x: 467, startPoint y: 221, endPoint x: 455, endPoint y: 166, distance: 56.8
click at [458, 177] on div "Janela de atendimento Grade de atendimento Capacidade Transportadoras Veículos …" at bounding box center [377, 181] width 755 height 363
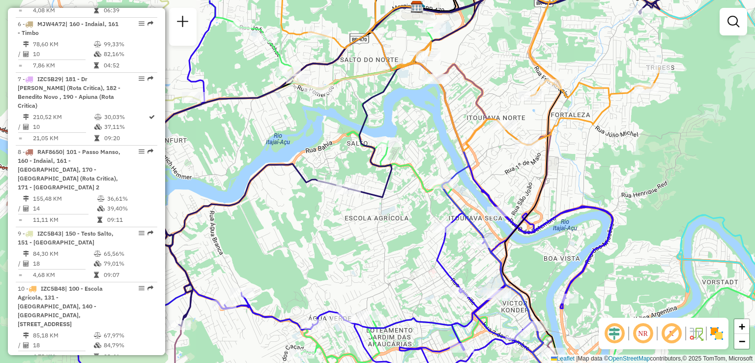
drag, startPoint x: 324, startPoint y: 270, endPoint x: 361, endPoint y: 213, distance: 67.6
click at [350, 225] on div "Janela de atendimento Grade de atendimento Capacidade Transportadoras Veículos …" at bounding box center [377, 181] width 755 height 363
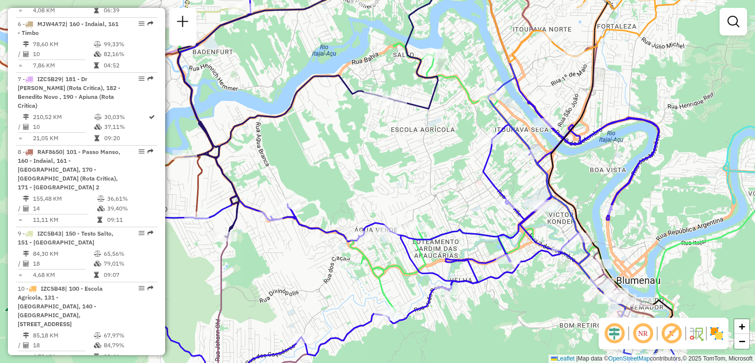
click at [362, 191] on div "Janela de atendimento Grade de atendimento Capacidade Transportadoras Veículos …" at bounding box center [377, 181] width 755 height 363
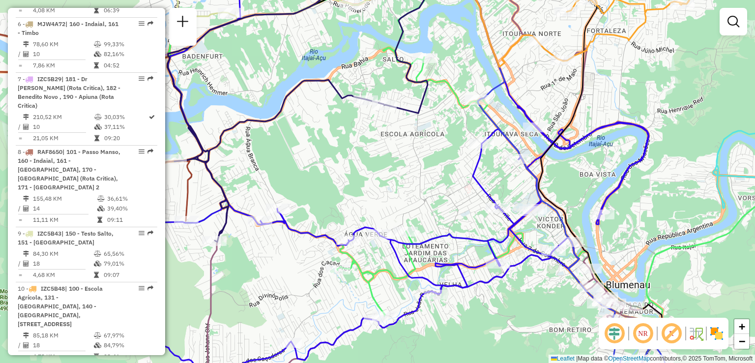
drag, startPoint x: 348, startPoint y: 183, endPoint x: 284, endPoint y: 225, distance: 76.1
click at [300, 215] on div "Janela de atendimento Grade de atendimento Capacidade Transportadoras Veículos …" at bounding box center [377, 181] width 755 height 363
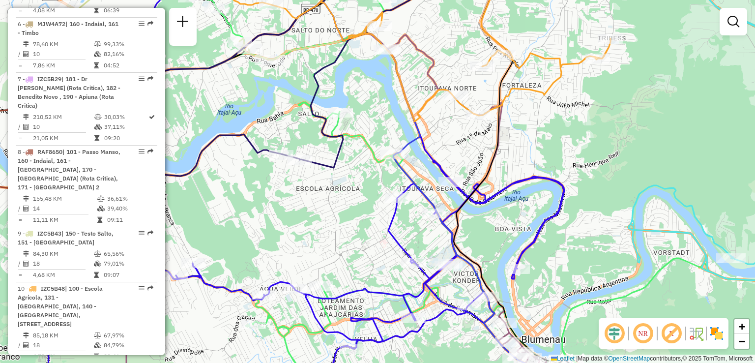
click at [286, 184] on div "Rota 3 - Placa REB3F46 92801155 - MERCADO BERTOLLI LTD Janela de atendimento Gr…" at bounding box center [377, 181] width 755 height 363
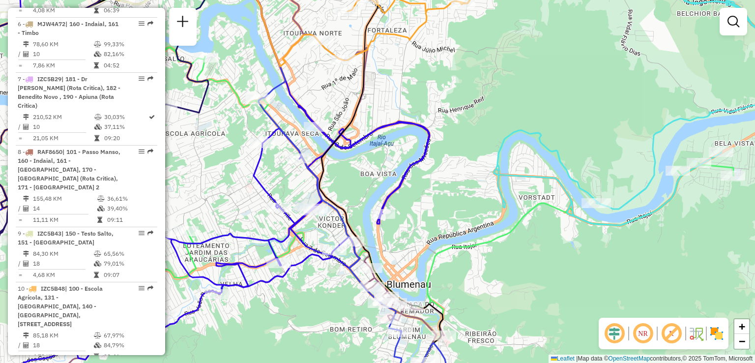
drag, startPoint x: 469, startPoint y: 206, endPoint x: 364, endPoint y: 252, distance: 114.7
click at [395, 246] on div "Janela de atendimento Grade de atendimento Capacidade Transportadoras Veículos …" at bounding box center [377, 181] width 755 height 363
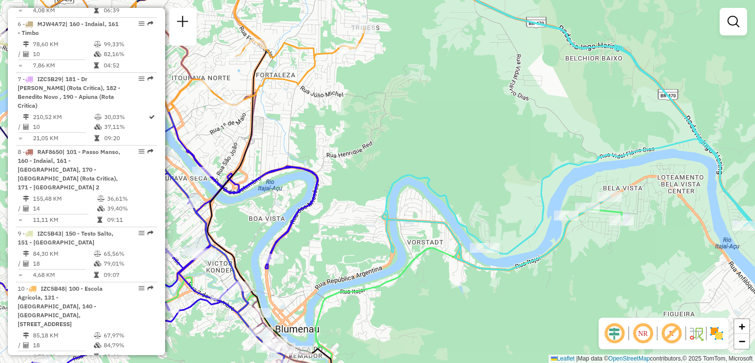
drag, startPoint x: 513, startPoint y: 299, endPoint x: 487, endPoint y: 295, distance: 26.4
click at [488, 295] on div "Janela de atendimento Grade de atendimento Capacidade Transportadoras Veículos …" at bounding box center [377, 181] width 755 height 363
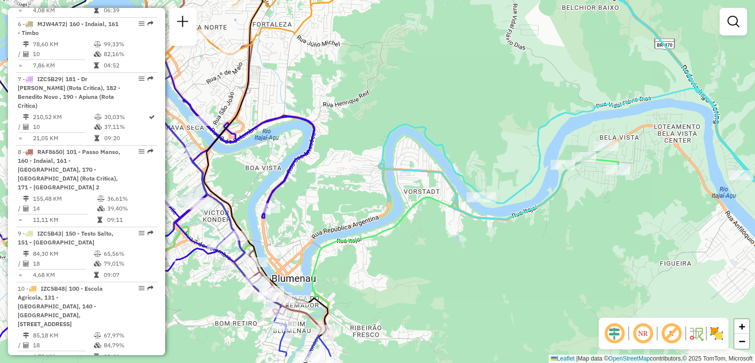
click at [432, 213] on div "Janela de atendimento Grade de atendimento Capacidade Transportadoras Veículos …" at bounding box center [377, 181] width 755 height 363
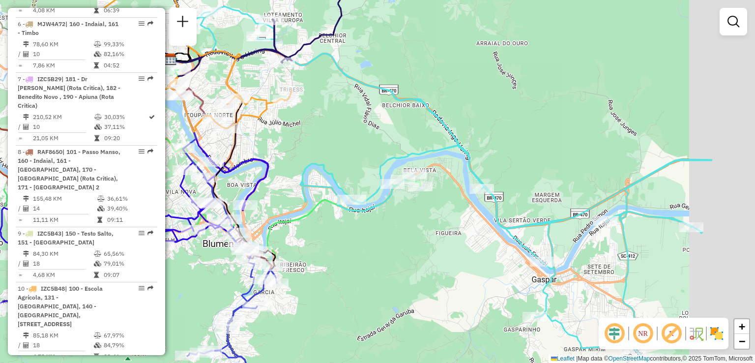
drag, startPoint x: 414, startPoint y: 261, endPoint x: 369, endPoint y: 260, distance: 45.7
click at [369, 260] on div "Janela de atendimento Grade de atendimento Capacidade Transportadoras Veículos …" at bounding box center [377, 181] width 755 height 363
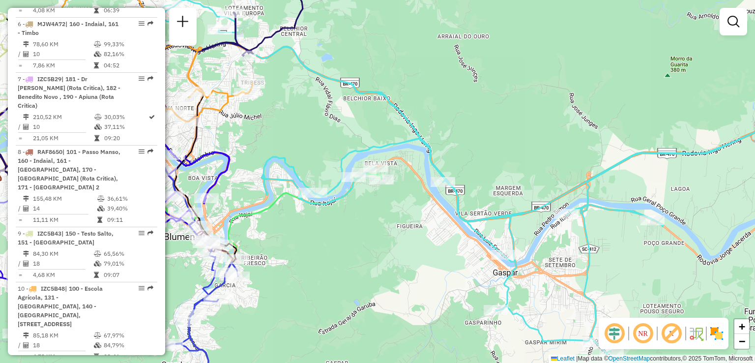
drag, startPoint x: 419, startPoint y: 266, endPoint x: 323, endPoint y: 249, distance: 98.4
click at [324, 249] on div "Janela de atendimento Grade de atendimento Capacidade Transportadoras Veículos …" at bounding box center [377, 181] width 755 height 363
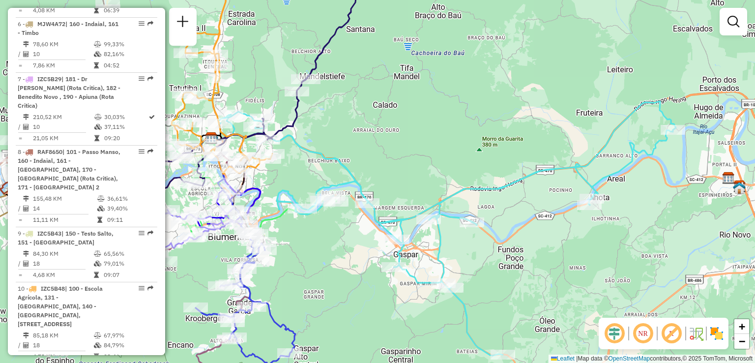
drag, startPoint x: 462, startPoint y: 248, endPoint x: 462, endPoint y: 236, distance: 11.8
click at [462, 236] on div "Janela de atendimento Grade de atendimento Capacidade Transportadoras Veículos …" at bounding box center [377, 181] width 755 height 363
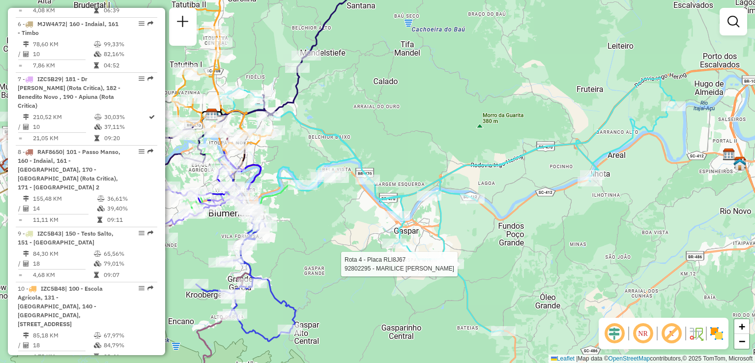
select select "**********"
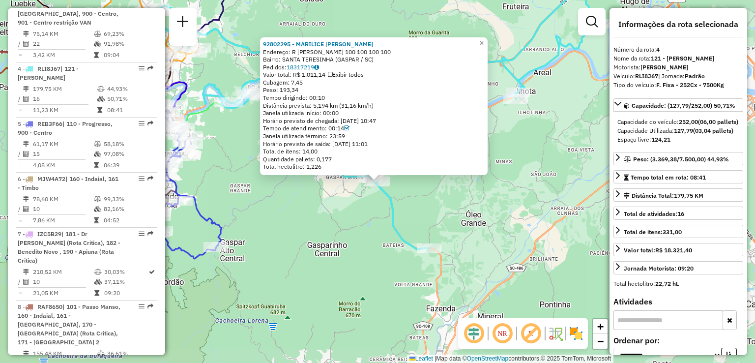
scroll to position [618, 0]
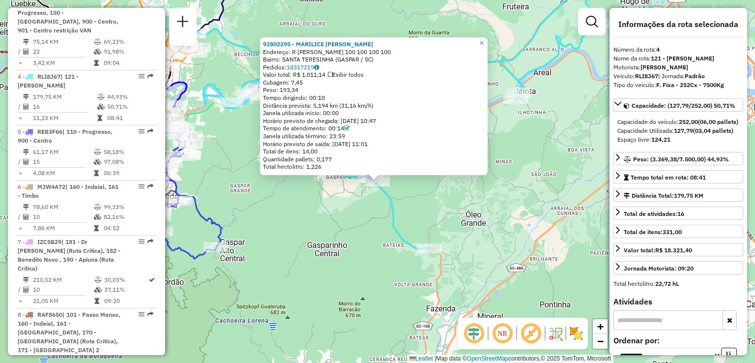
click at [382, 259] on div "92802295 - MARILICE MITKUS PERE Endereço: R PAULO REINERT 100 100 100 100 Bairr…" at bounding box center [377, 181] width 755 height 363
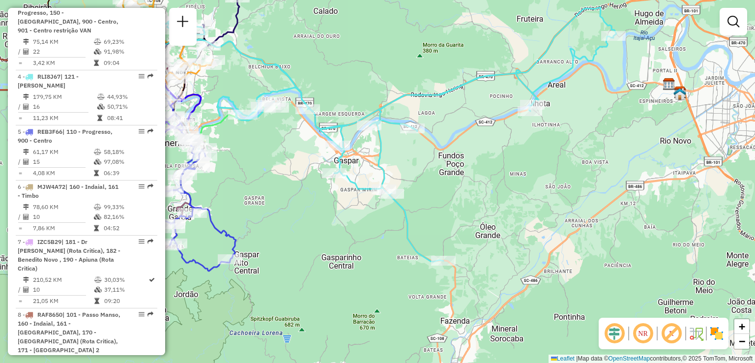
drag, startPoint x: 329, startPoint y: 248, endPoint x: 352, endPoint y: 265, distance: 28.5
click at [387, 292] on div "Janela de atendimento Grade de atendimento Capacidade Transportadoras Veículos …" at bounding box center [377, 181] width 755 height 363
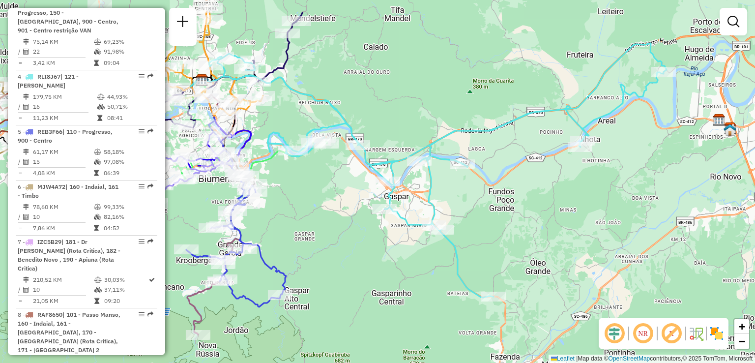
drag, startPoint x: 348, startPoint y: 255, endPoint x: 378, endPoint y: 275, distance: 36.5
click at [378, 275] on div "Janela de atendimento Grade de atendimento Capacidade Transportadoras Veículos …" at bounding box center [377, 181] width 755 height 363
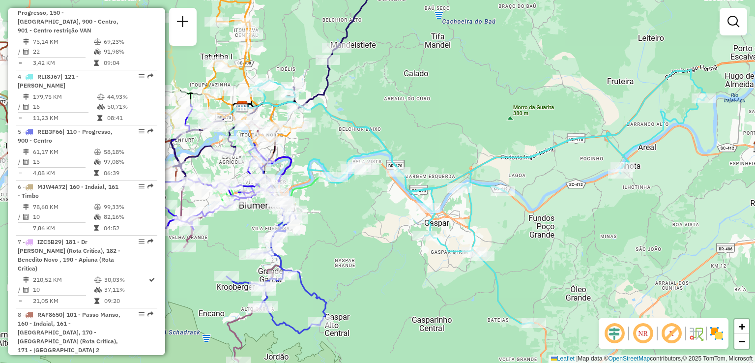
drag, startPoint x: 385, startPoint y: 276, endPoint x: 427, endPoint y: 270, distance: 42.1
click at [427, 271] on div "Janela de atendimento Grade de atendimento Capacidade Transportadoras Veículos …" at bounding box center [377, 181] width 755 height 363
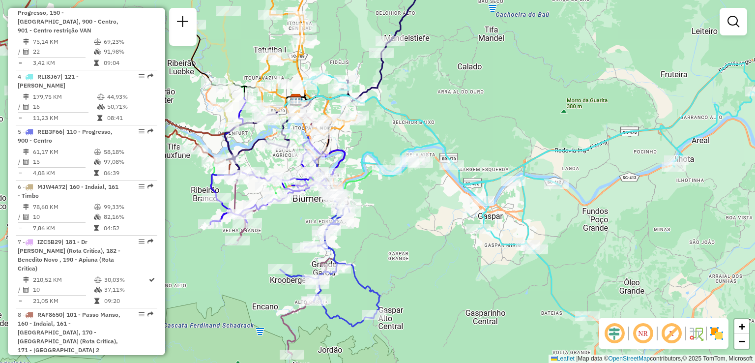
drag, startPoint x: 427, startPoint y: 265, endPoint x: 399, endPoint y: 277, distance: 30.6
click at [401, 276] on div "Janela de atendimento Grade de atendimento Capacidade Transportadoras Veículos …" at bounding box center [377, 181] width 755 height 363
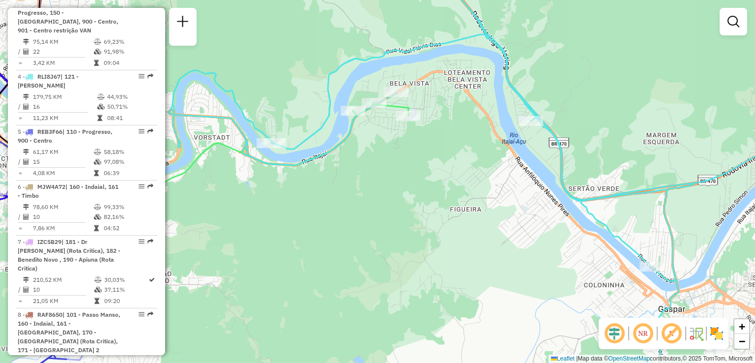
drag, startPoint x: 382, startPoint y: 204, endPoint x: 389, endPoint y: 258, distance: 54.6
click at [390, 260] on div "Janela de atendimento Grade de atendimento Capacidade Transportadoras Veículos …" at bounding box center [377, 181] width 755 height 363
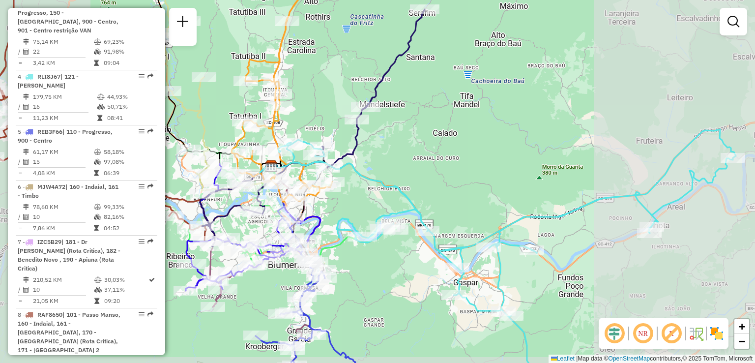
drag, startPoint x: 403, startPoint y: 269, endPoint x: 354, endPoint y: 235, distance: 59.7
click at [356, 237] on div "Janela de atendimento Grade de atendimento Capacidade Transportadoras Veículos …" at bounding box center [377, 181] width 755 height 363
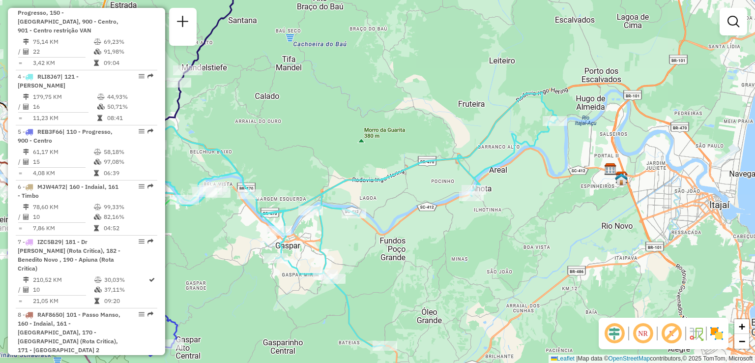
drag, startPoint x: 466, startPoint y: 244, endPoint x: 449, endPoint y: 211, distance: 37.6
click at [345, 246] on div "Janela de atendimento Grade de atendimento Capacidade Transportadoras Veículos …" at bounding box center [377, 181] width 755 height 363
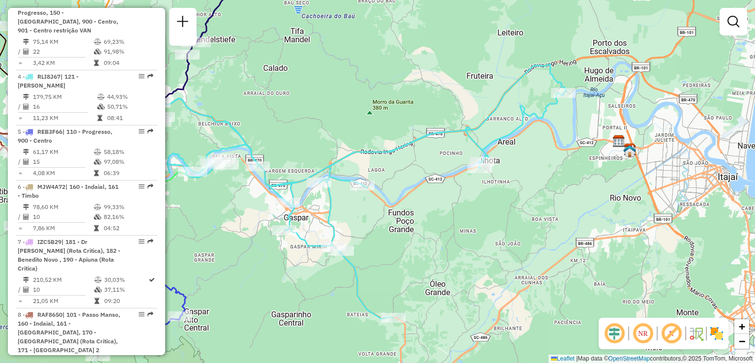
drag, startPoint x: 517, startPoint y: 273, endPoint x: 532, endPoint y: 238, distance: 37.4
click at [532, 239] on div "Janela de atendimento Grade de atendimento Capacidade Transportadoras Veículos …" at bounding box center [377, 181] width 755 height 363
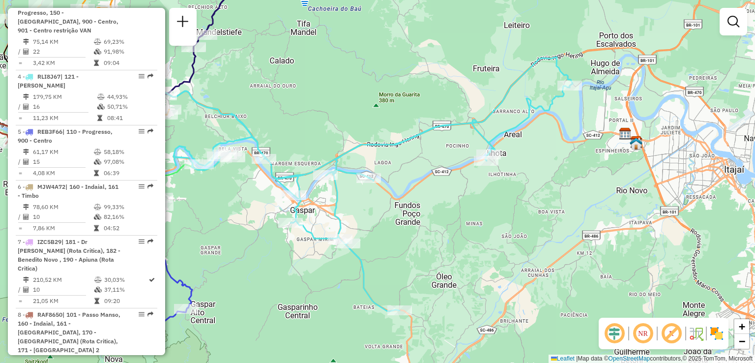
click at [574, 202] on div "Janela de atendimento Grade de atendimento Capacidade Transportadoras Veículos …" at bounding box center [377, 181] width 755 height 363
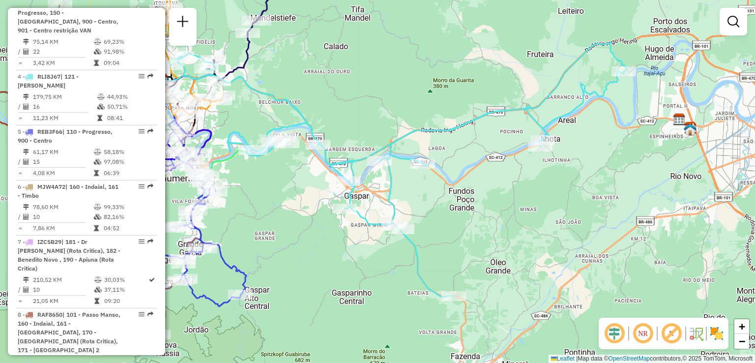
drag, startPoint x: 486, startPoint y: 196, endPoint x: 538, endPoint y: 196, distance: 52.1
click at [537, 196] on div "Janela de atendimento Grade de atendimento Capacidade Transportadoras Veículos …" at bounding box center [377, 181] width 755 height 363
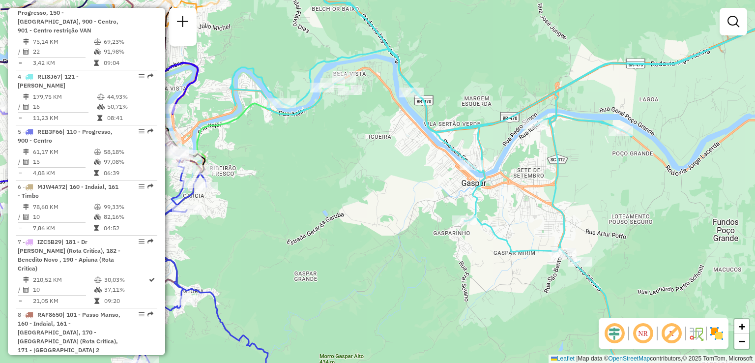
click at [381, 232] on div "Janela de atendimento Grade de atendimento Capacidade Transportadoras Veículos …" at bounding box center [377, 181] width 755 height 363
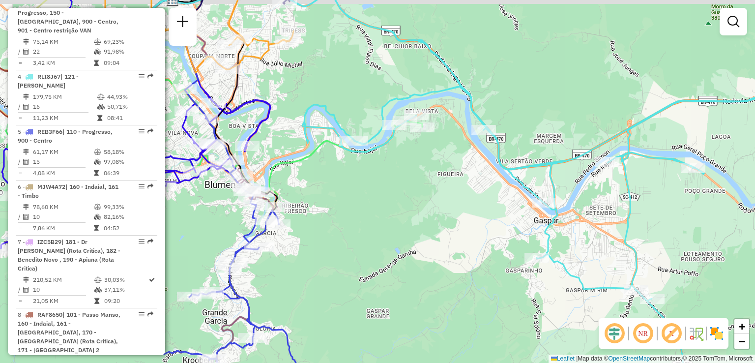
drag, startPoint x: 392, startPoint y: 225, endPoint x: 422, endPoint y: 245, distance: 35.7
click at [421, 245] on div "Janela de atendimento Grade de atendimento Capacidade Transportadoras Veículos …" at bounding box center [377, 181] width 755 height 363
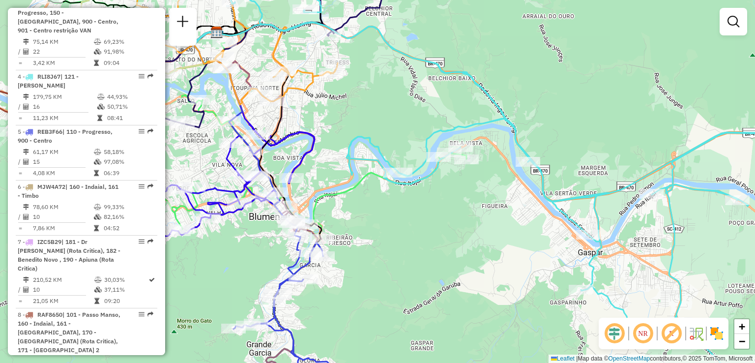
drag, startPoint x: 479, startPoint y: 224, endPoint x: 529, endPoint y: 270, distance: 67.5
click at [529, 270] on div "Janela de atendimento Grade de atendimento Capacidade Transportadoras Veículos …" at bounding box center [377, 181] width 755 height 363
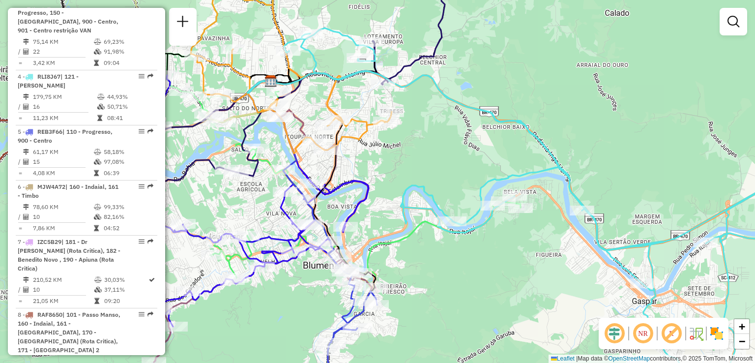
drag, startPoint x: 429, startPoint y: 186, endPoint x: 485, endPoint y: 238, distance: 76.9
click at [483, 237] on icon at bounding box center [559, 215] width 551 height 374
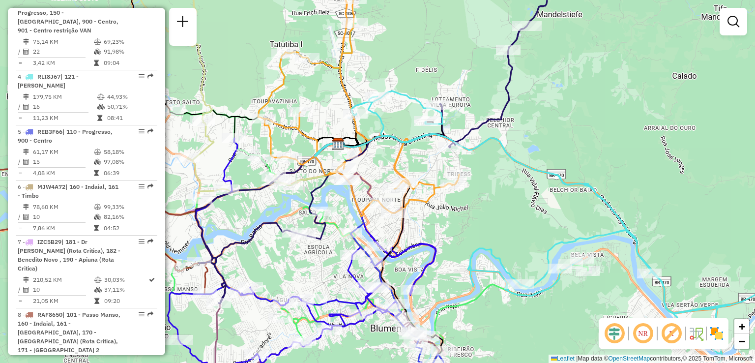
drag, startPoint x: 486, startPoint y: 176, endPoint x: 472, endPoint y: 161, distance: 19.8
click at [478, 167] on div "Rota 10 - Placa IZC5B48 92805320 - VILMAR SCHWARTZ 4769 Janela de atendimento G…" at bounding box center [377, 181] width 755 height 363
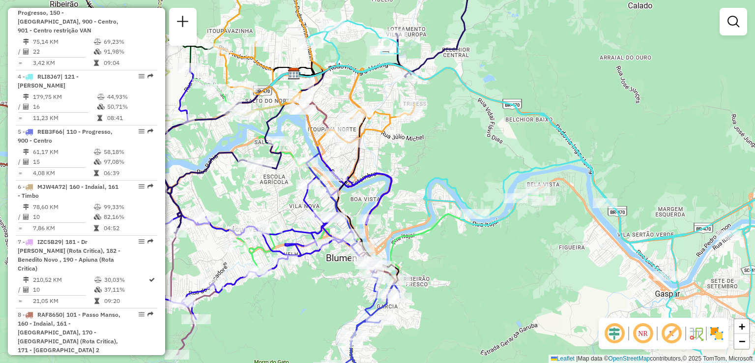
drag, startPoint x: 475, startPoint y: 236, endPoint x: 423, endPoint y: 172, distance: 83.2
click at [426, 175] on div "Janela de atendimento Grade de atendimento Capacidade Transportadoras Veículos …" at bounding box center [377, 181] width 755 height 363
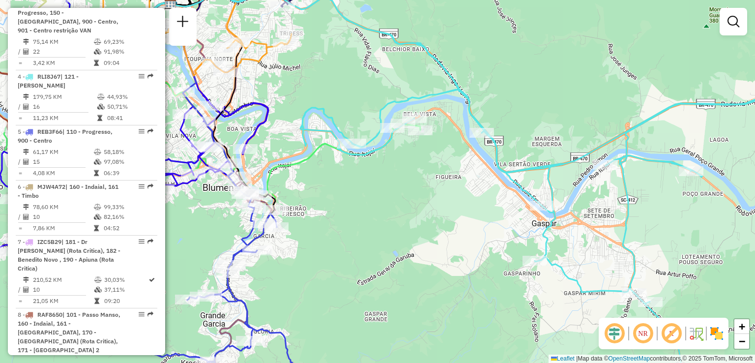
drag, startPoint x: 468, startPoint y: 201, endPoint x: 407, endPoint y: 204, distance: 61.0
click at [407, 204] on div "Janela de atendimento Grade de atendimento Capacidade Transportadoras Veículos …" at bounding box center [377, 181] width 755 height 363
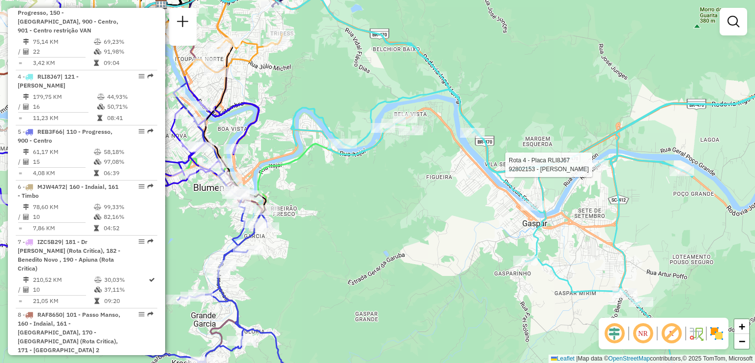
select select "**********"
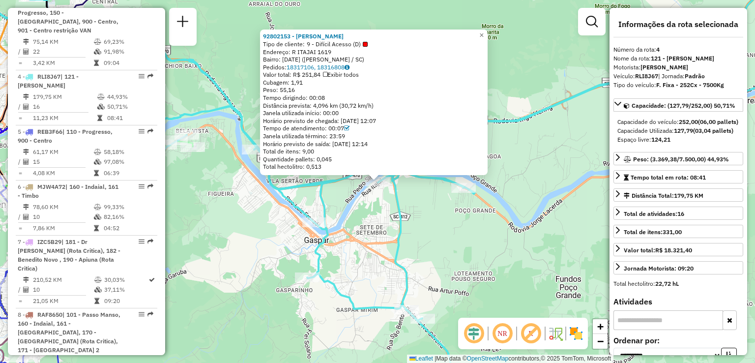
click at [471, 213] on div "92802153 - CLEBER GAULKE Tipo de cliente: 9 - Difícil Acesso (D) Endereço: R IT…" at bounding box center [377, 181] width 755 height 363
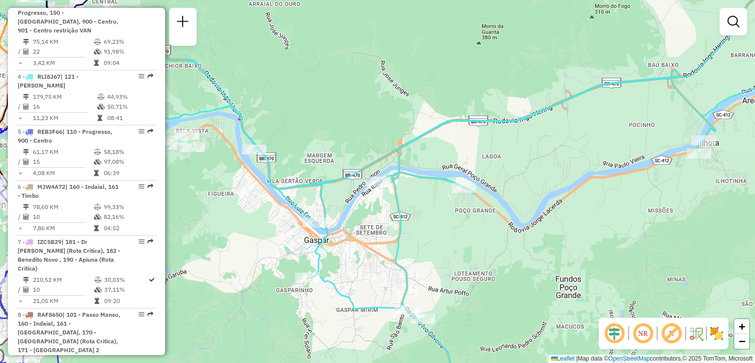
drag, startPoint x: 514, startPoint y: 199, endPoint x: 539, endPoint y: 189, distance: 26.5
click at [535, 189] on div "Janela de atendimento Grade de atendimento Capacidade Transportadoras Veículos …" at bounding box center [377, 181] width 755 height 363
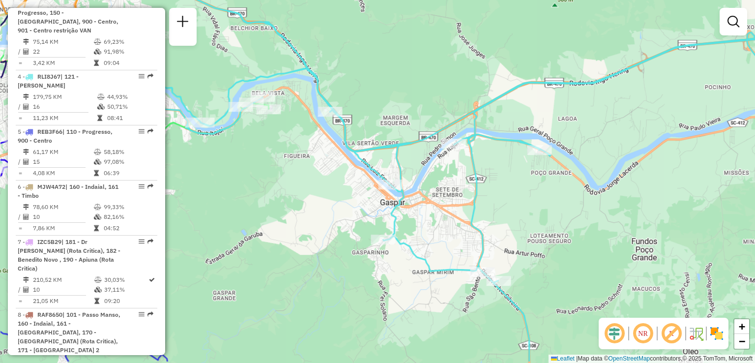
drag, startPoint x: 501, startPoint y: 210, endPoint x: 559, endPoint y: 173, distance: 68.2
click at [555, 175] on div "Janela de atendimento Grade de atendimento Capacidade Transportadoras Veículos …" at bounding box center [377, 181] width 755 height 363
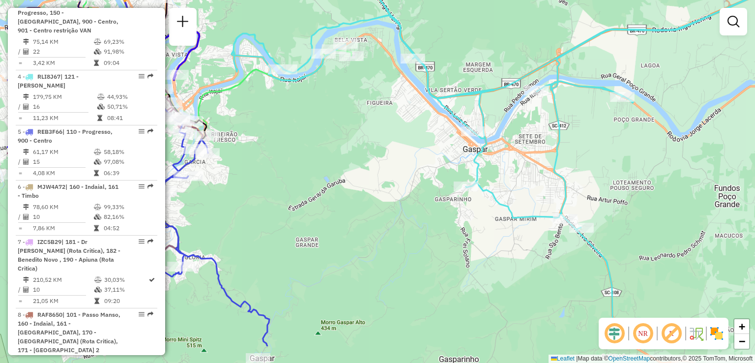
drag, startPoint x: 470, startPoint y: 209, endPoint x: 495, endPoint y: 211, distance: 24.7
click at [501, 216] on div "Rota 4 - Placa RLI8J67 92801297 - BAR E CANCHA DA IA L Janela de atendimento Gr…" at bounding box center [377, 181] width 755 height 363
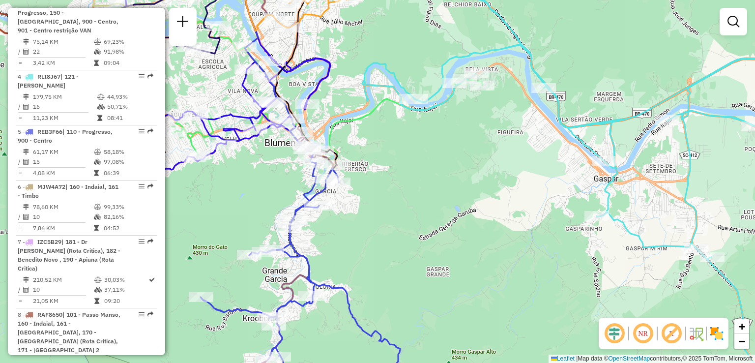
drag, startPoint x: 444, startPoint y: 177, endPoint x: 471, endPoint y: 205, distance: 37.9
click at [478, 222] on div "Janela de atendimento Grade de atendimento Capacidade Transportadoras Veículos …" at bounding box center [377, 181] width 755 height 363
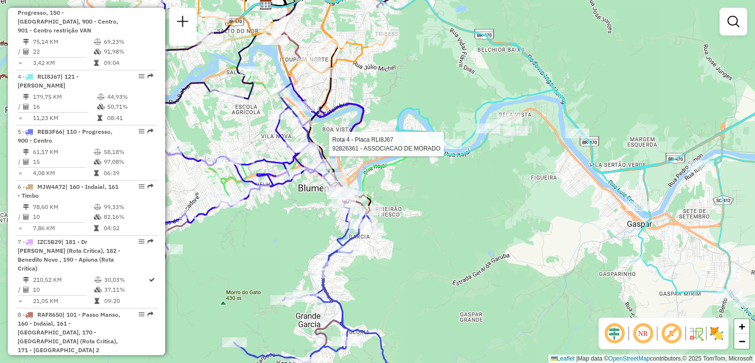
select select "**********"
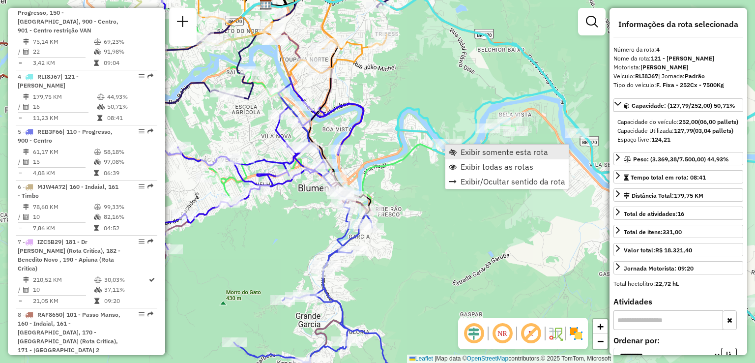
click at [479, 153] on span "Exibir somente esta rota" at bounding box center [505, 152] width 88 height 8
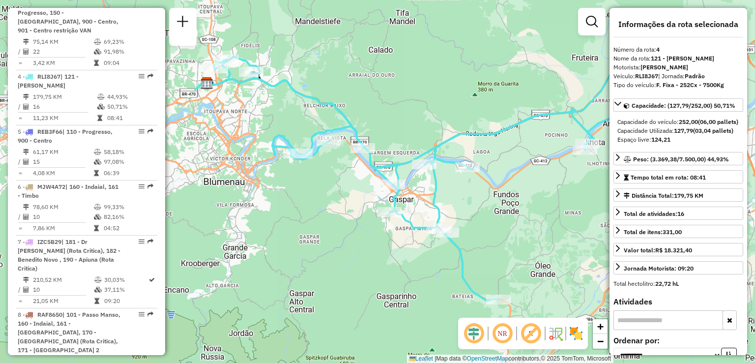
drag, startPoint x: 427, startPoint y: 216, endPoint x: 473, endPoint y: 207, distance: 47.1
click at [473, 207] on div "Janela de atendimento Grade de atendimento Capacidade Transportadoras Veículos …" at bounding box center [377, 181] width 755 height 363
drag, startPoint x: 316, startPoint y: 223, endPoint x: 323, endPoint y: 225, distance: 7.2
click at [323, 225] on div "Janela de atendimento Grade de atendimento Capacidade Transportadoras Veículos …" at bounding box center [377, 181] width 755 height 363
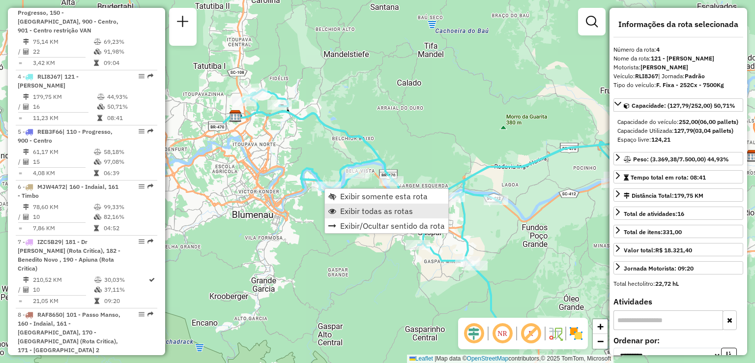
click at [350, 211] on span "Exibir todas as rotas" at bounding box center [376, 211] width 73 height 8
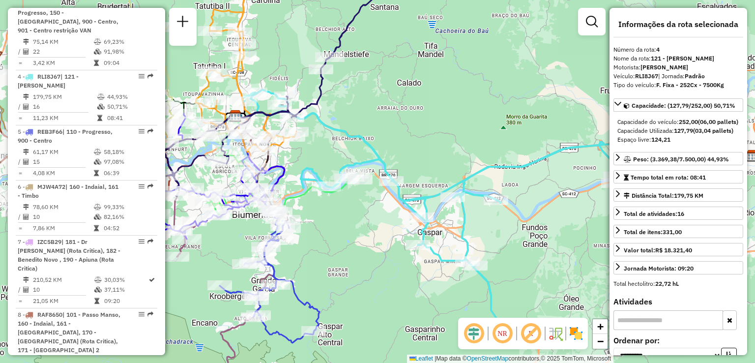
drag, startPoint x: 336, startPoint y: 215, endPoint x: 355, endPoint y: 215, distance: 18.7
click at [355, 215] on div "Janela de atendimento Grade de atendimento Capacidade Transportadoras Veículos …" at bounding box center [377, 181] width 755 height 363
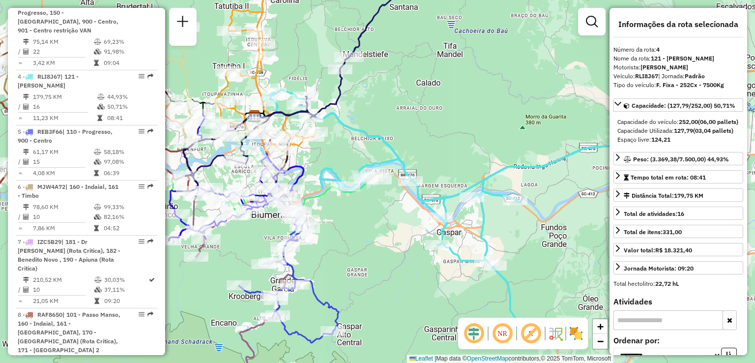
drag, startPoint x: 353, startPoint y: 268, endPoint x: 353, endPoint y: 258, distance: 10.8
click at [353, 262] on div "Janela de atendimento Grade de atendimento Capacidade Transportadoras Veículos …" at bounding box center [377, 181] width 755 height 363
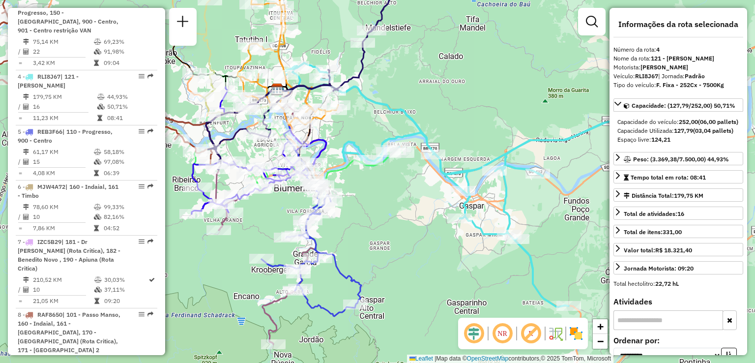
drag, startPoint x: 353, startPoint y: 251, endPoint x: 378, endPoint y: 240, distance: 27.8
click at [378, 240] on div "Janela de atendimento Grade de atendimento Capacidade Transportadoras Veículos …" at bounding box center [377, 181] width 755 height 363
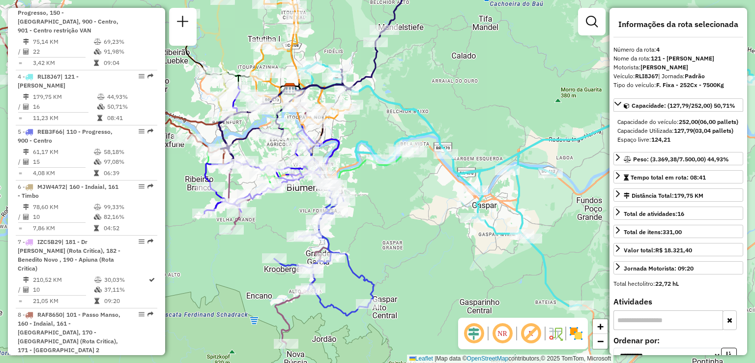
drag, startPoint x: 396, startPoint y: 240, endPoint x: 422, endPoint y: 242, distance: 26.1
click at [422, 242] on div "Janela de atendimento Grade de atendimento Capacidade Transportadoras Veículos …" at bounding box center [377, 181] width 755 height 363
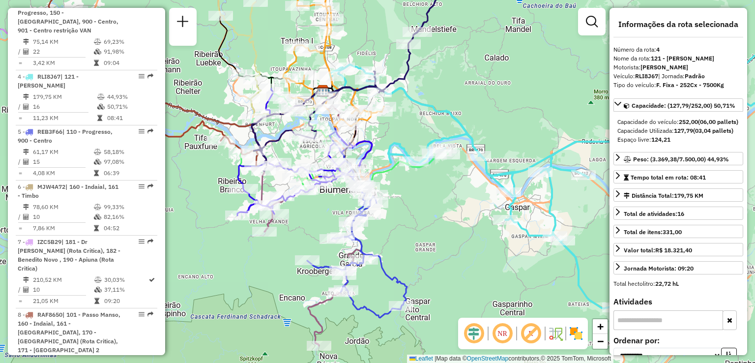
drag, startPoint x: 281, startPoint y: 235, endPoint x: 317, endPoint y: 238, distance: 36.1
click at [317, 238] on div "Janela de atendimento Grade de atendimento Capacidade Transportadoras Veículos …" at bounding box center [377, 181] width 755 height 363
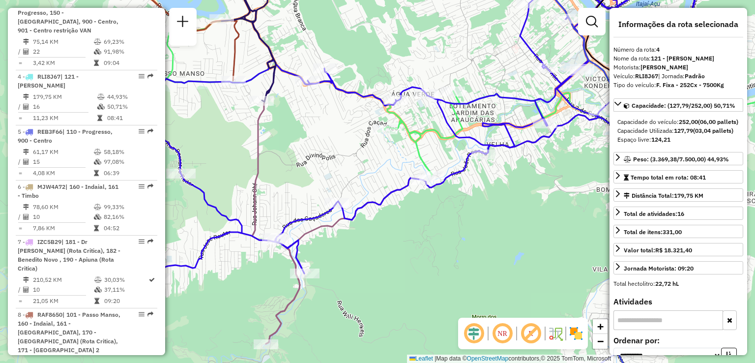
drag, startPoint x: 341, startPoint y: 193, endPoint x: 357, endPoint y: 195, distance: 16.8
click at [357, 195] on div "Janela de atendimento Grade de atendimento Capacidade Transportadoras Veículos …" at bounding box center [377, 181] width 755 height 363
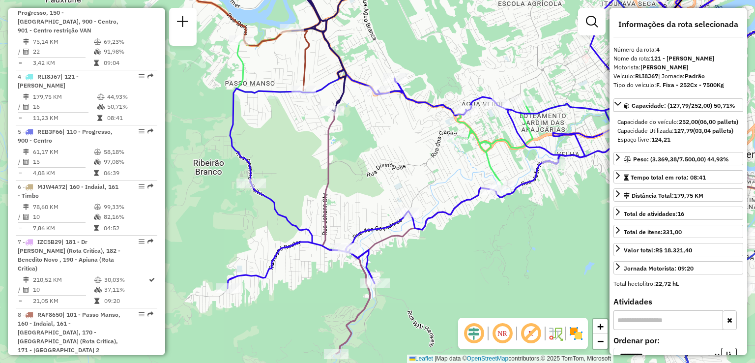
drag, startPoint x: 357, startPoint y: 198, endPoint x: 369, endPoint y: 197, distance: 12.3
click at [369, 197] on div "Janela de atendimento Grade de atendimento Capacidade Transportadoras Veículos …" at bounding box center [377, 181] width 755 height 363
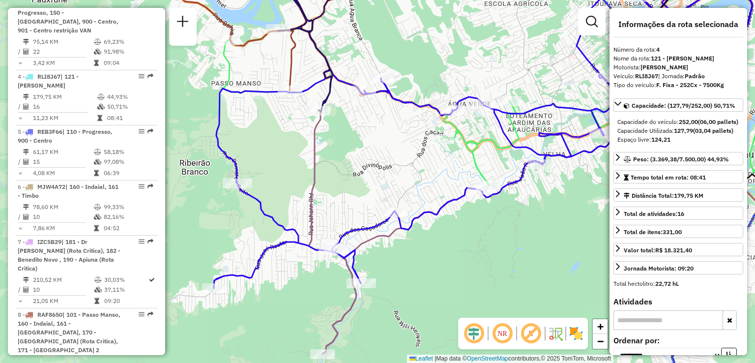
drag, startPoint x: 370, startPoint y: 203, endPoint x: 334, endPoint y: 205, distance: 35.9
click at [336, 205] on div "Janela de atendimento Grade de atendimento Capacidade Transportadoras Veículos …" at bounding box center [377, 181] width 755 height 363
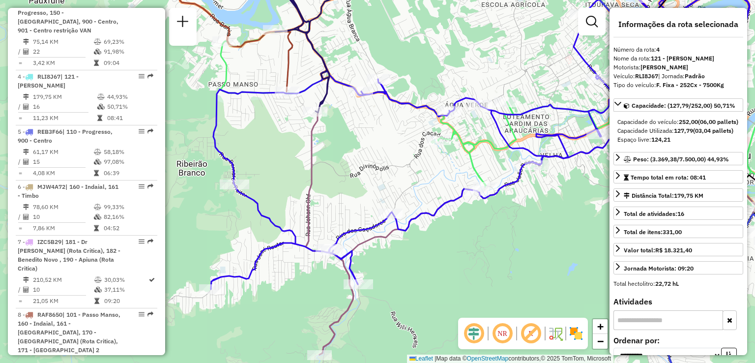
drag, startPoint x: 443, startPoint y: 232, endPoint x: 424, endPoint y: 232, distance: 19.2
click at [429, 234] on div "Janela de atendimento Grade de atendimento Capacidade Transportadoras Veículos …" at bounding box center [377, 181] width 755 height 363
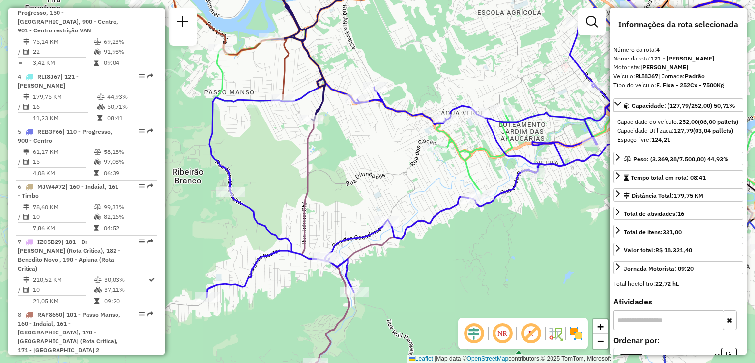
drag, startPoint x: 424, startPoint y: 254, endPoint x: 437, endPoint y: 260, distance: 14.1
click at [437, 260] on div "Janela de atendimento Grade de atendimento Capacidade Transportadoras Veículos …" at bounding box center [377, 181] width 755 height 363
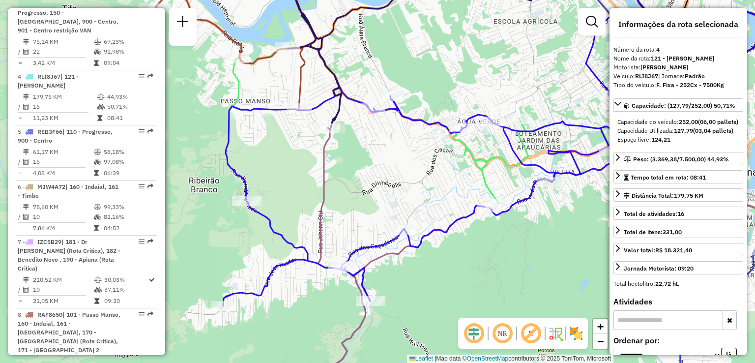
drag, startPoint x: 379, startPoint y: 203, endPoint x: 395, endPoint y: 212, distance: 18.5
click at [395, 212] on div "Janela de atendimento Grade de atendimento Capacidade Transportadoras Veículos …" at bounding box center [377, 181] width 755 height 363
drag, startPoint x: 395, startPoint y: 209, endPoint x: 379, endPoint y: 209, distance: 16.2
click at [380, 209] on div "Janela de atendimento Grade de atendimento Capacidade Transportadoras Veículos …" at bounding box center [377, 181] width 755 height 363
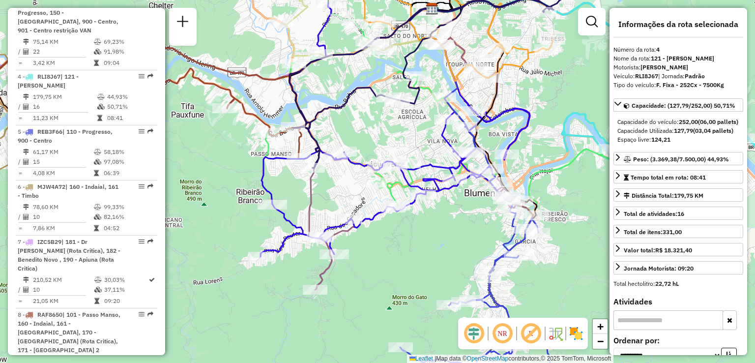
drag, startPoint x: 440, startPoint y: 256, endPoint x: 438, endPoint y: 301, distance: 44.8
click at [438, 301] on div "Janela de atendimento Grade de atendimento Capacidade Transportadoras Veículos …" at bounding box center [377, 181] width 755 height 363
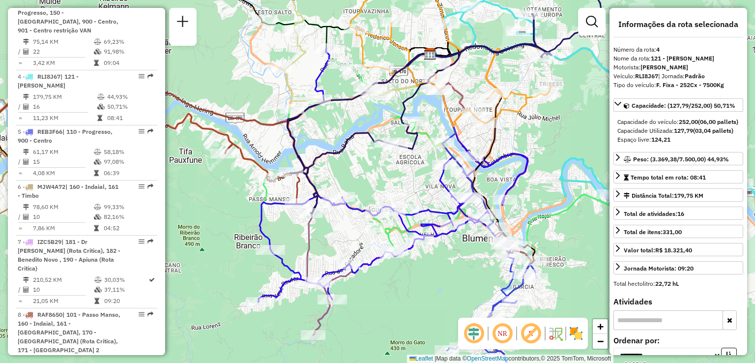
drag, startPoint x: 429, startPoint y: 205, endPoint x: 439, endPoint y: 211, distance: 11.7
click at [439, 211] on div "Janela de atendimento Grade de atendimento Capacidade Transportadoras Veículos …" at bounding box center [377, 181] width 755 height 363
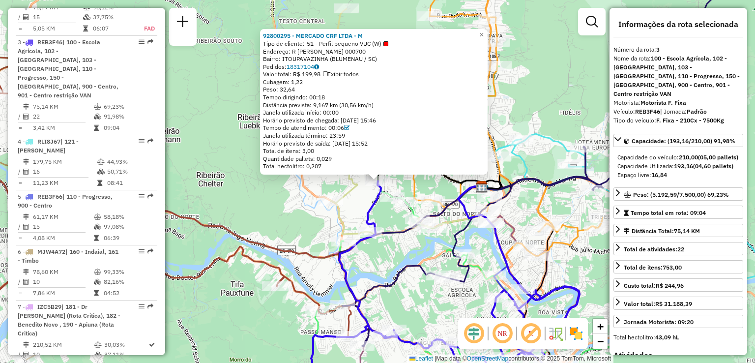
scroll to position [536, 0]
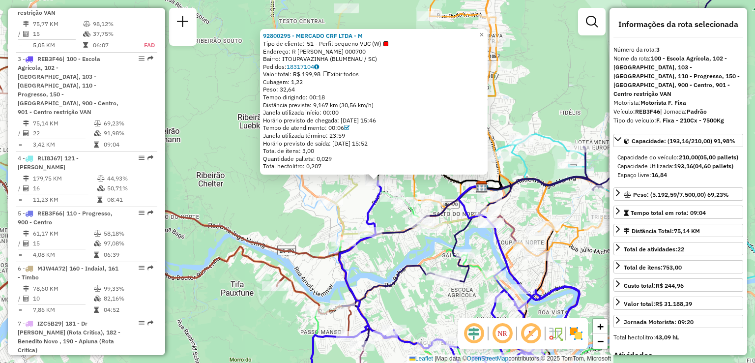
click at [311, 229] on div "Rota 3 - Placa REB3F46 92800295 - MERCADO CRF LTDA - M 92800295 - MERCADO CRF L…" at bounding box center [377, 181] width 755 height 363
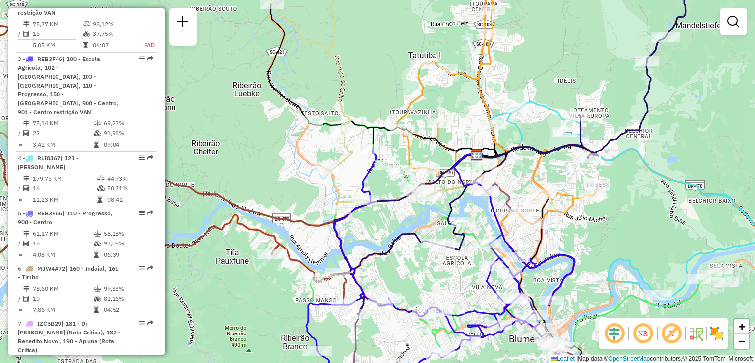
drag, startPoint x: 300, startPoint y: 208, endPoint x: 300, endPoint y: 195, distance: 12.8
click at [300, 196] on div "Janela de atendimento Grade de atendimento Capacidade Transportadoras Veículos …" at bounding box center [377, 181] width 755 height 363
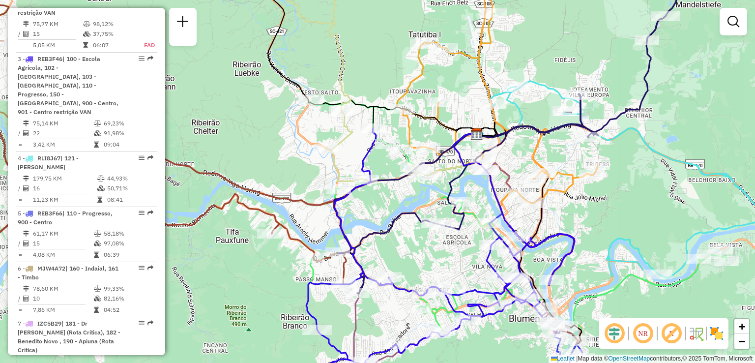
drag, startPoint x: 392, startPoint y: 232, endPoint x: 395, endPoint y: 185, distance: 46.8
click at [395, 196] on icon at bounding box center [515, 128] width 363 height 332
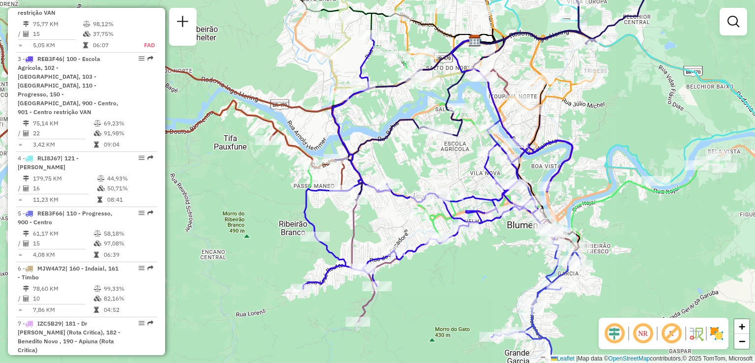
drag, startPoint x: 321, startPoint y: 219, endPoint x: 321, endPoint y: 227, distance: 7.4
click at [321, 218] on div "Janela de atendimento Grade de atendimento Capacidade Transportadoras Veículos …" at bounding box center [377, 181] width 755 height 363
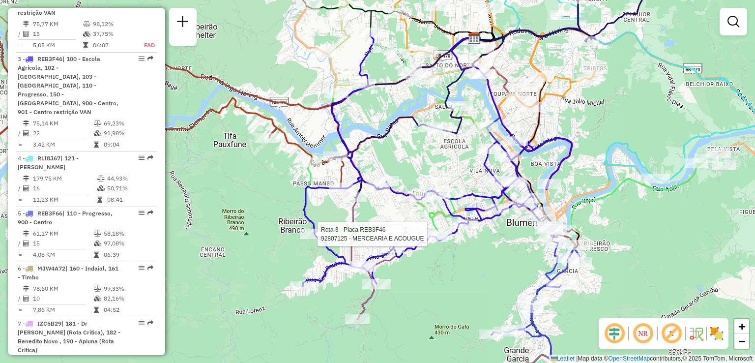
select select "**********"
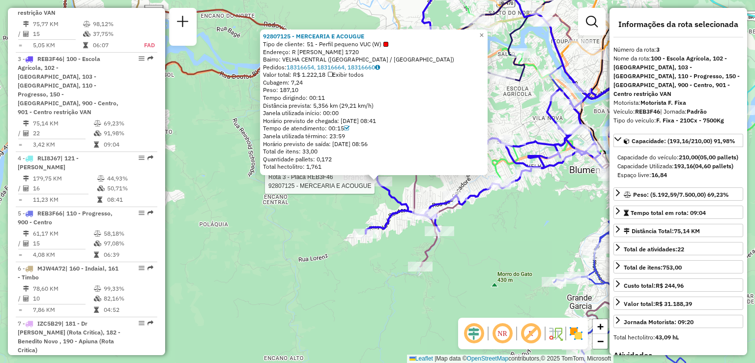
click at [315, 241] on div "Rota 3 - Placa REB3F46 92807125 - MERCEARIA E ACOUGUE 92807125 - MERCEARIA E AC…" at bounding box center [377, 181] width 755 height 363
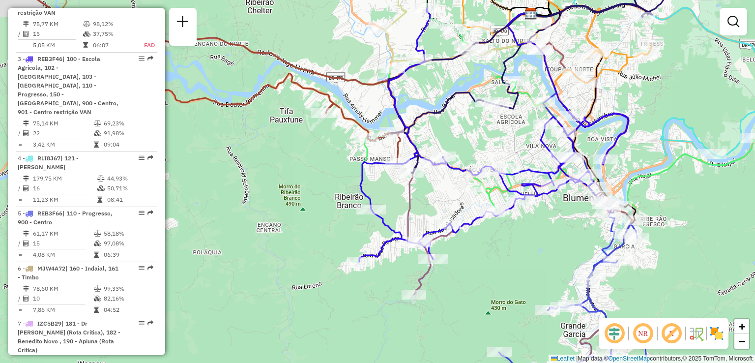
drag, startPoint x: 313, startPoint y: 238, endPoint x: 307, endPoint y: 264, distance: 26.2
click at [307, 264] on div "Janela de atendimento Grade de atendimento Capacidade Transportadoras Veículos …" at bounding box center [377, 181] width 755 height 363
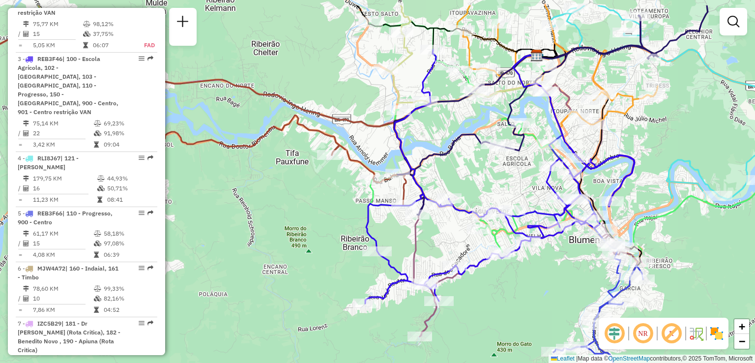
drag, startPoint x: 328, startPoint y: 154, endPoint x: 337, endPoint y: 190, distance: 36.4
click at [333, 190] on div "Janela de atendimento Grade de atendimento Capacidade Transportadoras Veículos …" at bounding box center [377, 181] width 755 height 363
drag, startPoint x: 344, startPoint y: 189, endPoint x: 367, endPoint y: 193, distance: 23.4
click at [366, 193] on div "Janela de atendimento Grade de atendimento Capacidade Transportadoras Veículos …" at bounding box center [377, 181] width 755 height 363
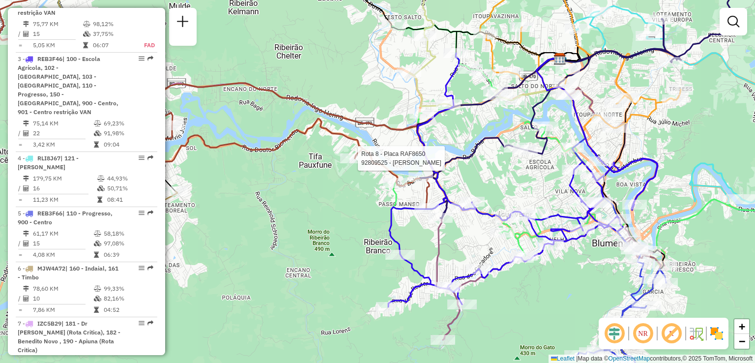
select select "**********"
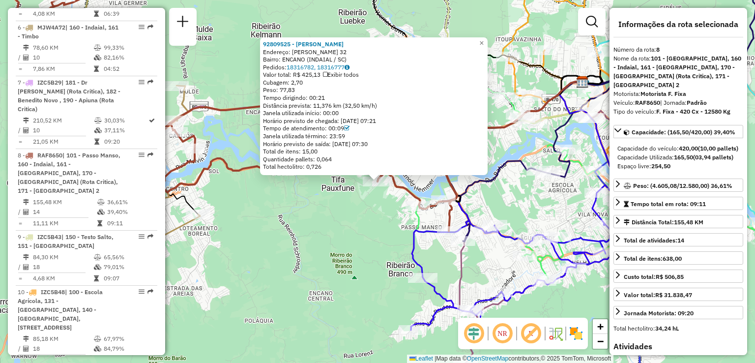
scroll to position [780, 0]
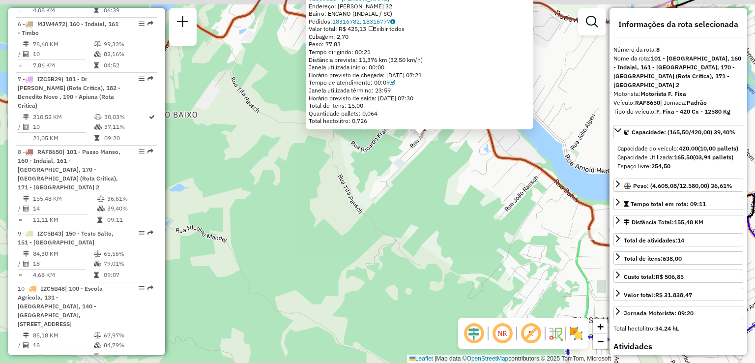
drag, startPoint x: 377, startPoint y: 203, endPoint x: 356, endPoint y: 254, distance: 54.7
click at [352, 257] on div "92809525 - MARLENE DA SILVA Endereço: ARNOLDO ALFARTH 32 Bairro: ENCANO (INDAIA…" at bounding box center [377, 181] width 755 height 363
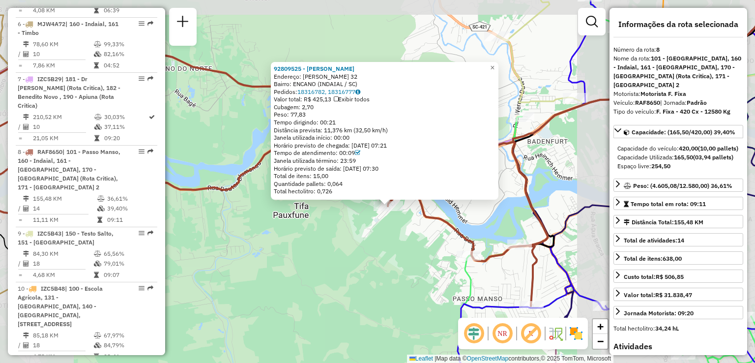
click at [380, 238] on div "92809525 - MARLENE DA SILVA Endereço: ARNOLDO ALFARTH 32 Bairro: ENCANO (INDAIA…" at bounding box center [377, 181] width 755 height 363
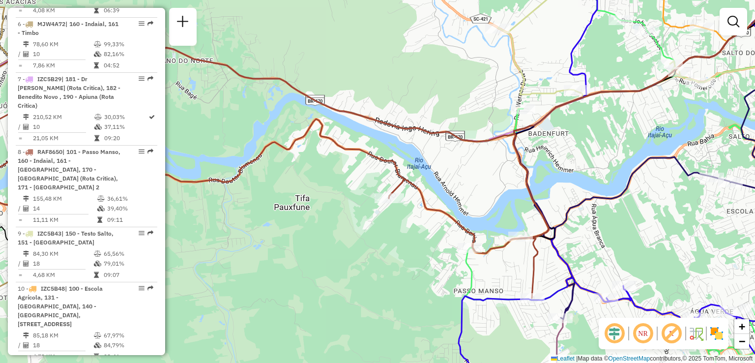
drag, startPoint x: 382, startPoint y: 238, endPoint x: 384, endPoint y: 219, distance: 19.7
click at [383, 225] on div "Janela de atendimento Grade de atendimento Capacidade Transportadoras Veículos …" at bounding box center [377, 181] width 755 height 363
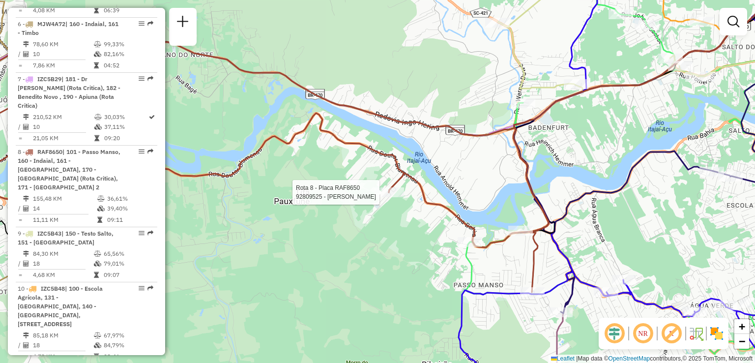
select select "**********"
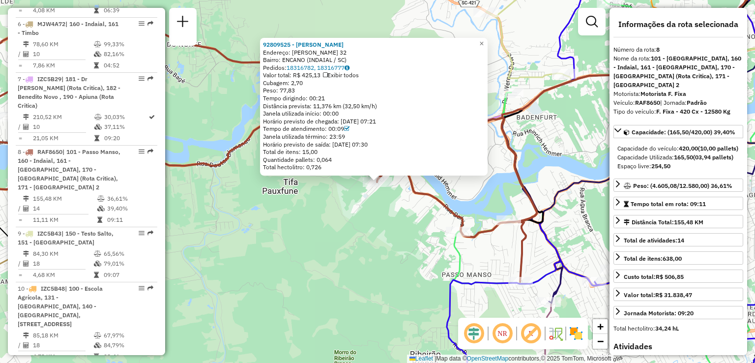
click at [378, 223] on div "92809525 - MARLENE DA SILVA Endereço: ARNOLDO ALFARTH 32 Bairro: ENCANO (INDAIA…" at bounding box center [377, 181] width 755 height 363
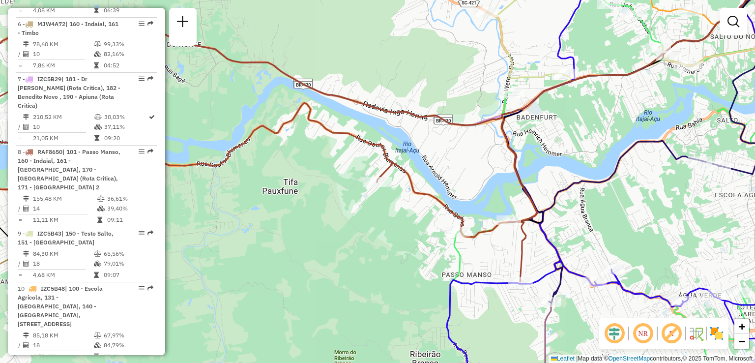
drag, startPoint x: 379, startPoint y: 246, endPoint x: 351, endPoint y: 218, distance: 40.0
click at [352, 218] on div "Janela de atendimento Grade de atendimento Capacidade Transportadoras Veículos …" at bounding box center [377, 181] width 755 height 363
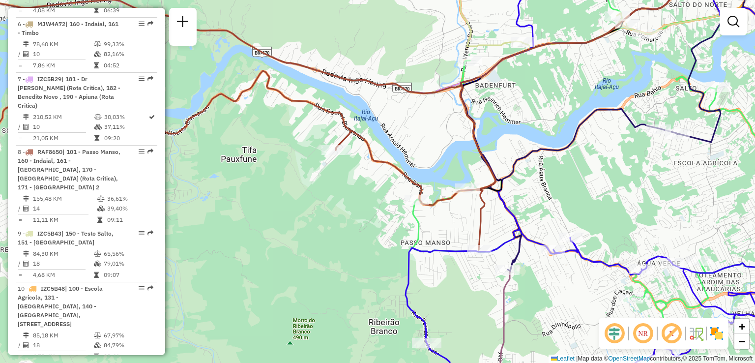
drag, startPoint x: 356, startPoint y: 225, endPoint x: 334, endPoint y: 223, distance: 21.7
click at [334, 223] on div "Janela de atendimento Grade de atendimento Capacidade Transportadoras Veículos …" at bounding box center [377, 181] width 755 height 363
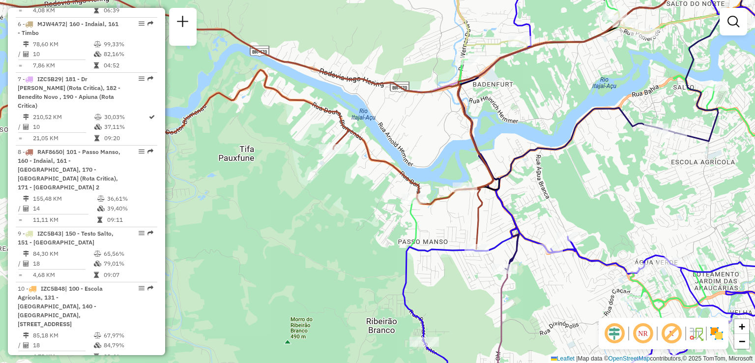
click at [352, 219] on div "Janela de atendimento Grade de atendimento Capacidade Transportadoras Veículos …" at bounding box center [377, 181] width 755 height 363
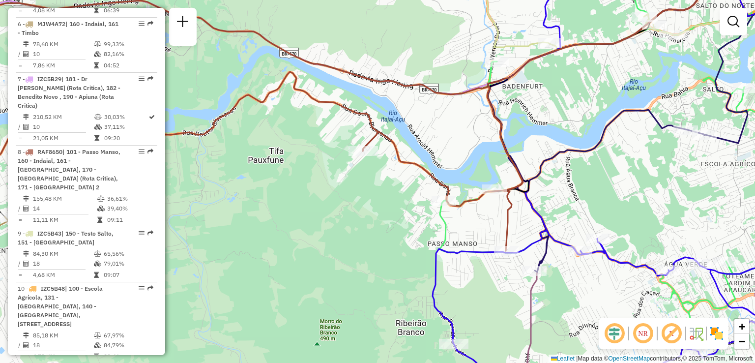
click at [403, 203] on div "Janela de atendimento Grade de atendimento Capacidade Transportadoras Veículos …" at bounding box center [377, 181] width 755 height 363
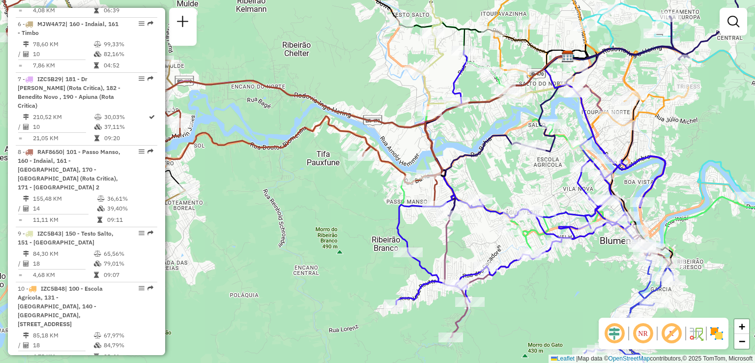
drag, startPoint x: 388, startPoint y: 233, endPoint x: 351, endPoint y: 200, distance: 50.2
click at [352, 201] on div "Janela de atendimento Grade de atendimento Capacidade Transportadoras Veículos …" at bounding box center [377, 181] width 755 height 363
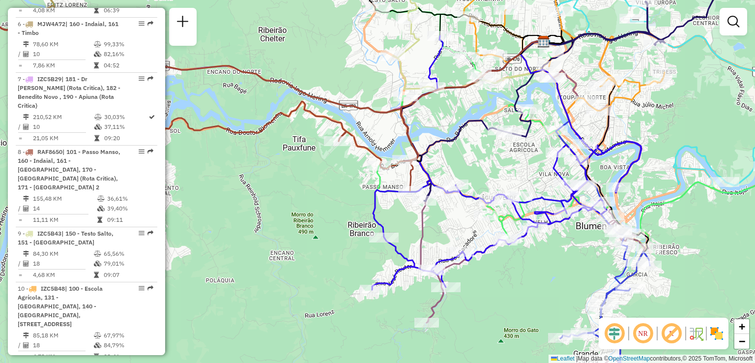
click at [470, 225] on div "Rota 3 - Placa REB3F46 92807125 - MERCEARIA E ACOUGUE Rota 3 - Placa REB3F46 92…" at bounding box center [377, 181] width 755 height 363
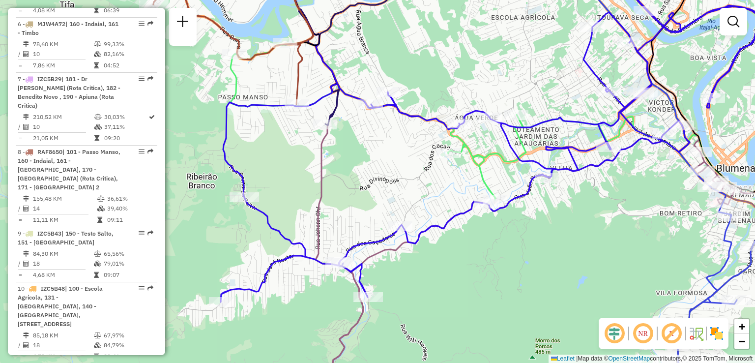
drag, startPoint x: 442, startPoint y: 190, endPoint x: 423, endPoint y: 218, distance: 34.4
click at [423, 218] on div "Janela de atendimento Grade de atendimento Capacidade Transportadoras Veículos …" at bounding box center [377, 181] width 755 height 363
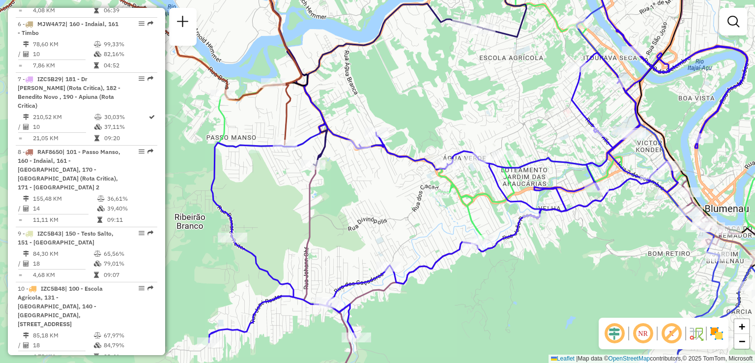
drag, startPoint x: 392, startPoint y: 203, endPoint x: 388, endPoint y: 208, distance: 6.7
click at [389, 215] on div "Janela de atendimento Grade de atendimento Capacidade Transportadoras Veículos …" at bounding box center [377, 181] width 755 height 363
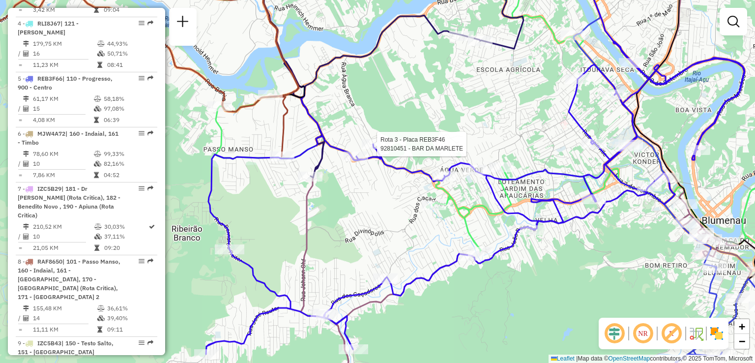
select select "**********"
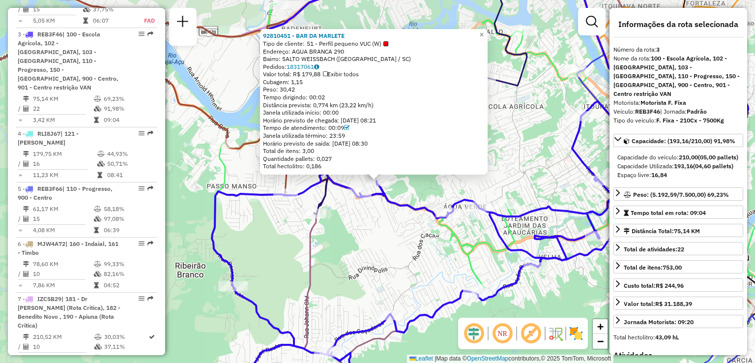
scroll to position [536, 0]
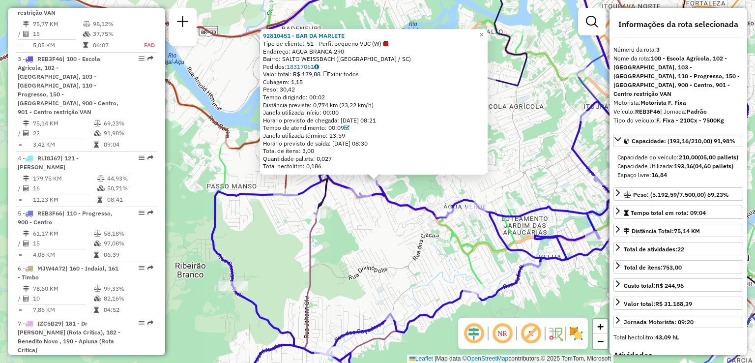
click at [384, 237] on div "92810451 - BAR DA MARLETE Tipo de cliente: 51 - Perfil pequeno VUC (W) Endereço…" at bounding box center [377, 181] width 755 height 363
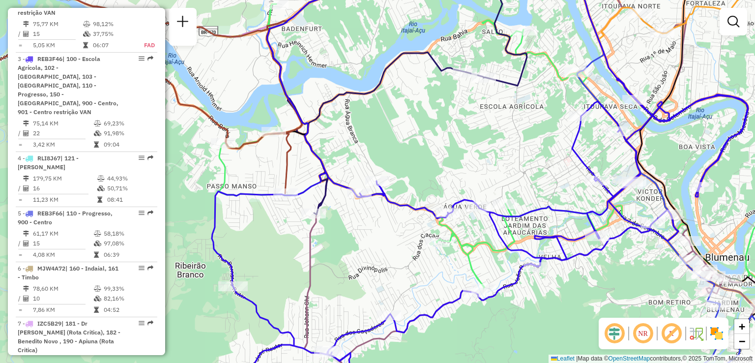
click at [380, 231] on div "Janela de atendimento Grade de atendimento Capacidade Transportadoras Veículos …" at bounding box center [377, 181] width 755 height 363
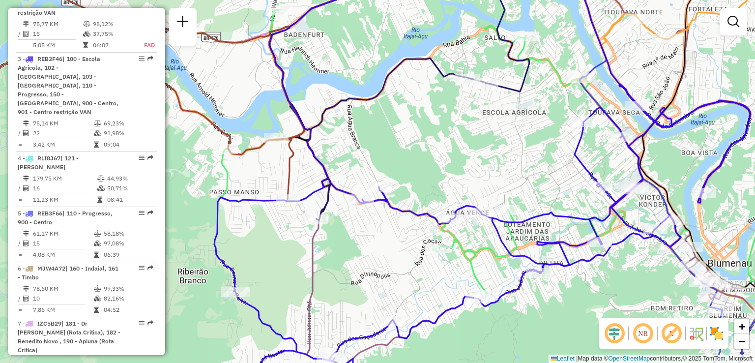
drag, startPoint x: 380, startPoint y: 231, endPoint x: 387, endPoint y: 246, distance: 17.6
click at [387, 246] on div "Janela de atendimento Grade de atendimento Capacidade Transportadoras Veículos …" at bounding box center [377, 181] width 755 height 363
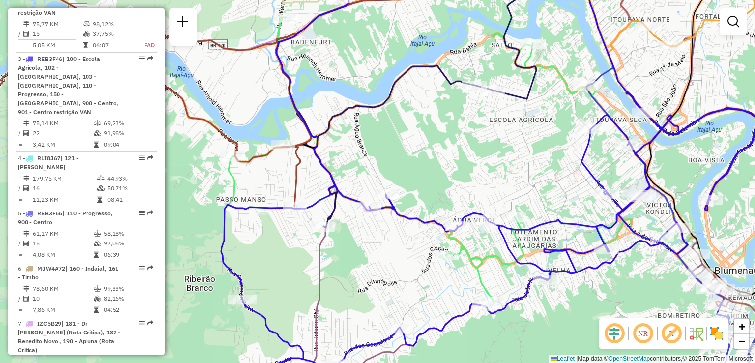
drag, startPoint x: 368, startPoint y: 229, endPoint x: 372, endPoint y: 225, distance: 5.9
click at [371, 225] on div "Janela de atendimento Grade de atendimento Capacidade Transportadoras Veículos …" at bounding box center [377, 181] width 755 height 363
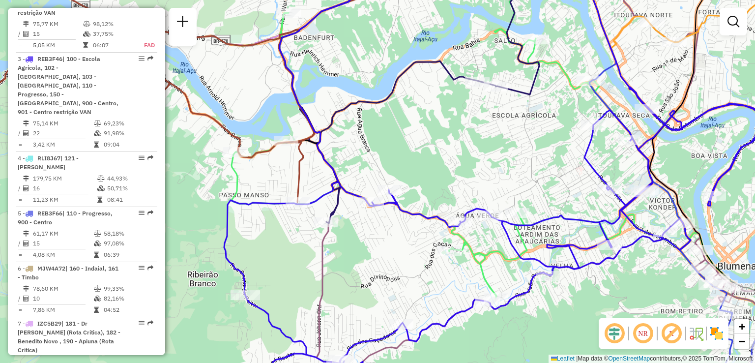
drag, startPoint x: 392, startPoint y: 235, endPoint x: 392, endPoint y: 190, distance: 44.2
click at [392, 196] on div "Janela de atendimento Grade de atendimento Capacidade Transportadoras Veículos …" at bounding box center [377, 181] width 755 height 363
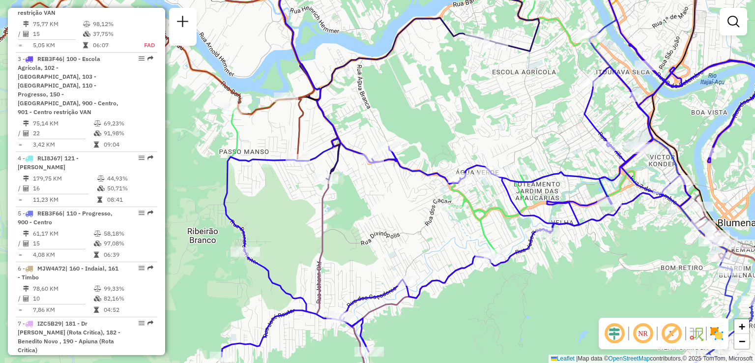
click at [389, 201] on div "Janela de atendimento Grade de atendimento Capacidade Transportadoras Veículos …" at bounding box center [377, 181] width 755 height 363
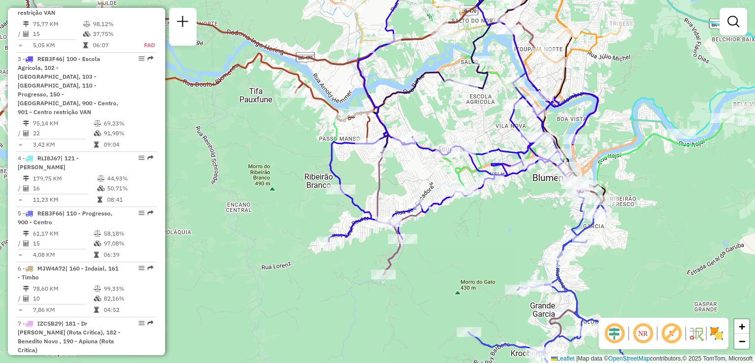
drag, startPoint x: 406, startPoint y: 186, endPoint x: 373, endPoint y: 219, distance: 46.9
click at [373, 220] on div "Rota 3 - Placa REB3F46 92807125 - MERCEARIA E ACOUGUE Janela de atendimento Gra…" at bounding box center [377, 181] width 755 height 363
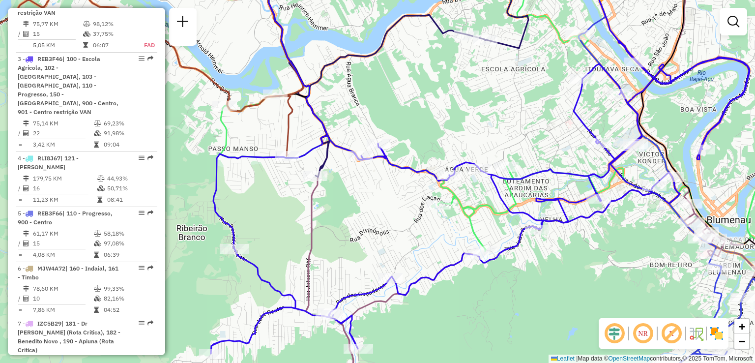
drag, startPoint x: 390, startPoint y: 208, endPoint x: 390, endPoint y: 166, distance: 42.8
click at [390, 174] on div "Janela de atendimento Grade de atendimento Capacidade Transportadoras Veículos …" at bounding box center [377, 181] width 755 height 363
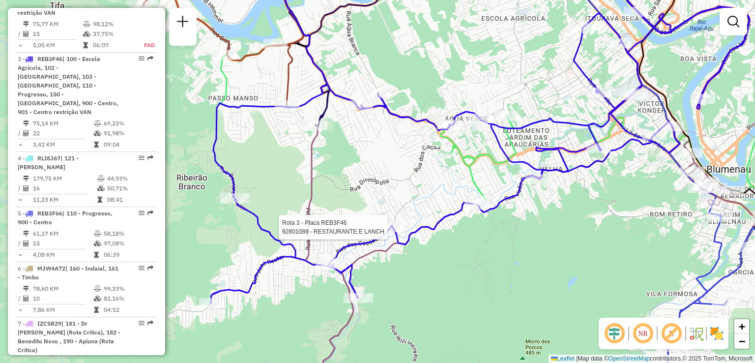
select select "**********"
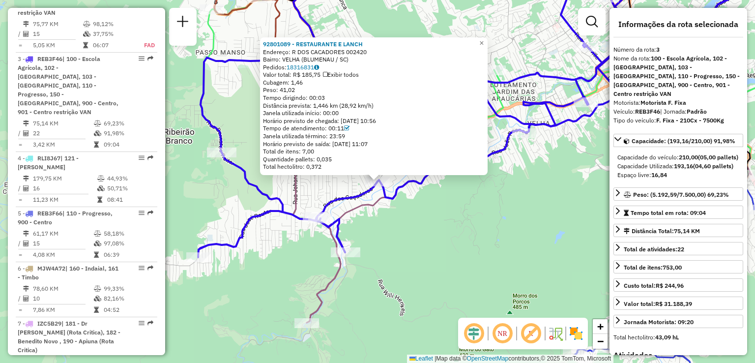
click at [420, 239] on div "92801089 - RESTAURANTE E LANCH Endereço: R DOS CACADORES 002420 Bairro: VELHA (…" at bounding box center [377, 181] width 755 height 363
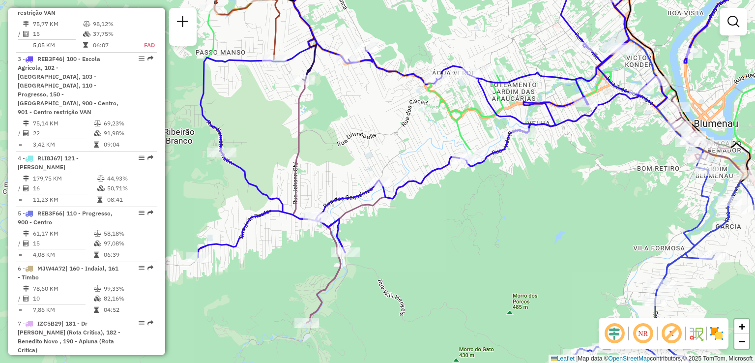
drag, startPoint x: 429, startPoint y: 226, endPoint x: 435, endPoint y: 246, distance: 21.0
click at [435, 246] on div "Janela de atendimento Grade de atendimento Capacidade Transportadoras Veículos …" at bounding box center [377, 181] width 755 height 363
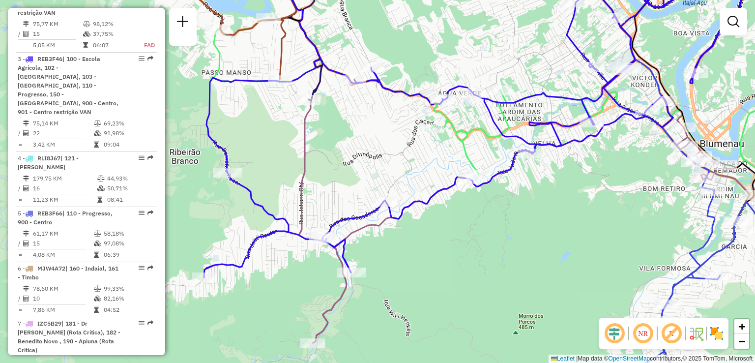
drag, startPoint x: 429, startPoint y: 199, endPoint x: 434, endPoint y: 232, distance: 32.8
click at [434, 234] on icon at bounding box center [473, 121] width 539 height 314
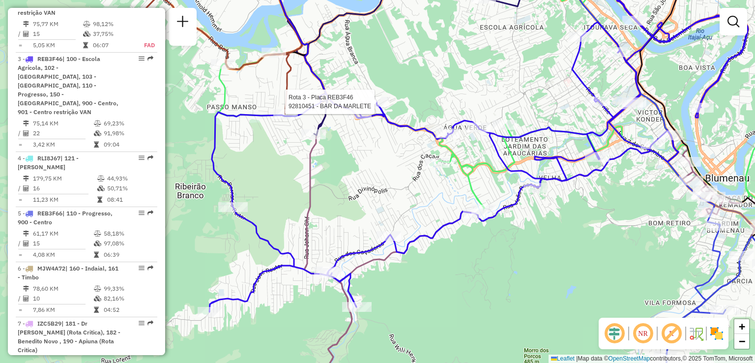
select select "**********"
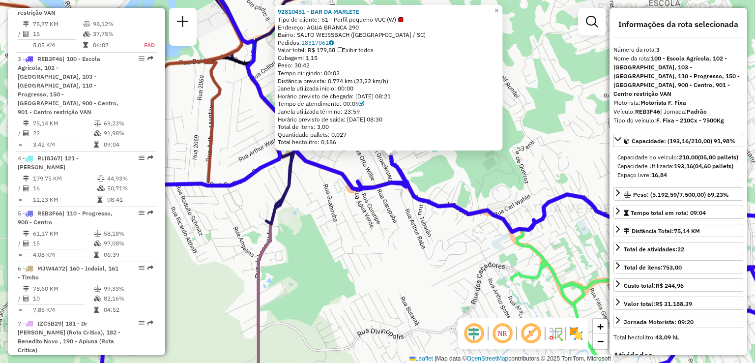
drag, startPoint x: 374, startPoint y: 217, endPoint x: 412, endPoint y: 217, distance: 37.9
click at [412, 217] on div "92810451 - BAR DA MARLETE Tipo de cliente: 51 - Perfil pequeno VUC (W) Endereço…" at bounding box center [377, 181] width 755 height 363
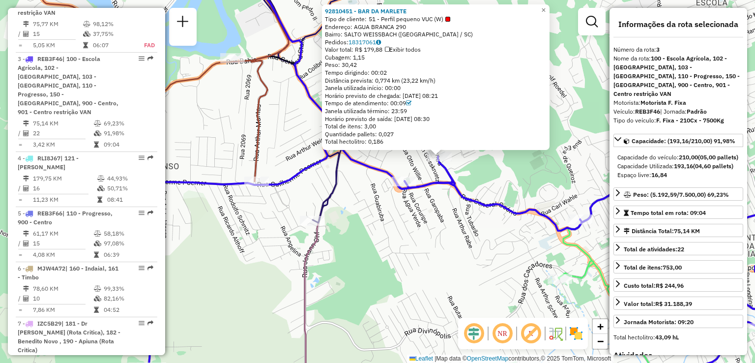
click at [409, 214] on div "92810451 - BAR DA MARLETE Tipo de cliente: 51 - Perfil pequeno VUC (W) Endereço…" at bounding box center [377, 181] width 755 height 363
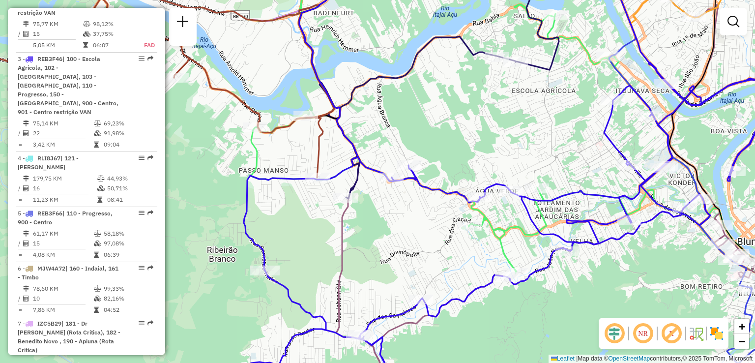
drag, startPoint x: 433, startPoint y: 237, endPoint x: 415, endPoint y: 219, distance: 26.1
click at [415, 219] on div "Janela de atendimento Grade de atendimento Capacidade Transportadoras Veículos …" at bounding box center [377, 181] width 755 height 363
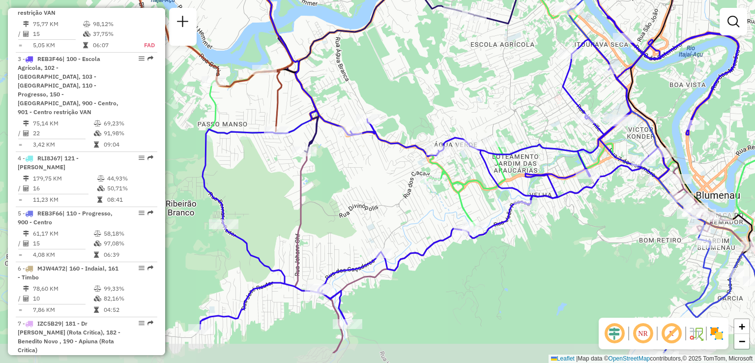
drag, startPoint x: 414, startPoint y: 219, endPoint x: 374, endPoint y: 173, distance: 61.3
click at [374, 173] on div "Janela de atendimento Grade de atendimento Capacidade Transportadoras Veículos …" at bounding box center [377, 181] width 755 height 363
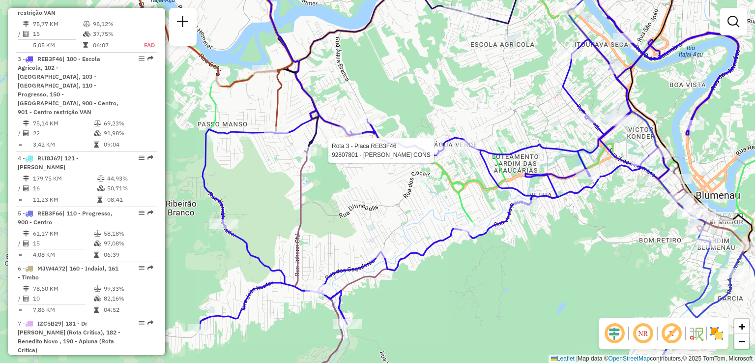
select select "**********"
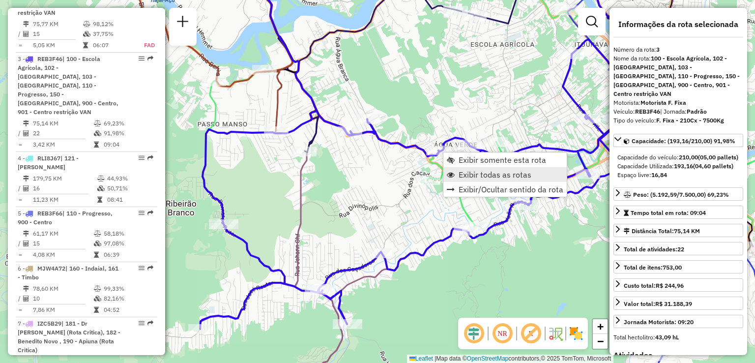
click at [459, 174] on span "Exibir todas as rotas" at bounding box center [495, 175] width 73 height 8
click at [463, 160] on span "Exibir somente esta rota" at bounding box center [496, 159] width 88 height 8
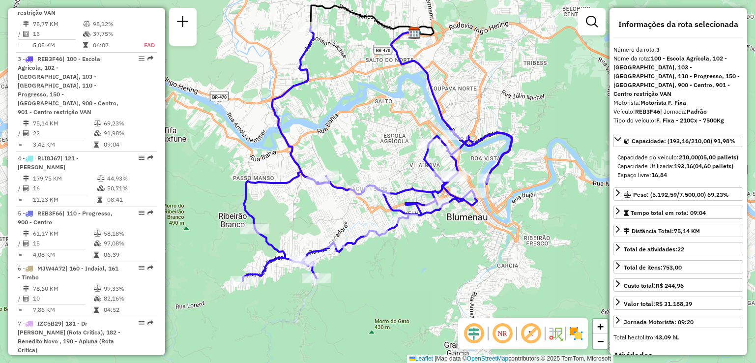
drag, startPoint x: 469, startPoint y: 195, endPoint x: 469, endPoint y: 162, distance: 32.4
click at [469, 162] on div "Janela de atendimento Grade de atendimento Capacidade Transportadoras Veículos …" at bounding box center [377, 181] width 755 height 363
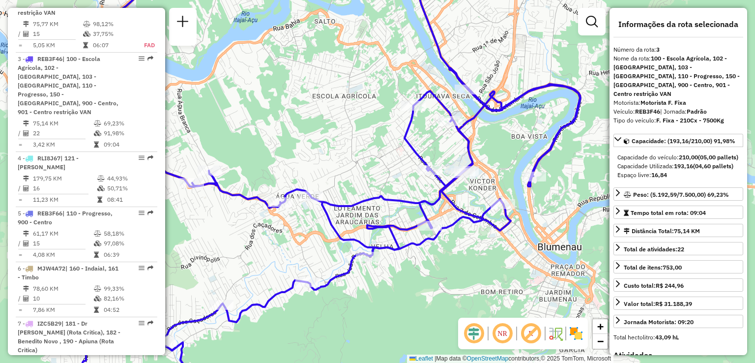
drag, startPoint x: 415, startPoint y: 166, endPoint x: 438, endPoint y: 156, distance: 24.9
click at [429, 159] on div "Janela de atendimento Grade de atendimento Capacidade Transportadoras Veículos …" at bounding box center [377, 181] width 755 height 363
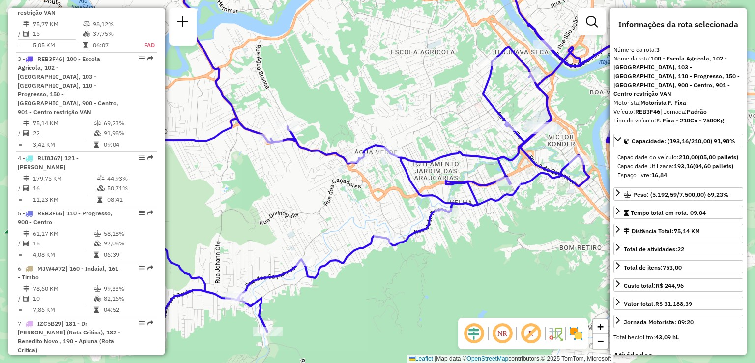
click at [454, 184] on icon at bounding box center [389, 127] width 539 height 417
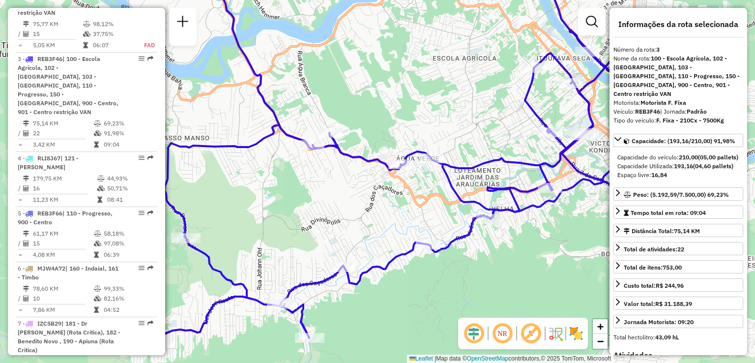
drag, startPoint x: 359, startPoint y: 176, endPoint x: 370, endPoint y: 172, distance: 11.4
click at [370, 181] on div "Rota 3 - Placa REB3F46 92807801 - GLADIS CRISTINA CONS Janela de atendimento Gr…" at bounding box center [377, 181] width 755 height 363
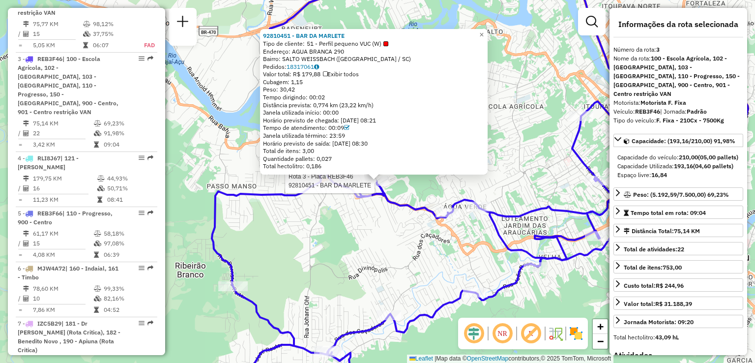
click at [349, 216] on div "Rota 3 - Placa REB3F46 92810451 - BAR DA MARLETE 92810451 - BAR DA MARLETE Tipo…" at bounding box center [377, 181] width 755 height 363
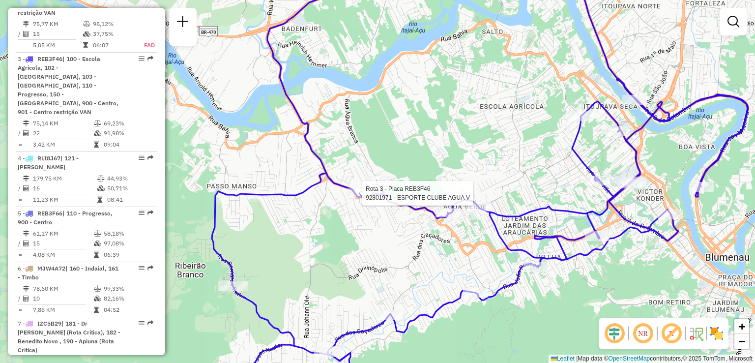
select select "**********"
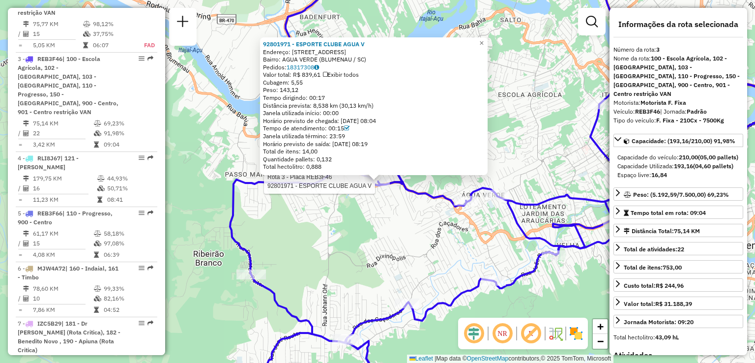
click at [356, 244] on div "Rota 3 - Placa REB3F46 92801971 - ESPORTE CLUBE AGUA V 92801971 - ESPORTE CLUBE…" at bounding box center [377, 181] width 755 height 363
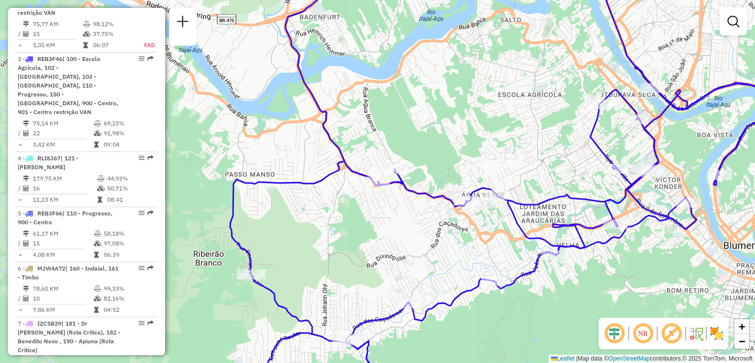
drag, startPoint x: 406, startPoint y: 257, endPoint x: 334, endPoint y: 213, distance: 84.3
click at [356, 226] on div "Janela de atendimento Grade de atendimento Capacidade Transportadoras Veículos …" at bounding box center [377, 181] width 755 height 363
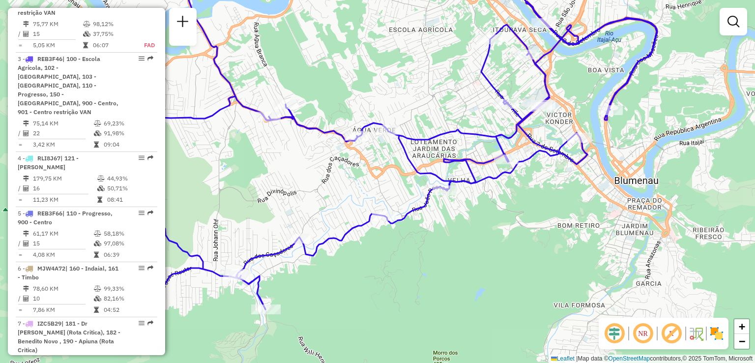
drag, startPoint x: 454, startPoint y: 242, endPoint x: 411, endPoint y: 241, distance: 43.8
click at [411, 241] on div "Janela de atendimento Grade de atendimento Capacidade Transportadoras Veículos …" at bounding box center [377, 181] width 755 height 363
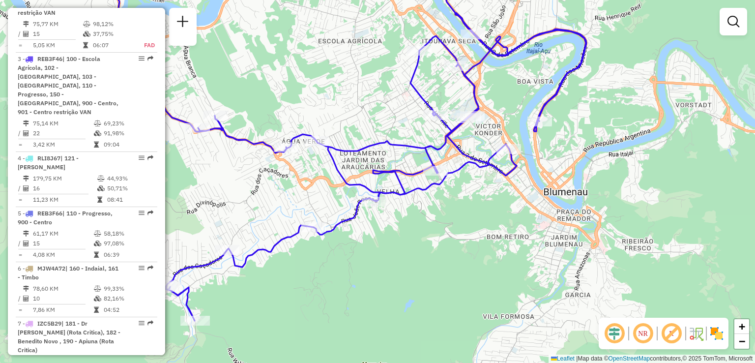
drag, startPoint x: 378, startPoint y: 244, endPoint x: 359, endPoint y: 250, distance: 19.9
click at [364, 250] on div "Janela de atendimento Grade de atendimento Capacidade Transportadoras Veículos …" at bounding box center [377, 181] width 755 height 363
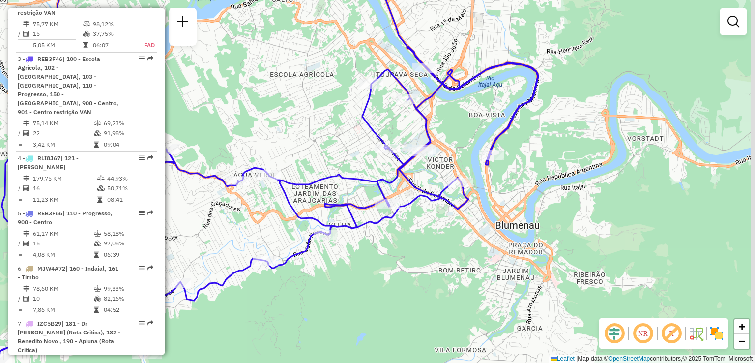
drag, startPoint x: 392, startPoint y: 270, endPoint x: 336, endPoint y: 314, distance: 71.2
click at [336, 314] on div "Janela de atendimento Grade de atendimento Capacidade Transportadoras Veículos …" at bounding box center [377, 181] width 755 height 363
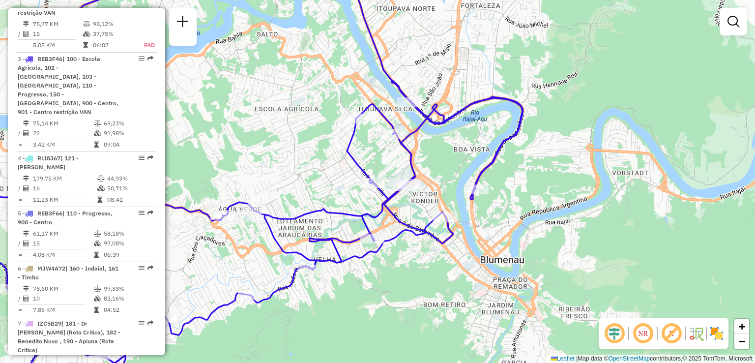
drag, startPoint x: 356, startPoint y: 317, endPoint x: 364, endPoint y: 351, distance: 34.3
click at [361, 355] on div "Janela de atendimento Grade de atendimento Capacidade Transportadoras Veículos …" at bounding box center [377, 181] width 755 height 363
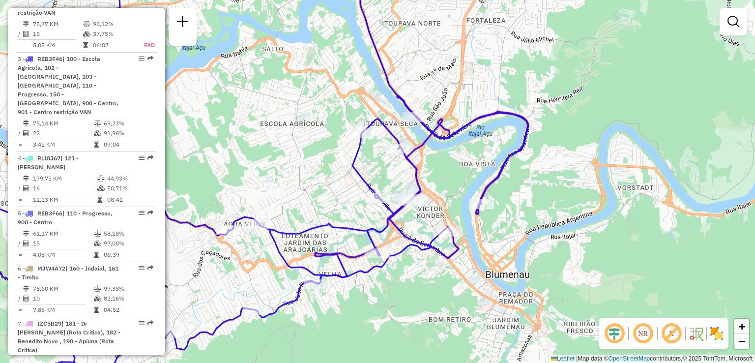
drag, startPoint x: 491, startPoint y: 276, endPoint x: 552, endPoint y: 225, distance: 79.6
click at [553, 225] on div "Janela de atendimento Grade de atendimento Capacidade Transportadoras Veículos …" at bounding box center [377, 181] width 755 height 363
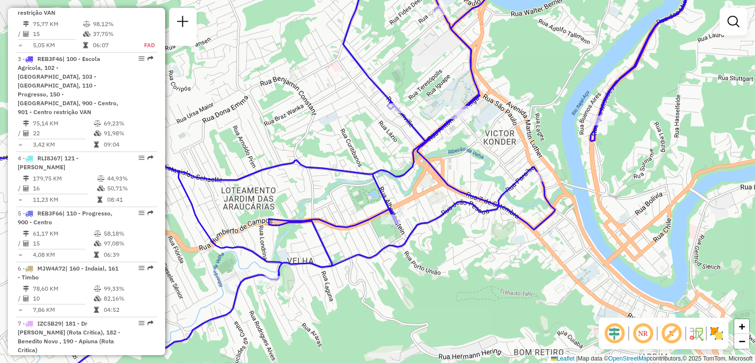
drag, startPoint x: 470, startPoint y: 218, endPoint x: 493, endPoint y: 229, distance: 24.9
click at [493, 229] on div "Janela de atendimento Grade de atendimento Capacidade Transportadoras Veículos …" at bounding box center [377, 181] width 755 height 363
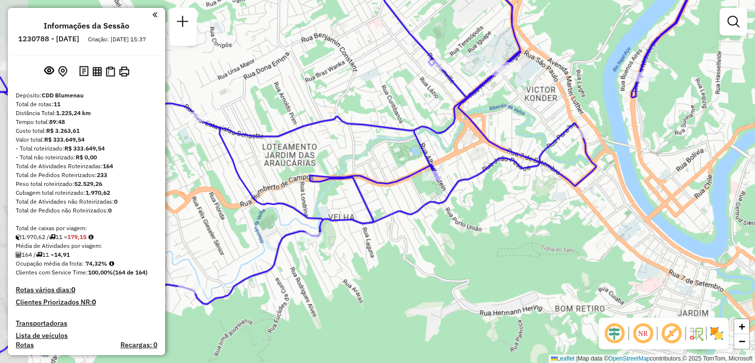
scroll to position [536, 0]
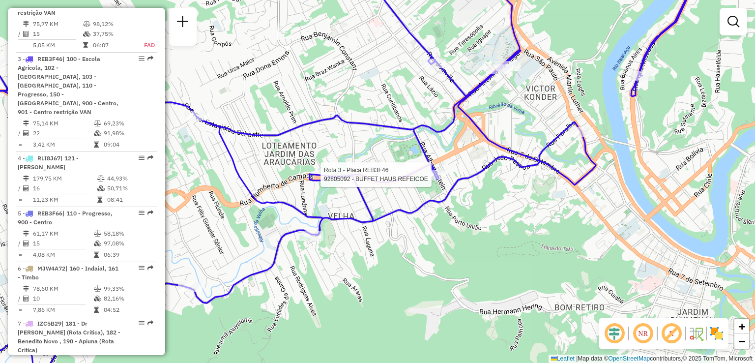
select select "**********"
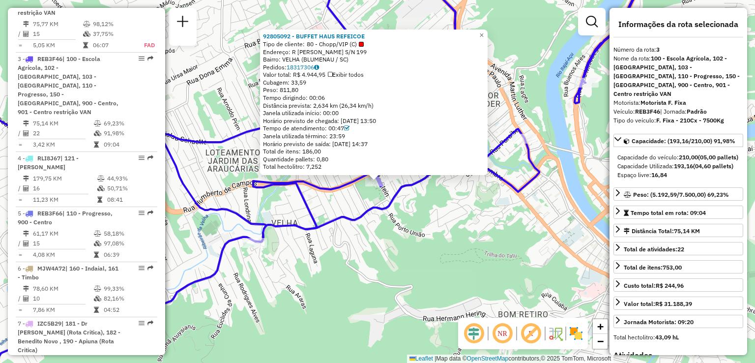
click at [476, 200] on div "92805092 - BUFFET HAUS REFEICOE Tipo de cliente: 80 - Chopp/VIP (C) Endereço: R…" at bounding box center [377, 181] width 755 height 363
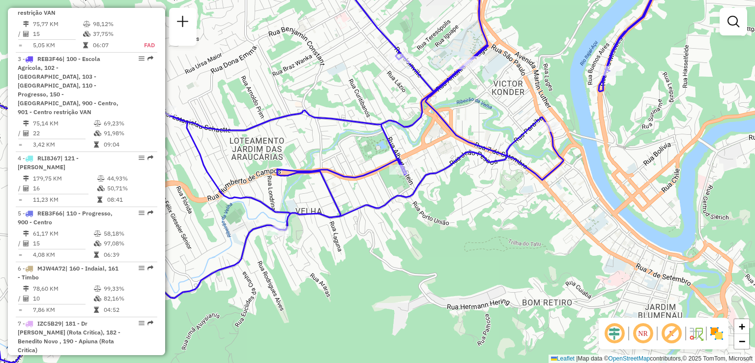
drag, startPoint x: 465, startPoint y: 206, endPoint x: 489, endPoint y: 195, distance: 26.2
click at [489, 195] on div "Janela de atendimento Grade de atendimento Capacidade Transportadoras Veículos …" at bounding box center [377, 181] width 755 height 363
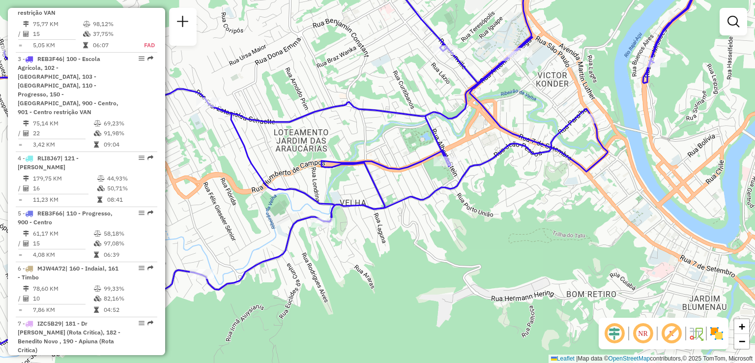
drag, startPoint x: 478, startPoint y: 225, endPoint x: 507, endPoint y: 225, distance: 29.5
click at [506, 225] on div "Janela de atendimento Grade de atendimento Capacidade Transportadoras Veículos …" at bounding box center [377, 181] width 755 height 363
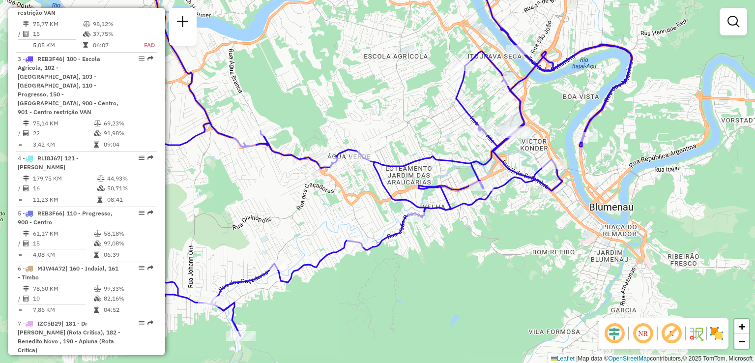
drag, startPoint x: 493, startPoint y: 216, endPoint x: 492, endPoint y: 202, distance: 14.3
click at [496, 208] on div "Janela de atendimento Grade de atendimento Capacidade Transportadoras Veículos …" at bounding box center [377, 181] width 755 height 363
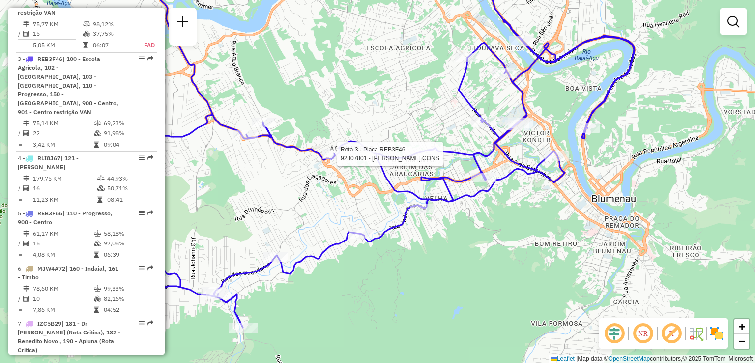
drag, startPoint x: 274, startPoint y: 168, endPoint x: 252, endPoint y: 168, distance: 22.1
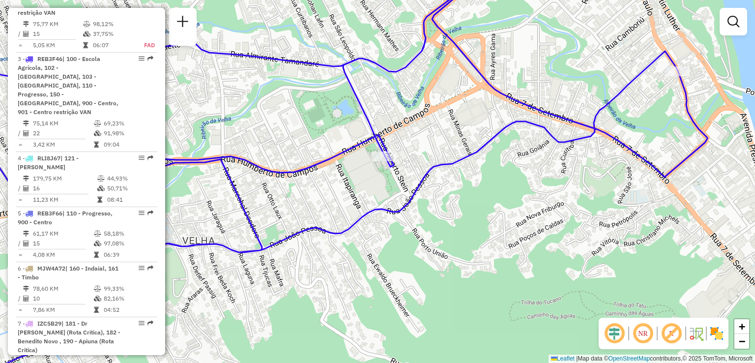
drag, startPoint x: 440, startPoint y: 177, endPoint x: 413, endPoint y: 165, distance: 29.5
click at [440, 176] on div "Janela de atendimento Grade de atendimento Capacidade Transportadoras Veículos …" at bounding box center [377, 181] width 755 height 363
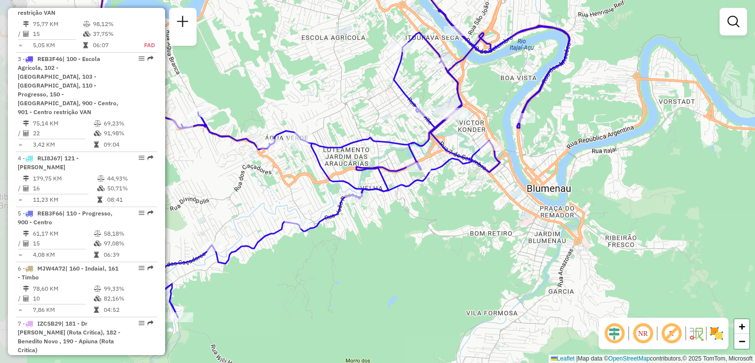
drag, startPoint x: 416, startPoint y: 169, endPoint x: 454, endPoint y: 217, distance: 61.3
click at [454, 217] on div "Janela de atendimento Grade de atendimento Capacidade Transportadoras Veículos …" at bounding box center [377, 181] width 755 height 363
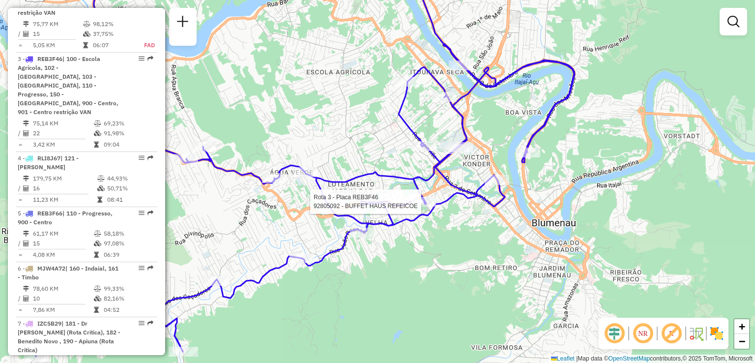
select select "**********"
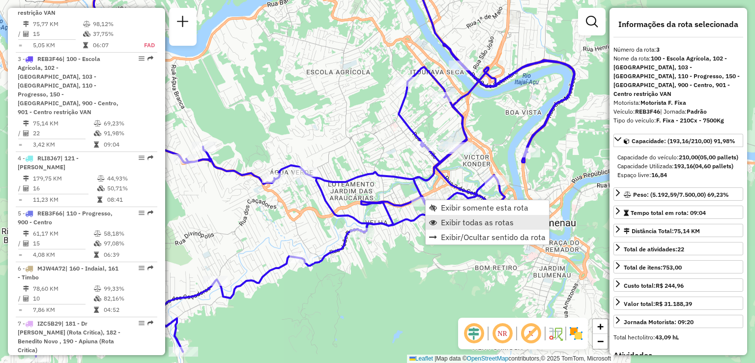
click at [456, 219] on span "Exibir todas as rotas" at bounding box center [477, 222] width 73 height 8
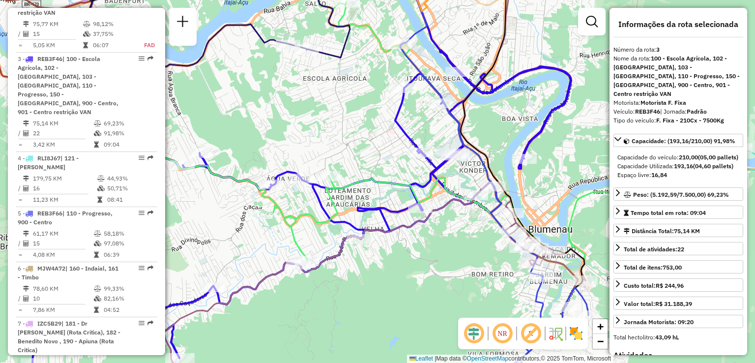
drag, startPoint x: 440, startPoint y: 236, endPoint x: 421, endPoint y: 227, distance: 20.7
click at [435, 243] on div "Janela de atendimento Grade de atendimento Capacidade Transportadoras Veículos …" at bounding box center [377, 181] width 755 height 363
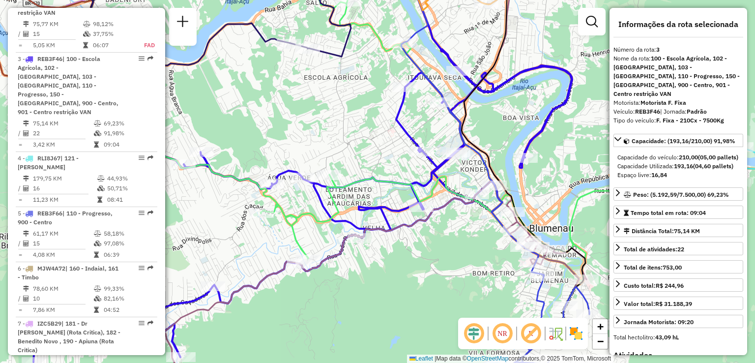
drag, startPoint x: 391, startPoint y: 276, endPoint x: 398, endPoint y: 269, distance: 9.0
click at [398, 269] on div "Janela de atendimento Grade de atendimento Capacidade Transportadoras Veículos …" at bounding box center [377, 181] width 755 height 363
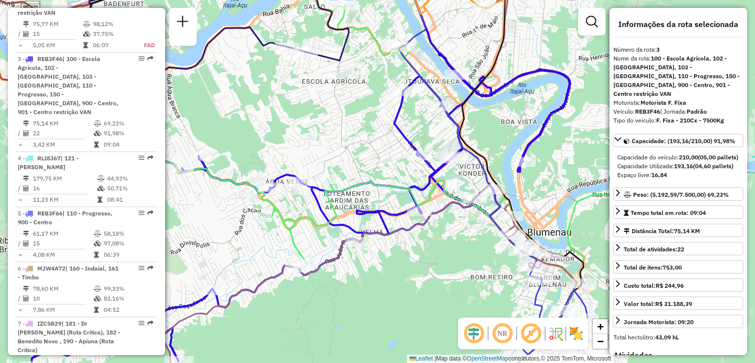
click at [437, 263] on div "Janela de atendimento Grade de atendimento Capacidade Transportadoras Veículos …" at bounding box center [377, 181] width 755 height 363
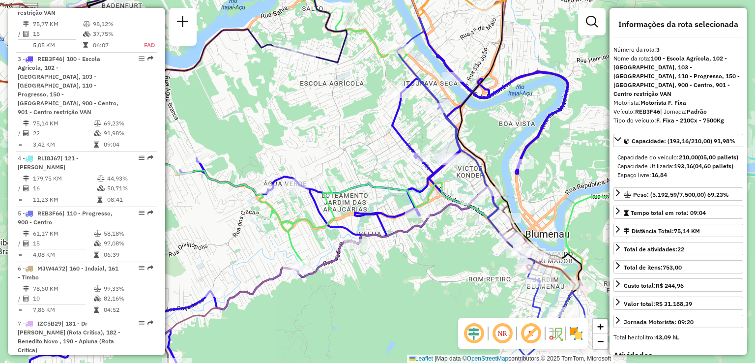
drag, startPoint x: 423, startPoint y: 252, endPoint x: 427, endPoint y: 224, distance: 27.8
click at [425, 231] on div "Janela de atendimento Grade de atendimento Capacidade Transportadoras Veículos …" at bounding box center [377, 181] width 755 height 363
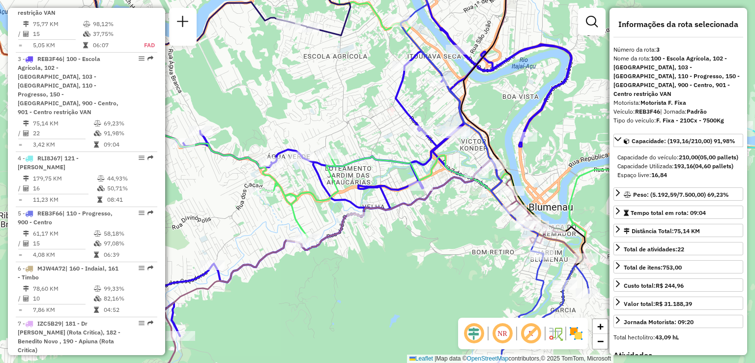
drag, startPoint x: 419, startPoint y: 247, endPoint x: 472, endPoint y: 278, distance: 61.3
click at [472, 278] on div "Janela de atendimento Grade de atendimento Capacidade Transportadoras Veículos …" at bounding box center [377, 181] width 755 height 363
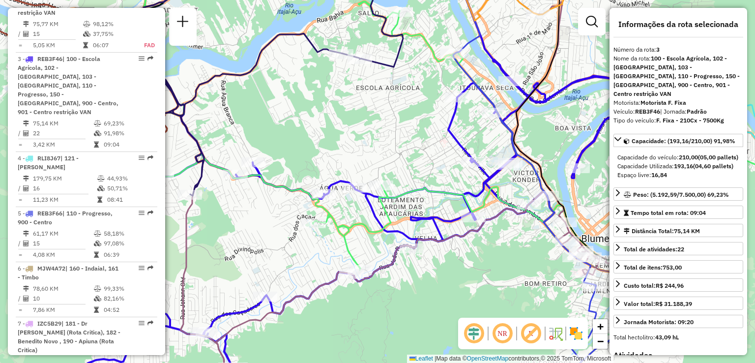
drag, startPoint x: 457, startPoint y: 270, endPoint x: 393, endPoint y: 264, distance: 63.7
click at [405, 266] on div "Janela de atendimento Grade de atendimento Capacidade Transportadoras Veículos …" at bounding box center [377, 181] width 755 height 363
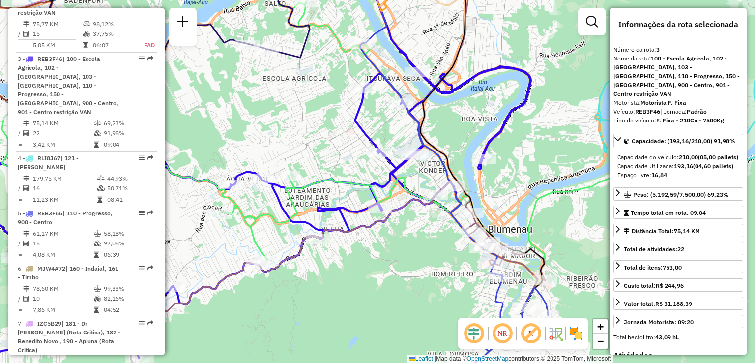
drag, startPoint x: 352, startPoint y: 217, endPoint x: 350, endPoint y: 201, distance: 15.9
click at [350, 203] on div "Rota 3 - Placa REB3F46 92805092 - BUFFET HAUS REFEICOE Janela de atendimento Gr…" at bounding box center [377, 181] width 755 height 363
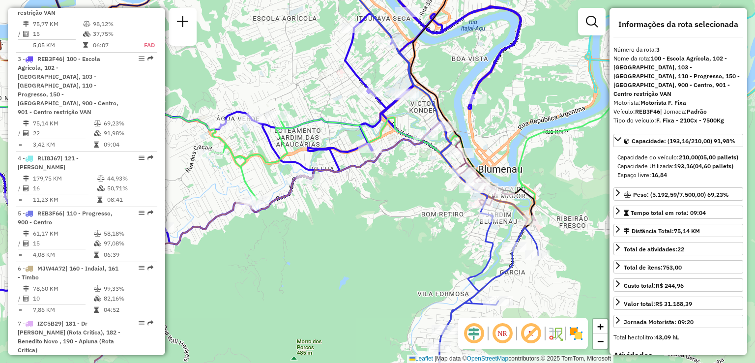
drag, startPoint x: 383, startPoint y: 220, endPoint x: 379, endPoint y: 205, distance: 15.4
click at [380, 207] on div "Janela de atendimento Grade de atendimento Capacidade Transportadoras Veículos …" at bounding box center [377, 181] width 755 height 363
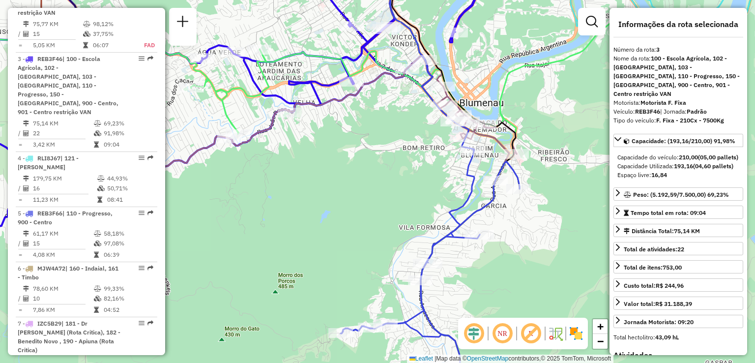
drag, startPoint x: 391, startPoint y: 216, endPoint x: 372, endPoint y: 183, distance: 38.1
click at [374, 186] on div "Janela de atendimento Grade de atendimento Capacidade Transportadoras Veículos …" at bounding box center [377, 181] width 755 height 363
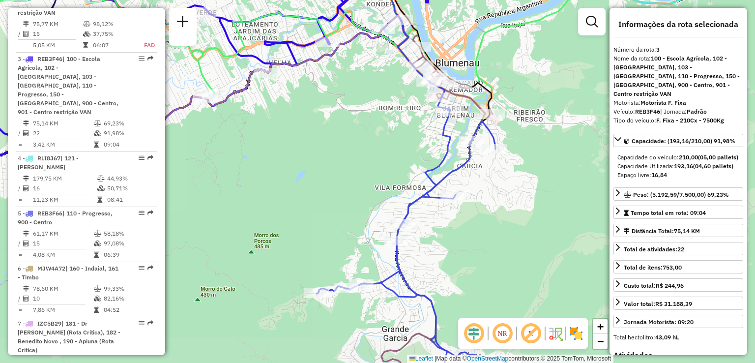
drag, startPoint x: 367, startPoint y: 264, endPoint x: 342, endPoint y: 178, distance: 89.3
click at [343, 183] on div "Janela de atendimento Grade de atendimento Capacidade Transportadoras Veículos …" at bounding box center [377, 181] width 755 height 363
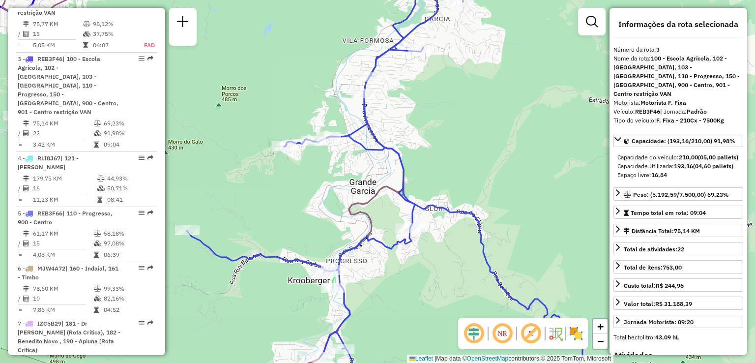
drag, startPoint x: 425, startPoint y: 267, endPoint x: 425, endPoint y: 227, distance: 40.3
click at [425, 230] on div "Janela de atendimento Grade de atendimento Capacidade Transportadoras Veículos …" at bounding box center [377, 181] width 755 height 363
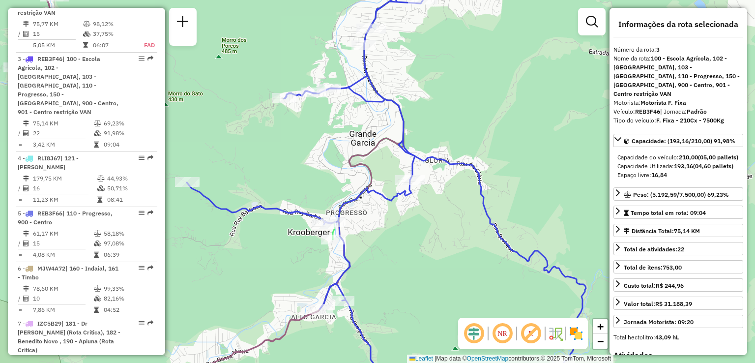
drag, startPoint x: 435, startPoint y: 273, endPoint x: 427, endPoint y: 204, distance: 69.7
click at [430, 213] on div "Janela de atendimento Grade de atendimento Capacidade Transportadoras Veículos …" at bounding box center [377, 181] width 755 height 363
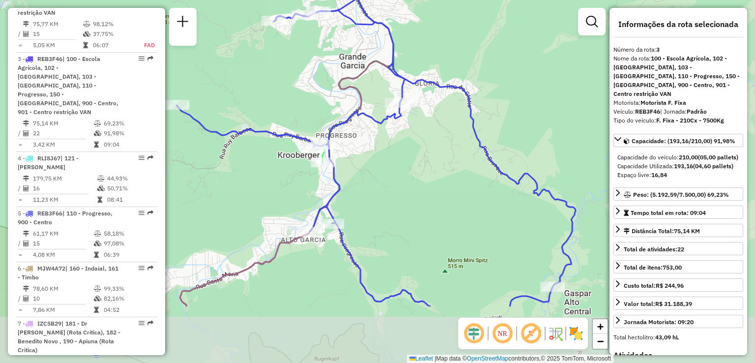
drag, startPoint x: 424, startPoint y: 230, endPoint x: 396, endPoint y: 185, distance: 53.2
click at [397, 188] on div "Janela de atendimento Grade de atendimento Capacidade Transportadoras Veículos …" at bounding box center [377, 181] width 755 height 363
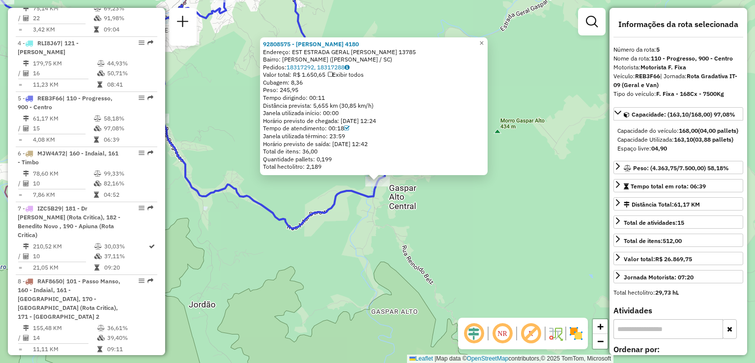
scroll to position [664, 0]
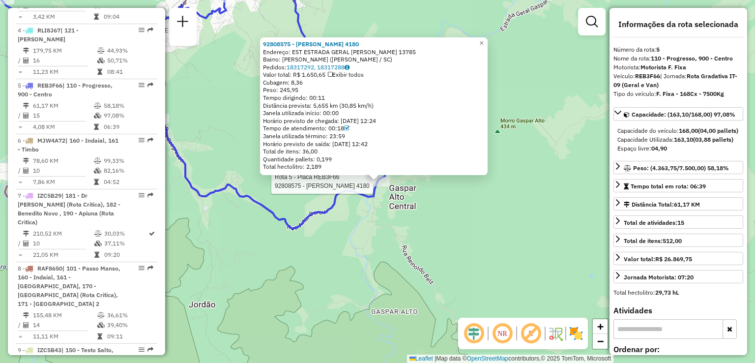
click at [281, 294] on div "Rota 5 - Placa REB3F66 92808575 - [PERSON_NAME] 4180 92808575 - [PERSON_NAME] 4…" at bounding box center [377, 181] width 755 height 363
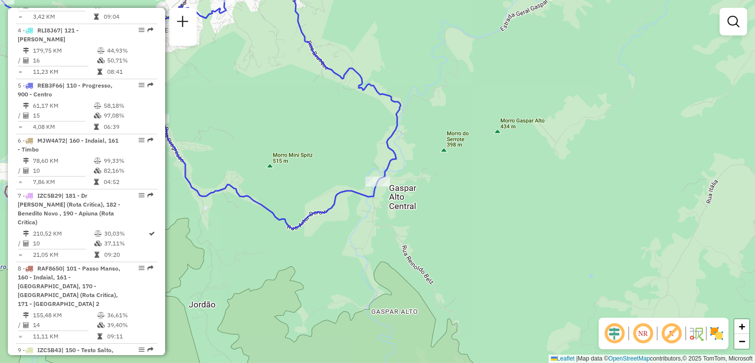
drag, startPoint x: 322, startPoint y: 299, endPoint x: 360, endPoint y: 295, distance: 38.5
click at [360, 305] on div "Janela de atendimento Grade de atendimento Capacidade Transportadoras Veículos …" at bounding box center [377, 181] width 755 height 363
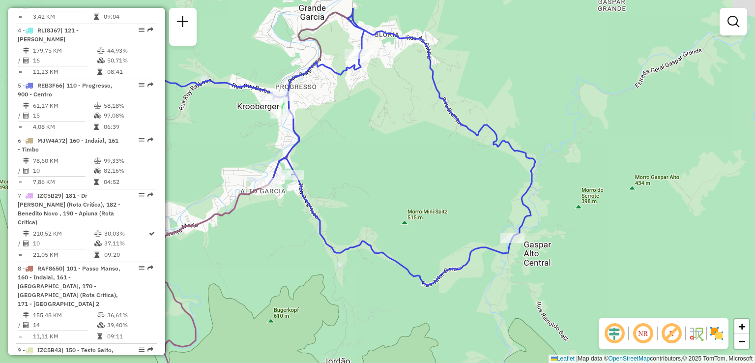
drag, startPoint x: 382, startPoint y: 282, endPoint x: 344, endPoint y: 240, distance: 56.4
click at [399, 294] on div "Janela de atendimento Grade de atendimento Capacidade Transportadoras Veículos …" at bounding box center [377, 181] width 755 height 363
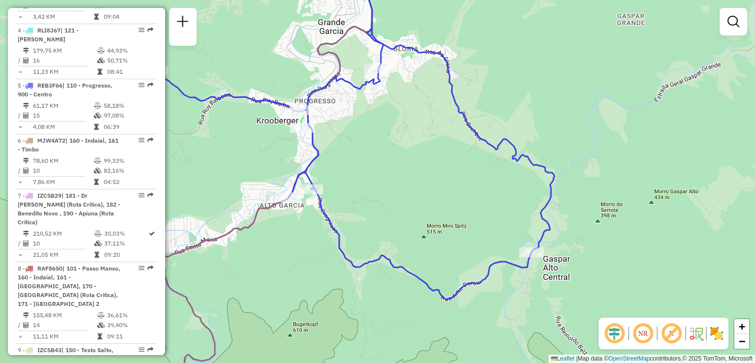
drag, startPoint x: 372, startPoint y: 263, endPoint x: 350, endPoint y: 238, distance: 32.7
click at [378, 268] on icon at bounding box center [354, 132] width 399 height 336
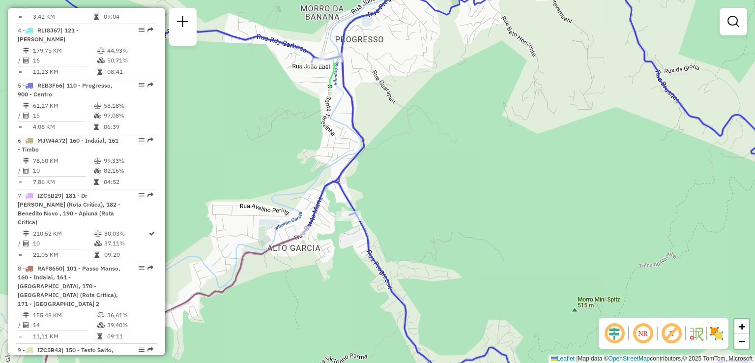
drag, startPoint x: 342, startPoint y: 238, endPoint x: 363, endPoint y: 254, distance: 26.6
click at [363, 254] on div "Janela de atendimento Grade de atendimento Capacidade Transportadoras Veículos …" at bounding box center [377, 181] width 755 height 363
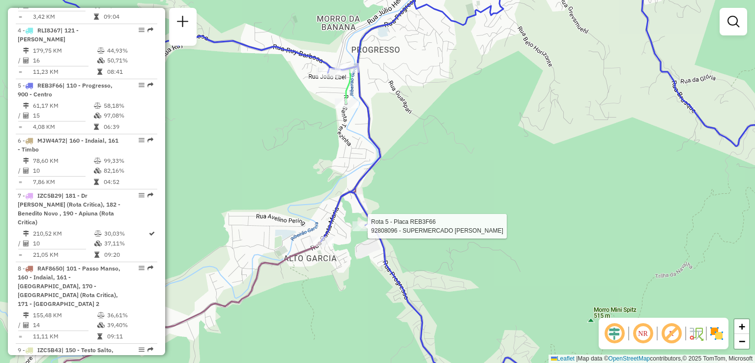
select select "**********"
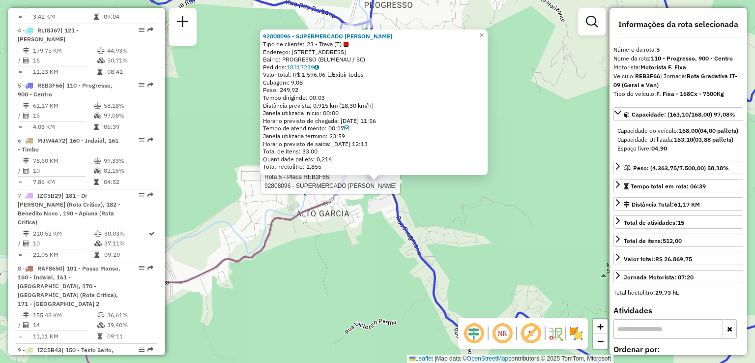
click at [265, 292] on div "Rota 5 - Placa REB3F66 92808096 - SUPERMERCADO ALVES F 92808096 - SUPERMERCADO …" at bounding box center [377, 181] width 755 height 363
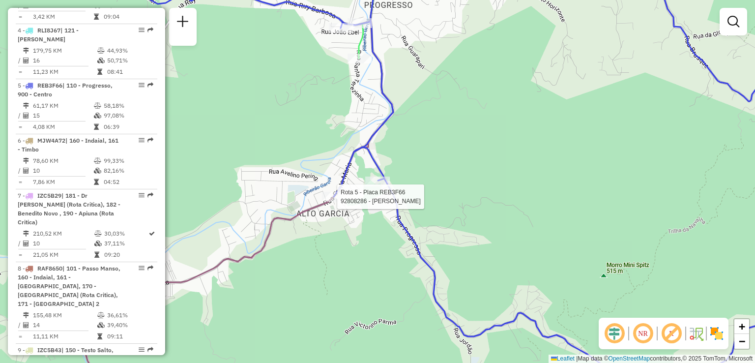
select select "**********"
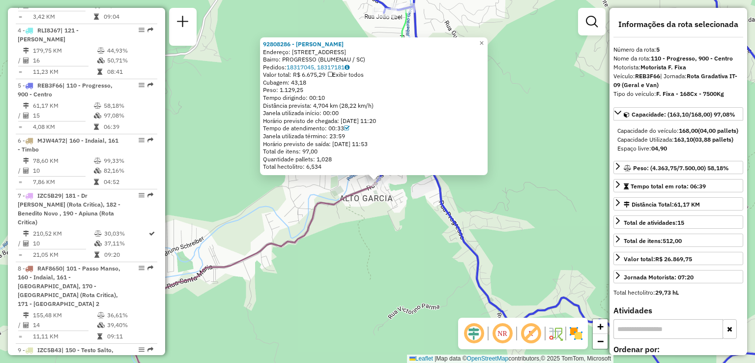
click at [378, 264] on div "92808286 - [PERSON_NAME]: [STREET_ADDRESS] Bairro: PROGRESSO (BLUMENAU / [GEOGR…" at bounding box center [377, 181] width 755 height 363
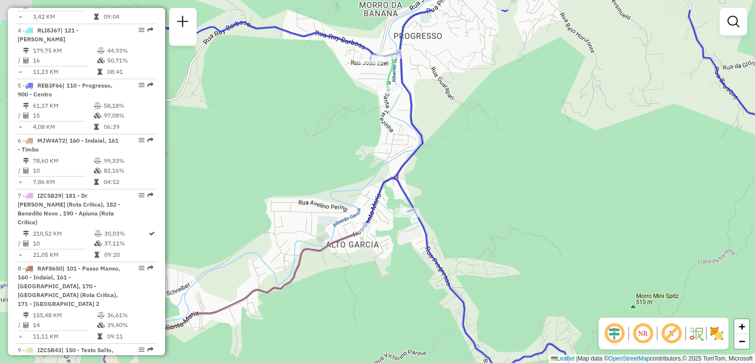
drag, startPoint x: 372, startPoint y: 297, endPoint x: 304, endPoint y: 382, distance: 108.0
click at [304, 362] on html "Aguarde... Pop-up bloqueado! Seu navegador bloqueou automáticamente a abertura …" at bounding box center [377, 181] width 755 height 363
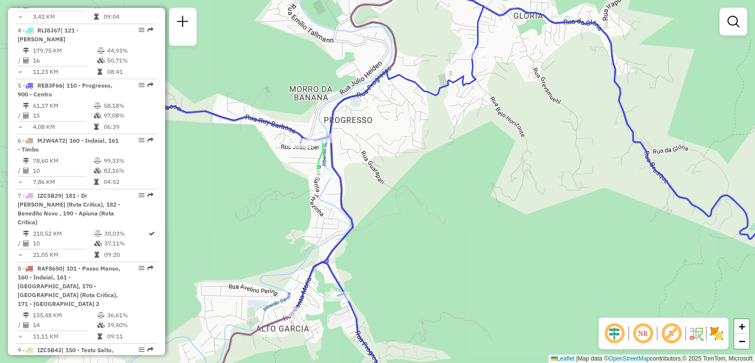
drag, startPoint x: 377, startPoint y: 314, endPoint x: 387, endPoint y: 378, distance: 64.3
click at [387, 362] on html "Aguarde... Pop-up bloqueado! Seu navegador bloqueou automáticamente a abertura …" at bounding box center [377, 181] width 755 height 363
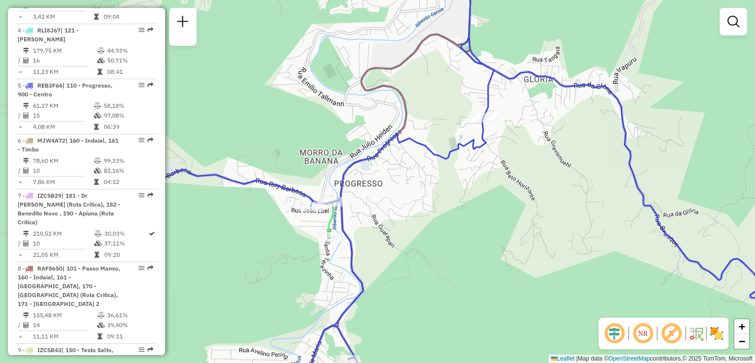
drag, startPoint x: 417, startPoint y: 279, endPoint x: 451, endPoint y: 222, distance: 66.8
click at [444, 234] on div "Janela de atendimento Grade de atendimento Capacidade Transportadoras Veículos …" at bounding box center [377, 181] width 755 height 363
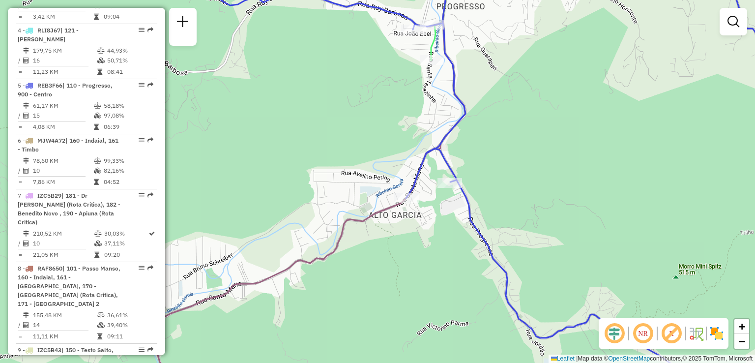
click at [324, 254] on icon at bounding box center [319, 182] width 345 height 436
select select "**********"
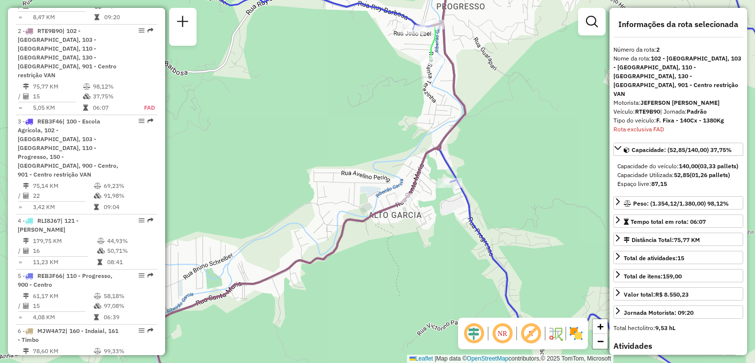
scroll to position [464, 0]
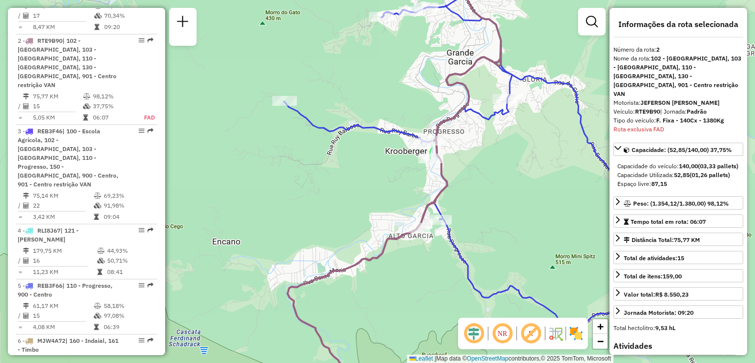
drag, startPoint x: 427, startPoint y: 274, endPoint x: 418, endPoint y: 303, distance: 30.3
click at [417, 308] on div "Janela de atendimento Grade de atendimento Capacidade Transportadoras Veículos …" at bounding box center [377, 181] width 755 height 363
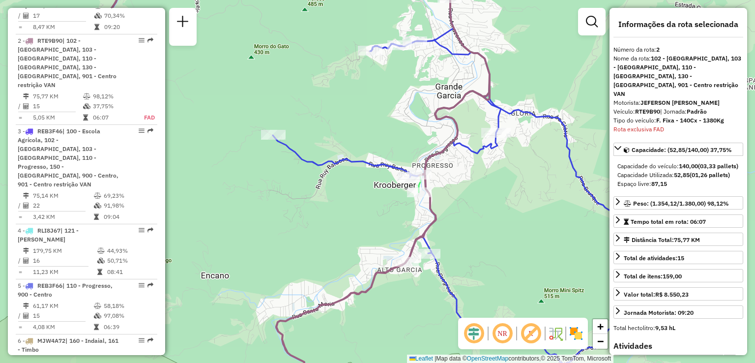
drag, startPoint x: 511, startPoint y: 273, endPoint x: 500, endPoint y: 301, distance: 29.9
click at [502, 302] on div "Janela de atendimento Grade de atendimento Capacidade Transportadoras Veículos …" at bounding box center [377, 181] width 755 height 363
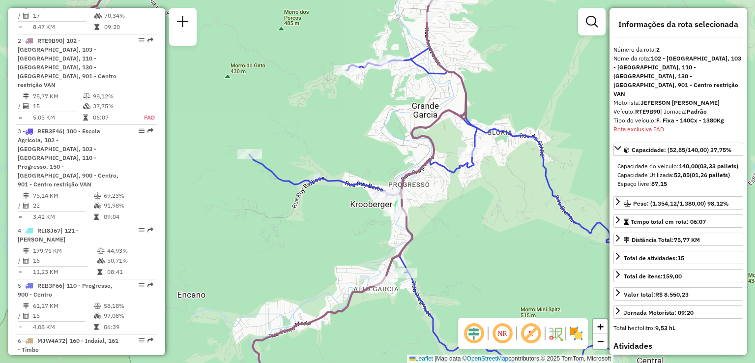
drag, startPoint x: 490, startPoint y: 276, endPoint x: 436, endPoint y: 247, distance: 60.9
click at [439, 247] on div "Janela de atendimento Grade de atendimento Capacidade Transportadoras Veículos …" at bounding box center [377, 181] width 755 height 363
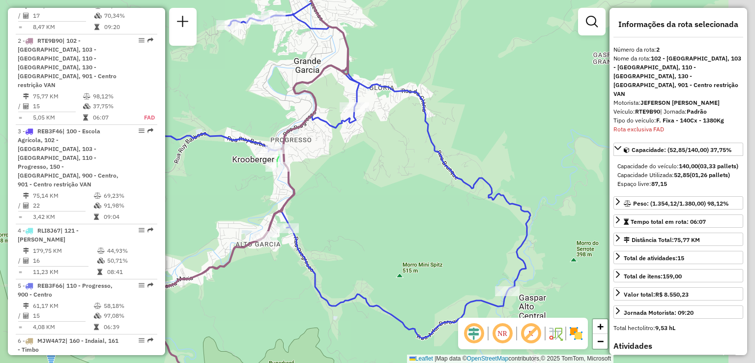
drag, startPoint x: 403, startPoint y: 240, endPoint x: 383, endPoint y: 233, distance: 21.2
click at [382, 233] on div "Janela de atendimento Grade de atendimento Capacidade Transportadoras Veículos …" at bounding box center [377, 181] width 755 height 363
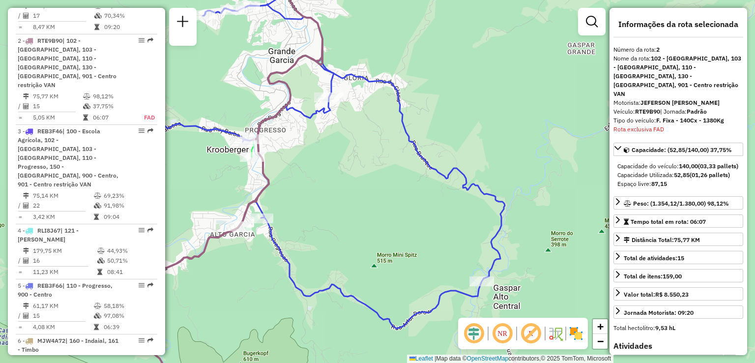
drag, startPoint x: 386, startPoint y: 237, endPoint x: 397, endPoint y: 292, distance: 55.2
click at [398, 293] on div "Janela de atendimento Grade de atendimento Capacidade Transportadoras Veículos …" at bounding box center [377, 181] width 755 height 363
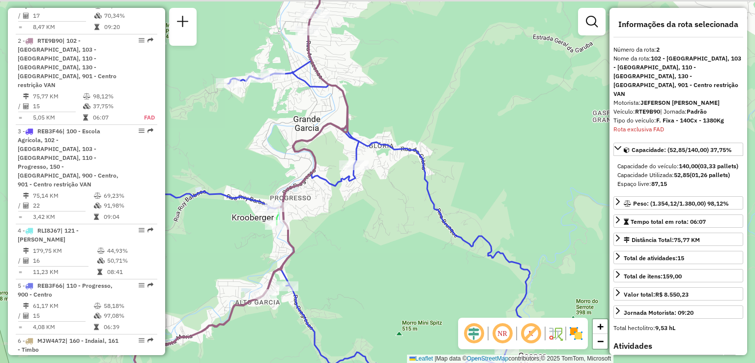
drag, startPoint x: 375, startPoint y: 240, endPoint x: 398, endPoint y: 252, distance: 25.7
click at [401, 258] on div "Janela de atendimento Grade de atendimento Capacidade Transportadoras Veículos …" at bounding box center [377, 181] width 755 height 363
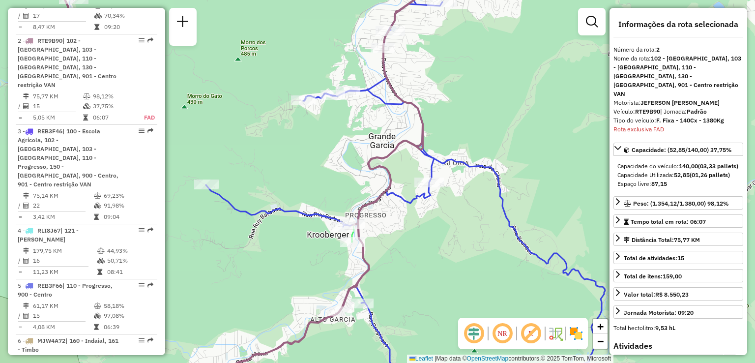
drag, startPoint x: 424, startPoint y: 241, endPoint x: 442, endPoint y: 227, distance: 23.0
click at [441, 228] on div "Janela de atendimento Grade de atendimento Capacidade Transportadoras Veículos …" at bounding box center [377, 181] width 755 height 363
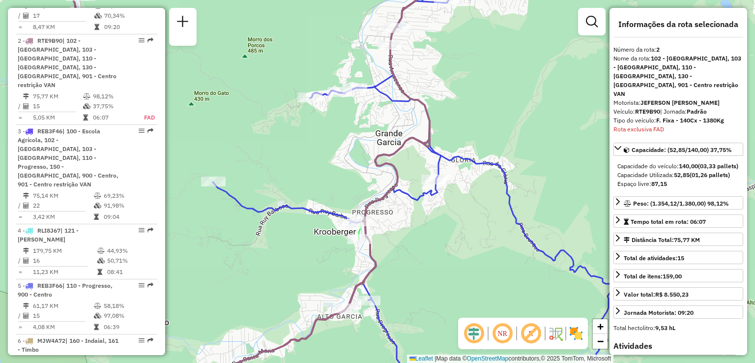
drag, startPoint x: 436, startPoint y: 245, endPoint x: 424, endPoint y: 268, distance: 25.9
click at [425, 280] on div "Janela de atendimento Grade de atendimento Capacidade Transportadoras Veículos …" at bounding box center [377, 181] width 755 height 363
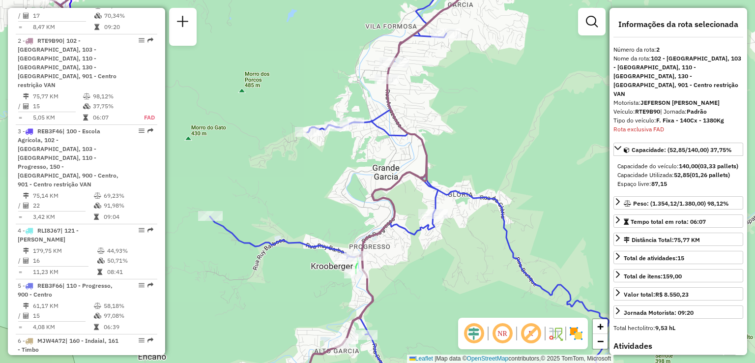
drag, startPoint x: 423, startPoint y: 250, endPoint x: 475, endPoint y: 250, distance: 52.1
click at [475, 250] on div "Janela de atendimento Grade de atendimento Capacidade Transportadoras Veículos …" at bounding box center [377, 181] width 755 height 363
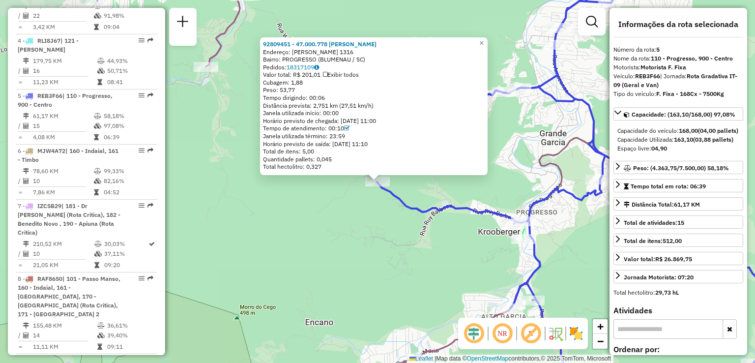
scroll to position [664, 0]
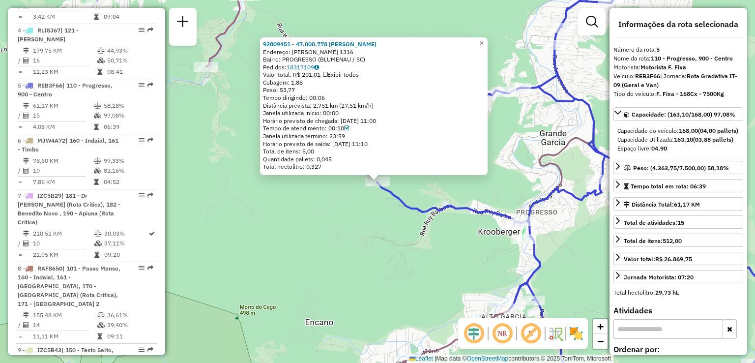
click at [353, 272] on div "Rota 5 - Placa REB3F66 92809451 - 47.000.778 [PERSON_NAME] 92809451 - 47.000.77…" at bounding box center [377, 181] width 755 height 363
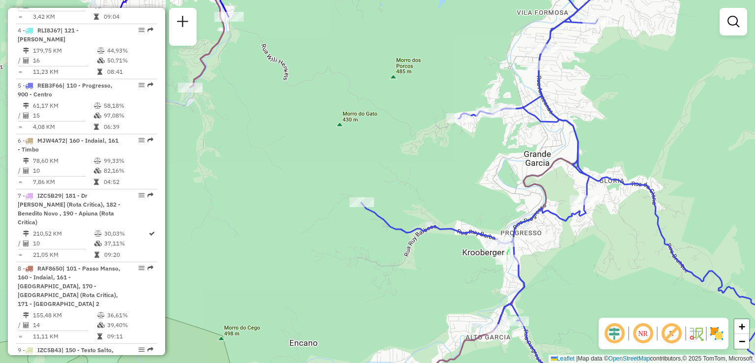
drag, startPoint x: 612, startPoint y: 254, endPoint x: 520, endPoint y: 300, distance: 103.3
click at [535, 296] on div "Janela de atendimento Grade de atendimento Capacidade Transportadoras Veículos …" at bounding box center [377, 181] width 755 height 363
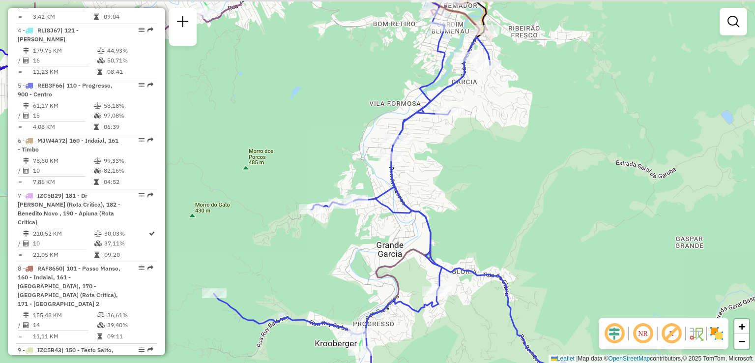
drag, startPoint x: 458, startPoint y: 262, endPoint x: 442, endPoint y: 308, distance: 49.3
click at [441, 321] on div "Janela de atendimento Grade de atendimento Capacidade Transportadoras Veículos …" at bounding box center [377, 181] width 755 height 363
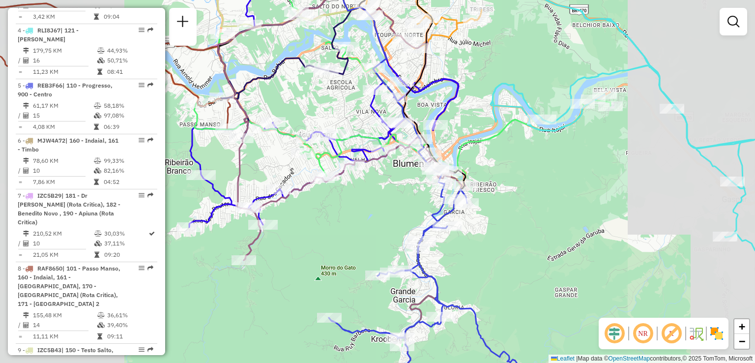
drag, startPoint x: 465, startPoint y: 258, endPoint x: 466, endPoint y: 252, distance: 6.0
click at [466, 252] on div "Janela de atendimento Grade de atendimento Capacidade Transportadoras Veículos …" at bounding box center [377, 181] width 755 height 363
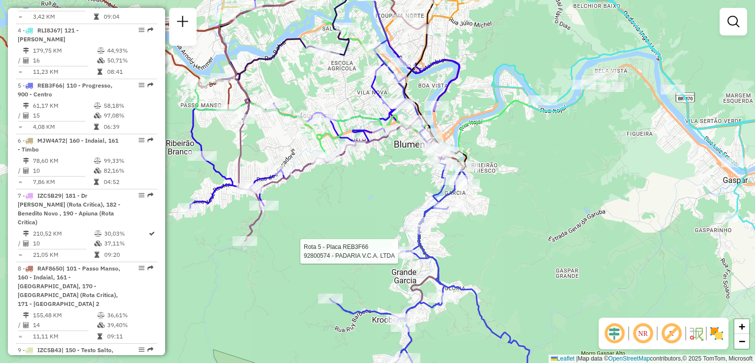
select select "**********"
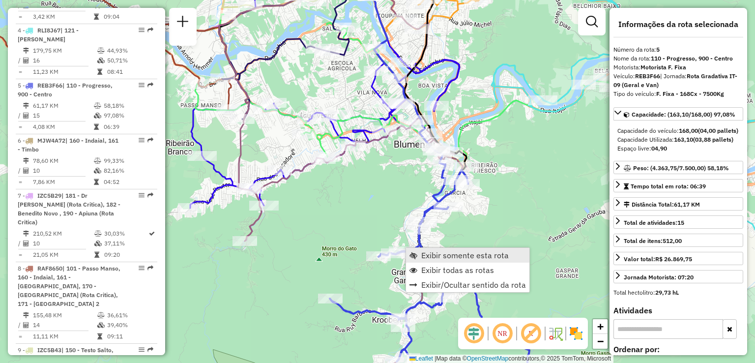
click at [441, 256] on span "Exibir somente esta rota" at bounding box center [465, 255] width 88 height 8
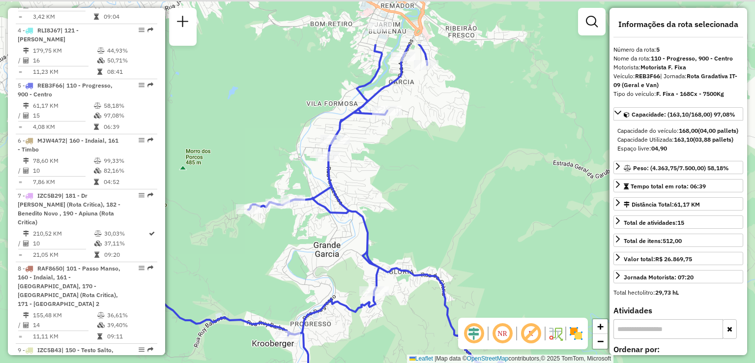
drag, startPoint x: 406, startPoint y: 233, endPoint x: 410, endPoint y: 315, distance: 82.7
click at [410, 315] on div "Janela de atendimento Grade de atendimento Capacidade Transportadoras Veículos …" at bounding box center [377, 181] width 755 height 363
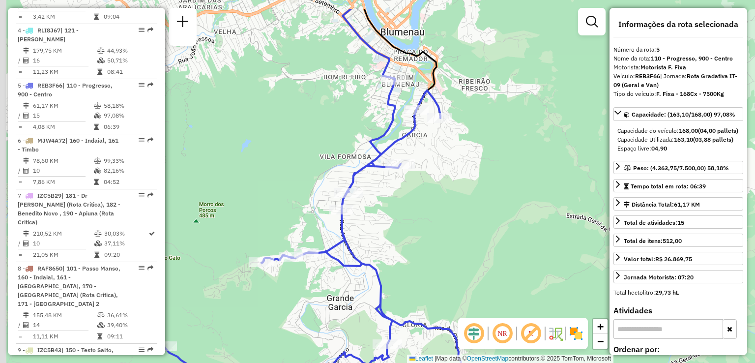
drag, startPoint x: 437, startPoint y: 260, endPoint x: 450, endPoint y: 307, distance: 49.2
click at [448, 306] on div "Janela de atendimento Grade de atendimento Capacidade Transportadoras Veículos …" at bounding box center [377, 181] width 755 height 363
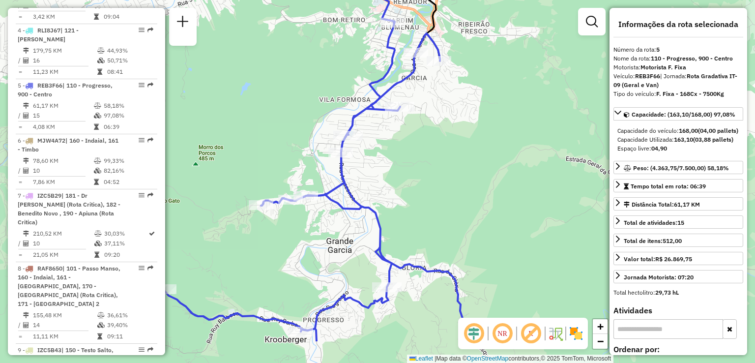
drag, startPoint x: 455, startPoint y: 250, endPoint x: 453, endPoint y: 225, distance: 25.1
click at [455, 232] on div "Janela de atendimento Grade de atendimento Capacidade Transportadoras Veículos …" at bounding box center [377, 181] width 755 height 363
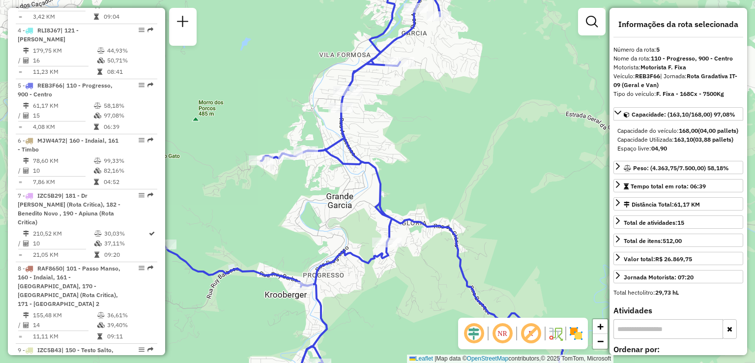
click at [444, 239] on div "Janela de atendimento Grade de atendimento Capacidade Transportadoras Veículos …" at bounding box center [377, 181] width 755 height 363
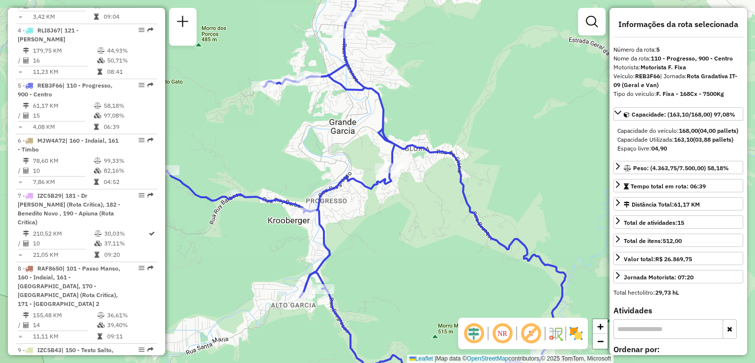
drag, startPoint x: 431, startPoint y: 256, endPoint x: 452, endPoint y: 222, distance: 39.8
click at [452, 222] on div "Janela de atendimento Grade de atendimento Capacidade Transportadoras Veículos …" at bounding box center [377, 181] width 755 height 363
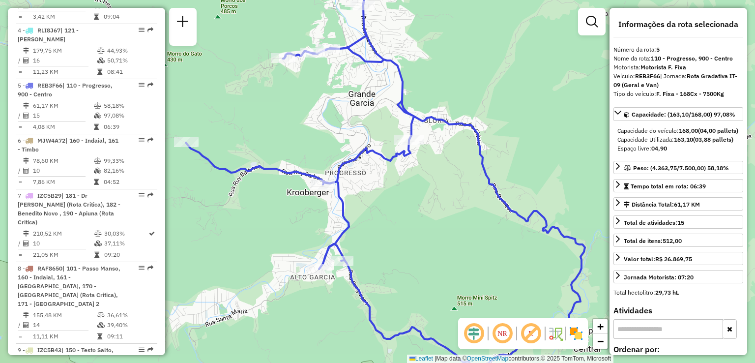
click at [472, 302] on div "Janela de atendimento Grade de atendimento Capacidade Transportadoras Veículos …" at bounding box center [377, 181] width 755 height 363
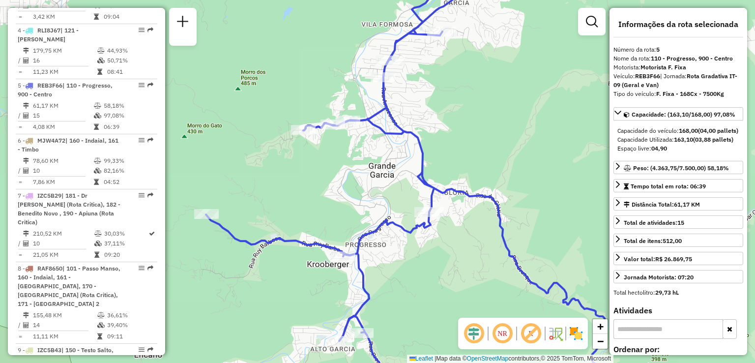
click at [470, 305] on div "Janela de atendimento Grade de atendimento Capacidade Transportadoras Veículos …" at bounding box center [377, 181] width 755 height 363
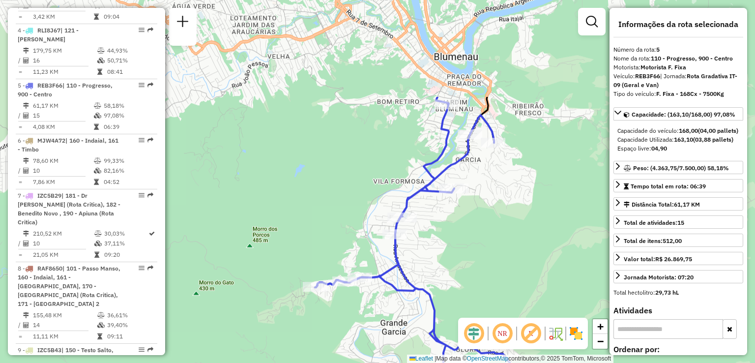
drag, startPoint x: 476, startPoint y: 354, endPoint x: 462, endPoint y: 305, distance: 51.2
click at [477, 362] on html "Aguarde... Pop-up bloqueado! Seu navegador bloqueou automáticamente a abertura …" at bounding box center [377, 181] width 755 height 363
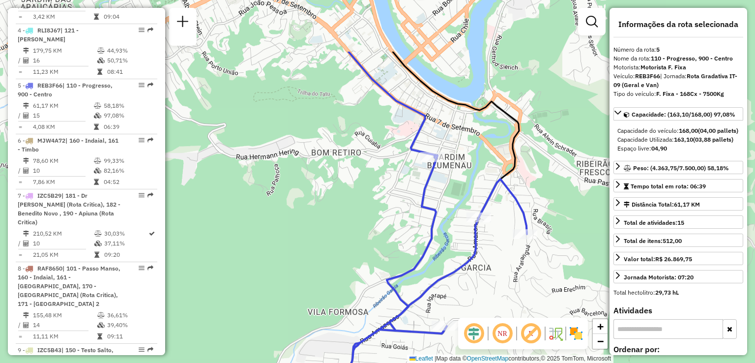
drag, startPoint x: 435, startPoint y: 195, endPoint x: 429, endPoint y: 203, distance: 10.2
click at [431, 211] on icon at bounding box center [424, 321] width 206 height 332
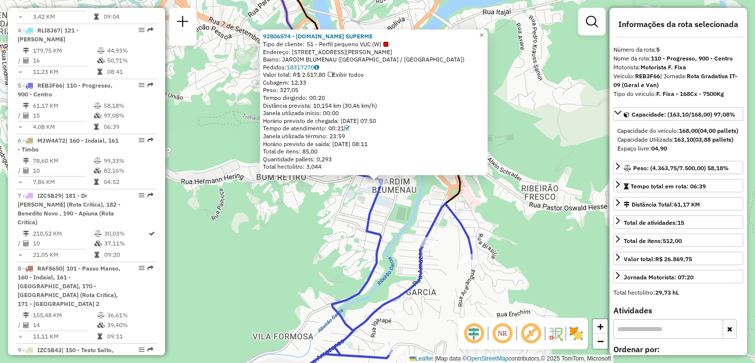
click at [309, 236] on div "92806574 - [DOMAIN_NAME] SUPERME Tipo de cliente: 51 - Perfil pequeno VUC (W) E…" at bounding box center [377, 181] width 755 height 363
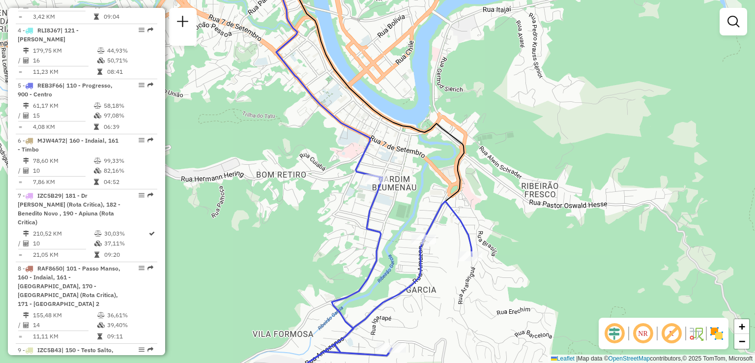
drag, startPoint x: 316, startPoint y: 250, endPoint x: 317, endPoint y: 198, distance: 52.6
click at [316, 220] on div "Janela de atendimento Grade de atendimento Capacidade Transportadoras Veículos …" at bounding box center [377, 181] width 755 height 363
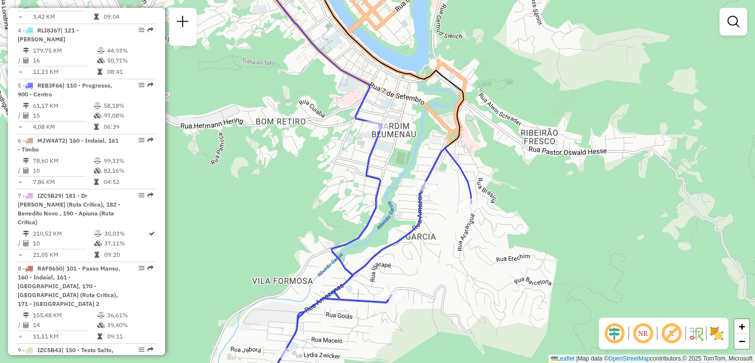
drag, startPoint x: 321, startPoint y: 226, endPoint x: 321, endPoint y: 203, distance: 22.6
click at [321, 204] on div "Janela de atendimento Grade de atendimento Capacidade Transportadoras Veículos …" at bounding box center [377, 181] width 755 height 363
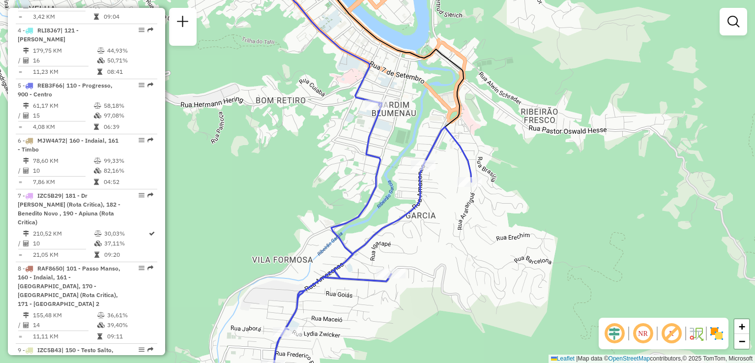
drag, startPoint x: 335, startPoint y: 174, endPoint x: 330, endPoint y: 154, distance: 20.6
click at [331, 156] on div "Janela de atendimento Grade de atendimento Capacidade Transportadoras Veículos …" at bounding box center [377, 181] width 755 height 363
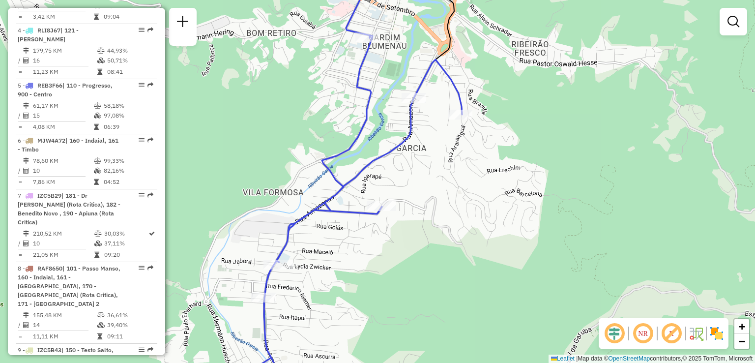
drag, startPoint x: 353, startPoint y: 252, endPoint x: 357, endPoint y: 189, distance: 63.1
click at [354, 204] on div "Janela de atendimento Grade de atendimento Capacidade Transportadoras Veículos …" at bounding box center [377, 181] width 755 height 363
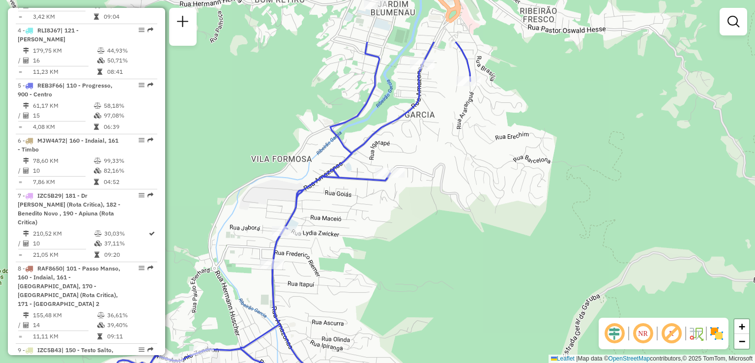
drag, startPoint x: 364, startPoint y: 259, endPoint x: 368, endPoint y: 328, distance: 69.9
click at [366, 330] on div "Janela de atendimento Grade de atendimento Capacidade Transportadoras Veículos …" at bounding box center [377, 181] width 755 height 363
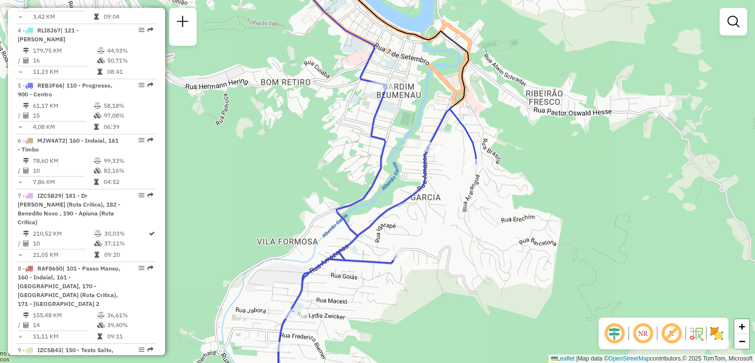
drag, startPoint x: 422, startPoint y: 270, endPoint x: 427, endPoint y: 303, distance: 33.3
click at [427, 303] on div "Janela de atendimento Grade de atendimento Capacidade Transportadoras Veículos …" at bounding box center [377, 181] width 755 height 363
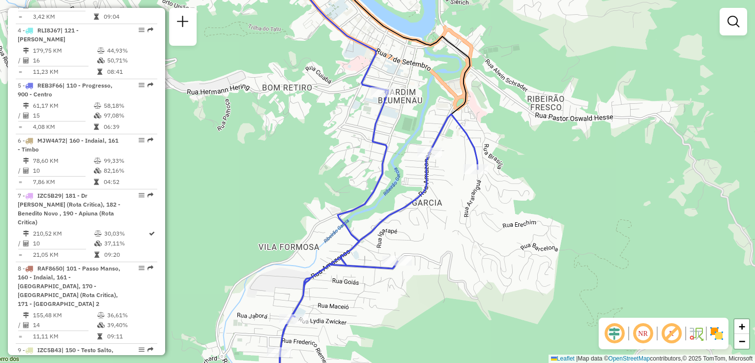
drag, startPoint x: 435, startPoint y: 232, endPoint x: 421, endPoint y: 136, distance: 96.4
click at [423, 156] on div "Rota 5 - Placa REB3F66 92802208 - ZENAIDE DIAS Janela de atendimento Grade de a…" at bounding box center [377, 181] width 755 height 363
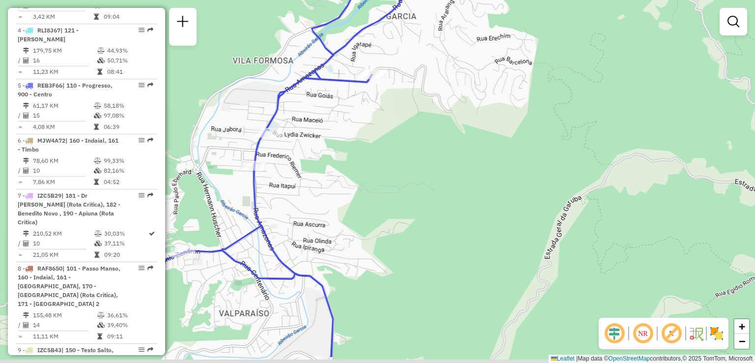
drag, startPoint x: 425, startPoint y: 174, endPoint x: 426, endPoint y: 147, distance: 26.6
click at [425, 152] on div "Janela de atendimento Grade de atendimento Capacidade Transportadoras Veículos …" at bounding box center [377, 181] width 755 height 363
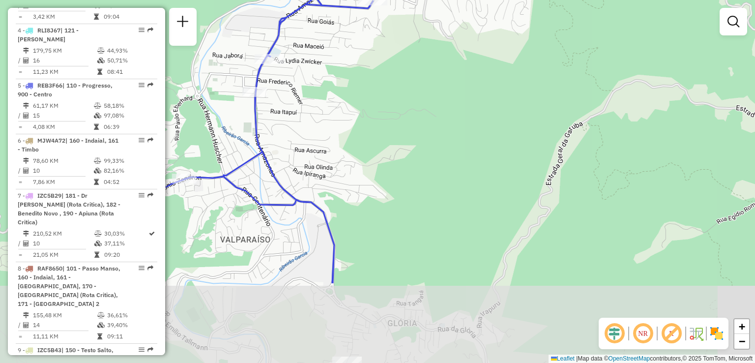
drag, startPoint x: 410, startPoint y: 202, endPoint x: 428, endPoint y: 90, distance: 113.6
click at [425, 107] on div "Janela de atendimento Grade de atendimento Capacidade Transportadoras Veículos …" at bounding box center [377, 181] width 755 height 363
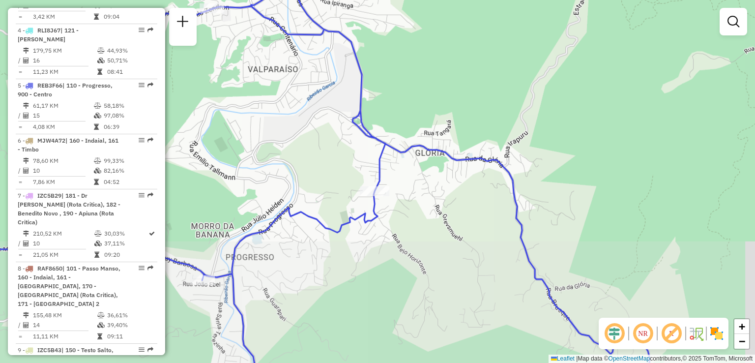
drag, startPoint x: 411, startPoint y: 144, endPoint x: 409, endPoint y: 135, distance: 9.5
click at [409, 135] on div "Janela de atendimento Grade de atendimento Capacidade Transportadoras Veículos …" at bounding box center [377, 181] width 755 height 363
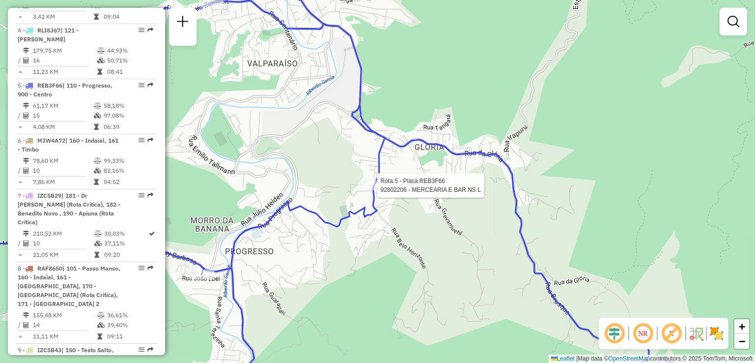
select select "**********"
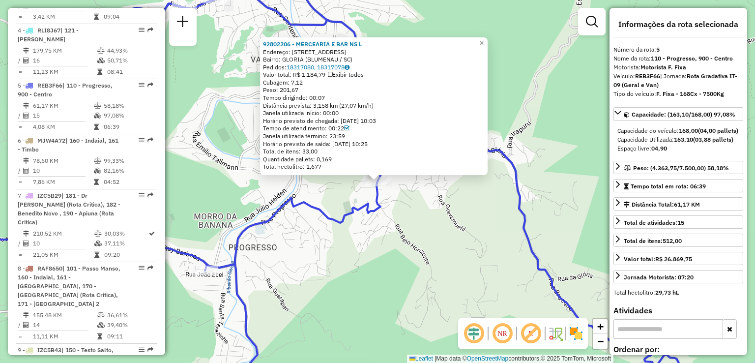
click at [305, 238] on div "92802206 - MERCEARIA E BAR NS L Endereço: R [GEOGRAPHIC_DATA] 464 Bairro: GLORI…" at bounding box center [377, 181] width 755 height 363
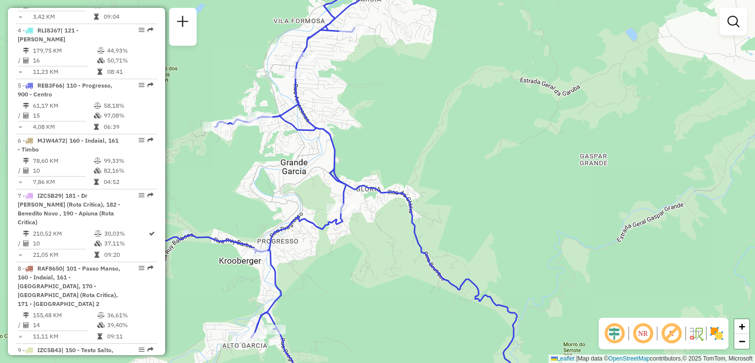
click at [369, 212] on div "Janela de atendimento Grade de atendimento Capacidade Transportadoras Veículos …" at bounding box center [377, 181] width 755 height 363
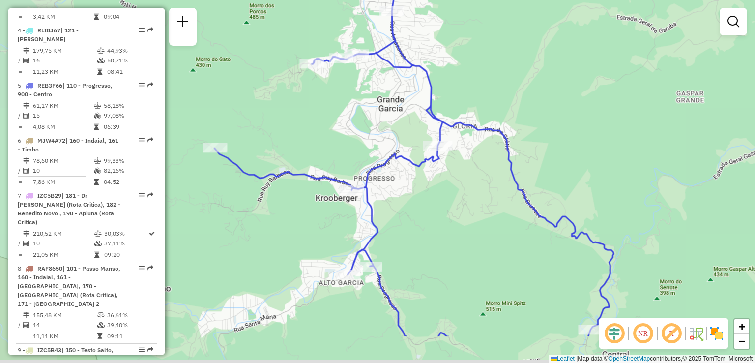
drag, startPoint x: 396, startPoint y: 229, endPoint x: 396, endPoint y: 219, distance: 9.8
click at [396, 219] on div "Janela de atendimento Grade de atendimento Capacidade Transportadoras Veículos …" at bounding box center [377, 181] width 755 height 363
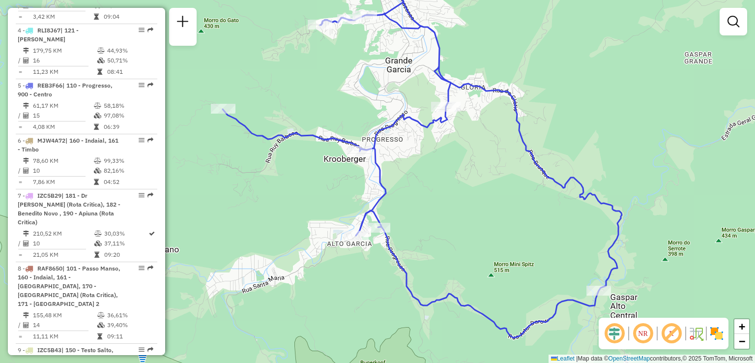
drag, startPoint x: 432, startPoint y: 258, endPoint x: 433, endPoint y: 264, distance: 6.5
click at [433, 265] on div "Janela de atendimento Grade de atendimento Capacidade Transportadoras Veículos …" at bounding box center [377, 181] width 755 height 363
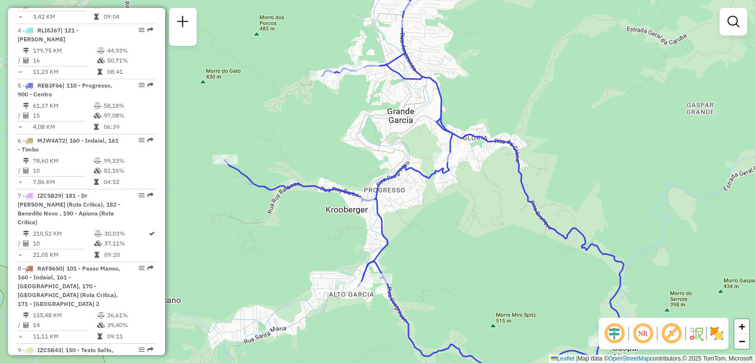
drag
click at [416, 278] on div "Janela de atendimento Grade de atendimento Capacidade Transportadoras Veículos …" at bounding box center [377, 181] width 755 height 363
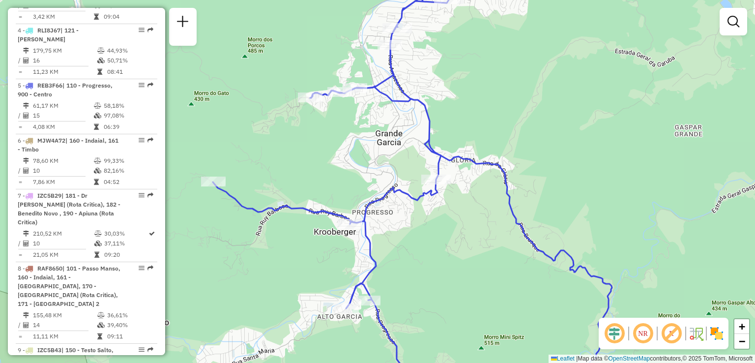
click at [416, 272] on div "Janela de atendimento Grade de atendimento Capacidade Transportadoras Veículos …" at bounding box center [377, 181] width 755 height 363
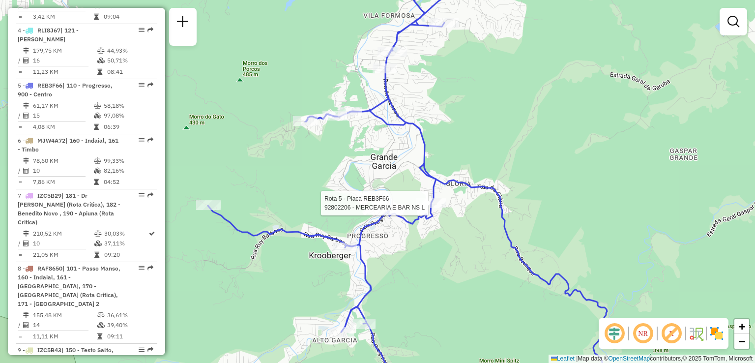
select select "**********"
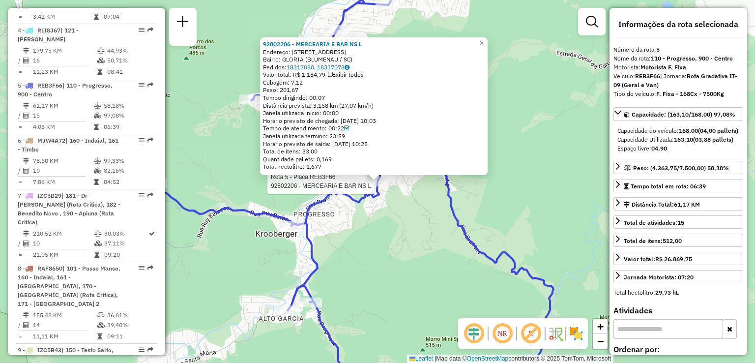
click at [375, 268] on div "Rota 5 - Placa REB3F66 92802206 - MERCEARIA E BAR NS L 92802206 - MERCEARIA E B…" at bounding box center [377, 181] width 755 height 363
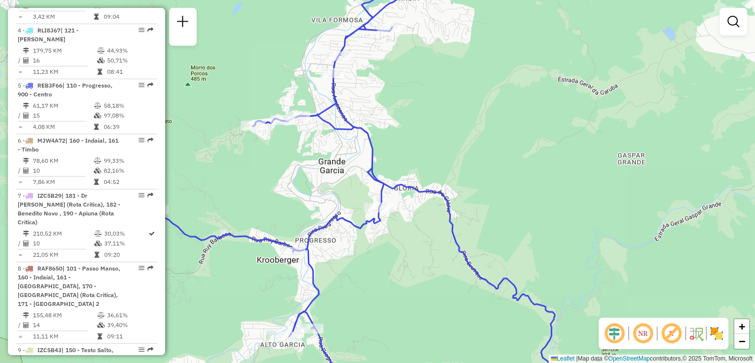
drag, startPoint x: 397, startPoint y: 271, endPoint x: 397, endPoint y: 290, distance: 18.2
click at [397, 290] on div "Janela de atendimento Grade de atendimento Capacidade Transportadoras Veículos …" at bounding box center [377, 181] width 755 height 363
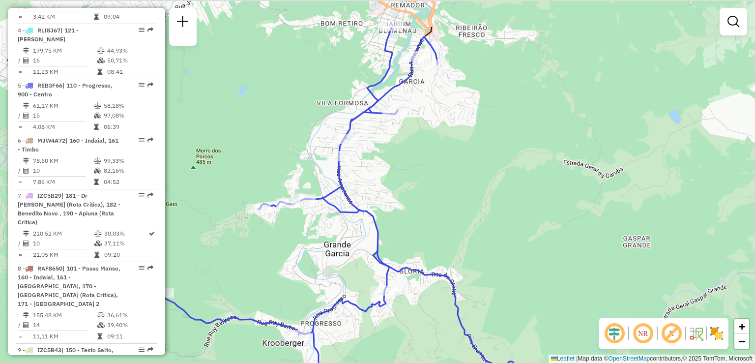
drag, startPoint x: 413, startPoint y: 235, endPoint x: 412, endPoint y: 281, distance: 45.7
click at [412, 281] on div "Janela de atendimento Grade de atendimento Capacidade Transportadoras Veículos …" at bounding box center [377, 181] width 755 height 363
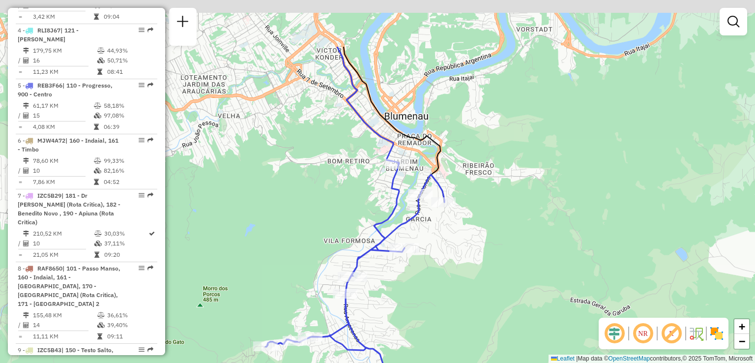
drag, startPoint x: 415, startPoint y: 227, endPoint x: 424, endPoint y: 307, distance: 80.6
click at [424, 307] on div "Janela de atendimento Grade de atendimento Capacidade Transportadoras Veículos …" at bounding box center [377, 181] width 755 height 363
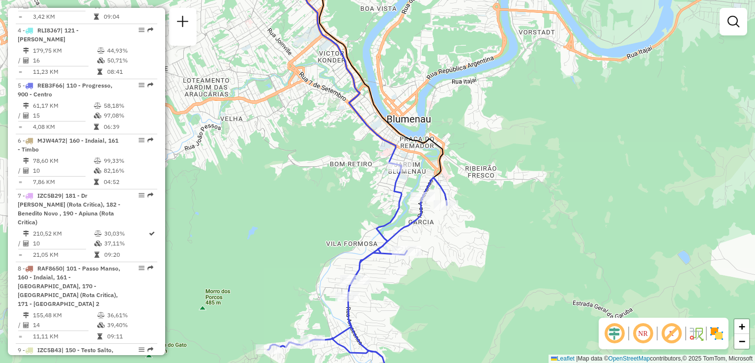
drag, startPoint x: 451, startPoint y: 251, endPoint x: 458, endPoint y: 206, distance: 45.8
click at [458, 207] on div "Janela de atendimento Grade de atendimento Capacidade Transportadoras Veículos …" at bounding box center [377, 181] width 755 height 363
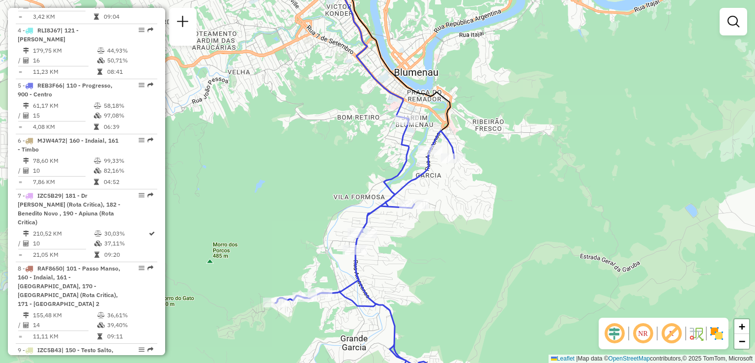
click at [470, 283] on div "Janela de atendimento Grade de atendimento Capacidade Transportadoras Veículos …" at bounding box center [377, 181] width 755 height 363
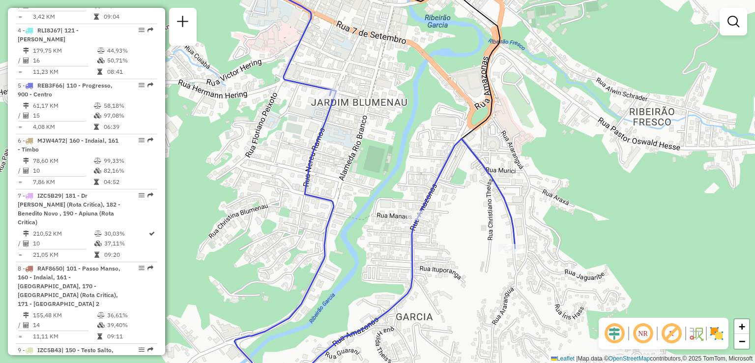
drag, startPoint x: 453, startPoint y: 233, endPoint x: 467, endPoint y: 263, distance: 33.2
click at [467, 263] on div "Janela de atendimento Grade de atendimento Capacidade Transportadoras Veículos …" at bounding box center [377, 181] width 755 height 363
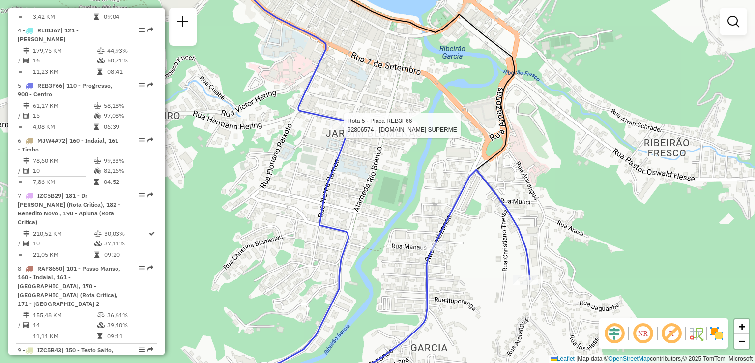
select select "**********"
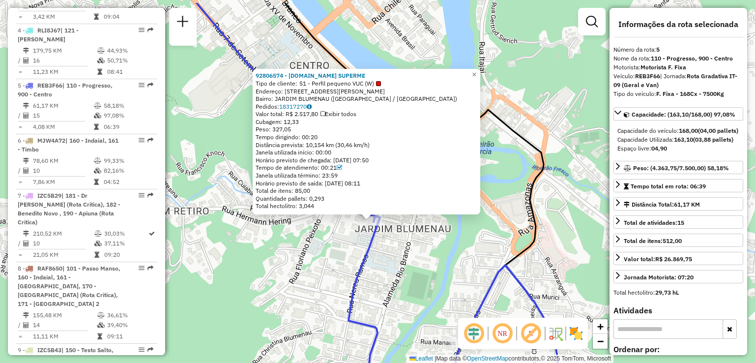
drag, startPoint x: 312, startPoint y: 234, endPoint x: 302, endPoint y: 288, distance: 54.5
click at [302, 288] on div "92806574 - [DOMAIN_NAME] SUPERME Tipo de cliente: 51 - Perfil pequeno VUC (W) E…" at bounding box center [377, 181] width 755 height 363
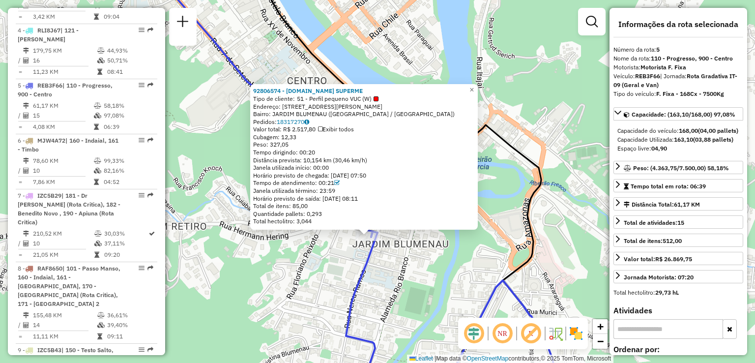
drag, startPoint x: 371, startPoint y: 239, endPoint x: 389, endPoint y: 187, distance: 55.7
click at [383, 218] on div "Rota 5 - Placa REB3F66 92806574 - [DOMAIN_NAME] SUPERME 92806574 - [DOMAIN_NAME…" at bounding box center [377, 181] width 755 height 363
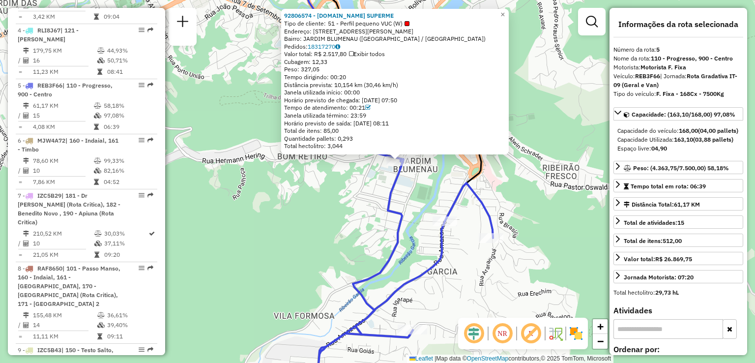
click at [368, 205] on div "92806574 - [DOMAIN_NAME] SUPERME Tipo de cliente: 51 - Perfil pequeno VUC (W) E…" at bounding box center [377, 181] width 755 height 363
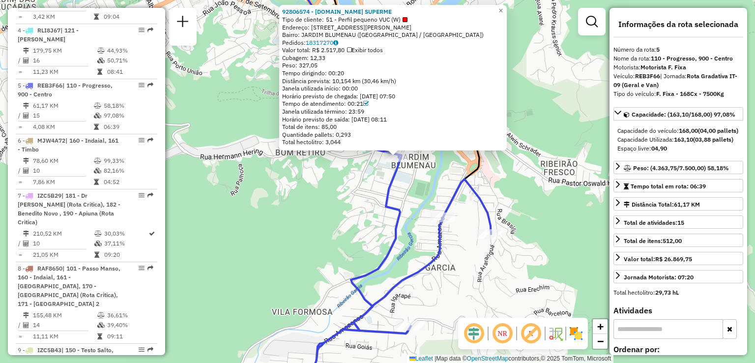
click at [346, 252] on div "92806574 - [DOMAIN_NAME] SUPERME Tipo de cliente: 51 - Perfil pequeno VUC (W) E…" at bounding box center [377, 181] width 755 height 363
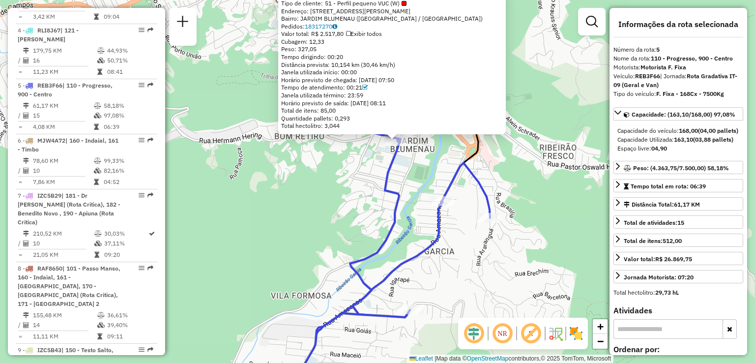
click at [344, 249] on div "92806574 - [DOMAIN_NAME] SUPERME Tipo de cliente: 51 - Perfil pequeno VUC (W) E…" at bounding box center [377, 181] width 755 height 363
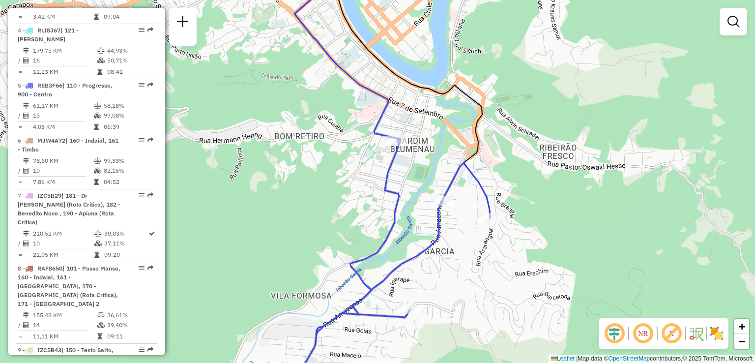
drag, startPoint x: 346, startPoint y: 251, endPoint x: 339, endPoint y: 206, distance: 45.8
click at [344, 219] on div "Janela de atendimento Grade de atendimento Capacidade Transportadoras Veículos …" at bounding box center [377, 181] width 755 height 363
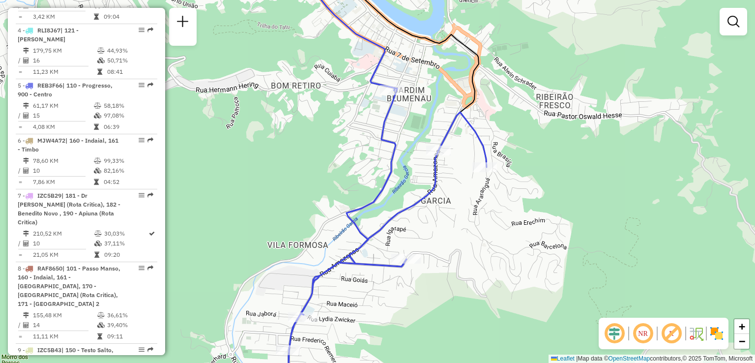
drag, startPoint x: 490, startPoint y: 253, endPoint x: 483, endPoint y: 222, distance: 31.7
click at [484, 227] on div "Janela de atendimento Grade de atendimento Capacidade Transportadoras Veículos …" at bounding box center [377, 181] width 755 height 363
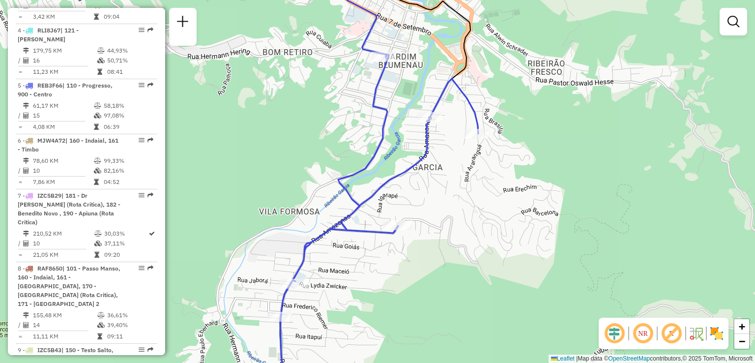
drag, startPoint x: 478, startPoint y: 254, endPoint x: 475, endPoint y: 226, distance: 28.7
click at [477, 230] on div "Janela de atendimento Grade de atendimento Capacidade Transportadoras Veículos …" at bounding box center [377, 181] width 755 height 363
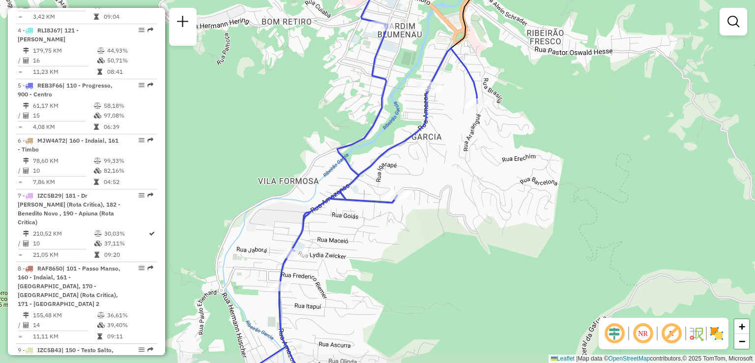
drag, startPoint x: 430, startPoint y: 224, endPoint x: 437, endPoint y: 194, distance: 31.1
click at [434, 203] on div "Janela de atendimento Grade de atendimento Capacidade Transportadoras Veículos …" at bounding box center [377, 181] width 755 height 363
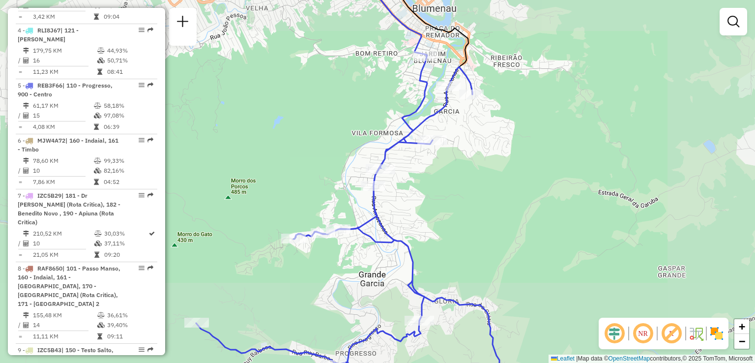
drag, startPoint x: 450, startPoint y: 213, endPoint x: 449, endPoint y: 160, distance: 53.1
click at [449, 160] on div "Janela de atendimento Grade de atendimento Capacidade Transportadoras Veículos …" at bounding box center [377, 181] width 755 height 363
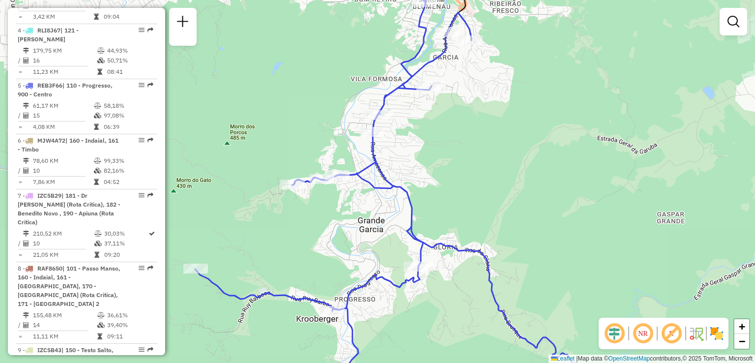
drag, startPoint x: 423, startPoint y: 245, endPoint x: 416, endPoint y: 258, distance: 13.9
click at [419, 254] on div "Janela de atendimento Grade de atendimento Capacidade Transportadoras Veículos …" at bounding box center [377, 181] width 755 height 363
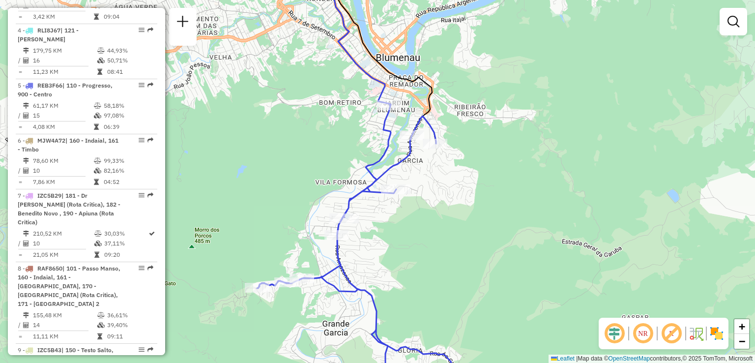
drag, startPoint x: 455, startPoint y: 176, endPoint x: 448, endPoint y: 219, distance: 43.2
click at [448, 218] on div "Janela de atendimento Grade de atendimento Capacidade Transportadoras Veículos …" at bounding box center [377, 181] width 755 height 363
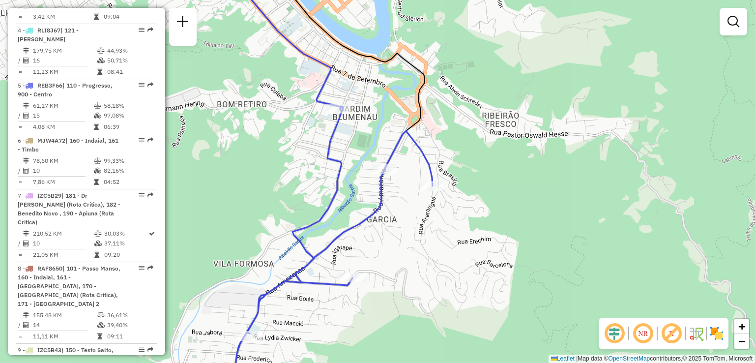
drag, startPoint x: 425, startPoint y: 204, endPoint x: 425, endPoint y: 231, distance: 27.0
click at [425, 231] on div "Janela de atendimento Grade de atendimento Capacidade Transportadoras Veículos …" at bounding box center [377, 181] width 755 height 363
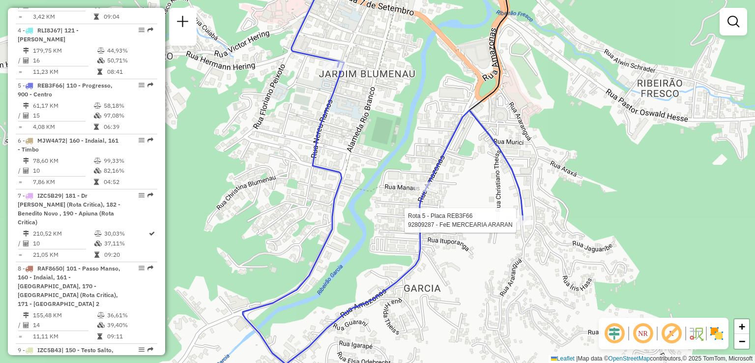
select select "**********"
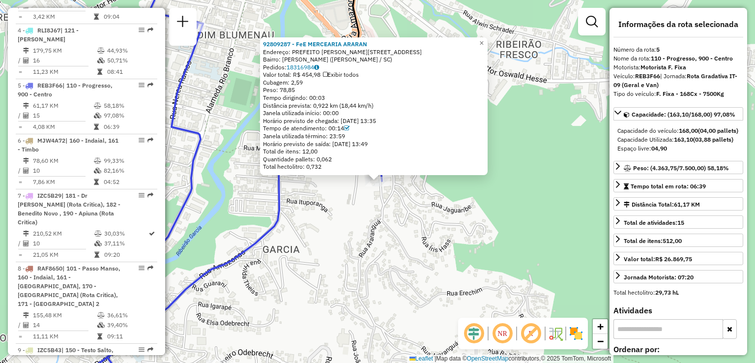
click at [488, 232] on div "92809287 - FeE MERCEARIA [PERSON_NAME]: PREFEITO [PERSON_NAME] JUNIO 510 Bairro…" at bounding box center [377, 181] width 755 height 363
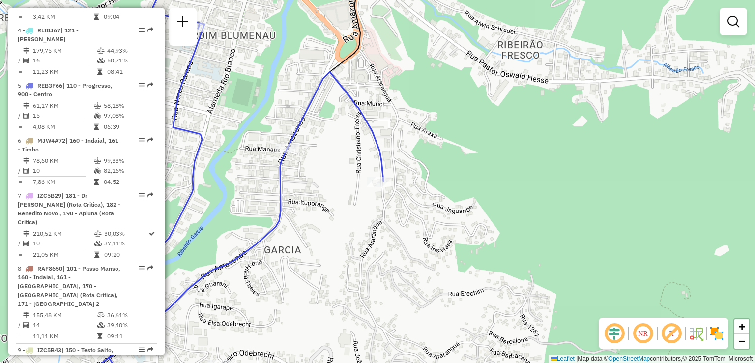
drag, startPoint x: 371, startPoint y: 217, endPoint x: 408, endPoint y: 219, distance: 36.9
click at [405, 219] on div "Janela de atendimento Grade de atendimento Capacidade Transportadoras Veículos …" at bounding box center [377, 181] width 755 height 363
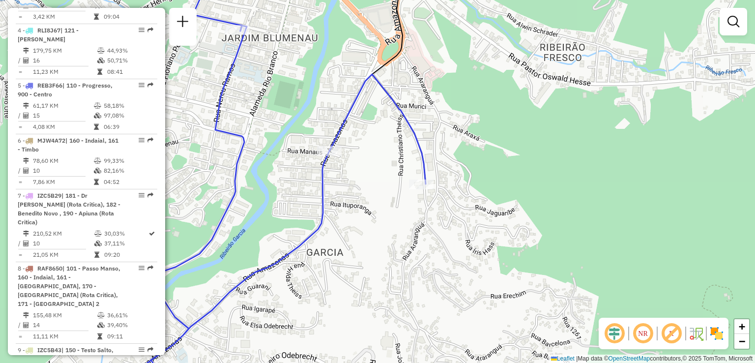
select select "**********"
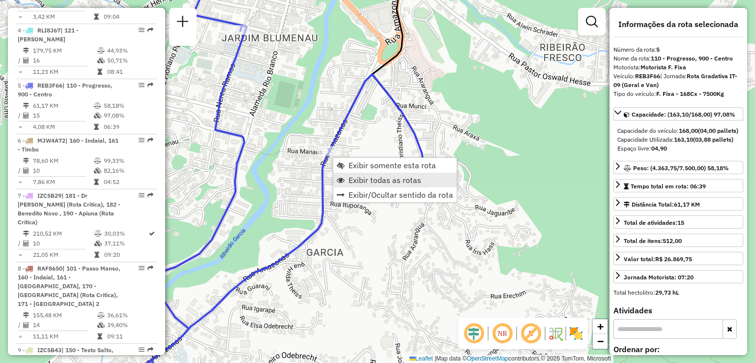
click at [365, 181] on span "Exibir todas as rotas" at bounding box center [385, 180] width 73 height 8
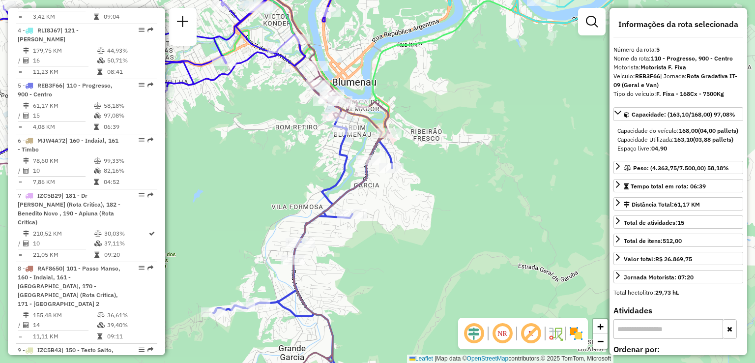
drag, startPoint x: 413, startPoint y: 166, endPoint x: 428, endPoint y: 169, distance: 15.0
click at [428, 169] on div "Janela de atendimento Grade de atendimento Capacidade Transportadoras Veículos …" at bounding box center [377, 181] width 755 height 363
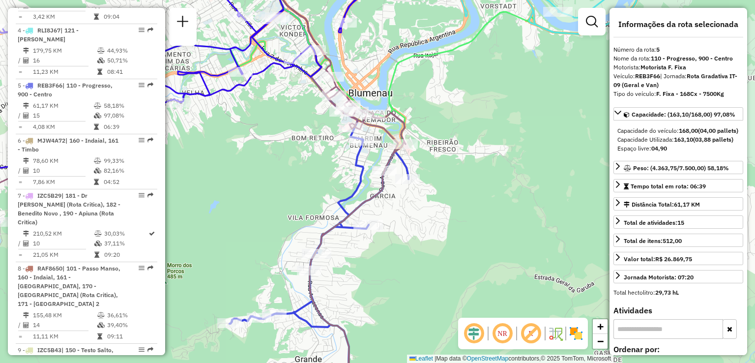
drag, startPoint x: 304, startPoint y: 164, endPoint x: 319, endPoint y: 214, distance: 52.6
click at [338, 233] on div "Rota 5 - Placa REB3F66 92802208 - ZENAIDE DIAS Janela de atendimento Grade de a…" at bounding box center [377, 181] width 755 height 363
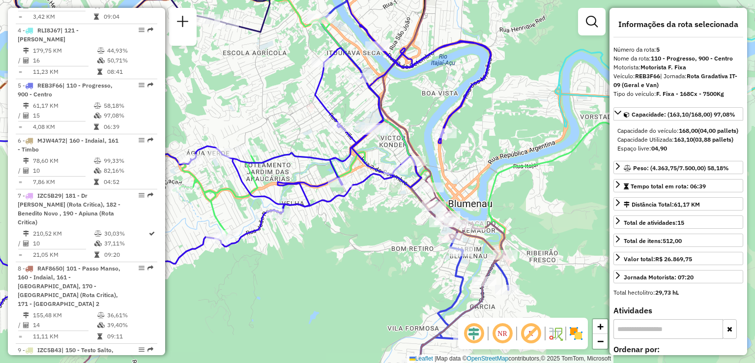
drag, startPoint x: 296, startPoint y: 191, endPoint x: 354, endPoint y: 226, distance: 67.7
click at [354, 226] on div "Janela de atendimento Grade de atendimento Capacidade Transportadoras Veículos …" at bounding box center [377, 181] width 755 height 363
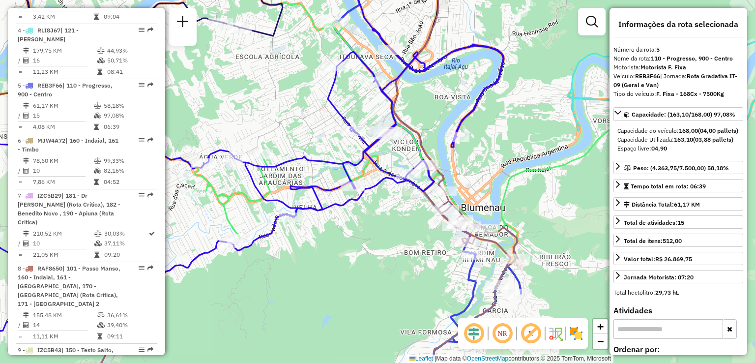
drag, startPoint x: 344, startPoint y: 228, endPoint x: 385, endPoint y: 225, distance: 41.9
click at [397, 225] on div "Janela de atendimento Grade de atendimento Capacidade Transportadoras Veículos …" at bounding box center [377, 181] width 755 height 363
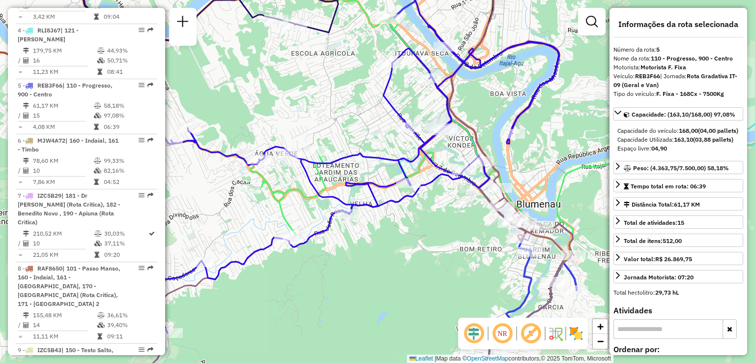
drag, startPoint x: 330, startPoint y: 179, endPoint x: 341, endPoint y: 179, distance: 11.3
click at [341, 179] on icon at bounding box center [387, 182] width 885 height 436
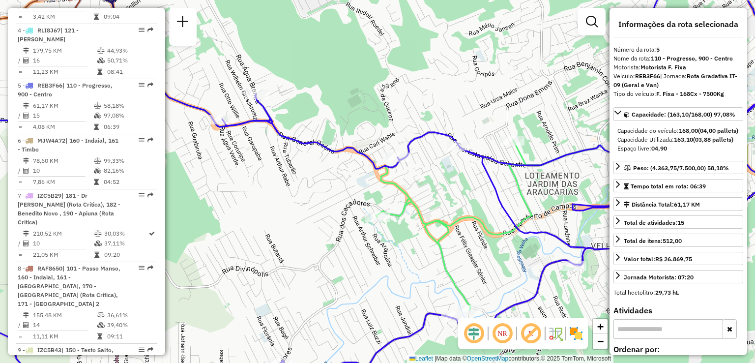
drag, startPoint x: 407, startPoint y: 187, endPoint x: 395, endPoint y: 173, distance: 18.9
click at [404, 185] on icon at bounding box center [386, 137] width 890 height 346
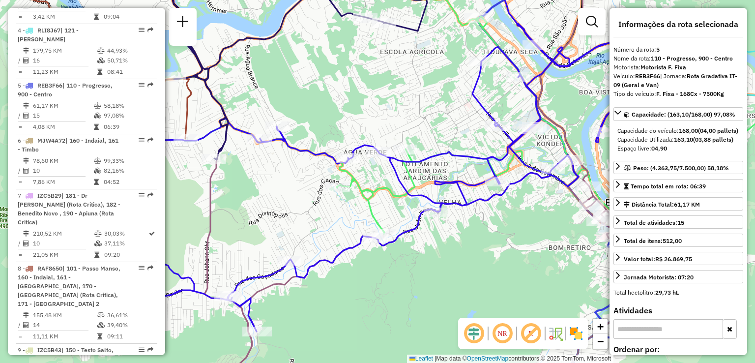
drag, startPoint x: 439, startPoint y: 216, endPoint x: 389, endPoint y: 206, distance: 50.2
click at [389, 206] on div "Janela de atendimento Grade de atendimento Capacidade Transportadoras Veículos …" at bounding box center [377, 181] width 755 height 363
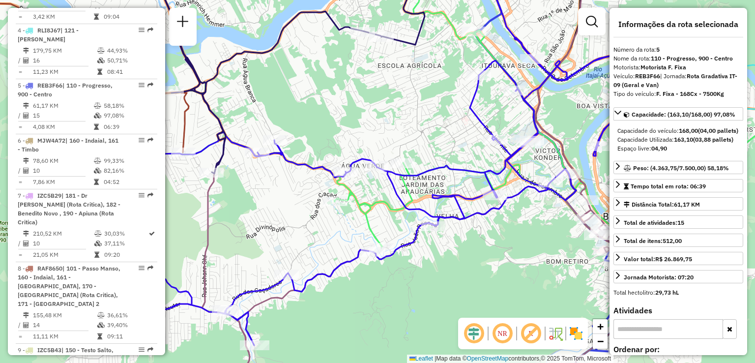
drag, startPoint x: 392, startPoint y: 194, endPoint x: 369, endPoint y: 218, distance: 33.4
click at [374, 224] on icon at bounding box center [432, 195] width 792 height 436
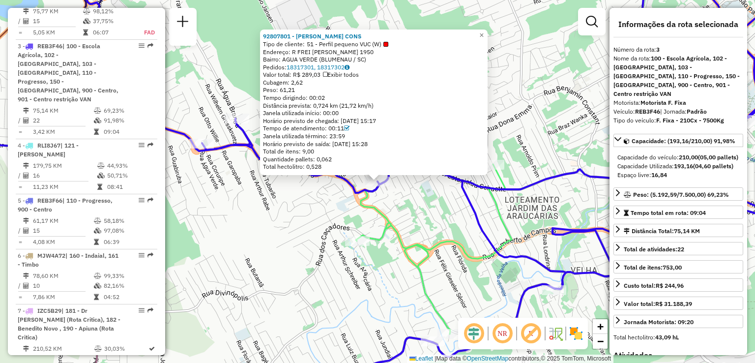
scroll to position [536, 0]
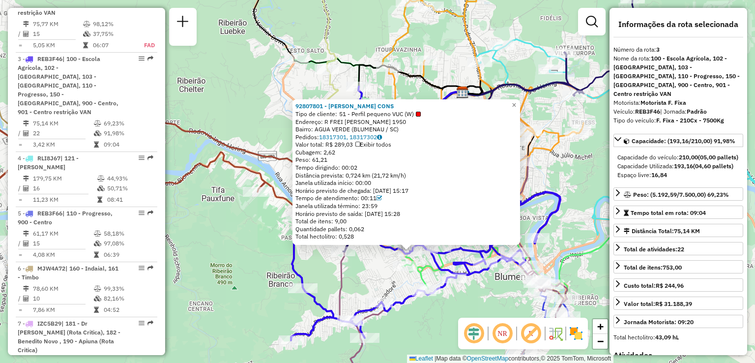
drag, startPoint x: 419, startPoint y: 279, endPoint x: 399, endPoint y: 240, distance: 43.3
click at [384, 217] on icon at bounding box center [322, 182] width 780 height 423
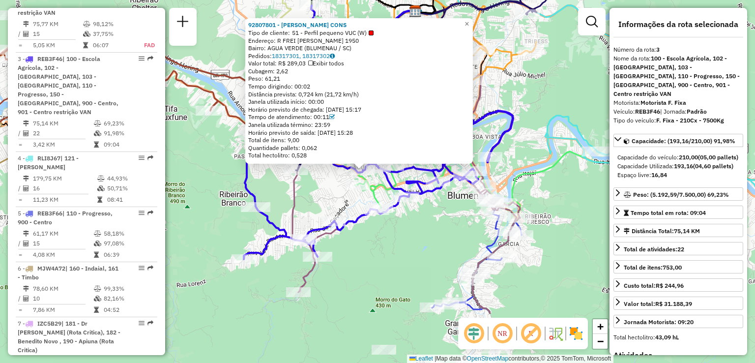
drag, startPoint x: 378, startPoint y: 242, endPoint x: 363, endPoint y: 175, distance: 68.5
click at [365, 183] on div "Rota 1 - Placa REB3F56 92808273 - [PERSON_NAME] Rota 3 - Placa REB3F46 92800114…" at bounding box center [377, 181] width 755 height 363
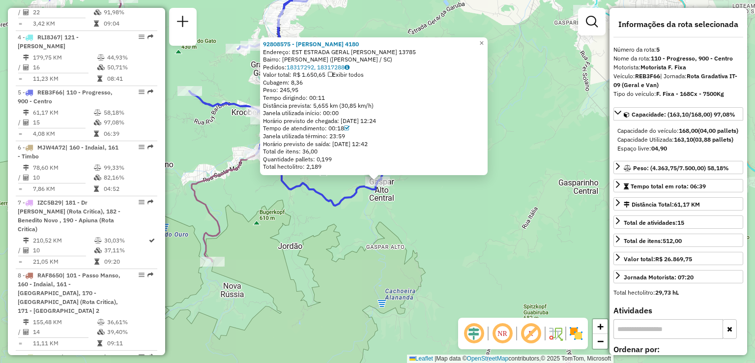
scroll to position [664, 0]
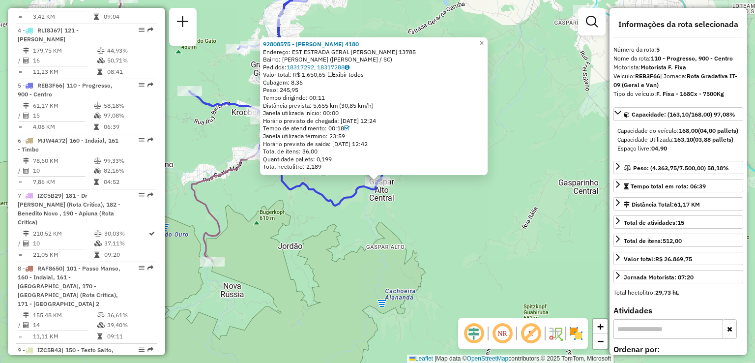
click at [324, 270] on div "92808575 - [PERSON_NAME] 4180 Endereço: EST ESTRADA GERAL [PERSON_NAME] 13785 B…" at bounding box center [377, 181] width 755 height 363
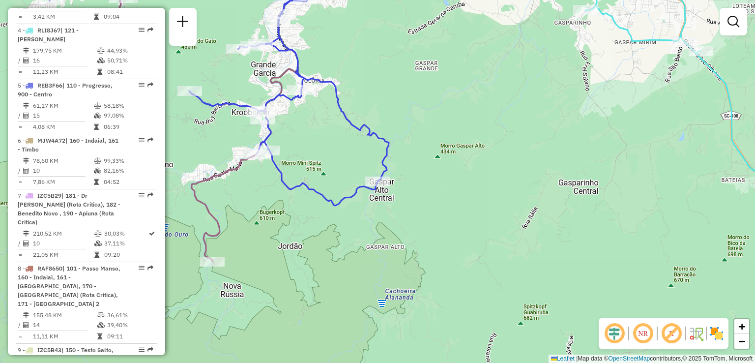
click at [367, 217] on div "Janela de atendimento Grade de atendimento Capacidade Transportadoras Veículos …" at bounding box center [377, 181] width 755 height 363
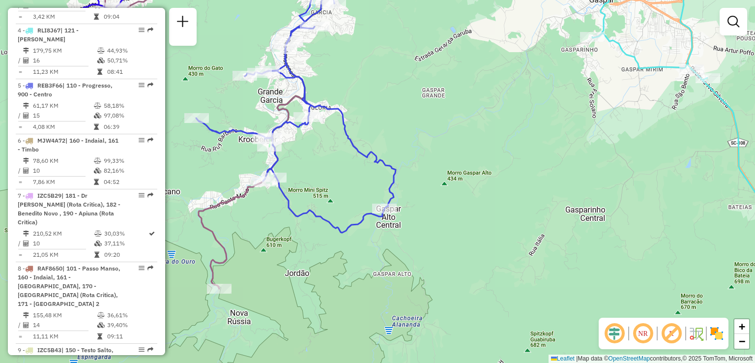
drag, startPoint x: 312, startPoint y: 209, endPoint x: 324, endPoint y: 245, distance: 37.9
click at [324, 245] on div "Janela de atendimento Grade de atendimento Capacidade Transportadoras Veículos …" at bounding box center [377, 181] width 755 height 363
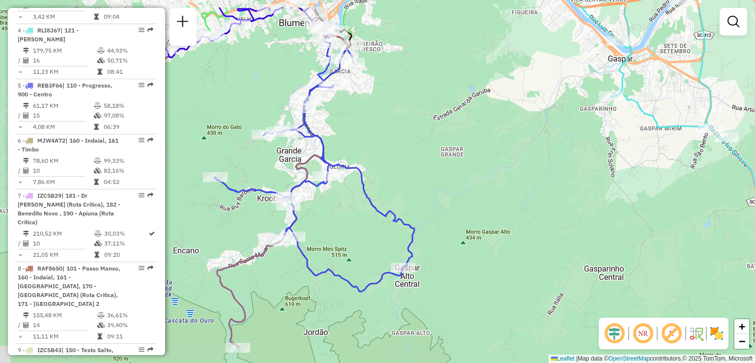
drag, startPoint x: 328, startPoint y: 191, endPoint x: 354, endPoint y: 278, distance: 90.2
click at [353, 278] on div "Janela de atendimento Grade de atendimento Capacidade Transportadoras Veículos …" at bounding box center [377, 181] width 755 height 363
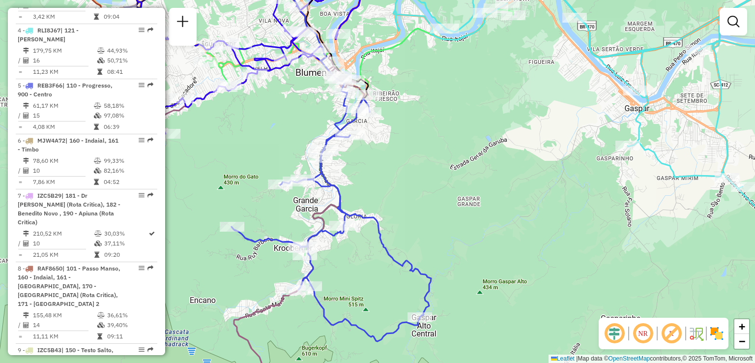
click at [421, 272] on div "Janela de atendimento Grade de atendimento Capacidade Transportadoras Veículos …" at bounding box center [377, 181] width 755 height 363
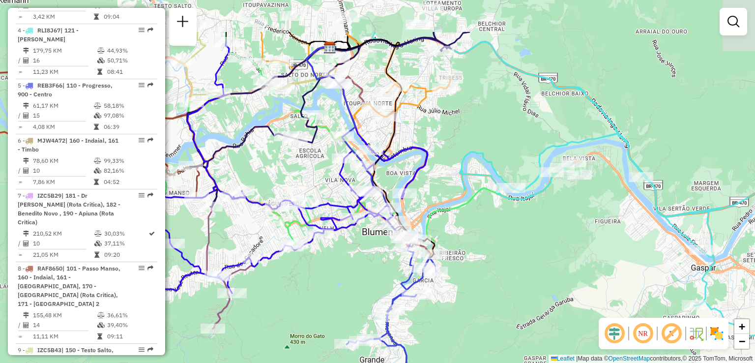
drag, startPoint x: 433, startPoint y: 324, endPoint x: 409, endPoint y: 307, distance: 28.6
click at [432, 326] on div "Janela de atendimento Grade de atendimento Capacidade Transportadoras Veículos …" at bounding box center [377, 181] width 755 height 363
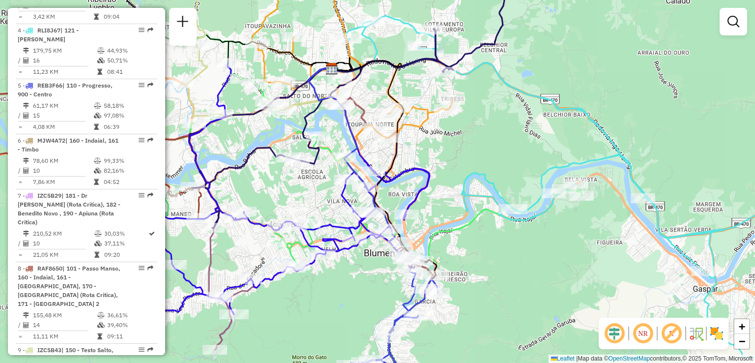
drag, startPoint x: 358, startPoint y: 295, endPoint x: 356, endPoint y: 303, distance: 8.1
click at [360, 306] on div "Janela de atendimento Grade de atendimento Capacidade Transportadoras Veículos …" at bounding box center [377, 181] width 755 height 363
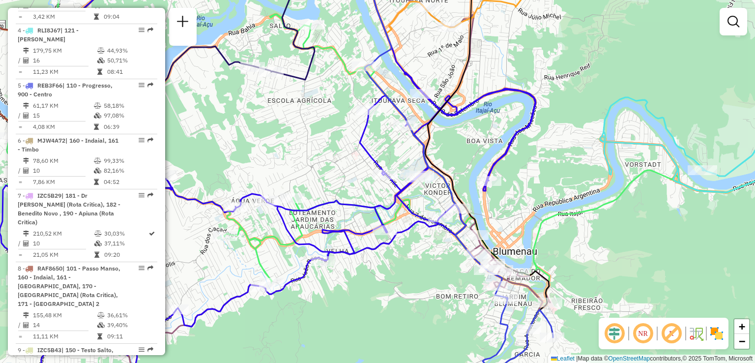
drag, startPoint x: 300, startPoint y: 248, endPoint x: 336, endPoint y: 273, distance: 43.9
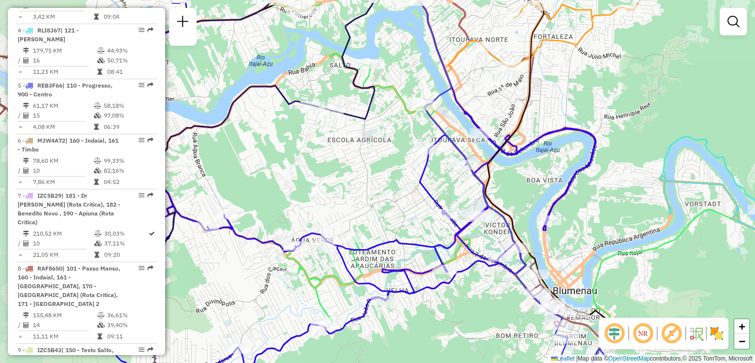
click at [343, 272] on div "Janela de atendimento Grade de atendimento Capacidade Transportadoras Veículos …" at bounding box center [377, 181] width 755 height 363
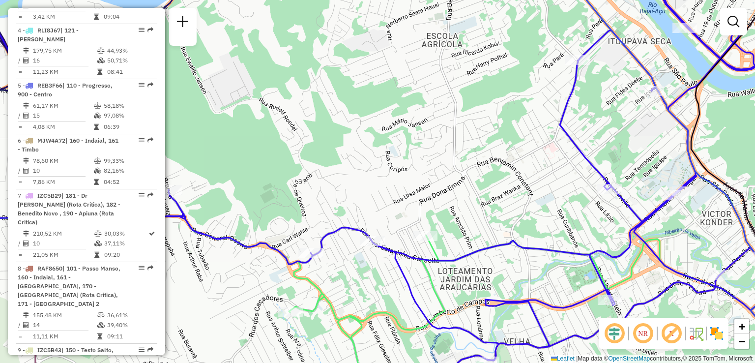
drag, startPoint x: 353, startPoint y: 287, endPoint x: 390, endPoint y: 279, distance: 37.6
click at [390, 280] on div "Janela de atendimento Grade de atendimento Capacidade Transportadoras Veículos …" at bounding box center [377, 181] width 755 height 363
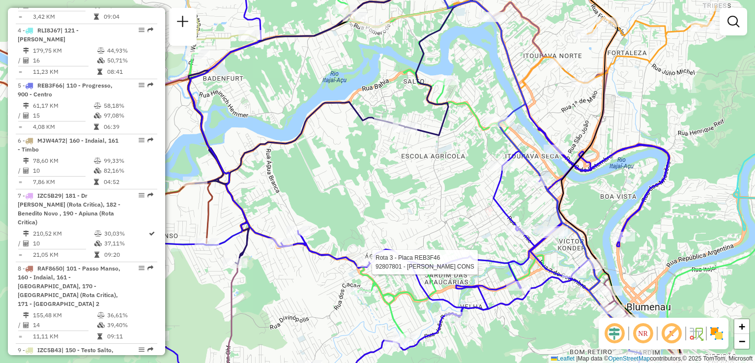
select select "**********"
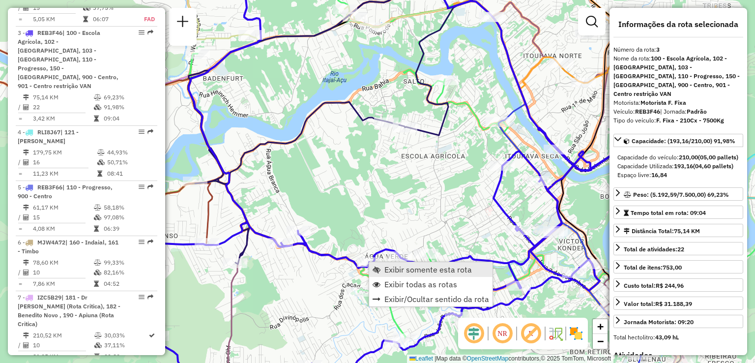
scroll to position [536, 0]
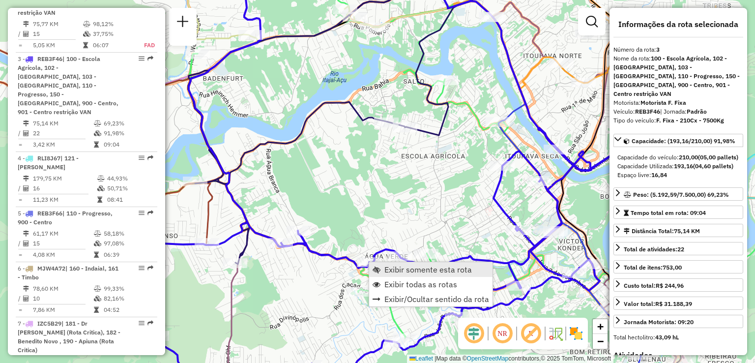
click at [392, 270] on span "Exibir somente esta rota" at bounding box center [428, 269] width 88 height 8
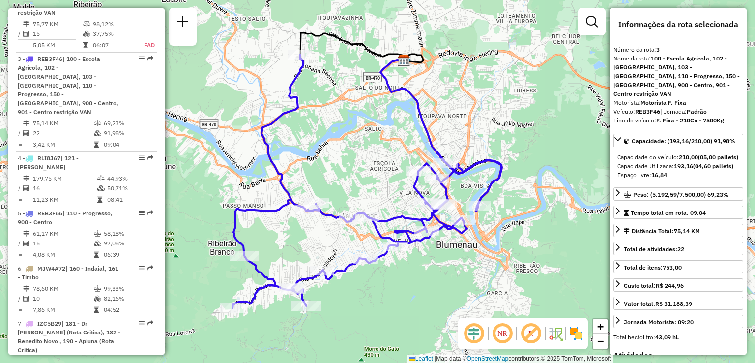
drag, startPoint x: 412, startPoint y: 296, endPoint x: 403, endPoint y: 284, distance: 15.4
click at [409, 294] on div "Janela de atendimento Grade de atendimento Capacidade Transportadoras Veículos …" at bounding box center [377, 181] width 755 height 363
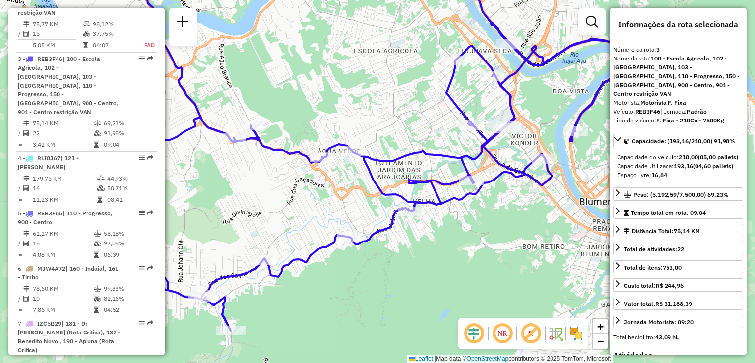
drag, startPoint x: 383, startPoint y: 274, endPoint x: 398, endPoint y: 312, distance: 41.1
click at [397, 311] on div "Janela de atendimento Grade de atendimento Capacidade Transportadoras Veículos …" at bounding box center [377, 181] width 755 height 363
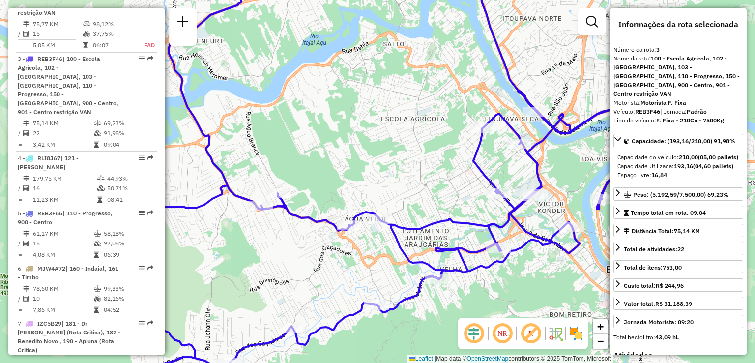
drag, startPoint x: 358, startPoint y: 233, endPoint x: 371, endPoint y: 264, distance: 33.5
click at [371, 264] on div "Janela de atendimento Grade de atendimento Capacidade Transportadoras Veículos …" at bounding box center [377, 181] width 755 height 363
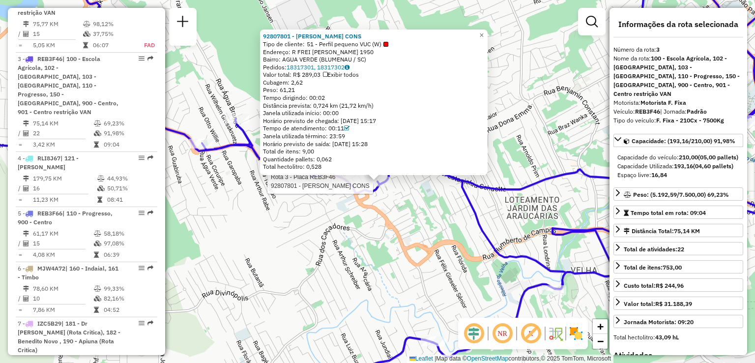
click at [209, 254] on div "Rota 3 - Placa REB3F46 92807801 - [PERSON_NAME] CONS 92807801 - [PERSON_NAME] C…" at bounding box center [377, 181] width 755 height 363
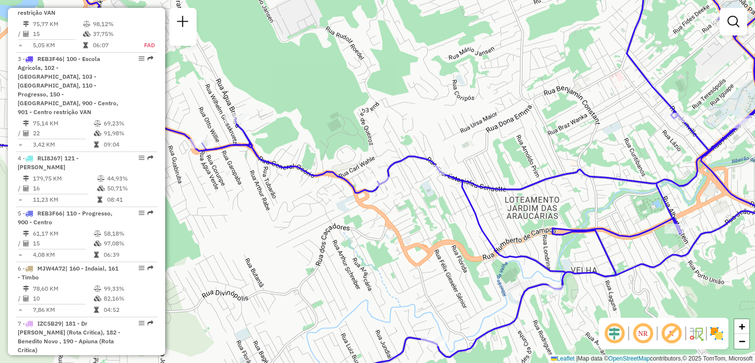
drag, startPoint x: 401, startPoint y: 248, endPoint x: 406, endPoint y: 250, distance: 5.3
click at [405, 250] on div "Janela de atendimento Grade de atendimento Capacidade Transportadoras Veículos …" at bounding box center [377, 181] width 755 height 363
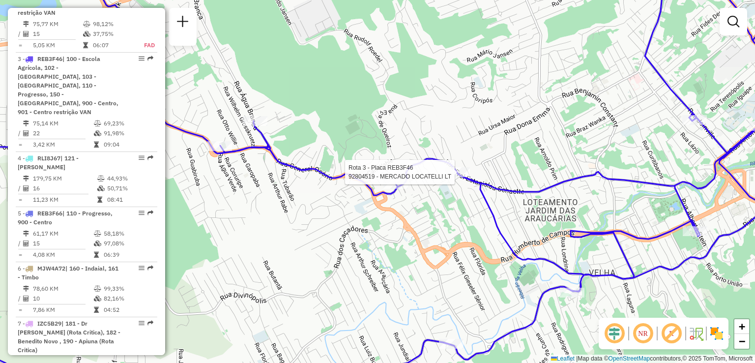
select select "**********"
